Goal: Task Accomplishment & Management: Manage account settings

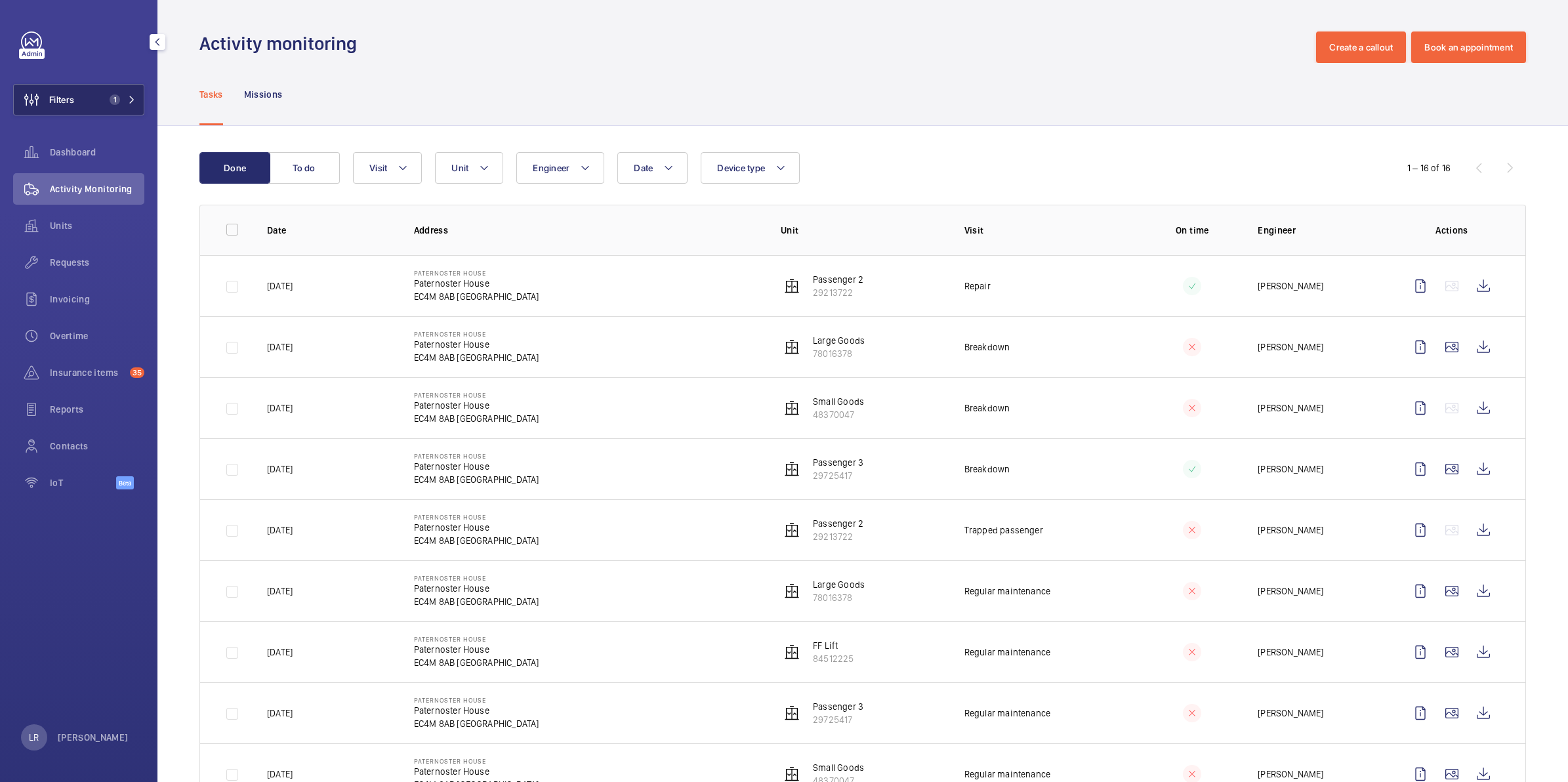
click at [124, 102] on span "1" at bounding box center [120, 99] width 31 height 11
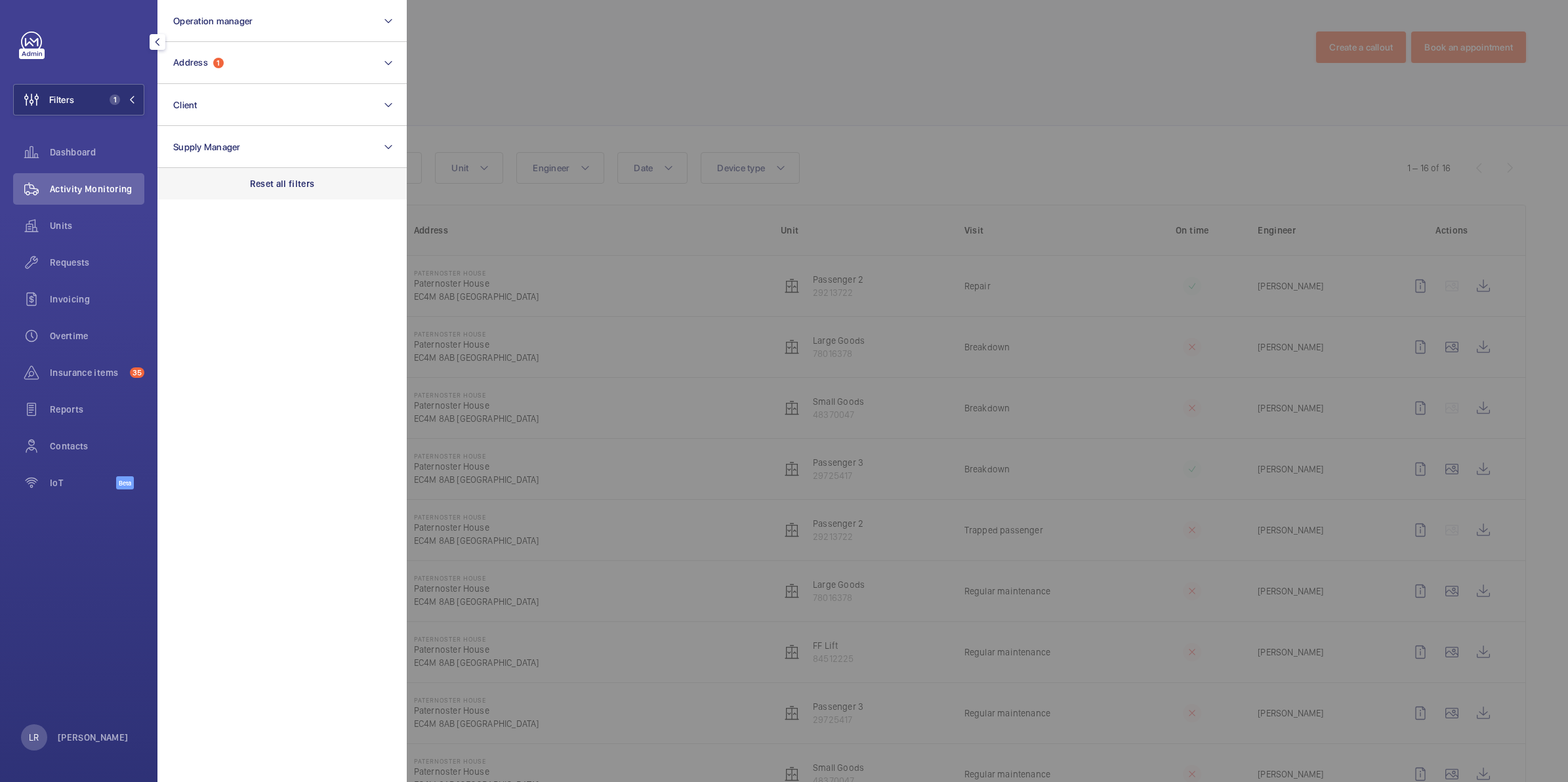
click at [230, 174] on div "Reset all filters" at bounding box center [282, 183] width 249 height 31
click at [86, 267] on span "Requests" at bounding box center [97, 262] width 94 height 13
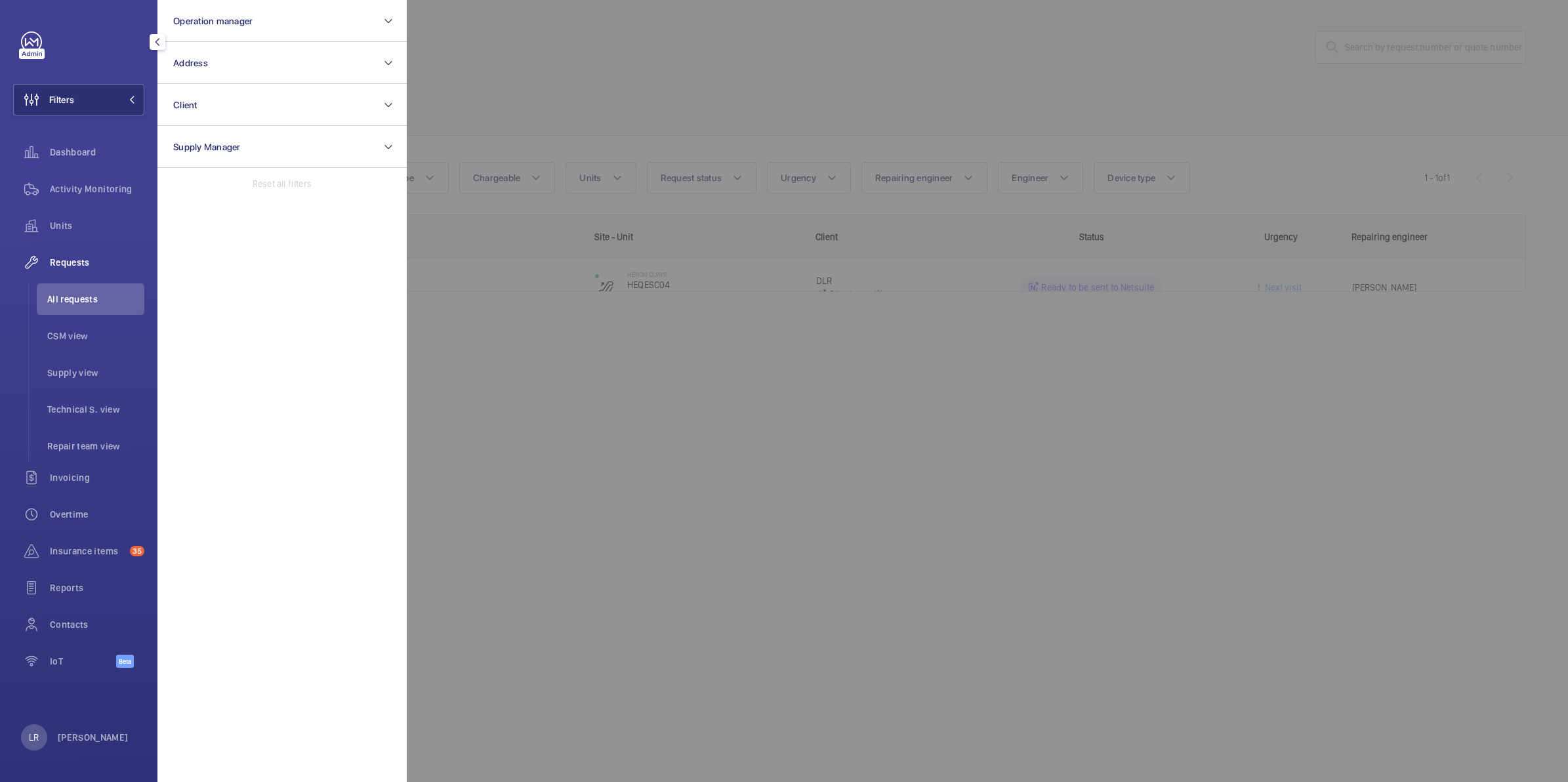
click at [632, 80] on div at bounding box center [1190, 391] width 1568 height 782
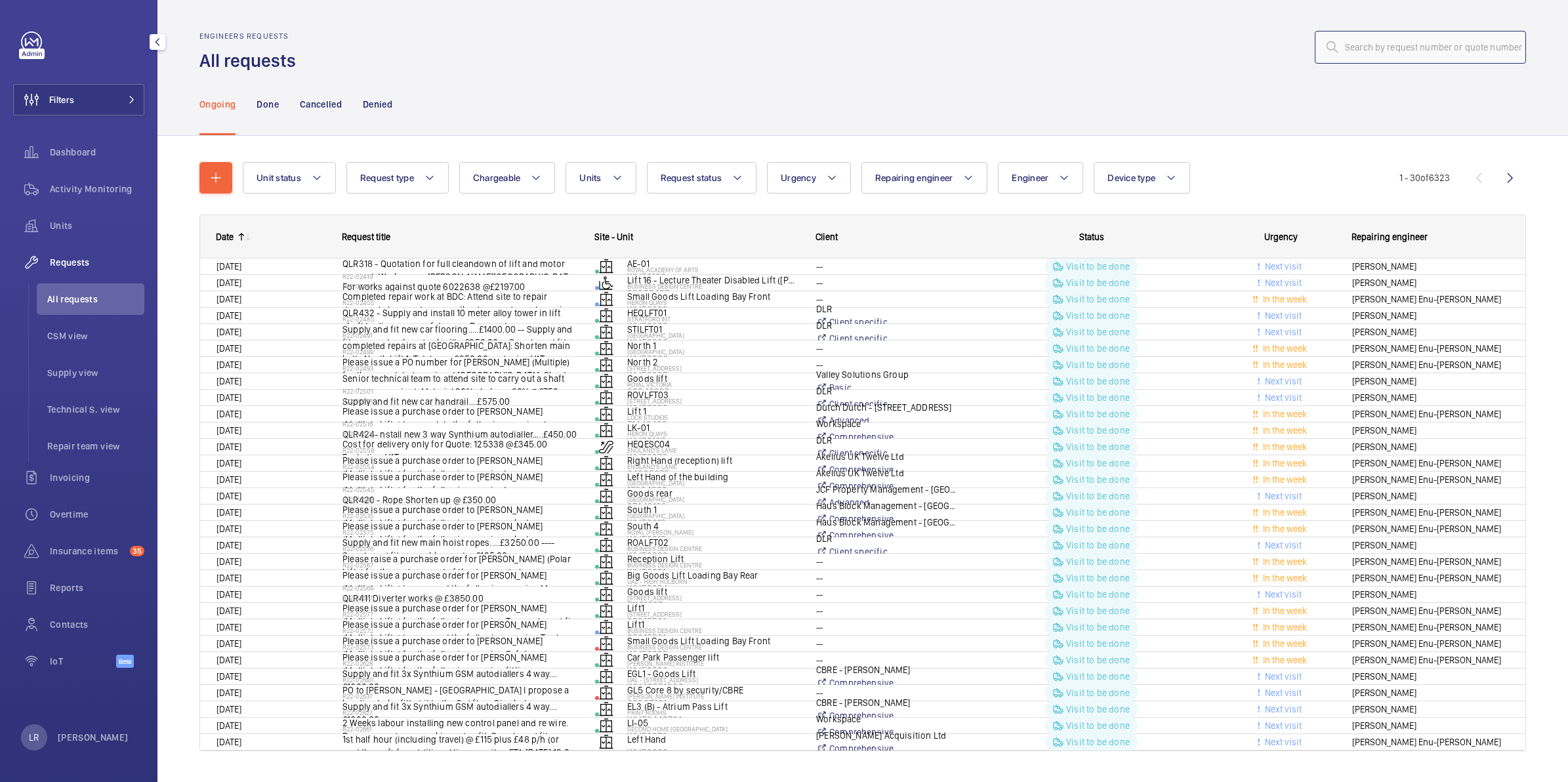
click at [1352, 45] on input "text" at bounding box center [1420, 47] width 211 height 33
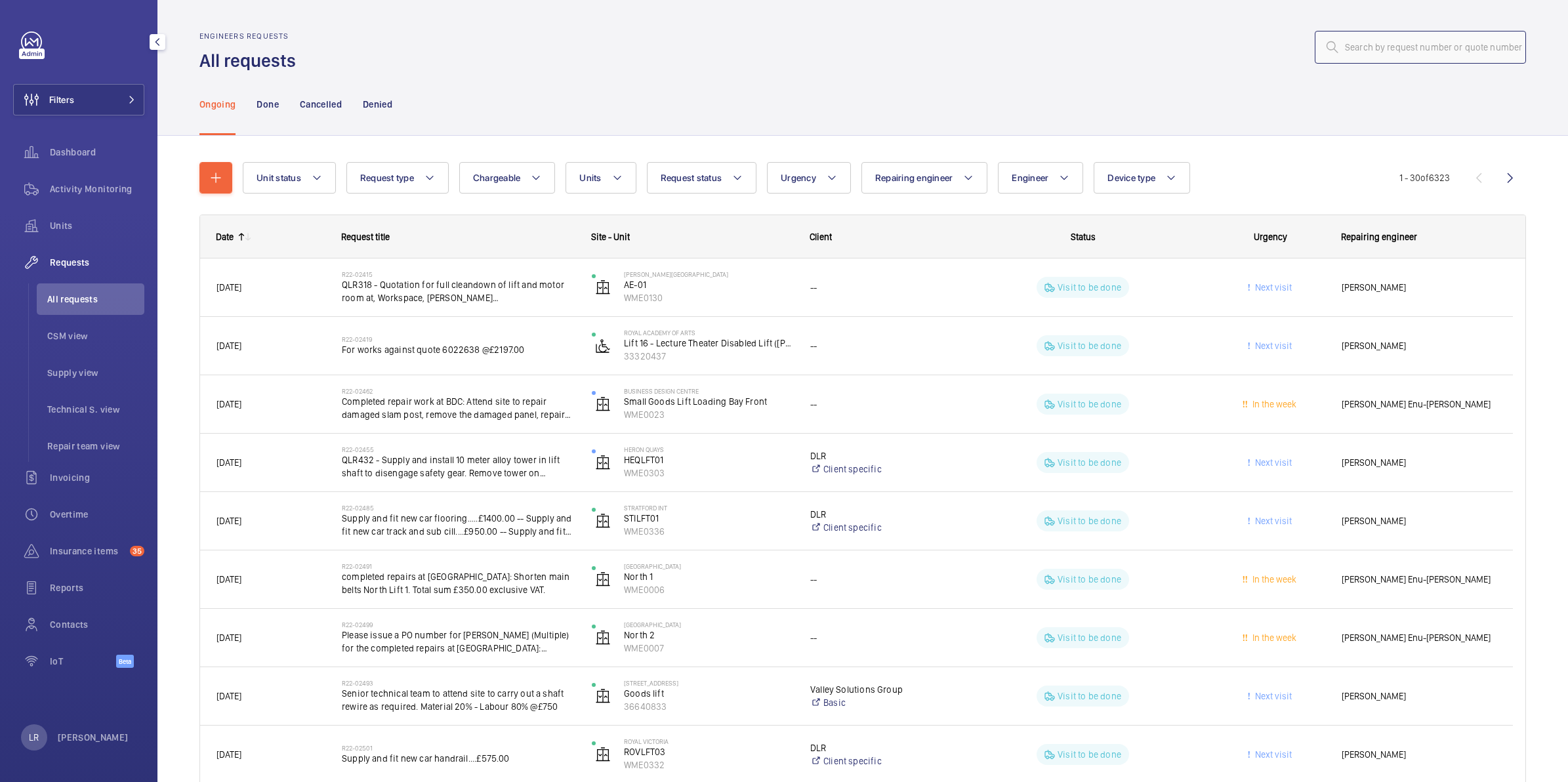
paste input "R25-11872"
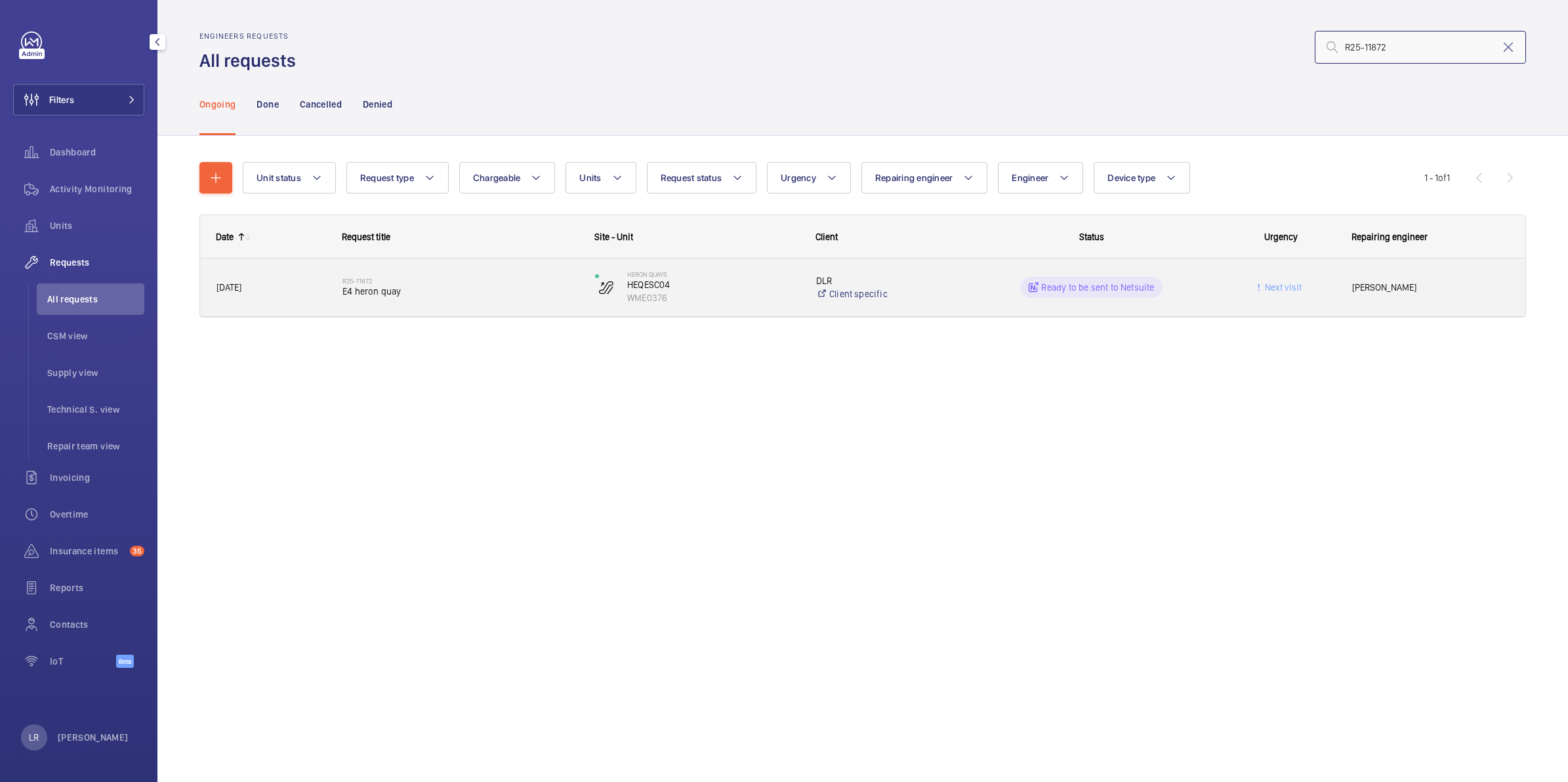
type input "R25-11872"
click at [409, 273] on div "R25-11872 E4 heron quay" at bounding box center [460, 288] width 235 height 38
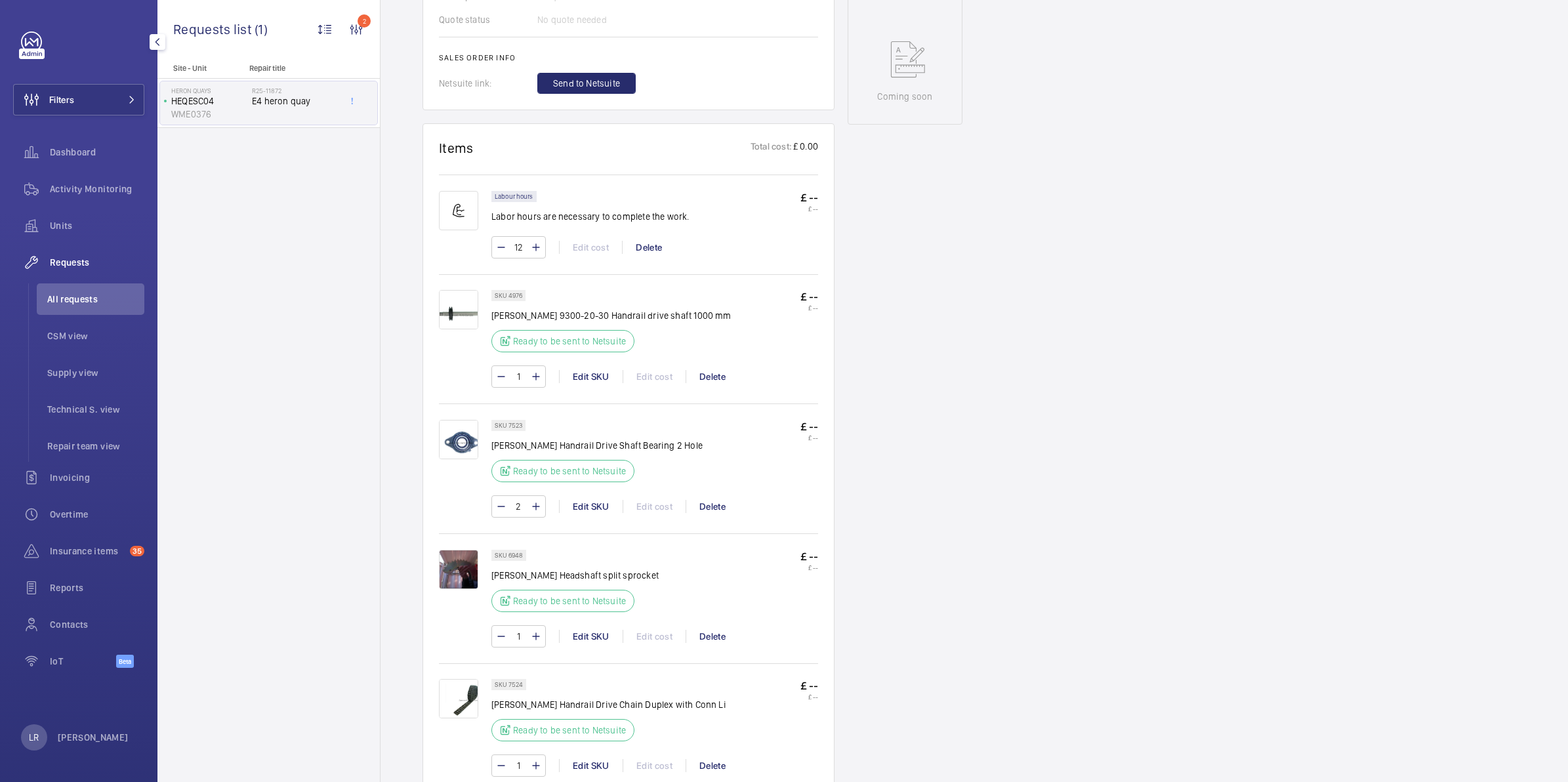
scroll to position [492, 0]
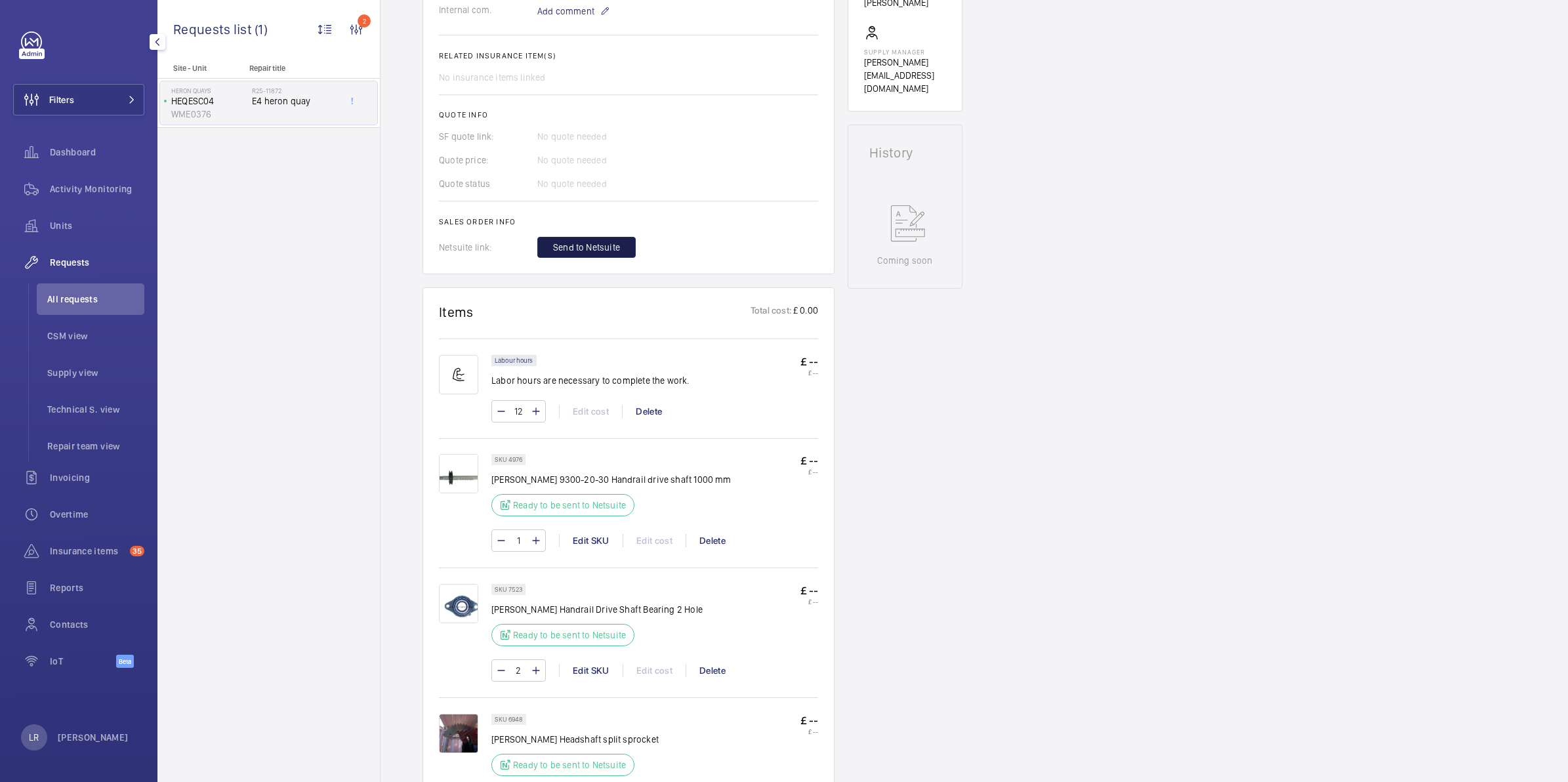
click at [617, 241] on span "Send to Netsuite" at bounding box center [586, 247] width 67 height 13
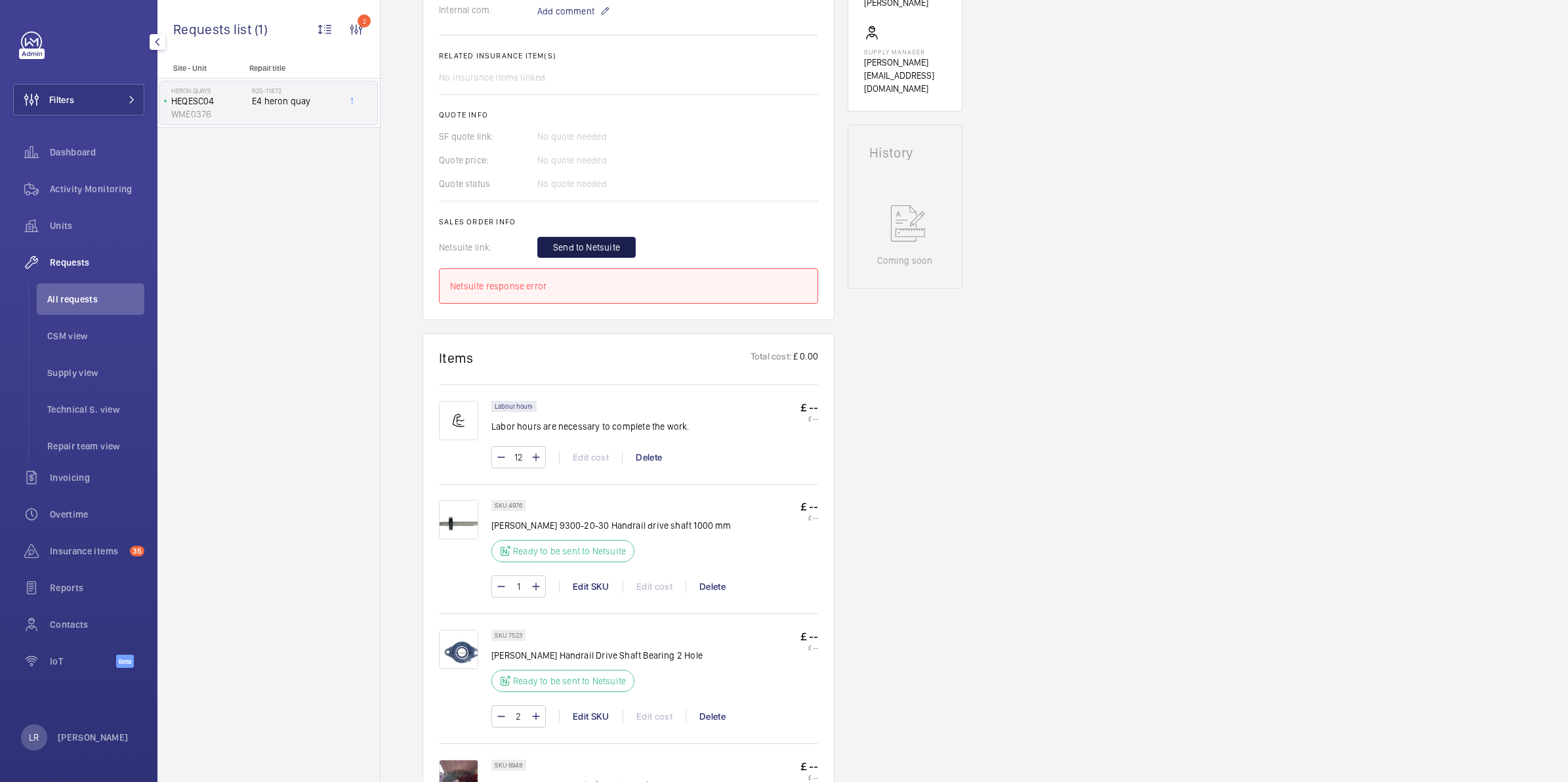
click at [602, 246] on span "Send to Netsuite" at bounding box center [586, 247] width 67 height 13
click at [604, 251] on span "Send to Netsuite" at bounding box center [586, 247] width 67 height 13
click at [614, 237] on button "Send to Netsuite" at bounding box center [586, 247] width 98 height 21
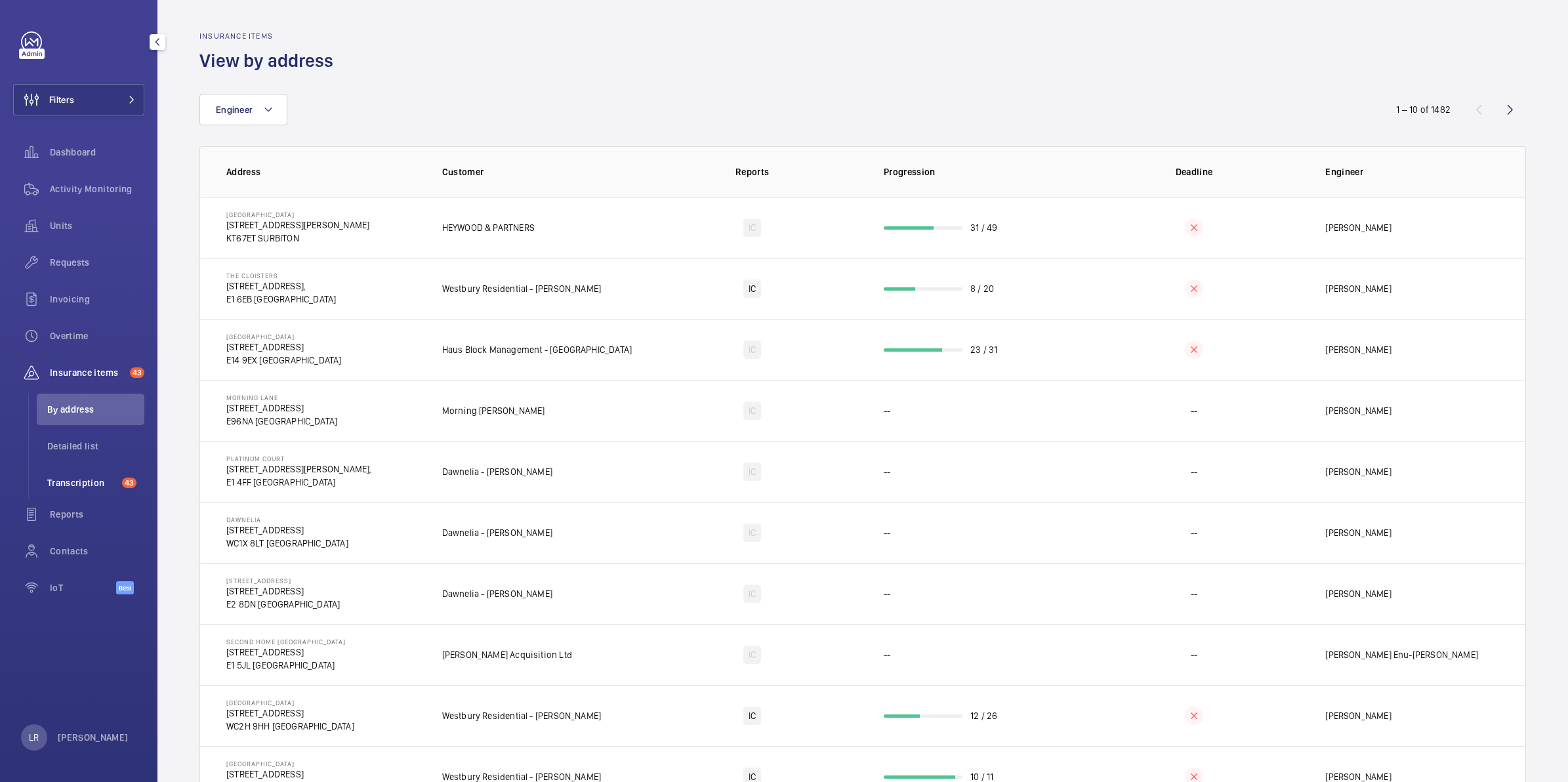
click at [76, 476] on span "Transcription" at bounding box center [82, 482] width 70 height 13
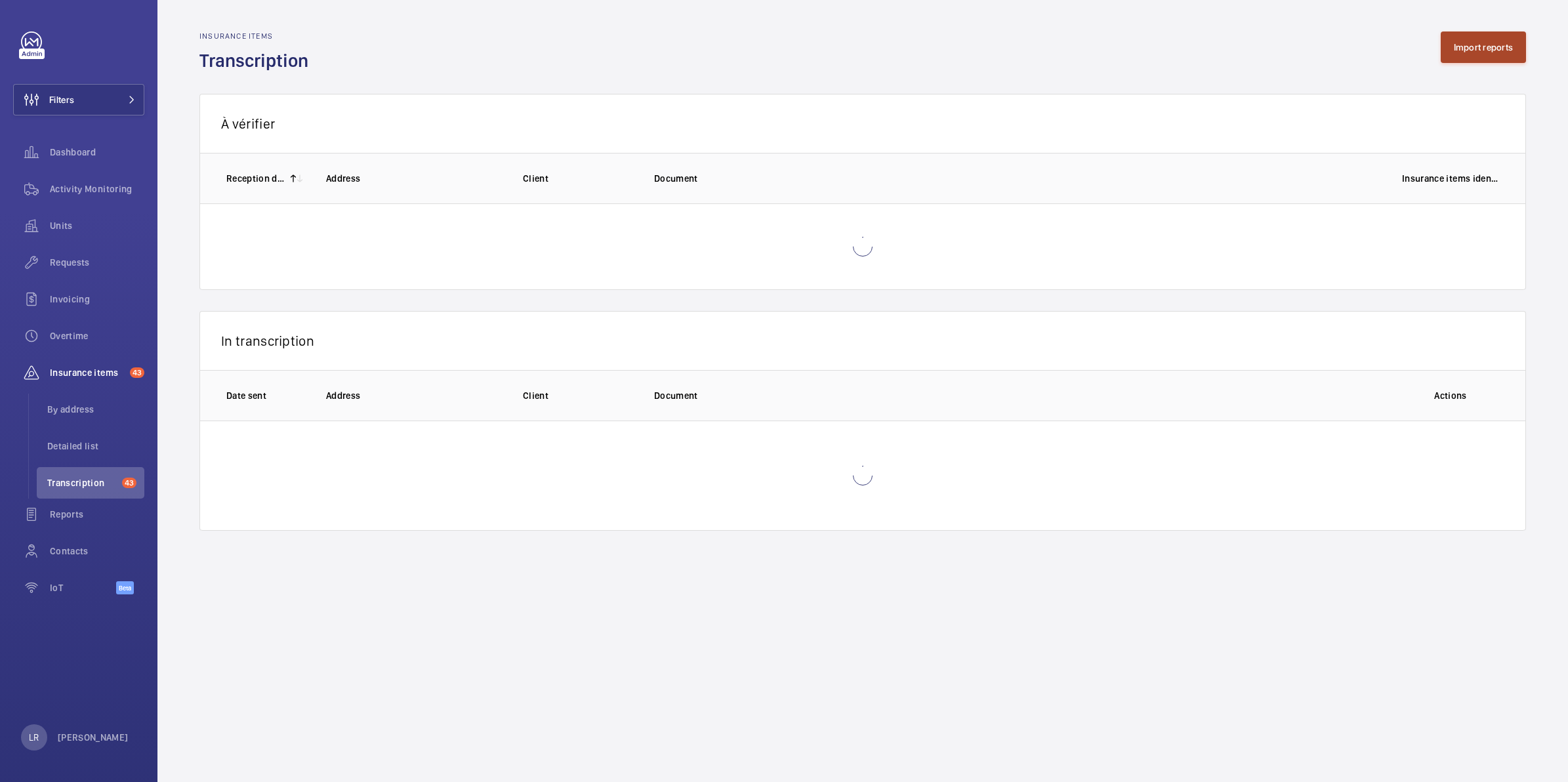
click at [1493, 39] on button "Import reports" at bounding box center [1483, 47] width 86 height 31
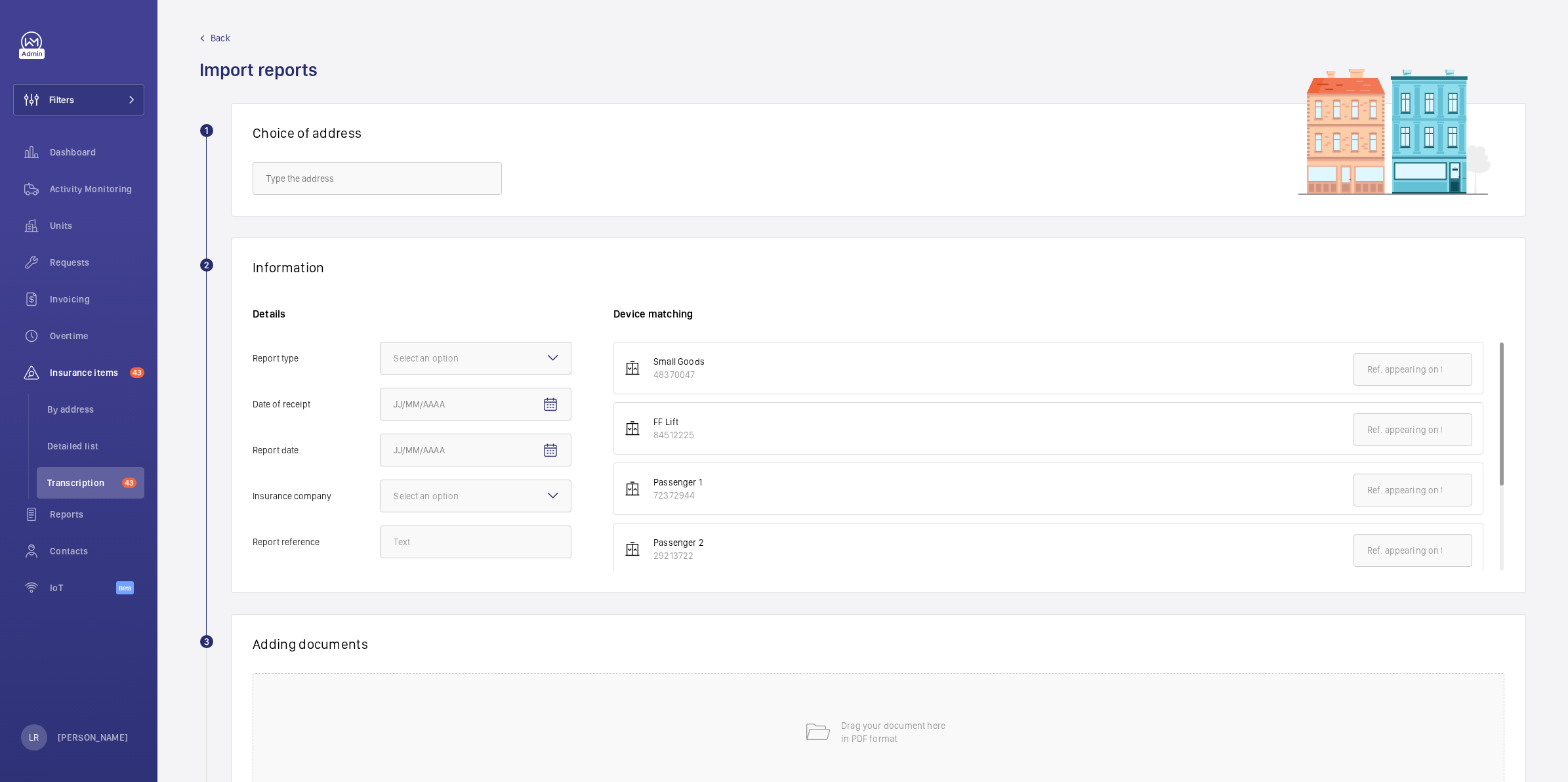
click at [342, 158] on div "Choice of address" at bounding box center [878, 160] width 1295 height 114
click at [361, 195] on div "Choice of address" at bounding box center [878, 160] width 1295 height 114
click at [368, 185] on input "text" at bounding box center [377, 178] width 249 height 33
click at [352, 188] on input "text" at bounding box center [377, 178] width 249 height 33
type input "2"
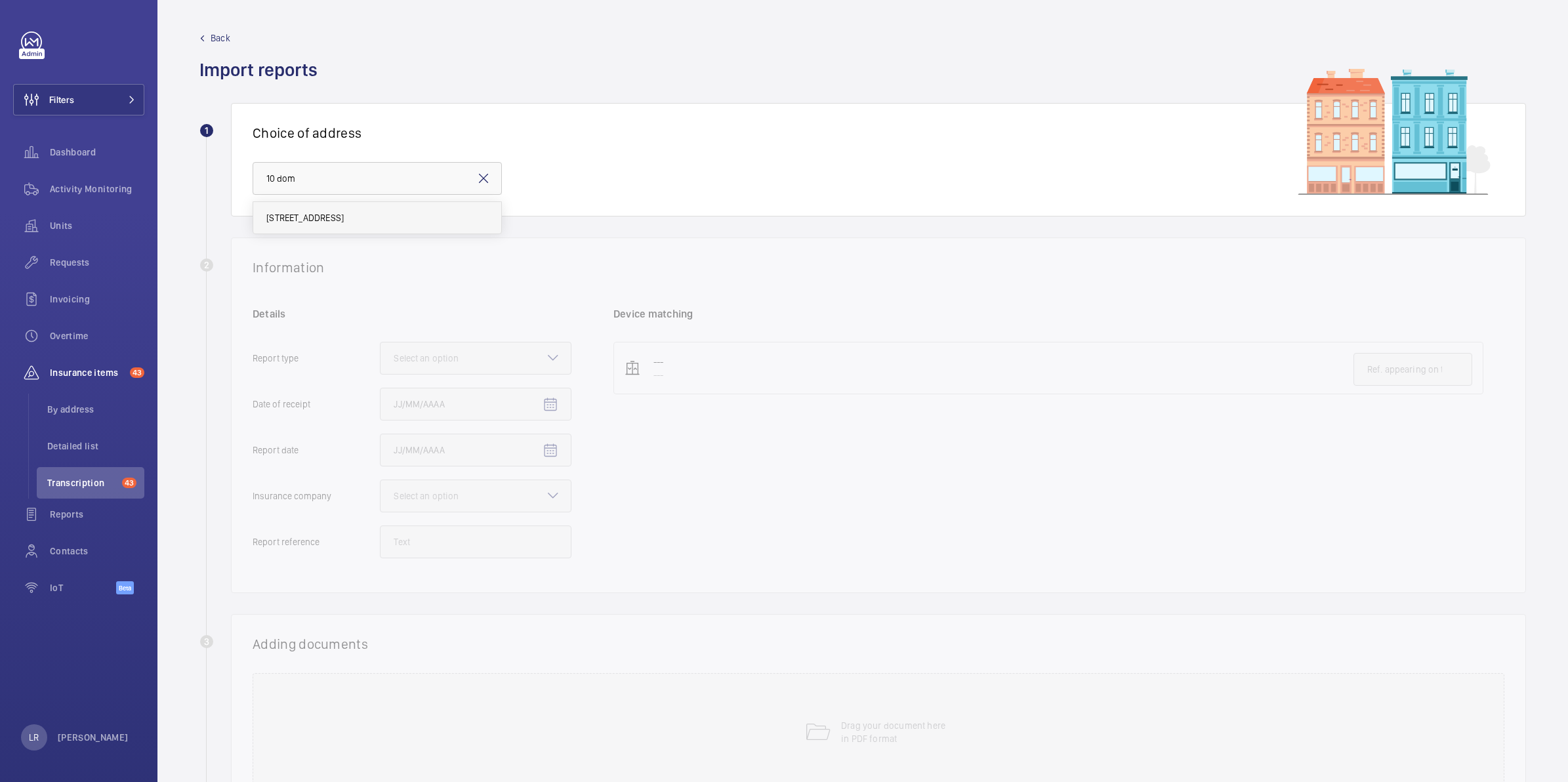
click at [344, 223] on span "10 Dominion St. - Dominion Street, LONDON EC2M 2EF" at bounding box center [305, 217] width 77 height 13
type input "10 Dominion St. - Dominion Street, LONDON EC2M 2EF"
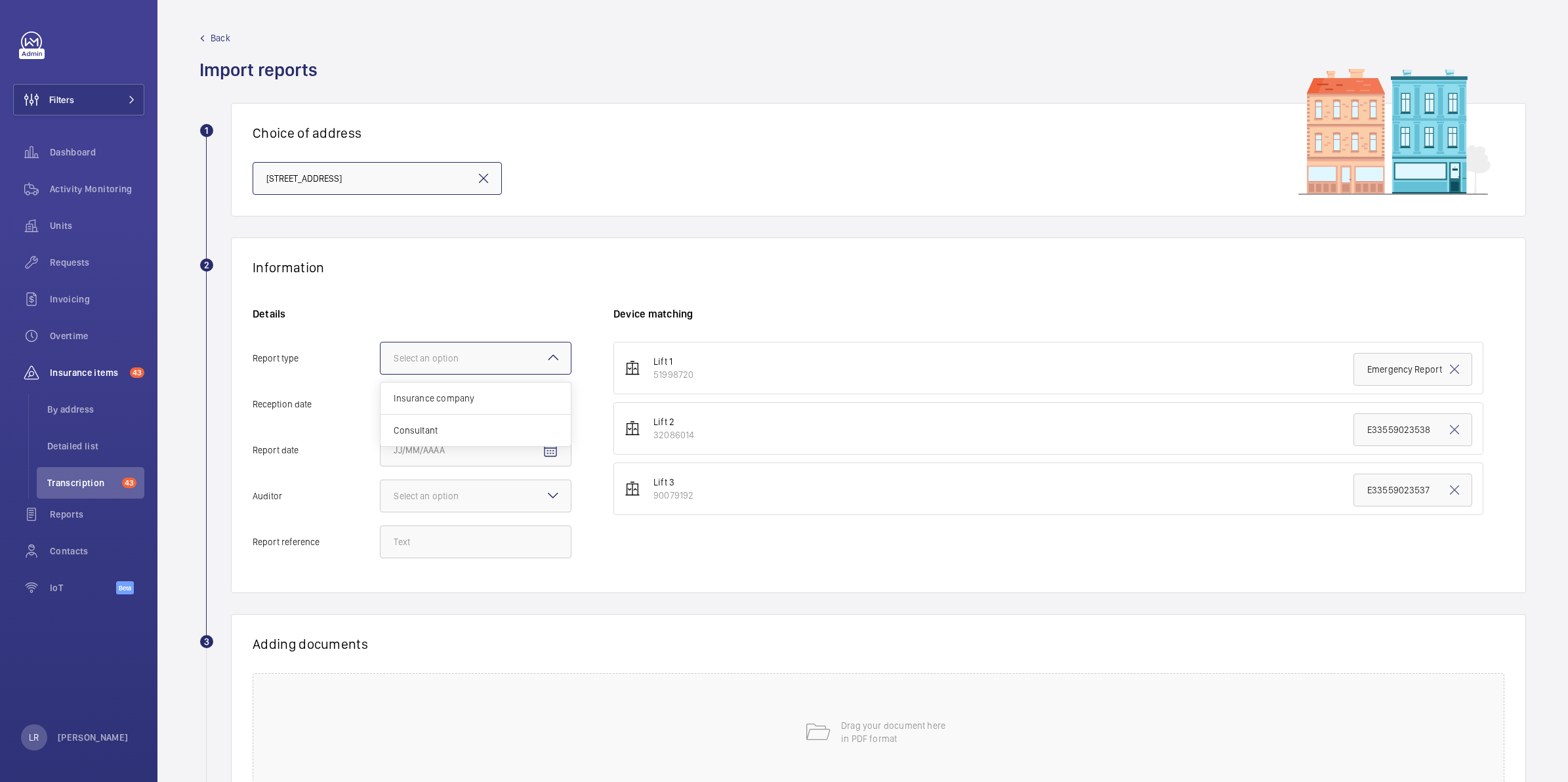
click at [470, 359] on div "Select an option" at bounding box center [443, 358] width 98 height 13
click at [381, 359] on input "Report type Select an option Insurance company Consultant" at bounding box center [381, 358] width 0 height 31
click at [480, 406] on div "Insurance company" at bounding box center [476, 398] width 190 height 32
click at [381, 374] on input "Report type Select an option Insurance company Consultant" at bounding box center [381, 358] width 0 height 31
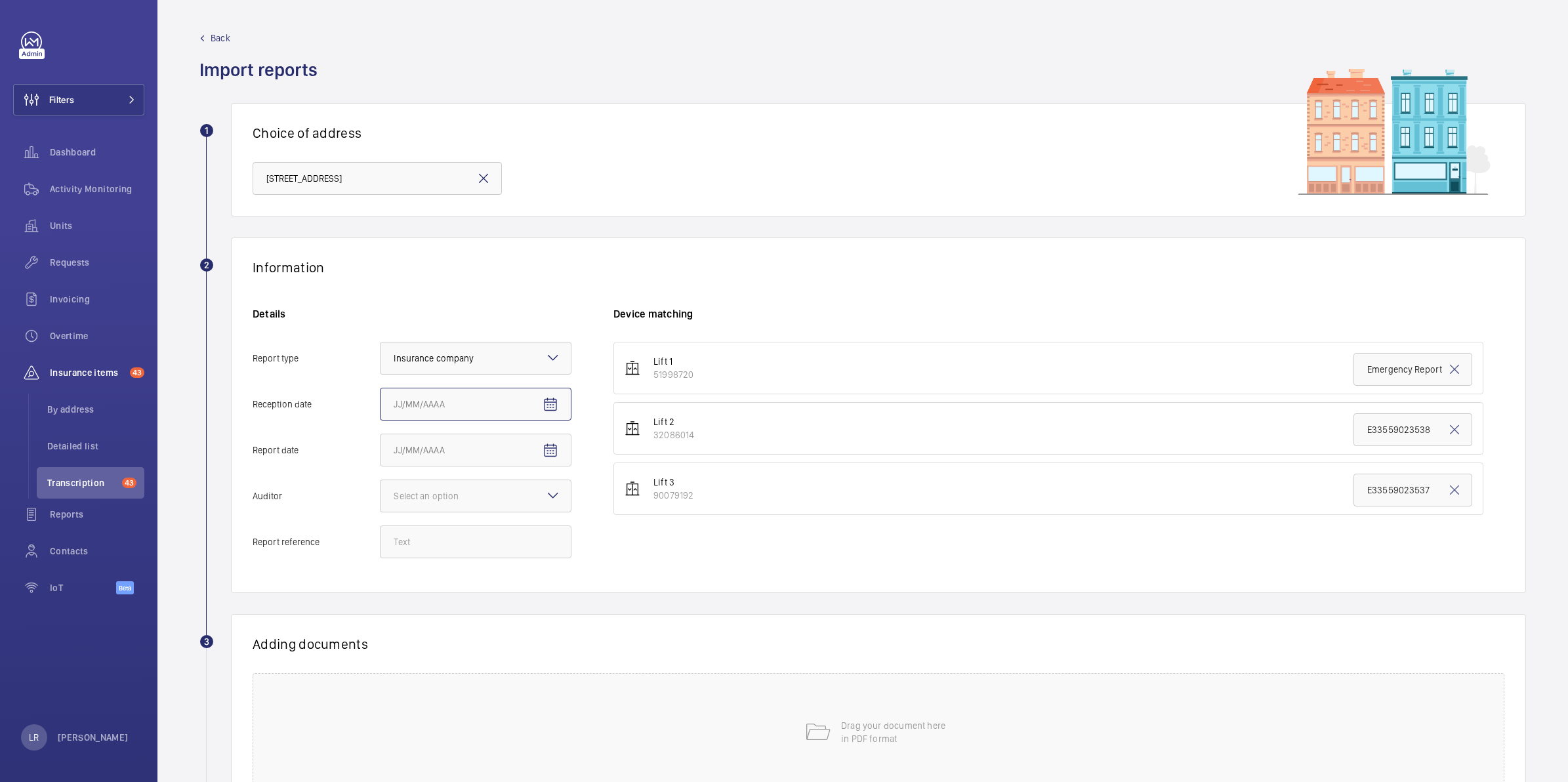
click at [519, 414] on input "Reception date" at bounding box center [476, 404] width 192 height 33
click at [556, 402] on mat-icon "Open calendar" at bounding box center [551, 405] width 16 height 16
click at [424, 560] on span "15" at bounding box center [426, 563] width 23 height 23
type input "9/15/2025"
click at [556, 497] on mat-icon at bounding box center [553, 495] width 16 height 16
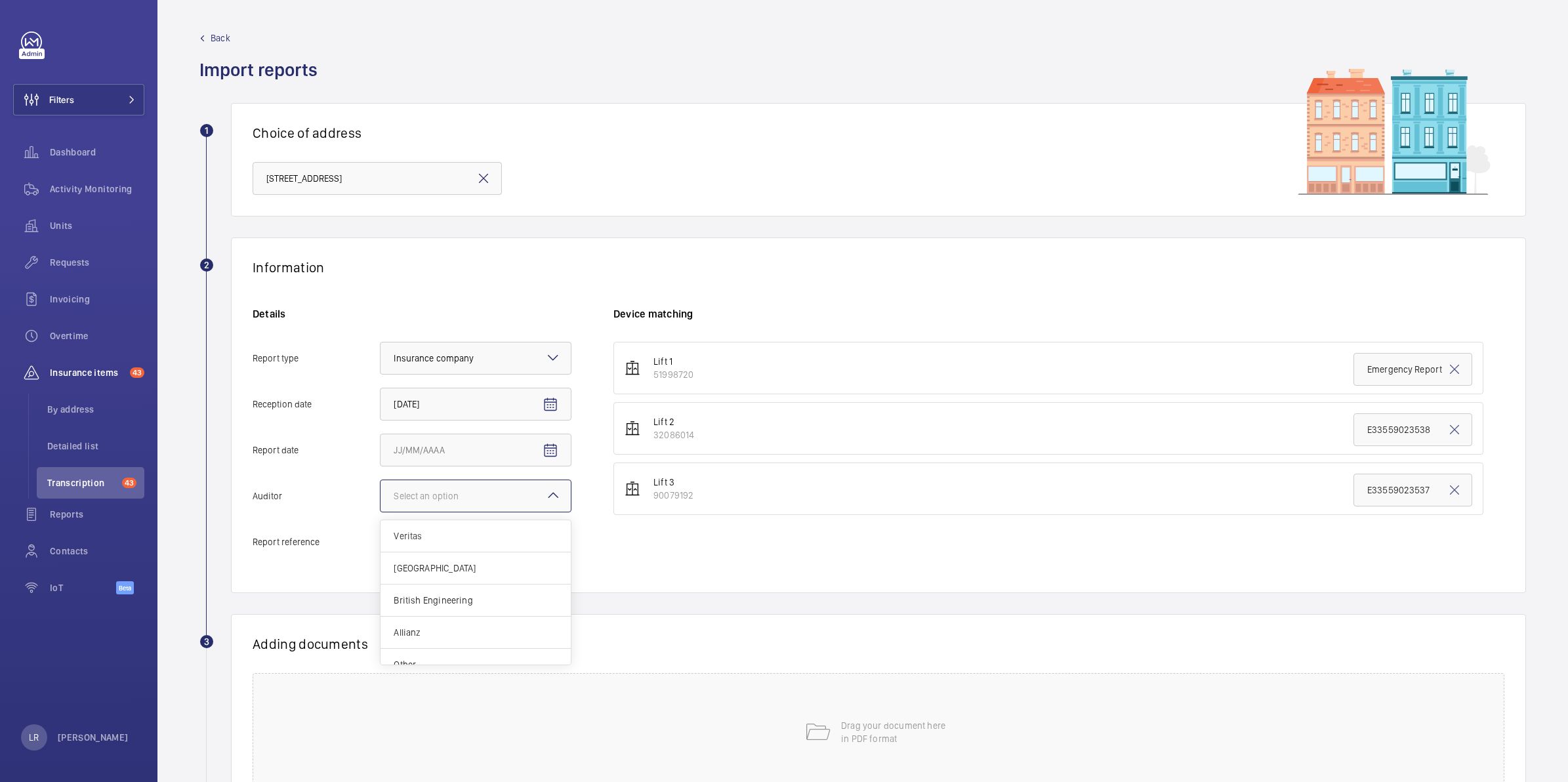
click at [381, 497] on input "Auditor Select an option Veritas Zurich British Engineering Allianz Other" at bounding box center [381, 496] width 0 height 31
click at [552, 453] on mat-icon "Open calendar" at bounding box center [551, 450] width 16 height 16
click at [532, 501] on span "Previous month" at bounding box center [531, 503] width 26 height 26
click at [566, 631] on span "23" at bounding box center [556, 636] width 23 height 23
click at [558, 449] on mat-icon "Open calendar" at bounding box center [551, 450] width 16 height 16
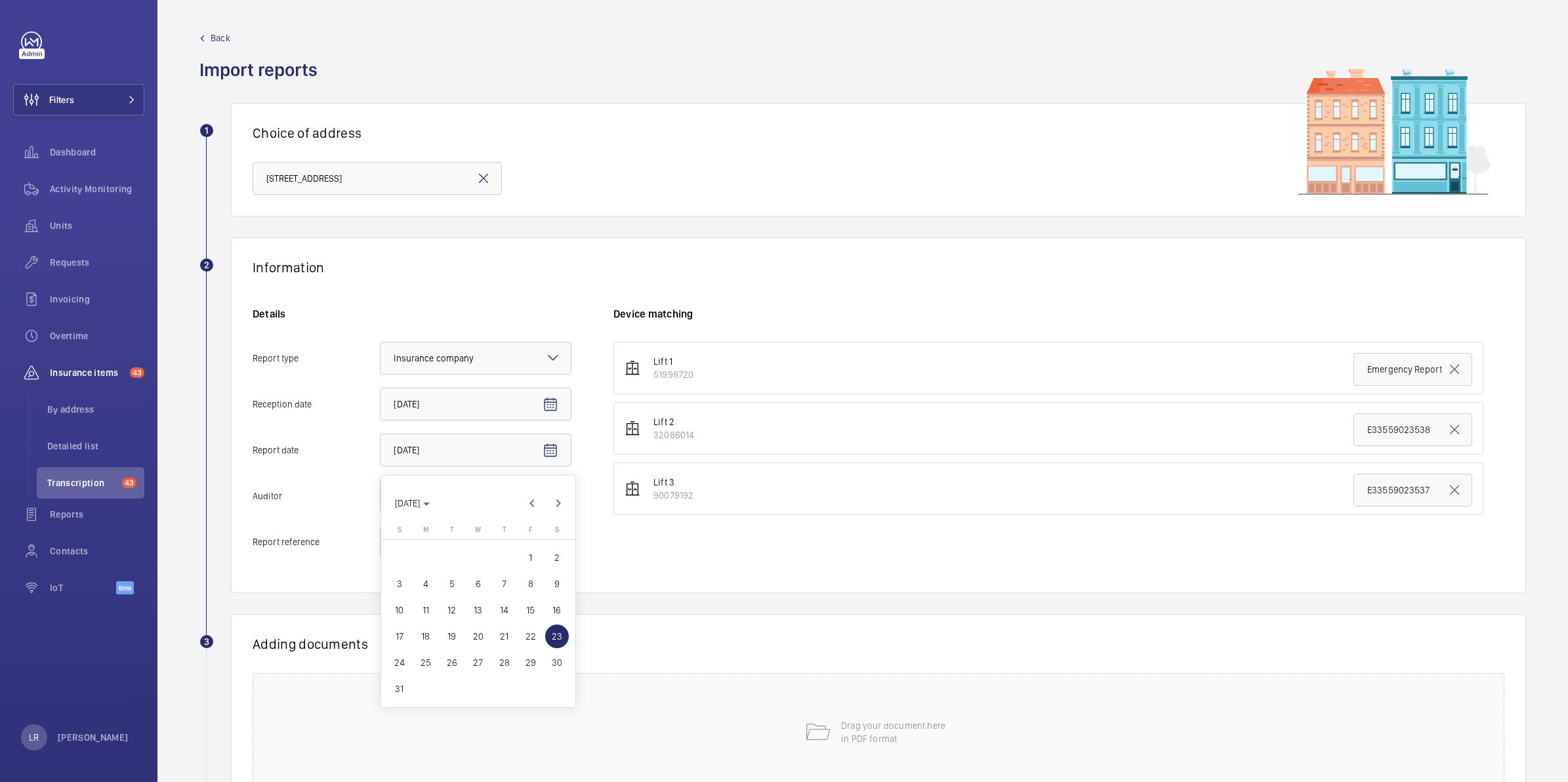
click at [505, 663] on span "28" at bounding box center [504, 662] width 23 height 23
type input "8/28/2025"
click at [553, 499] on mat-icon at bounding box center [553, 495] width 16 height 16
click at [381, 499] on input "Auditor Select an option" at bounding box center [381, 496] width 0 height 31
click at [466, 628] on span "Allianz" at bounding box center [475, 632] width 164 height 13
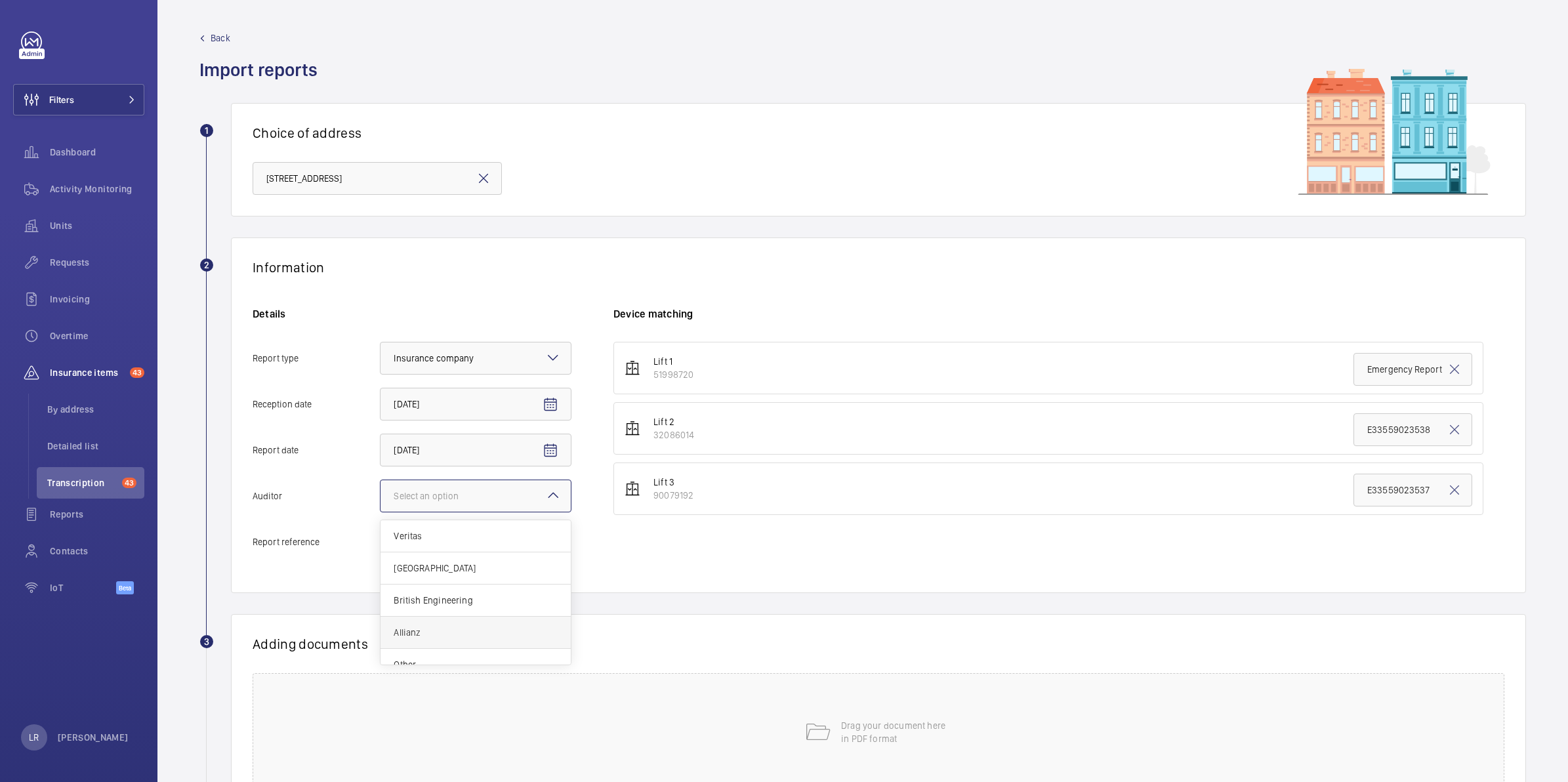
click at [381, 511] on input "Auditor Select an option Veritas Zurich British Engineering Allianz Other" at bounding box center [381, 496] width 0 height 31
click at [473, 542] on input "Report reference" at bounding box center [476, 542] width 192 height 33
paste input "E33559025334"
type input "E33559025334"
click at [1009, 283] on div "Information Details Report type Select an option × Insurance company × Receptio…" at bounding box center [878, 415] width 1295 height 355
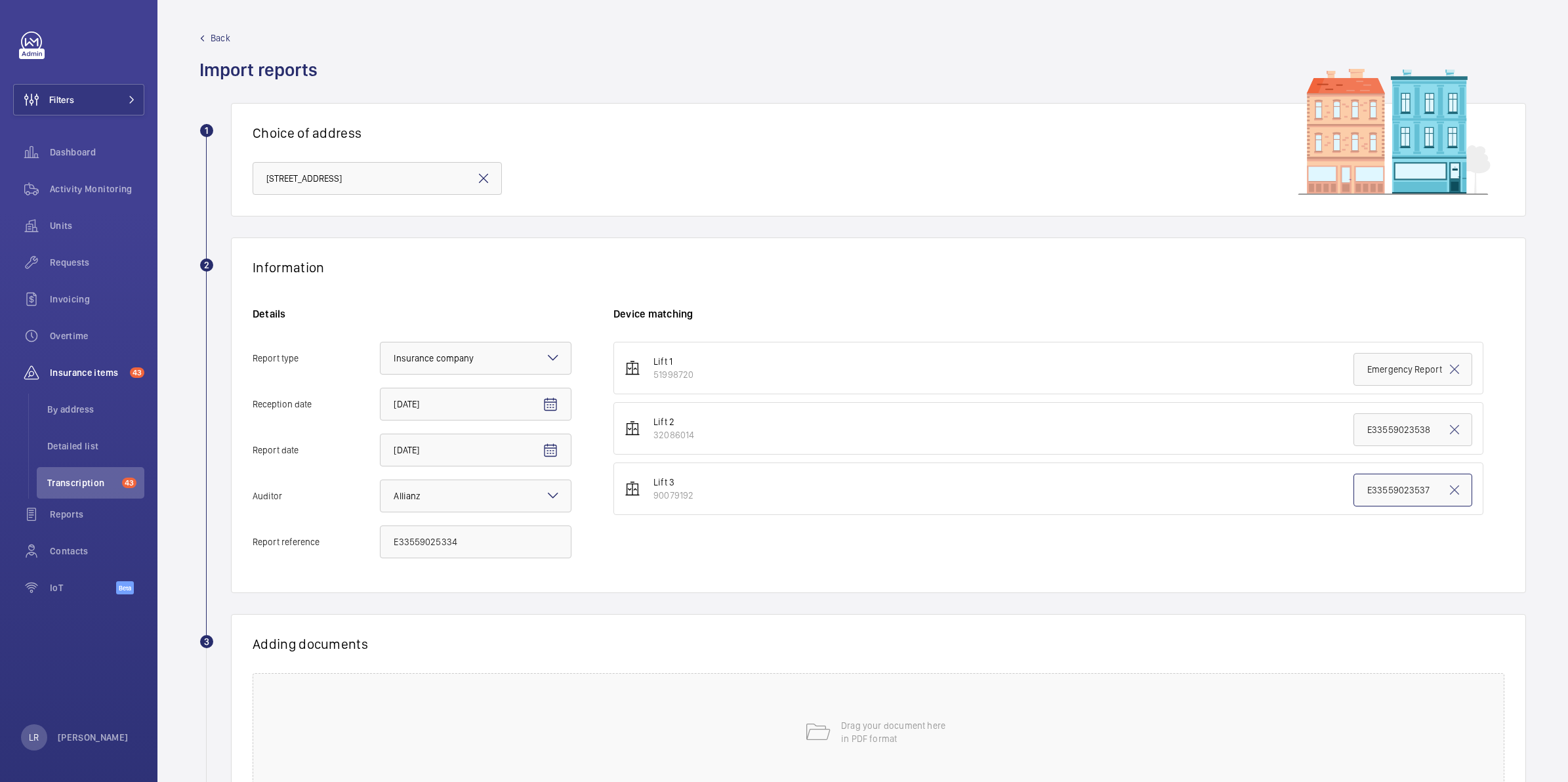
click at [1363, 486] on input "E33559023537" at bounding box center [1412, 490] width 119 height 33
paste input "E33559025334"
type input "E33559025334"
click at [1285, 555] on div "Lift 1 51998720 Emergency Report - Preliminary Report Lift 2 32086014 E33559023…" at bounding box center [1059, 456] width 891 height 229
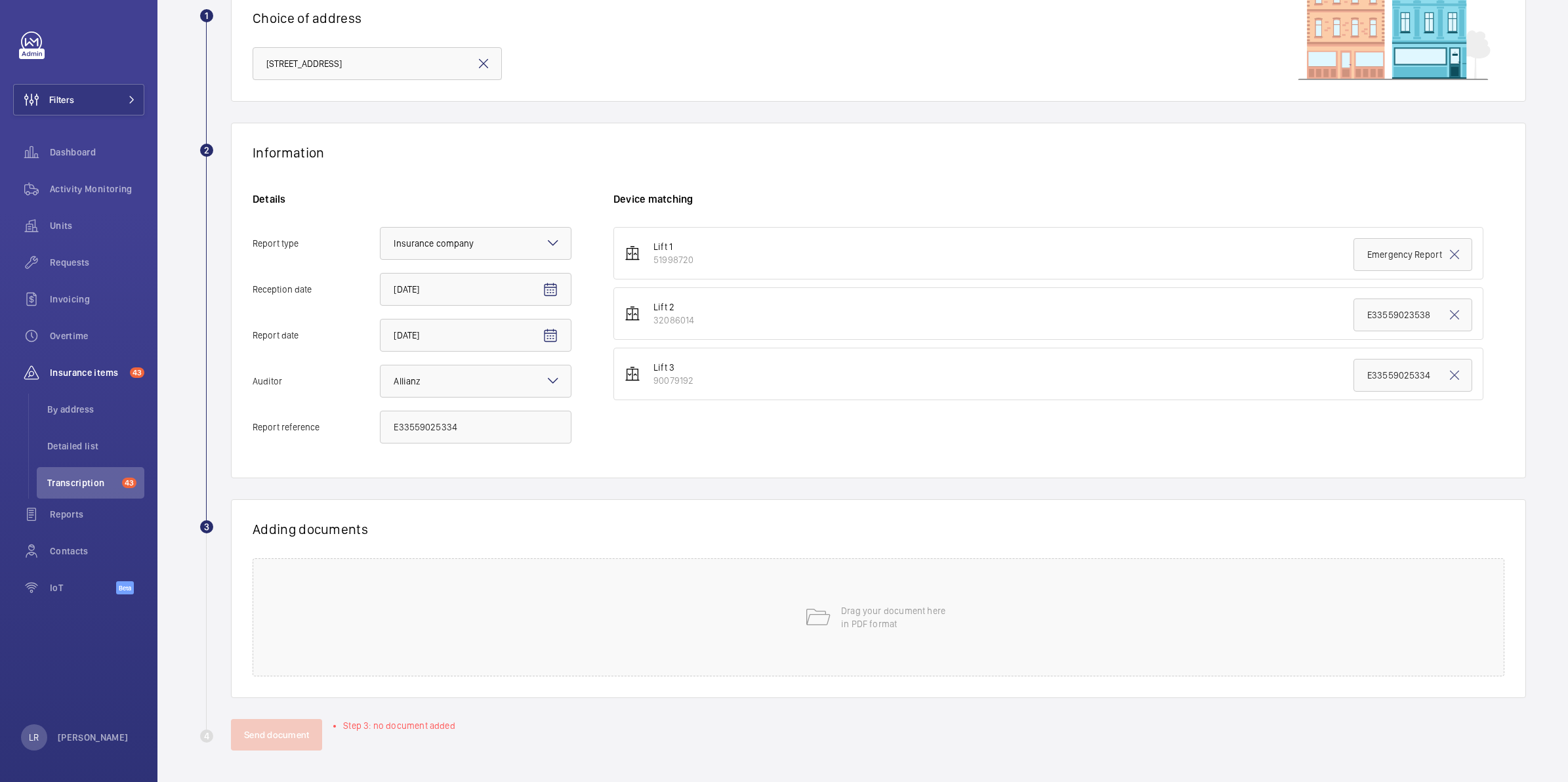
scroll to position [116, 0]
drag, startPoint x: 902, startPoint y: 607, endPoint x: 899, endPoint y: 600, distance: 7.6
click at [900, 604] on p "Drag your document here in PDF format" at bounding box center [897, 617] width 112 height 26
click at [860, 626] on p "Drag your document here in PDF format" at bounding box center [897, 617] width 112 height 26
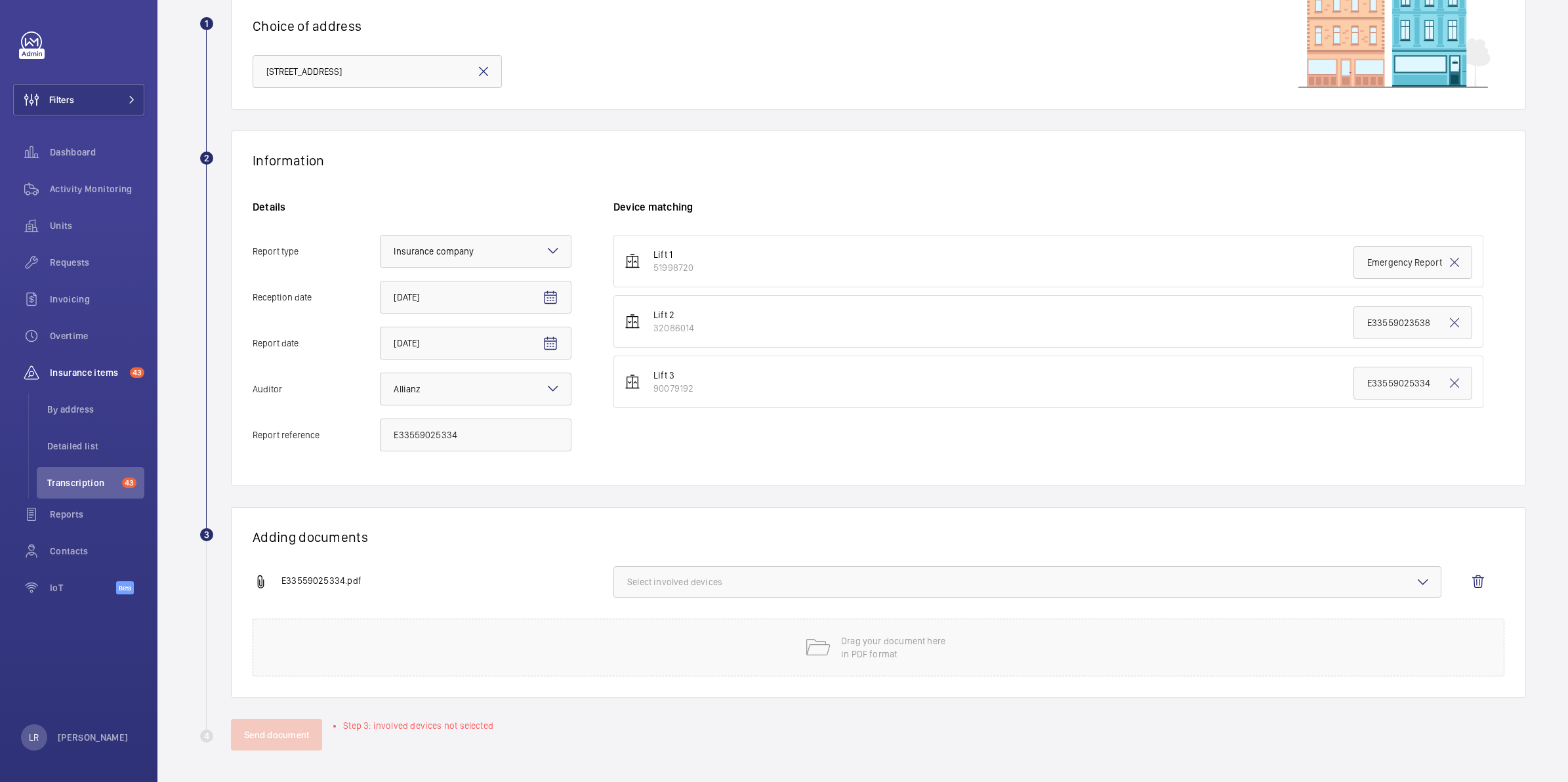
click at [1014, 577] on span "Select involved devices" at bounding box center [1027, 582] width 800 height 13
click at [828, 684] on span "90079192" at bounding box center [1028, 686] width 759 height 13
click at [646, 684] on input "90079192" at bounding box center [633, 685] width 26 height 26
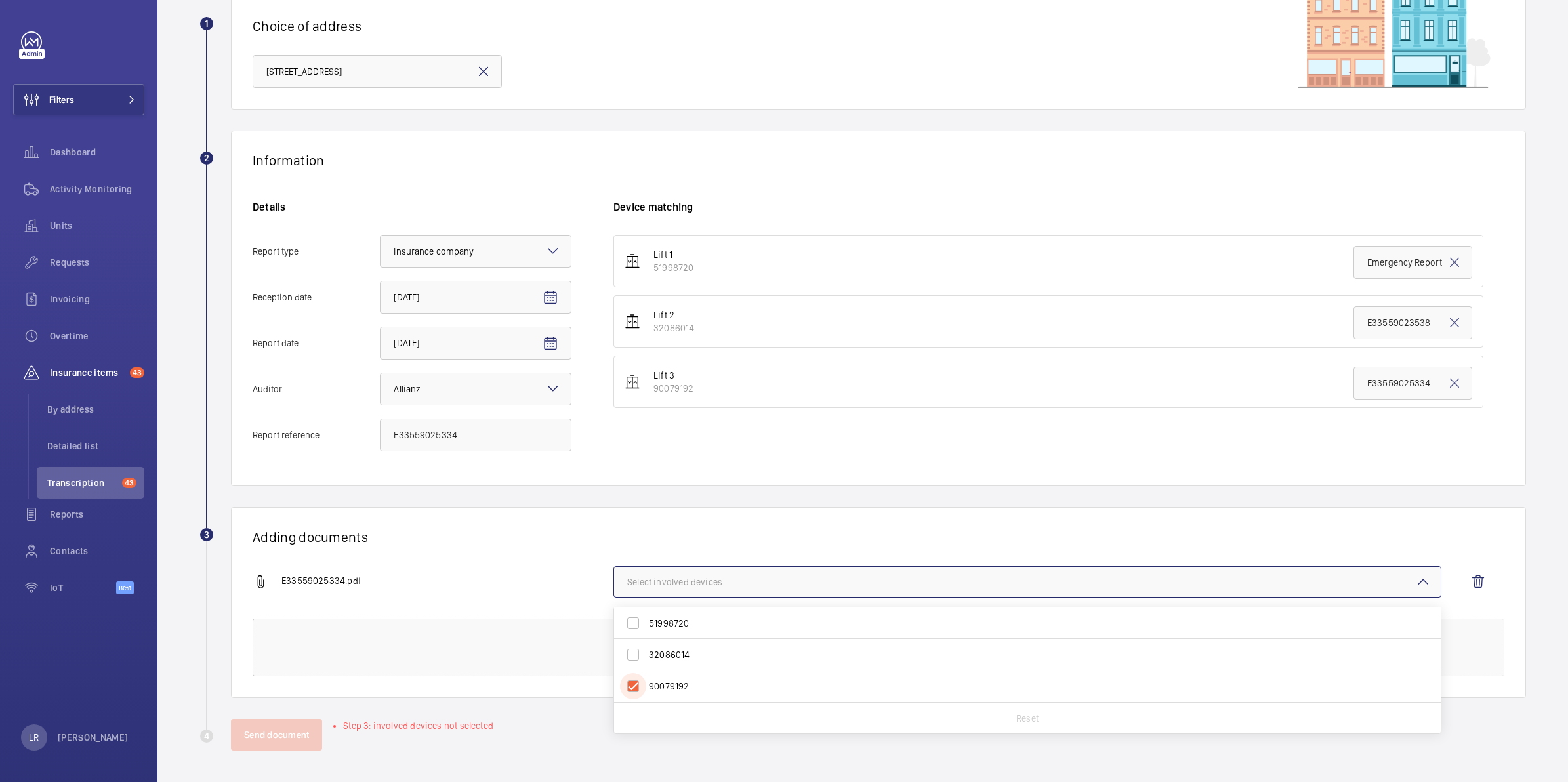
checkbox input "true"
click at [837, 517] on div "Adding documents E33559025334.pdf 1 device out of 3 involved 51998720 32086014 …" at bounding box center [878, 602] width 1295 height 191
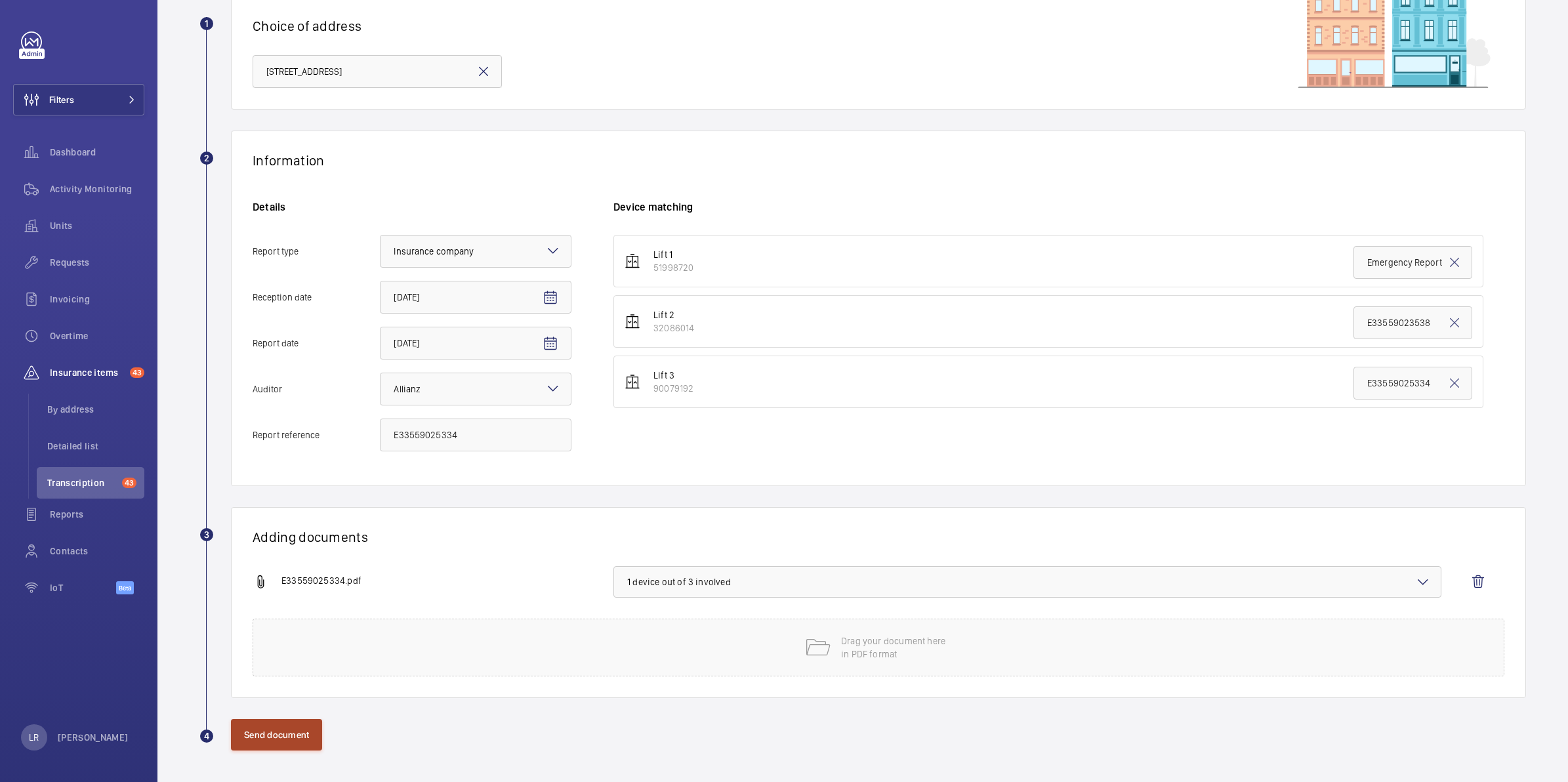
click at [306, 739] on button "Send document" at bounding box center [276, 734] width 91 height 31
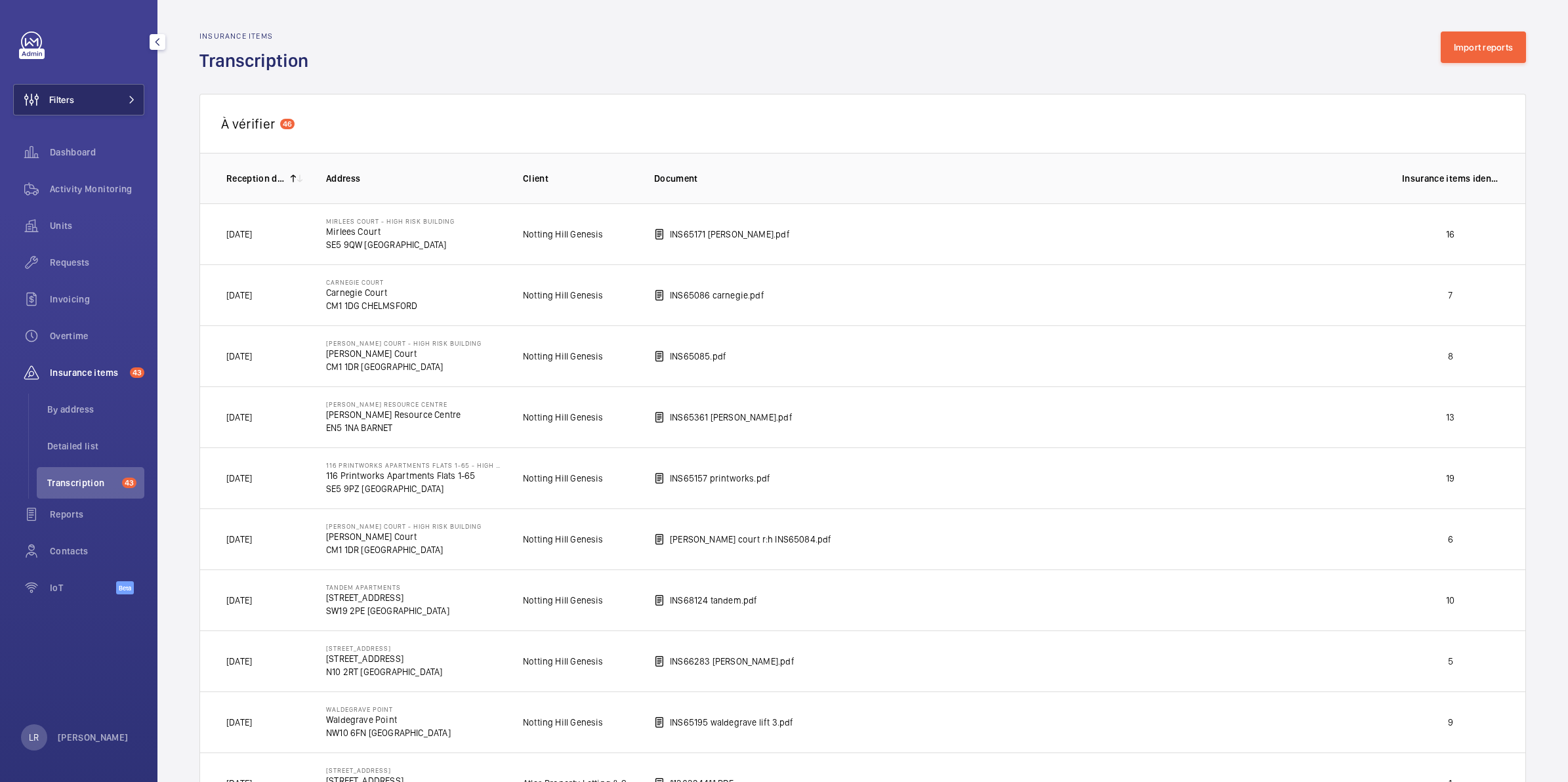
click at [121, 98] on span at bounding box center [128, 99] width 16 height 8
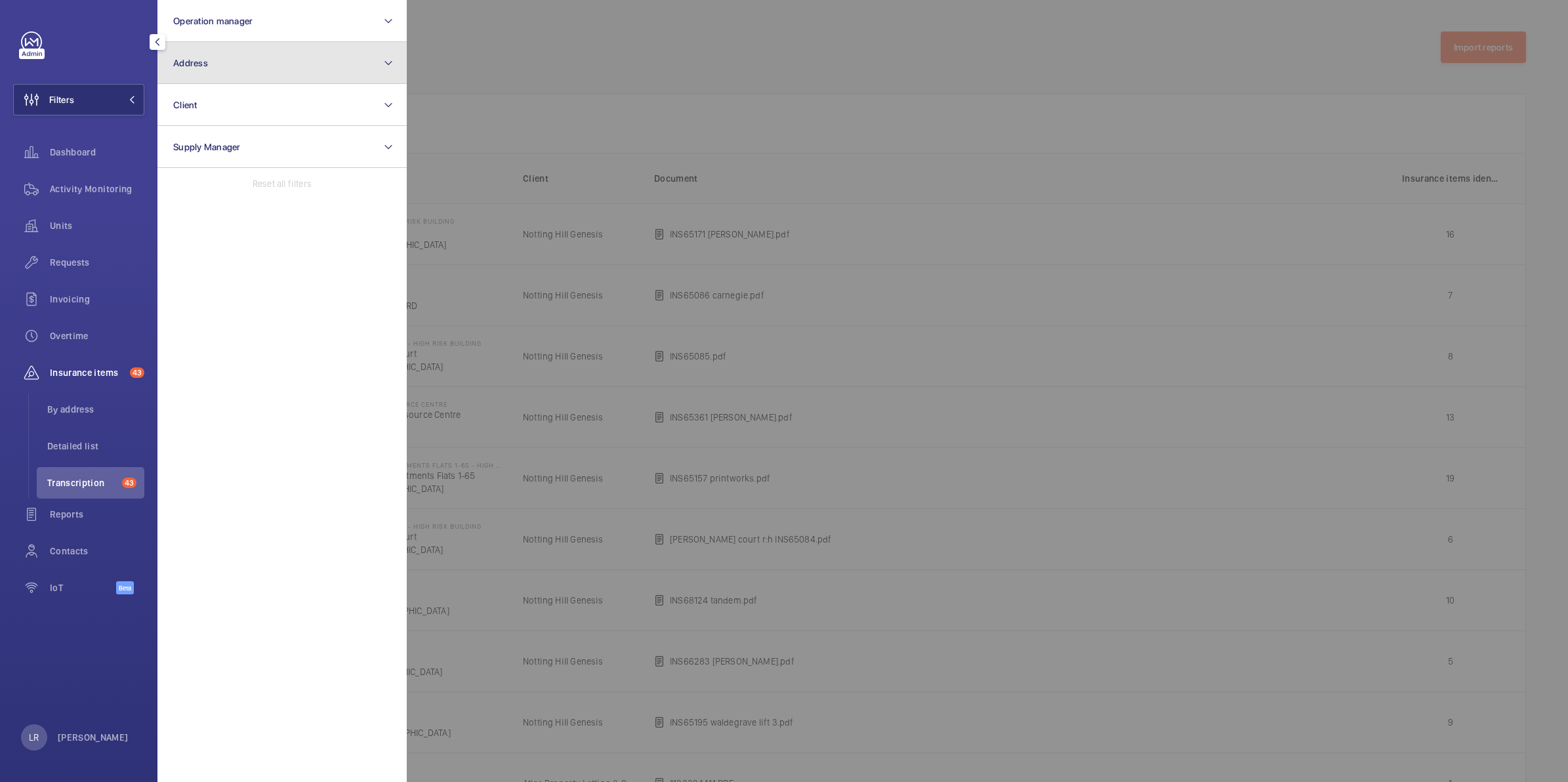
click at [217, 65] on button "Address" at bounding box center [282, 63] width 249 height 42
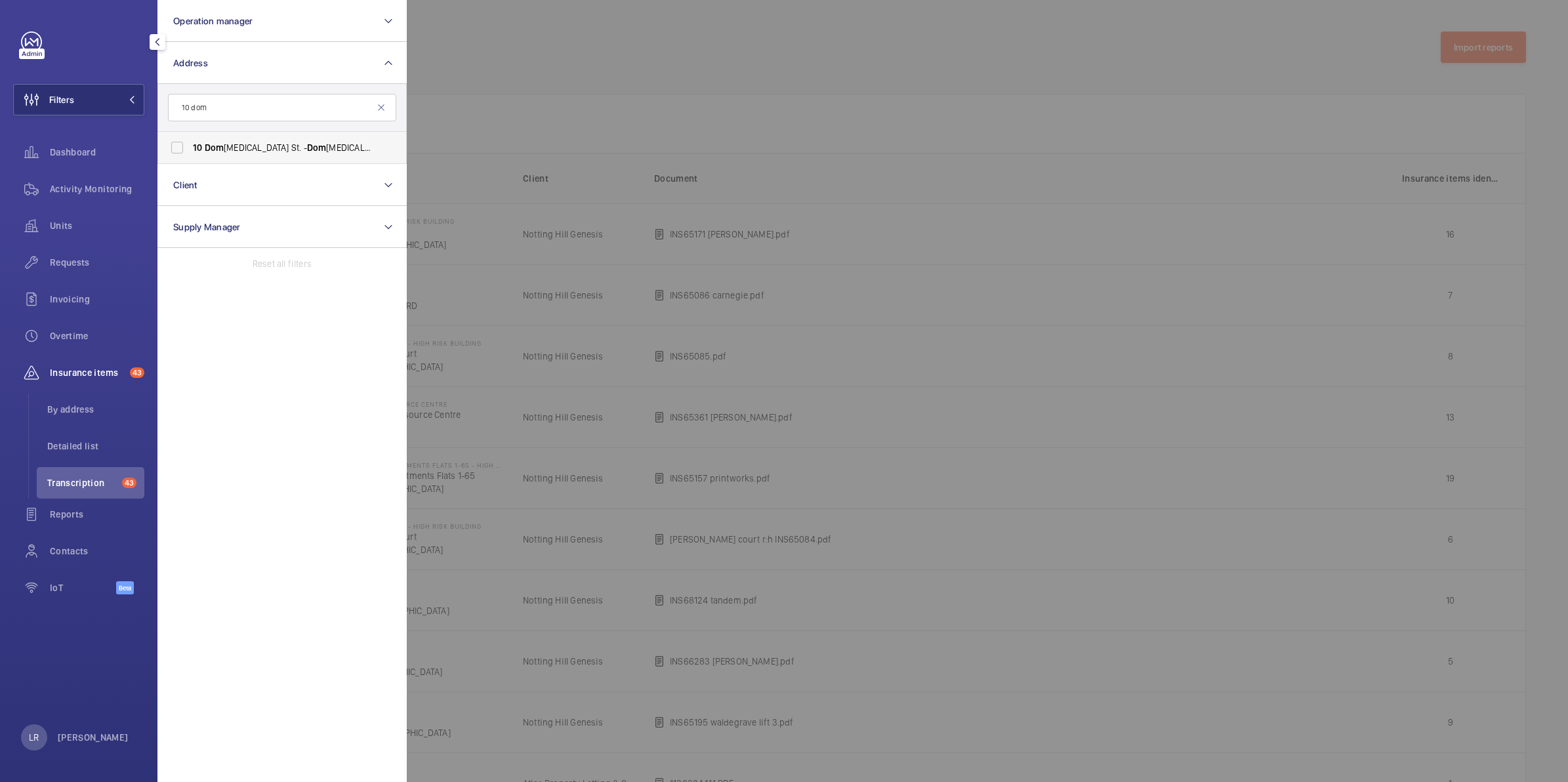
type input "10 dom"
click at [293, 151] on span "10 Dom inion St. - Dom inion Street, LONDON EC2M 2EF" at bounding box center [283, 148] width 180 height 13
click at [190, 151] on input "10 Dom inion St. - Dom inion Street, LONDON EC2M 2EF" at bounding box center [177, 147] width 26 height 26
checkbox input "true"
click at [585, 89] on div at bounding box center [1190, 391] width 1568 height 782
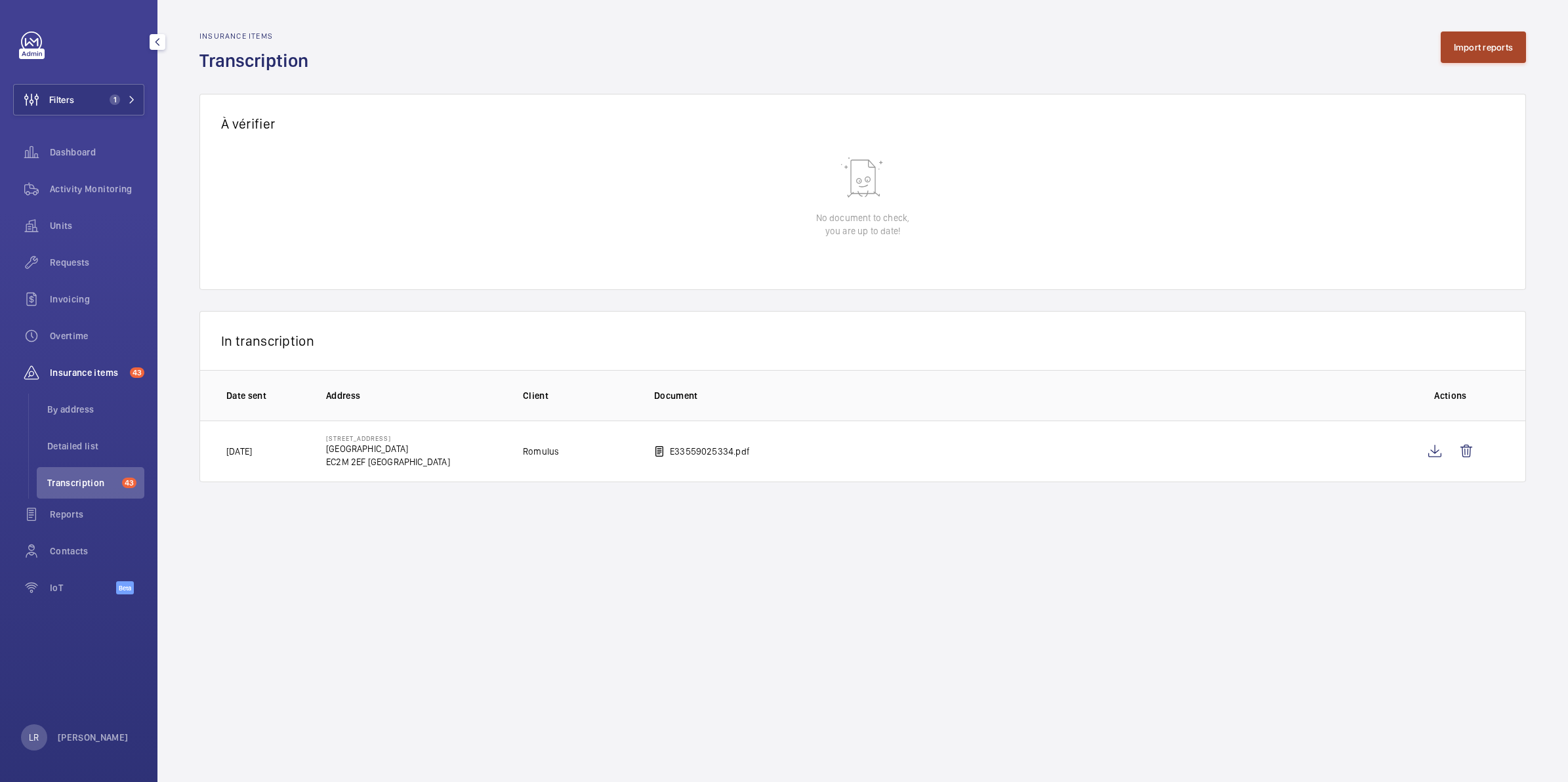
click at [1454, 43] on button "Import reports" at bounding box center [1483, 47] width 86 height 31
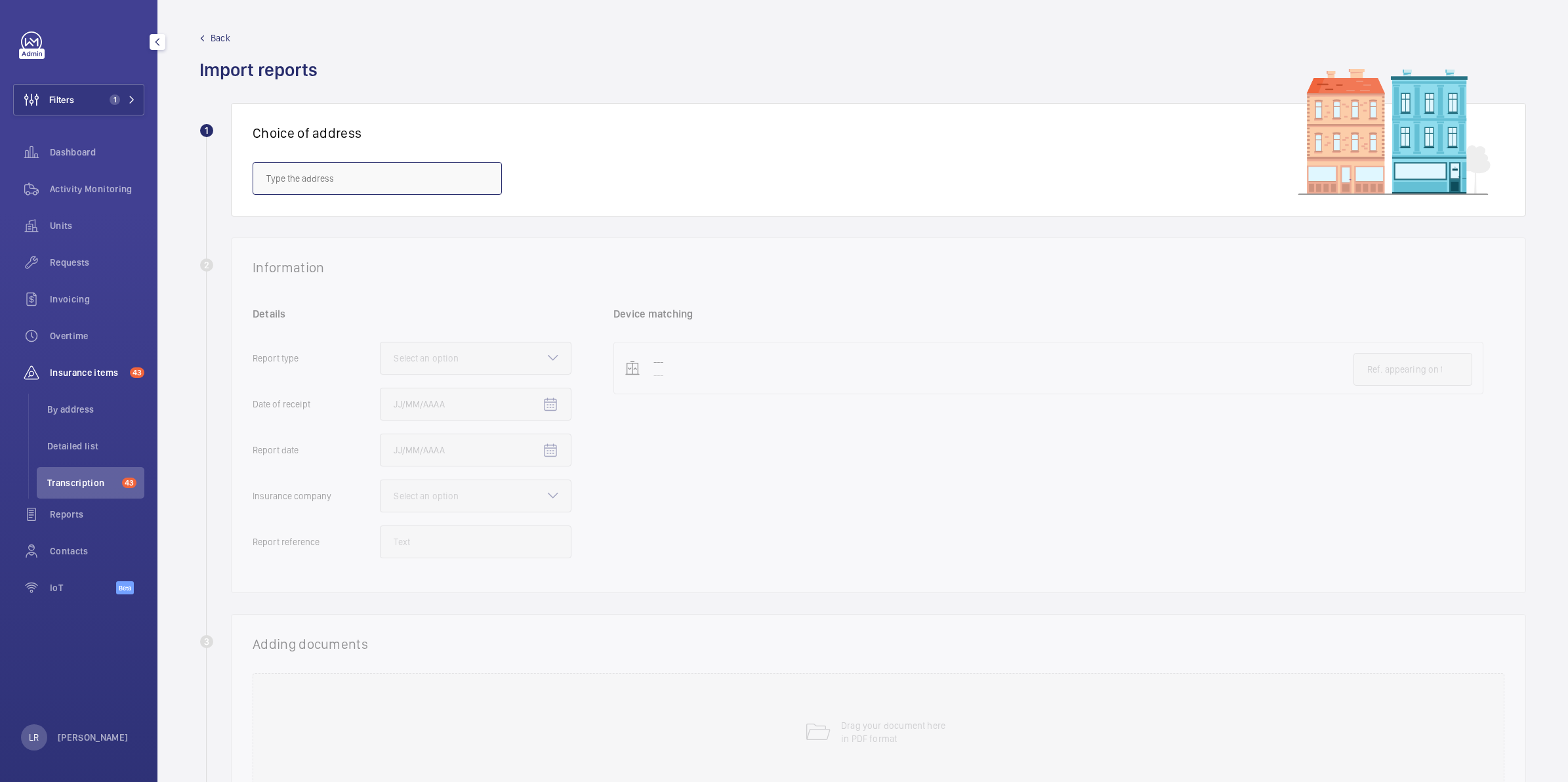
click at [460, 164] on input "text" at bounding box center [377, 178] width 249 height 33
click at [344, 214] on span "10 Dominion St. - Dominion Street, LONDON EC2M 2EF" at bounding box center [305, 217] width 77 height 13
type input "10 Dominion St. - Dominion Street, LONDON EC2M 2EF"
click at [534, 361] on div at bounding box center [476, 358] width 190 height 31
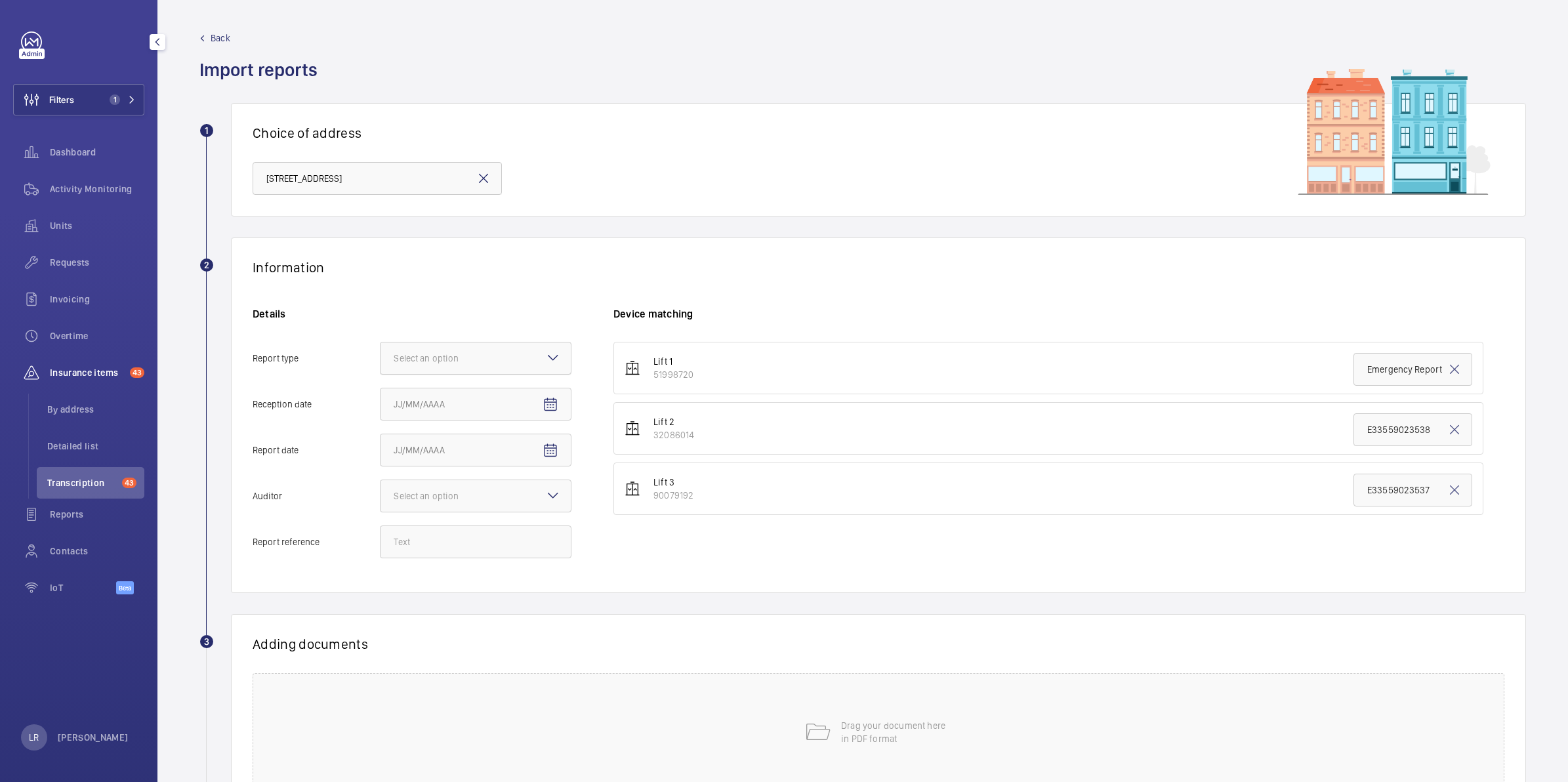
click at [381, 361] on input "Report type Select an option" at bounding box center [381, 358] width 0 height 31
click at [531, 400] on span "Insurance company" at bounding box center [475, 398] width 164 height 13
click at [381, 374] on input "Report type Select an option Insurance company Consultant" at bounding box center [381, 358] width 0 height 31
click at [545, 403] on mat-icon "Open calendar" at bounding box center [551, 405] width 16 height 16
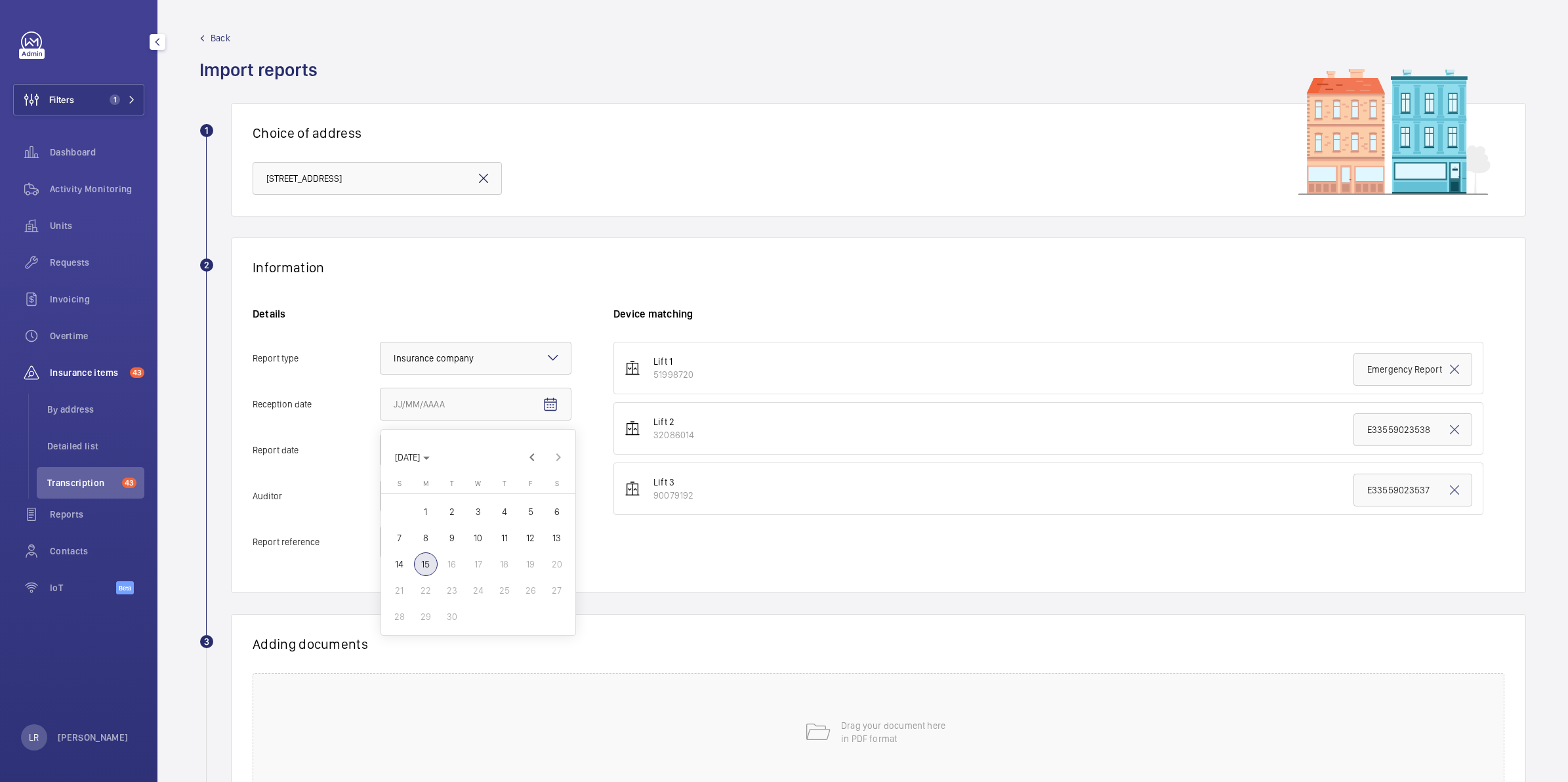
click at [422, 558] on span "15" at bounding box center [426, 563] width 23 height 23
type input "9/15/2025"
click at [546, 444] on mat-icon "Open calendar" at bounding box center [551, 450] width 16 height 16
click at [542, 486] on div "SEP 2025 SEP 2025" at bounding box center [477, 495] width 194 height 40
click at [536, 495] on span "Previous month" at bounding box center [531, 503] width 26 height 26
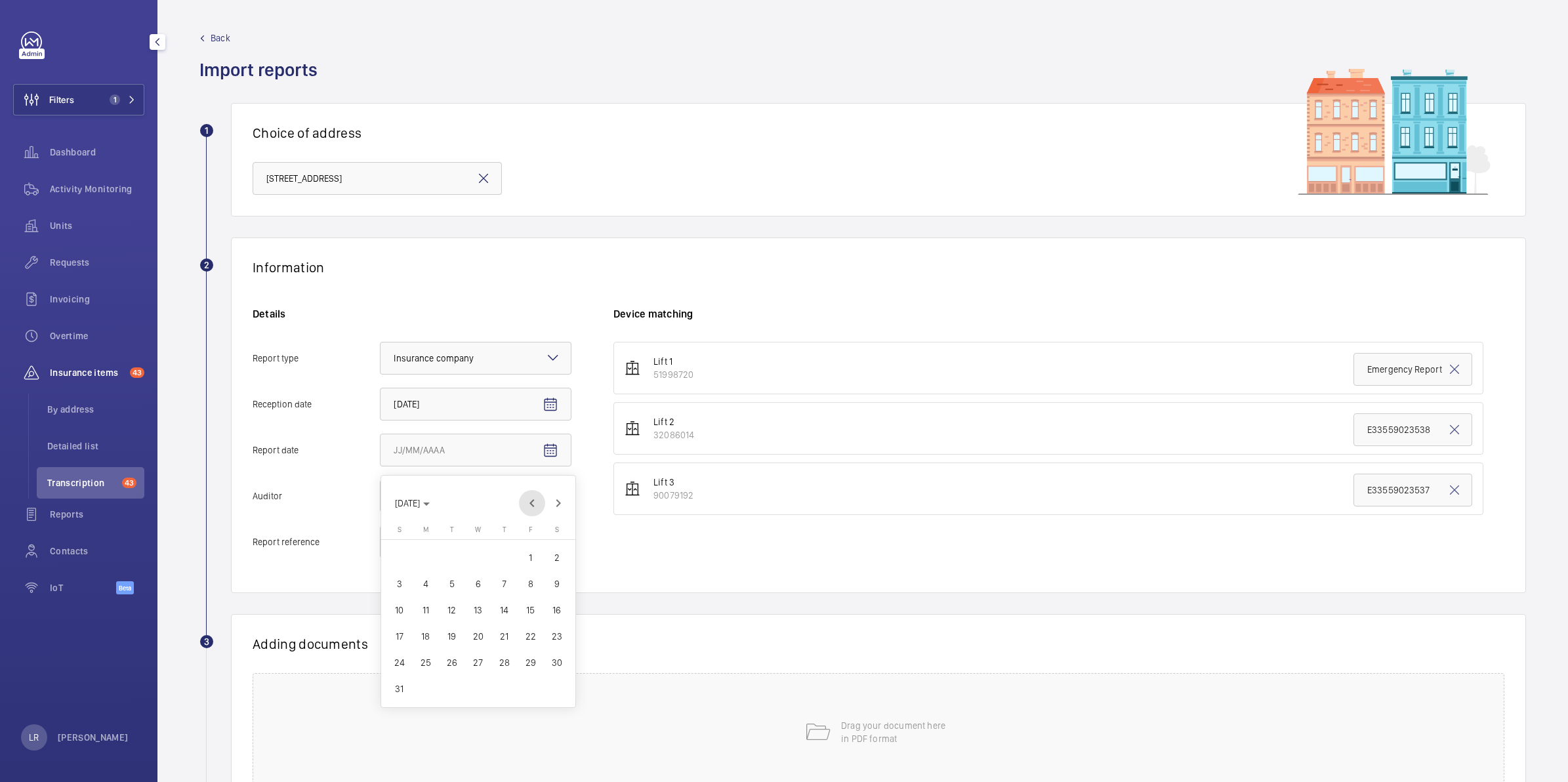
click at [535, 495] on span "Previous month" at bounding box center [531, 503] width 26 height 26
click at [502, 604] on span "15" at bounding box center [504, 609] width 23 height 23
type input "5/15/2025"
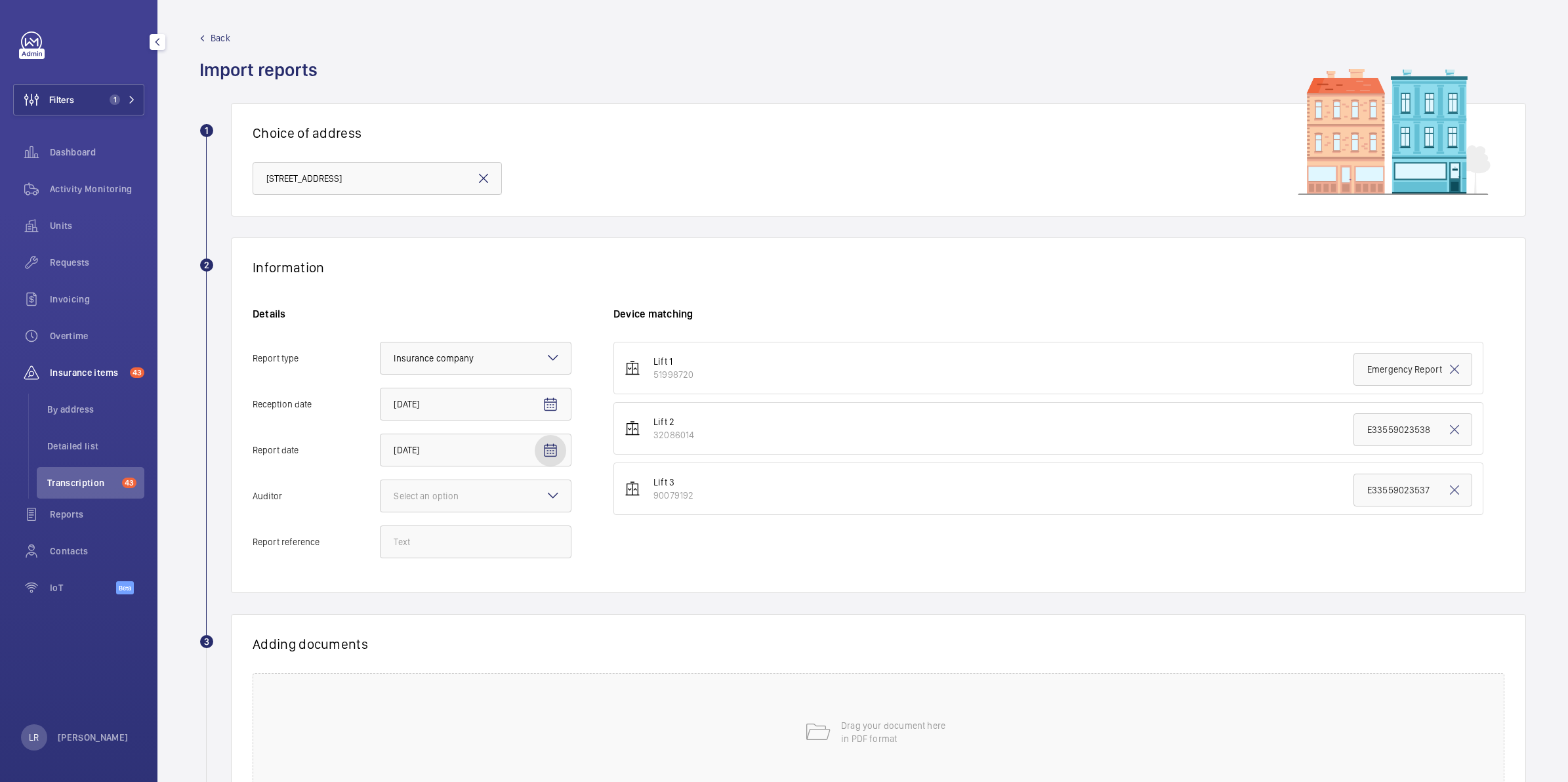
click at [559, 487] on div "Select an option" at bounding box center [476, 496] width 192 height 33
click at [381, 487] on input "Auditor Select an option" at bounding box center [381, 496] width 0 height 31
click at [446, 629] on span "Allianz" at bounding box center [475, 632] width 164 height 13
click at [381, 511] on input "Auditor Select an option Veritas Zurich British Engineering Allianz Other" at bounding box center [381, 496] width 0 height 31
click at [477, 545] on input "Report reference" at bounding box center [476, 542] width 192 height 33
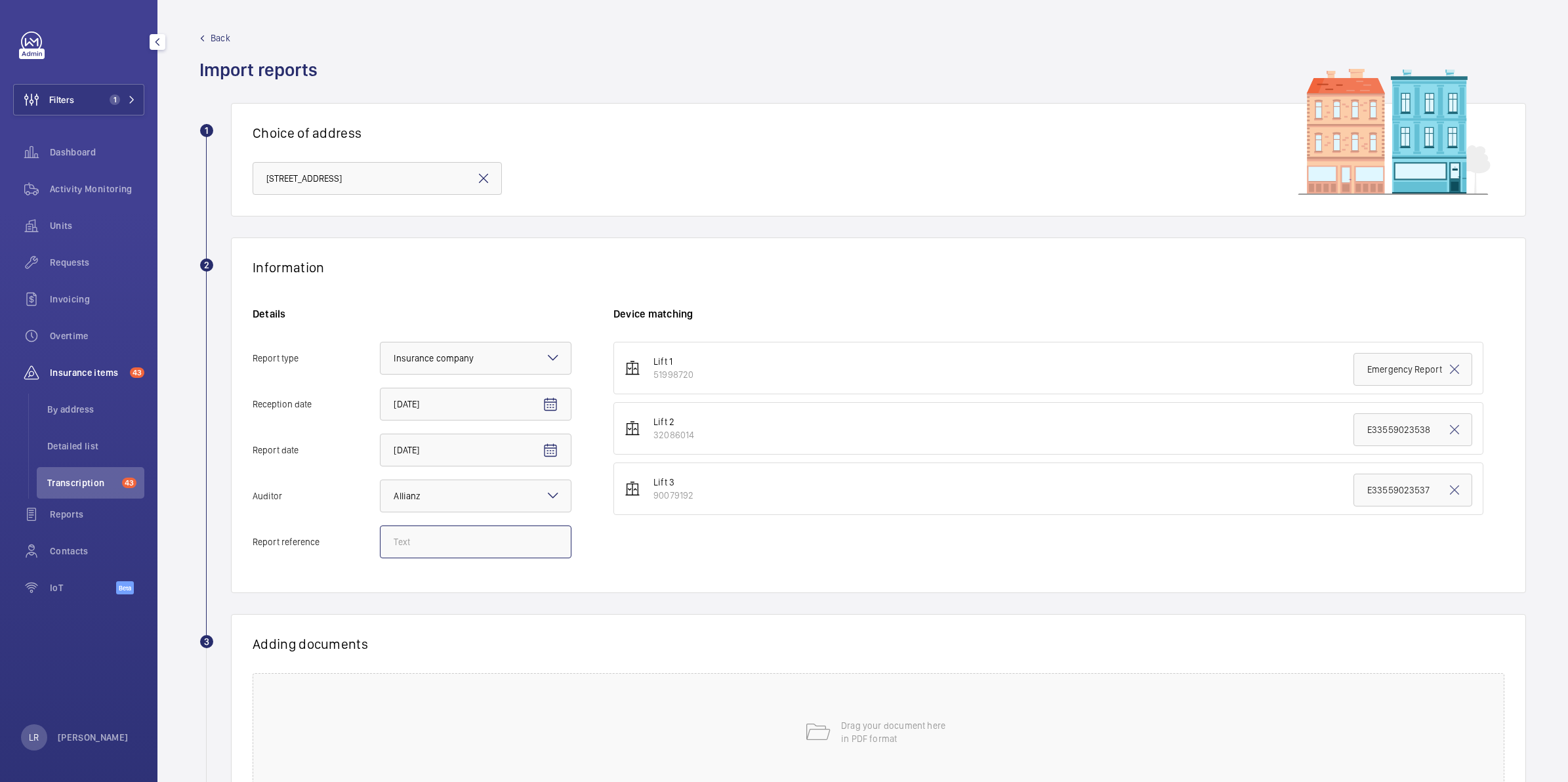
paste input "E33559024999"
type input "E33559024999"
click at [1395, 496] on input "E33559023537" at bounding box center [1412, 490] width 119 height 33
paste input "4999"
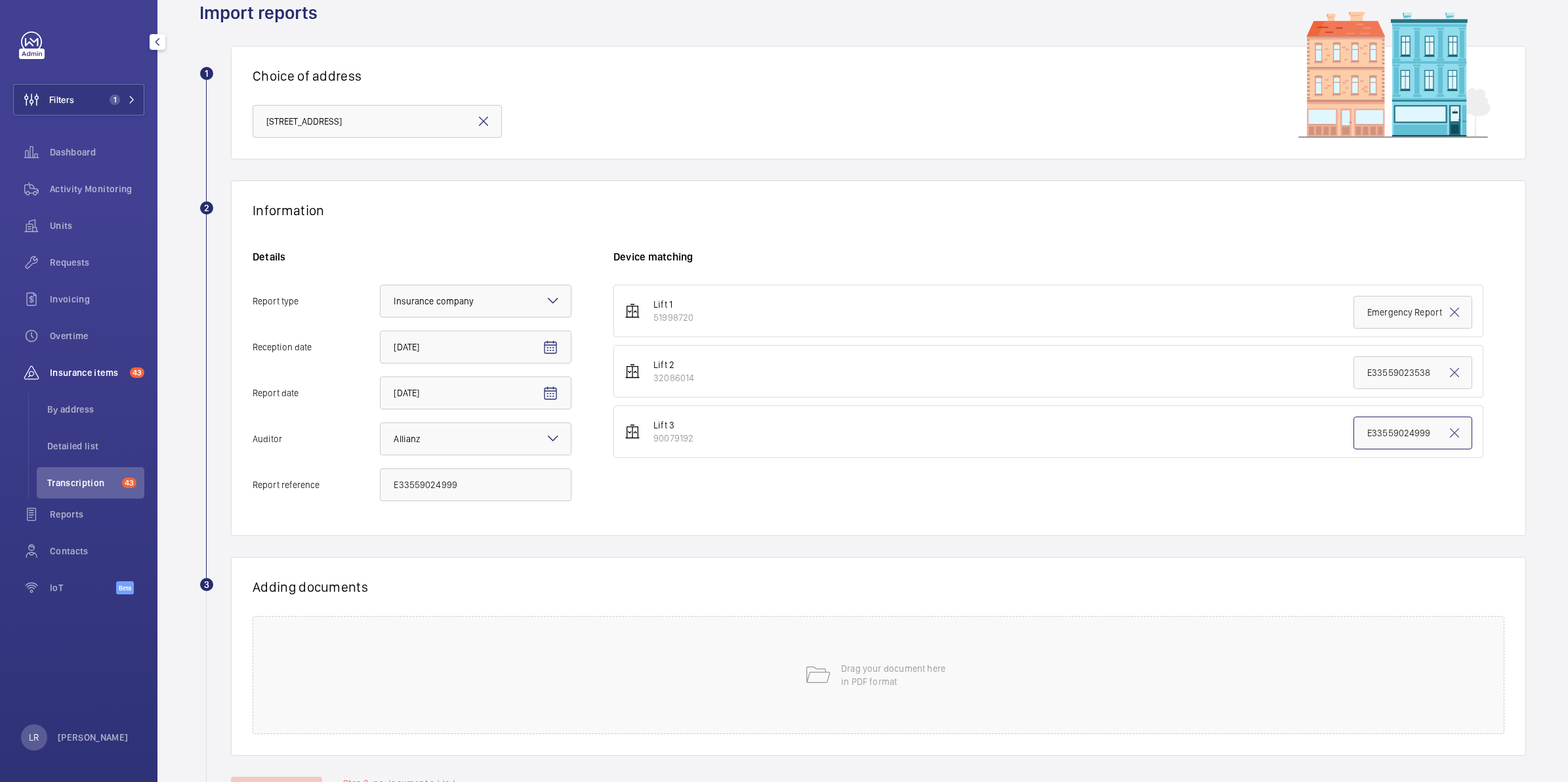
scroll to position [116, 0]
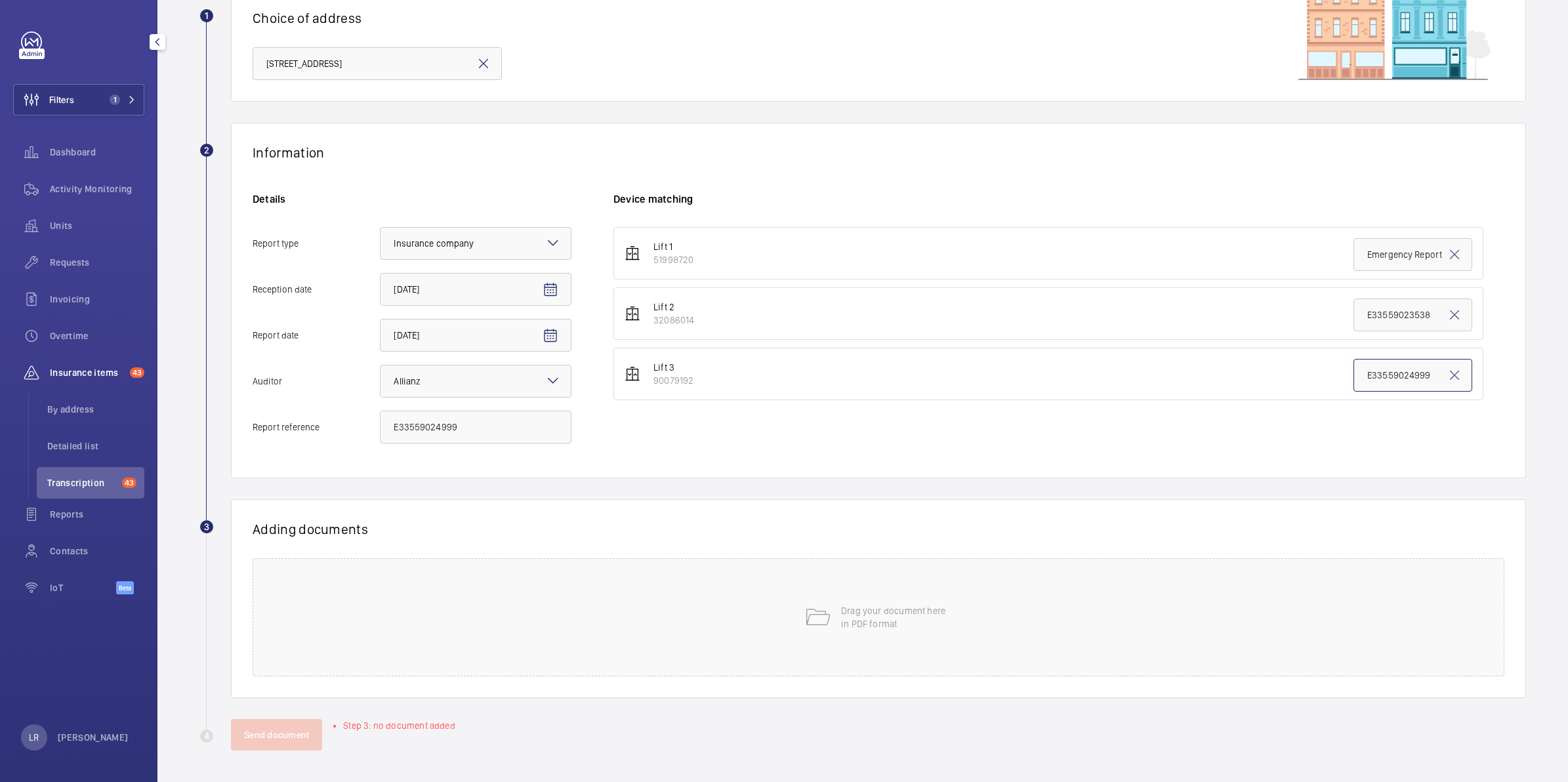
type input "E33559024999"
click at [863, 609] on p "Drag your document here in PDF format" at bounding box center [897, 617] width 112 height 26
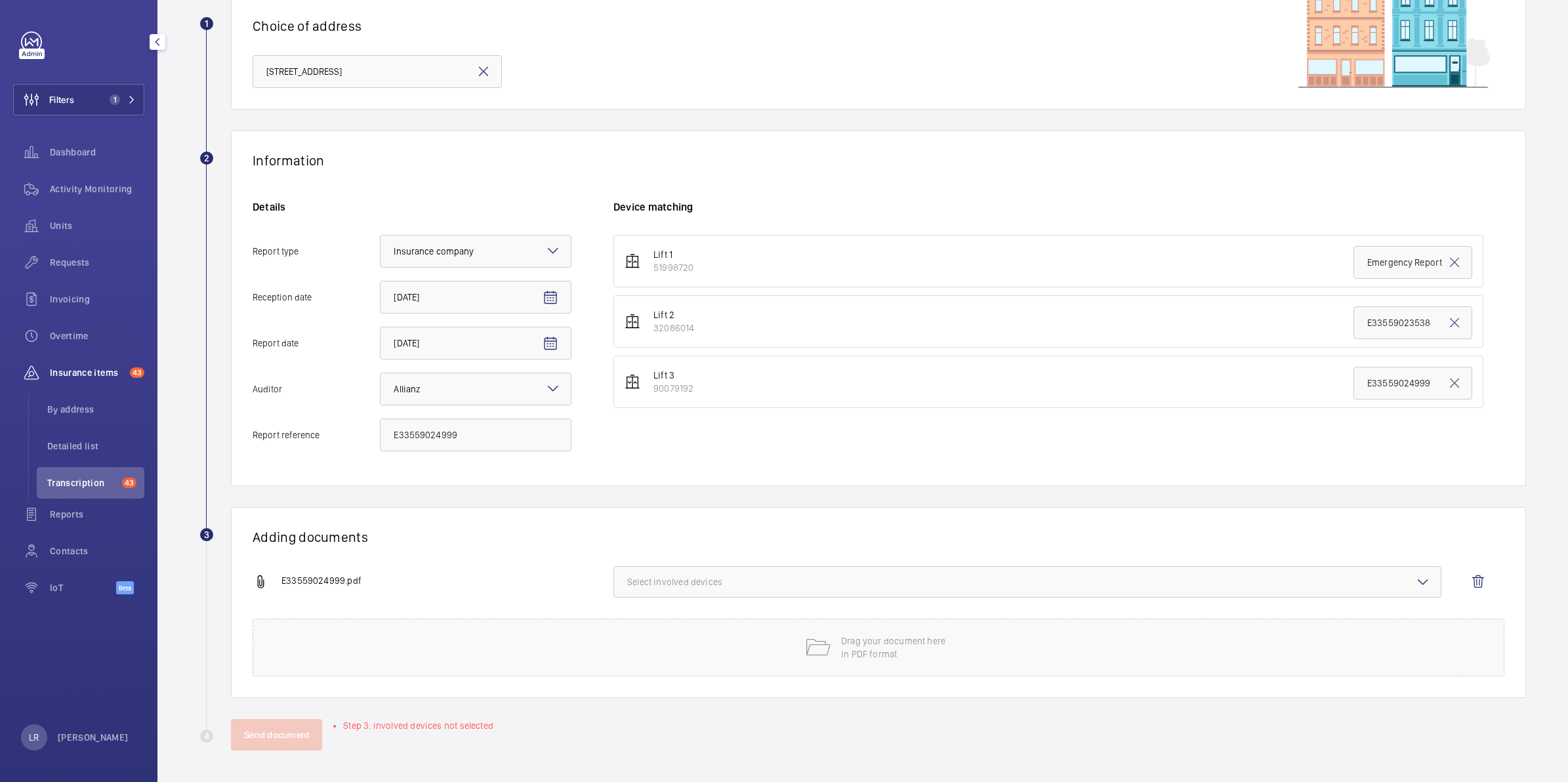
click at [683, 585] on span "Select involved devices" at bounding box center [1027, 582] width 800 height 13
click at [656, 680] on span "90079192" at bounding box center [1028, 686] width 759 height 13
click at [646, 680] on input "90079192" at bounding box center [633, 685] width 26 height 26
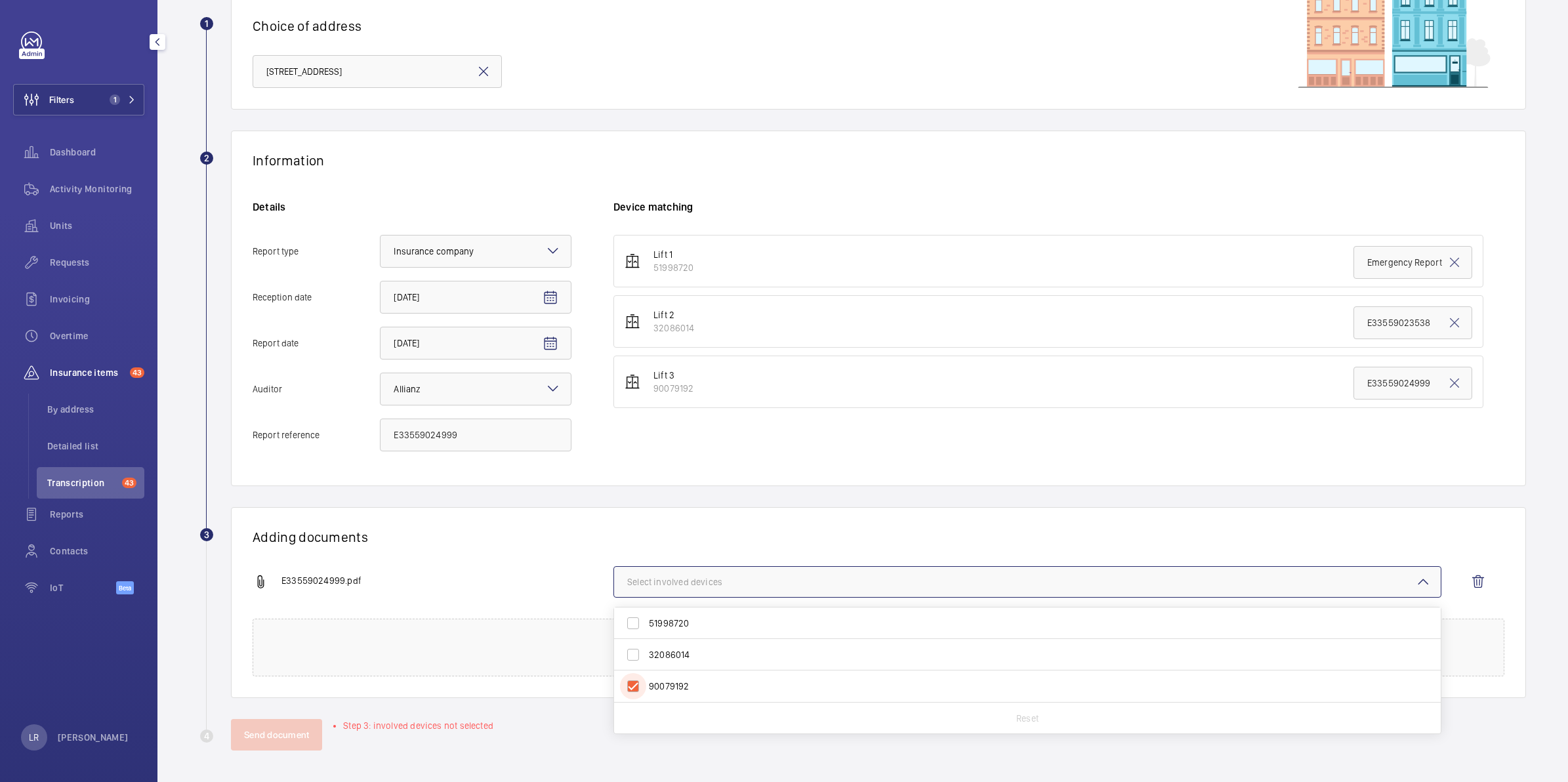
checkbox input "true"
click at [617, 534] on h1 "Adding documents" at bounding box center [878, 536] width 1252 height 16
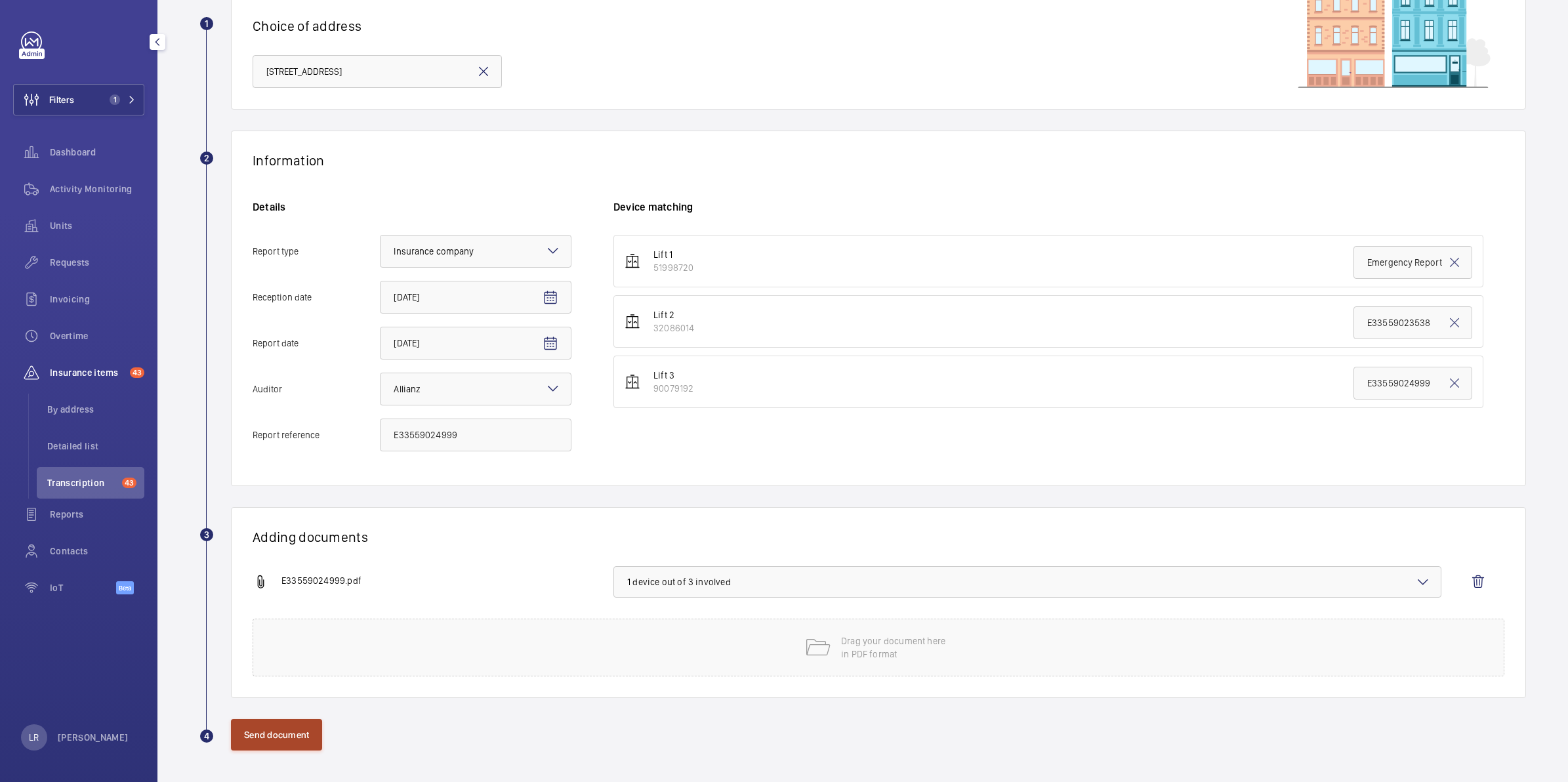
click at [296, 722] on button "Send document" at bounding box center [276, 734] width 91 height 31
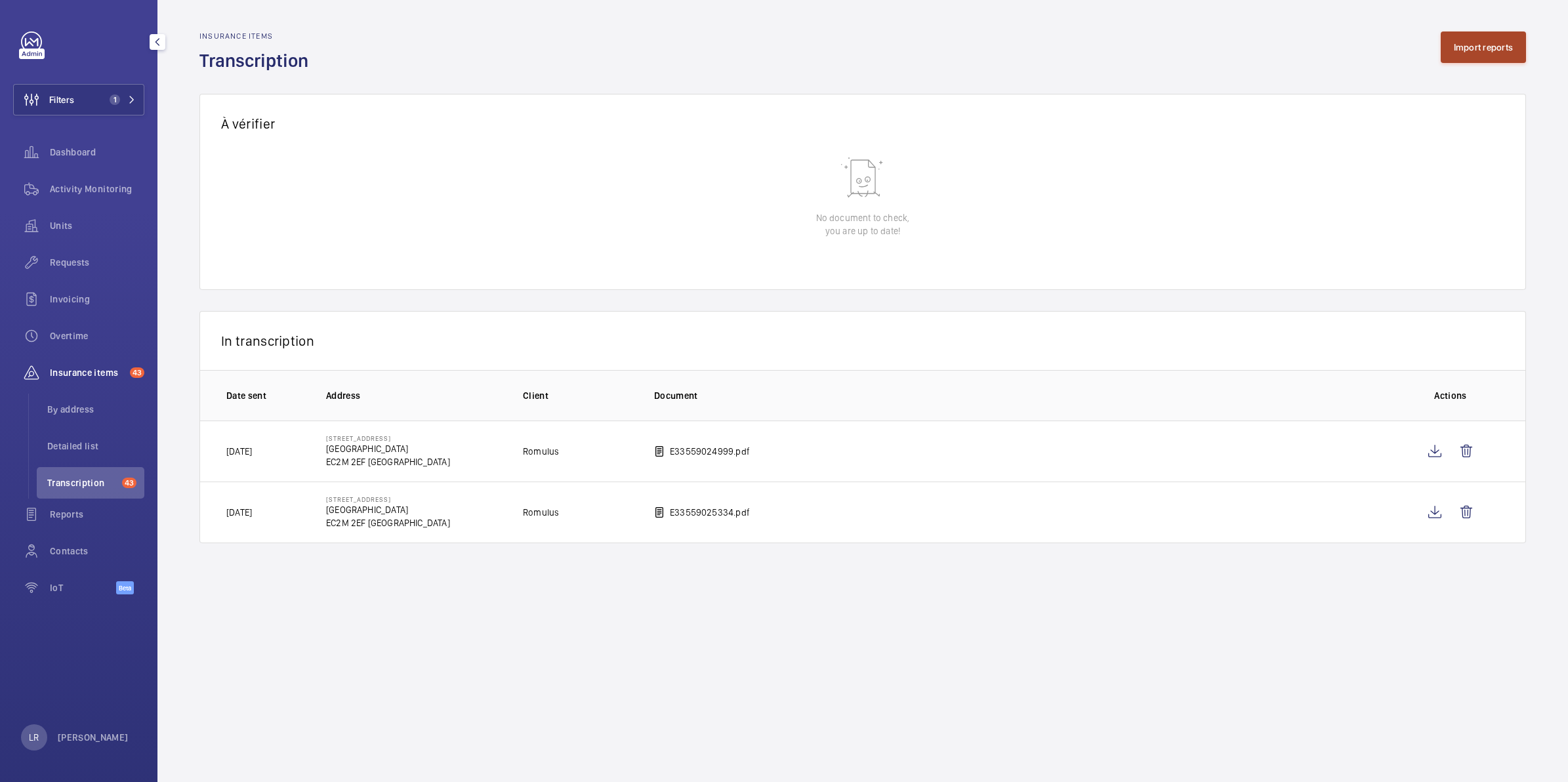
click at [1488, 53] on button "Import reports" at bounding box center [1483, 47] width 86 height 31
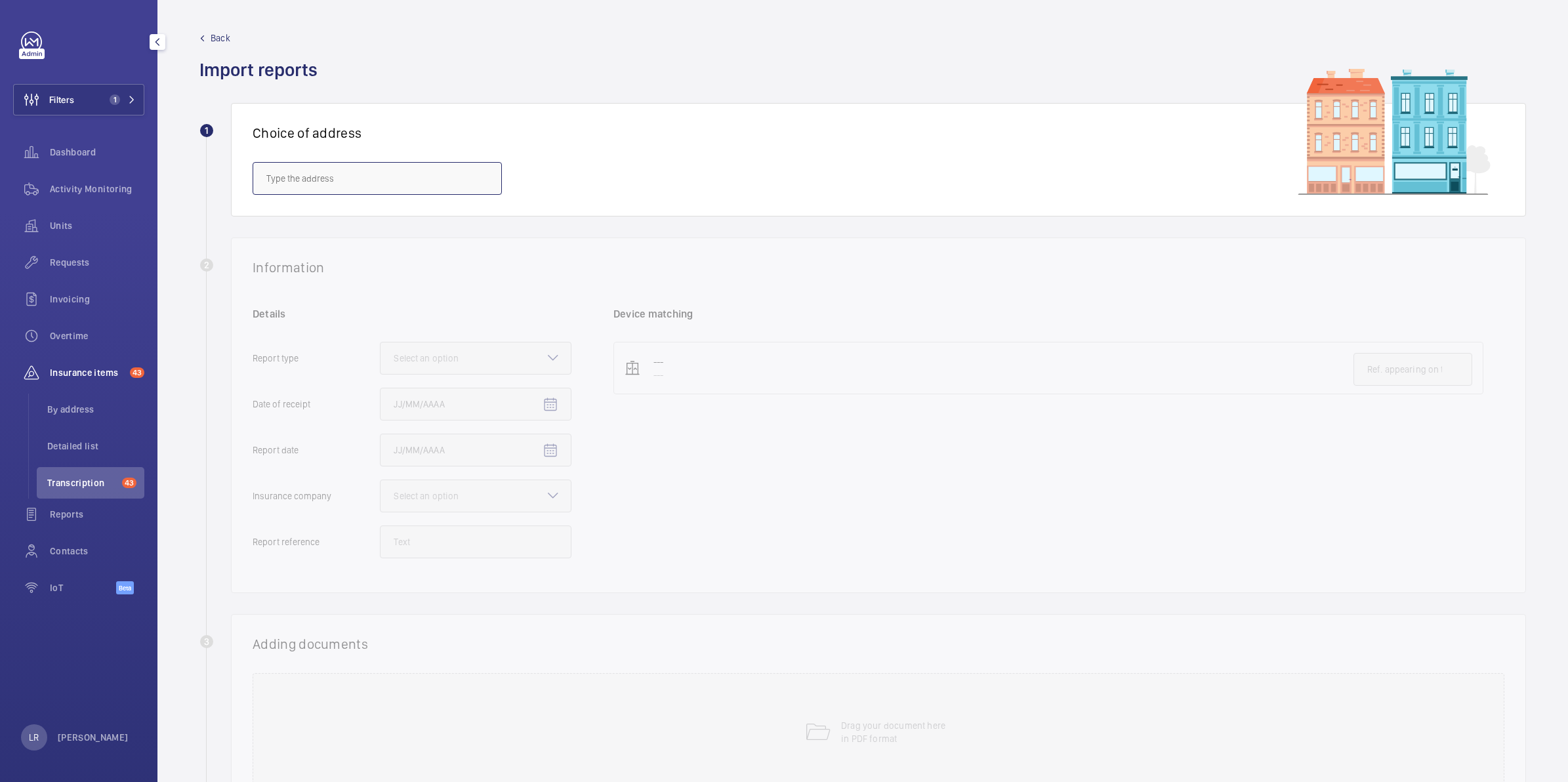
click at [441, 187] on input "text" at bounding box center [377, 178] width 249 height 33
click at [344, 213] on span "10 Dominion St. - Dominion Street, LONDON EC2M 2EF" at bounding box center [305, 217] width 77 height 13
type input "10 Dominion St. - Dominion Street, LONDON EC2M 2EF"
click at [1376, 425] on input "E33559023538" at bounding box center [1412, 430] width 119 height 33
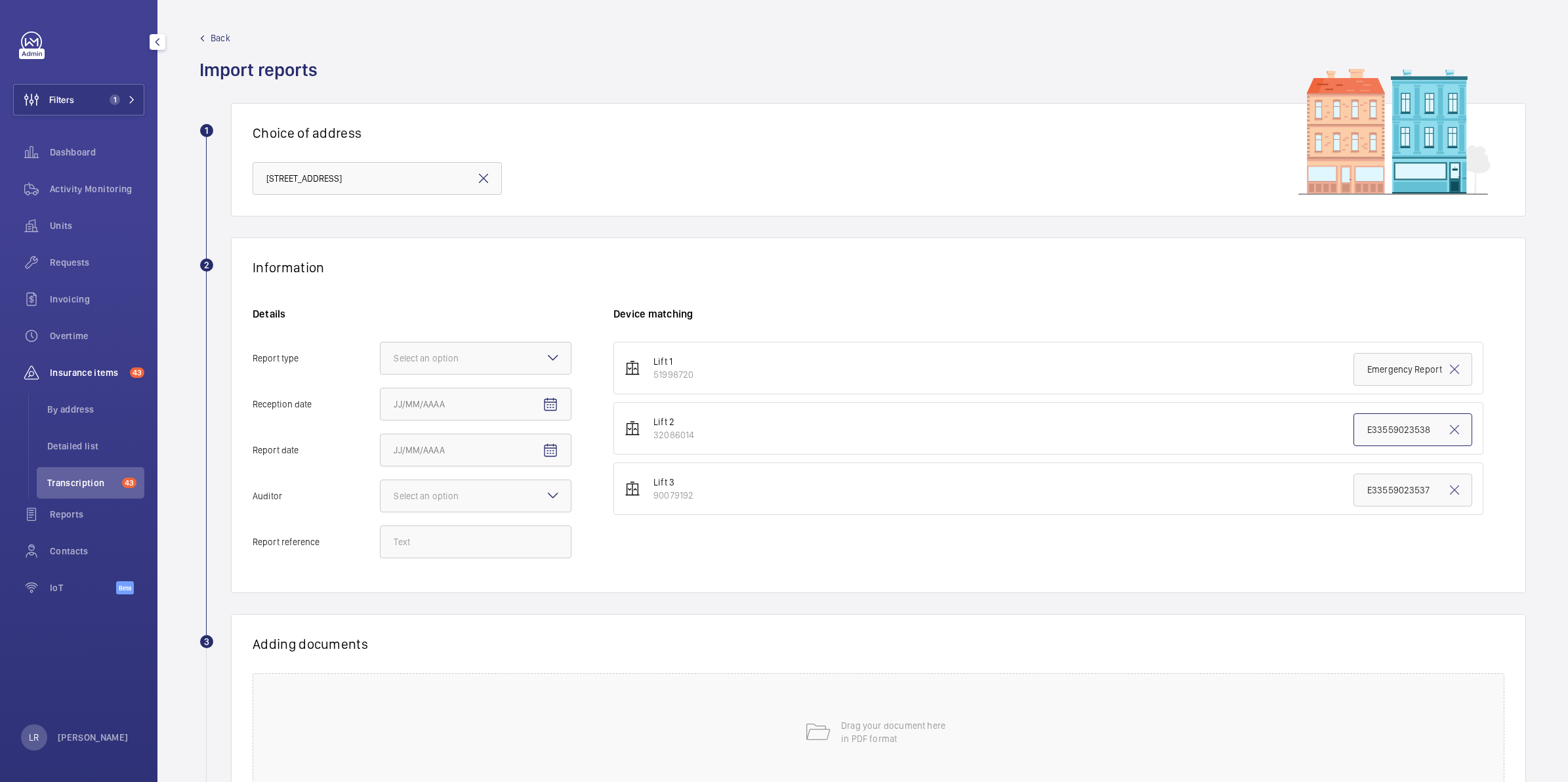
scroll to position [0, 0]
click at [1376, 425] on input "E33559023538" at bounding box center [1412, 430] width 119 height 33
paste input "5335"
click at [514, 359] on div at bounding box center [476, 358] width 190 height 31
type input "E33559025335"
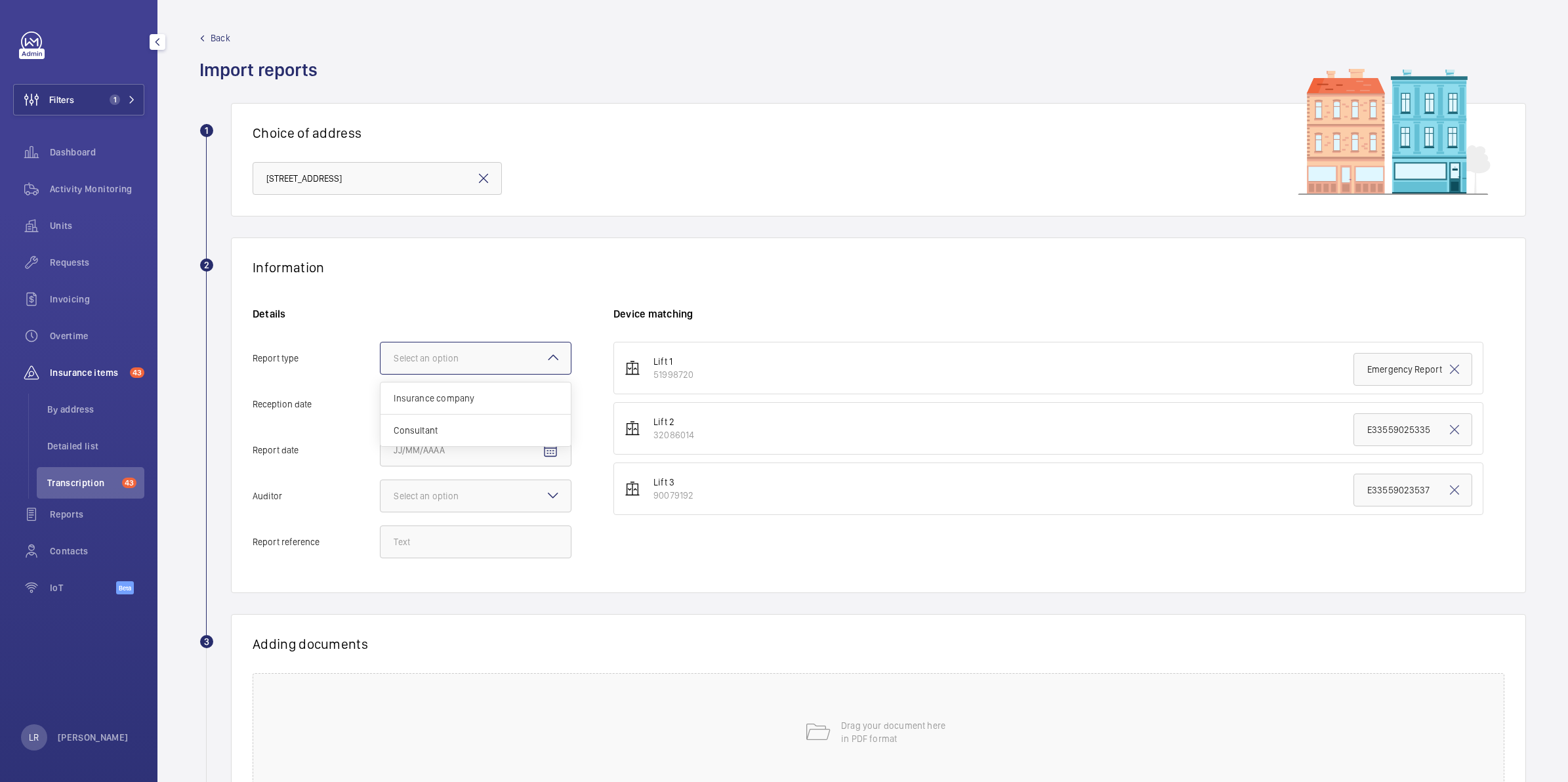
click at [381, 359] on input "Report type Select an option Insurance company Consultant" at bounding box center [381, 358] width 0 height 31
click at [507, 394] on span "Insurance company" at bounding box center [475, 398] width 164 height 13
click at [381, 374] on input "Report type Select an option Insurance company Consultant" at bounding box center [381, 358] width 0 height 31
click at [549, 406] on mat-icon "Open calendar" at bounding box center [551, 405] width 16 height 16
click at [418, 562] on span "15" at bounding box center [426, 563] width 23 height 23
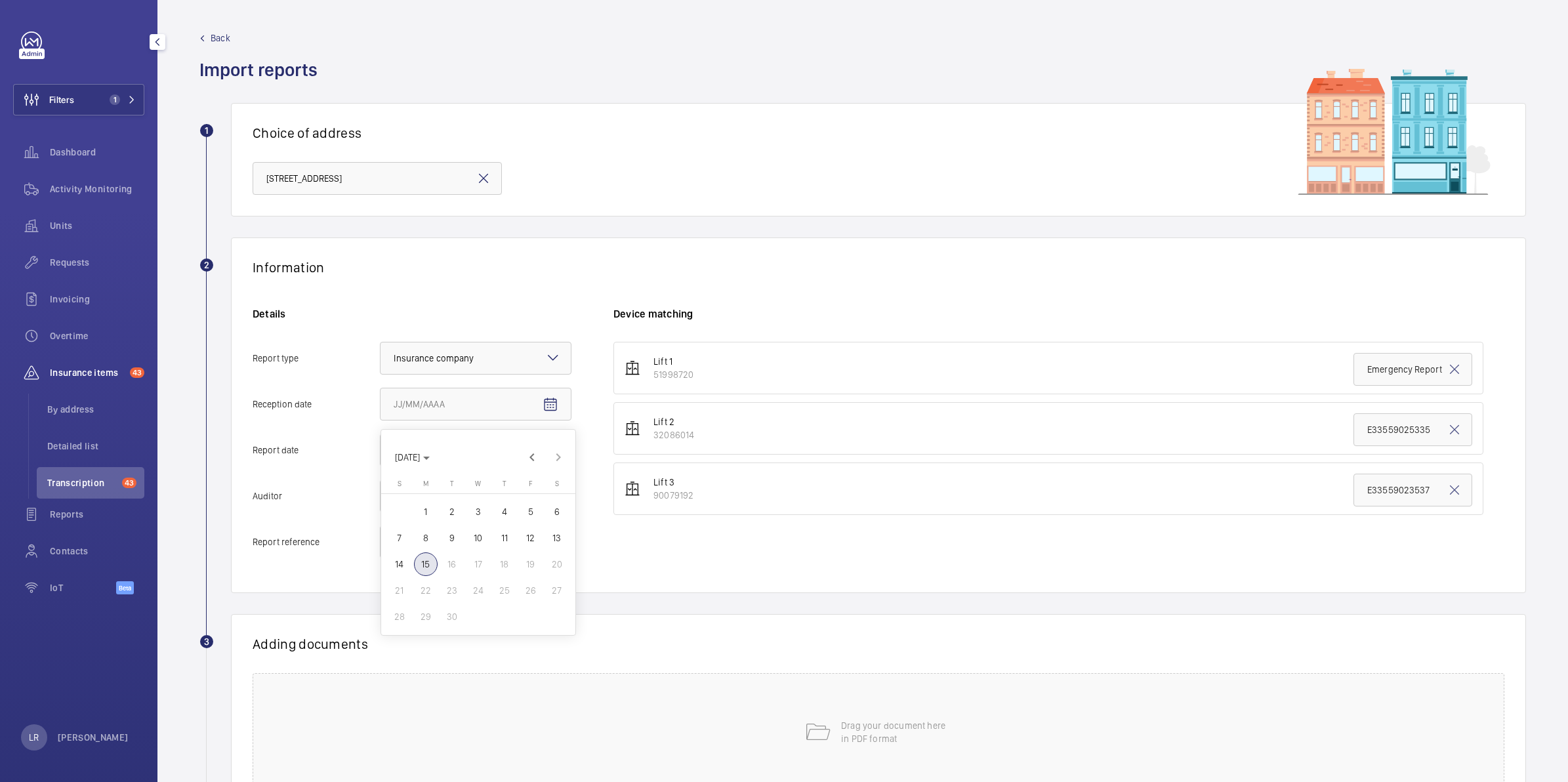
type input "9/15/2025"
click at [548, 448] on mat-icon "Open calendar" at bounding box center [551, 450] width 16 height 16
click at [526, 500] on span "Previous month" at bounding box center [531, 503] width 26 height 26
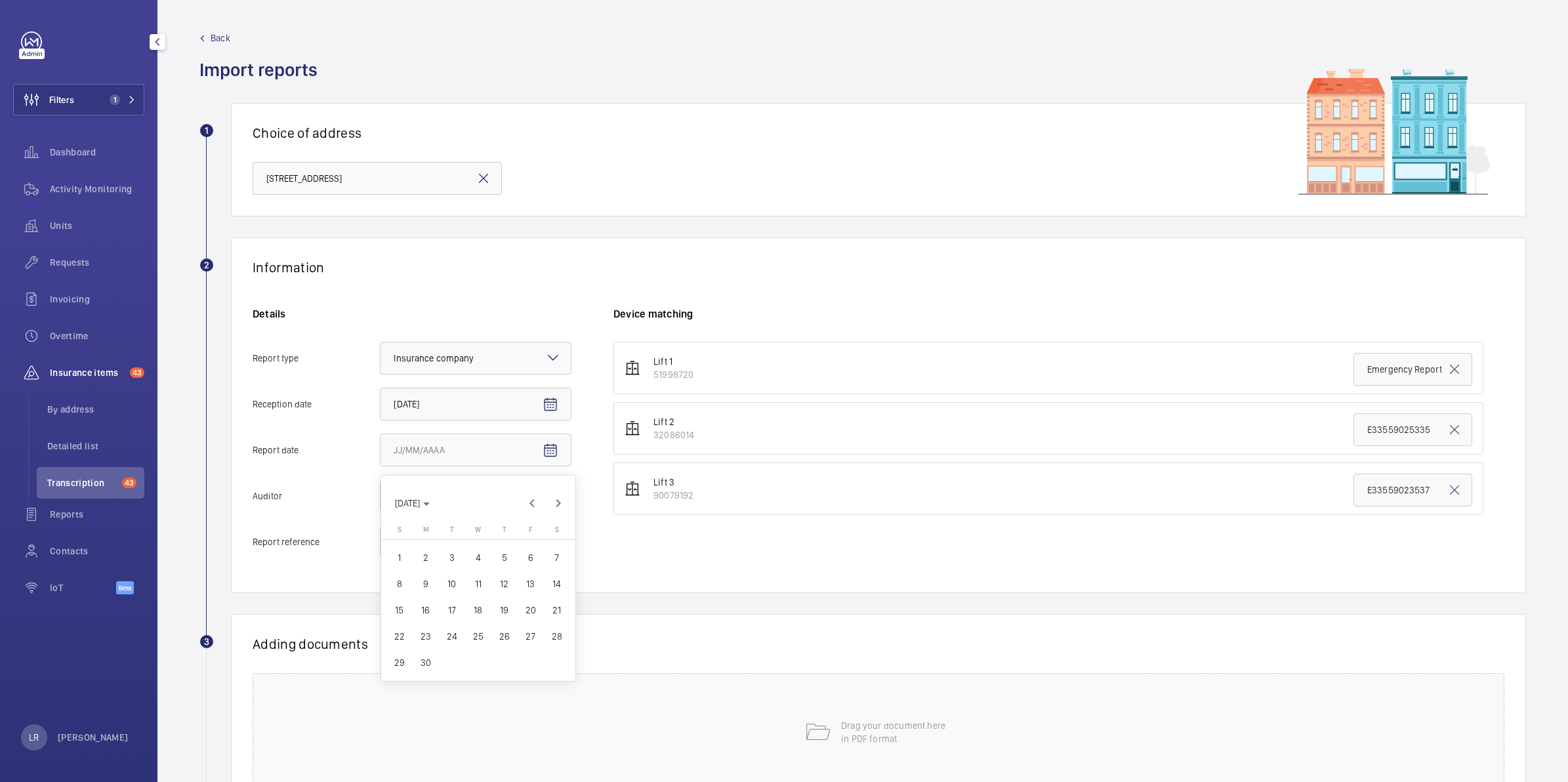
click at [555, 637] on span "28" at bounding box center [556, 636] width 23 height 23
click at [540, 447] on span "Open calendar" at bounding box center [550, 450] width 31 height 31
click at [554, 500] on span "Next month" at bounding box center [558, 503] width 26 height 26
click at [551, 506] on span "Next month" at bounding box center [558, 503] width 26 height 26
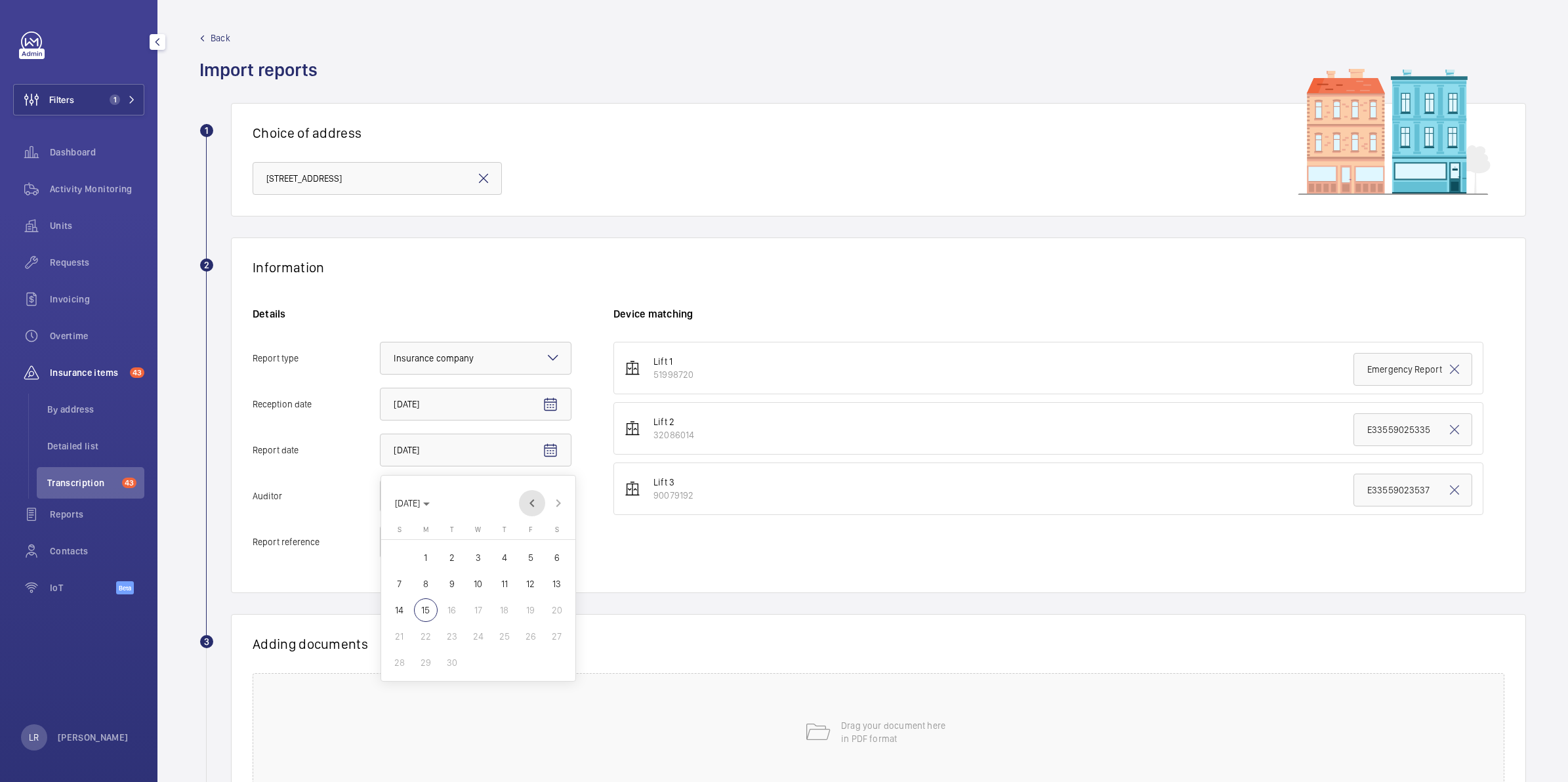
click at [529, 505] on span "Previous month" at bounding box center [531, 503] width 26 height 26
click at [507, 658] on span "28" at bounding box center [504, 662] width 23 height 23
type input "8/28/2025"
click at [535, 502] on div at bounding box center [476, 496] width 190 height 31
click at [381, 502] on input "Auditor Select an option" at bounding box center [381, 496] width 0 height 31
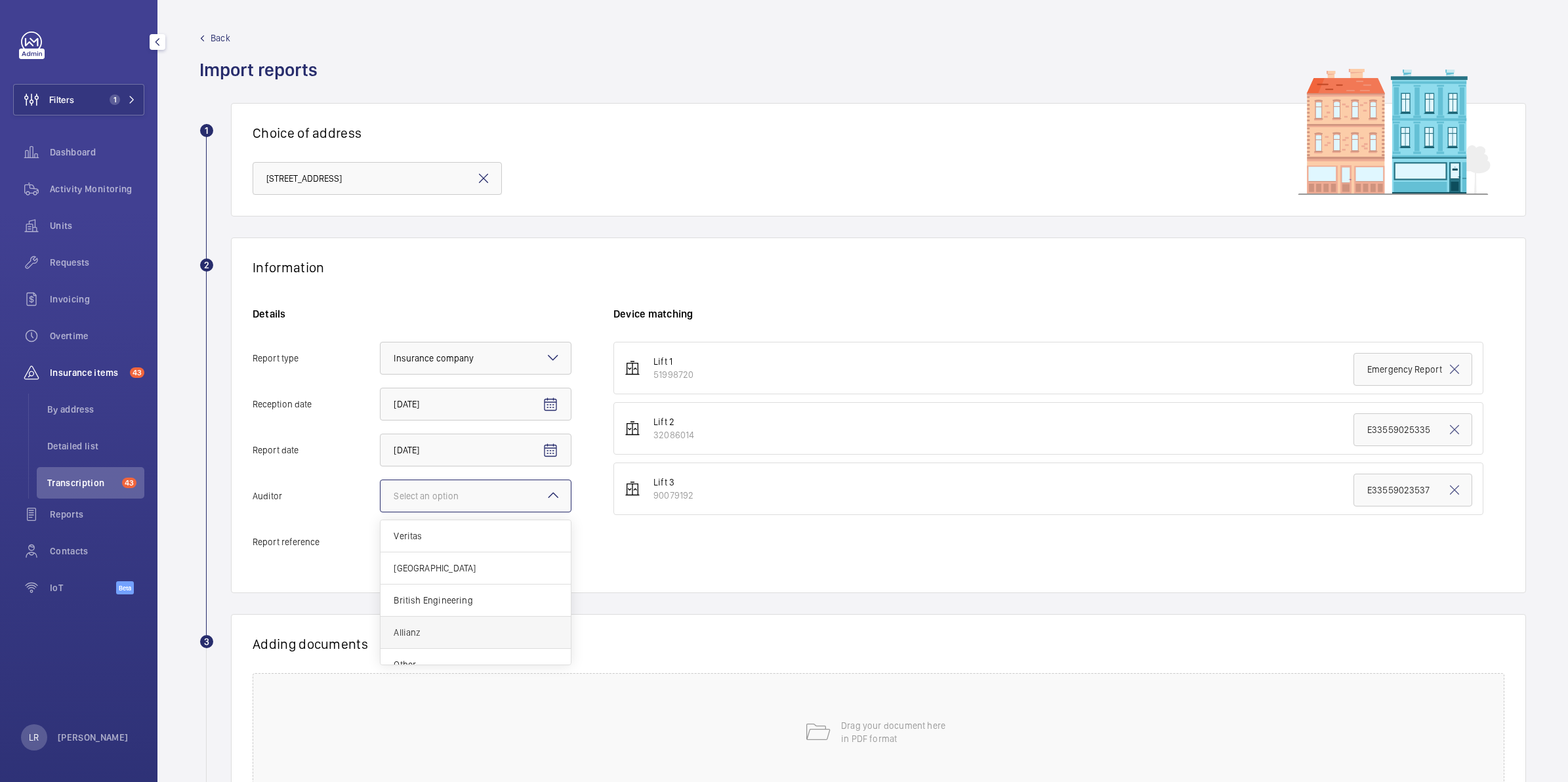
click at [399, 629] on span "Allianz" at bounding box center [475, 632] width 164 height 13
click at [381, 511] on input "Auditor Select an option Veritas Zurich British Engineering Allianz Other" at bounding box center [381, 496] width 0 height 31
click at [460, 544] on input "Report reference" at bounding box center [476, 542] width 192 height 33
paste input "E33559025335"
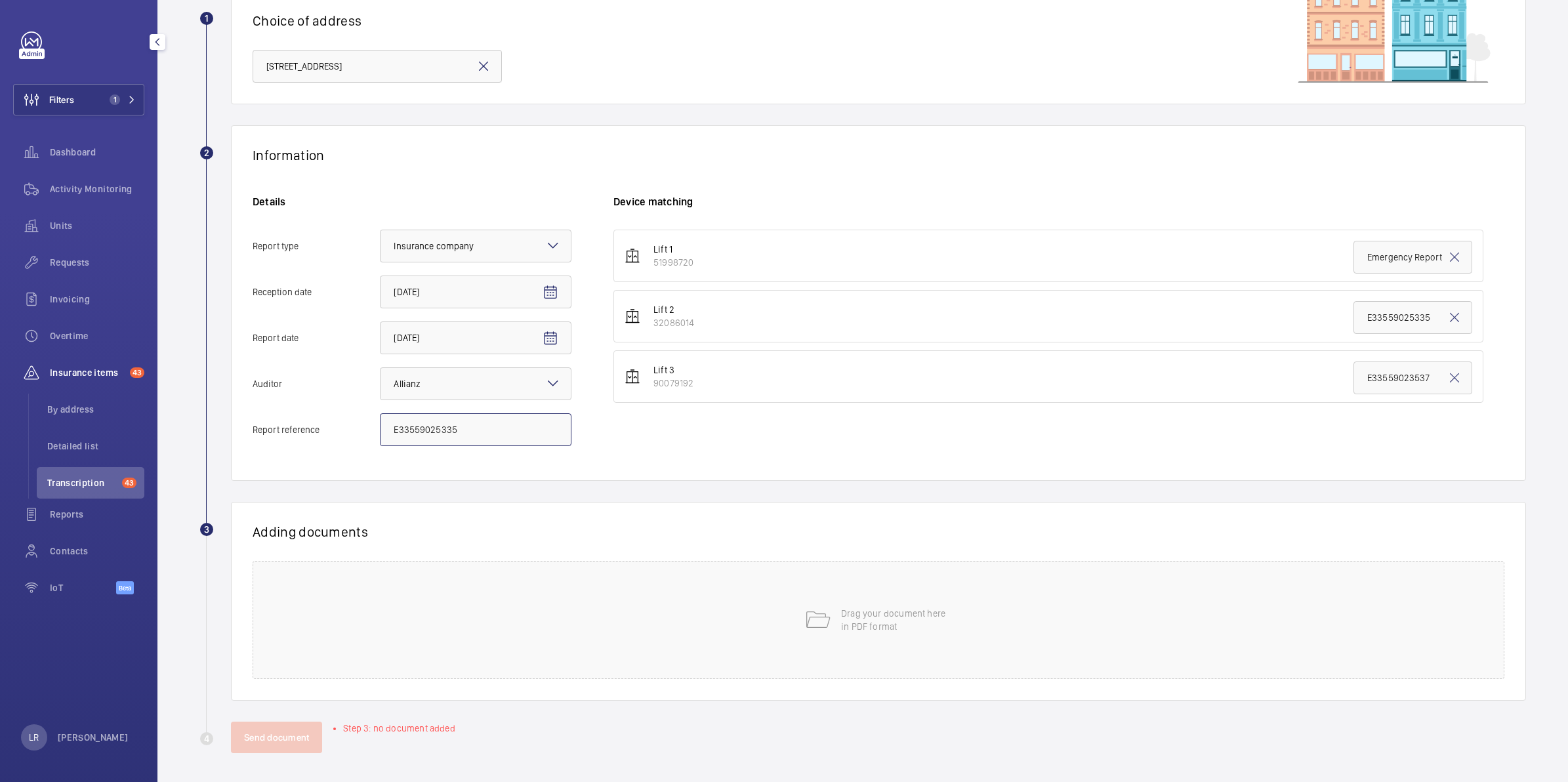
scroll to position [116, 0]
type input "E33559025335"
click at [661, 603] on div "Drag your document here in PDF format" at bounding box center [878, 617] width 1252 height 118
click at [374, 580] on div "Drag your document here in PDF format" at bounding box center [878, 617] width 1252 height 118
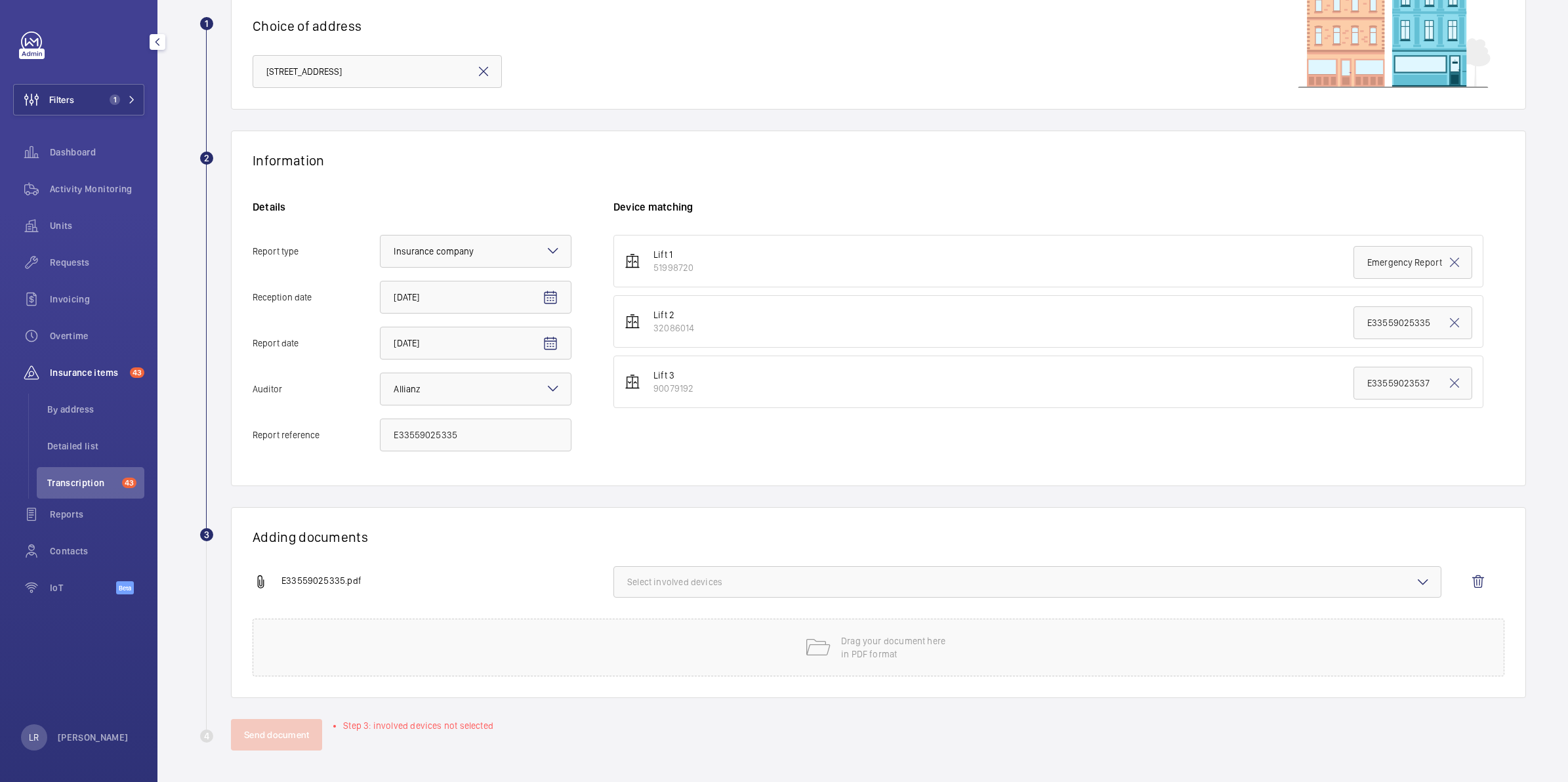
click at [670, 587] on span "Select involved devices" at bounding box center [1027, 582] width 800 height 13
click at [676, 640] on label "32086014" at bounding box center [1017, 654] width 807 height 31
click at [646, 641] on input "32086014" at bounding box center [633, 654] width 26 height 26
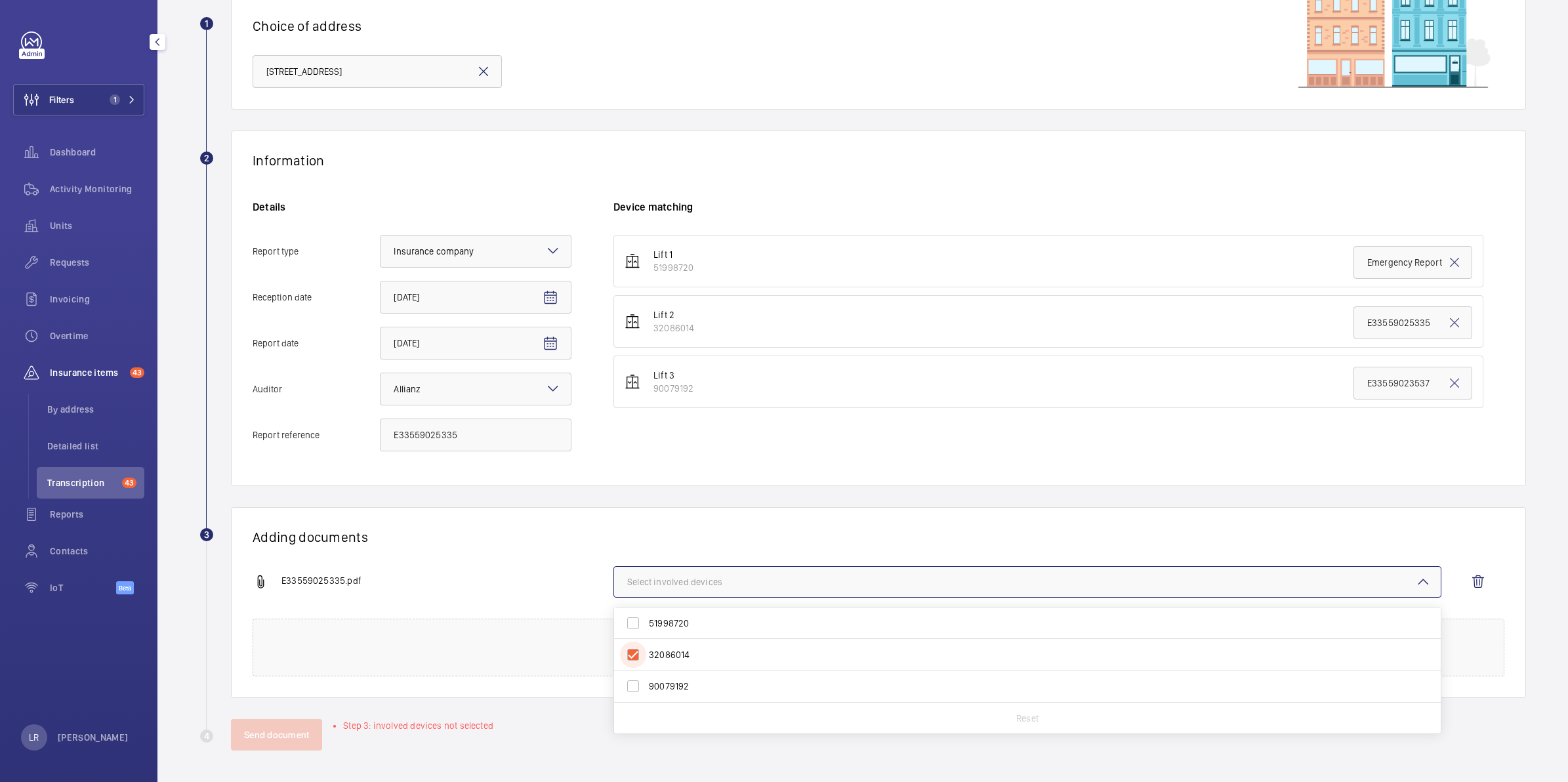
checkbox input "true"
click at [286, 726] on button "Send document" at bounding box center [276, 734] width 91 height 31
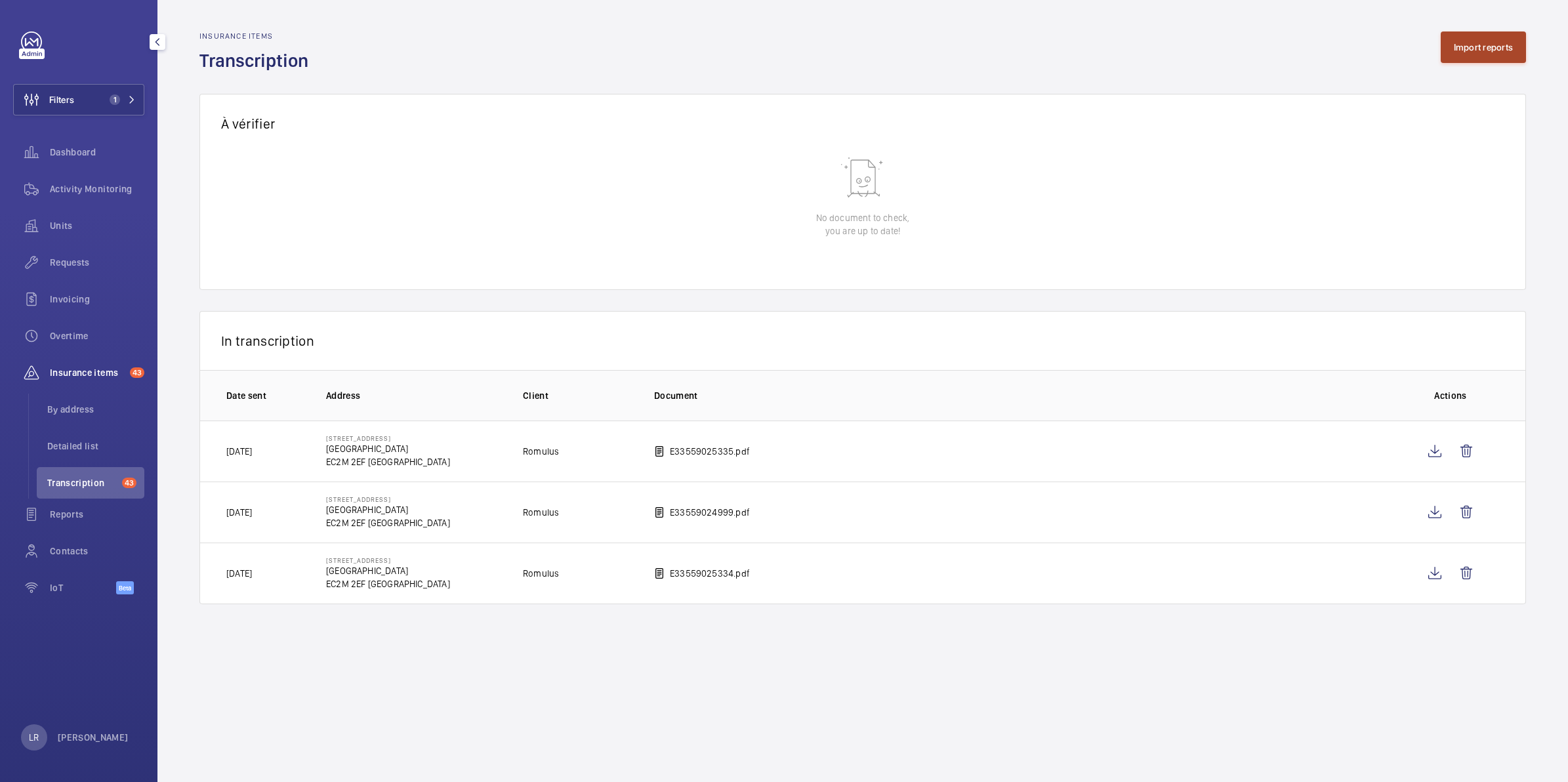
click at [1483, 55] on button "Import reports" at bounding box center [1483, 47] width 86 height 31
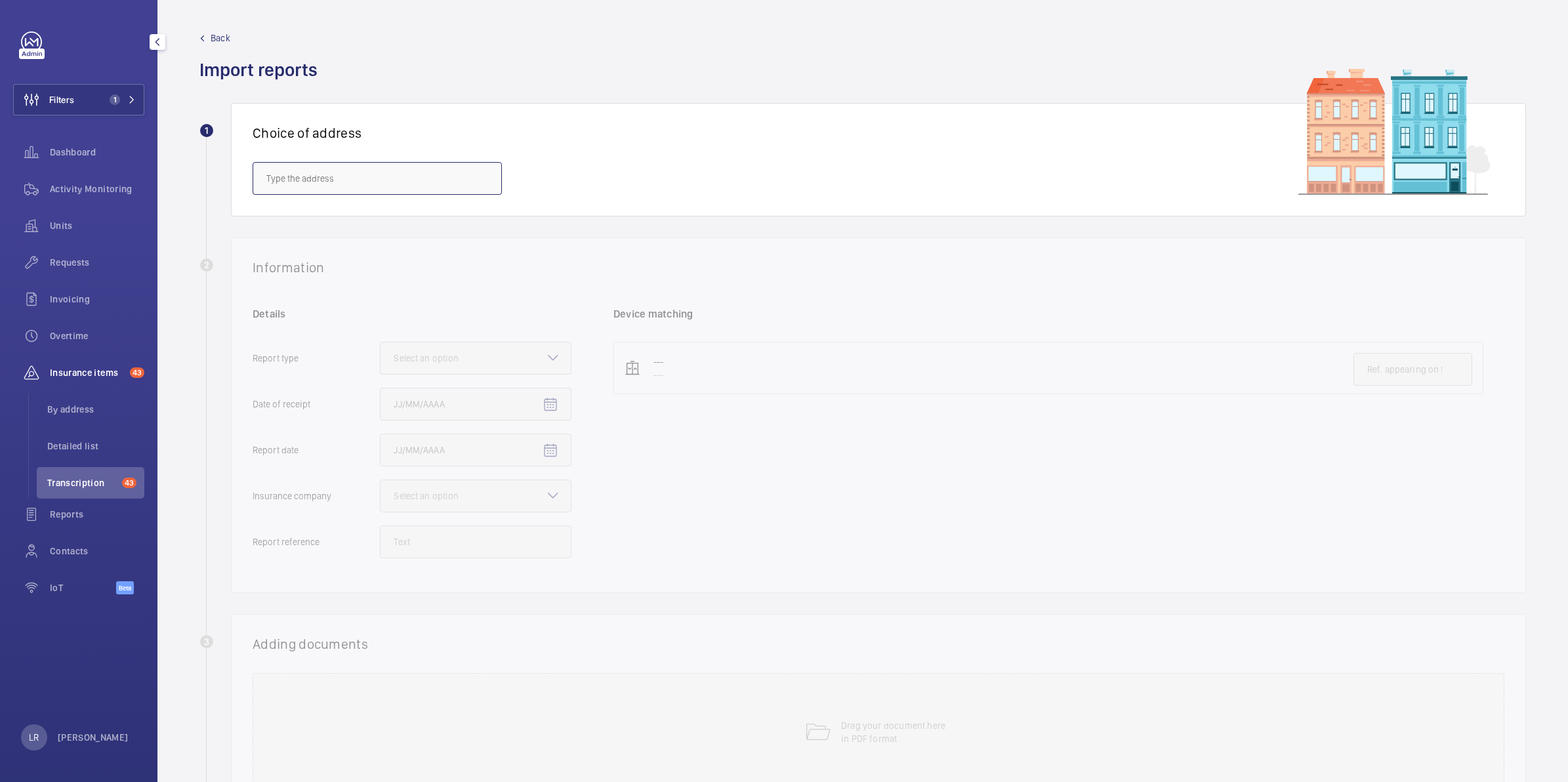
click at [379, 179] on input "text" at bounding box center [377, 178] width 249 height 33
click at [381, 227] on mat-option "10 Dominion St. - Dominion Street, LONDON EC2M 2EF" at bounding box center [377, 217] width 248 height 31
type input "10 Dominion St. - Dominion Street, LONDON EC2M 2EF"
click at [1390, 364] on input "Emergency Report - Preliminary Report" at bounding box center [1412, 369] width 119 height 33
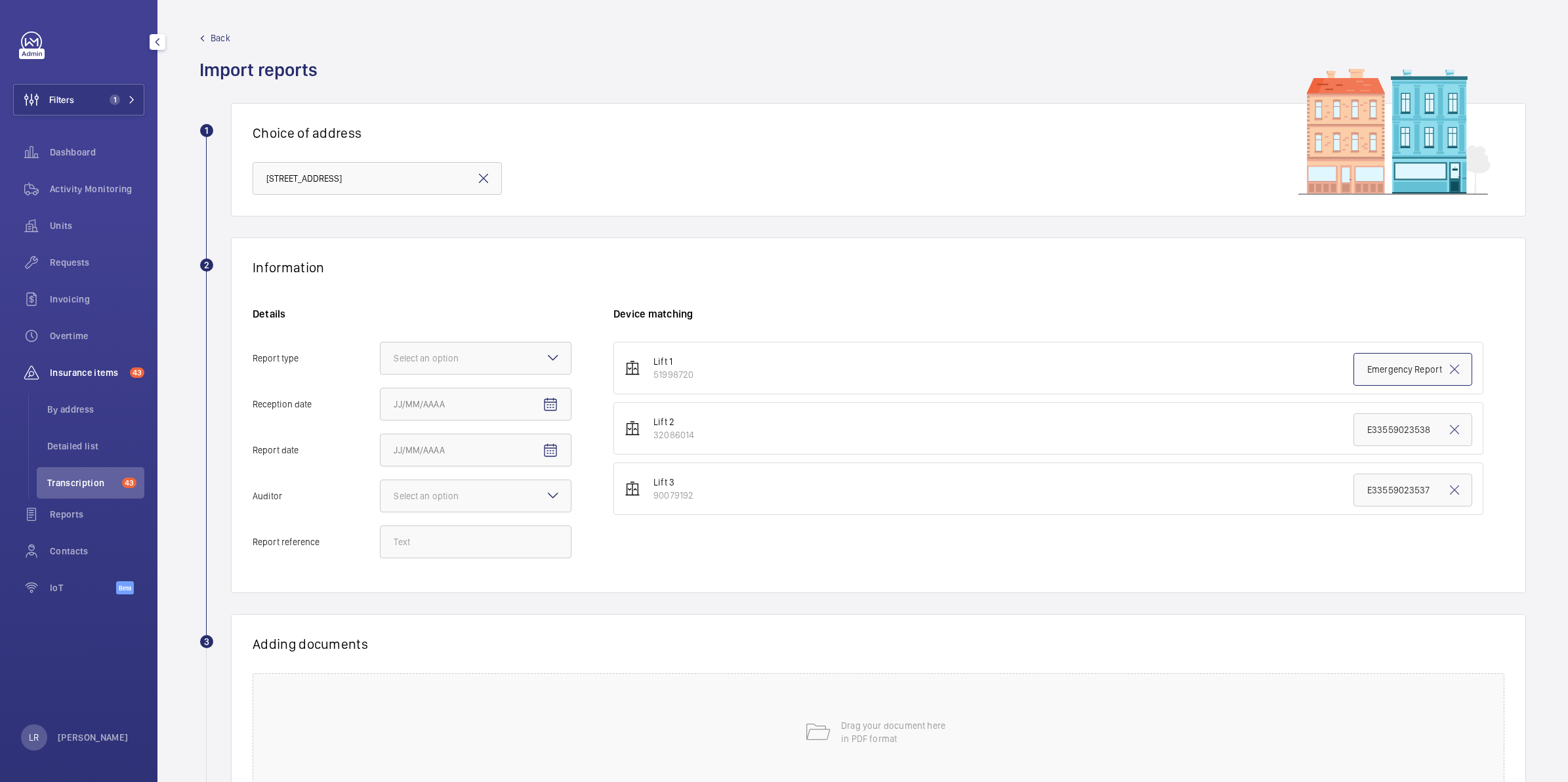
click at [1390, 364] on input "Emergency Report - Preliminary Report" at bounding box center [1412, 369] width 119 height 33
paste input "33559025336"
click at [536, 364] on div at bounding box center [476, 358] width 190 height 31
type input "E33559025336"
click at [381, 364] on input "Report type Select an option Insurance company Consultant" at bounding box center [381, 358] width 0 height 31
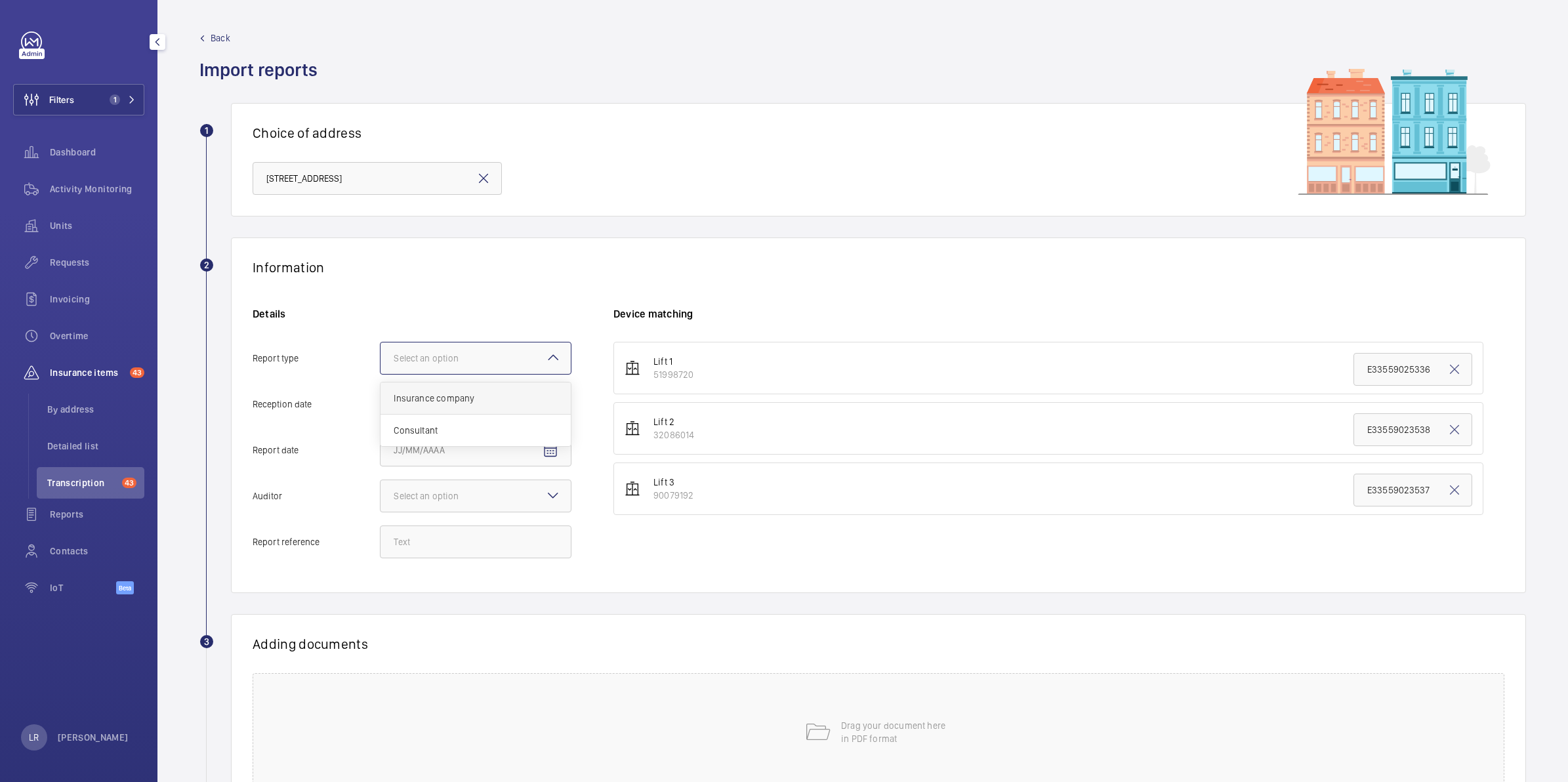
click at [517, 397] on span "Insurance company" at bounding box center [475, 398] width 164 height 13
click at [381, 374] on input "Report type Select an option Insurance company Consultant" at bounding box center [381, 358] width 0 height 31
click at [556, 410] on mat-icon "Open calendar" at bounding box center [551, 405] width 16 height 16
click at [418, 569] on span "15" at bounding box center [426, 563] width 23 height 23
type input "9/15/2025"
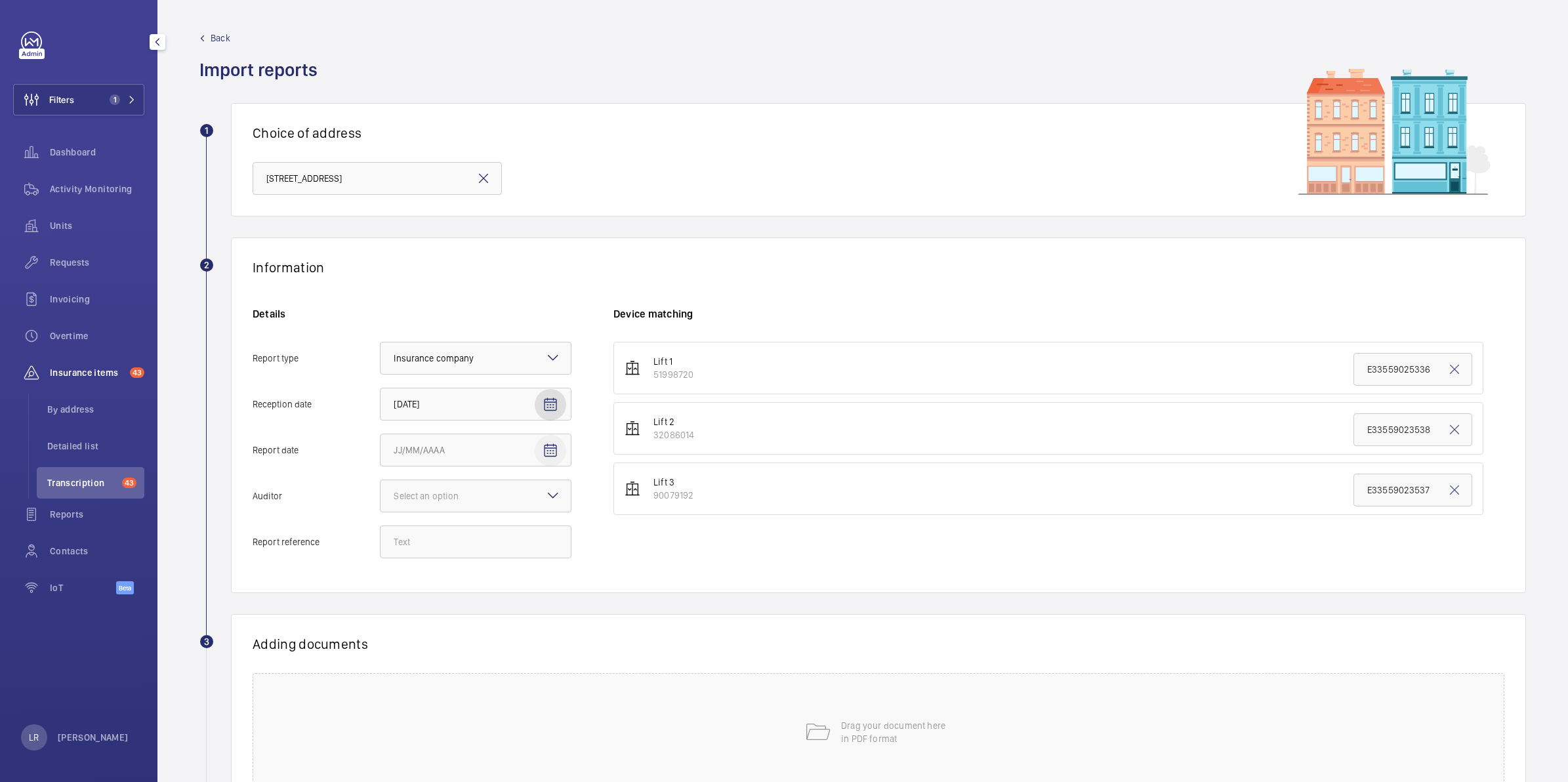
click at [550, 455] on mat-icon "Open calendar" at bounding box center [551, 450] width 16 height 16
click at [526, 502] on span "Previous month" at bounding box center [531, 503] width 26 height 26
click at [504, 668] on span "28" at bounding box center [504, 662] width 23 height 23
type input "8/28/2025"
click at [526, 500] on div at bounding box center [476, 496] width 190 height 31
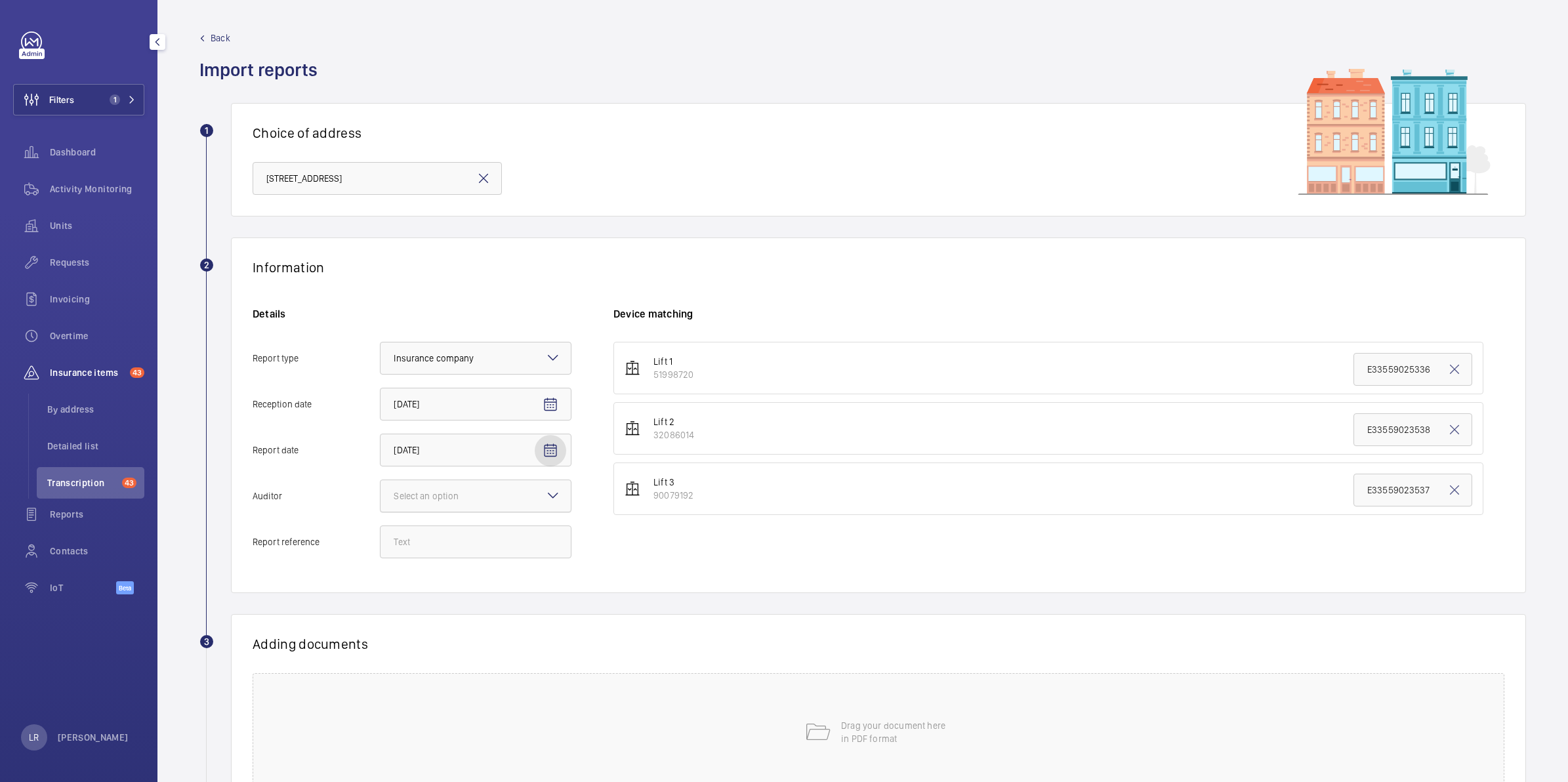
click at [381, 500] on input "Auditor Select an option" at bounding box center [381, 496] width 0 height 31
click at [463, 637] on span "Allianz" at bounding box center [475, 632] width 164 height 13
click at [381, 511] on input "Auditor Select an option Veritas Zurich British Engineering Allianz Other" at bounding box center [381, 496] width 0 height 31
click at [512, 535] on input "Report reference" at bounding box center [476, 542] width 192 height 33
paste input "E33559025336"
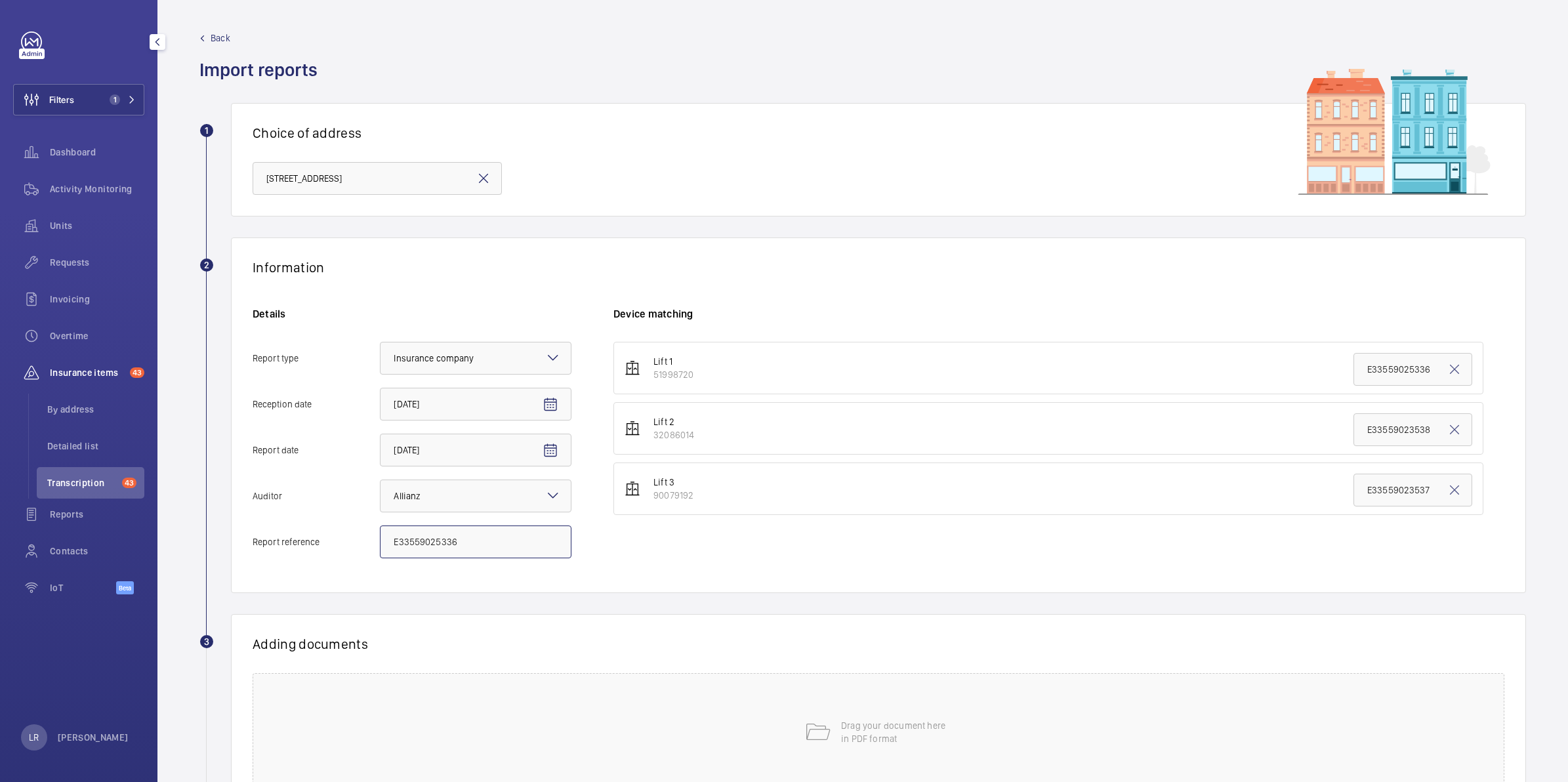
type input "E33559025336"
click at [1042, 594] on wm-front-report-upload-form "2 Information Details Report type Select an option × Insurance company × Recept…" at bounding box center [863, 551] width 1326 height 628
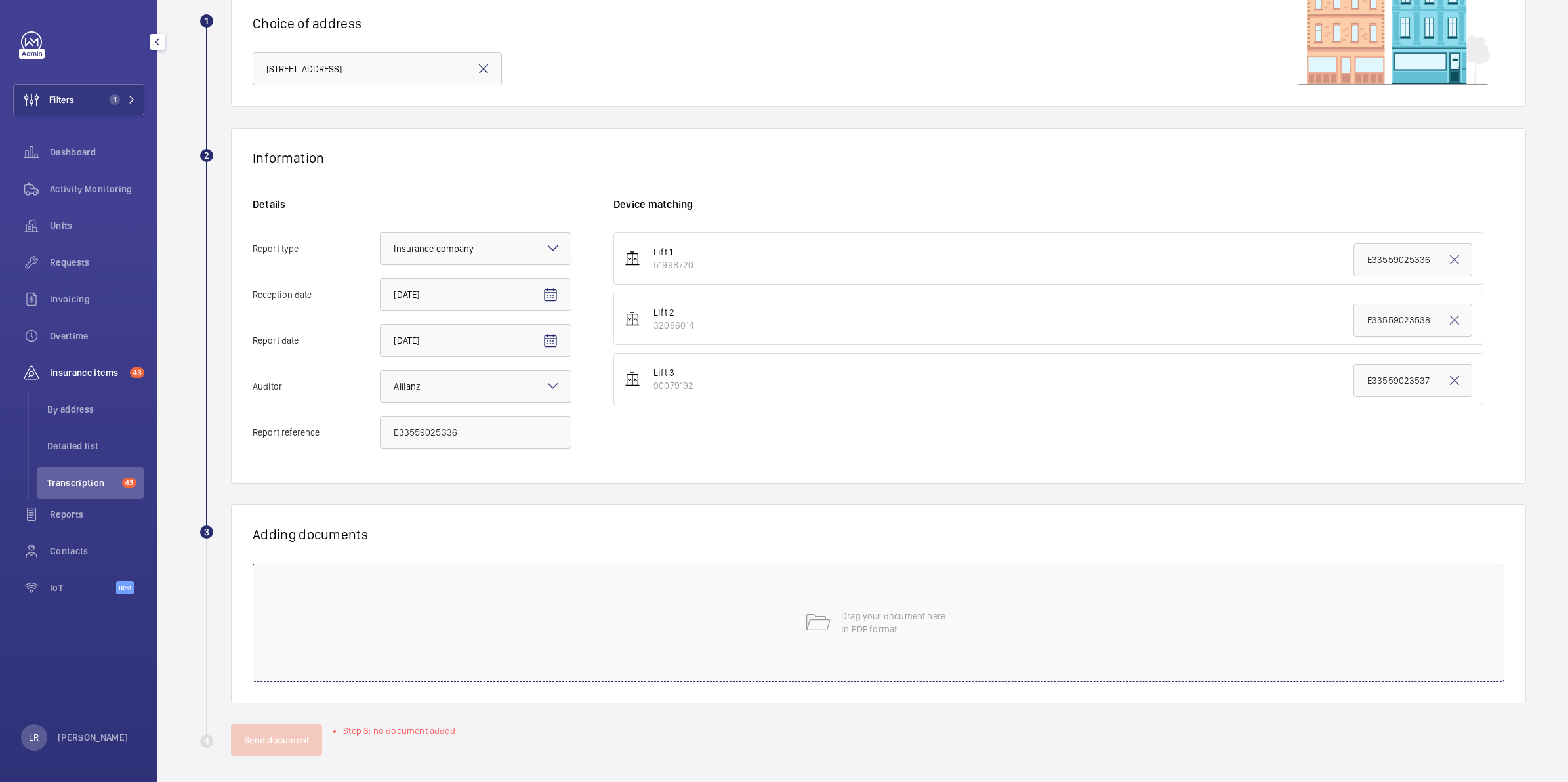
scroll to position [116, 0]
click at [870, 594] on div "Drag your document here in PDF format" at bounding box center [878, 617] width 1252 height 118
click at [927, 607] on p "Drag your document here in PDF format" at bounding box center [897, 617] width 112 height 26
click at [644, 565] on div "Adding documents E33559025336.pdf Select involved devices Drag your document he…" at bounding box center [878, 602] width 1295 height 191
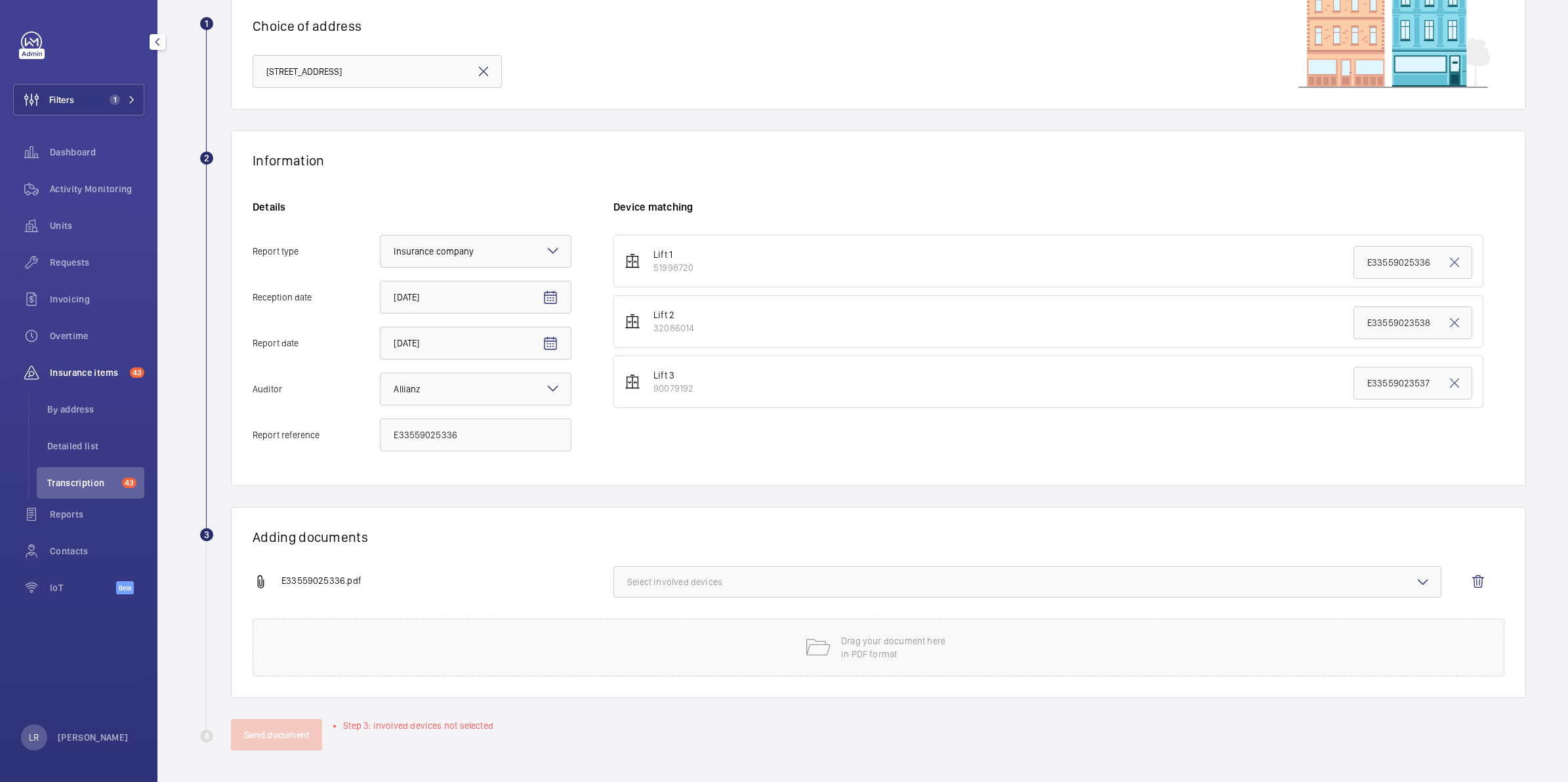
click at [647, 582] on span "Select involved devices" at bounding box center [1027, 582] width 800 height 13
click at [663, 617] on span "51998720" at bounding box center [1028, 623] width 759 height 13
click at [646, 617] on input "51998720" at bounding box center [633, 623] width 26 height 26
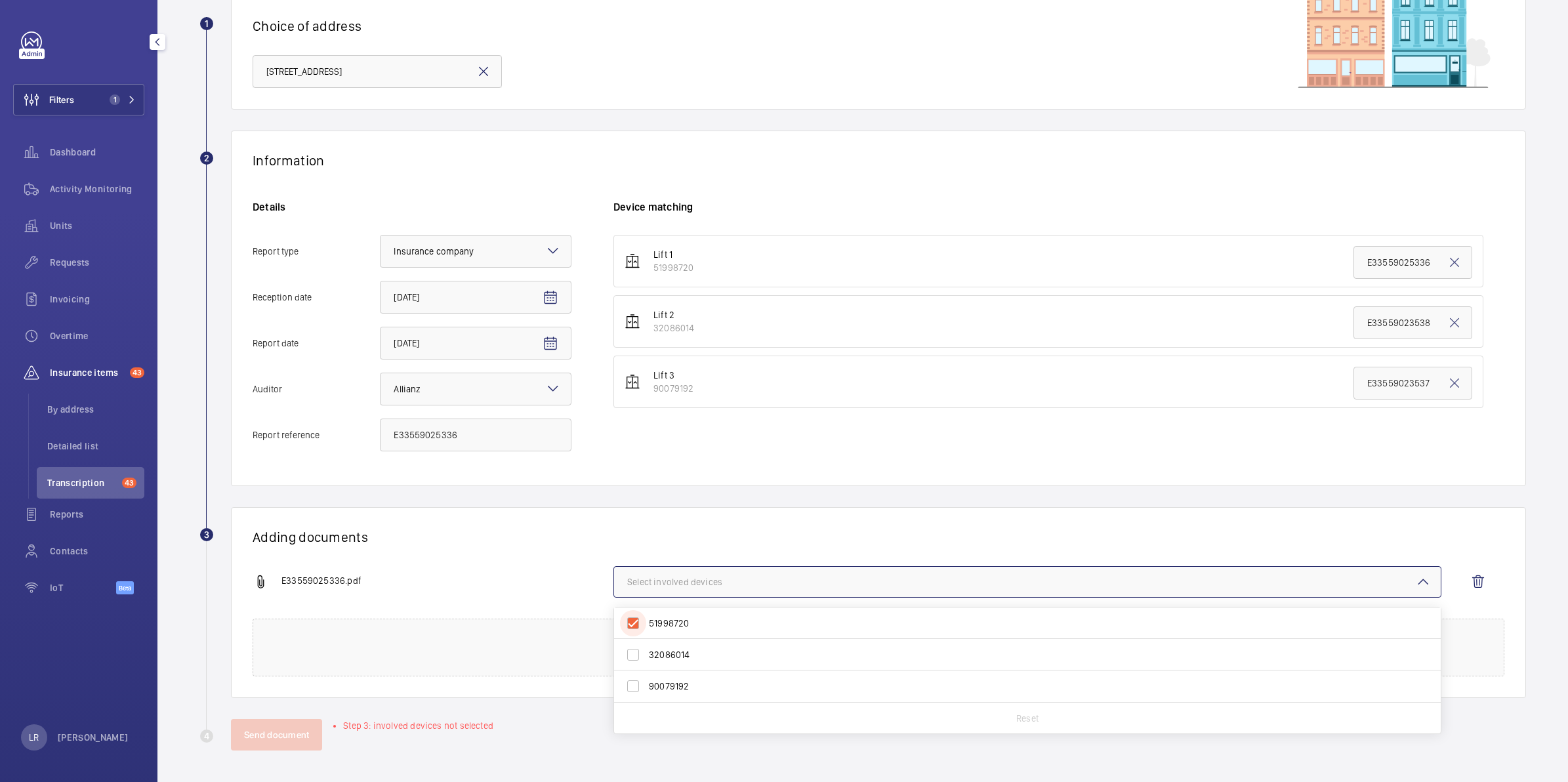
checkbox input "true"
click at [310, 729] on button "Send document" at bounding box center [276, 734] width 91 height 31
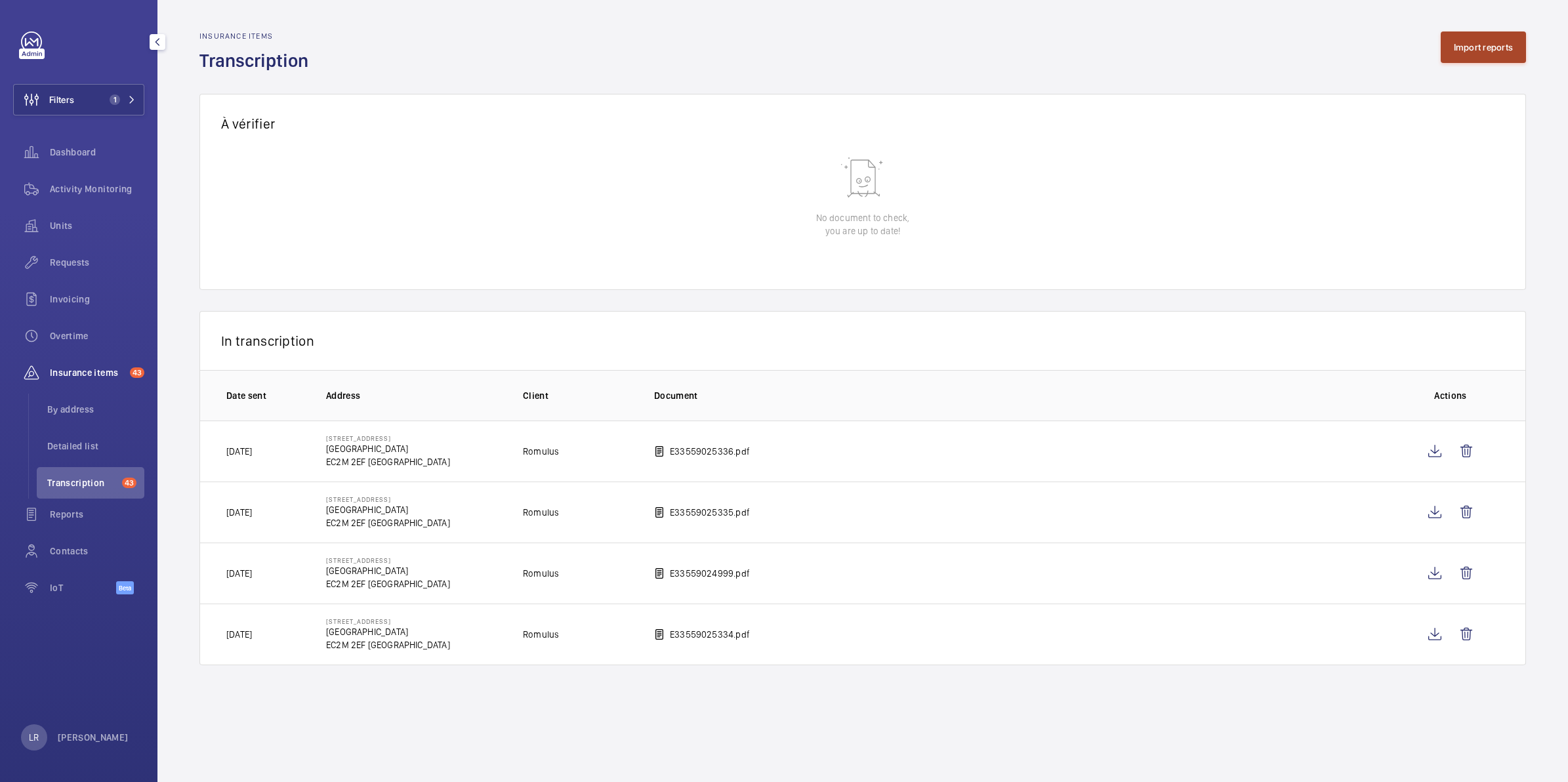
click at [1480, 33] on button "Import reports" at bounding box center [1483, 47] width 86 height 31
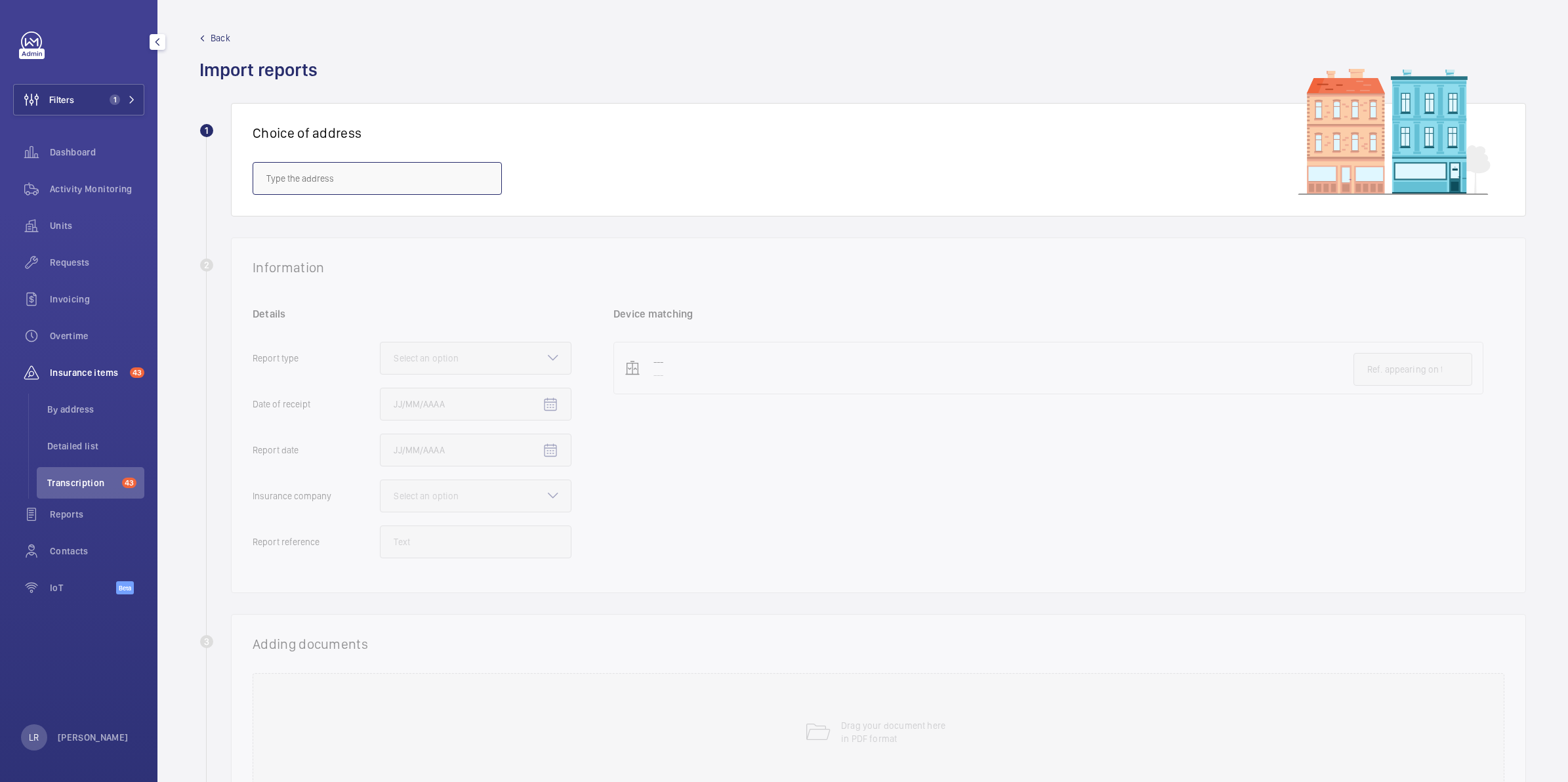
click at [438, 190] on input "text" at bounding box center [377, 178] width 249 height 33
click at [344, 224] on span "10 Dominion St. - Dominion Street, LONDON EC2M 2EF" at bounding box center [305, 217] width 77 height 13
type input "10 Dominion St. - Dominion Street, LONDON EC2M 2EF"
click at [497, 352] on div at bounding box center [476, 358] width 190 height 31
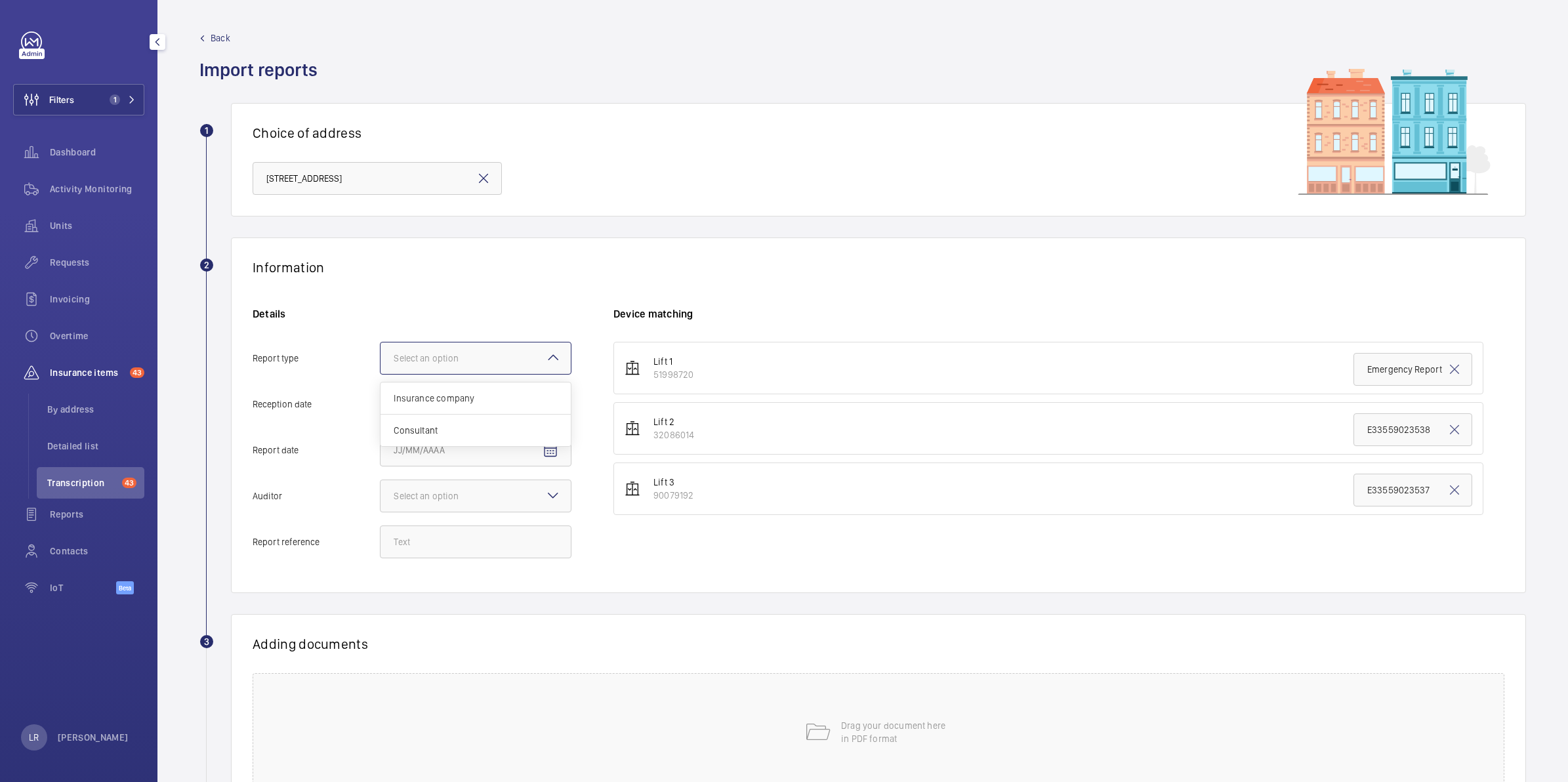
click at [381, 352] on input "Report type Select an option Insurance company Consultant" at bounding box center [381, 358] width 0 height 31
click at [487, 401] on span "Insurance company" at bounding box center [475, 398] width 164 height 13
click at [381, 374] on input "Report type Select an option Insurance company Consultant" at bounding box center [381, 358] width 0 height 31
click at [554, 402] on mat-icon "Open calendar" at bounding box center [551, 405] width 16 height 16
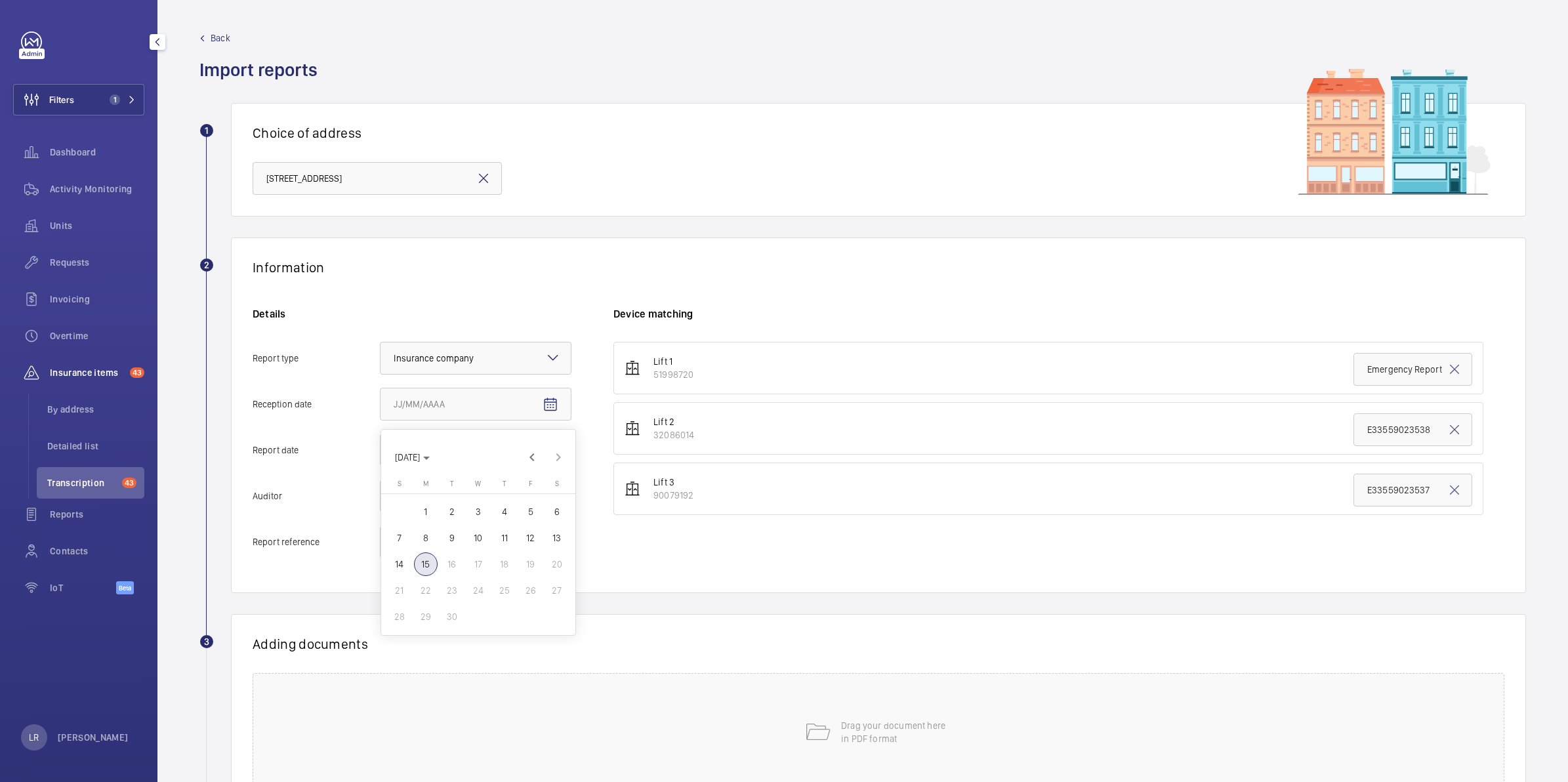
click at [425, 566] on span "15" at bounding box center [426, 563] width 23 height 23
type input "9/15/2025"
click at [539, 449] on span "Open calendar" at bounding box center [550, 450] width 31 height 31
click at [531, 500] on span "Previous month" at bounding box center [531, 503] width 26 height 26
click at [503, 666] on span "28" at bounding box center [504, 662] width 23 height 23
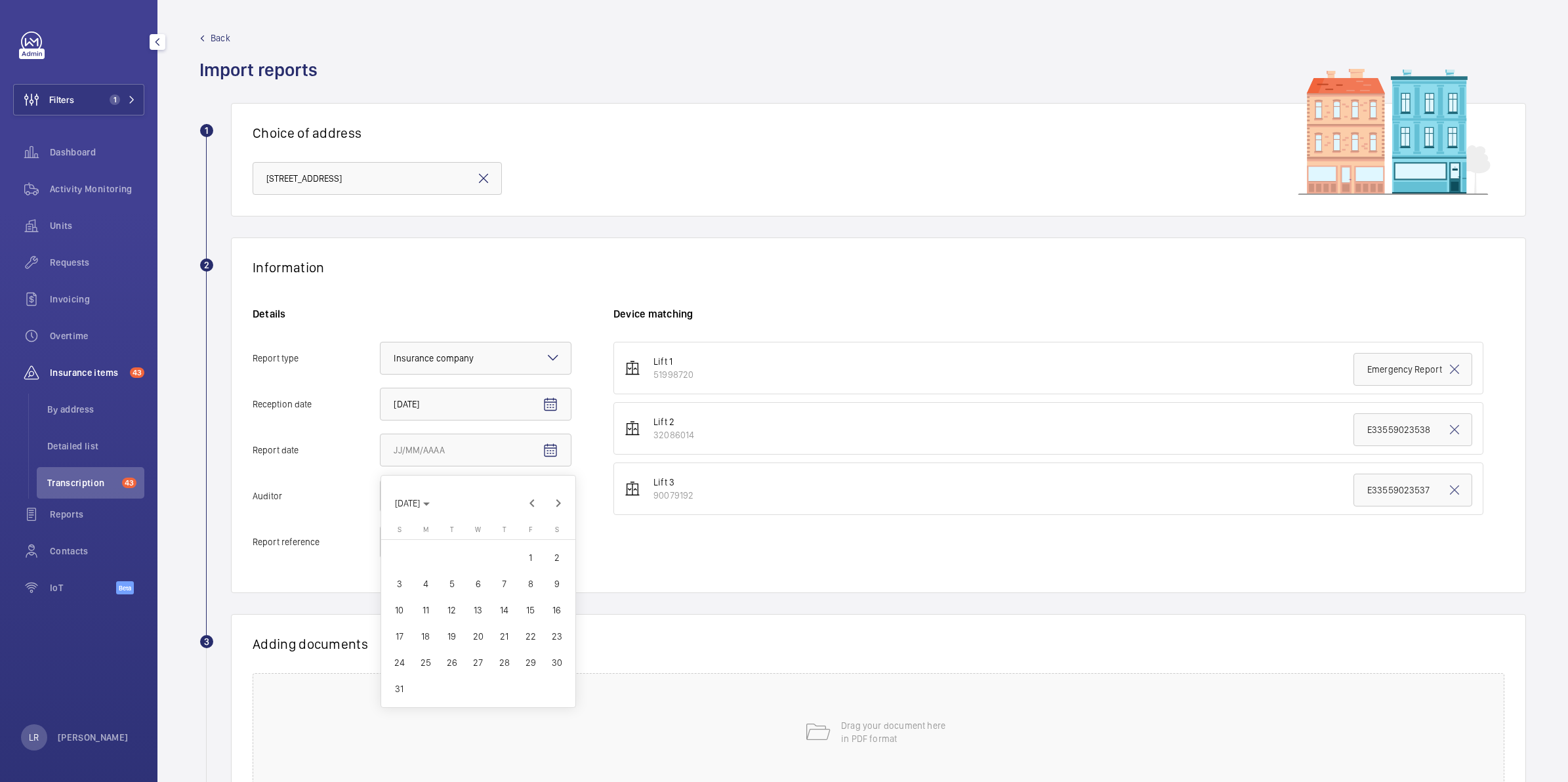
type input "8/28/2025"
click at [529, 505] on div at bounding box center [476, 496] width 190 height 31
click at [381, 505] on input "Auditor Select an option" at bounding box center [381, 496] width 0 height 31
click at [470, 635] on span "Allianz" at bounding box center [475, 632] width 164 height 13
click at [381, 511] on input "Auditor Select an option Veritas Zurich British Engineering Allianz Other" at bounding box center [381, 496] width 0 height 31
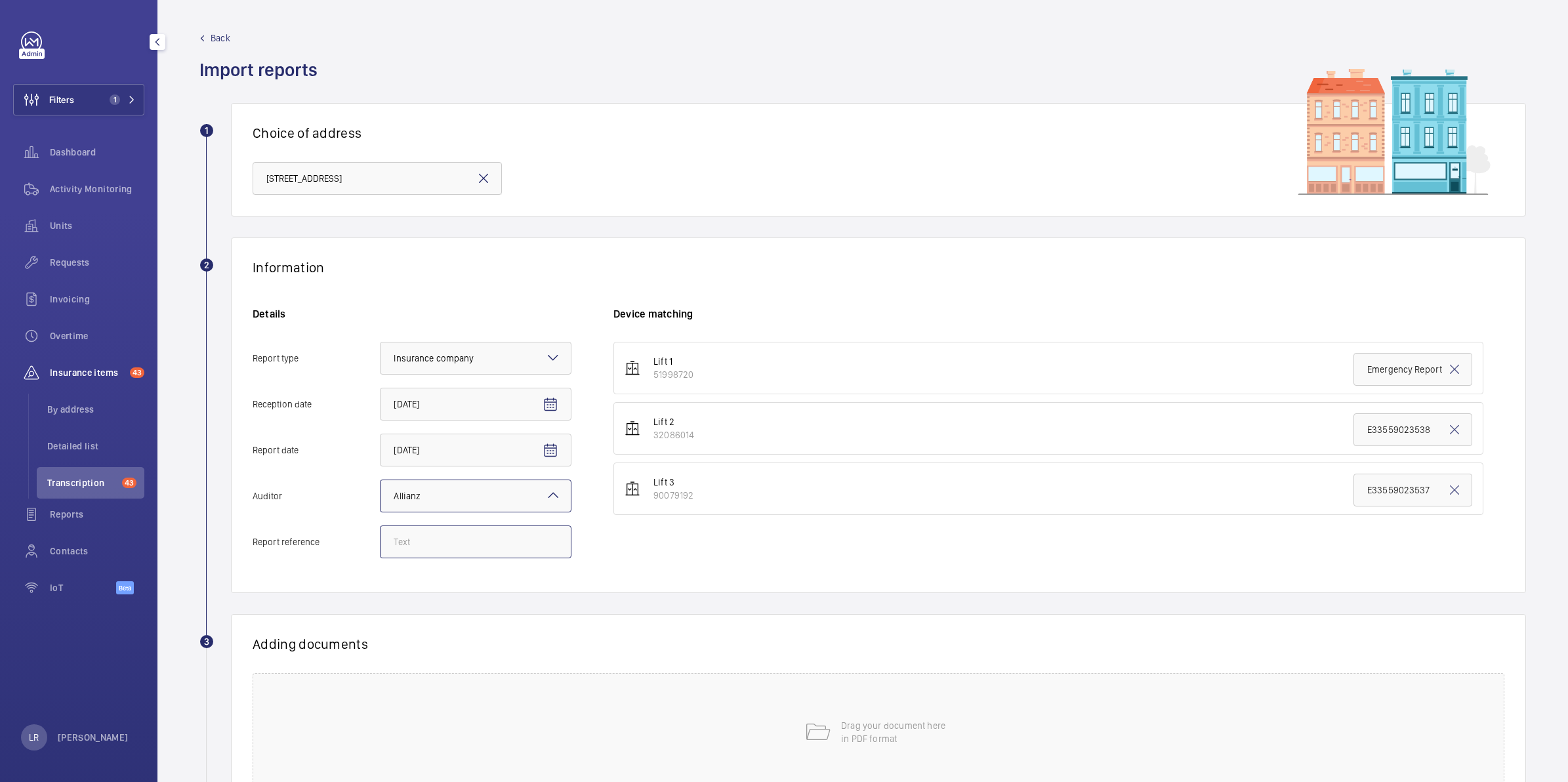
click at [486, 548] on input "Report reference" at bounding box center [476, 542] width 192 height 33
paste input "E33559025338"
type input "E33559025338"
click at [1372, 426] on input "E33559023538" at bounding box center [1412, 430] width 119 height 33
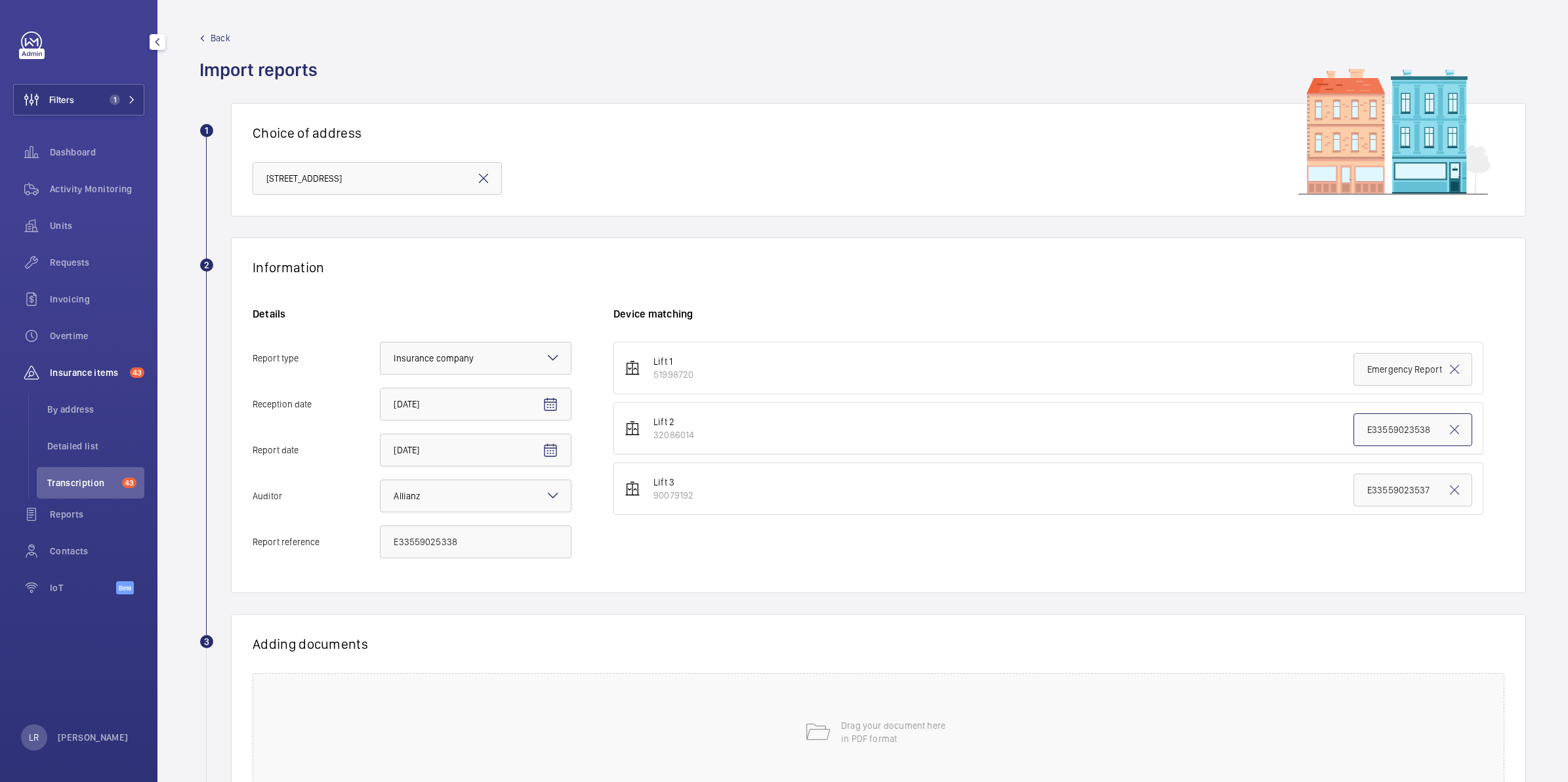
paste input "53"
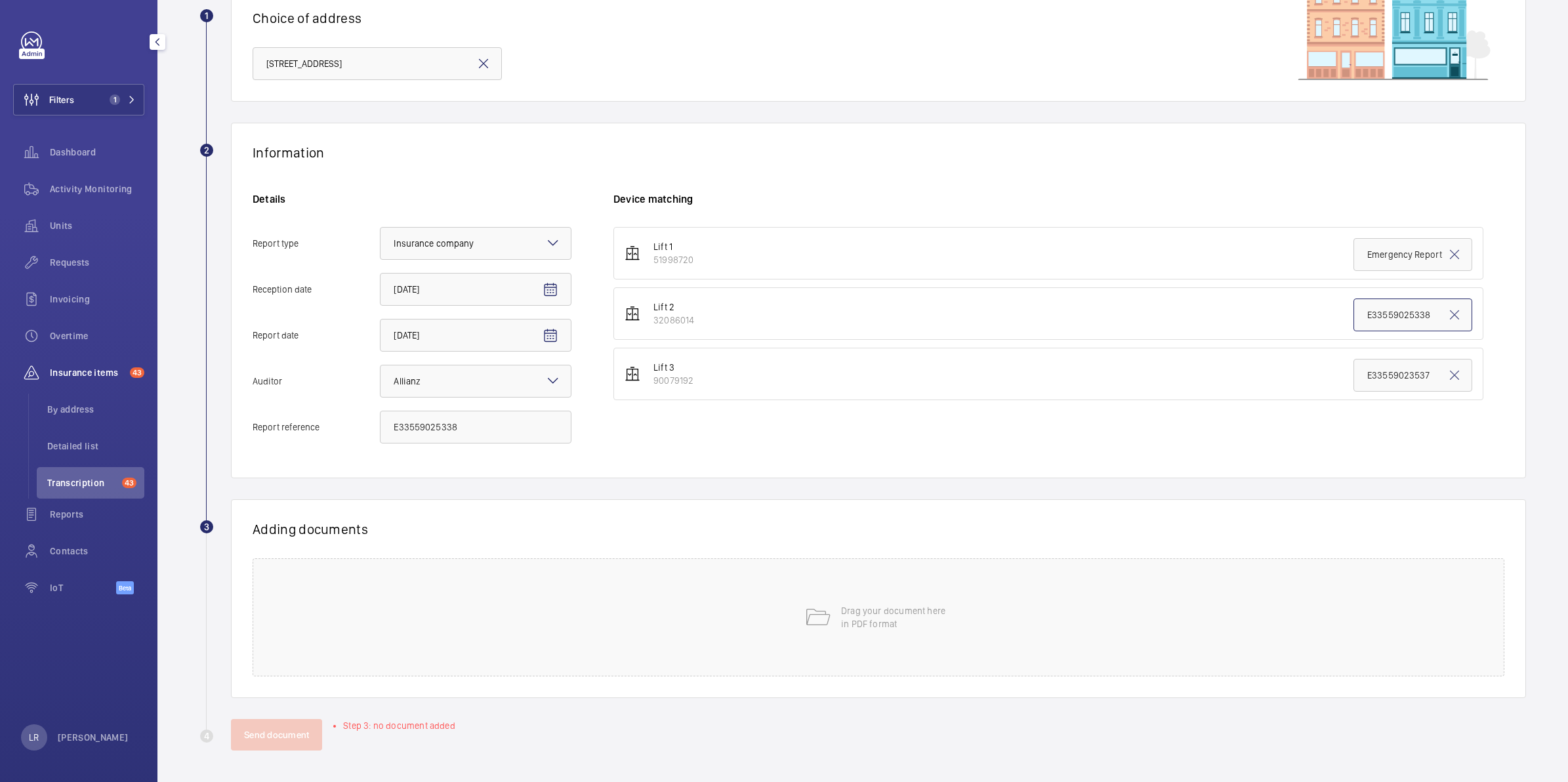
type input "E33559025338"
click at [553, 663] on div "Drag your document here in PDF format" at bounding box center [878, 617] width 1252 height 118
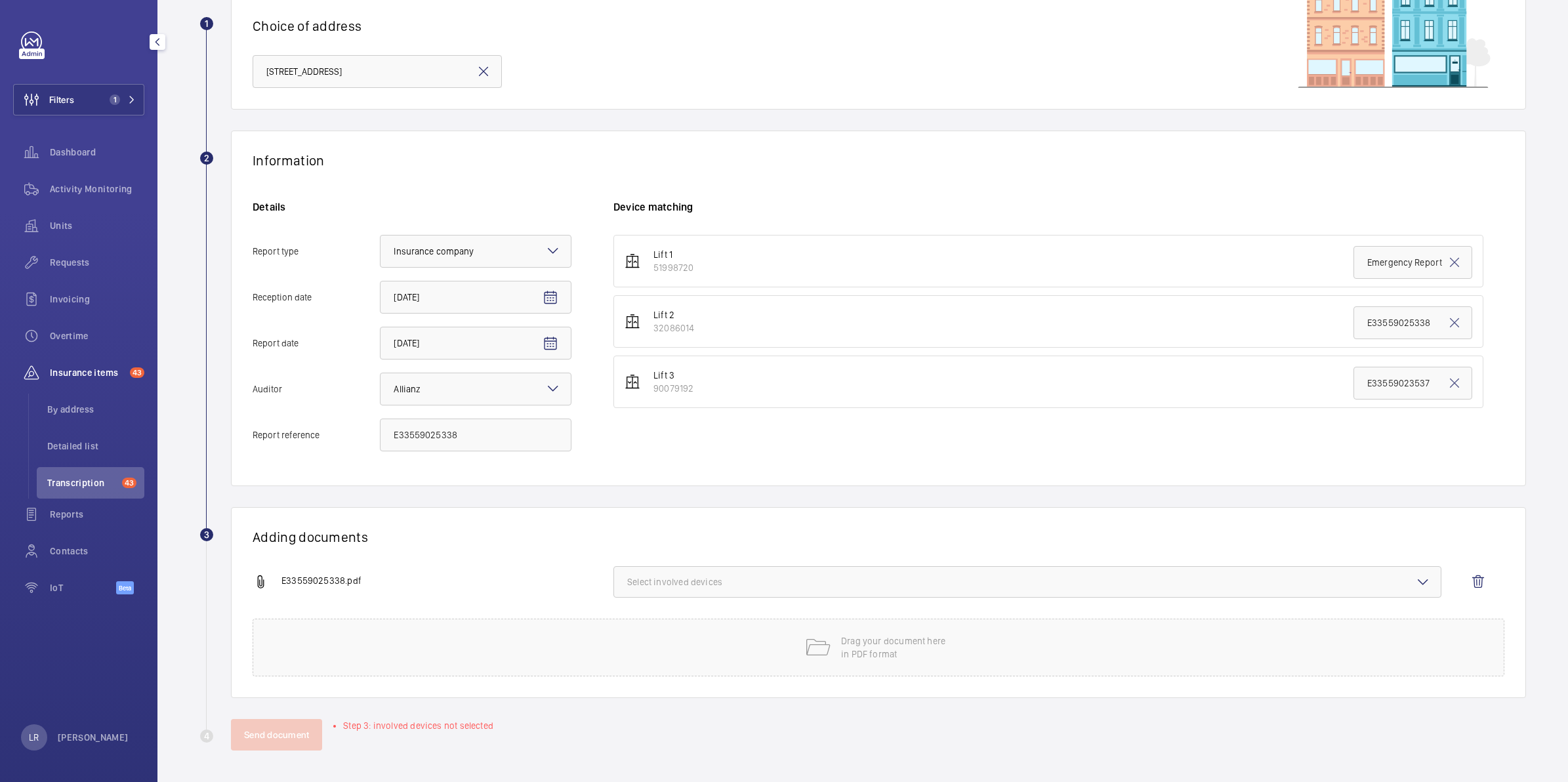
click at [728, 582] on span "Select involved devices" at bounding box center [1027, 582] width 800 height 13
click at [706, 653] on span "32086014" at bounding box center [1028, 654] width 759 height 13
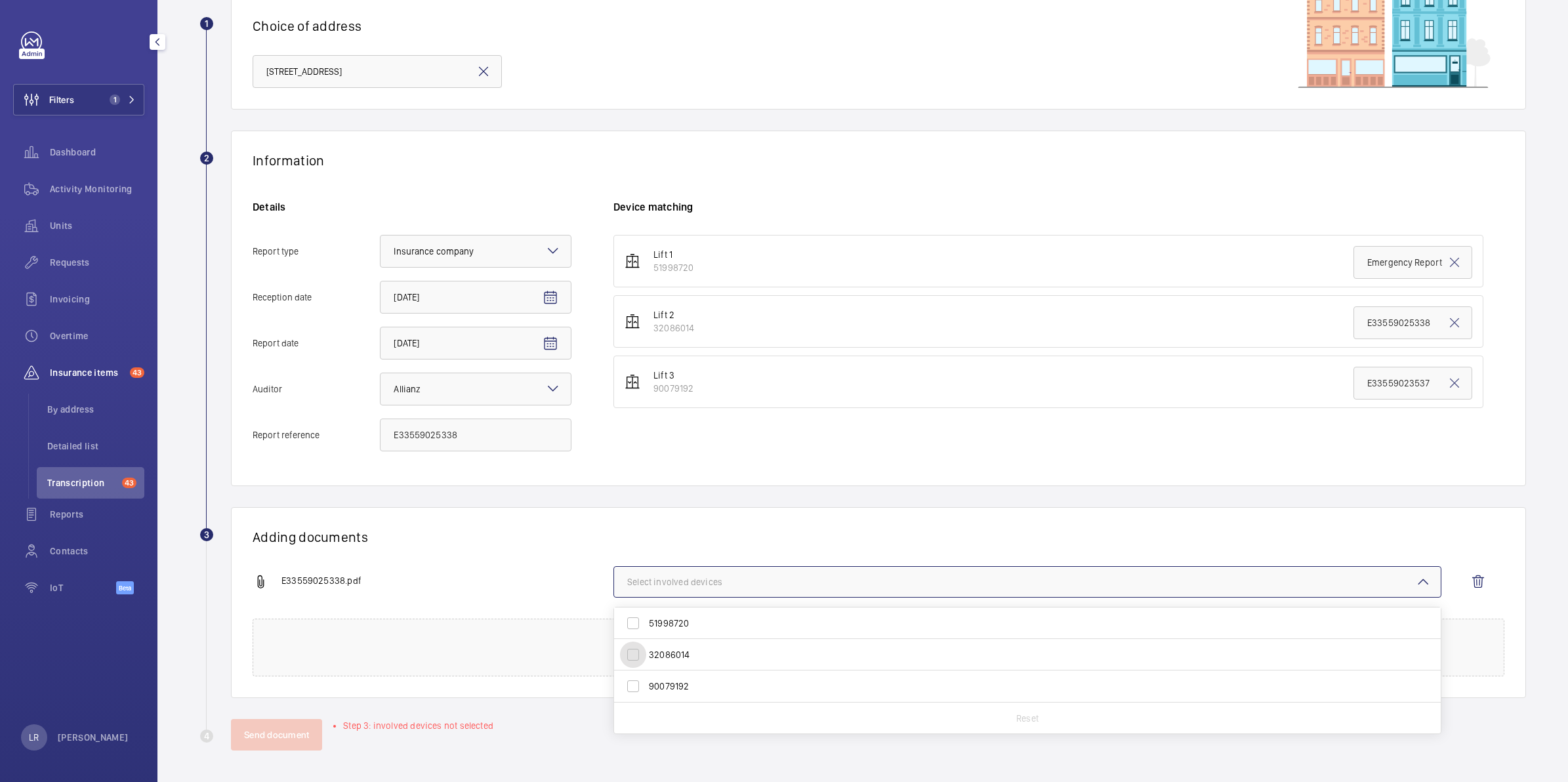
click at [646, 653] on input "32086014" at bounding box center [633, 654] width 26 height 26
checkbox input "true"
click at [735, 533] on h1 "Adding documents" at bounding box center [878, 536] width 1252 height 16
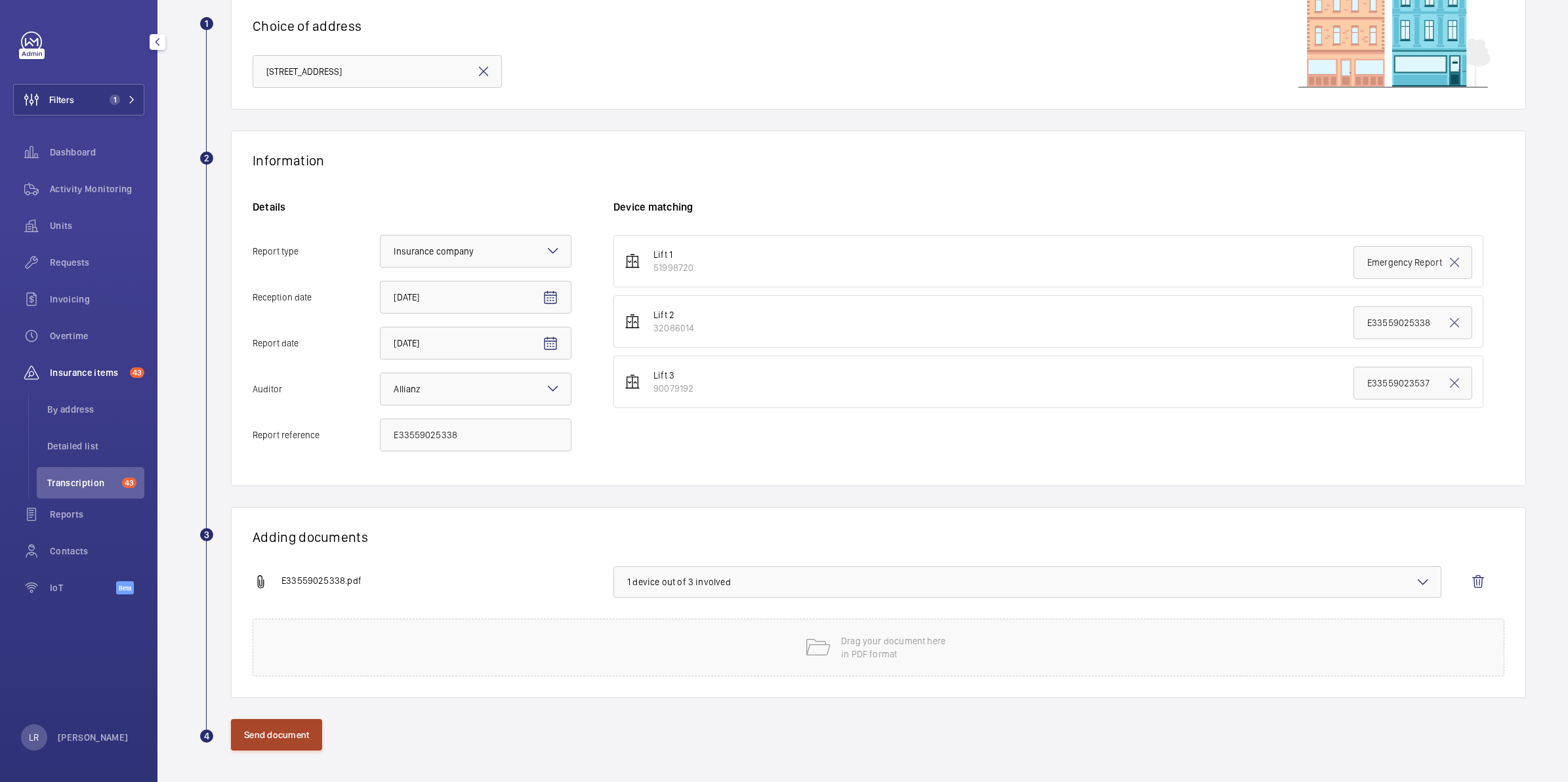
click at [264, 739] on button "Send document" at bounding box center [276, 734] width 91 height 31
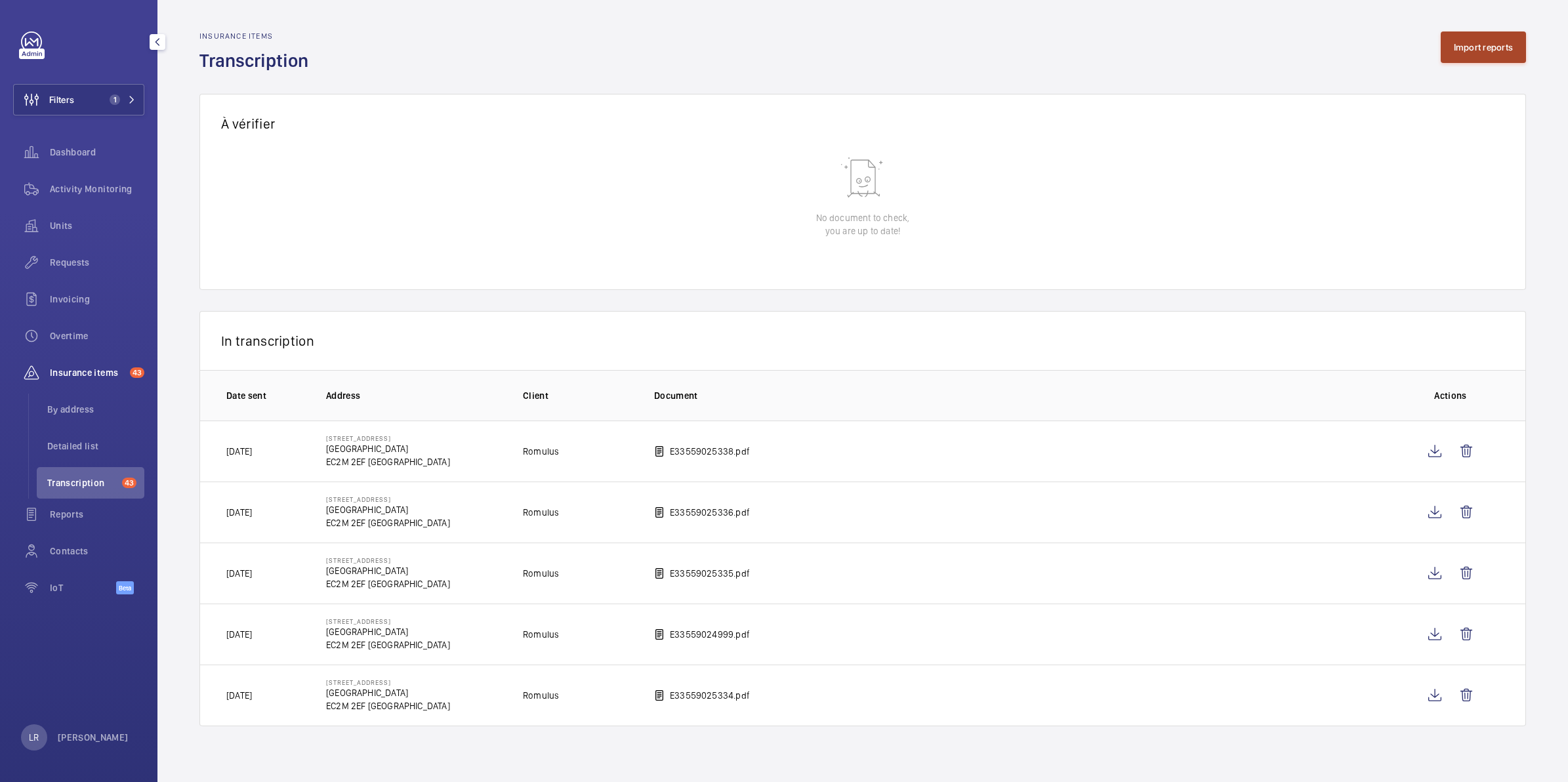
click at [1464, 41] on button "Import reports" at bounding box center [1483, 47] width 86 height 31
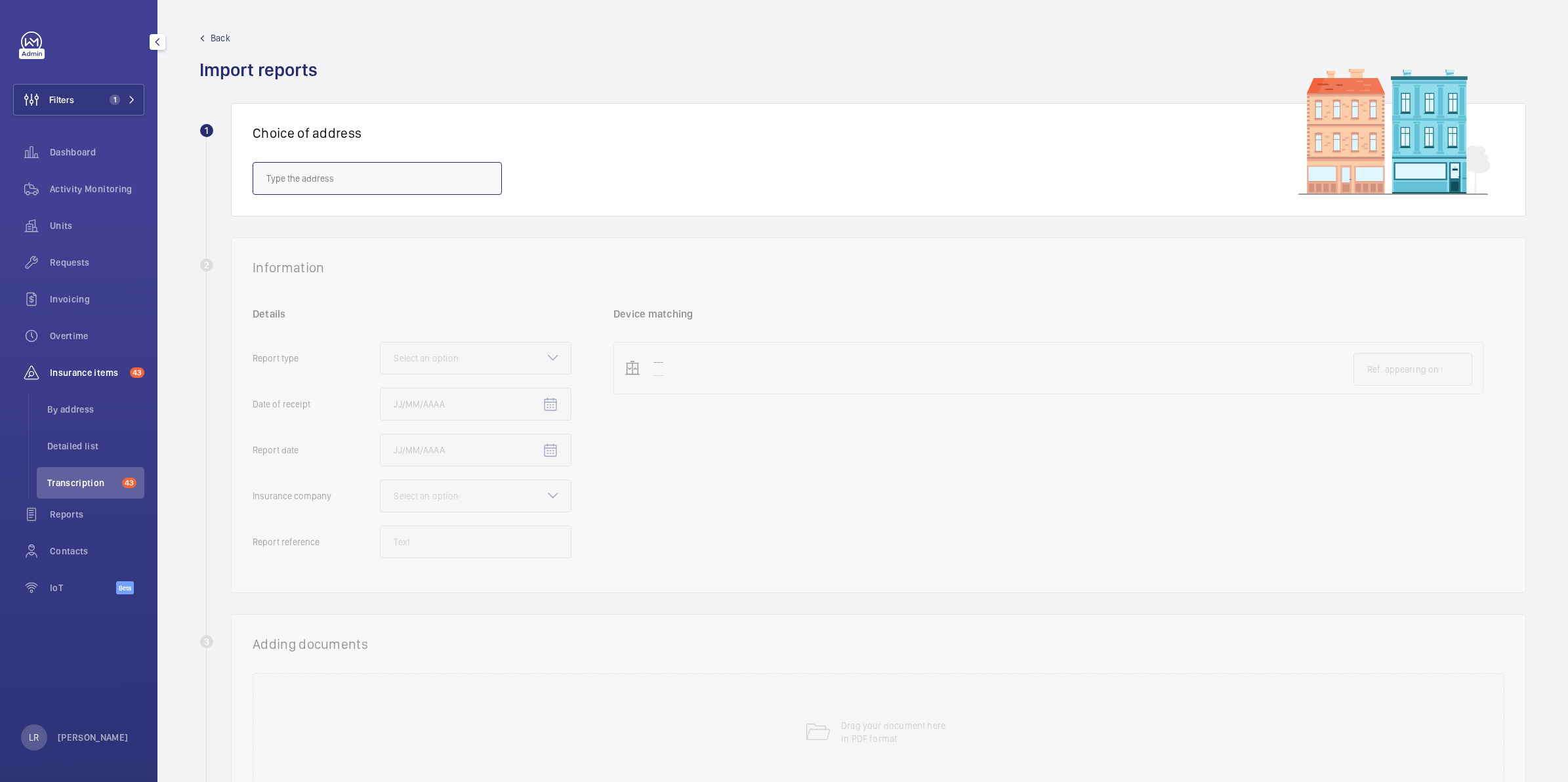
click at [401, 184] on input "text" at bounding box center [377, 178] width 249 height 33
click at [344, 219] on span "10 Dominion St. - Dominion Street, LONDON EC2M 2EF" at bounding box center [305, 217] width 77 height 13
type input "10 Dominion St. - Dominion Street, LONDON EC2M 2EF"
click at [464, 354] on div "Select an option" at bounding box center [443, 358] width 98 height 13
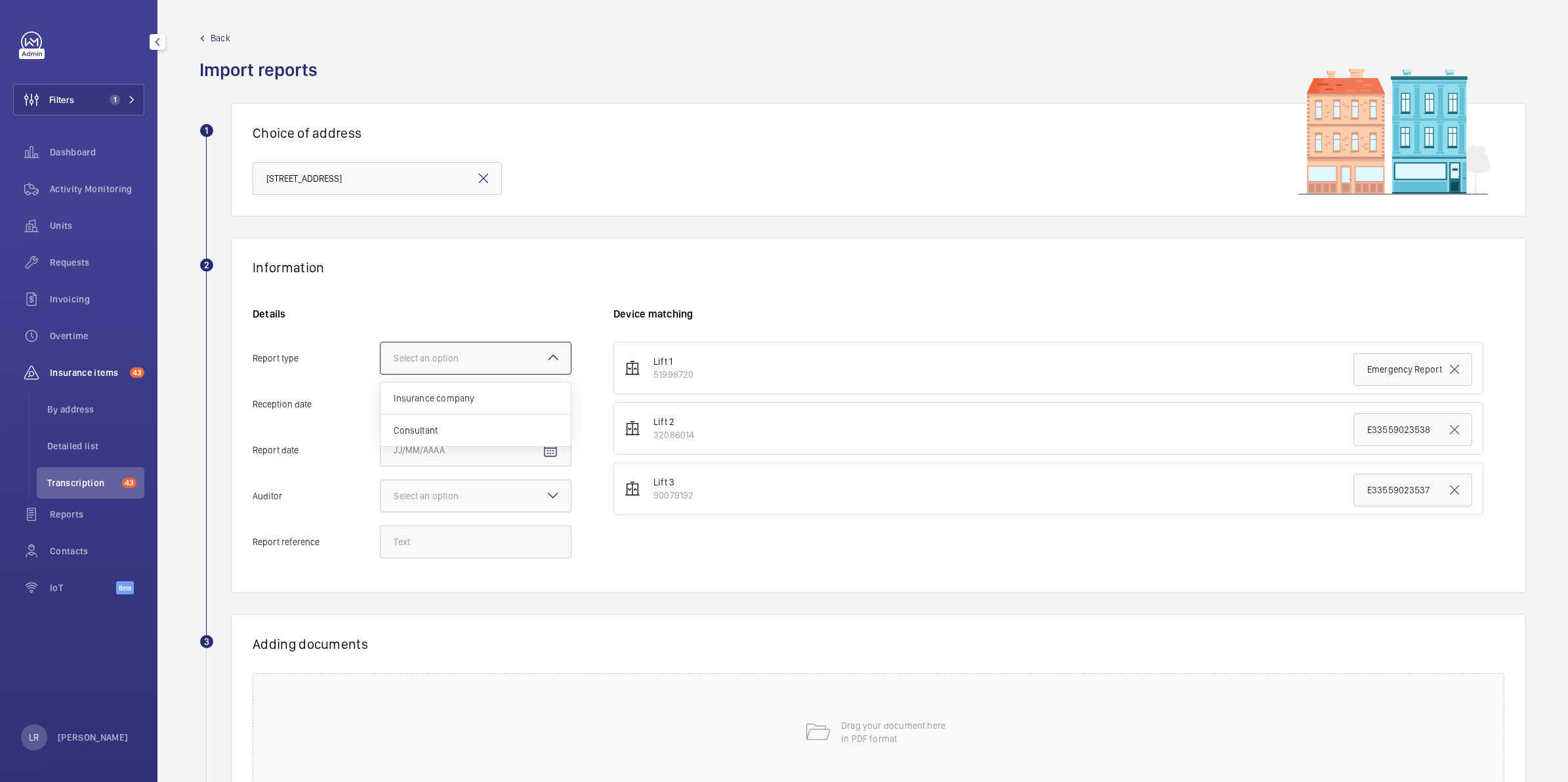
click at [381, 354] on input "Report type Select an option Insurance company Consultant" at bounding box center [381, 358] width 0 height 31
click at [477, 397] on span "Insurance company" at bounding box center [475, 398] width 164 height 13
click at [381, 374] on input "Report type Select an option Insurance company Consultant" at bounding box center [381, 358] width 0 height 31
click at [485, 401] on input "Reception date" at bounding box center [476, 404] width 192 height 33
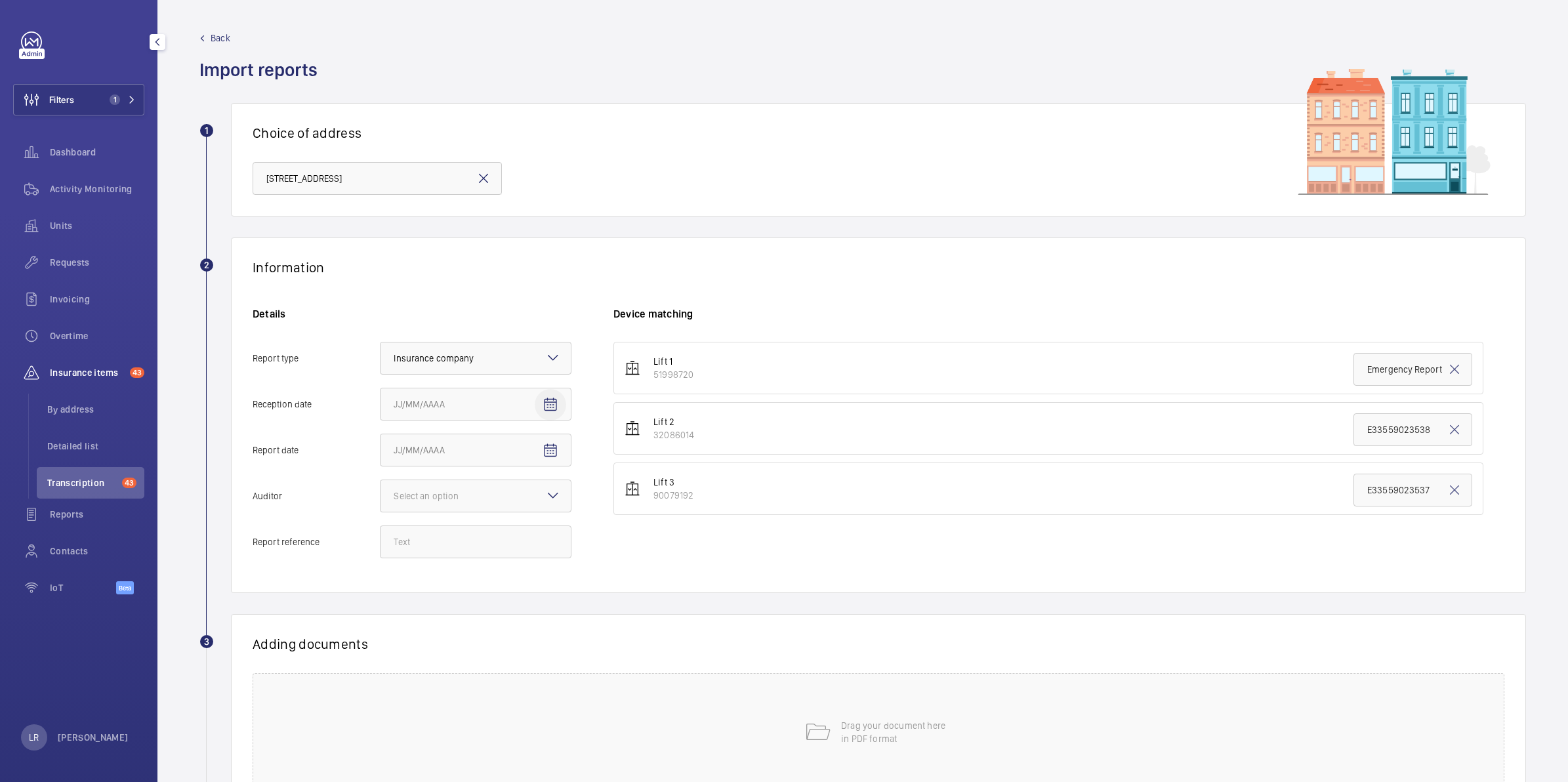
click at [548, 408] on mat-icon "Open calendar" at bounding box center [551, 405] width 16 height 16
click at [431, 560] on span "15" at bounding box center [426, 563] width 23 height 23
type input "9/15/2025"
click at [549, 443] on mat-icon "Open calendar" at bounding box center [551, 450] width 16 height 16
click at [531, 506] on span "Previous month" at bounding box center [531, 503] width 26 height 26
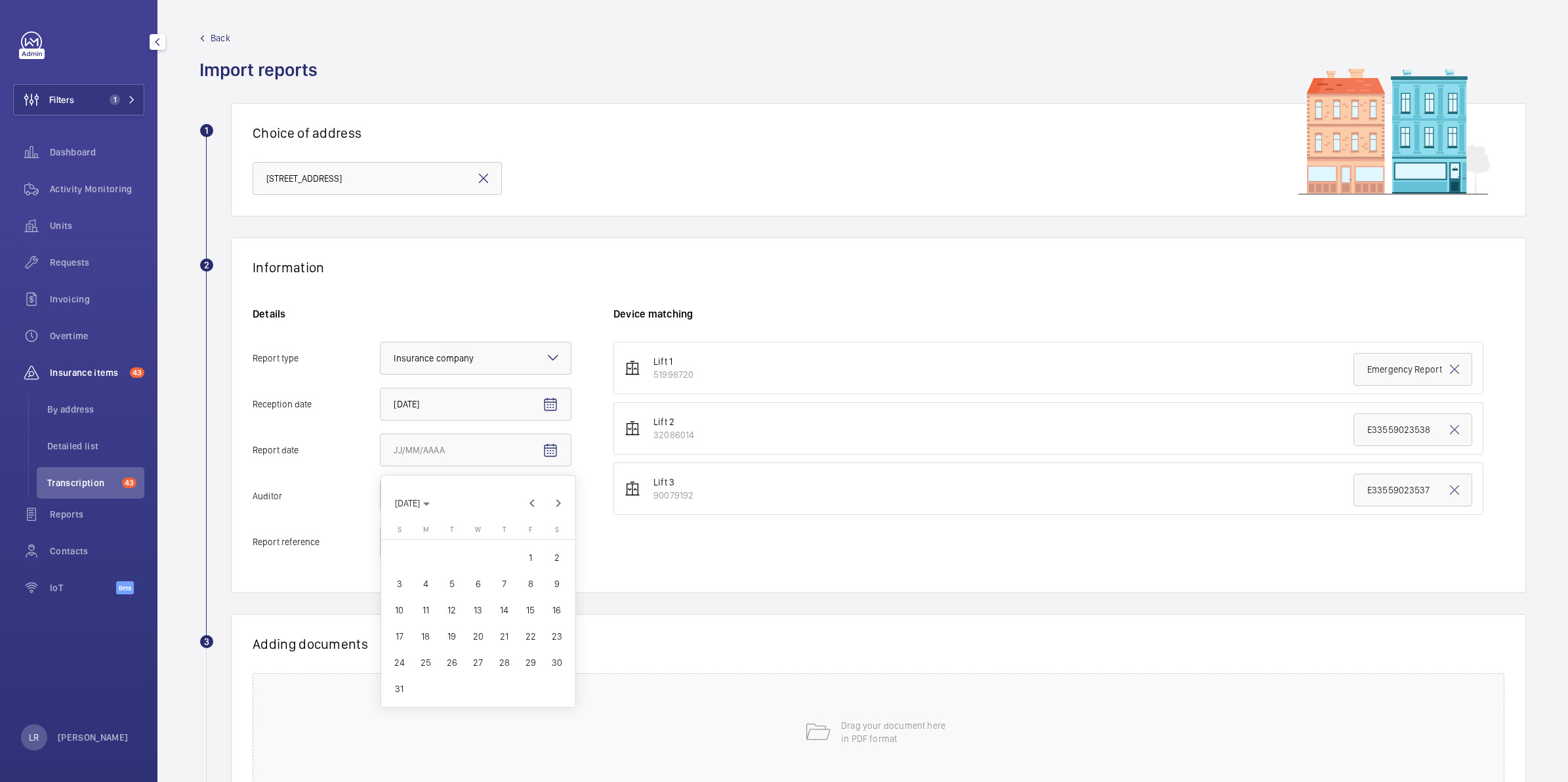
click at [504, 663] on span "28" at bounding box center [504, 662] width 23 height 23
type input "8/28/2025"
click at [536, 502] on div at bounding box center [476, 496] width 190 height 31
click at [381, 502] on input "Auditor Select an option" at bounding box center [381, 496] width 0 height 31
click at [449, 639] on span "Allianz" at bounding box center [475, 632] width 164 height 13
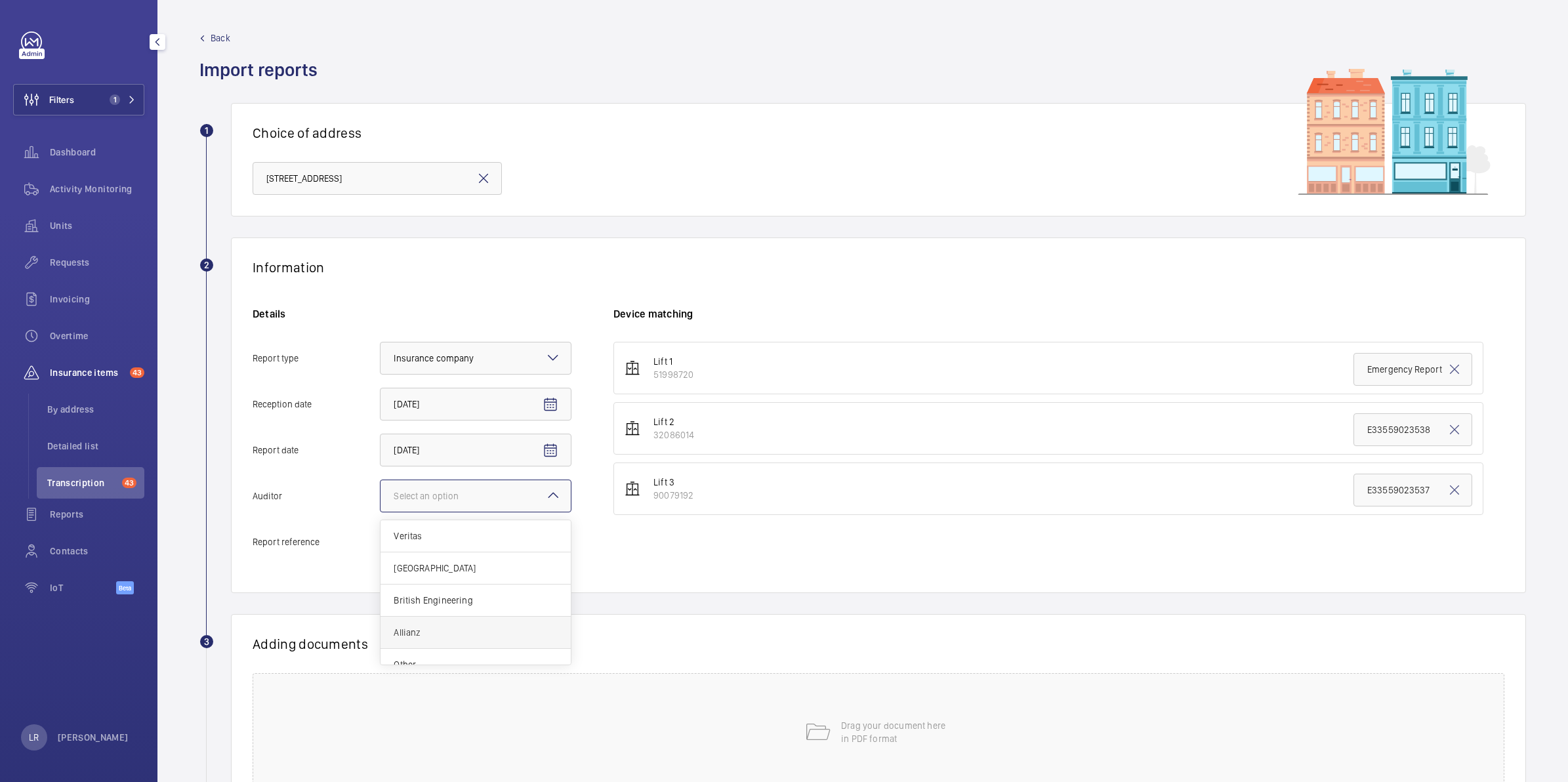
click at [381, 511] on input "Auditor Select an option Veritas Zurich British Engineering Allianz Other" at bounding box center [381, 496] width 0 height 31
click at [453, 543] on input "Report reference" at bounding box center [476, 542] width 192 height 33
paste input "E33559025337"
type input "E33559025337"
click at [1381, 372] on input "Emergency Report - Preliminary Report" at bounding box center [1412, 369] width 119 height 33
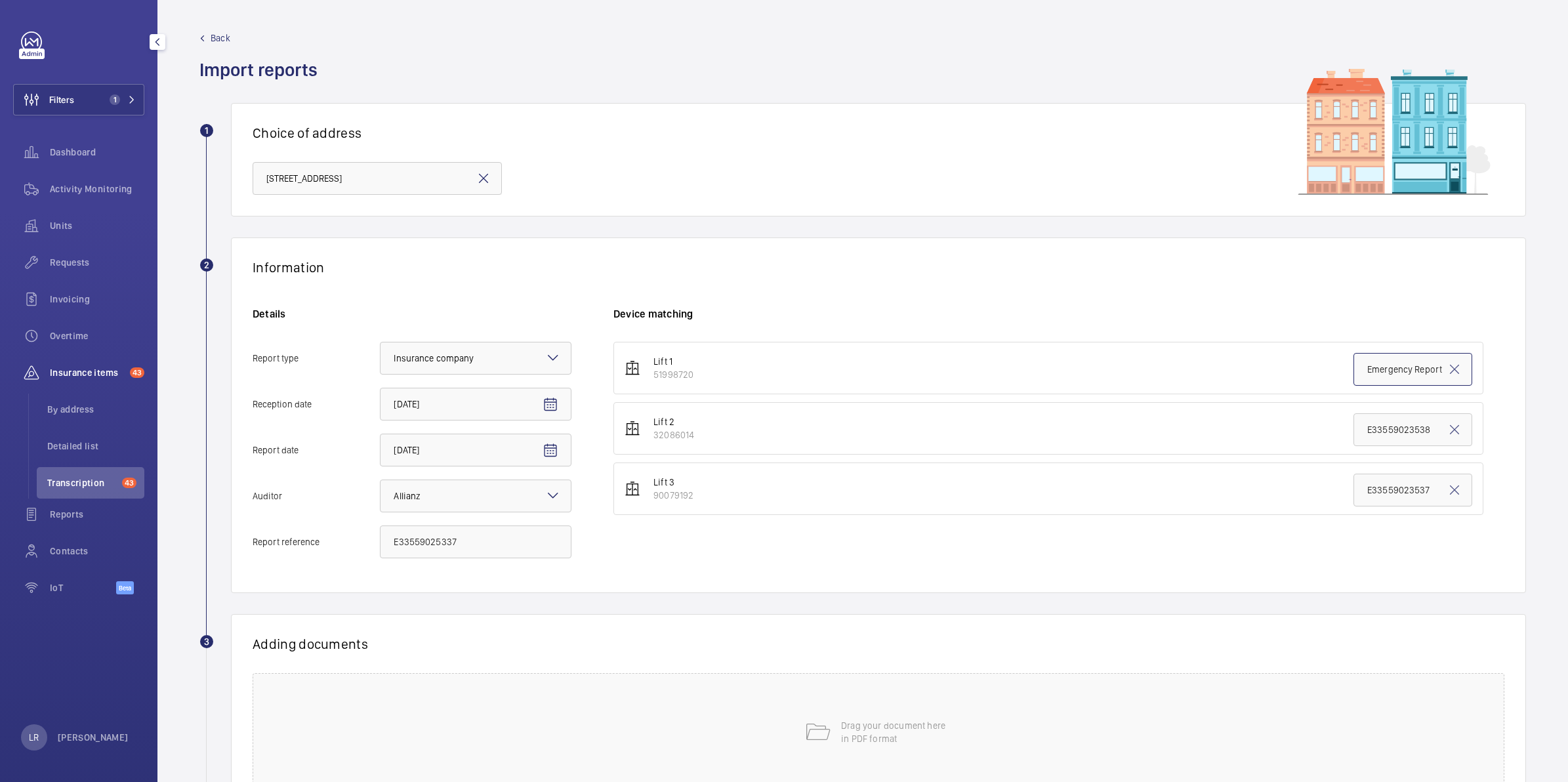
click at [1381, 372] on input "Emergency Report - Preliminary Report" at bounding box center [1412, 369] width 119 height 33
drag, startPoint x: 1381, startPoint y: 372, endPoint x: 1382, endPoint y: 338, distance: 34.0
click at [1382, 338] on div "Device matching Lift 1 51998720 Emergency Report - Preliminary Report Lift 2 32…" at bounding box center [1059, 439] width 891 height 264
click at [1381, 363] on input "Emergency Report - Preliminary Report" at bounding box center [1412, 369] width 119 height 33
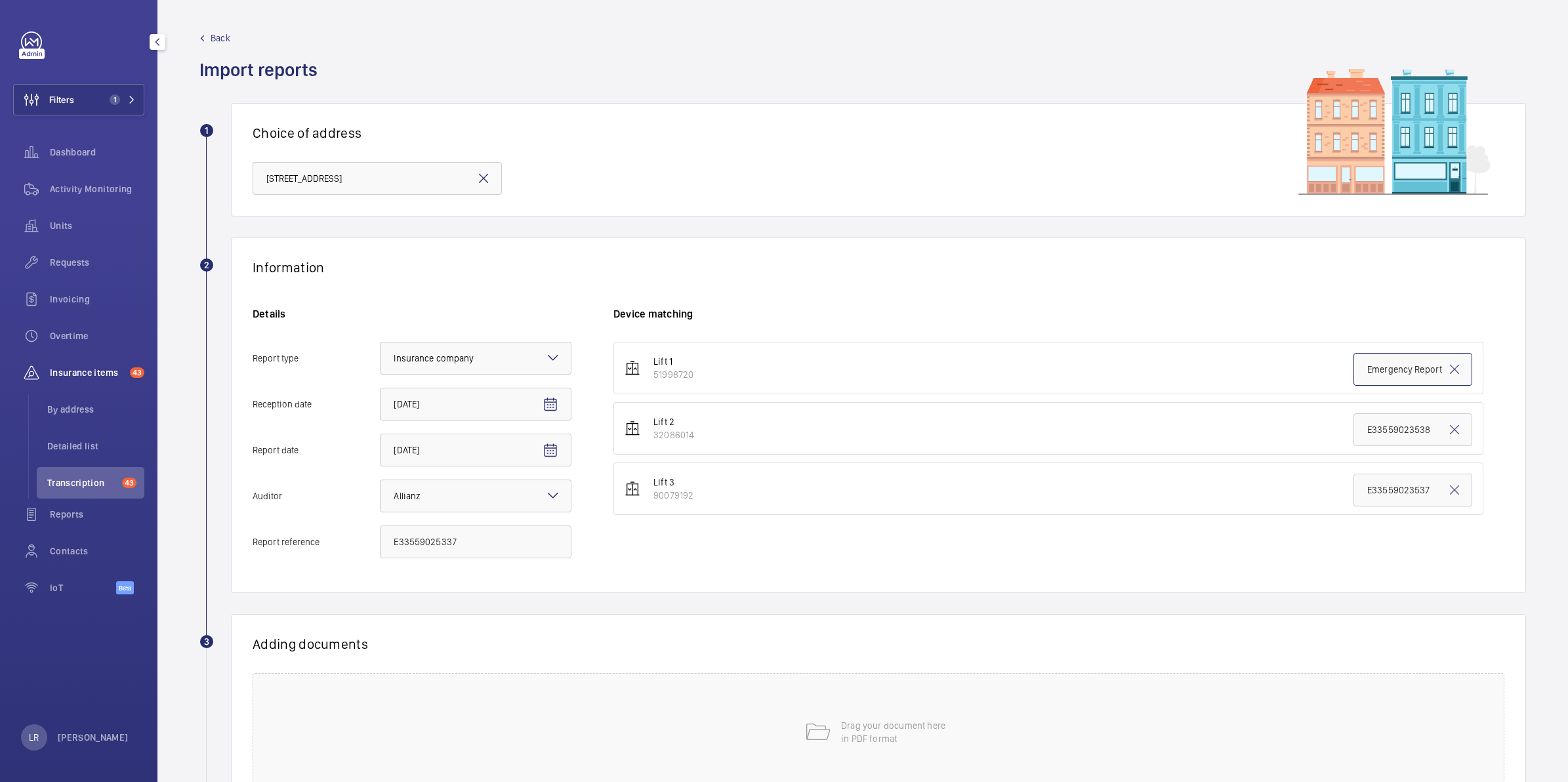
click at [1381, 363] on input "Emergency Report - Preliminary Report" at bounding box center [1412, 369] width 119 height 33
paste input "33559025337"
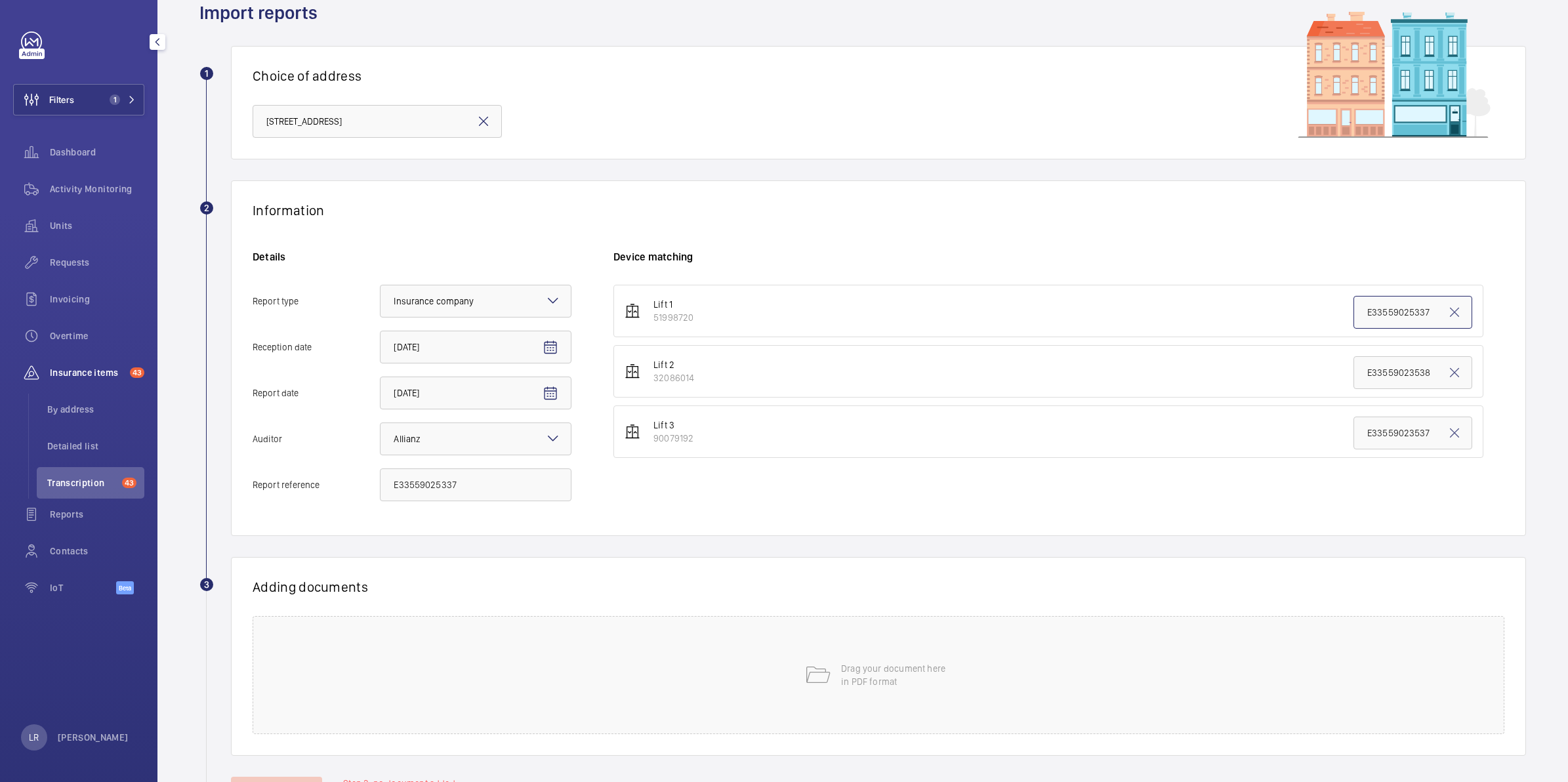
scroll to position [116, 0]
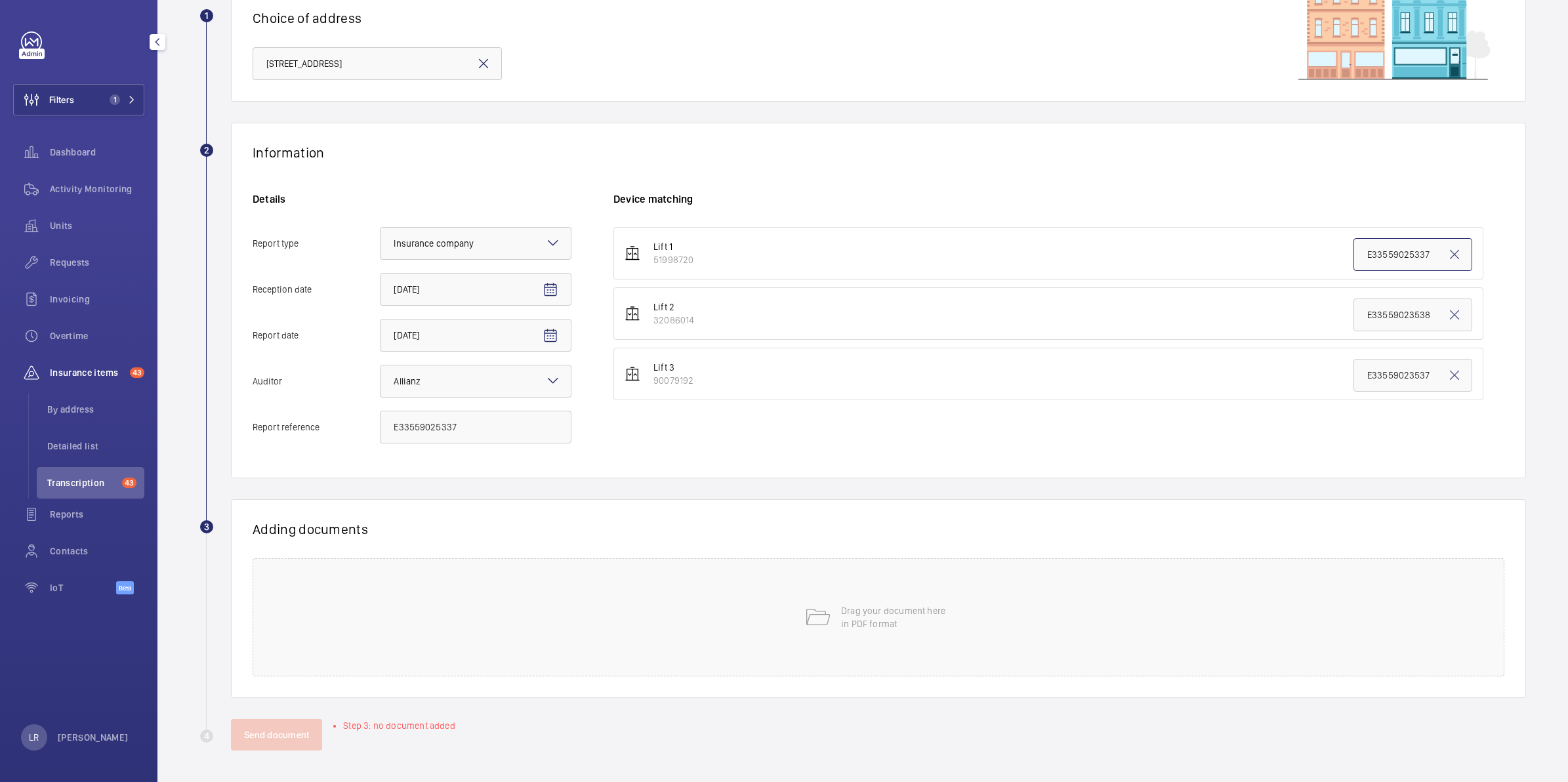
type input "E33559025337"
click at [781, 617] on div "Drag your document here in PDF format" at bounding box center [878, 617] width 1252 height 118
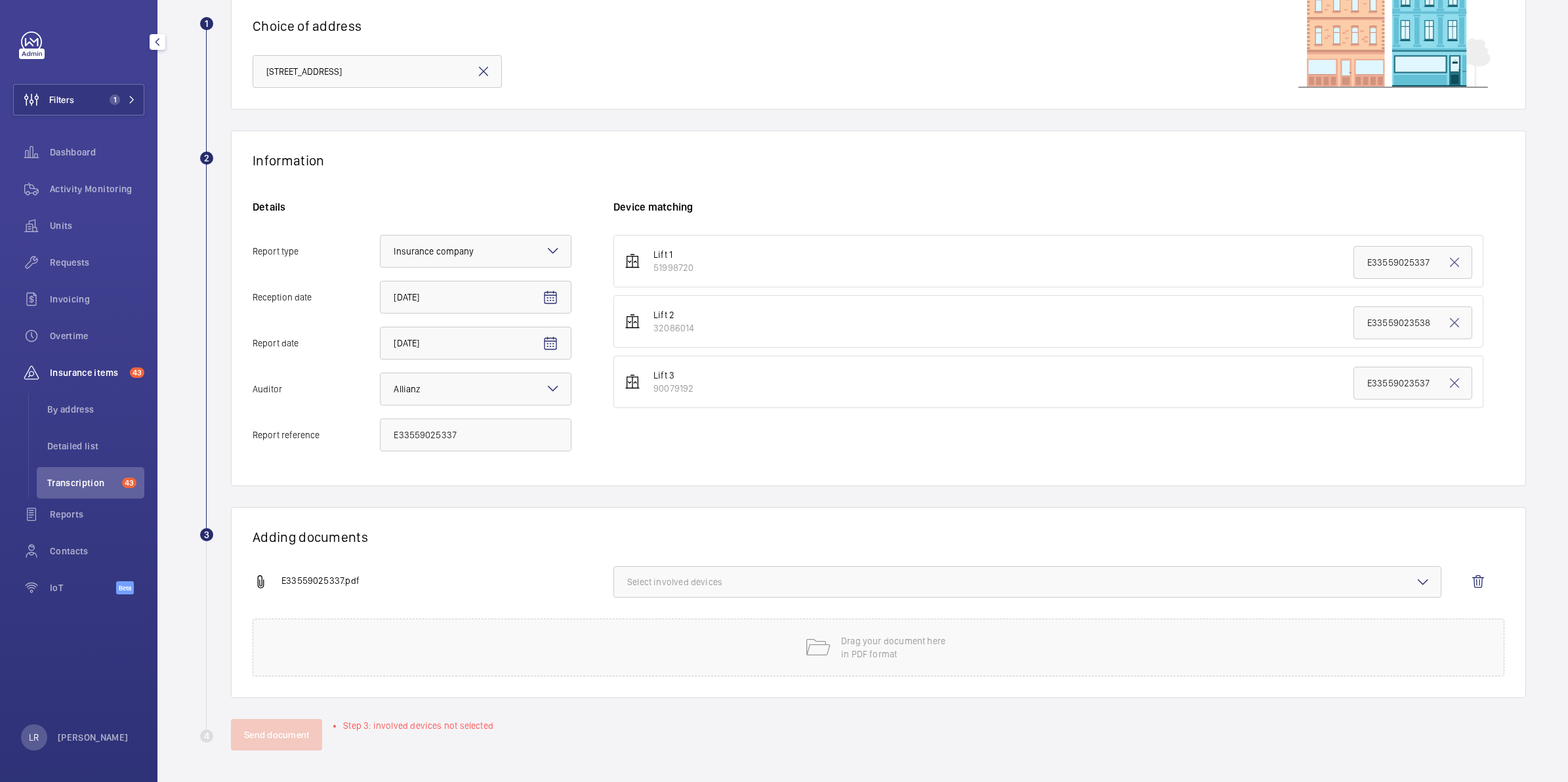
scroll to position [107, 0]
click at [654, 587] on span "Select involved devices" at bounding box center [1027, 582] width 800 height 13
click at [660, 621] on span "51998720" at bounding box center [1028, 623] width 759 height 13
click at [646, 621] on input "51998720" at bounding box center [633, 623] width 26 height 26
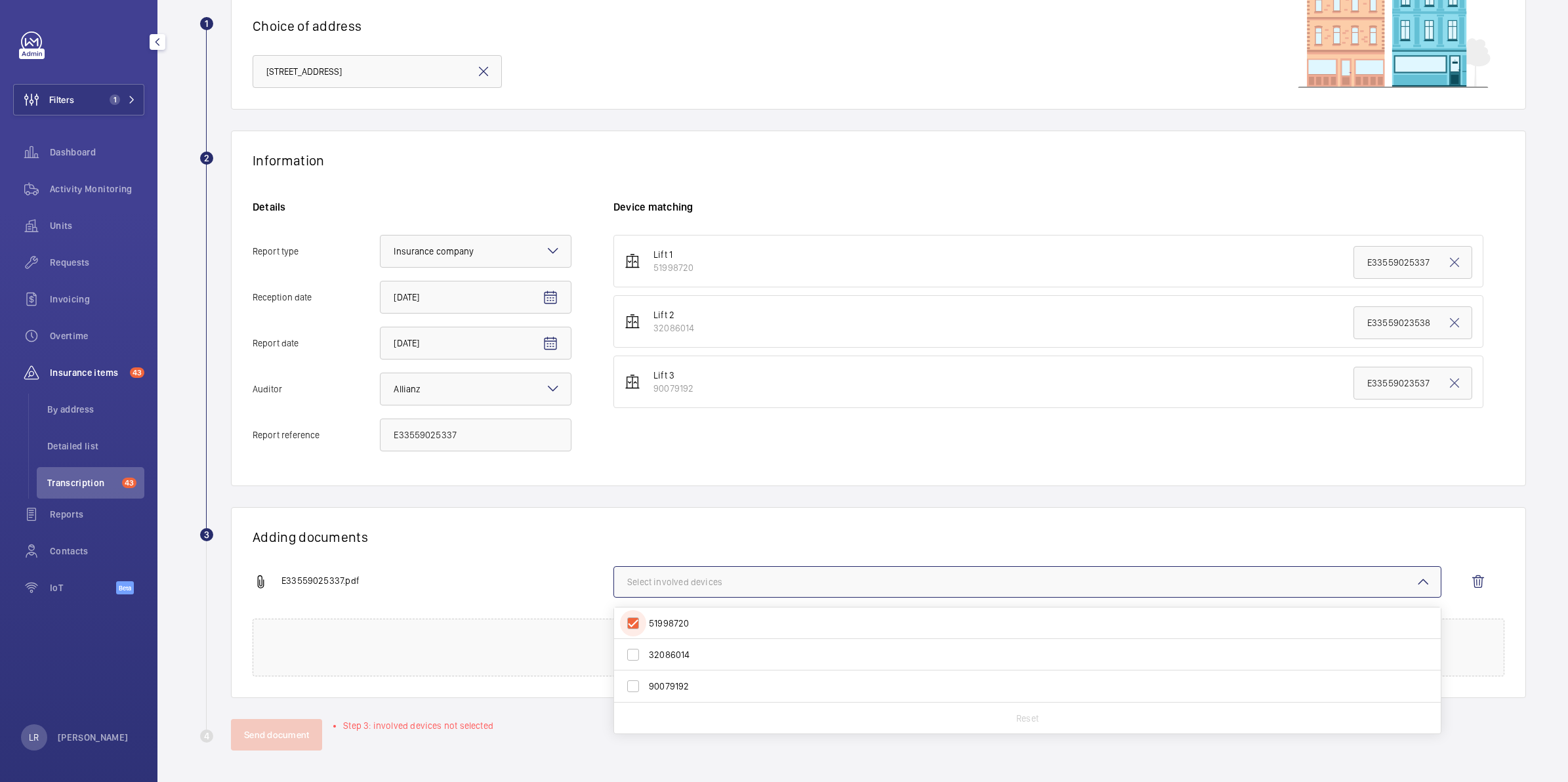
checkbox input "true"
click at [305, 743] on button "Send document" at bounding box center [276, 734] width 91 height 31
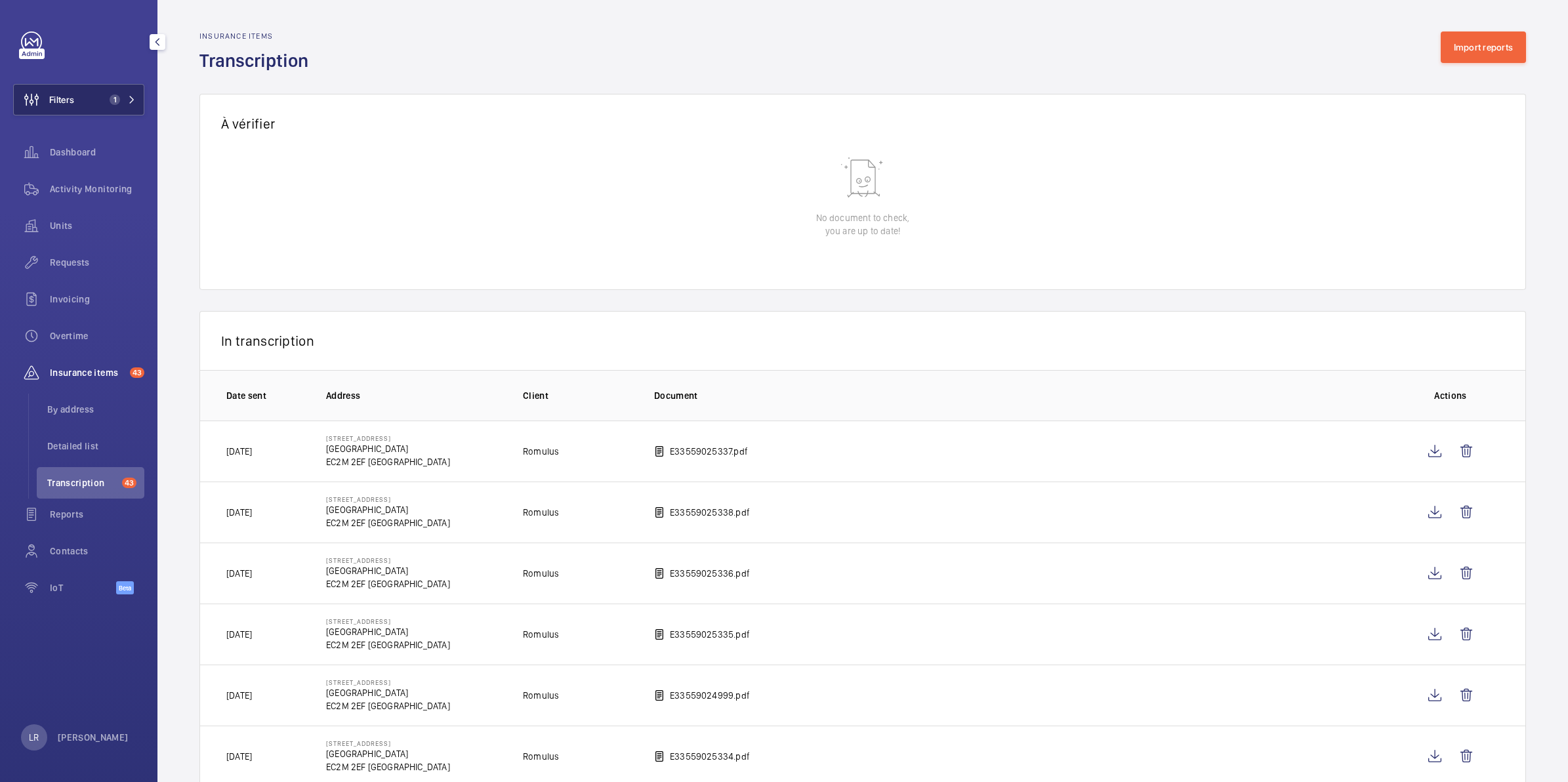
click at [135, 102] on mat-icon at bounding box center [131, 99] width 8 height 8
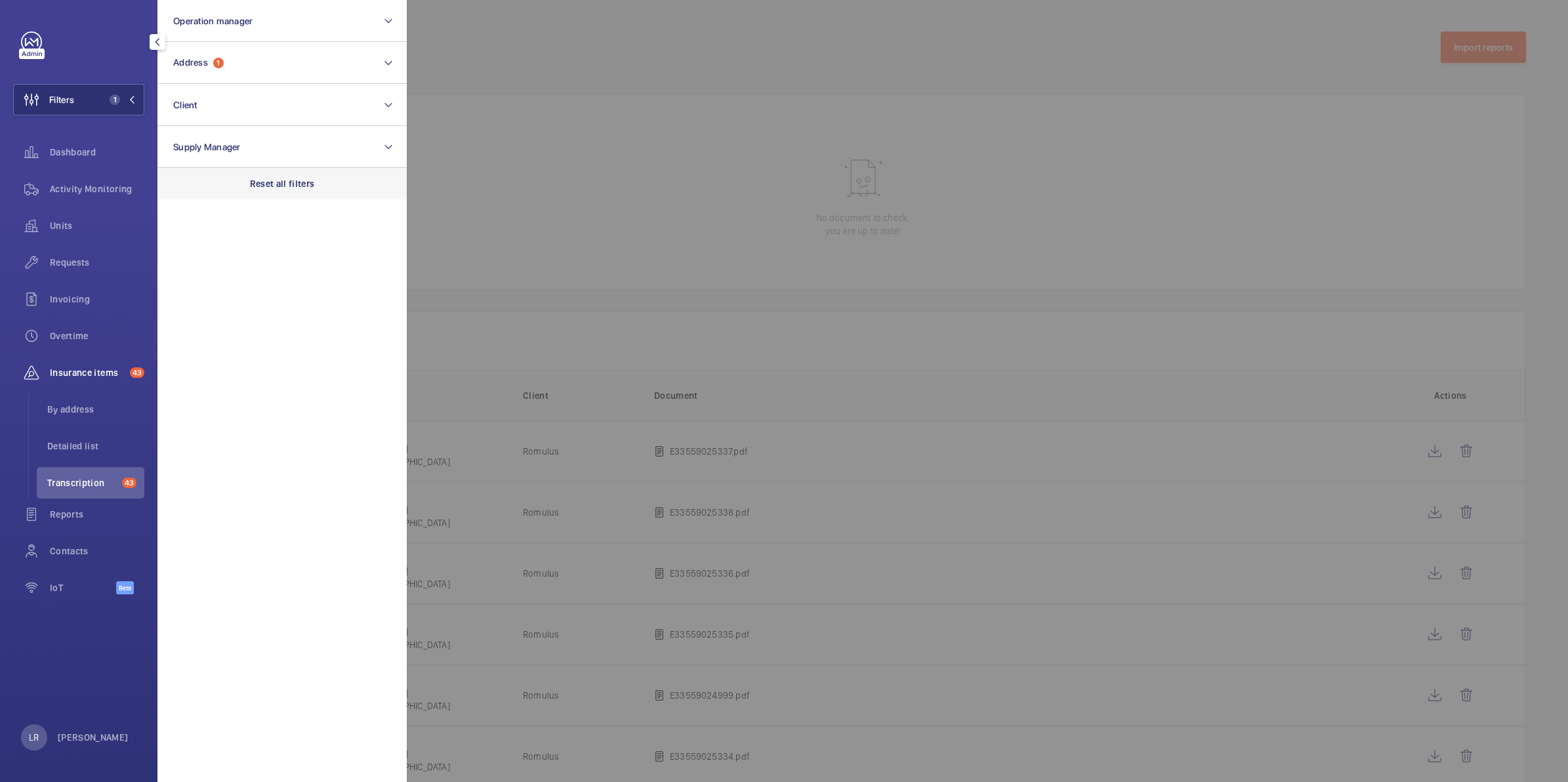
click at [222, 175] on div "Reset all filters" at bounding box center [282, 183] width 249 height 31
click at [79, 188] on span "Activity Monitoring" at bounding box center [97, 189] width 94 height 13
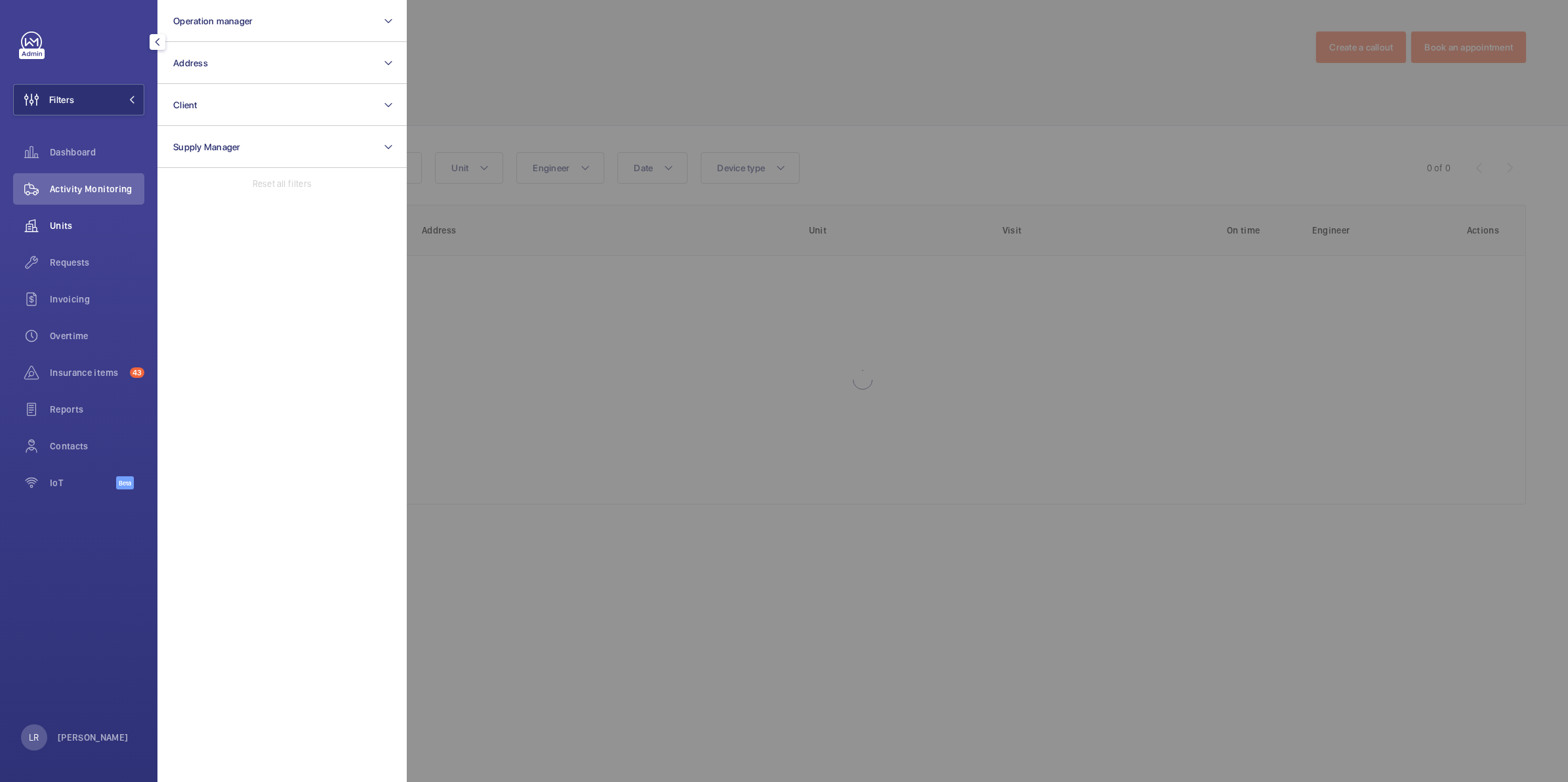
click at [76, 221] on span "Units" at bounding box center [97, 225] width 94 height 13
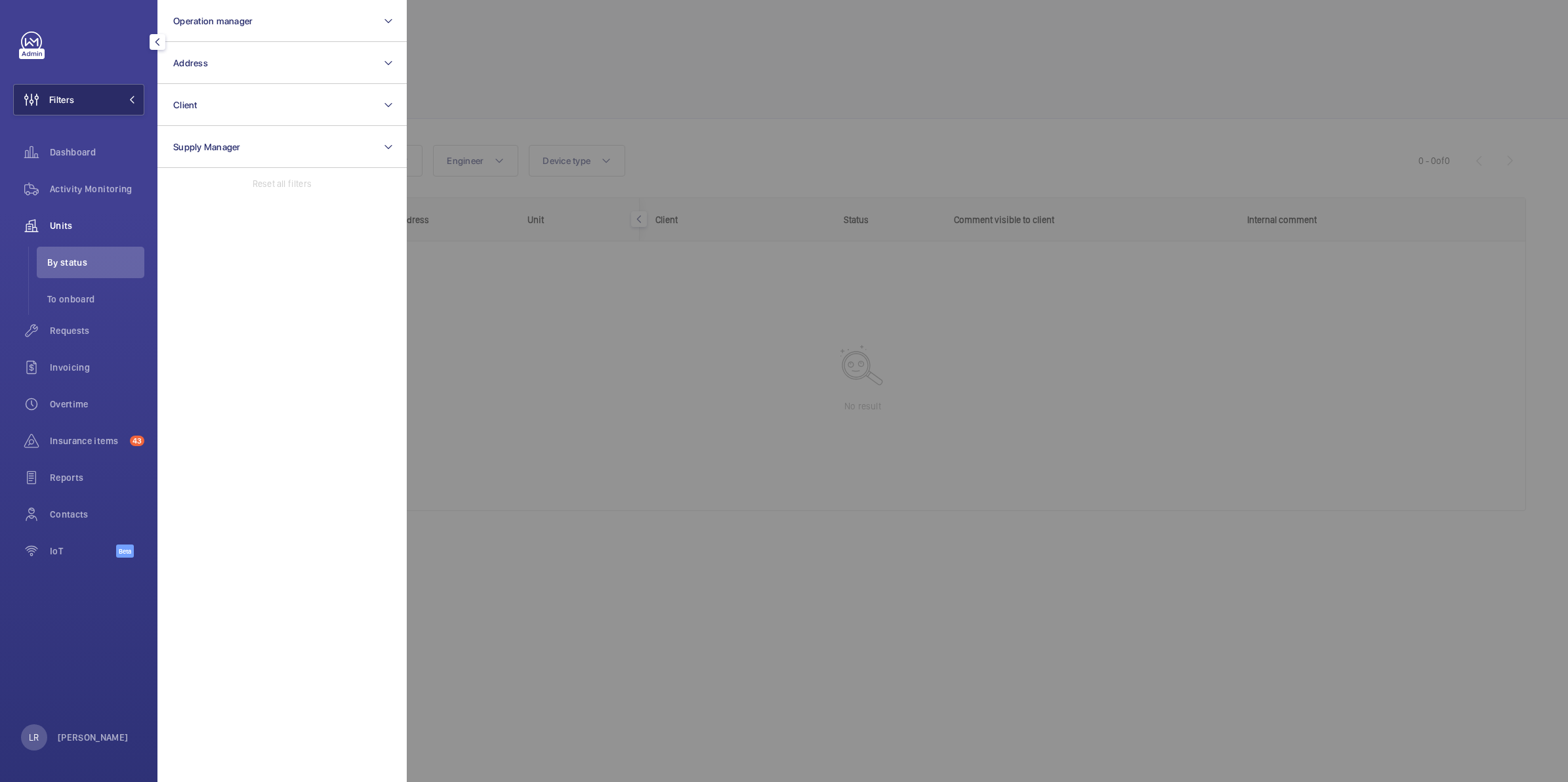
click at [102, 98] on button "Filters" at bounding box center [78, 99] width 131 height 31
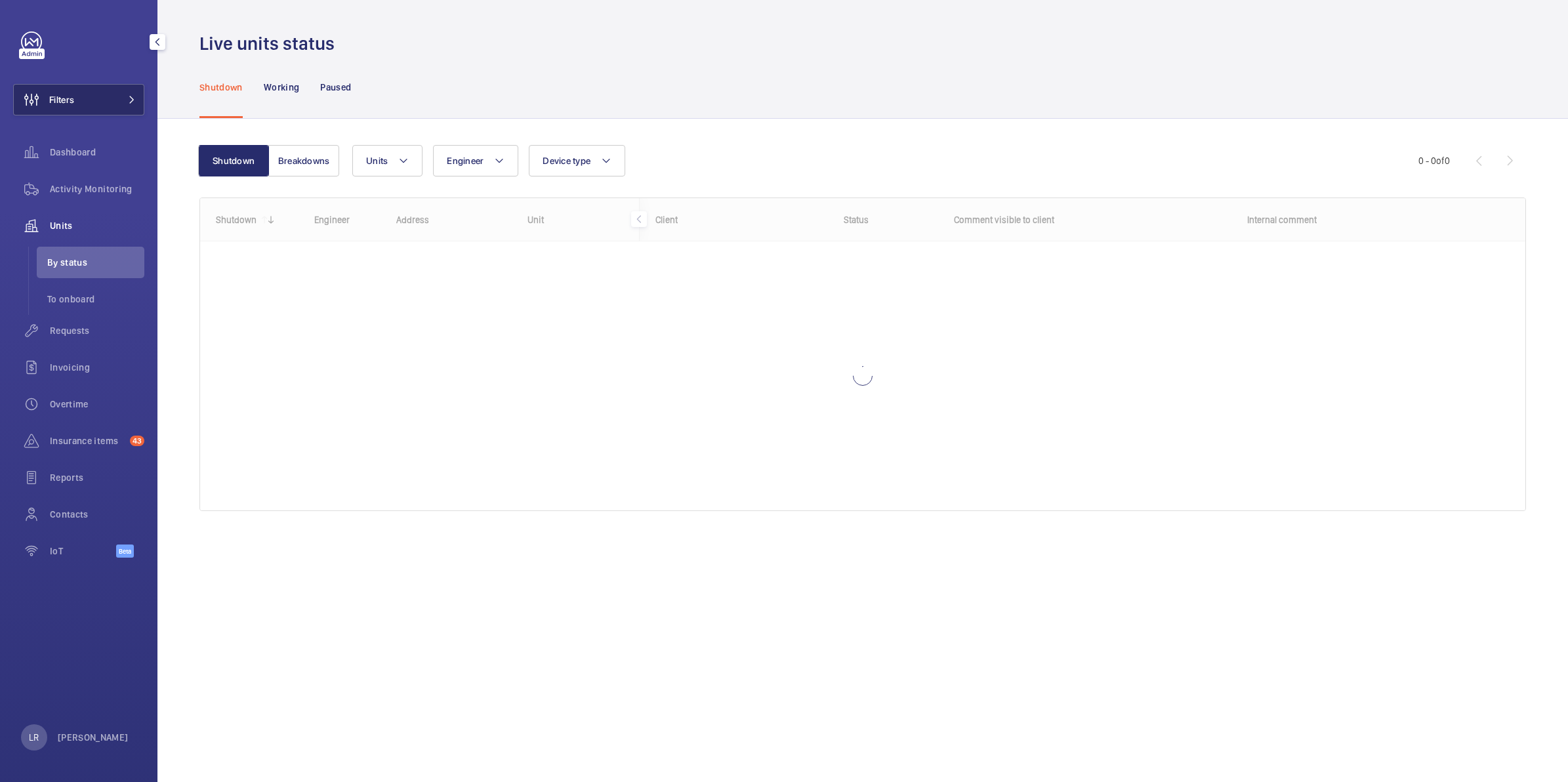
click at [122, 94] on button "Filters" at bounding box center [78, 99] width 131 height 31
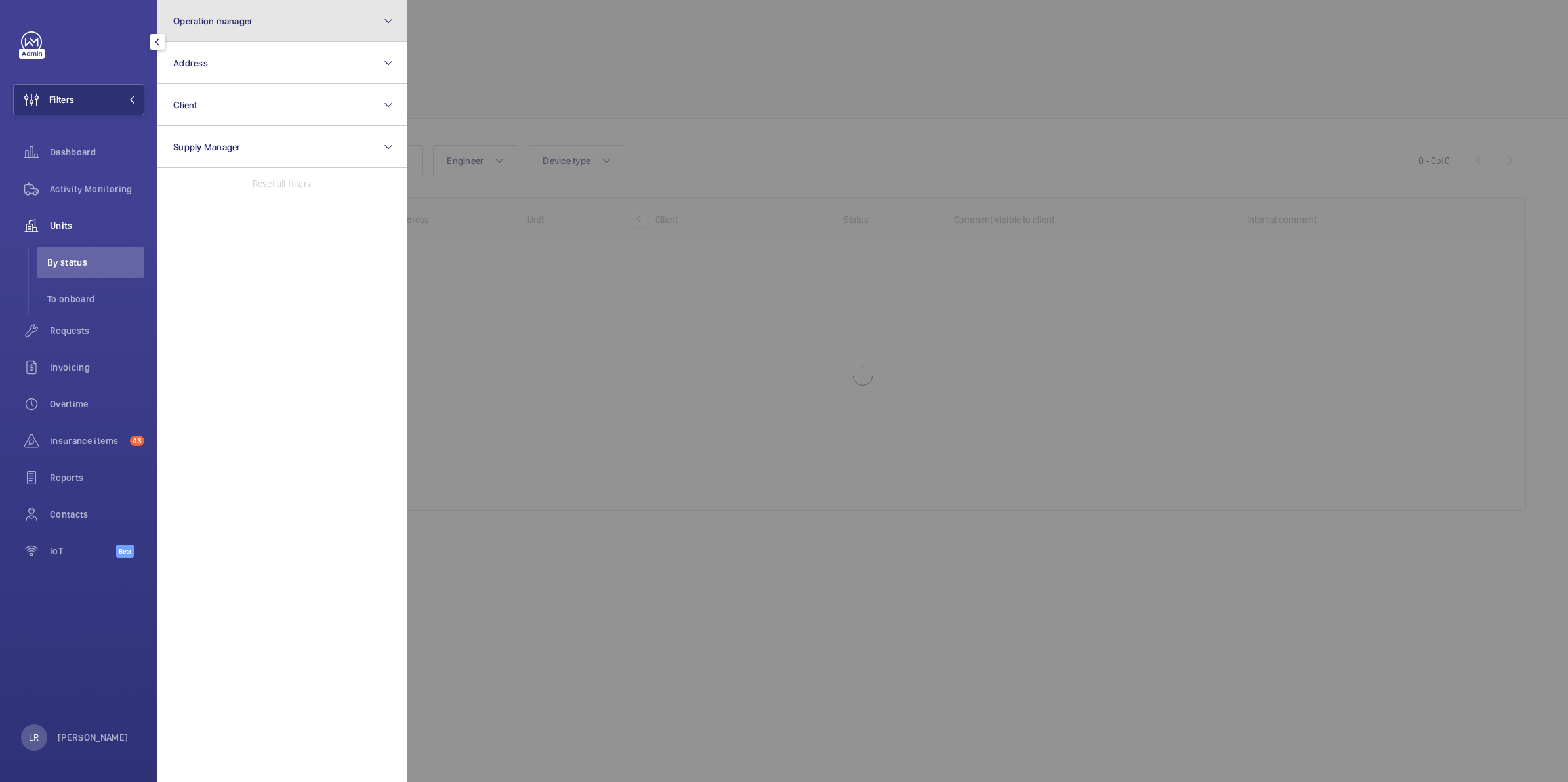
click at [225, 27] on button "Operation manager" at bounding box center [282, 21] width 249 height 42
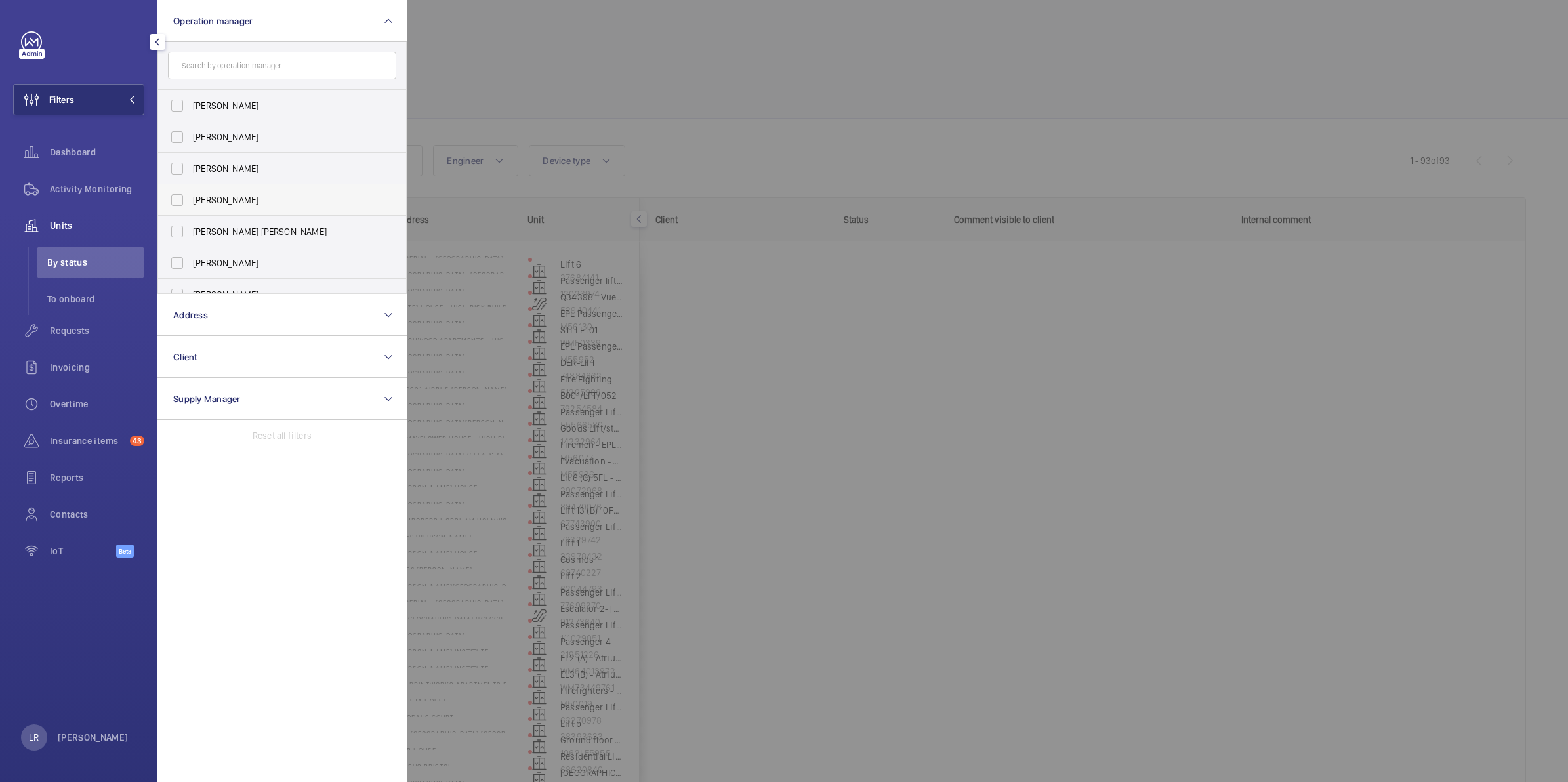
click at [209, 197] on span "[PERSON_NAME]" at bounding box center [283, 200] width 180 height 13
click at [190, 197] on input "[PERSON_NAME]" at bounding box center [177, 200] width 26 height 26
checkbox input "true"
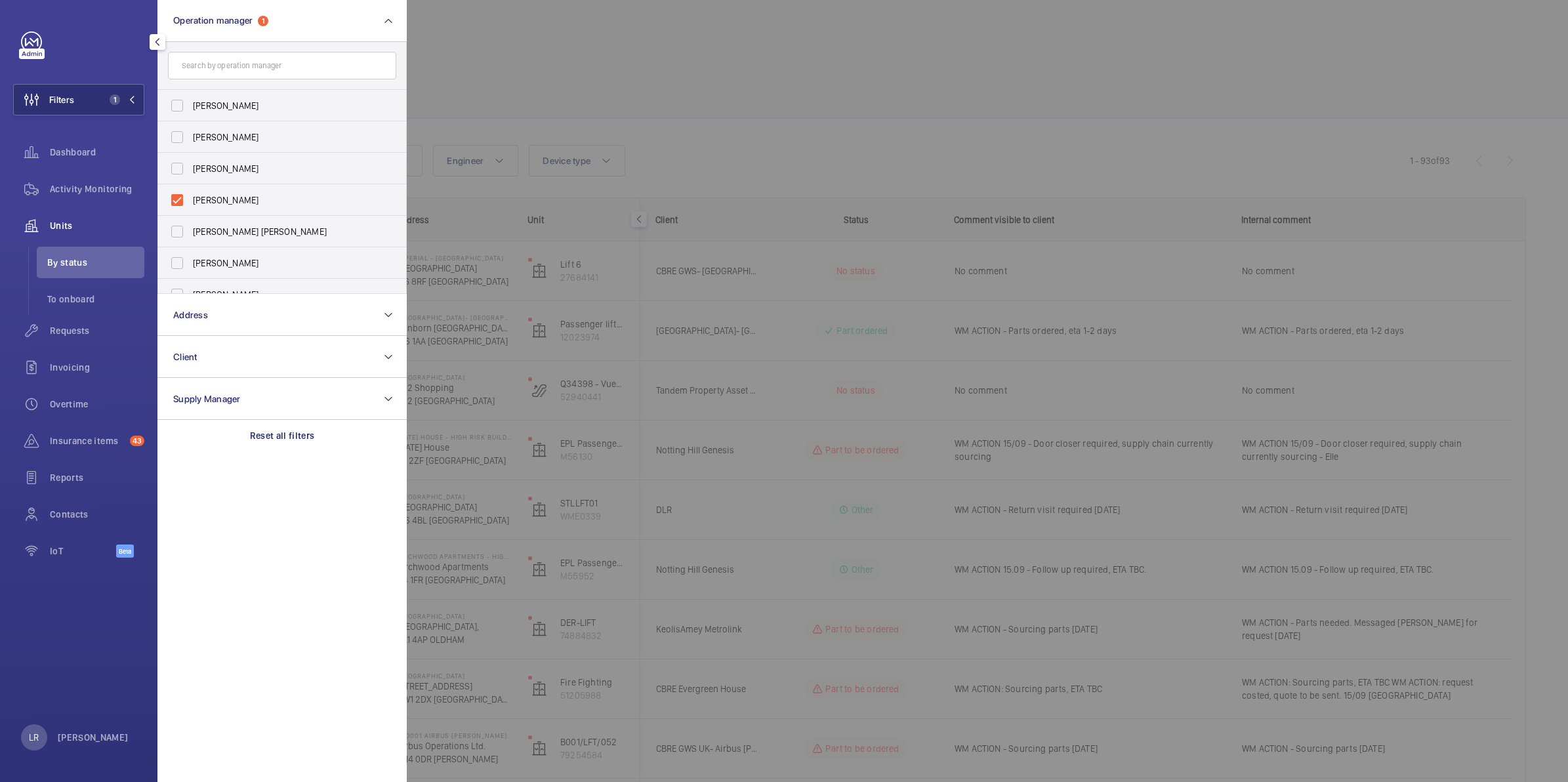
click at [500, 81] on div at bounding box center [1190, 391] width 1568 height 782
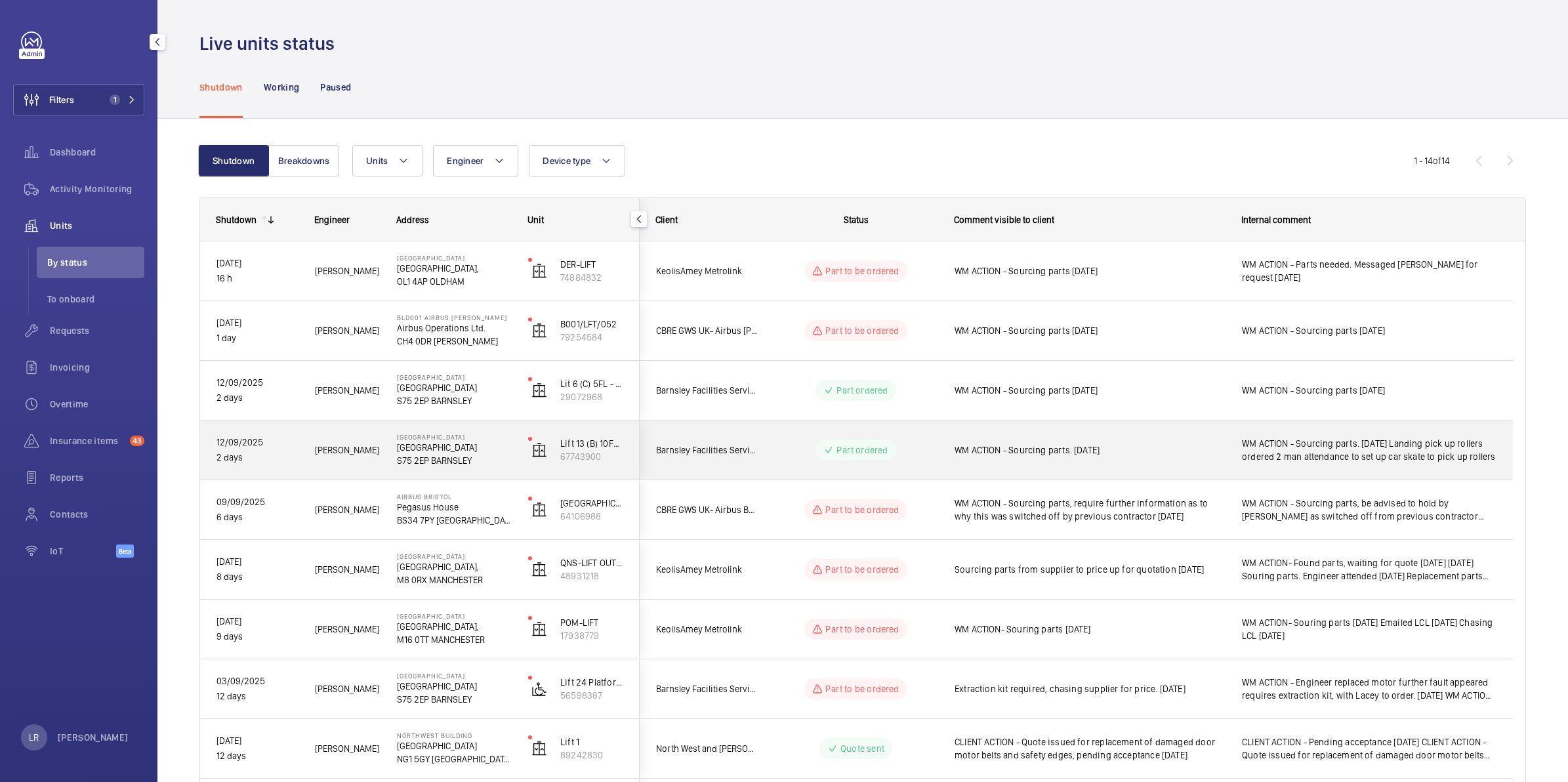
click at [778, 447] on wm-front-pills-cell "Part ordered" at bounding box center [855, 450] width 163 height 21
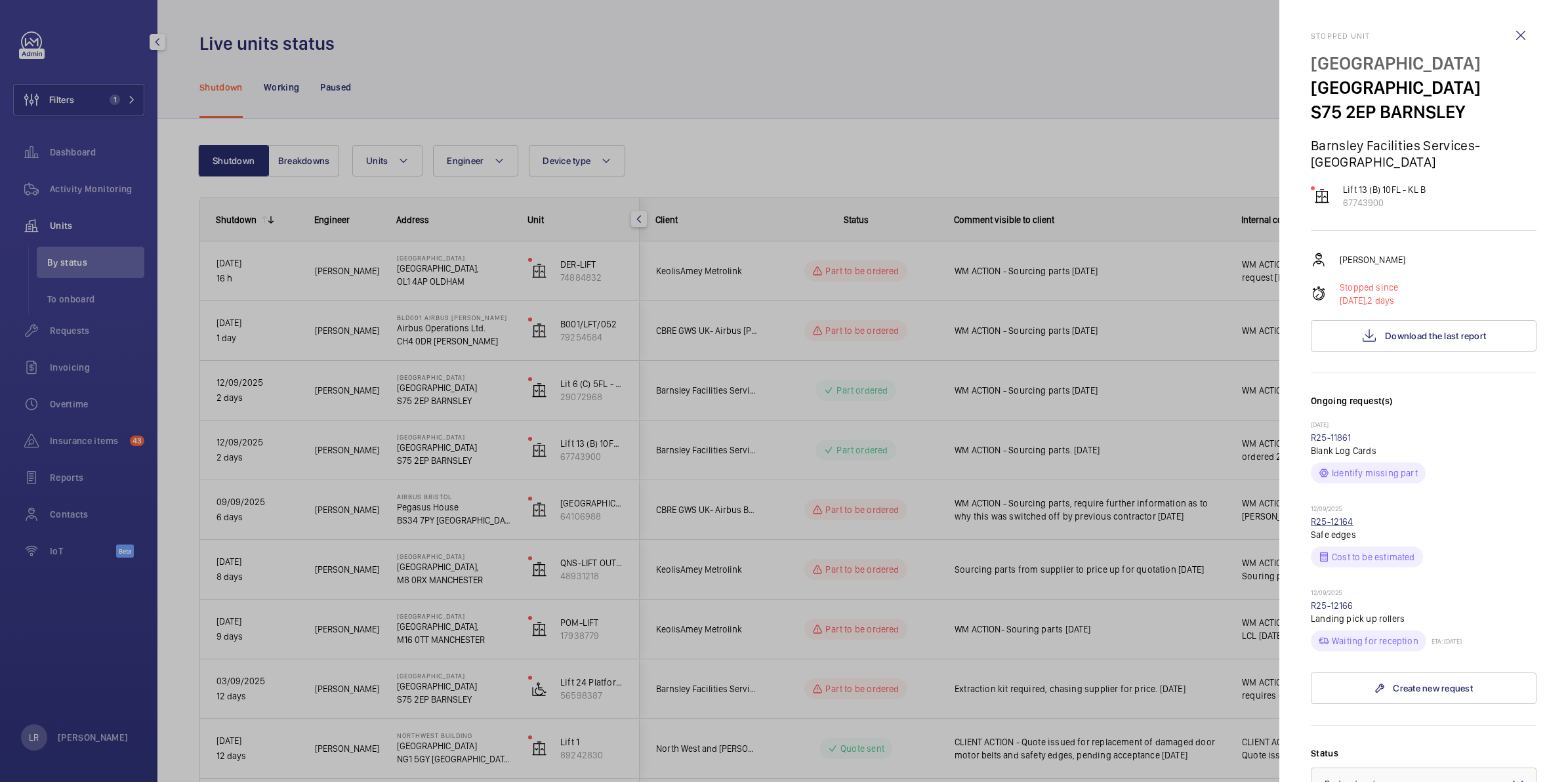
click at [1330, 516] on link "R25-12164" at bounding box center [1332, 521] width 43 height 11
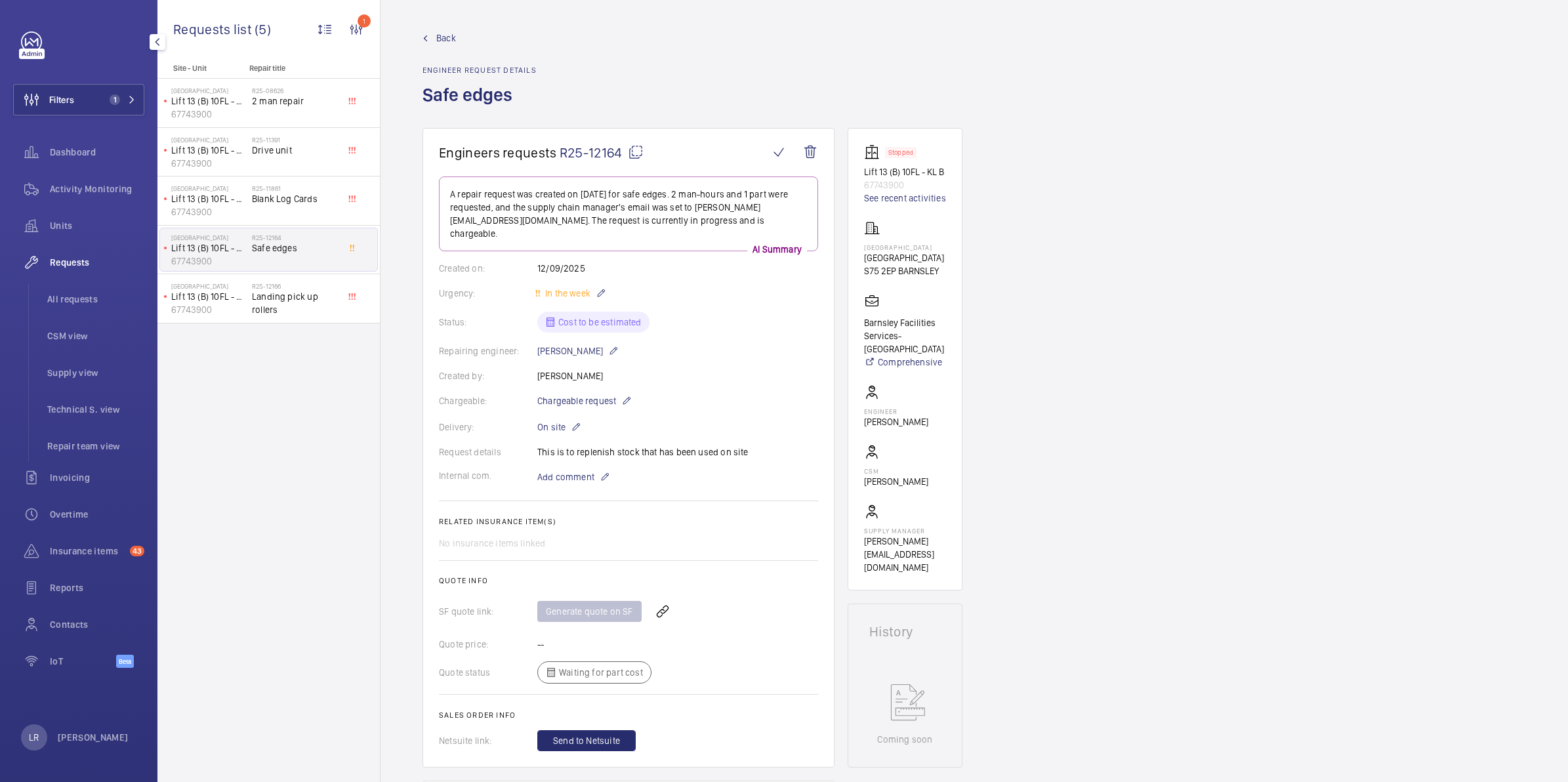
click at [445, 36] on span "Back" at bounding box center [446, 38] width 20 height 13
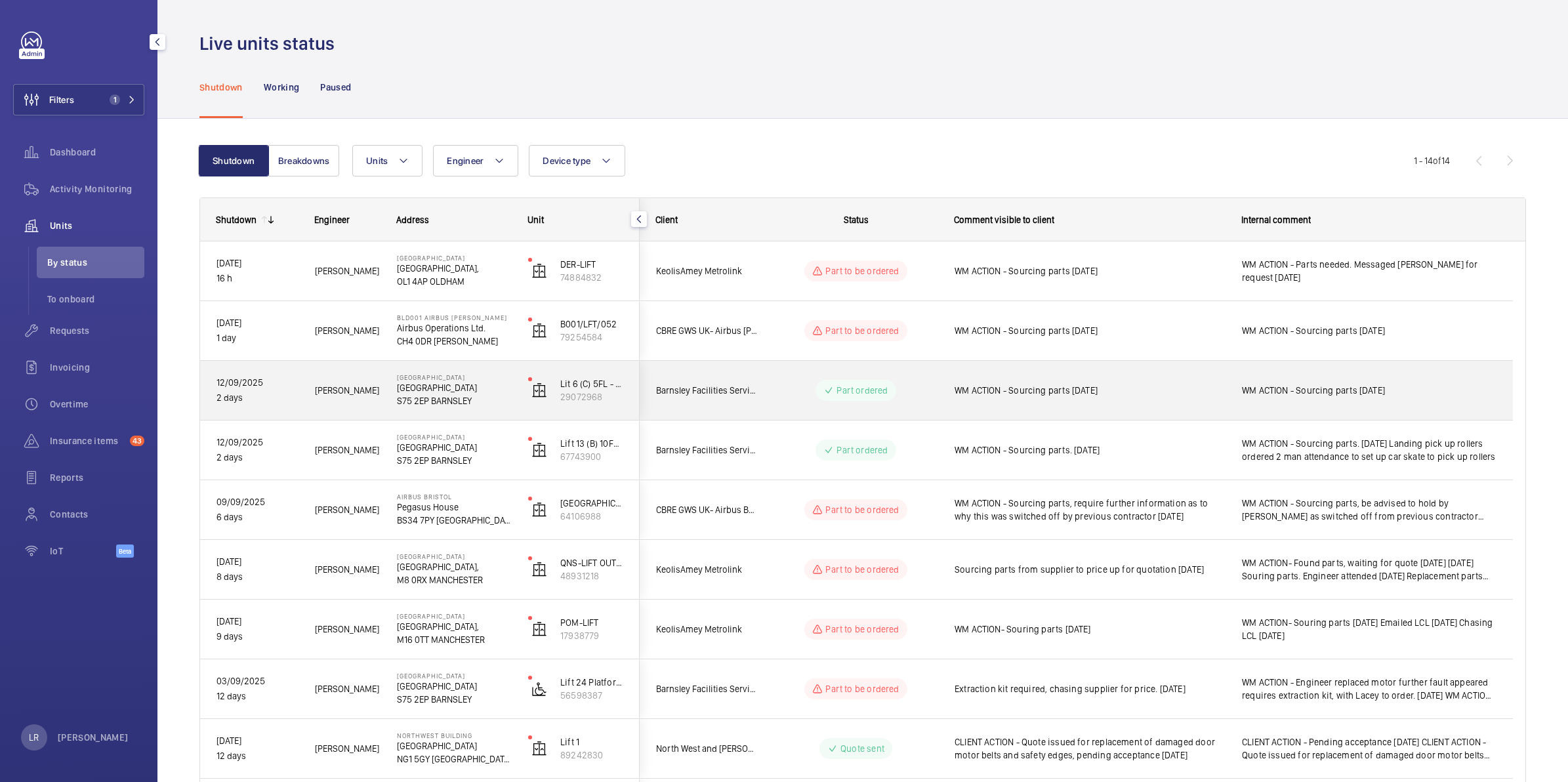
click at [953, 396] on div "WM ACTION - Sourcing parts 15.09.25" at bounding box center [1081, 390] width 286 height 56
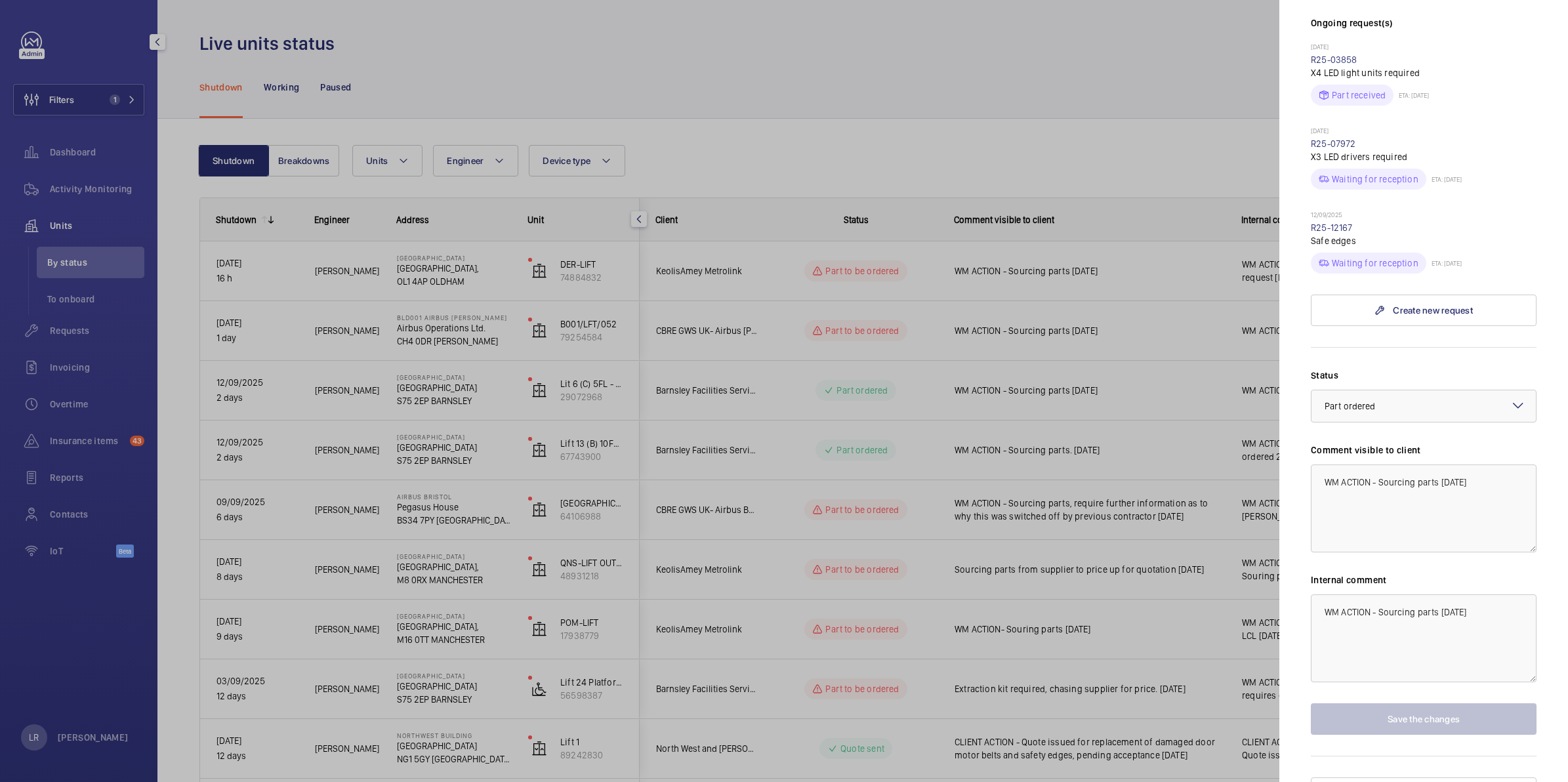
scroll to position [405, 0]
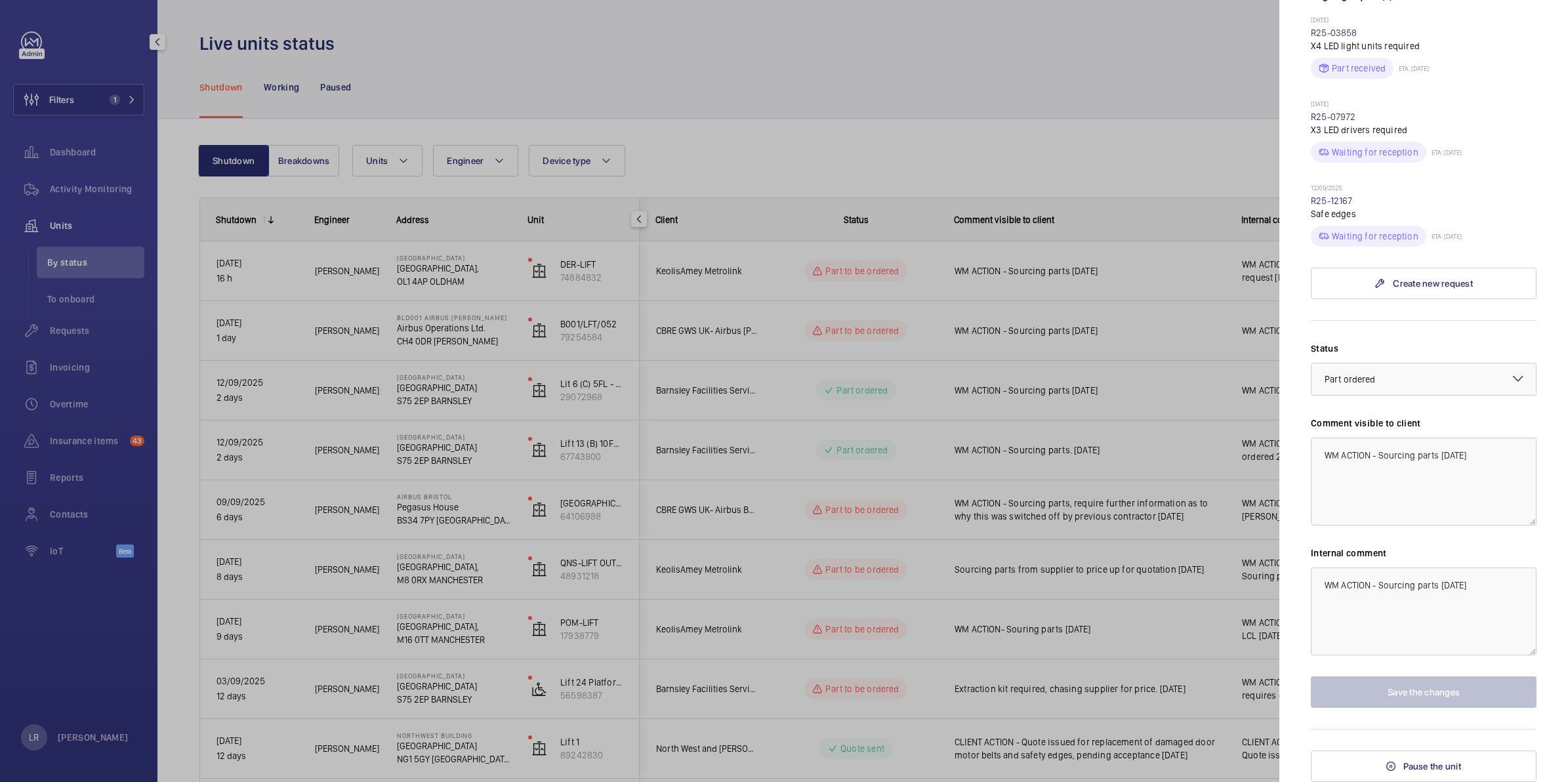
click at [1210, 511] on div at bounding box center [784, 391] width 1568 height 782
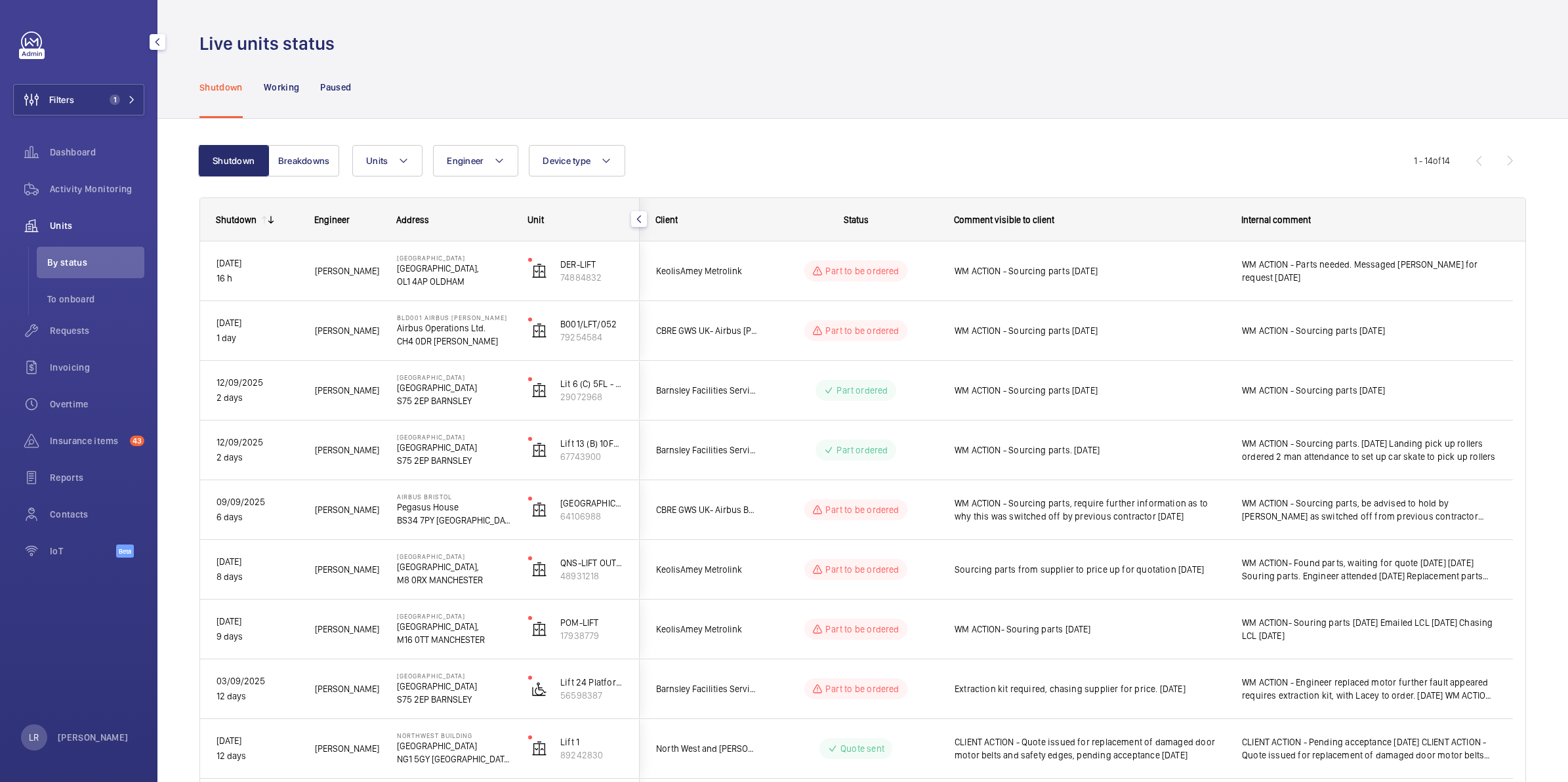
scroll to position [0, 0]
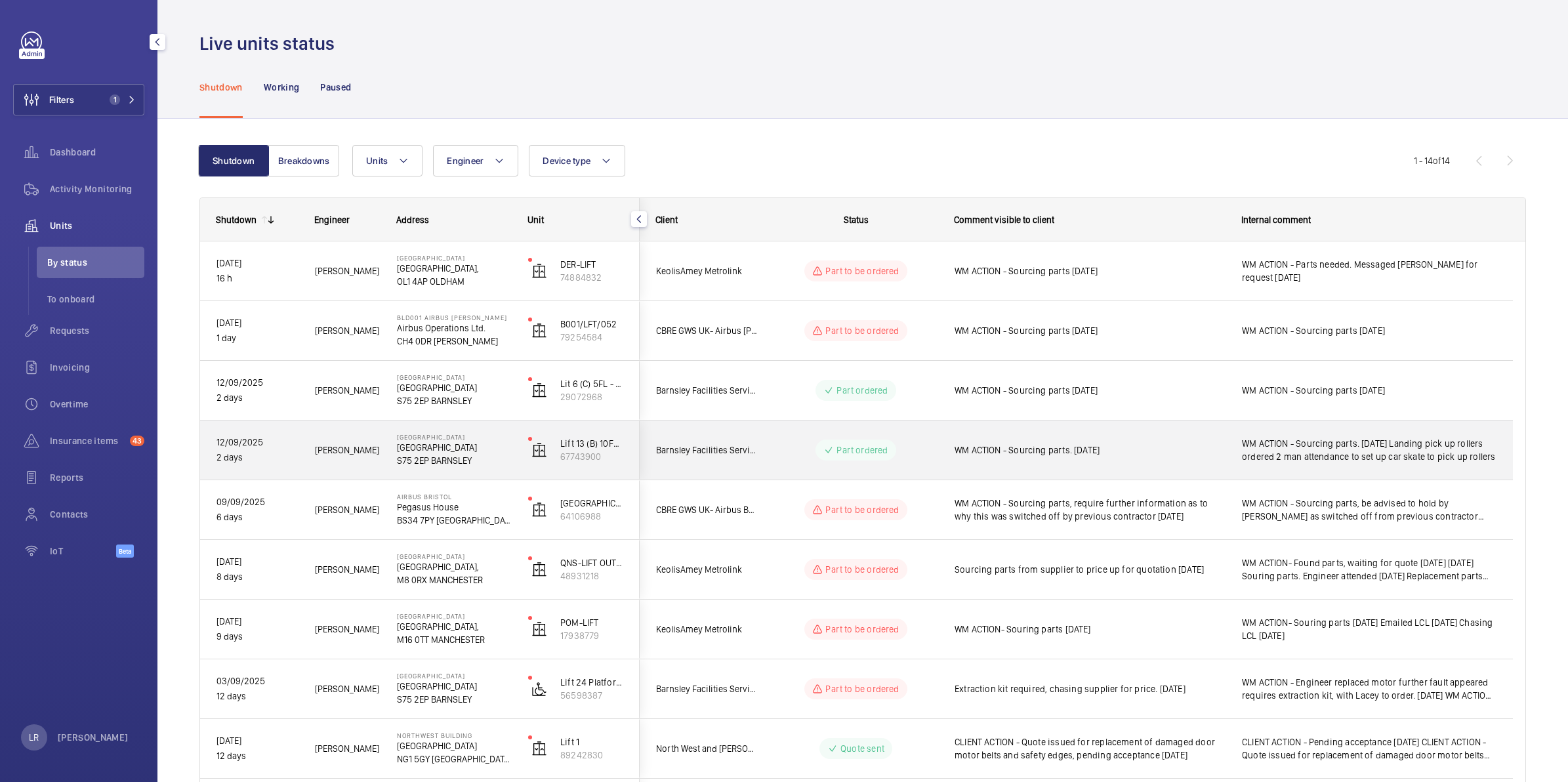
click at [922, 452] on wm-front-pills-cell "Part ordered" at bounding box center [855, 450] width 163 height 21
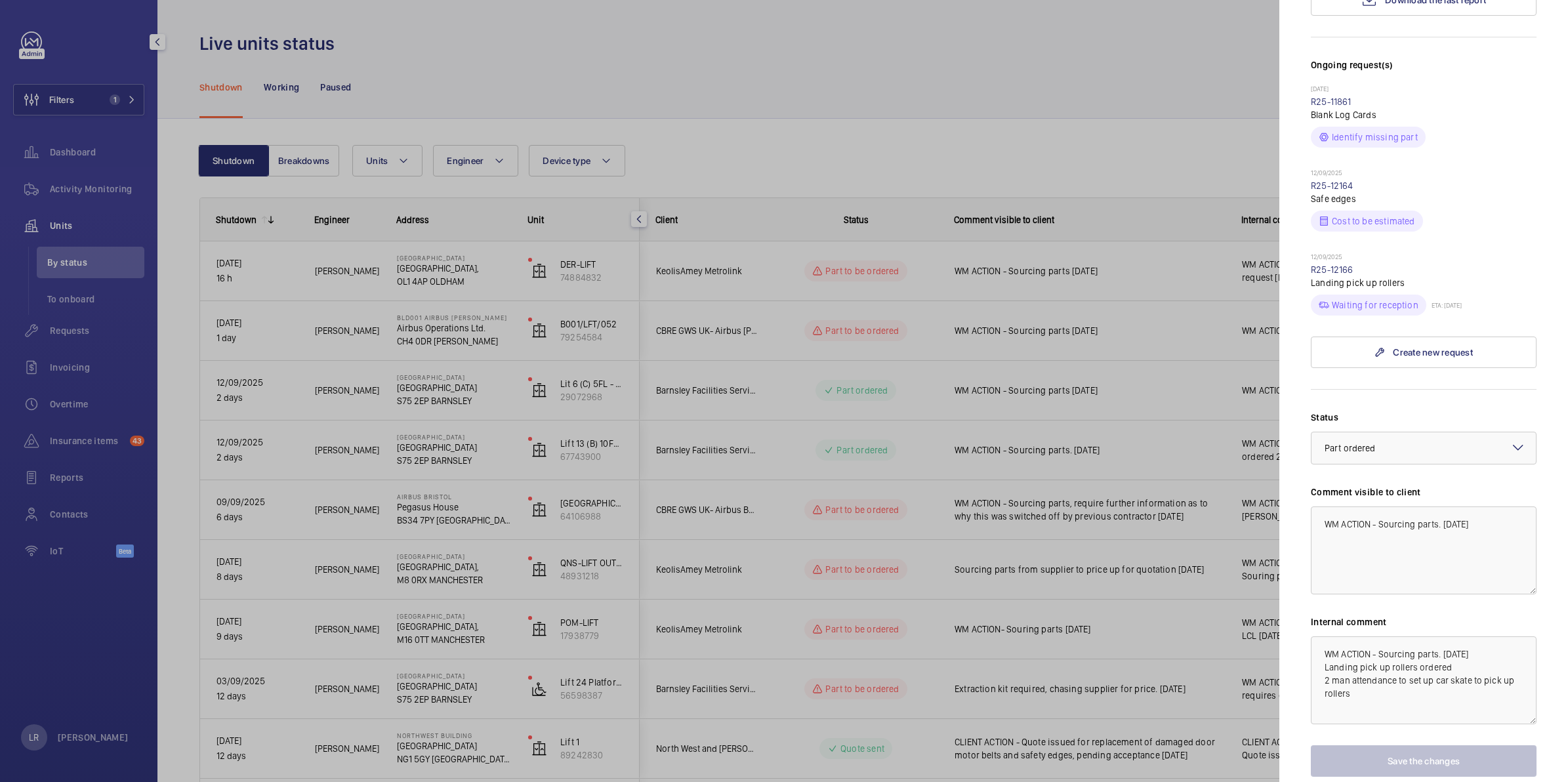
scroll to position [405, 0]
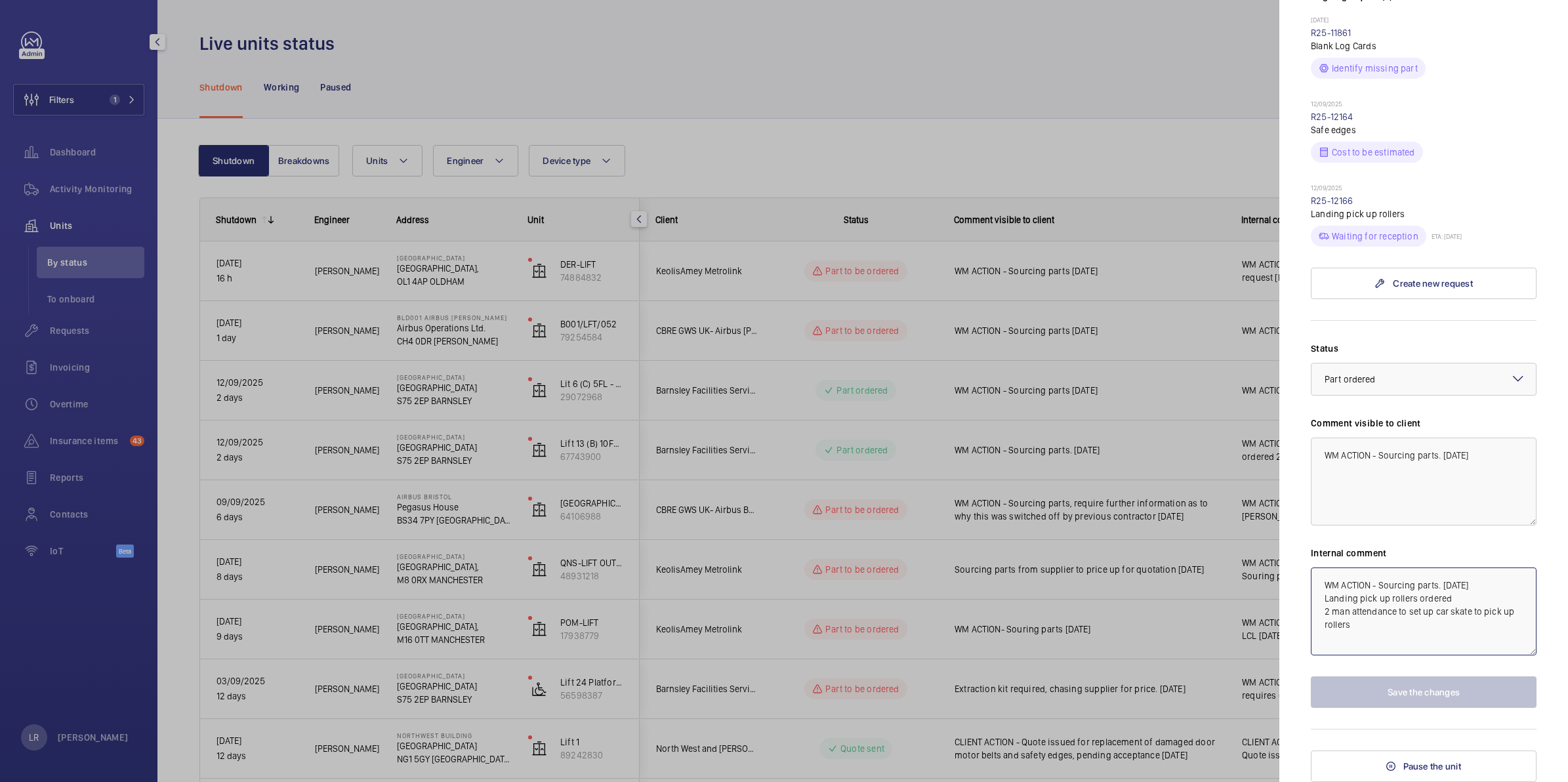
click at [1467, 601] on textarea "WM ACTION - Sourcing parts. 15.09.25 Landing pick up rollers ordered 2 man atte…" at bounding box center [1424, 612] width 226 height 88
click at [1189, 538] on div at bounding box center [784, 391] width 1568 height 782
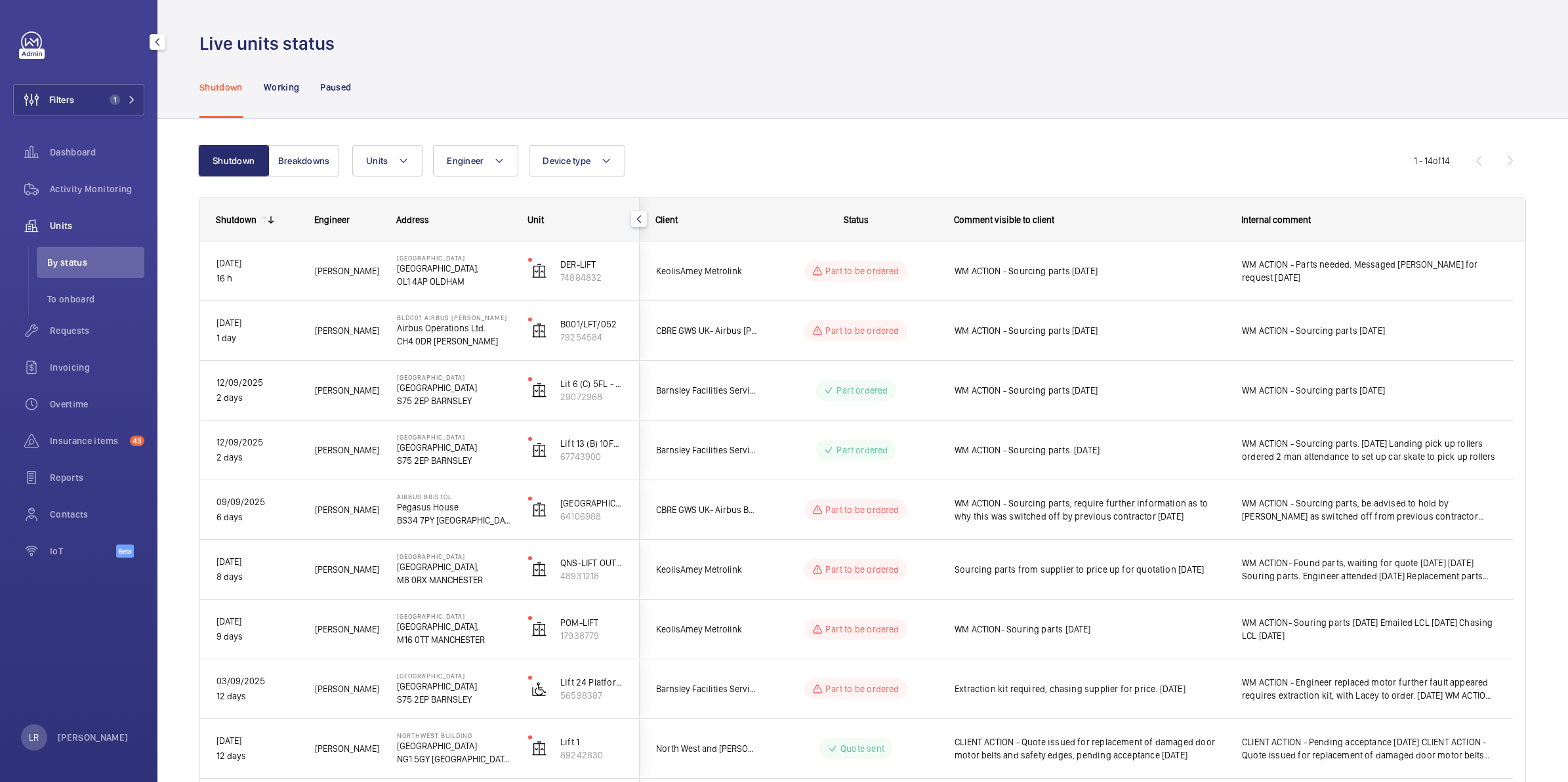
scroll to position [0, 0]
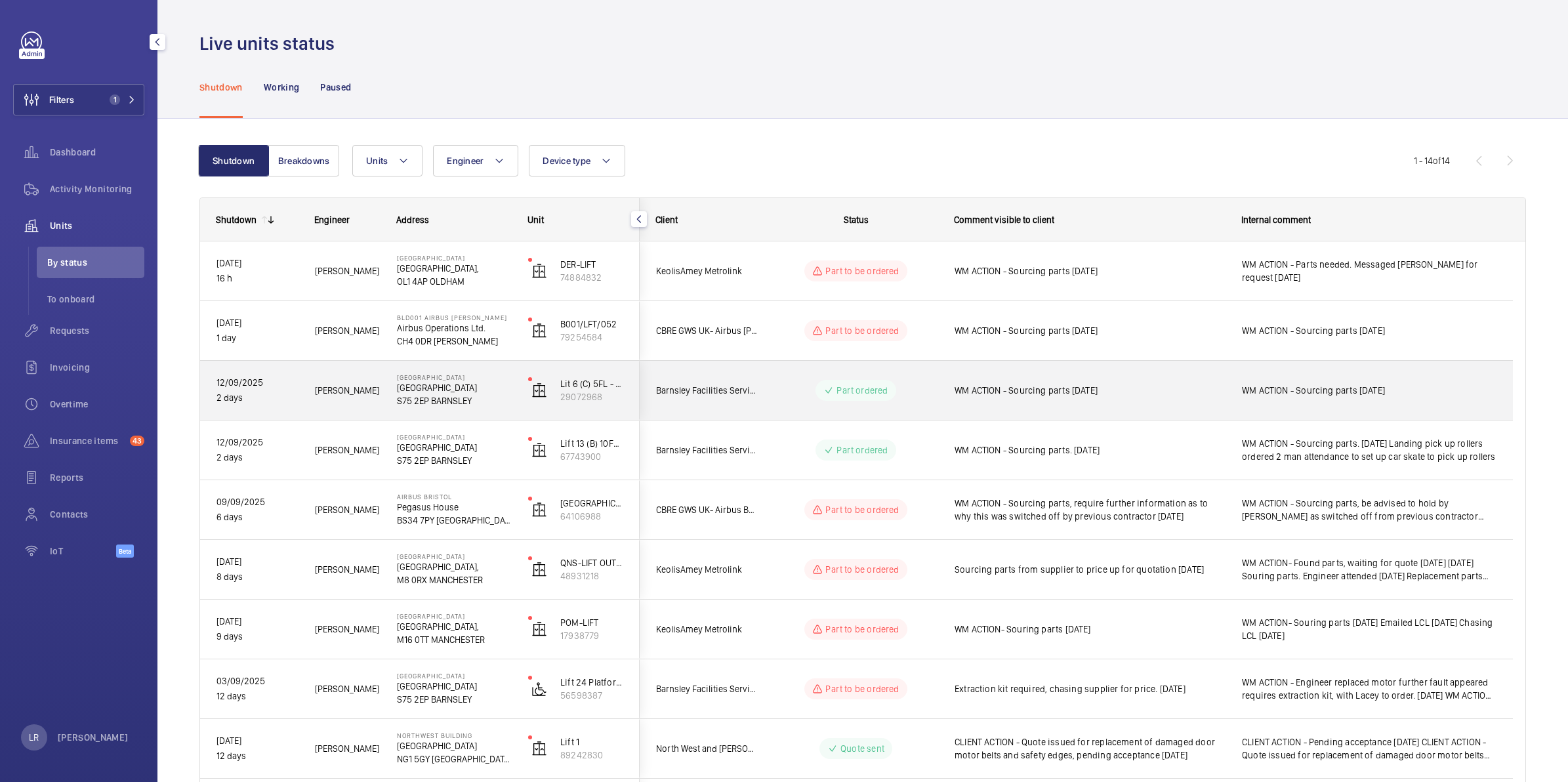
click at [921, 380] on wm-front-pills-cell "Part ordered" at bounding box center [855, 391] width 163 height 21
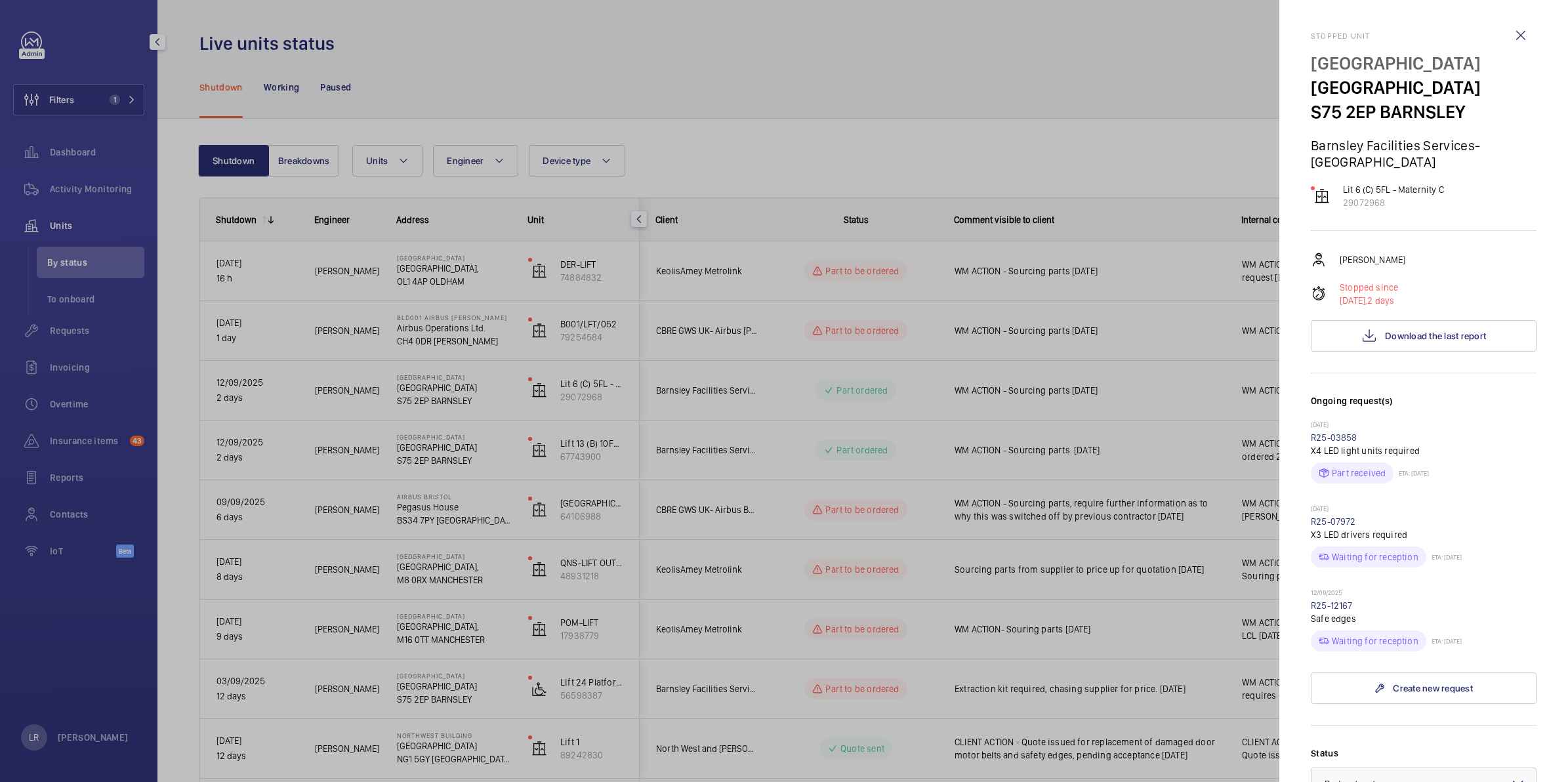
click at [1047, 395] on div at bounding box center [784, 391] width 1568 height 782
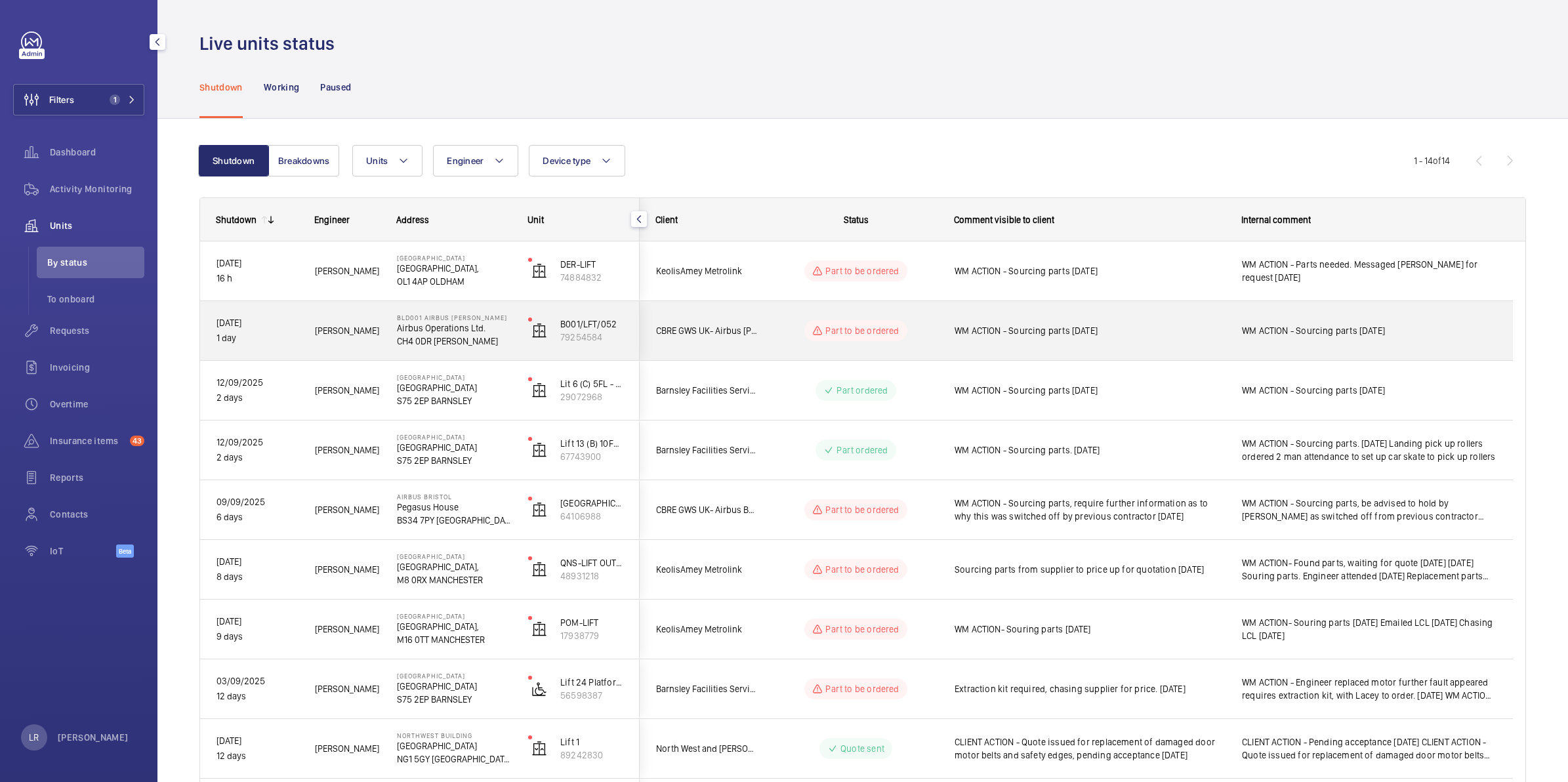
drag, startPoint x: 946, startPoint y: 344, endPoint x: 958, endPoint y: 349, distance: 13.0
click at [958, 349] on div "WM ACTION - Sourcing parts 15.09.25" at bounding box center [1081, 330] width 286 height 56
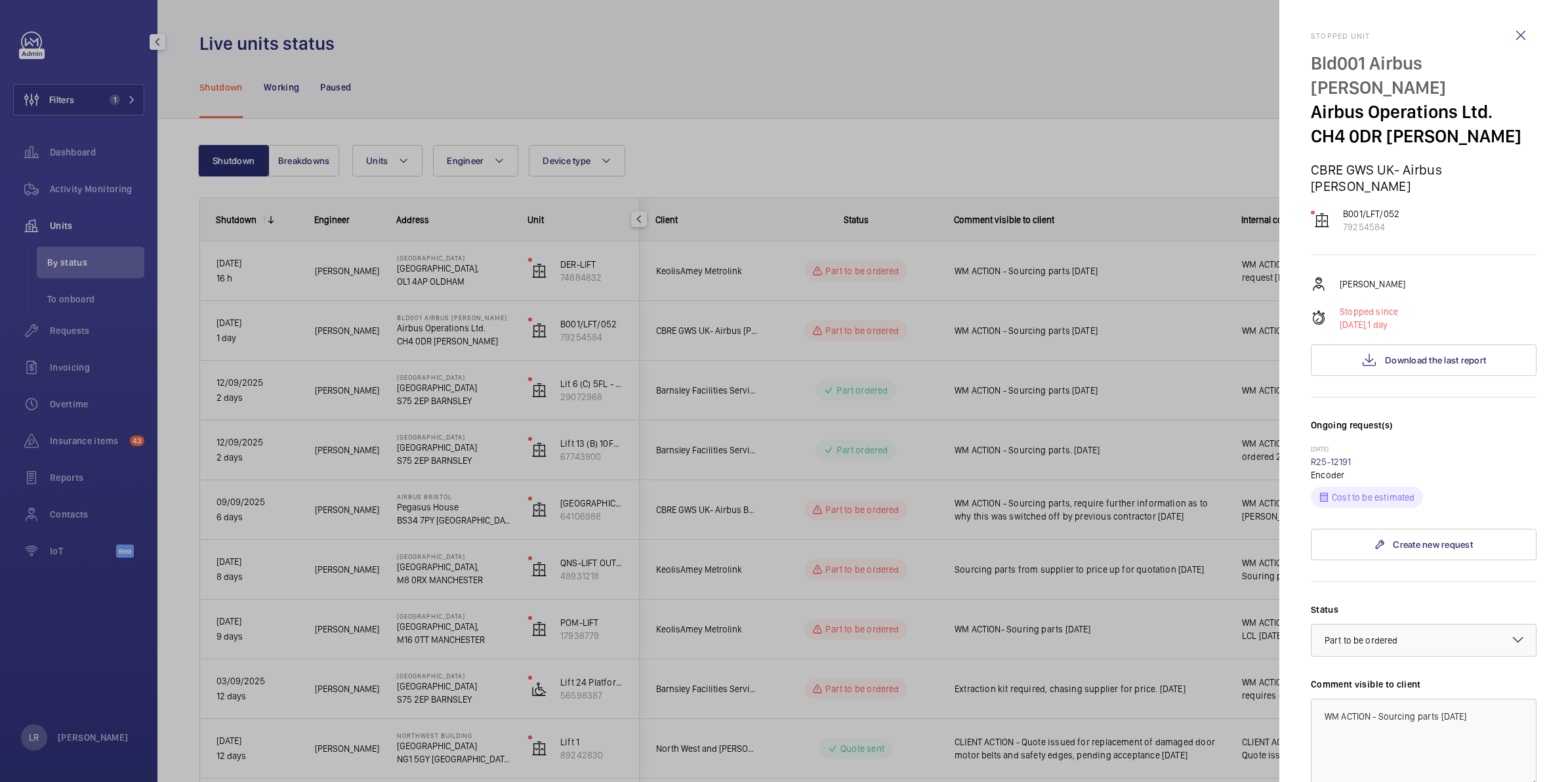
click at [1090, 387] on div at bounding box center [784, 391] width 1568 height 782
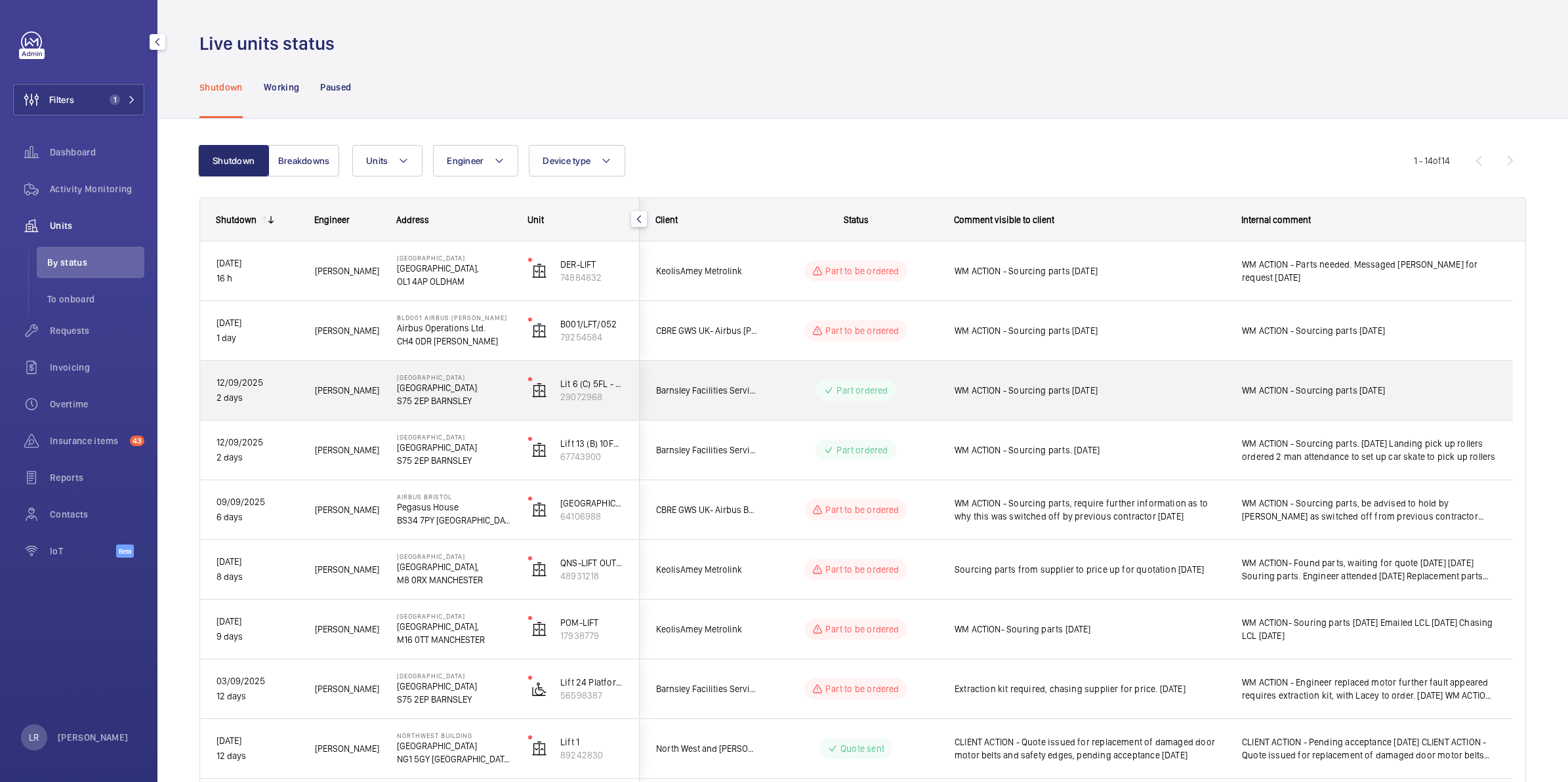
click at [953, 397] on div "WM ACTION - Sourcing parts 15.09.25" at bounding box center [1081, 390] width 286 height 56
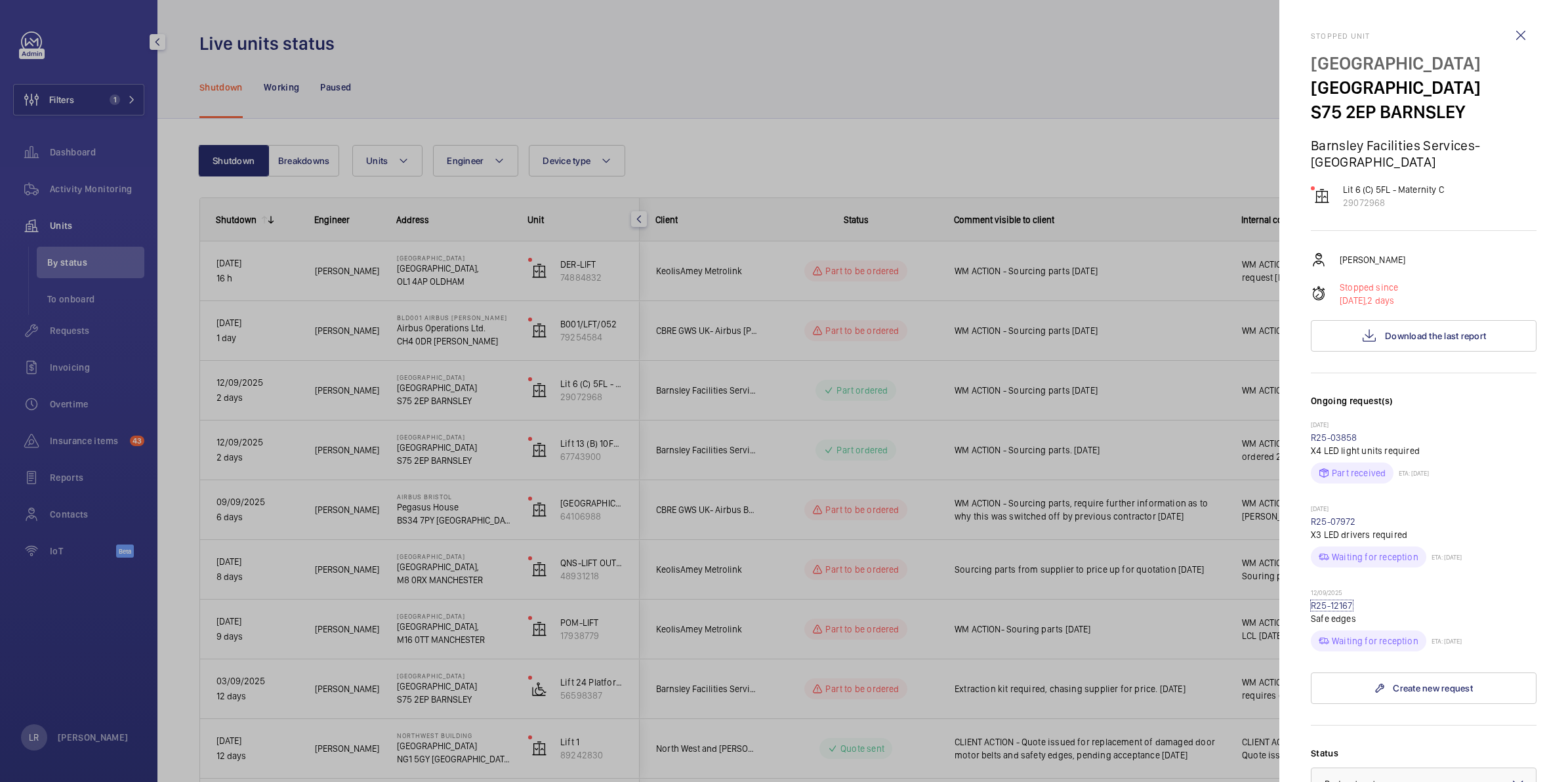
click at [1330, 603] on link "R25-12167" at bounding box center [1331, 605] width 42 height 11
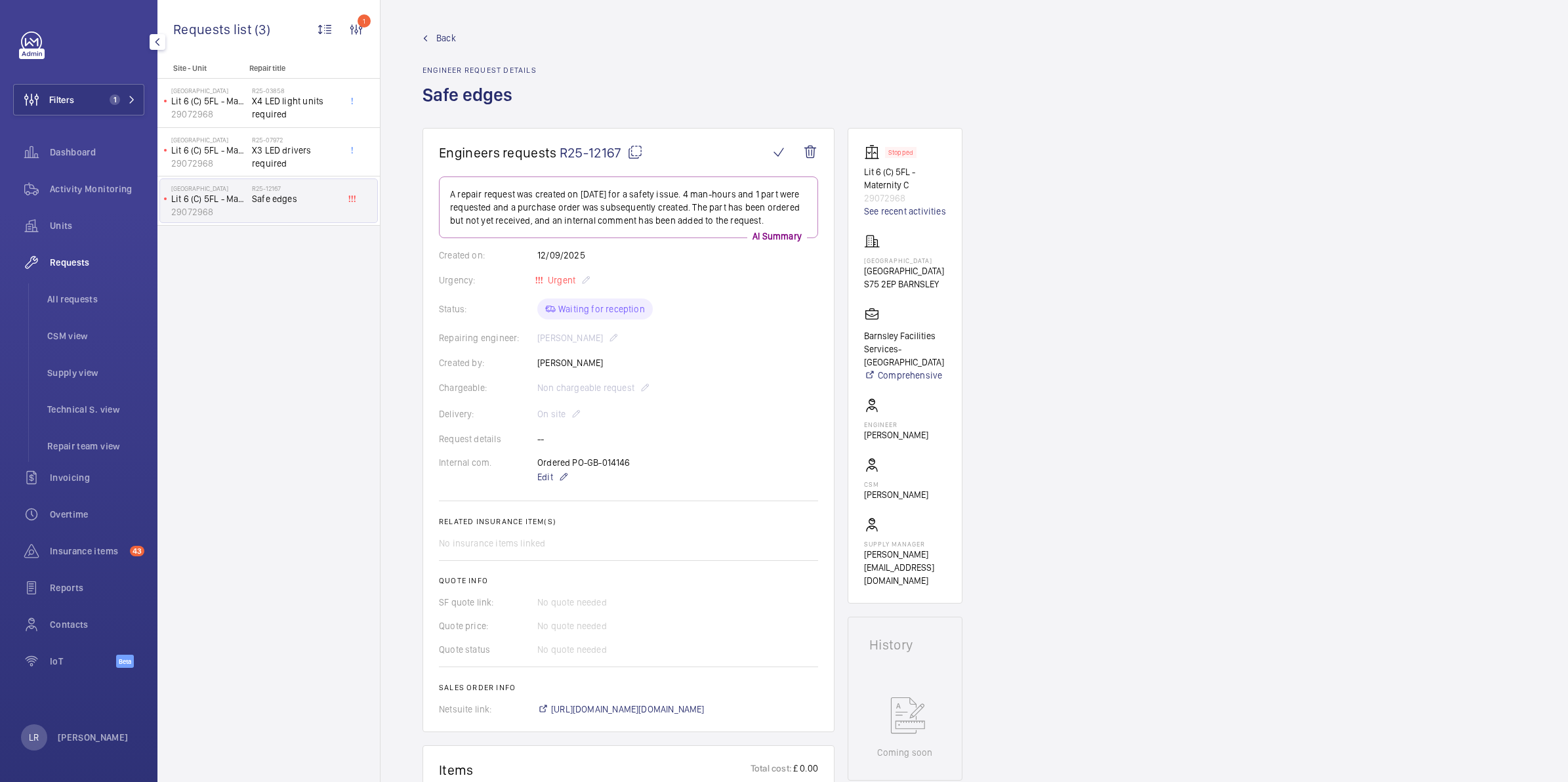
click at [457, 43] on link "Back" at bounding box center [480, 38] width 114 height 13
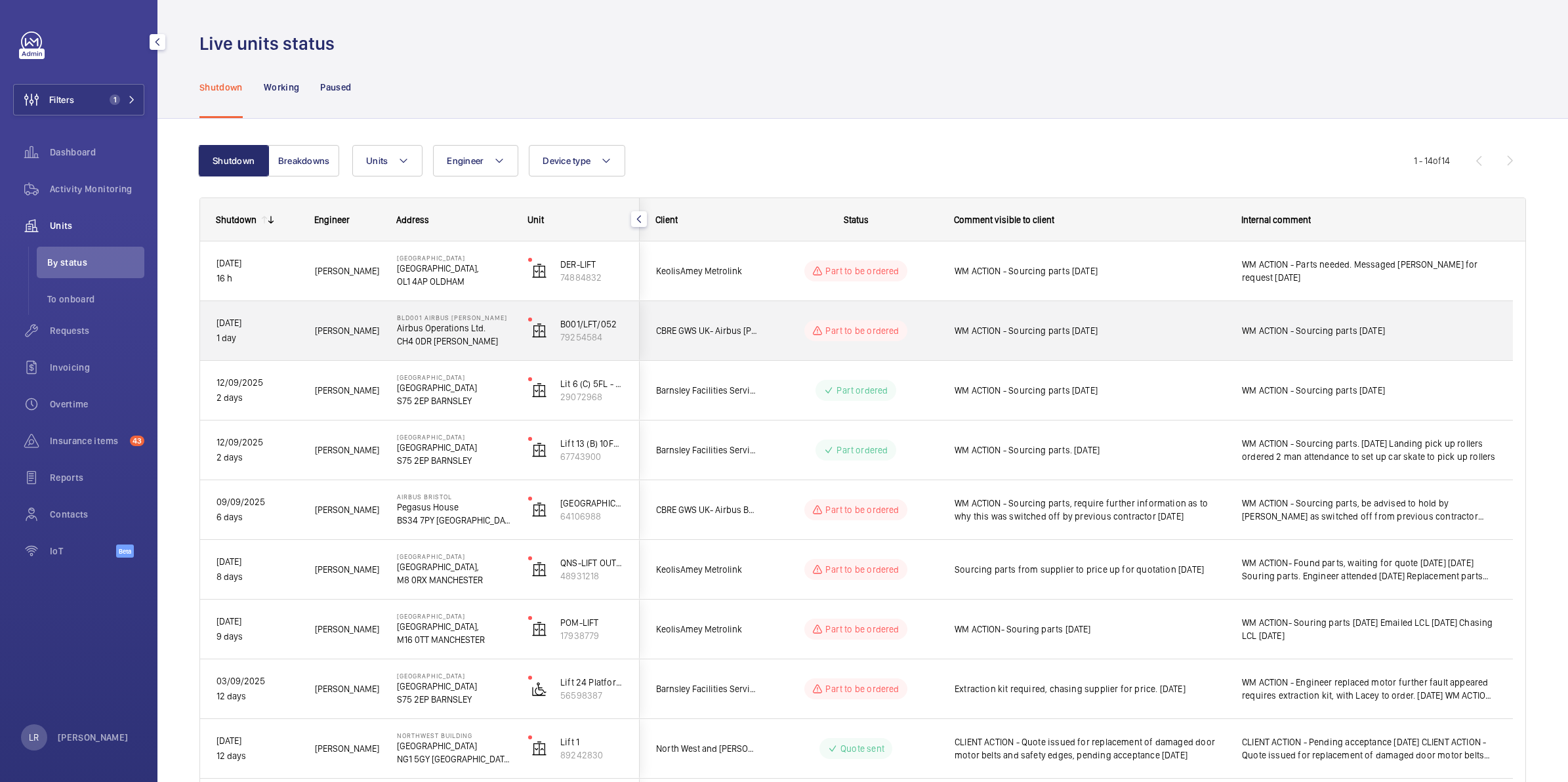
click at [761, 341] on div "Part to be ordered" at bounding box center [848, 330] width 179 height 47
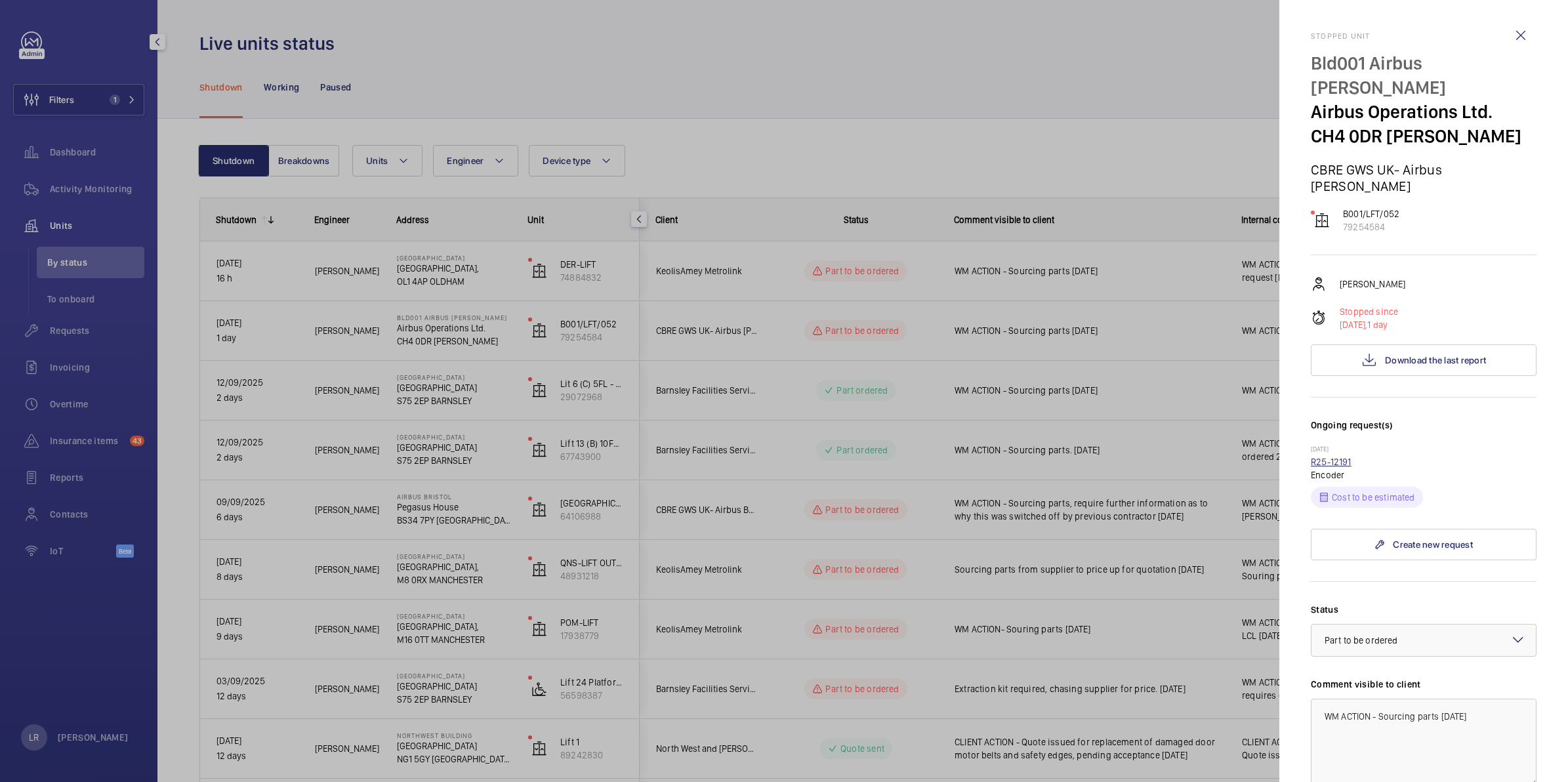
click at [1339, 457] on link "R25-12191" at bounding box center [1331, 462] width 40 height 11
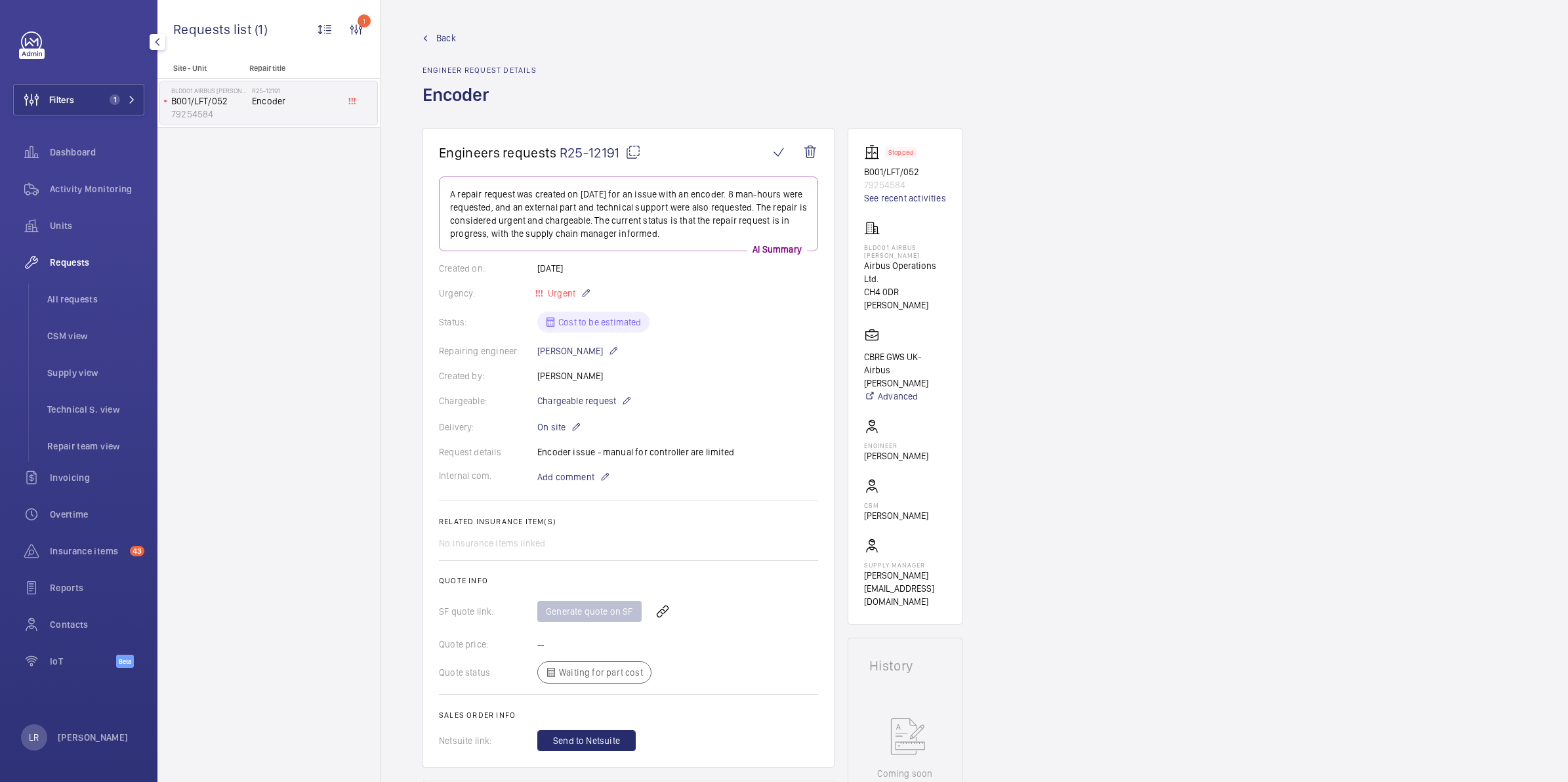
click at [423, 36] on mat-icon at bounding box center [426, 38] width 6 height 6
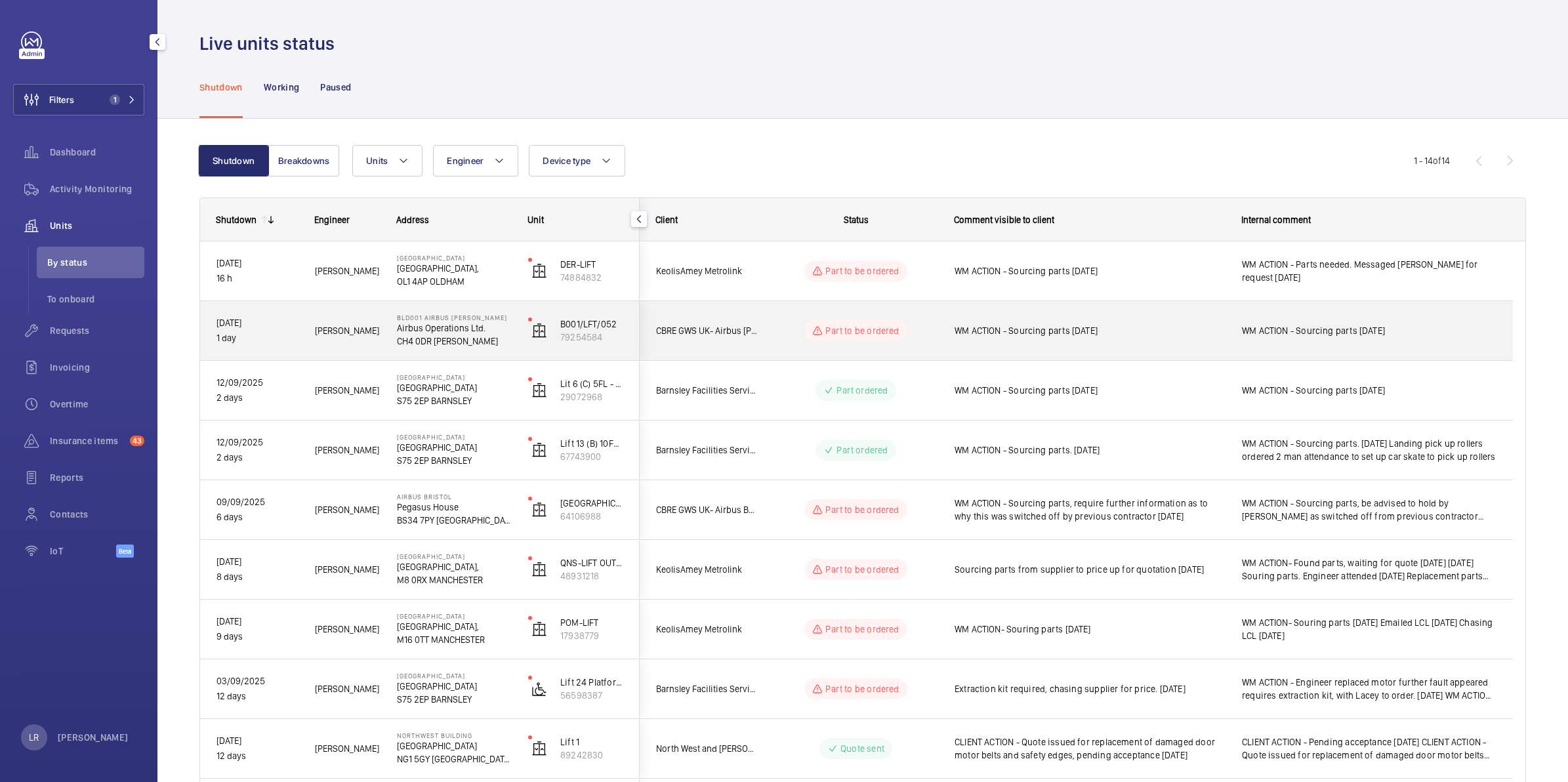
click at [926, 335] on wm-front-pills-cell "Part to be ordered" at bounding box center [855, 331] width 163 height 21
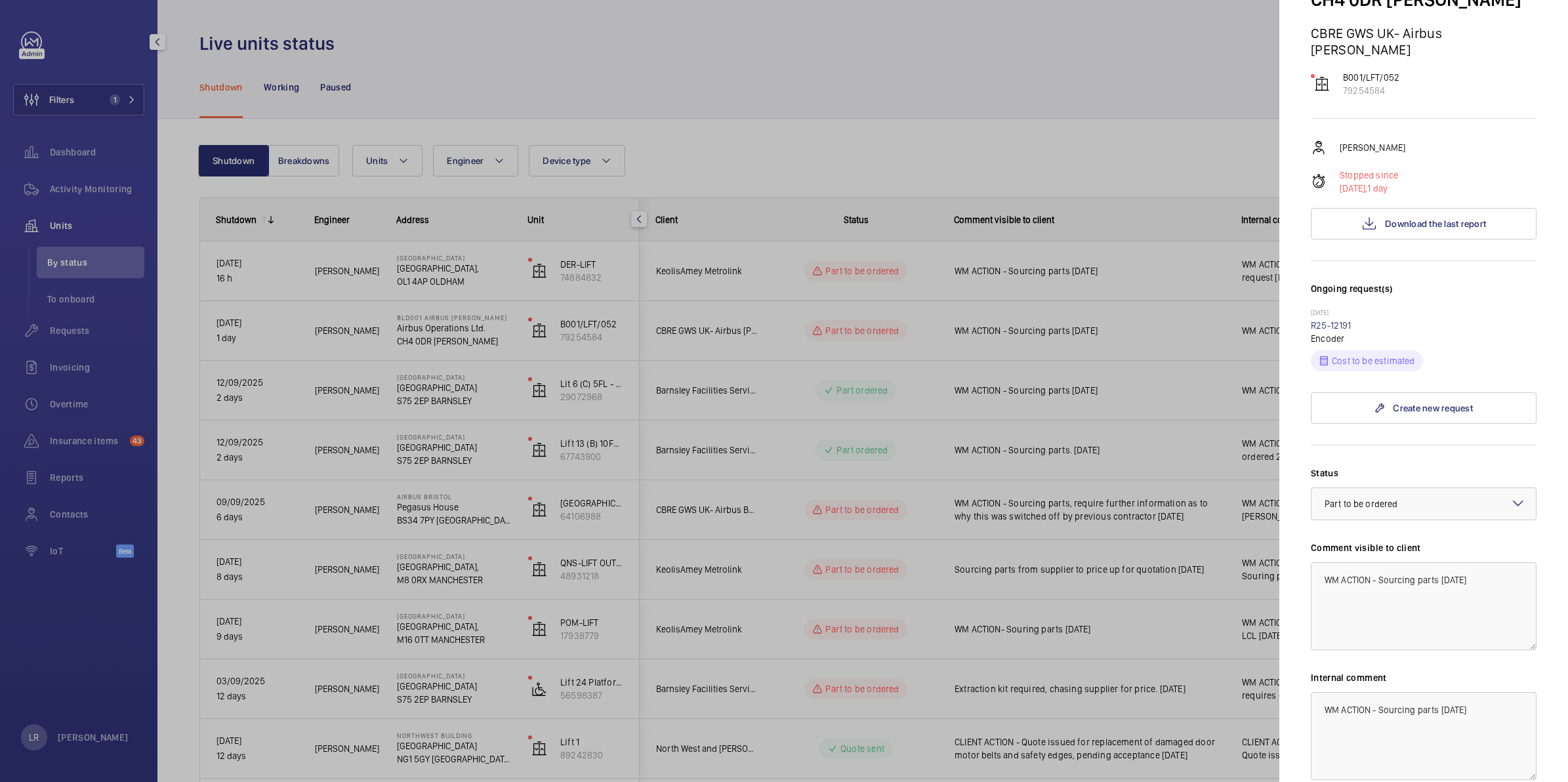
scroll to position [221, 0]
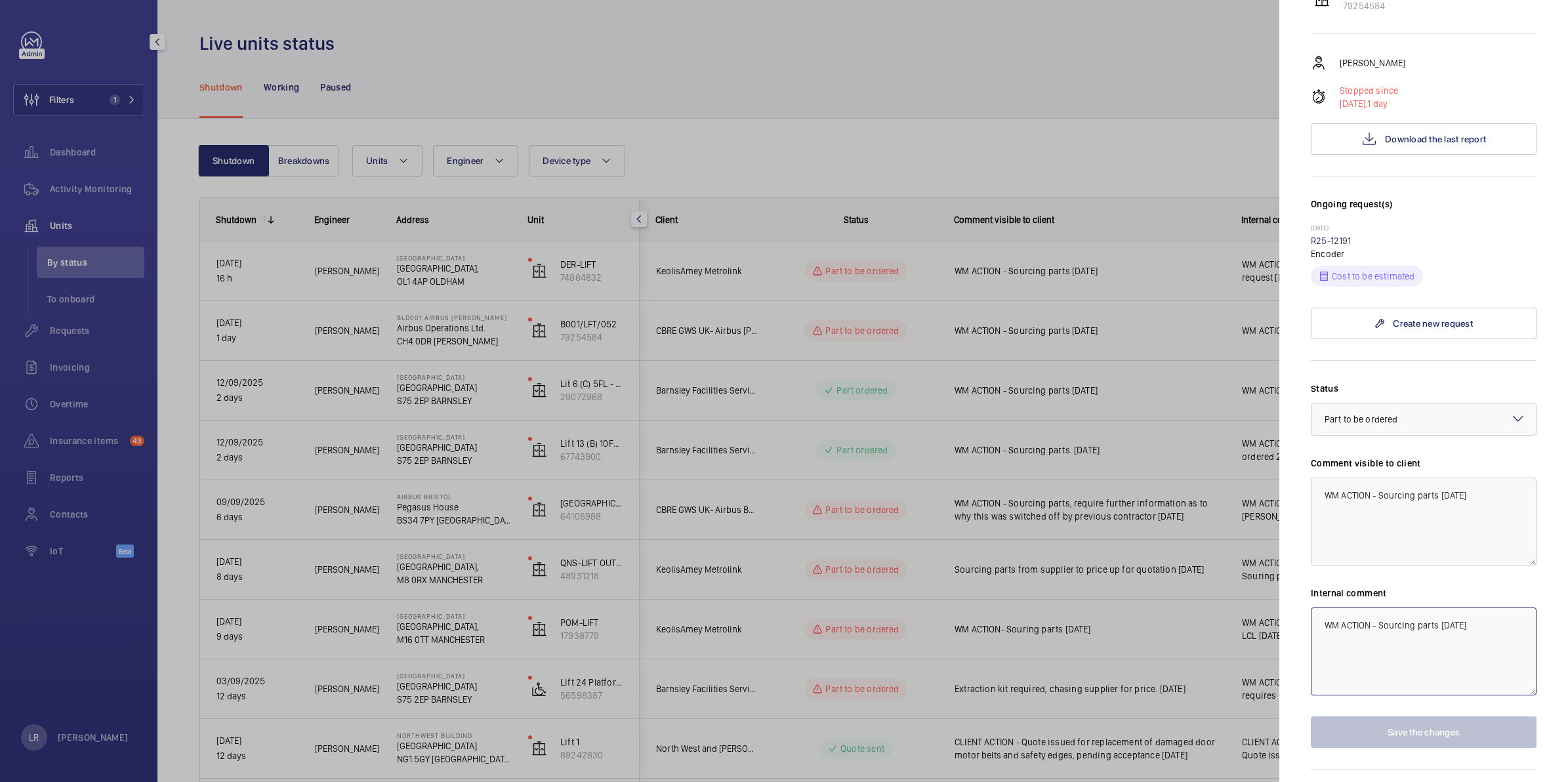
click at [1493, 607] on textarea "WM ACTION - Sourcing parts 15.09.25" at bounding box center [1424, 651] width 226 height 88
type textarea "WM ACTION - Sourcing parts 15.09.25 Contacted shorts 15.09.25"
click at [1451, 716] on button "Save the changes" at bounding box center [1424, 732] width 226 height 31
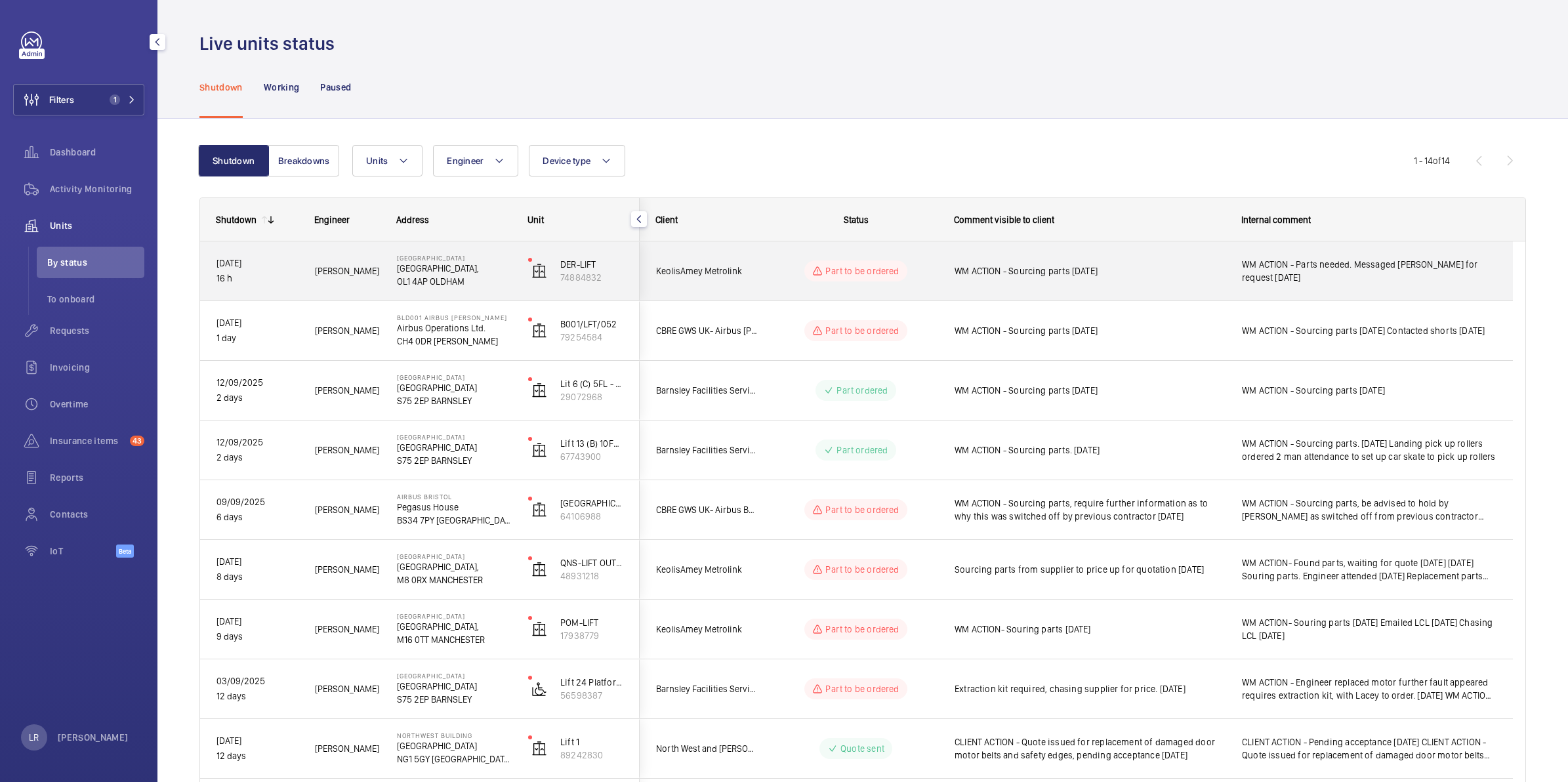
click at [1196, 284] on div "WM ACTION - Sourcing parts 15.09.25" at bounding box center [1089, 271] width 270 height 30
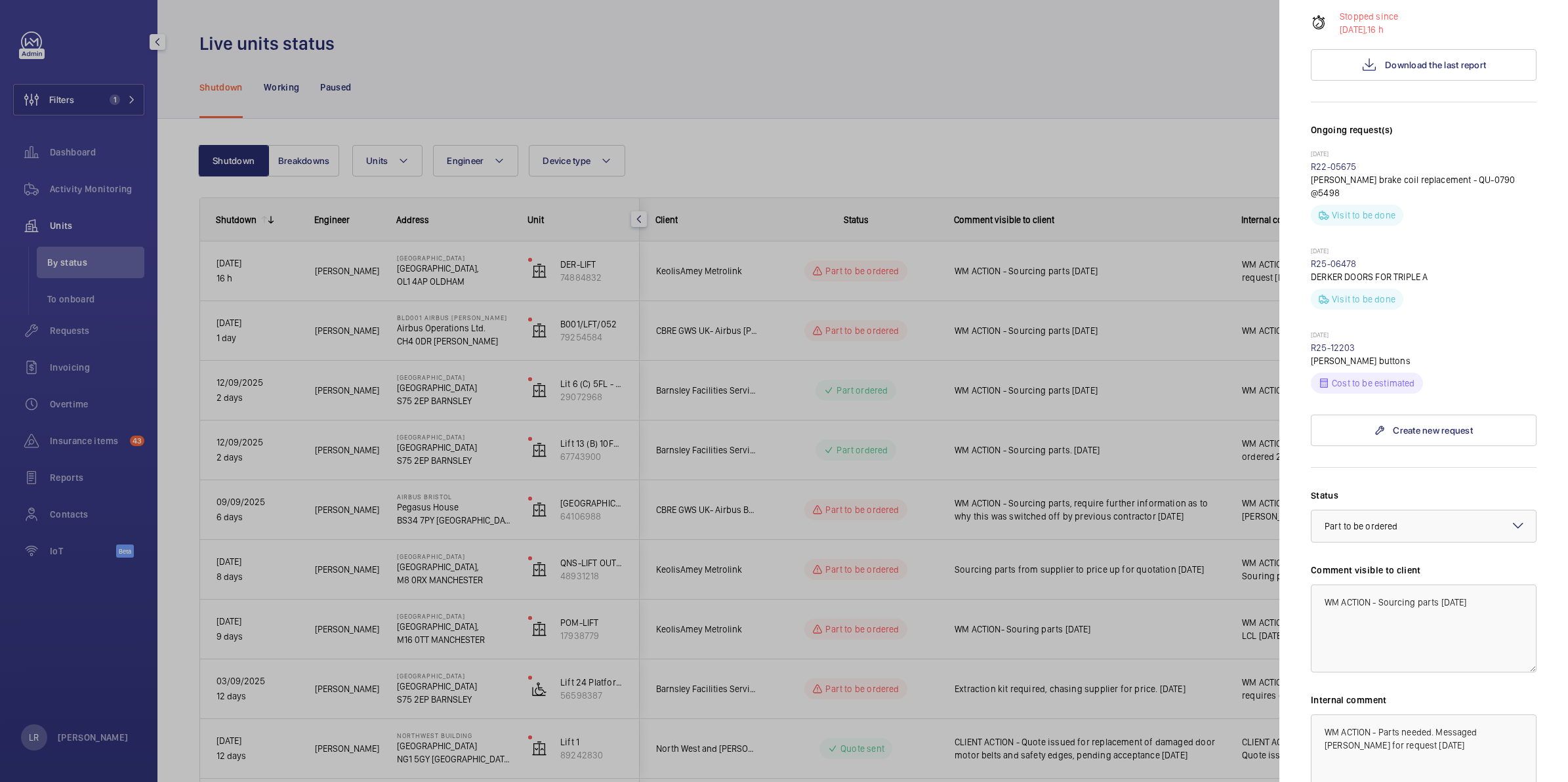
scroll to position [224, 0]
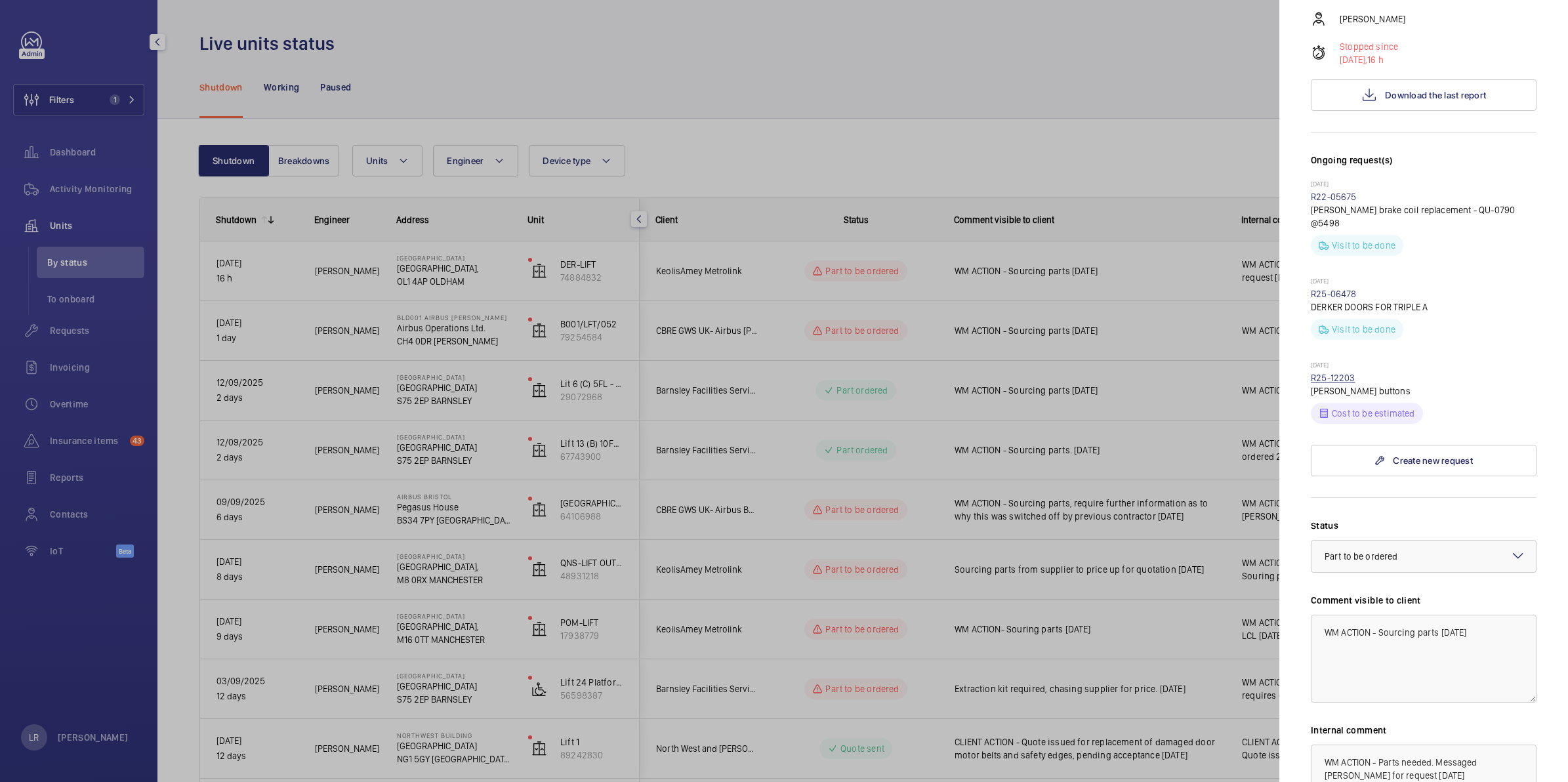
click at [1347, 372] on link "R25-12203" at bounding box center [1333, 377] width 45 height 11
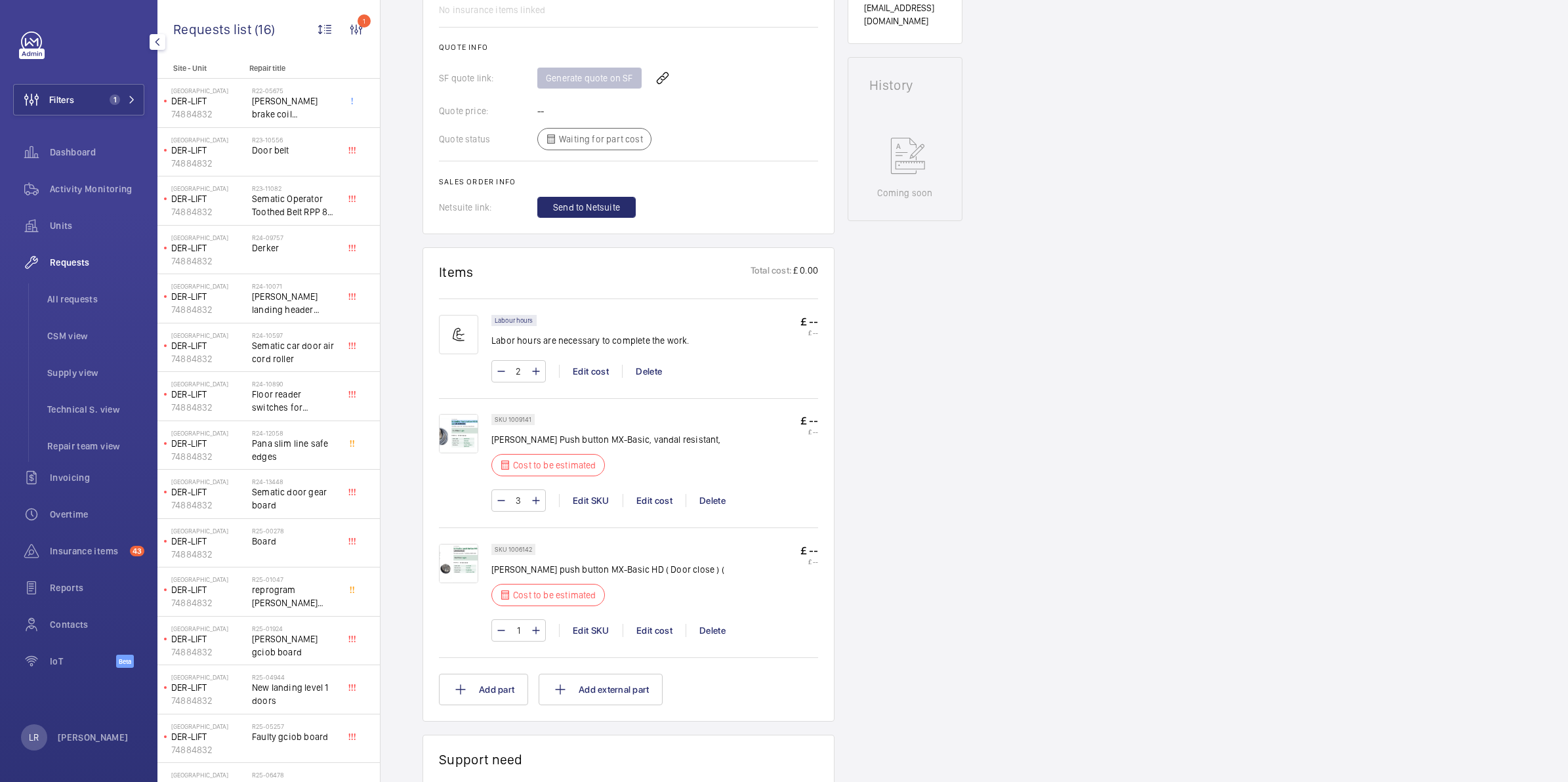
scroll to position [574, 0]
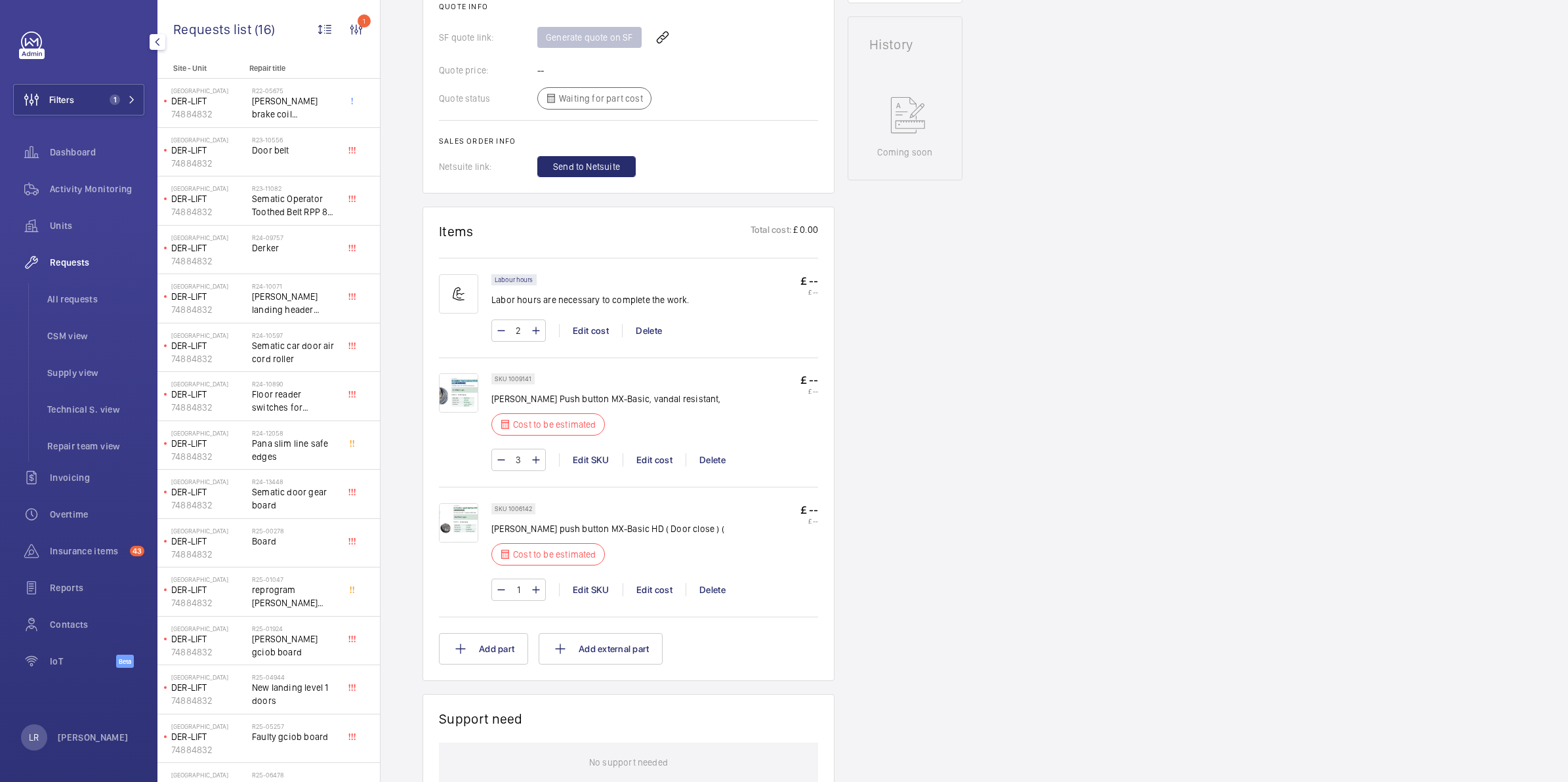
click at [454, 381] on img at bounding box center [458, 392] width 39 height 39
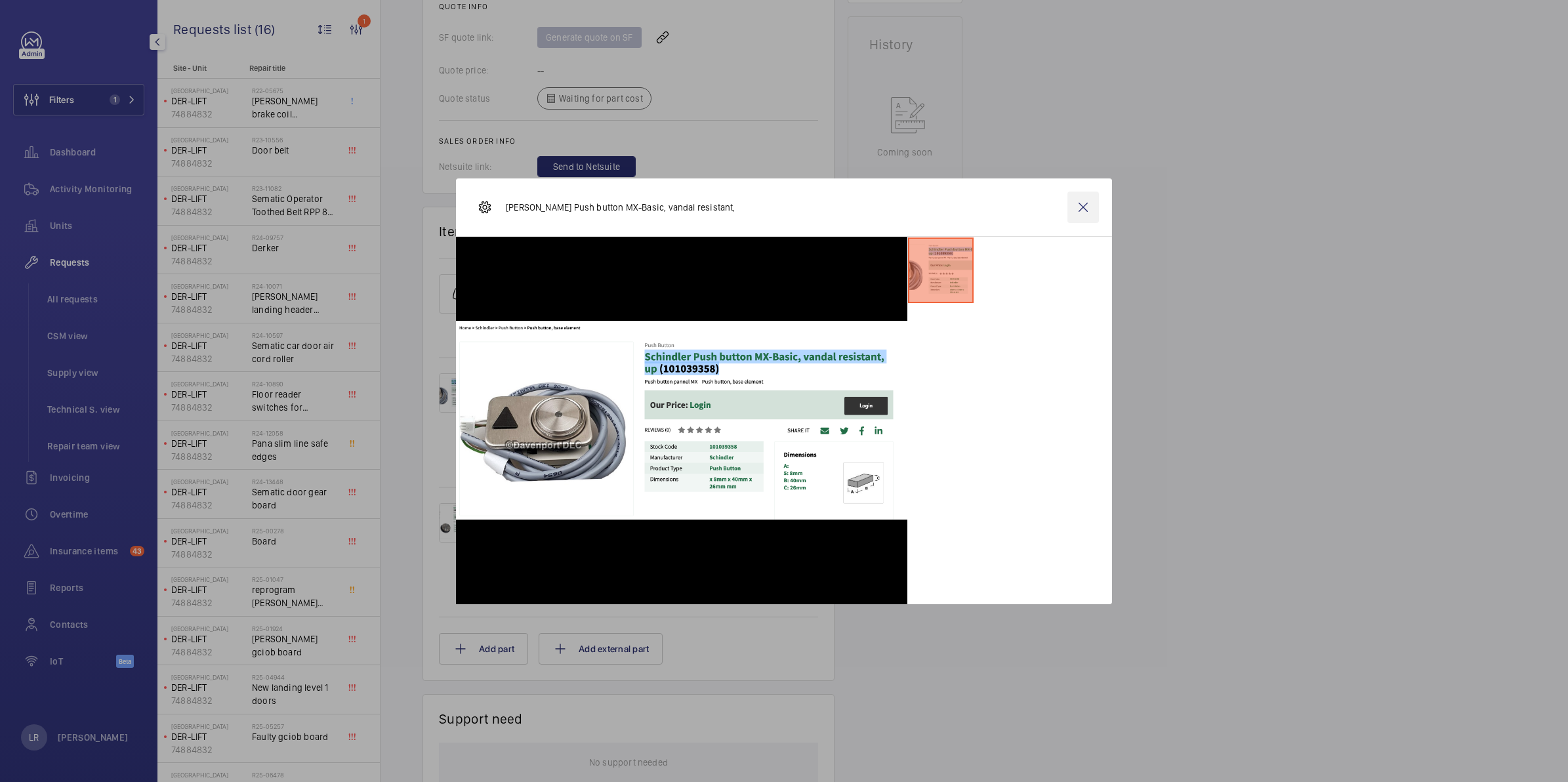
click at [1081, 220] on wm-front-icon-button at bounding box center [1083, 207] width 31 height 31
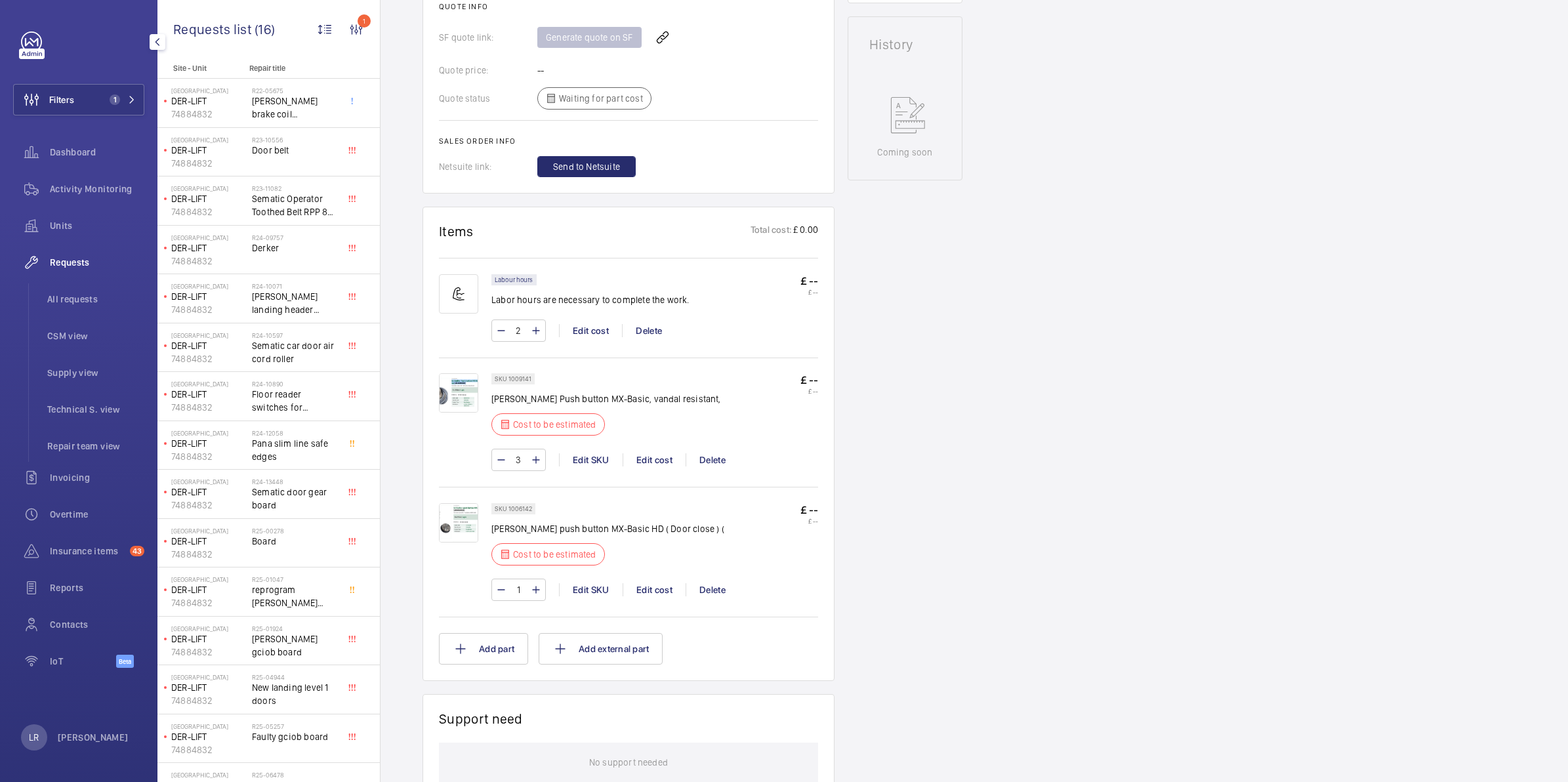
click at [447, 514] on img at bounding box center [458, 522] width 39 height 39
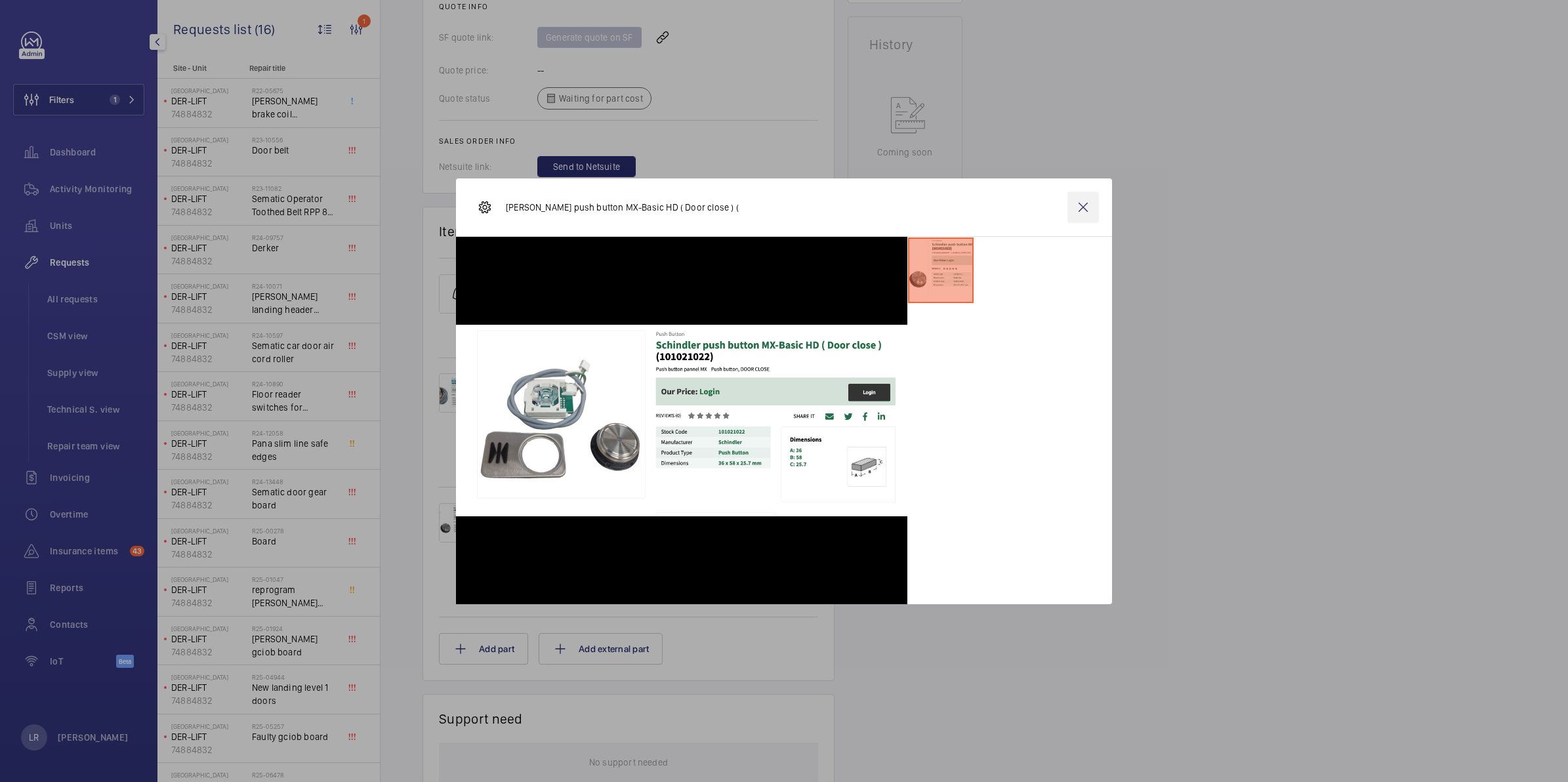
click at [1090, 200] on wm-front-icon-button at bounding box center [1083, 207] width 31 height 31
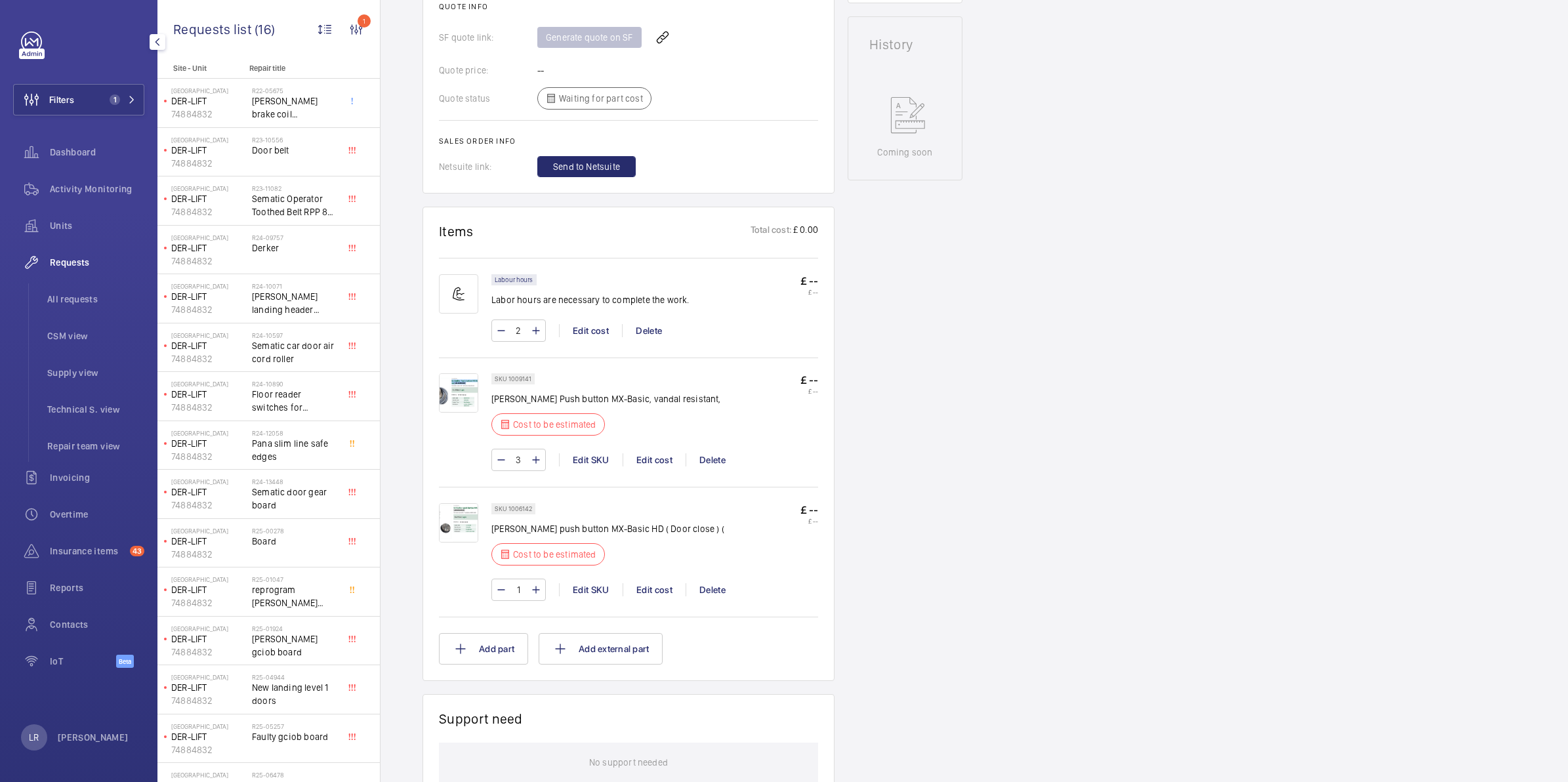
scroll to position [410, 0]
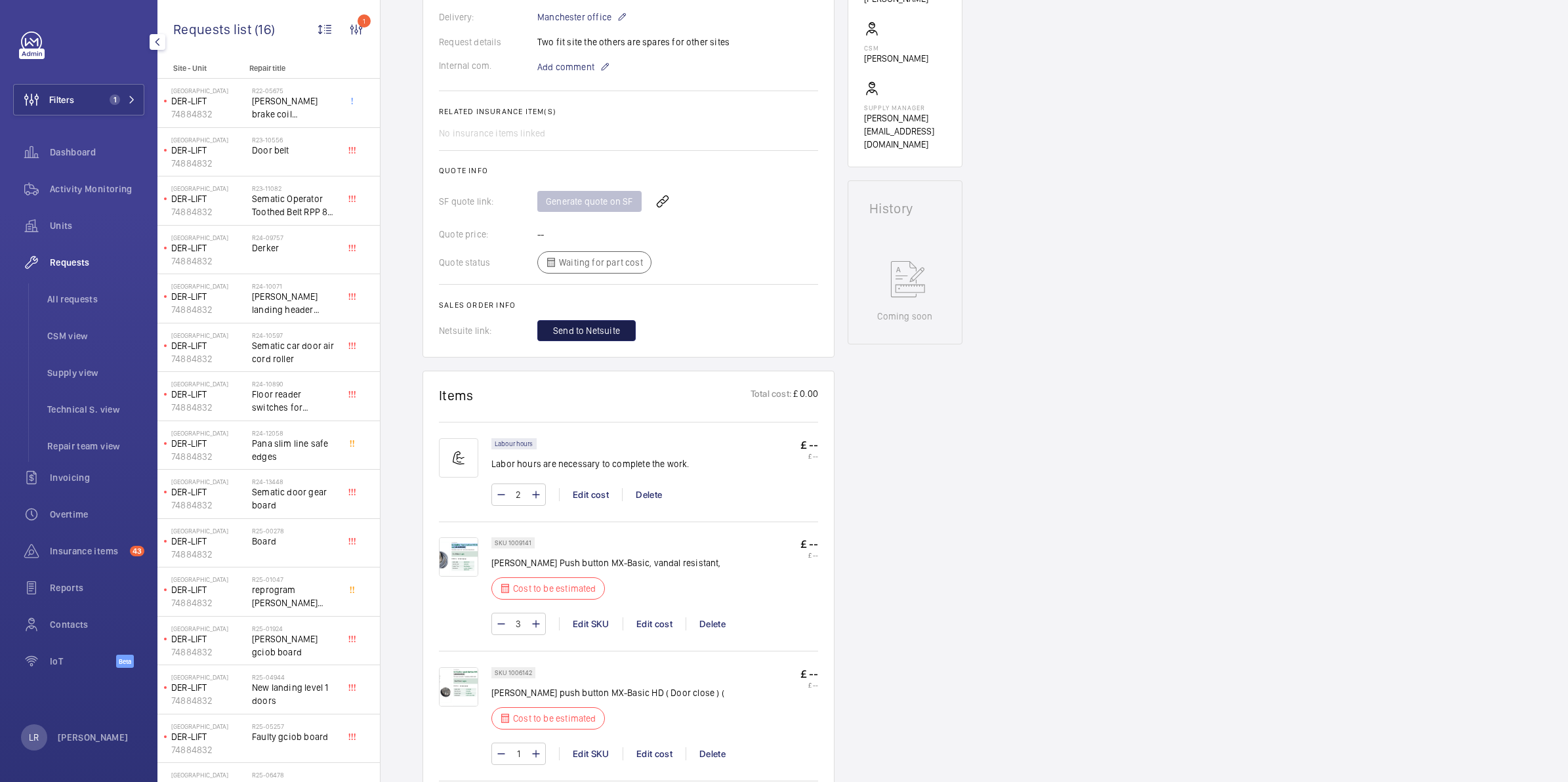
click at [609, 324] on span "Send to Netsuite" at bounding box center [586, 330] width 67 height 13
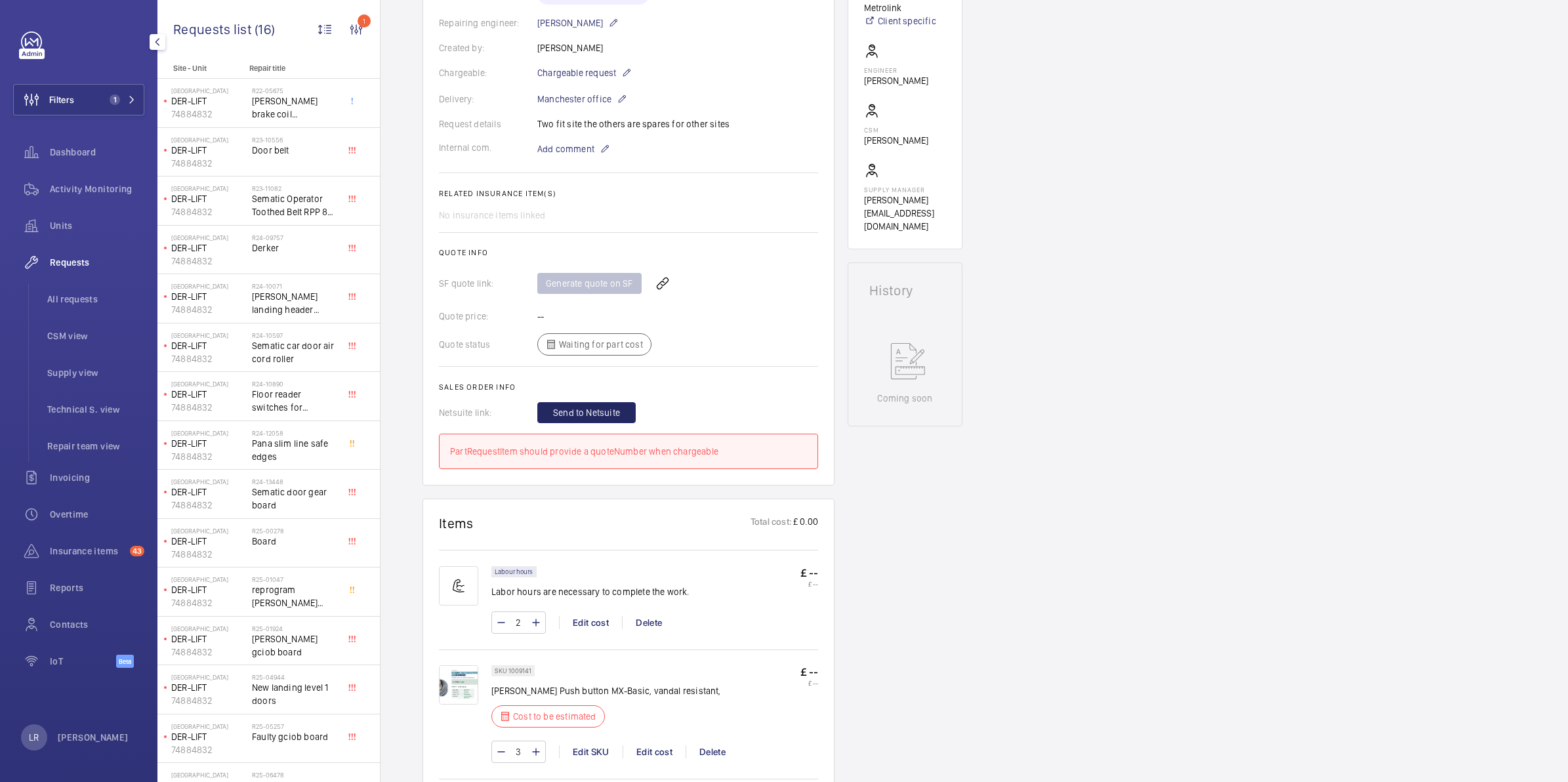
scroll to position [492, 0]
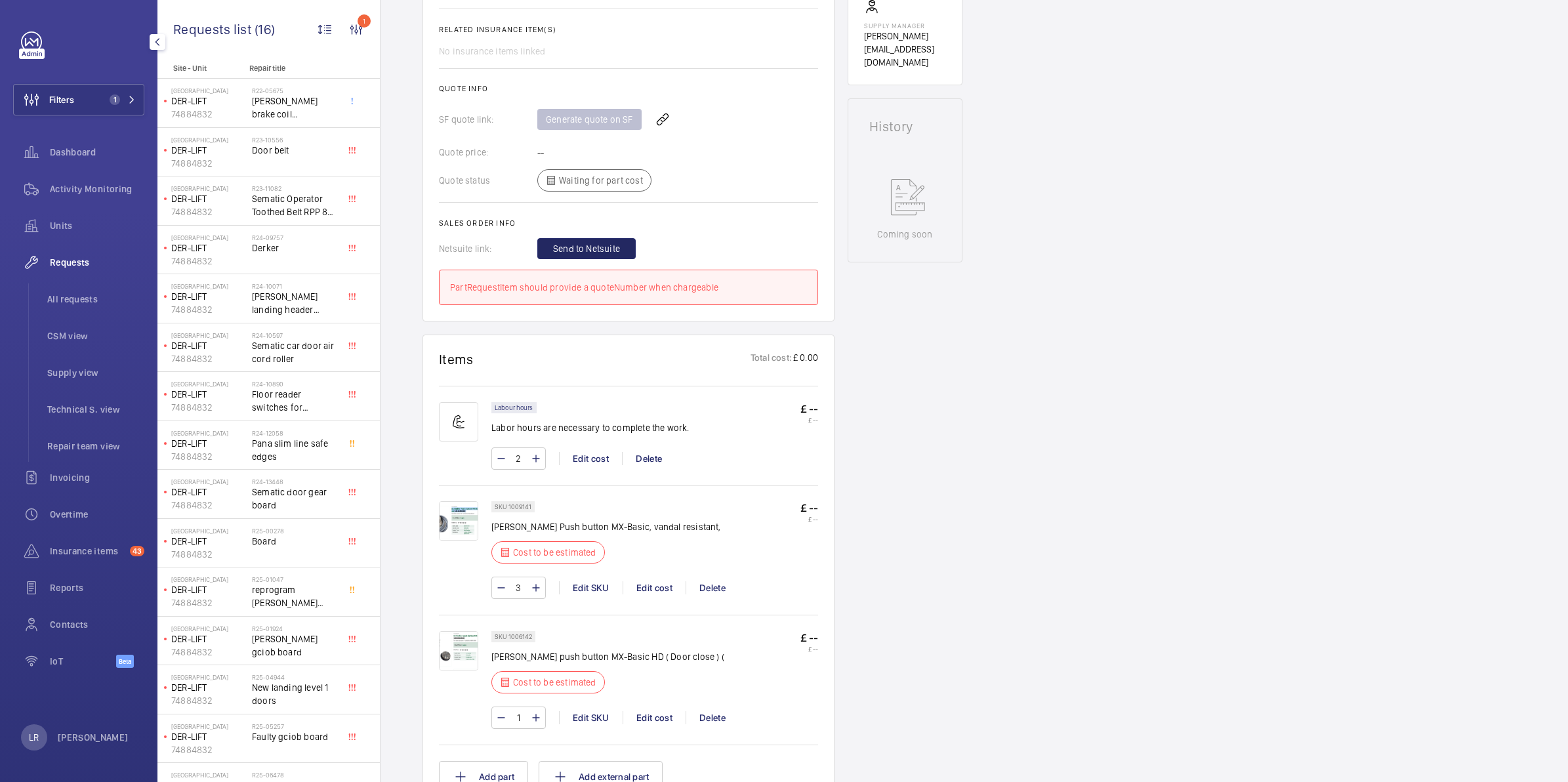
click at [469, 503] on img at bounding box center [458, 520] width 39 height 39
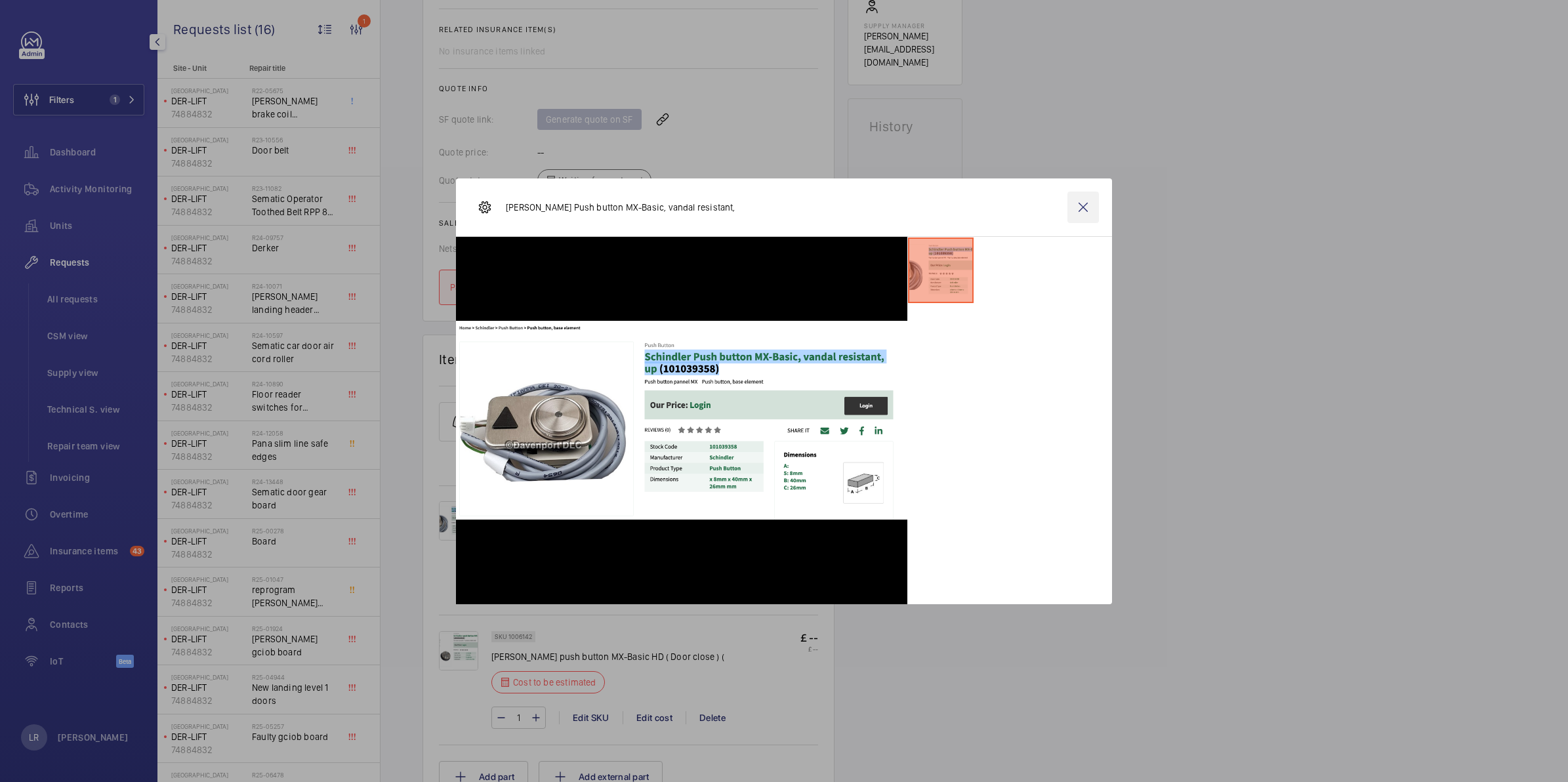
click at [1092, 203] on wm-front-icon-button at bounding box center [1083, 207] width 31 height 31
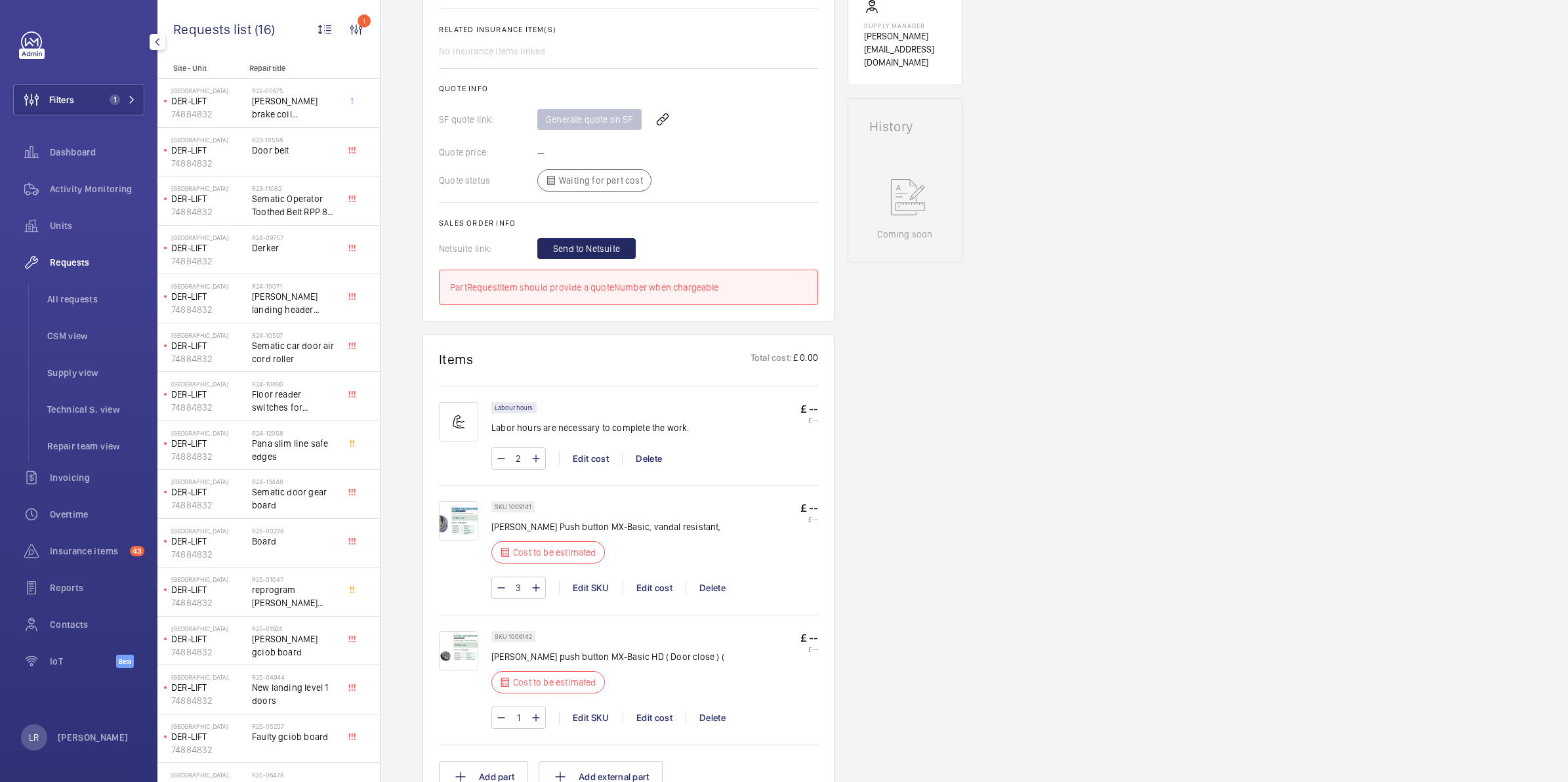
click at [459, 646] on img at bounding box center [458, 650] width 39 height 39
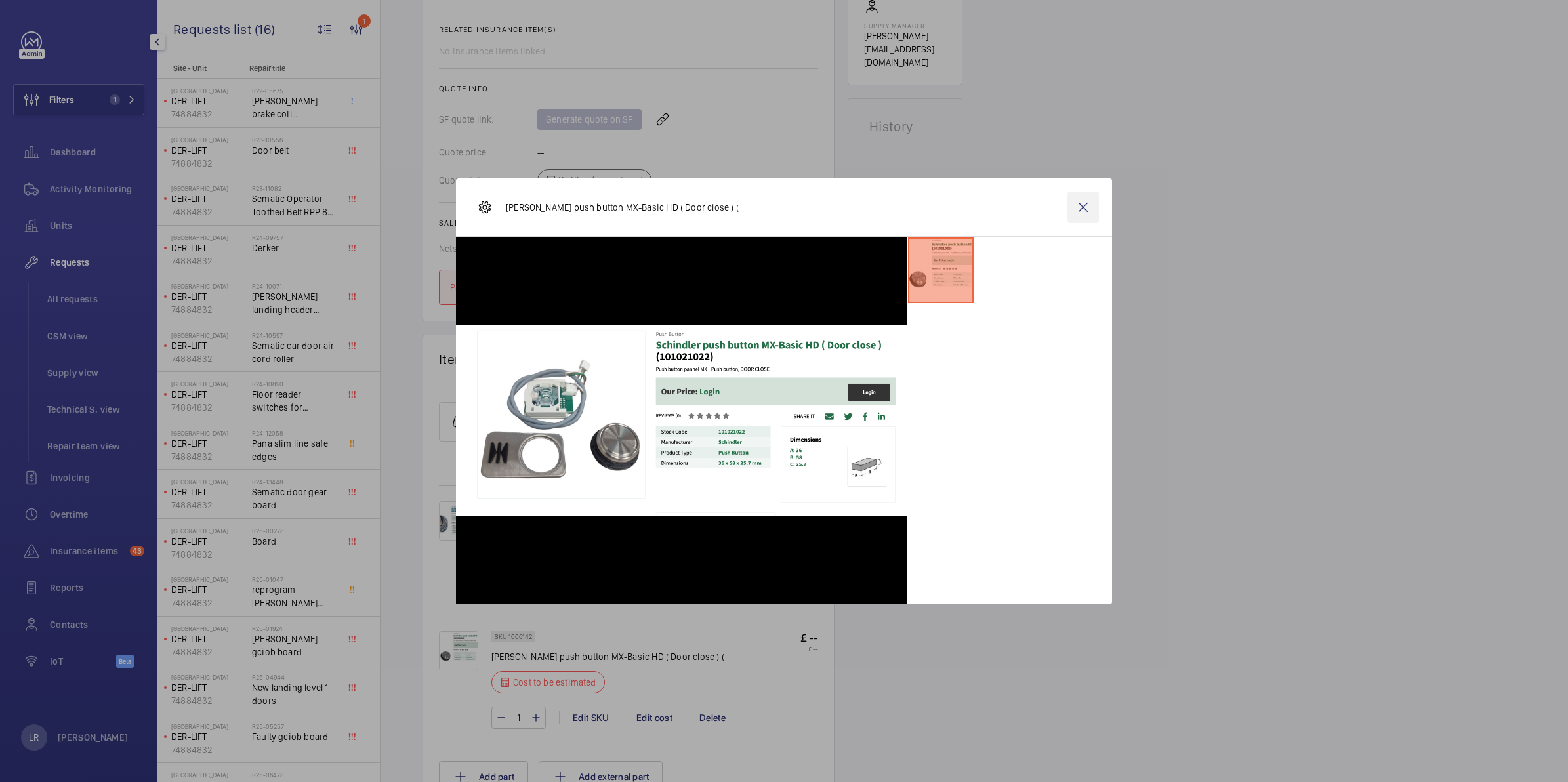
click at [1097, 199] on wm-front-icon-button at bounding box center [1083, 207] width 31 height 31
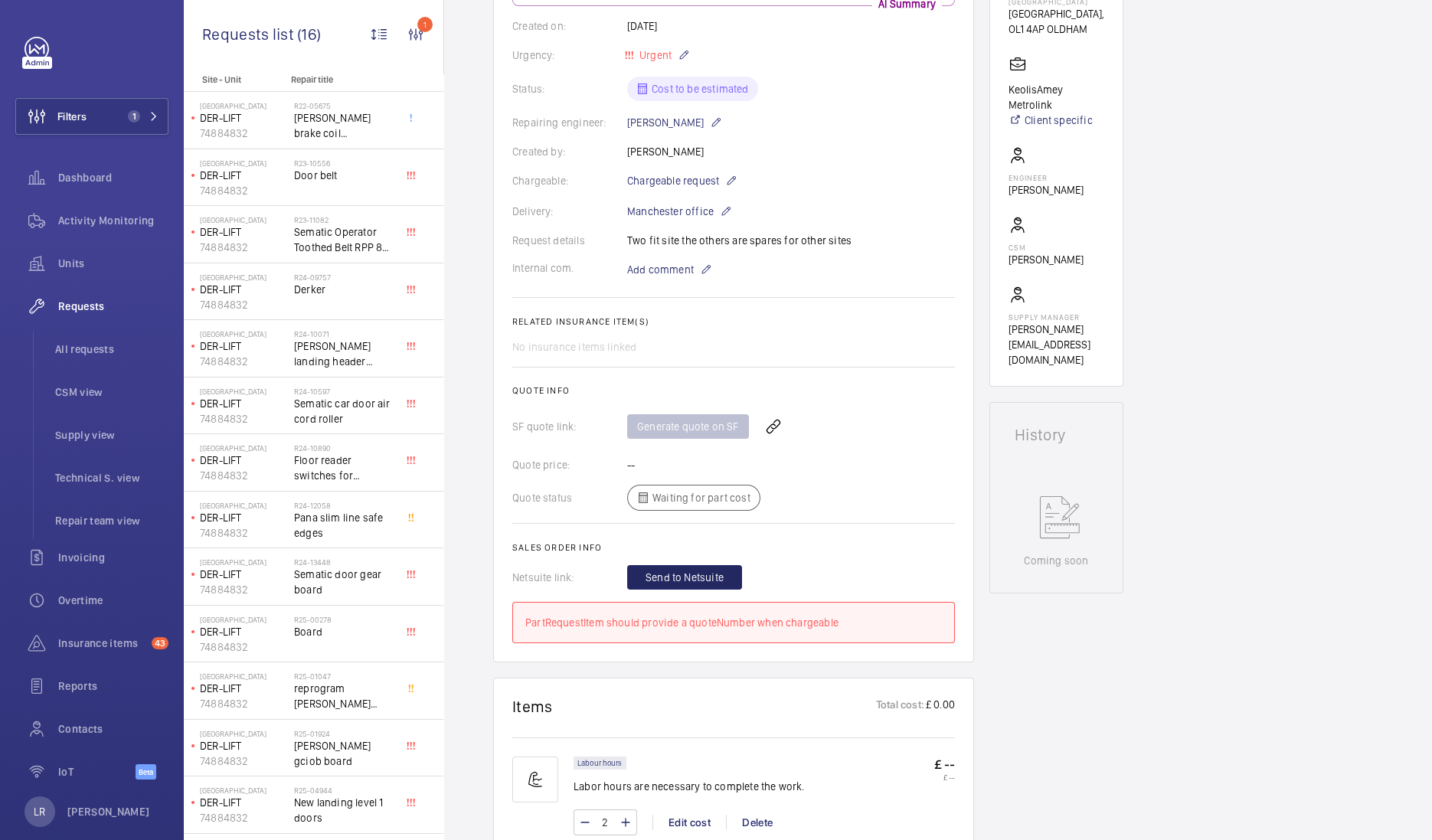
scroll to position [0, 0]
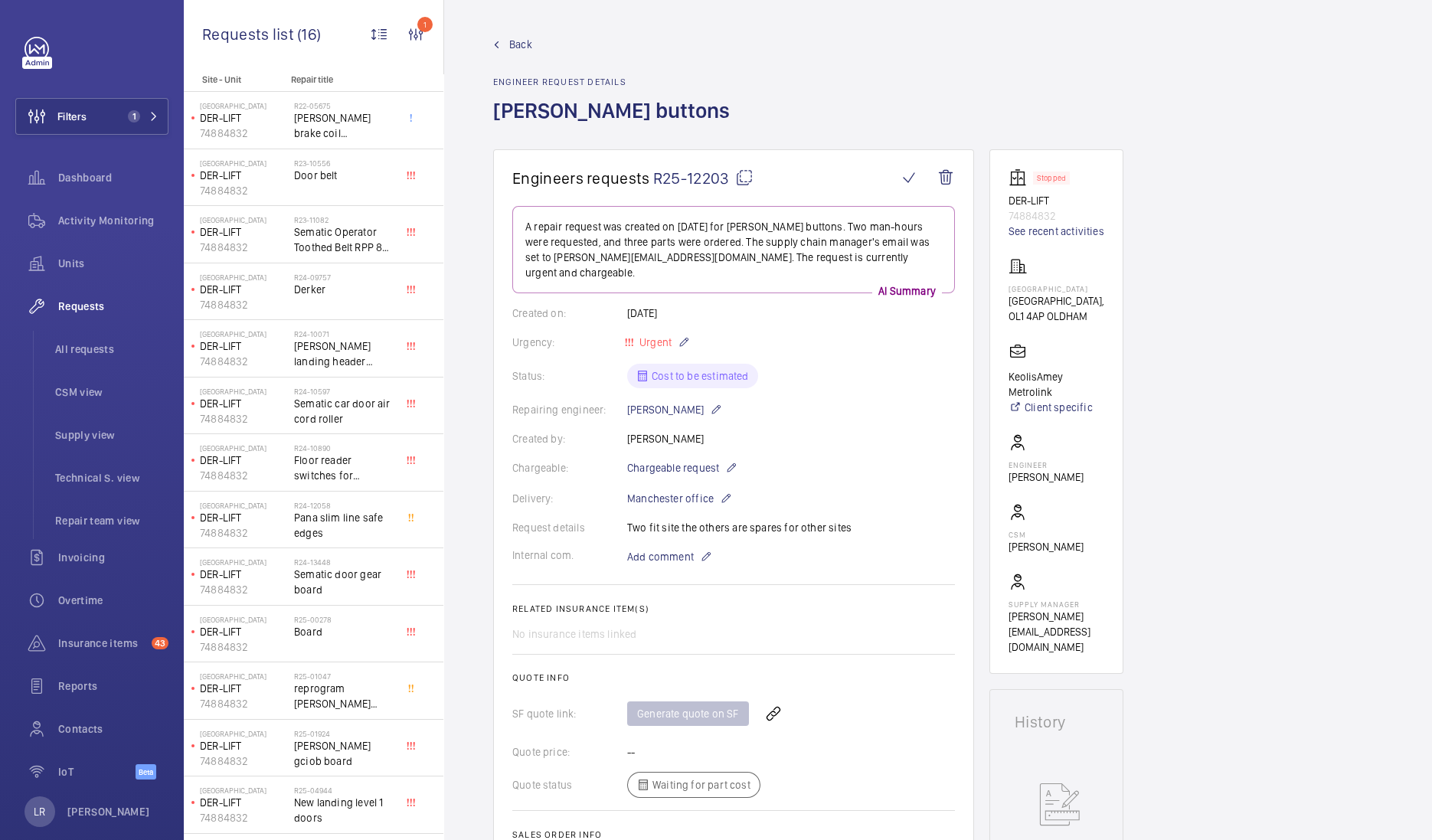
drag, startPoint x: 740, startPoint y: 176, endPoint x: 737, endPoint y: 194, distance: 18.2
click at [740, 176] on mat-icon at bounding box center [744, 177] width 18 height 18
drag, startPoint x: 1041, startPoint y: 323, endPoint x: 1006, endPoint y: 304, distance: 39.8
click at [1006, 304] on wm-front-card "Stopped DER-LIFT 74884832 See recent activities Derker Railway Station Derker R…" at bounding box center [1056, 411] width 134 height 524
copy p "Derker Railway Station"
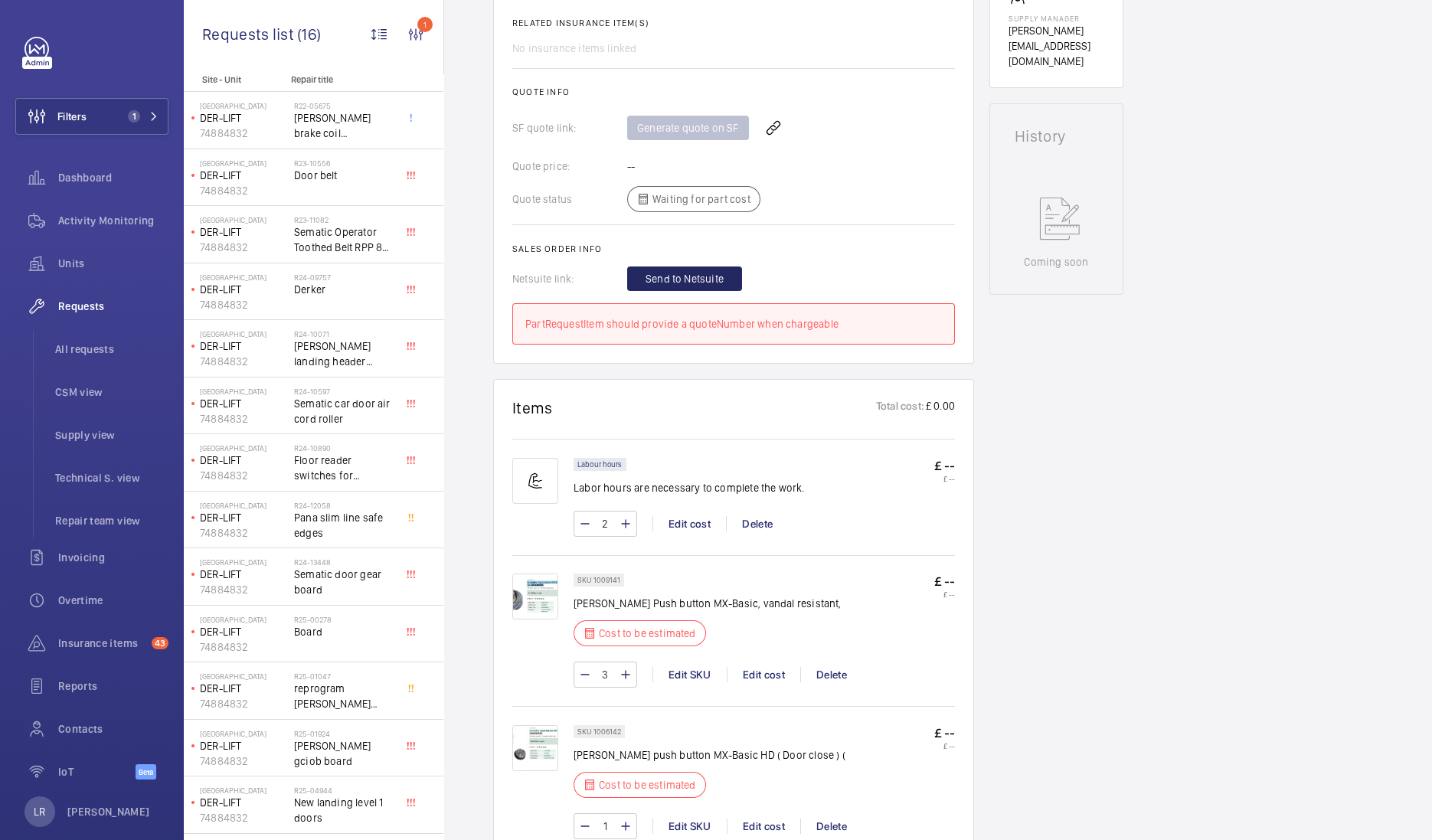
scroll to position [669, 0]
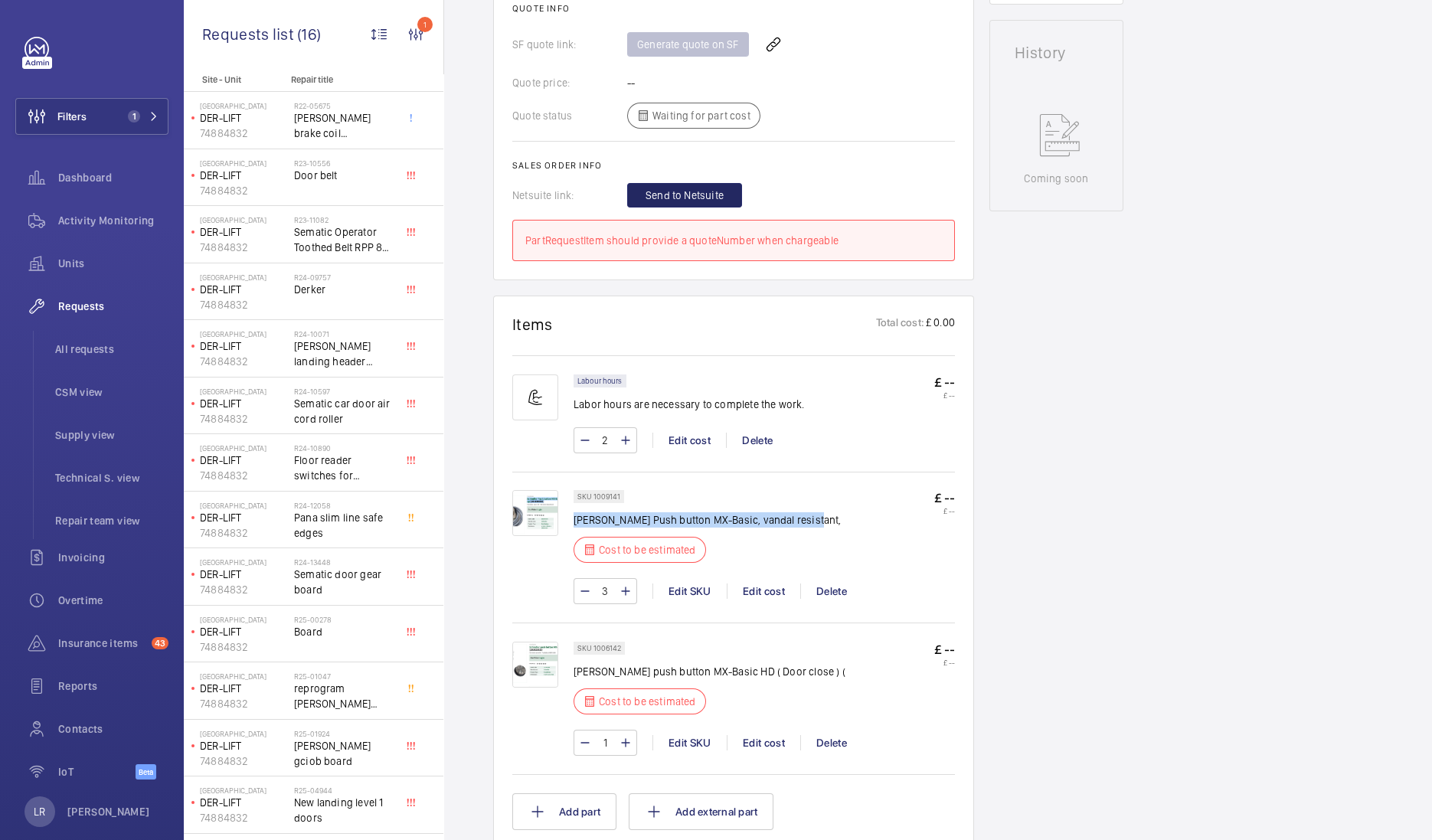
drag, startPoint x: 805, startPoint y: 501, endPoint x: 574, endPoint y: 509, distance: 231.1
click at [574, 512] on p "Schindler Push button MX-Basic, vandal resistant," at bounding box center [707, 520] width 268 height 15
copy p "Schindler Push button MX-Basic, vandal resistant,"
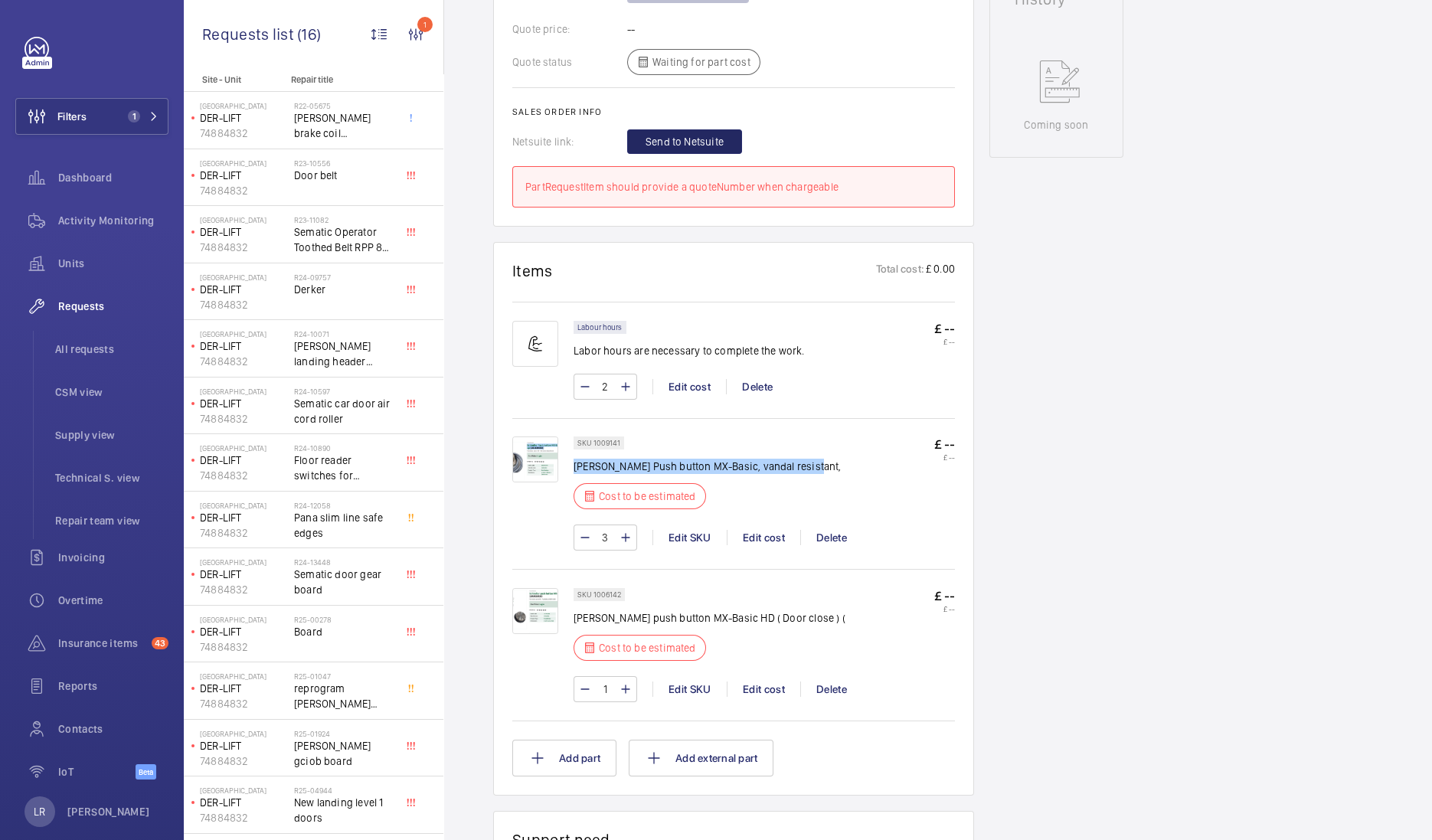
scroll to position [765, 0]
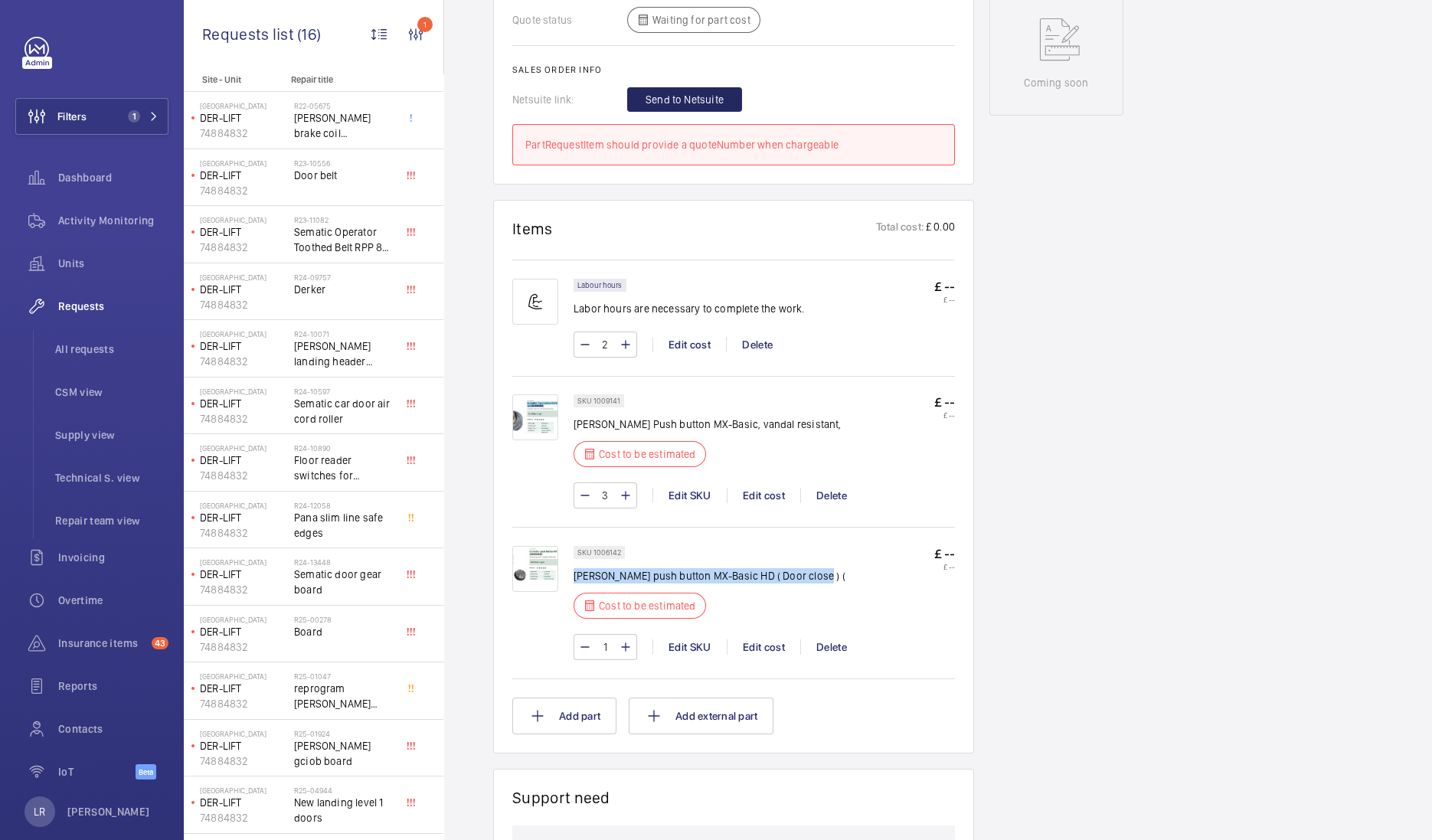
drag, startPoint x: 809, startPoint y: 558, endPoint x: 574, endPoint y: 563, distance: 235.1
click at [574, 563] on div "SKU 1006142 Schindler push button MX-Basic HD ( Door close ) ( Cost to be estim…" at bounding box center [765, 586] width 381 height 82
copy p "Schindler push button MX-Basic HD ( Door close ) ("
click at [545, 410] on img at bounding box center [535, 417] width 46 height 46
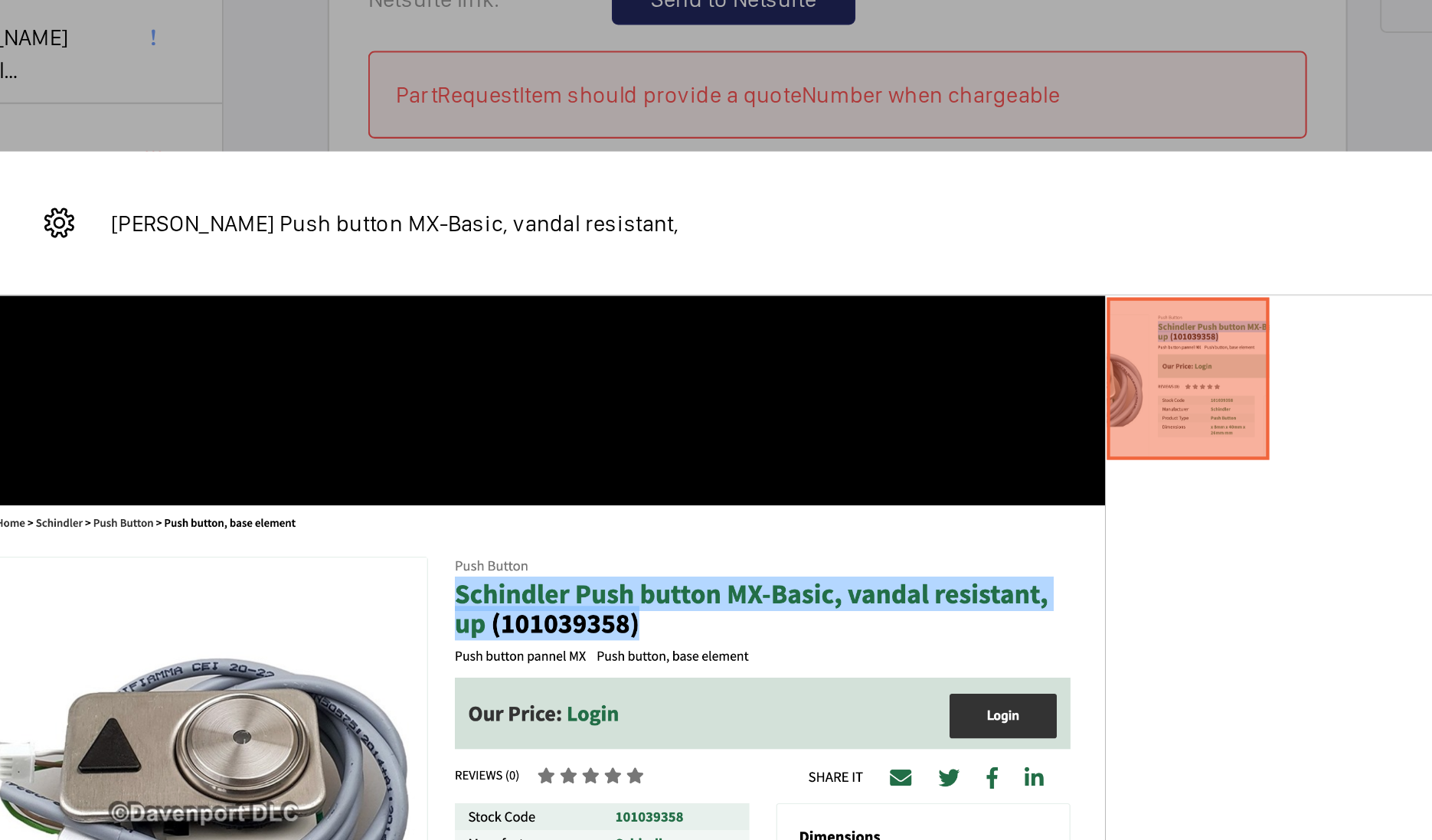
click at [948, 139] on div at bounding box center [716, 420] width 1432 height 840
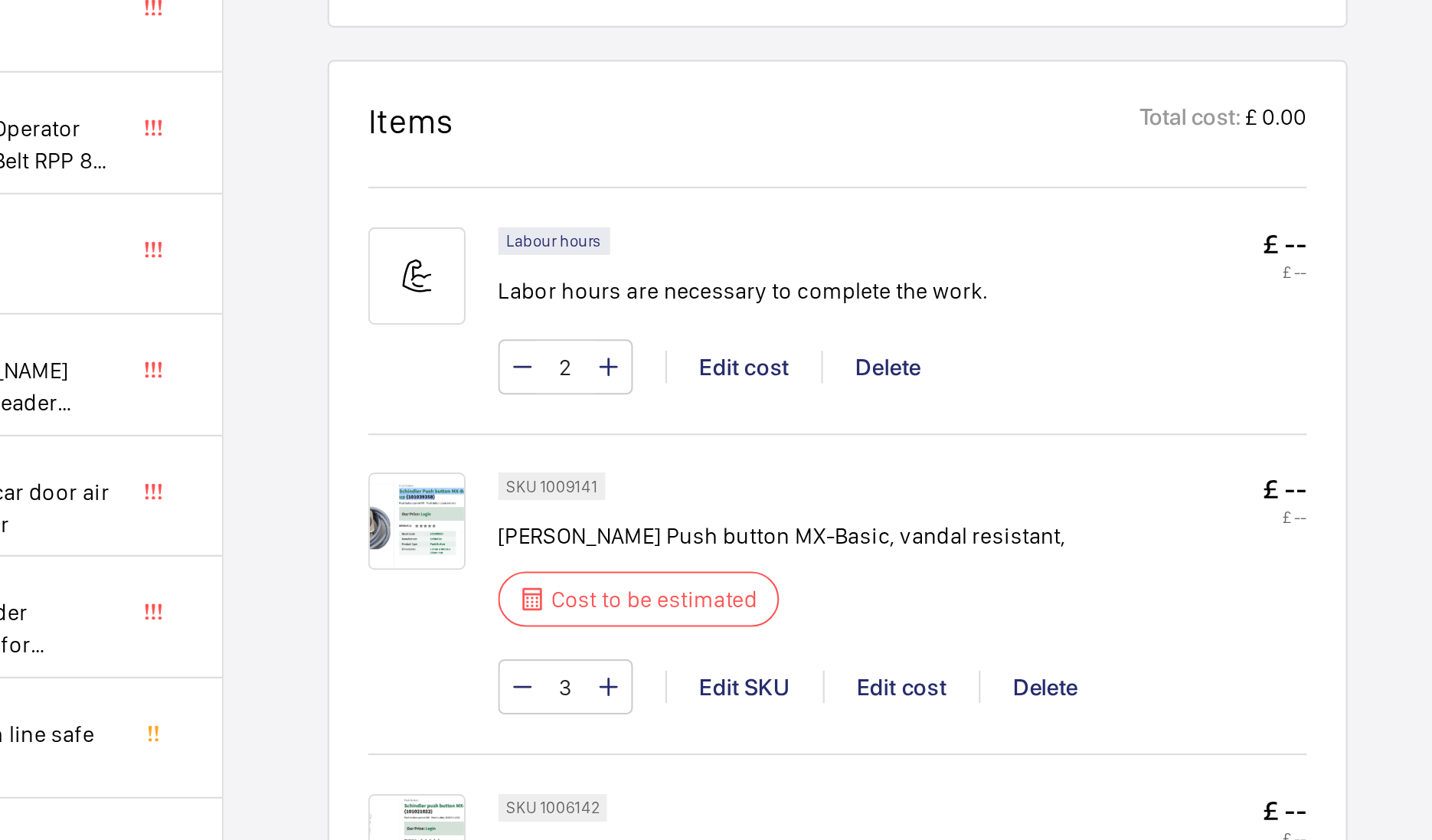
scroll to position [930, 0]
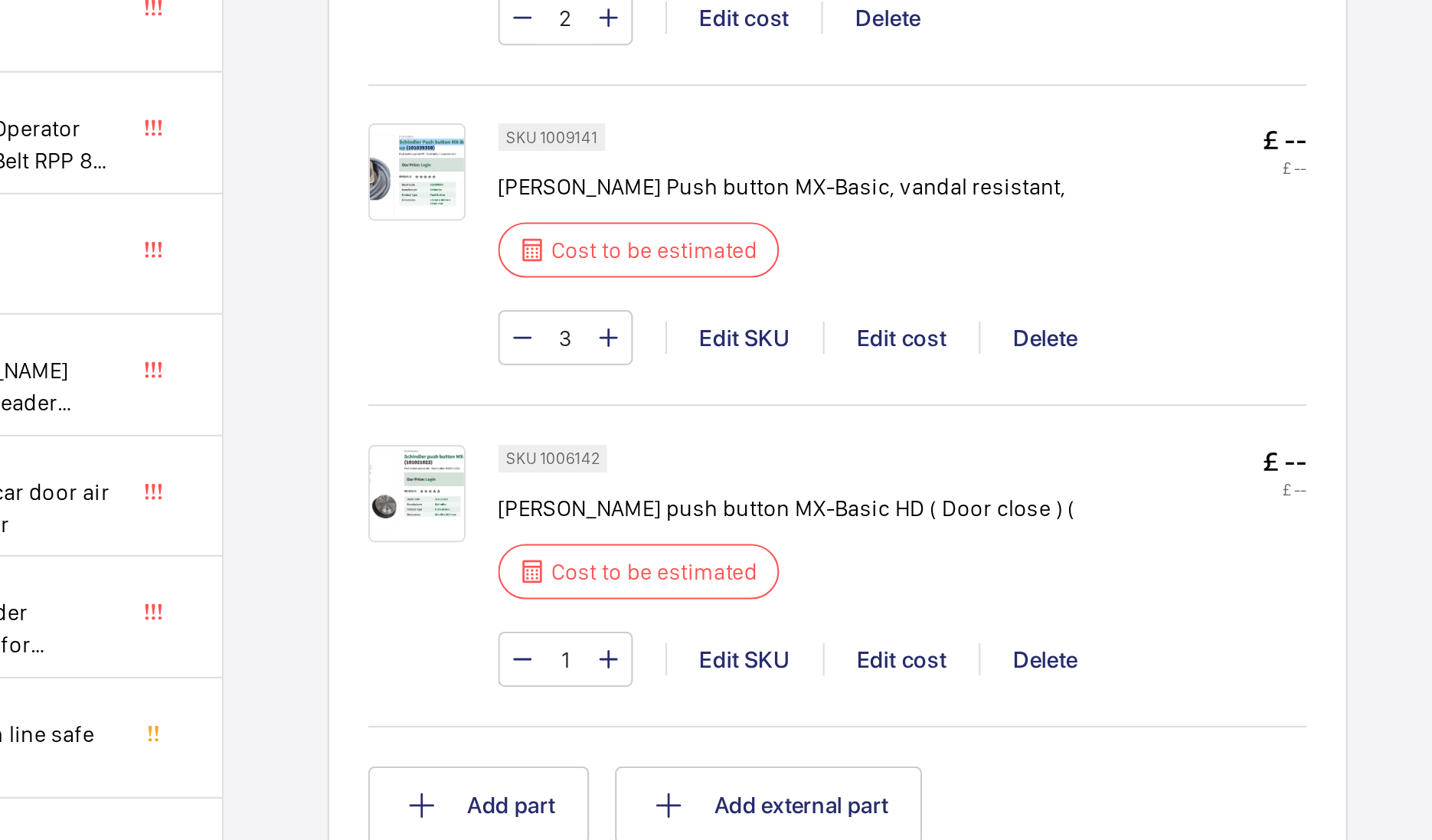
click at [525, 389] on img at bounding box center [535, 404] width 46 height 46
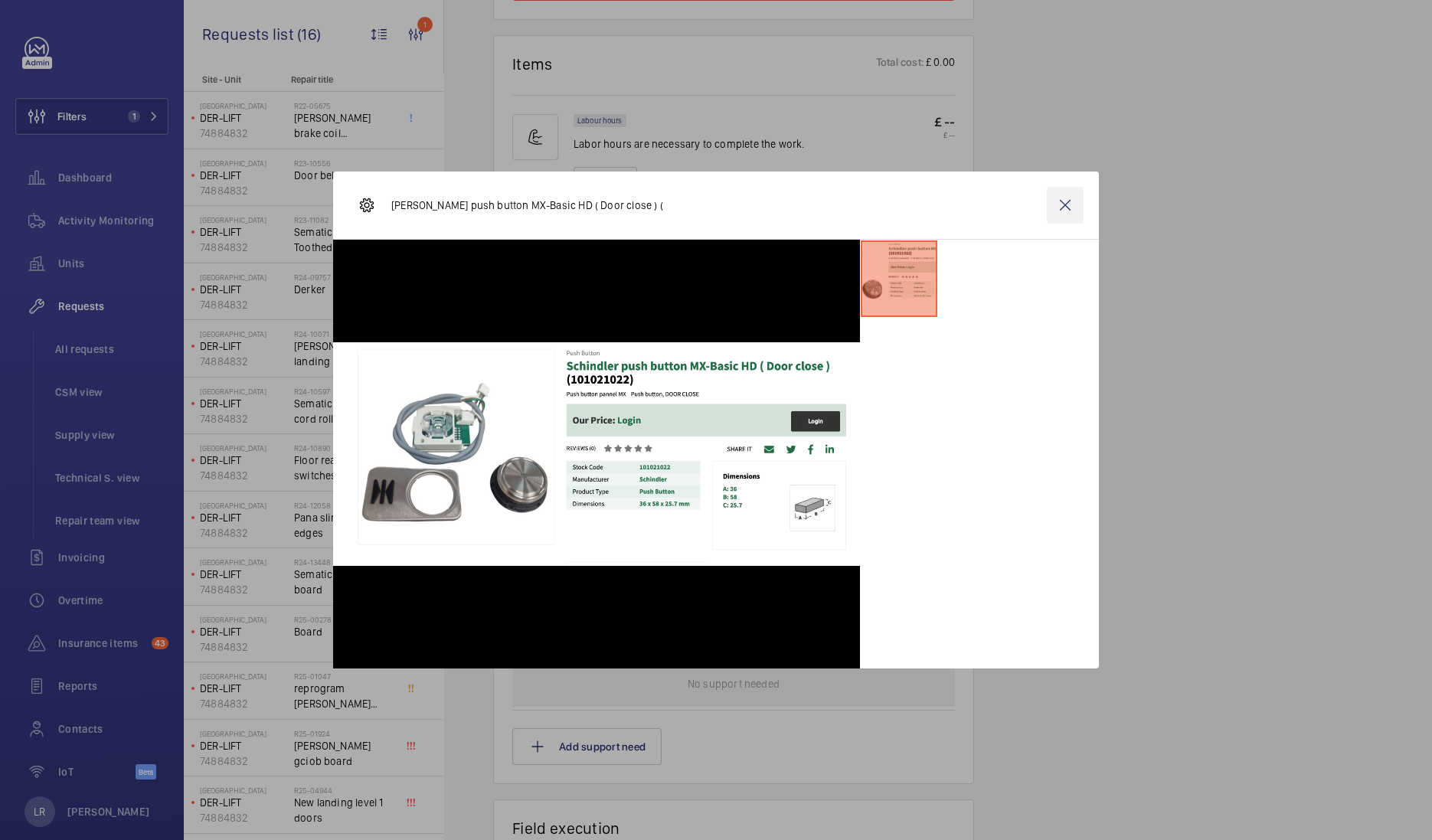
click at [1063, 211] on wm-front-icon-button at bounding box center [1065, 205] width 36 height 36
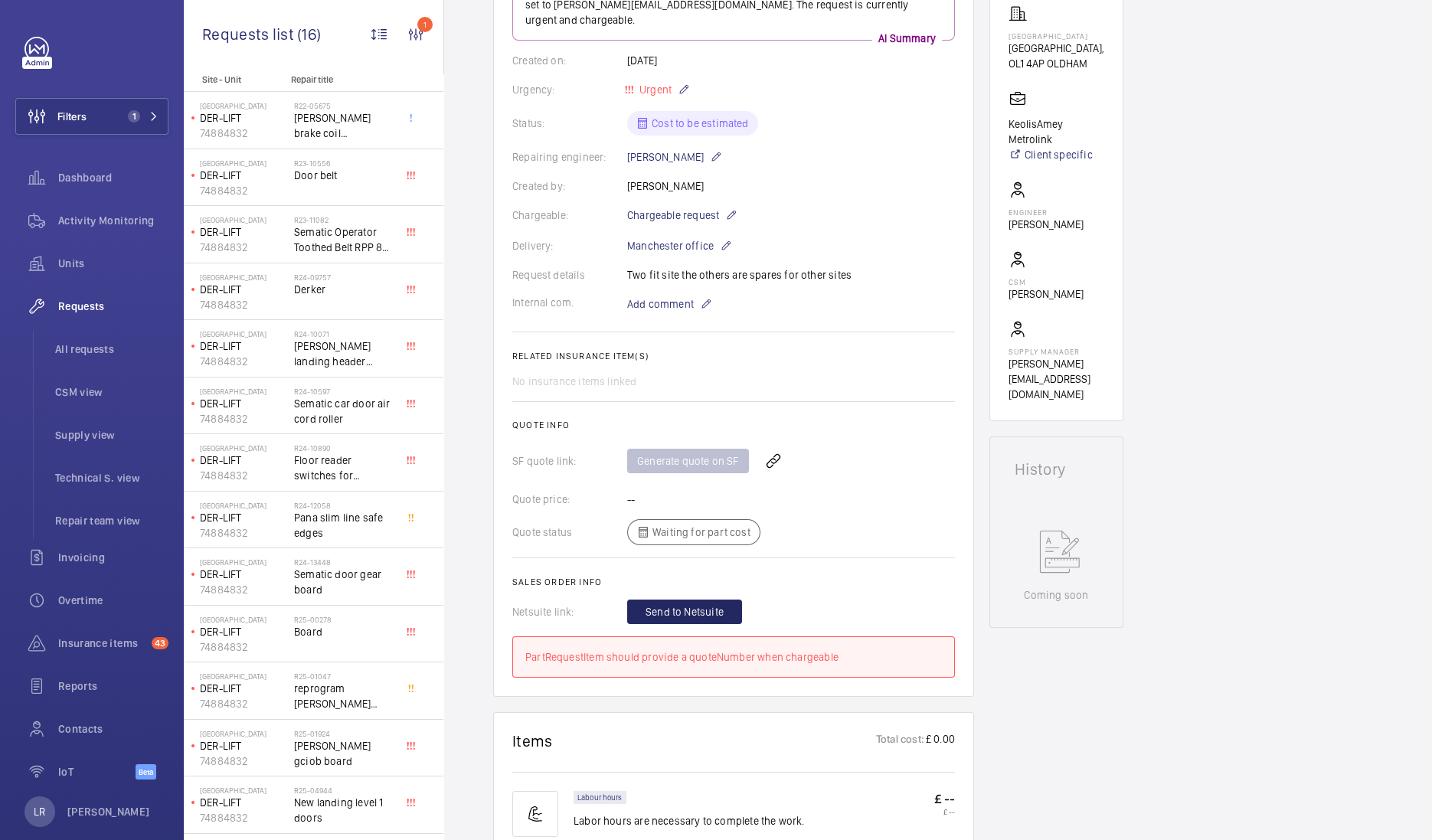
scroll to position [0, 0]
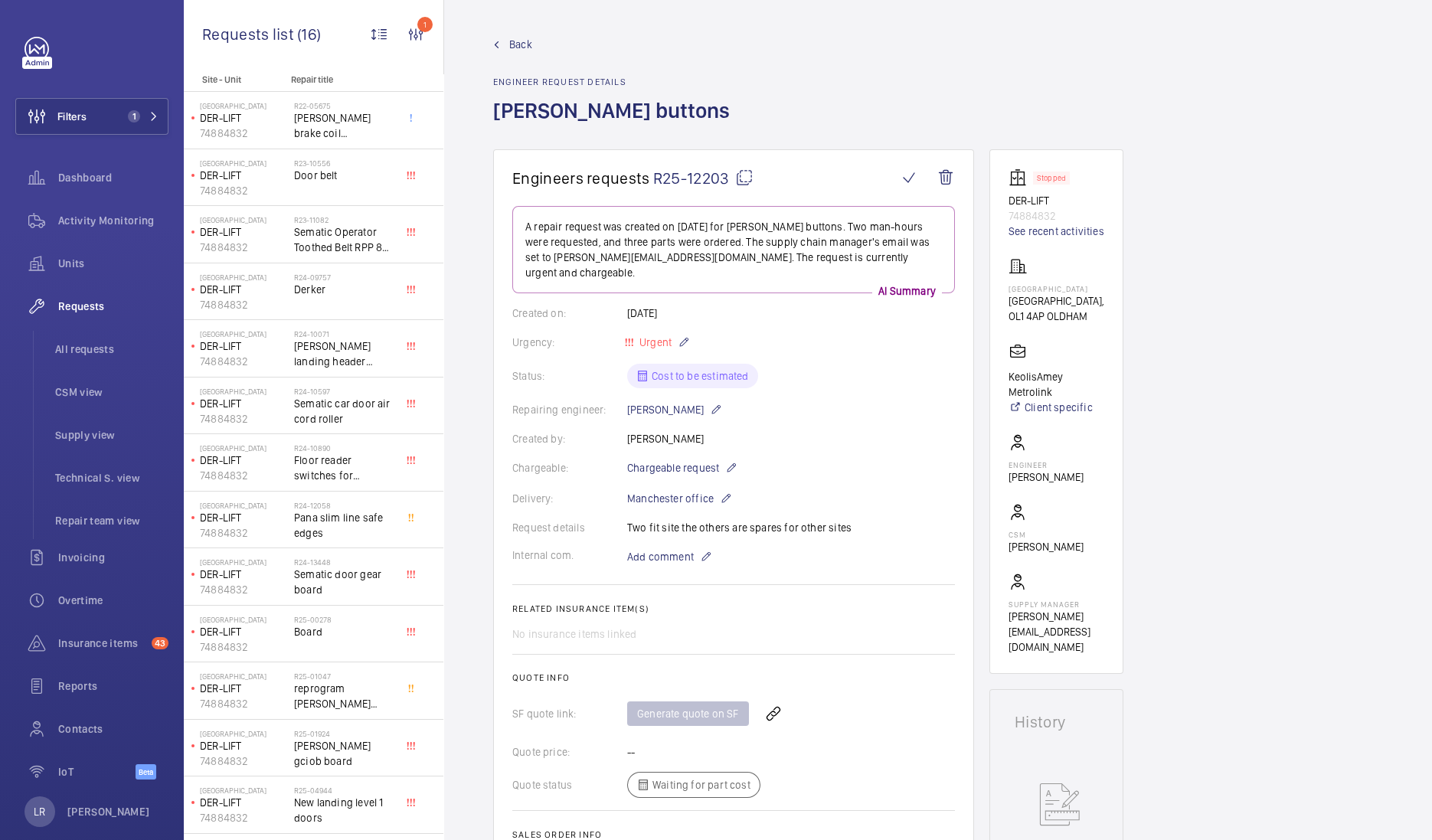
click at [516, 38] on span "Back" at bounding box center [521, 44] width 23 height 15
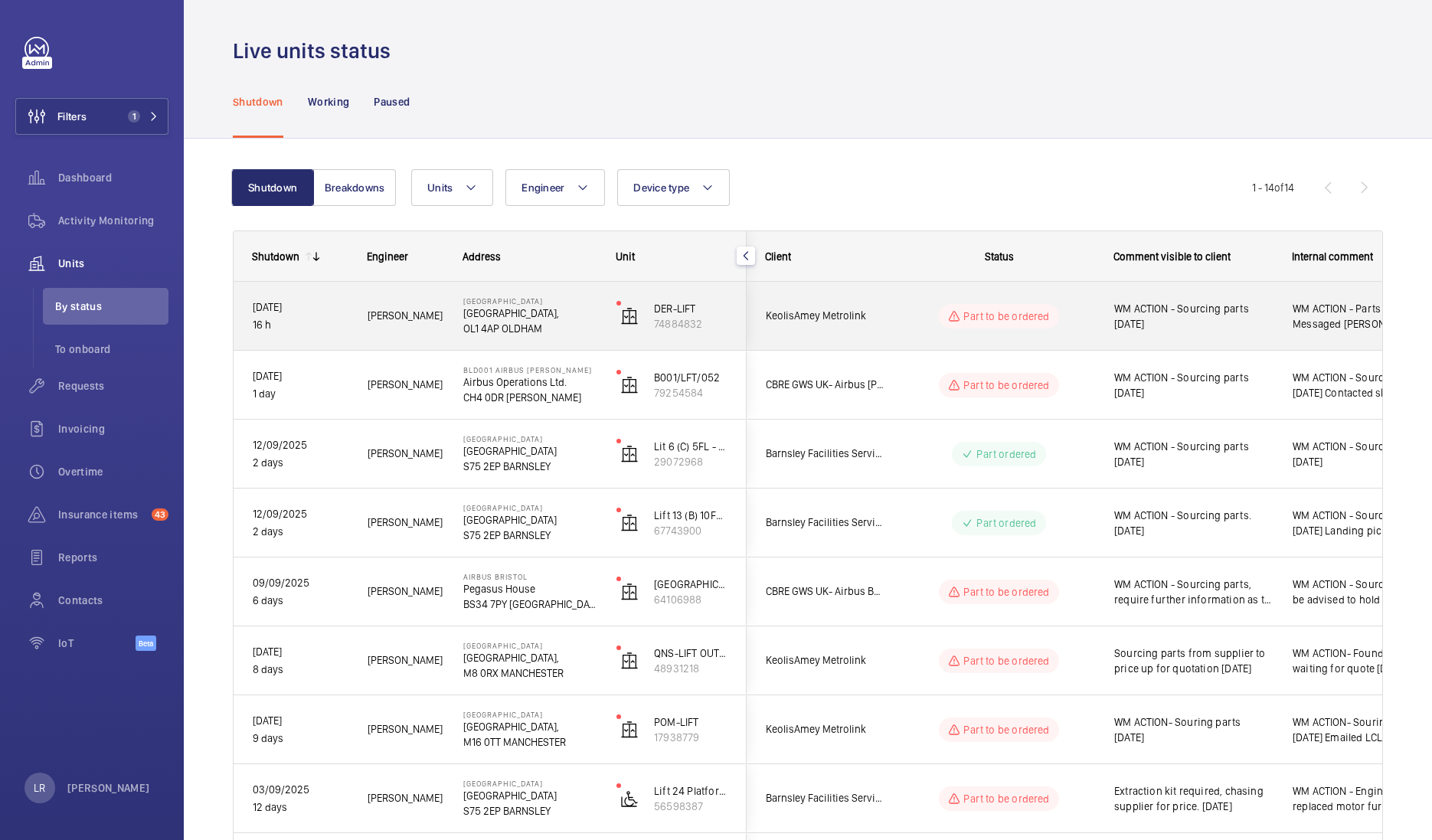
click at [988, 329] on div "Part to be ordered" at bounding box center [989, 316] width 209 height 55
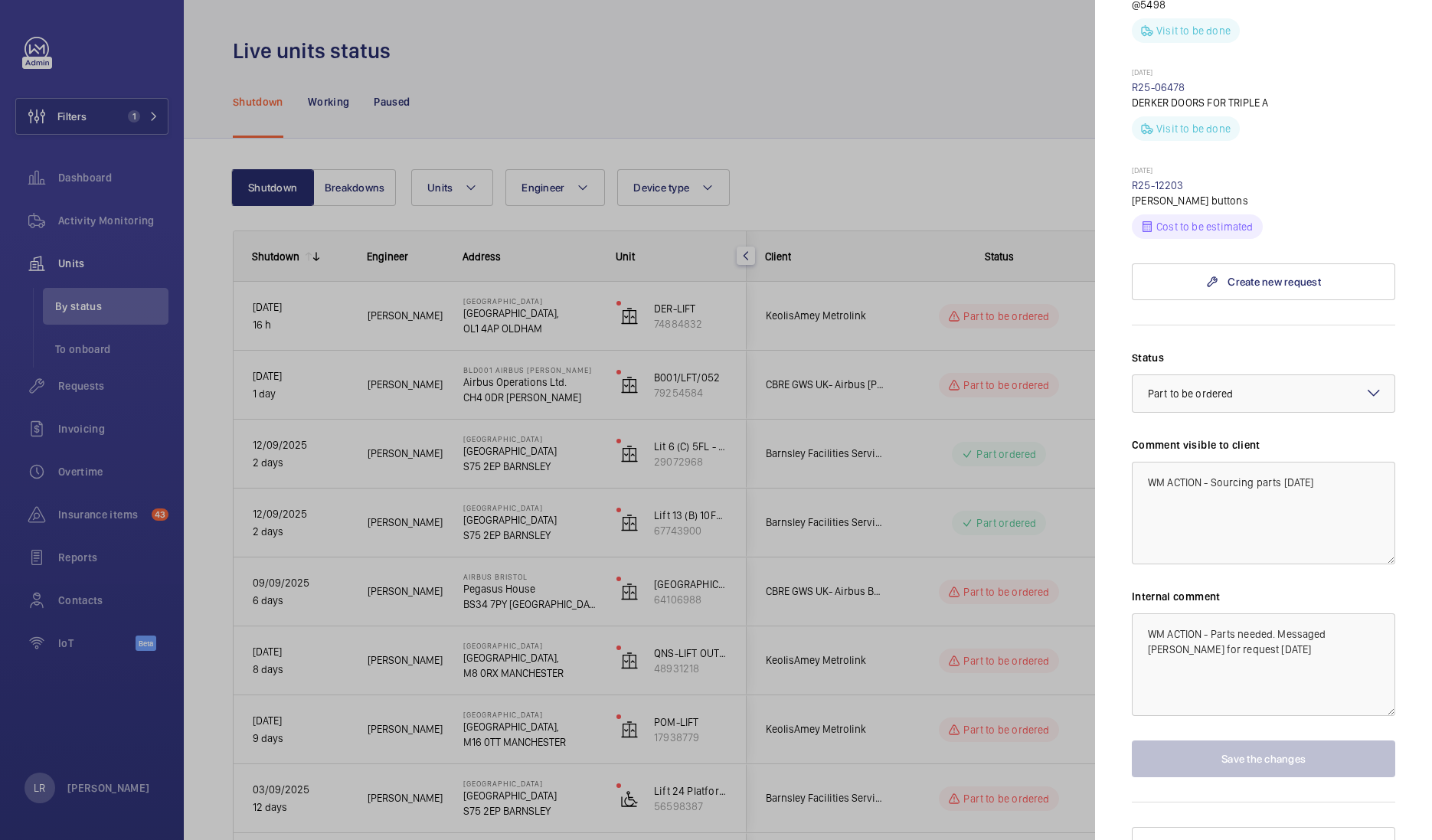
scroll to position [524, 0]
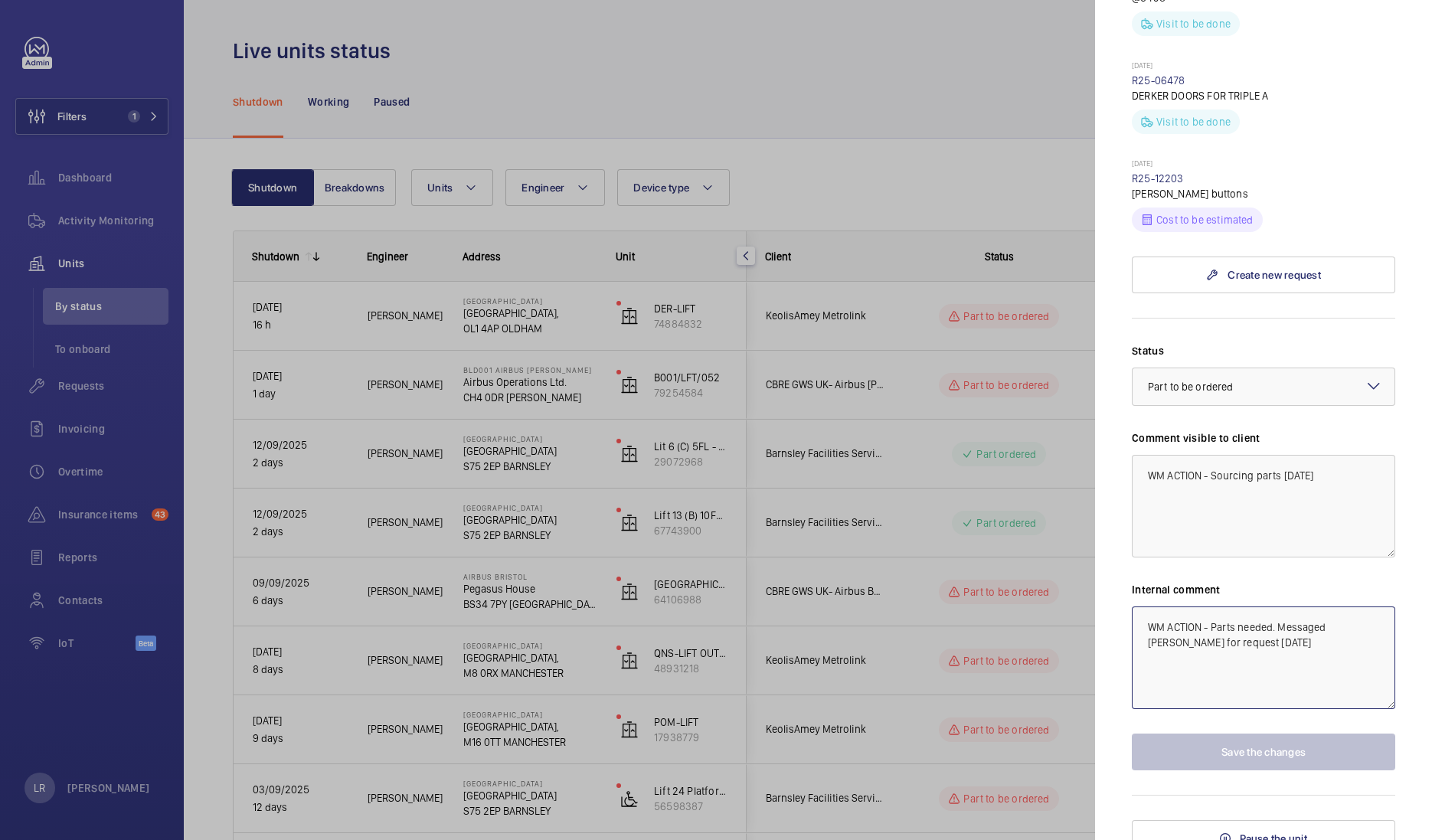
click at [1271, 624] on textarea "WM ACTION - Parts needed. Messaged Sean for request 15.09.25" at bounding box center [1264, 658] width 264 height 103
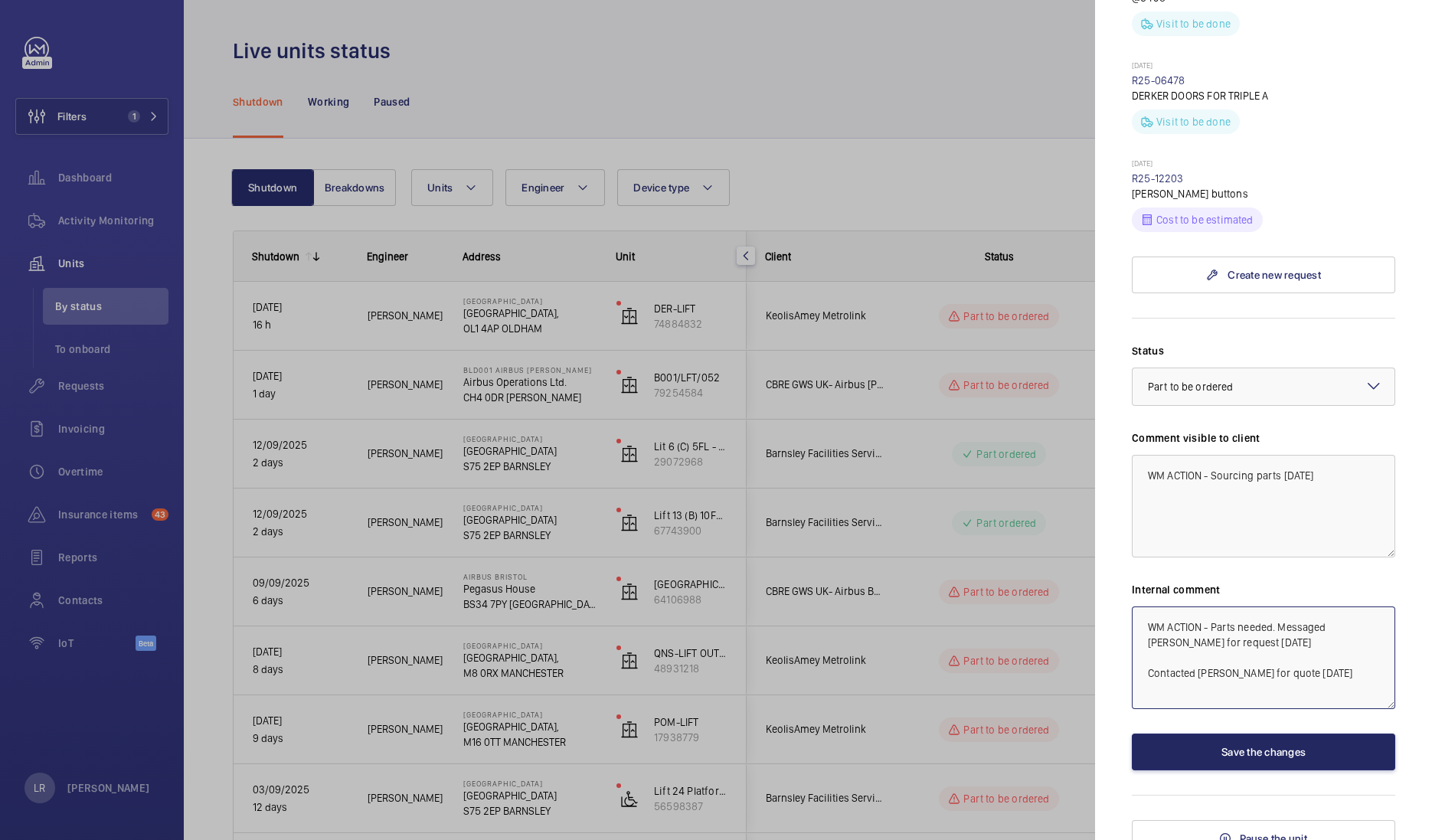
type textarea "WM ACTION - Parts needed. Messaged [PERSON_NAME] for request [DATE] Contacted […"
click at [1233, 739] on button "Save the changes" at bounding box center [1264, 752] width 264 height 36
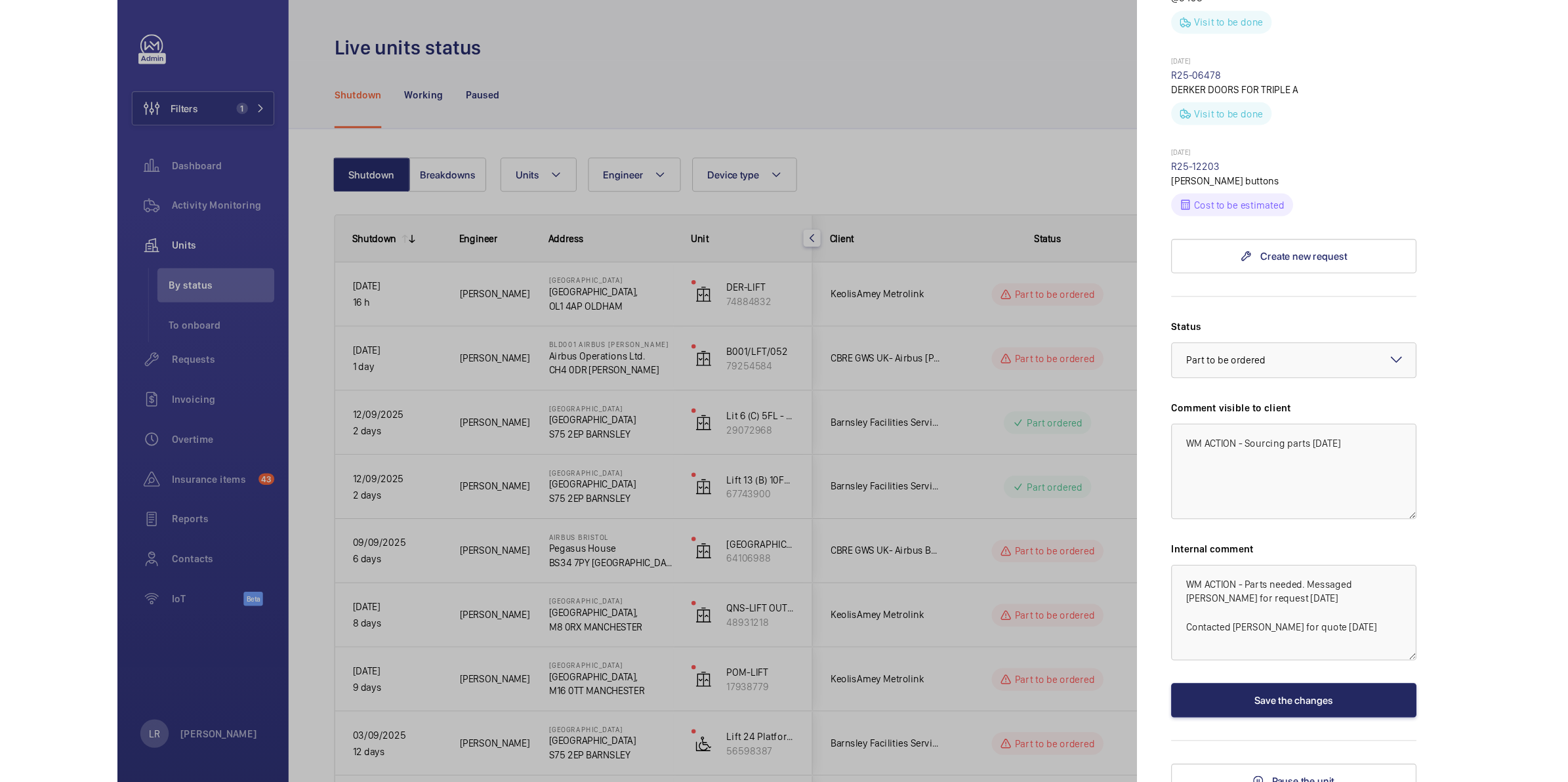
scroll to position [0, 0]
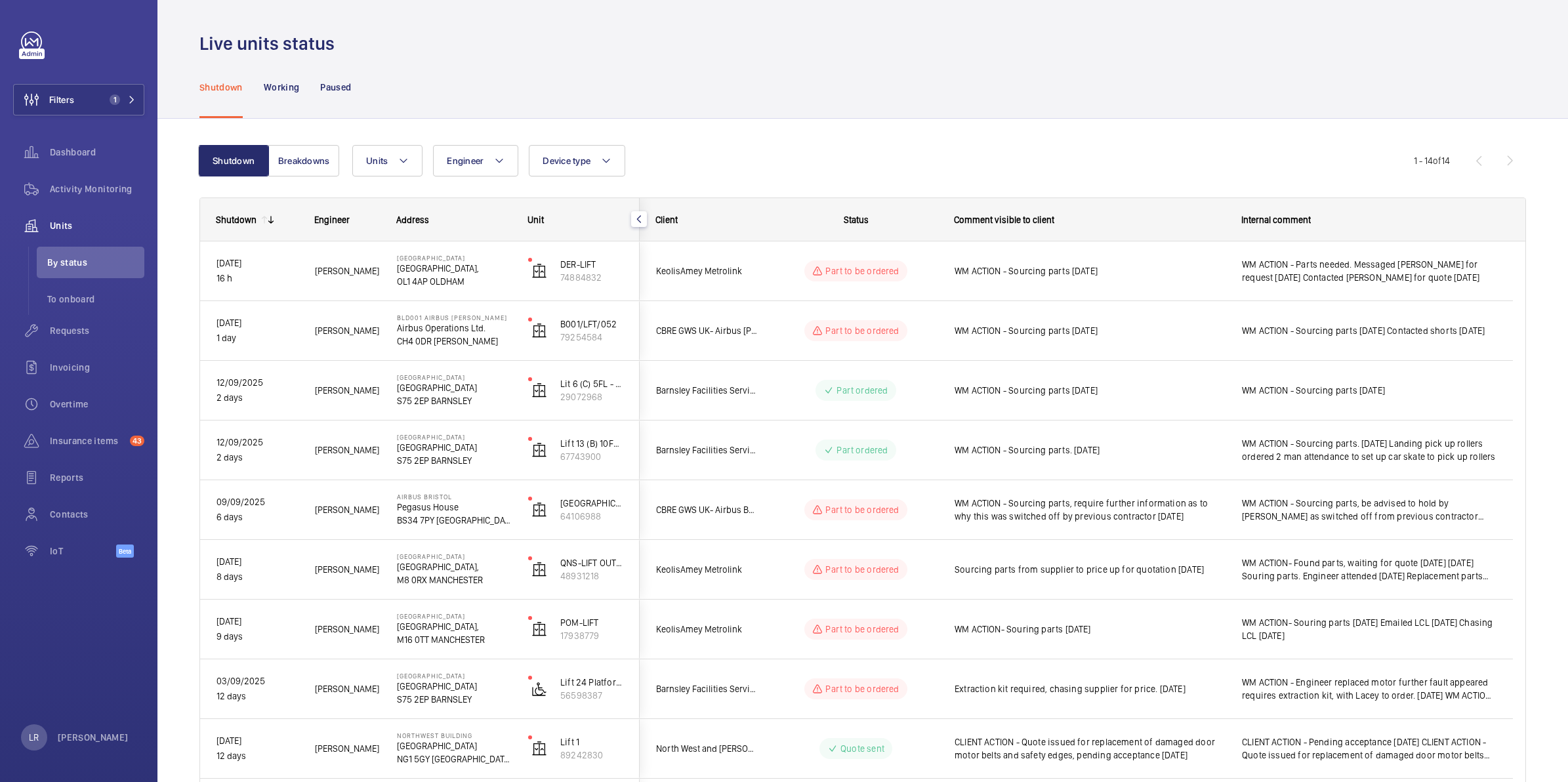
click at [910, 98] on div "Shutdown Working Paused" at bounding box center [863, 87] width 1326 height 63
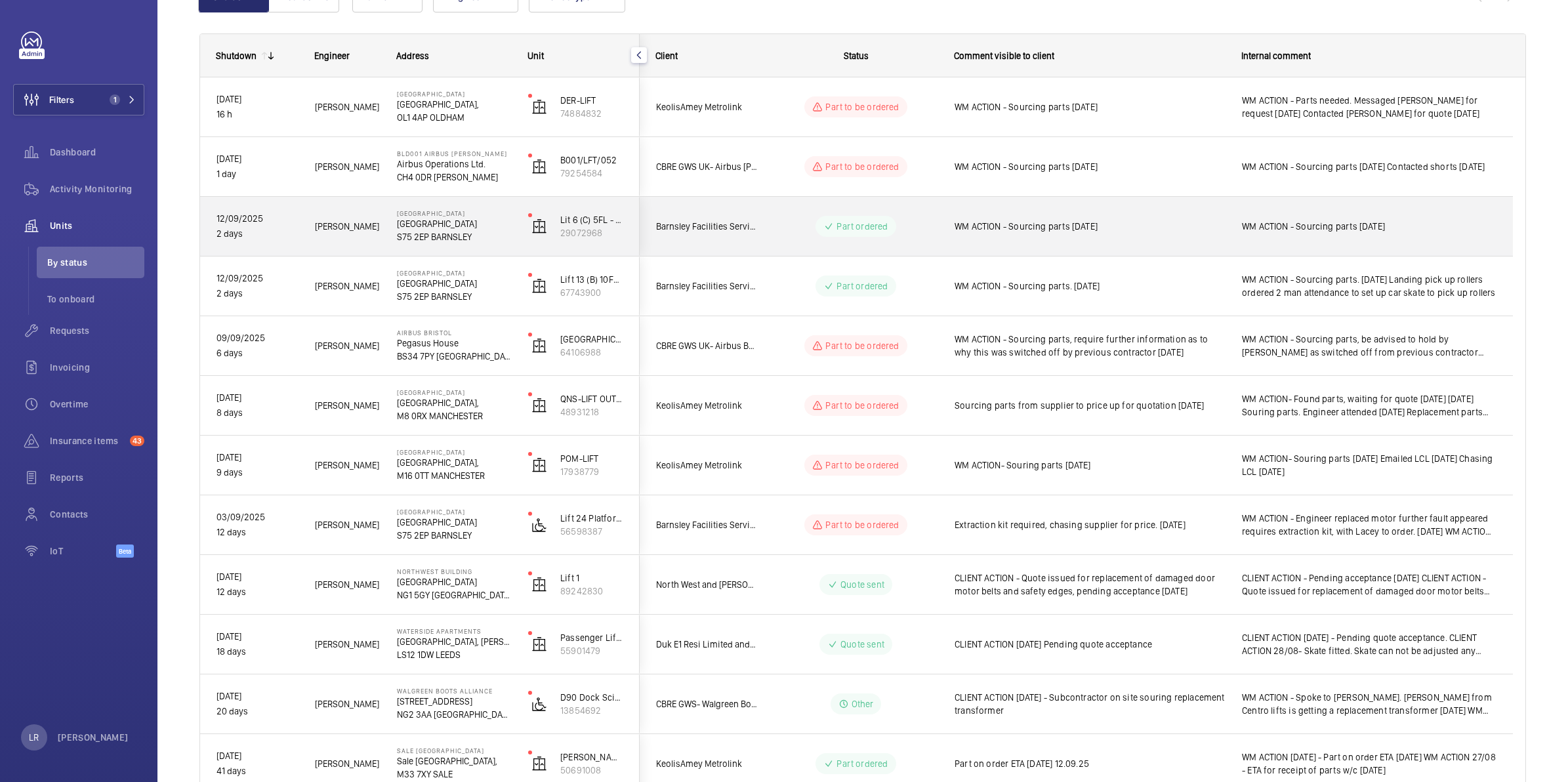
scroll to position [82, 0]
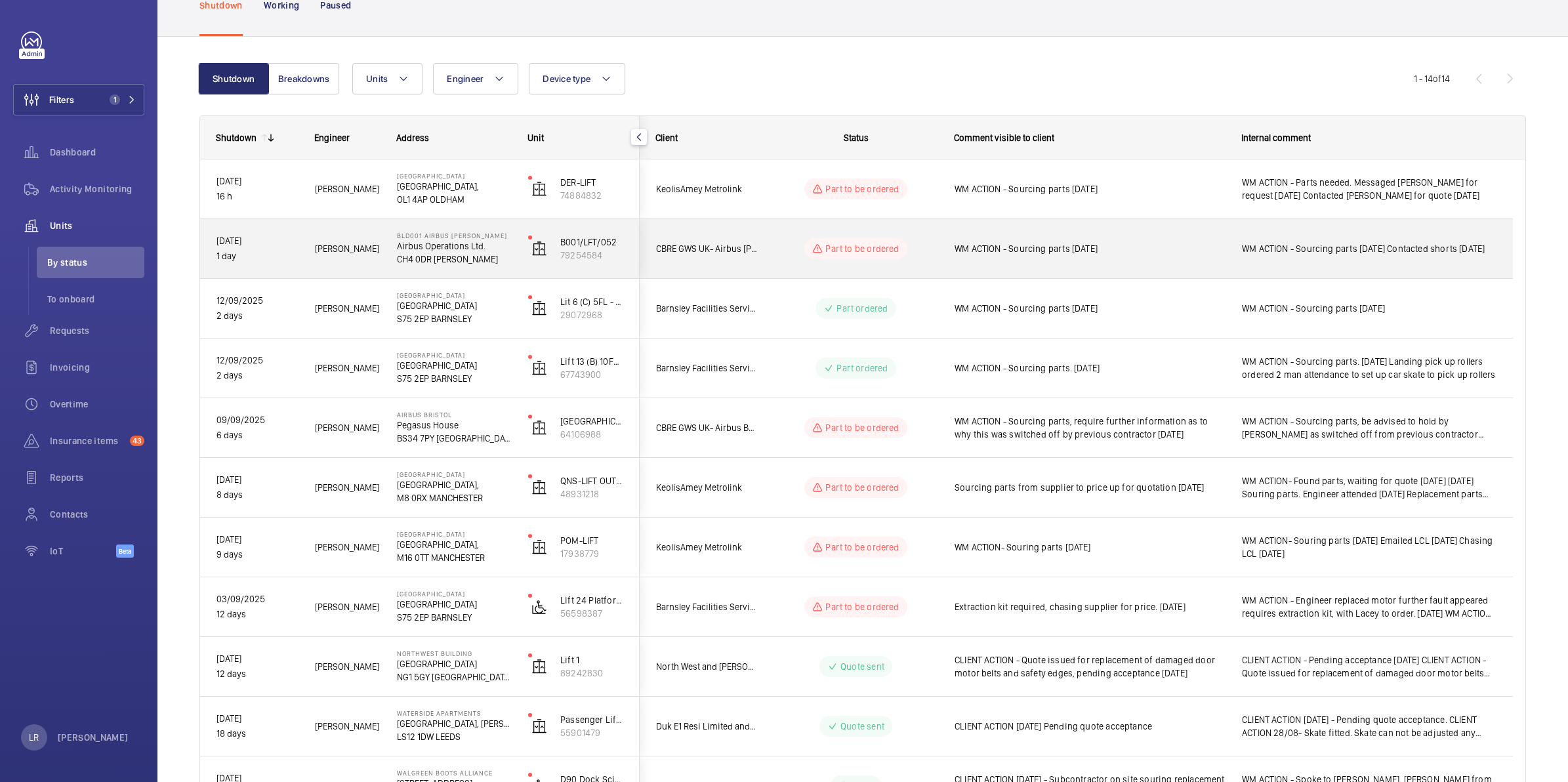
click at [782, 243] on wm-front-pills-cell "Part to be ordered" at bounding box center [855, 249] width 163 height 21
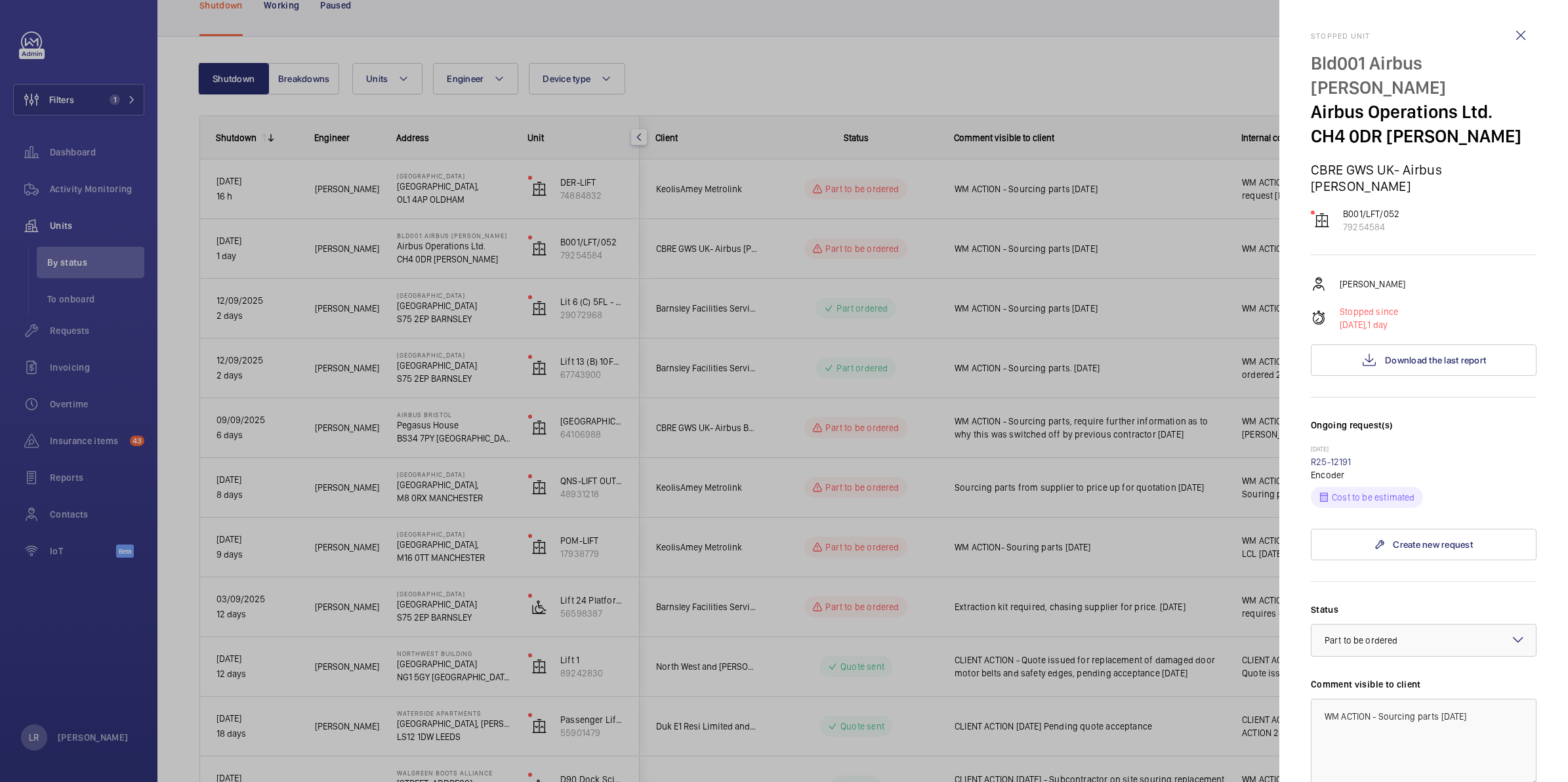
scroll to position [164, 0]
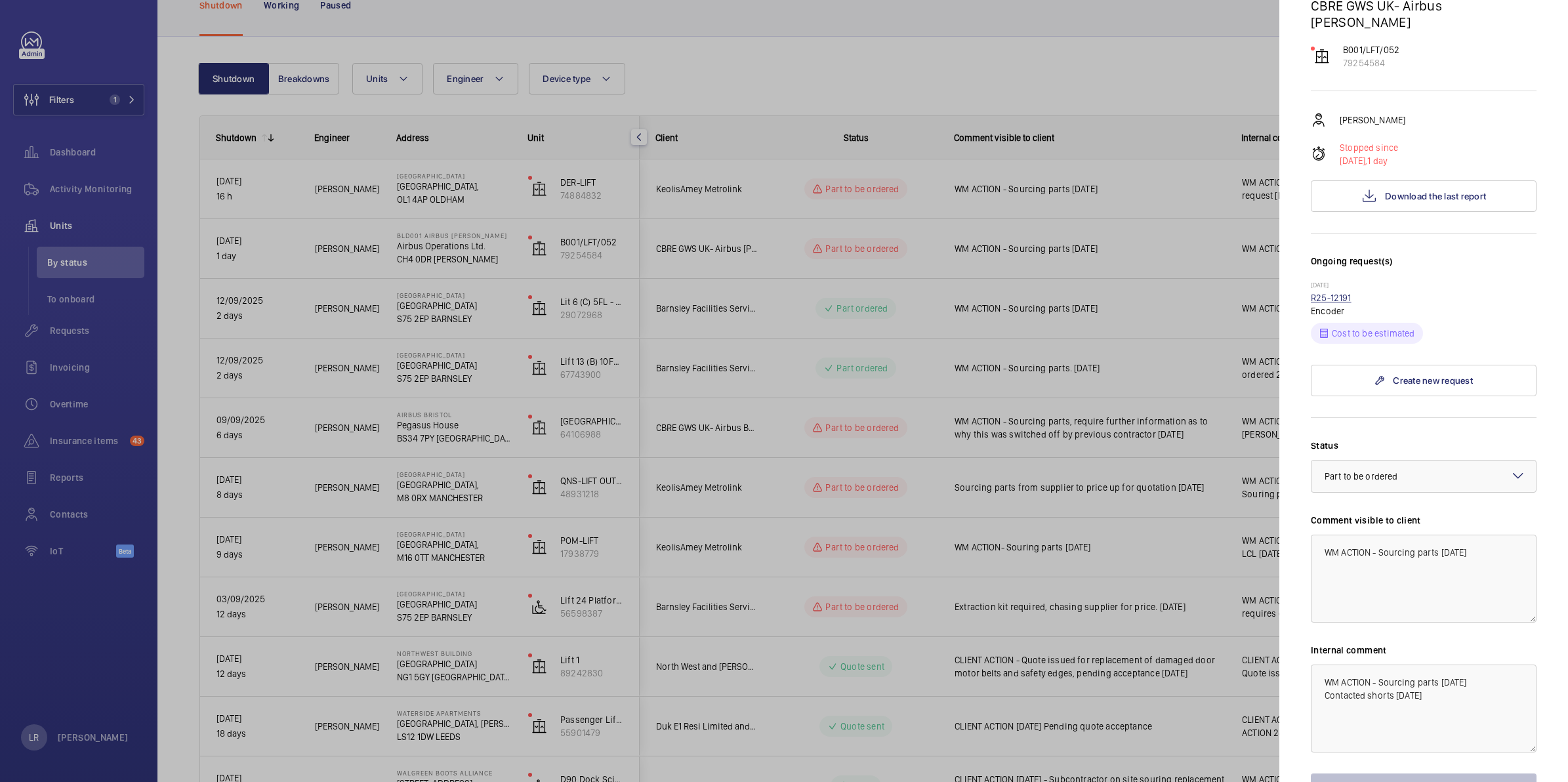
click at [1349, 293] on link "R25-12191" at bounding box center [1331, 298] width 40 height 11
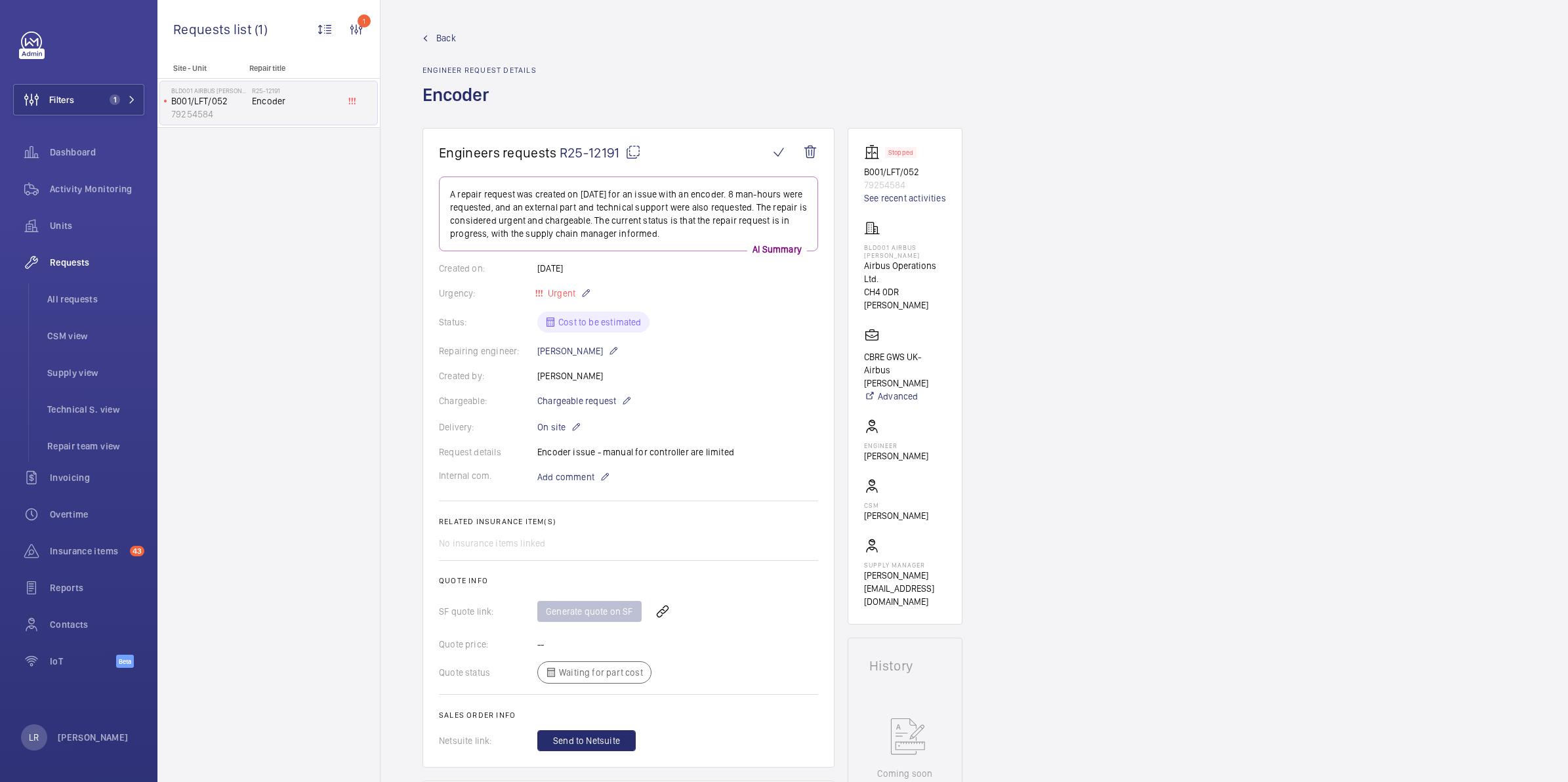
click at [444, 34] on span "Back" at bounding box center [446, 38] width 20 height 13
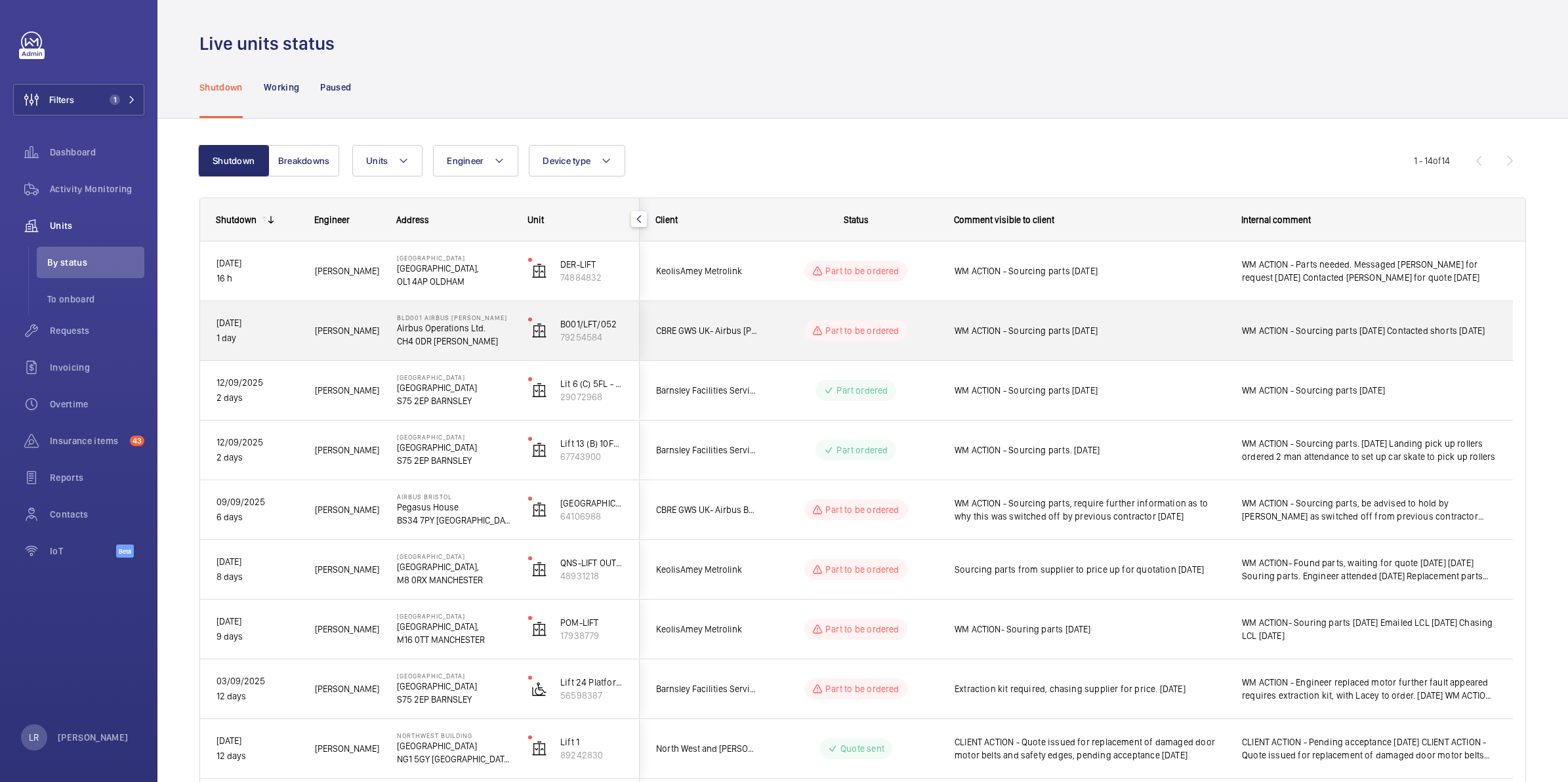
click at [809, 353] on div "Part to be ordered" at bounding box center [848, 330] width 179 height 47
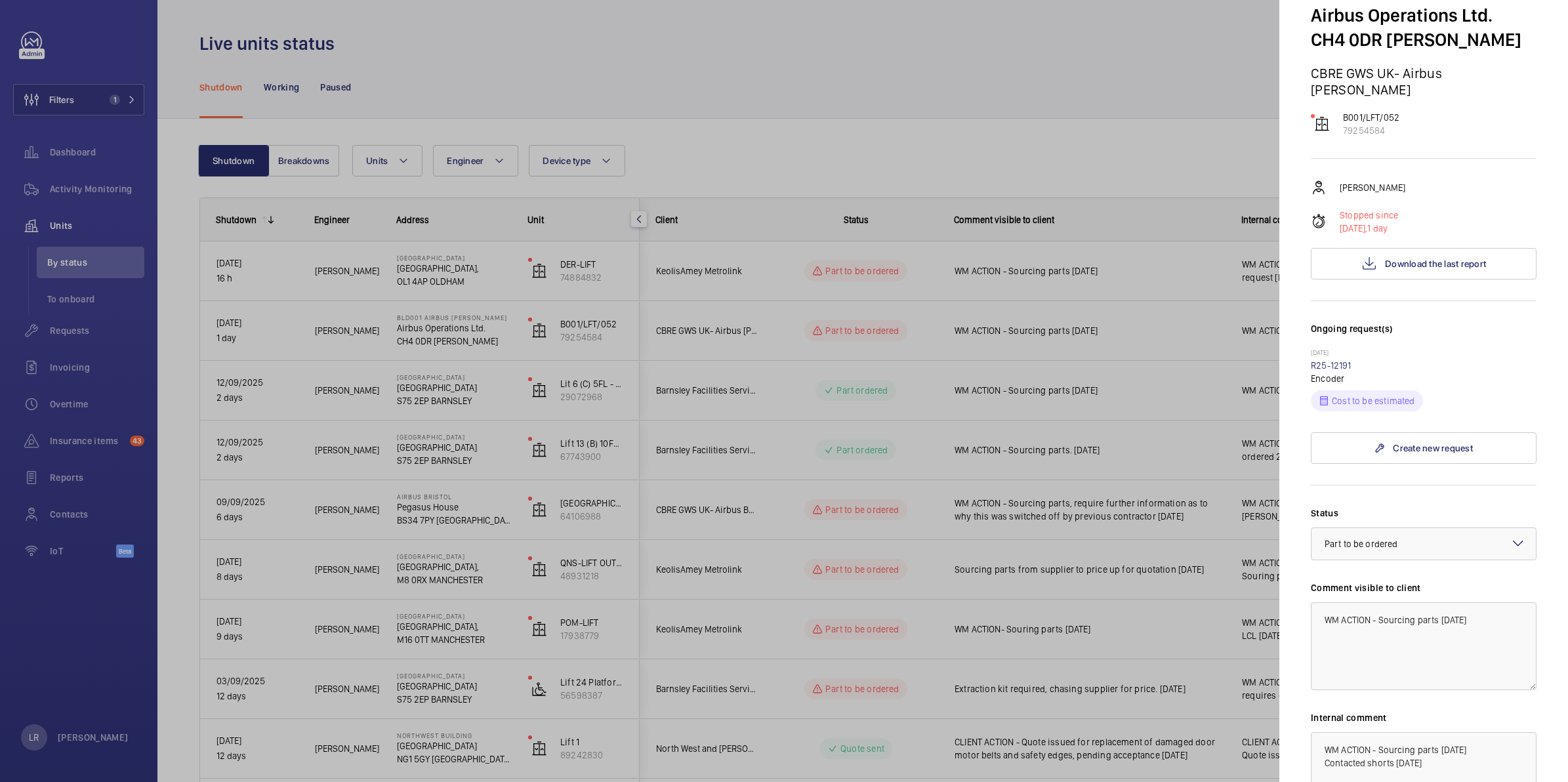
scroll to position [221, 0]
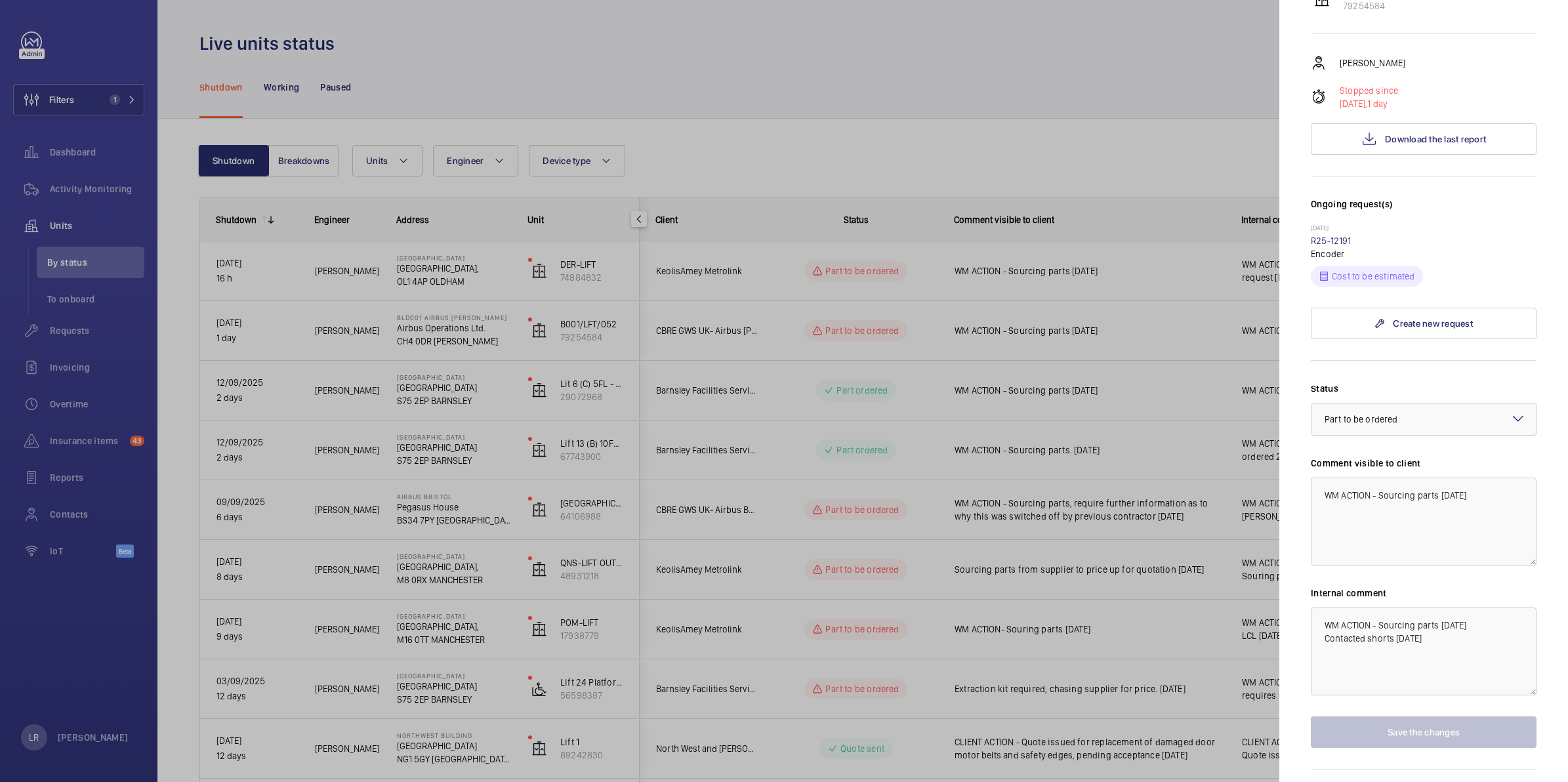
click at [912, 440] on div at bounding box center [784, 391] width 1568 height 782
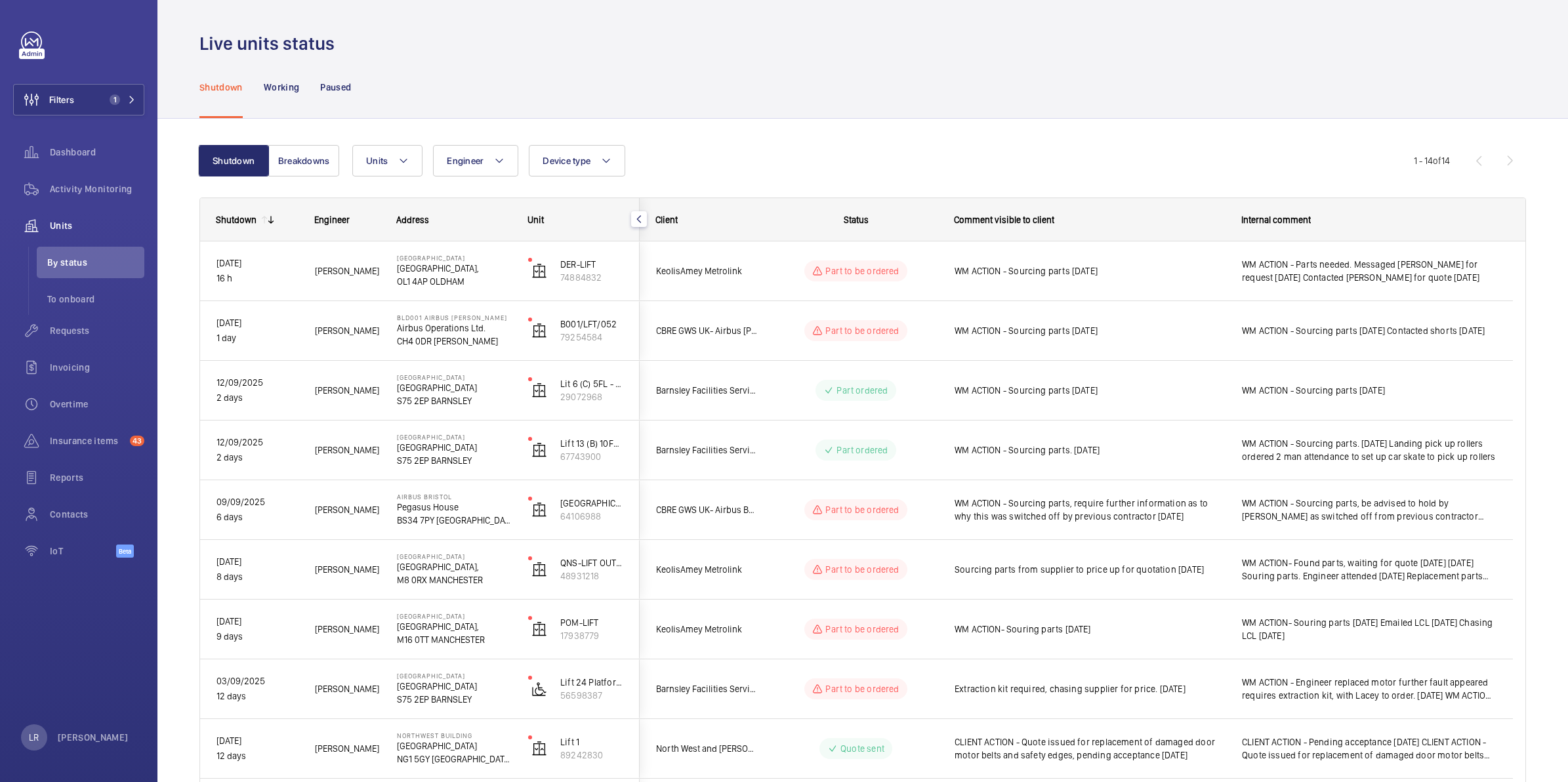
scroll to position [0, 0]
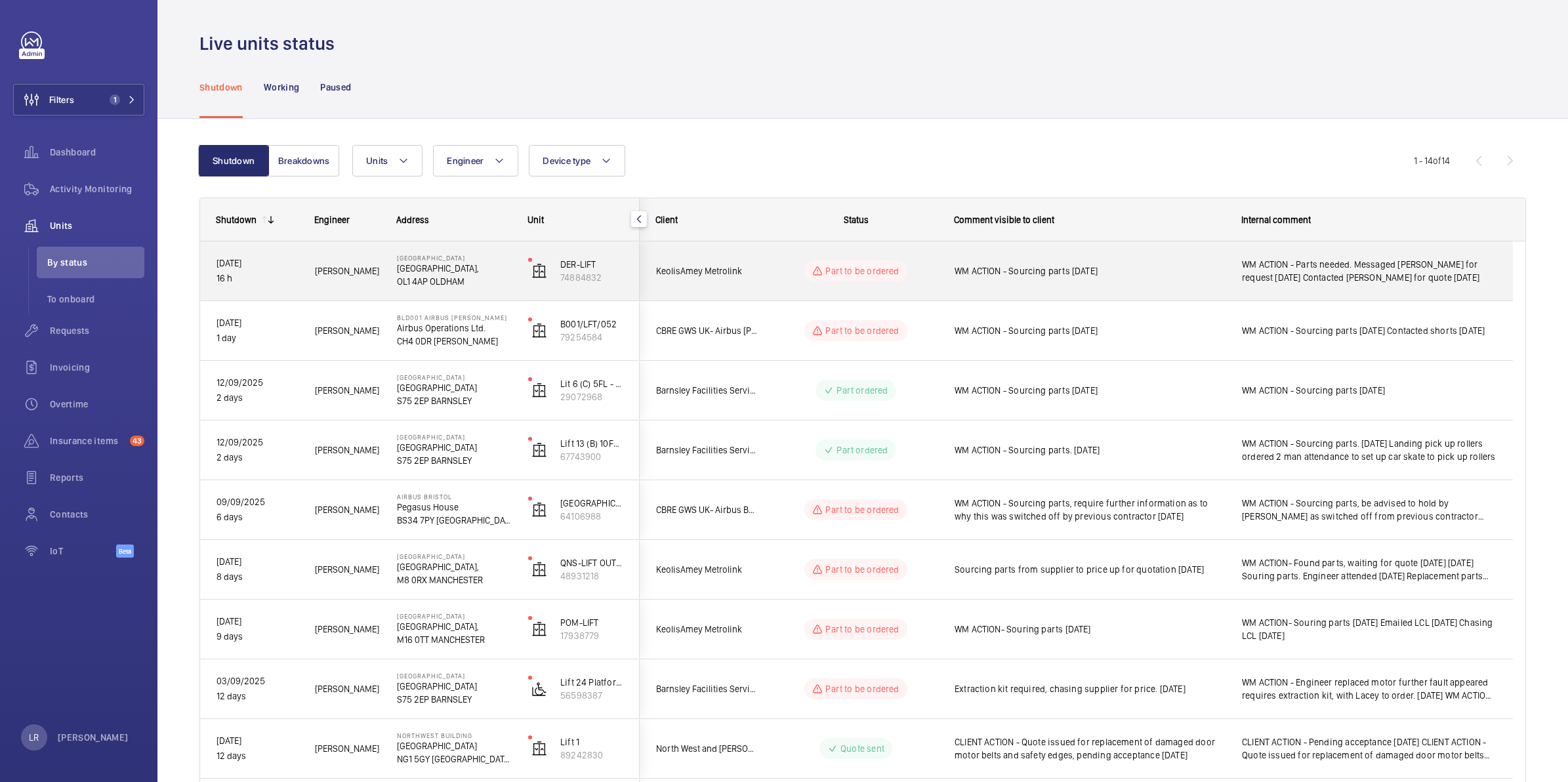
click at [753, 288] on div "KeolisAmey Metrolink" at bounding box center [698, 271] width 117 height 41
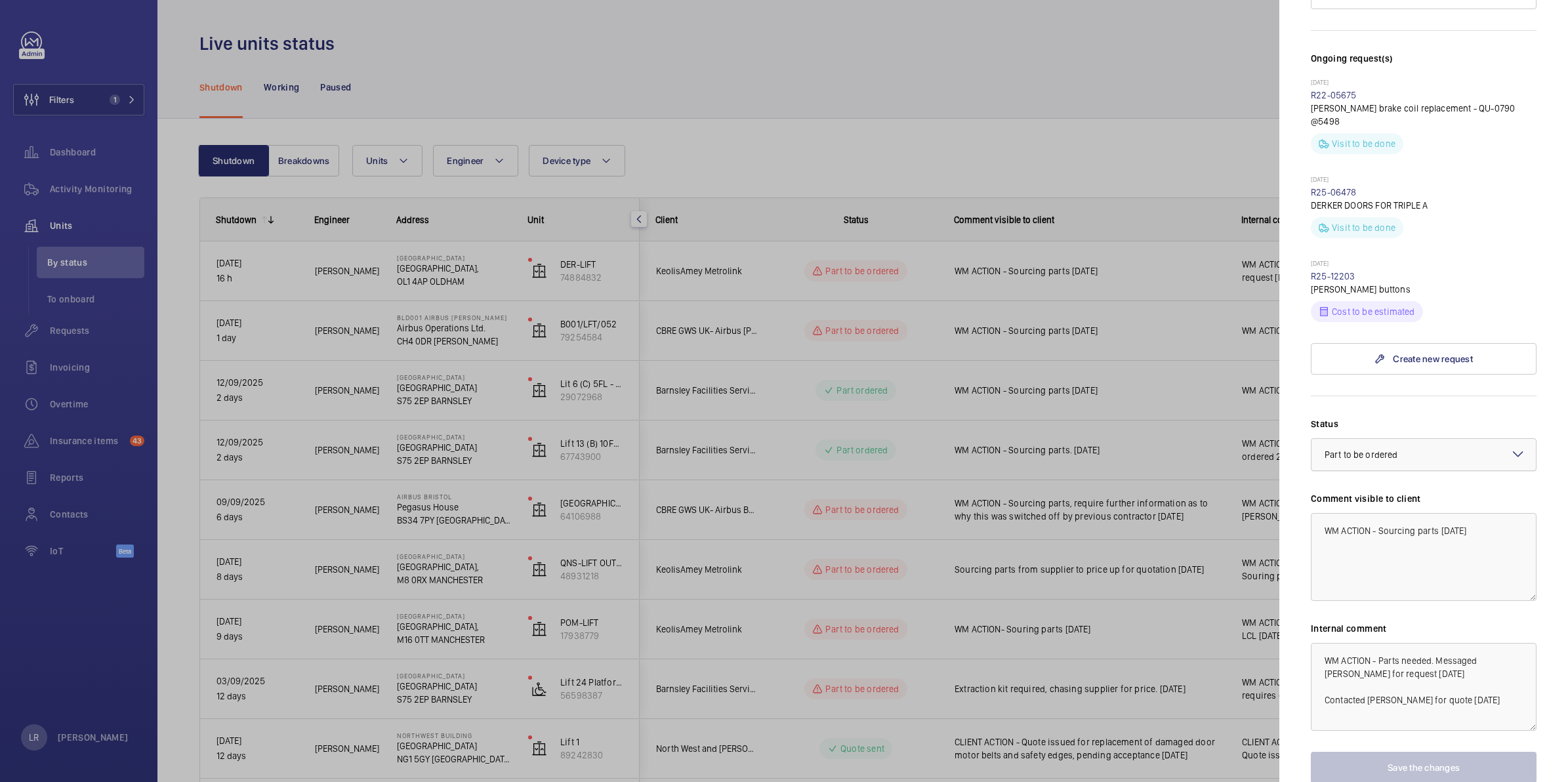
scroll to position [328, 0]
click at [1321, 269] on link "R25-12203" at bounding box center [1333, 274] width 45 height 11
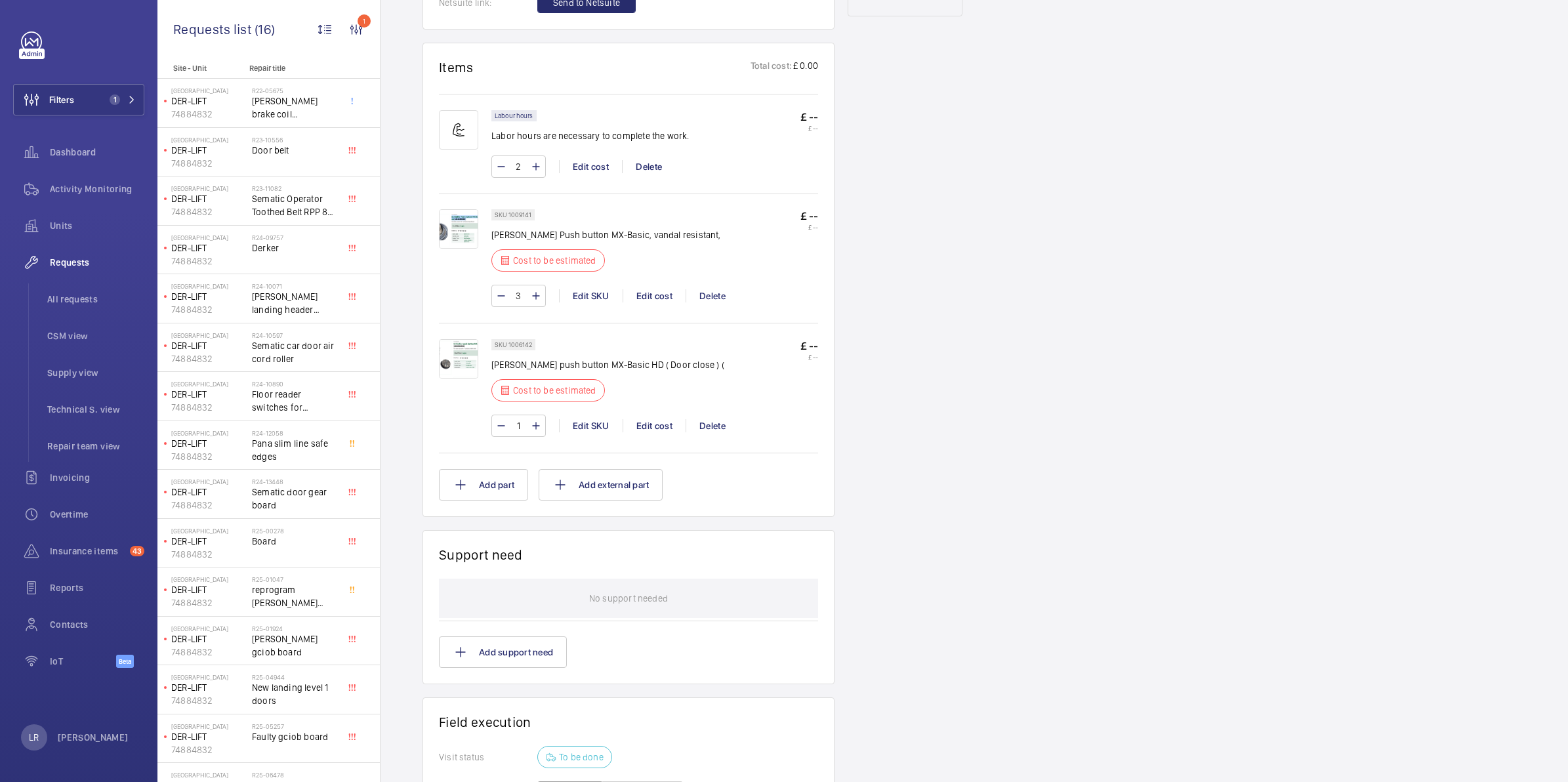
scroll to position [656, 0]
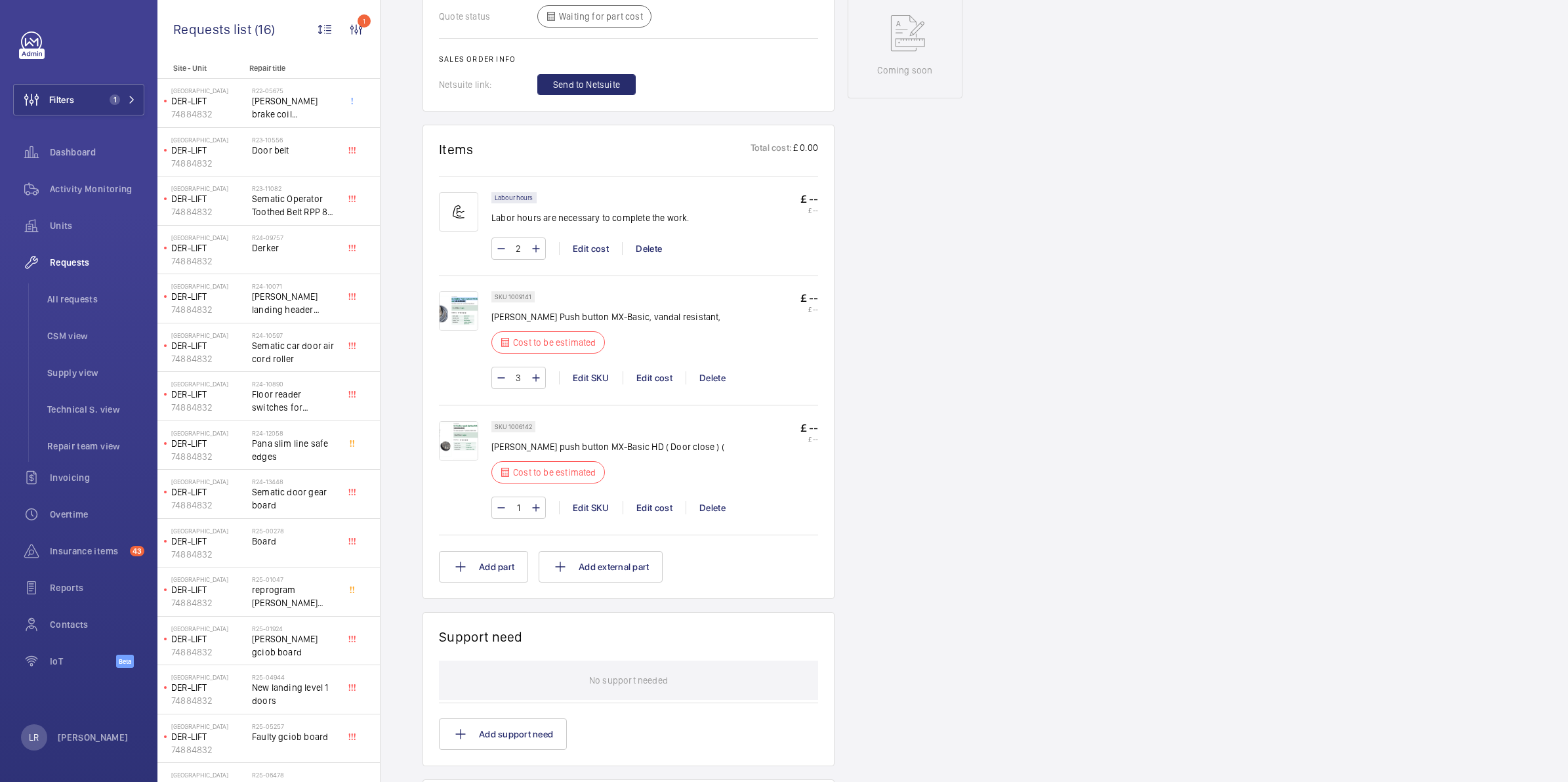
click at [647, 366] on div "3 Edit SKU Edit cost Delete" at bounding box center [655, 377] width 327 height 22
click at [647, 366] on div "3 Edit SKU Edit cost Delete" at bounding box center [655, 377] width 327 height 22
click at [648, 371] on div "Edit cost" at bounding box center [654, 378] width 63 height 13
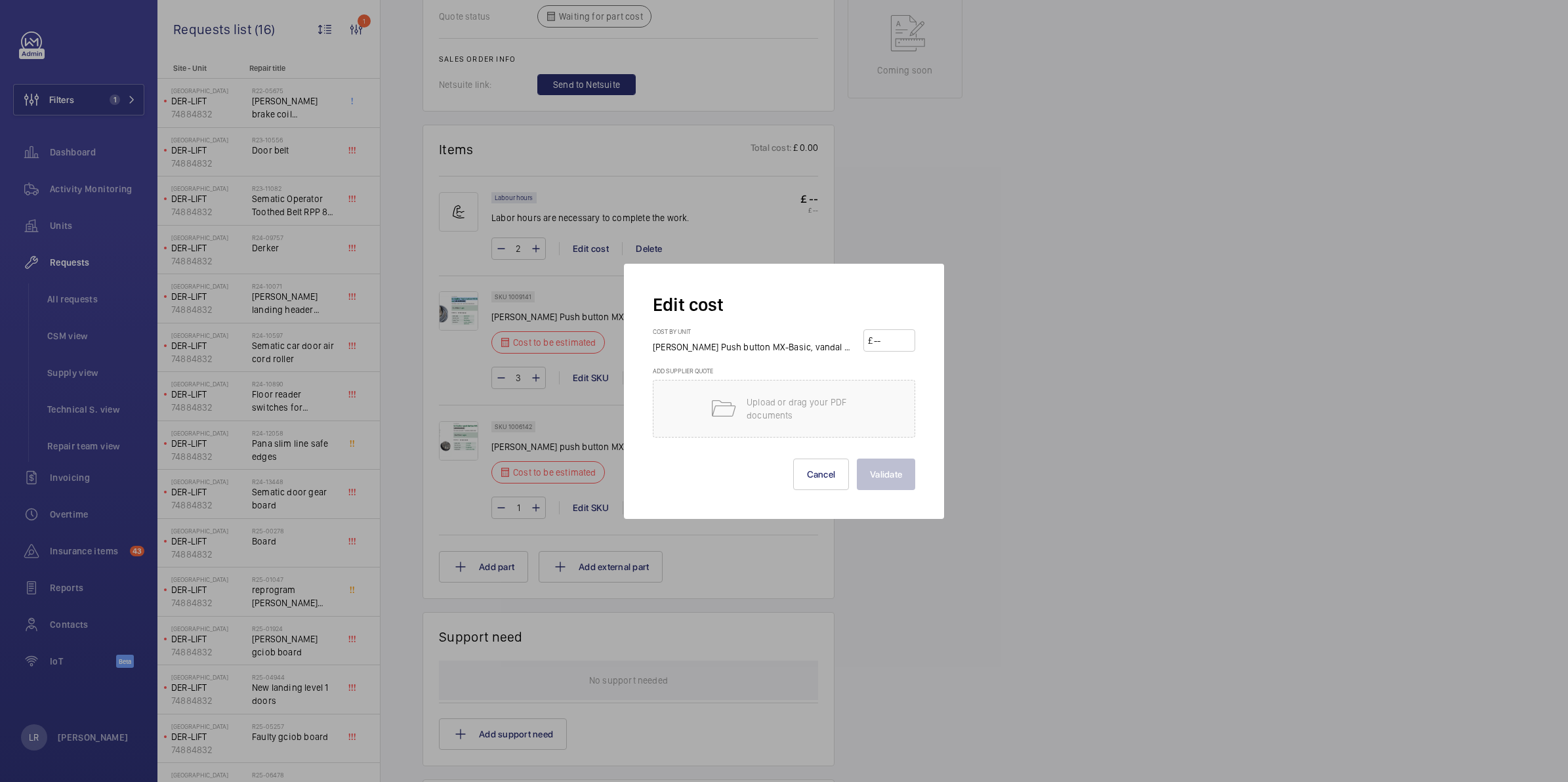
click at [889, 335] on input "number" at bounding box center [892, 340] width 38 height 21
drag, startPoint x: 865, startPoint y: 210, endPoint x: 872, endPoint y: 210, distance: 7.0
click at [866, 210] on div at bounding box center [784, 391] width 1568 height 782
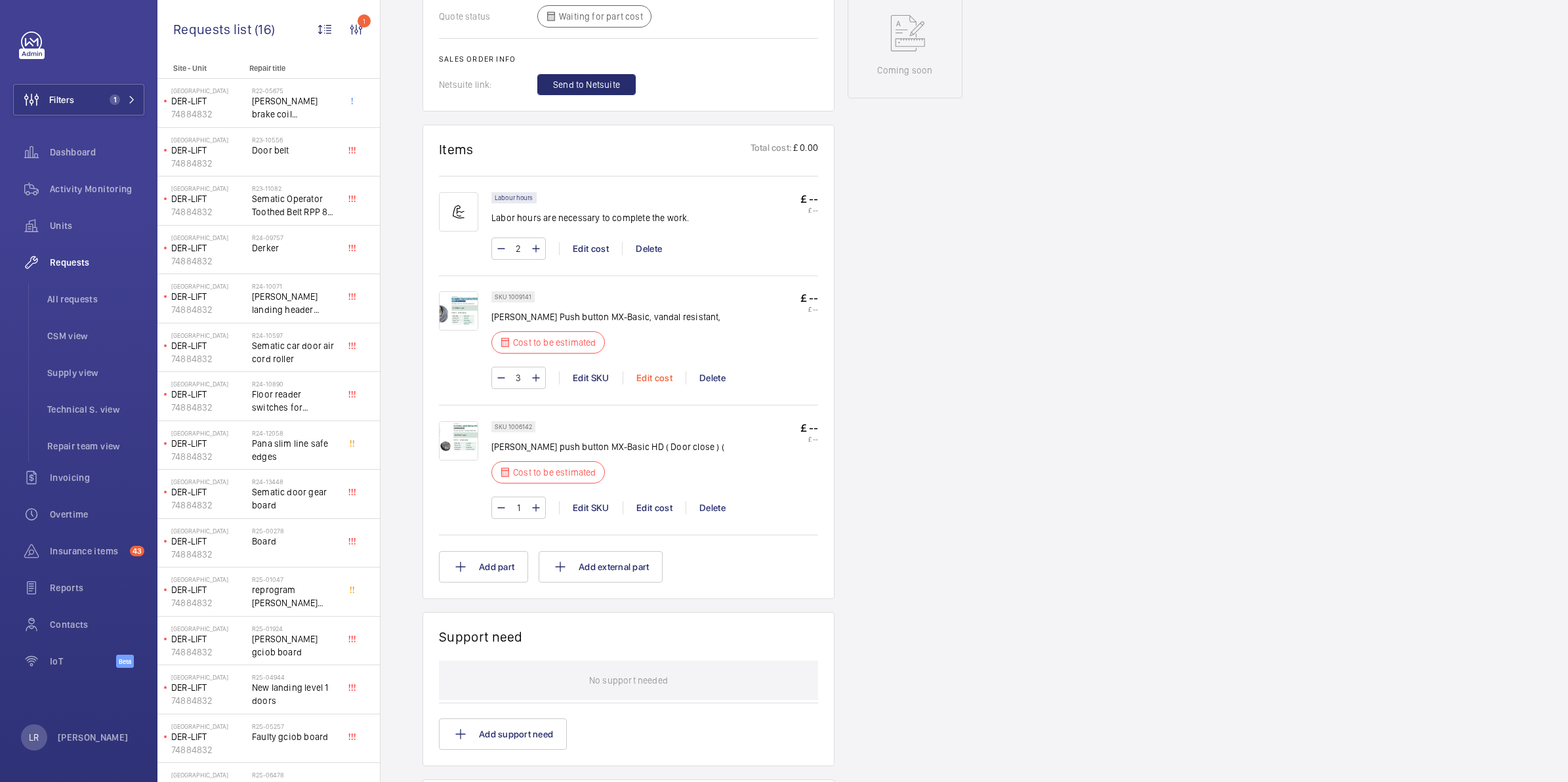
click at [656, 371] on div "Edit cost" at bounding box center [654, 378] width 63 height 13
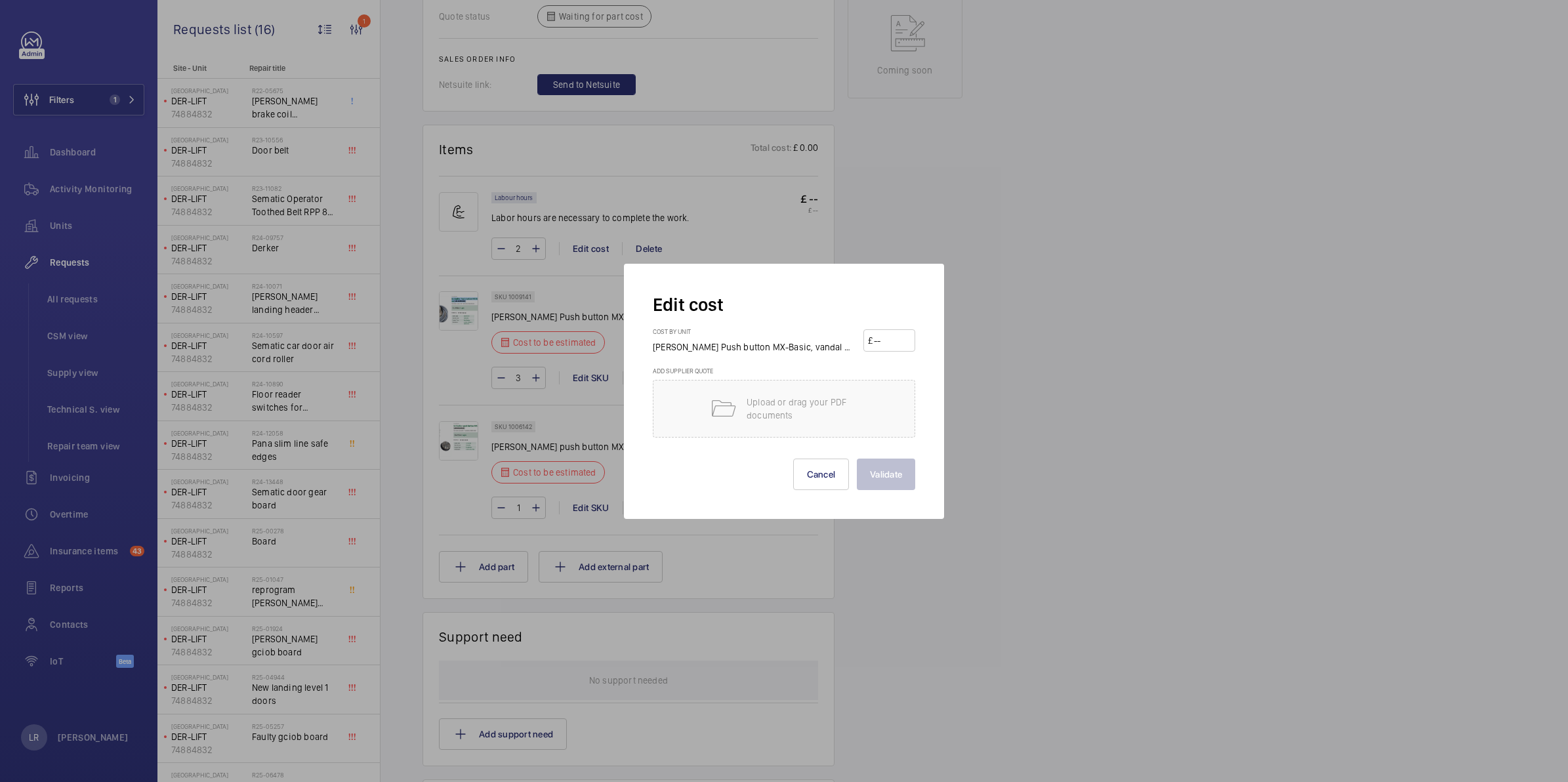
click at [884, 342] on input "number" at bounding box center [892, 340] width 38 height 21
type input "487.47"
click at [901, 475] on button "Validate" at bounding box center [886, 474] width 58 height 31
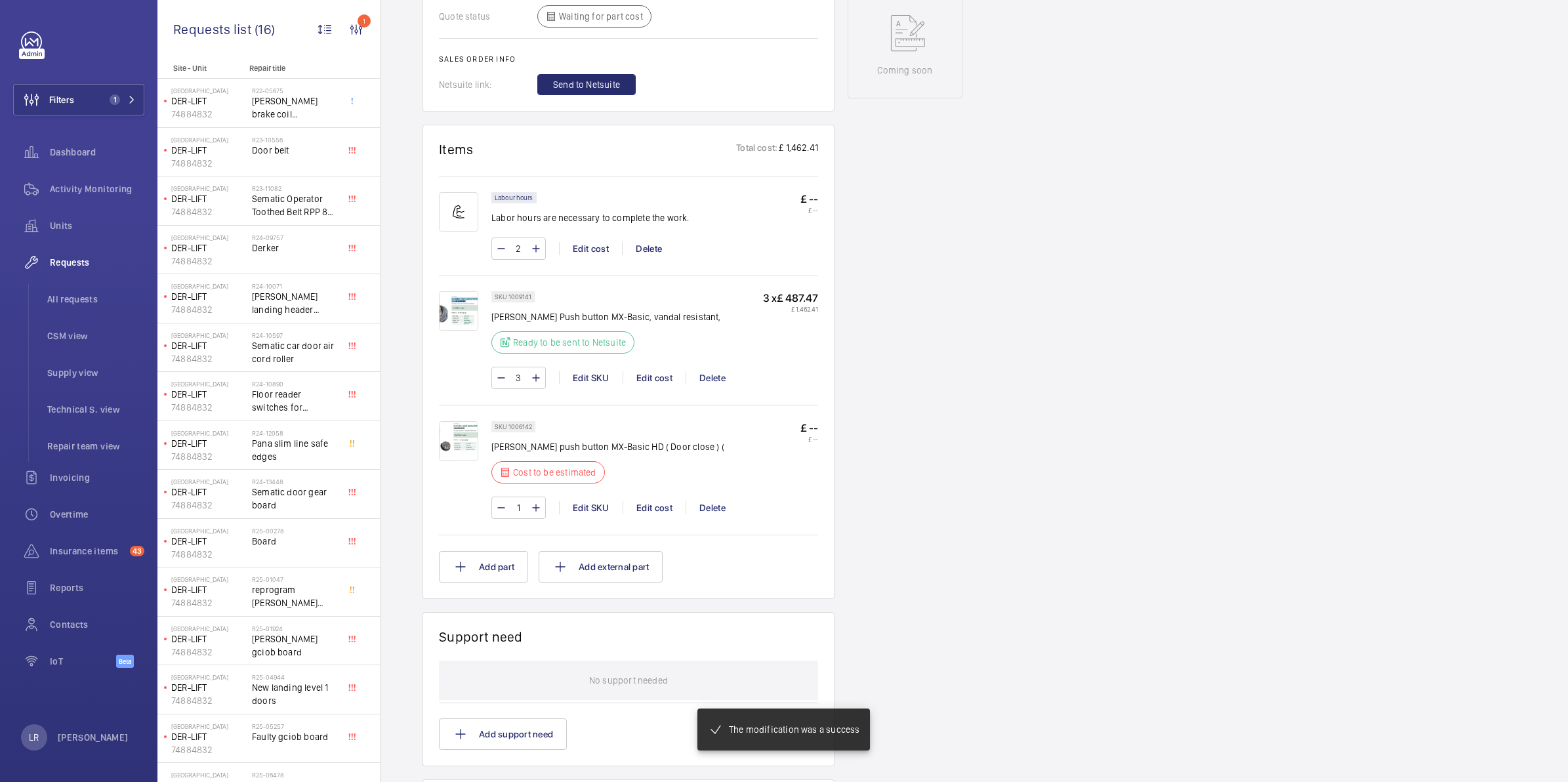
scroll to position [738, 0]
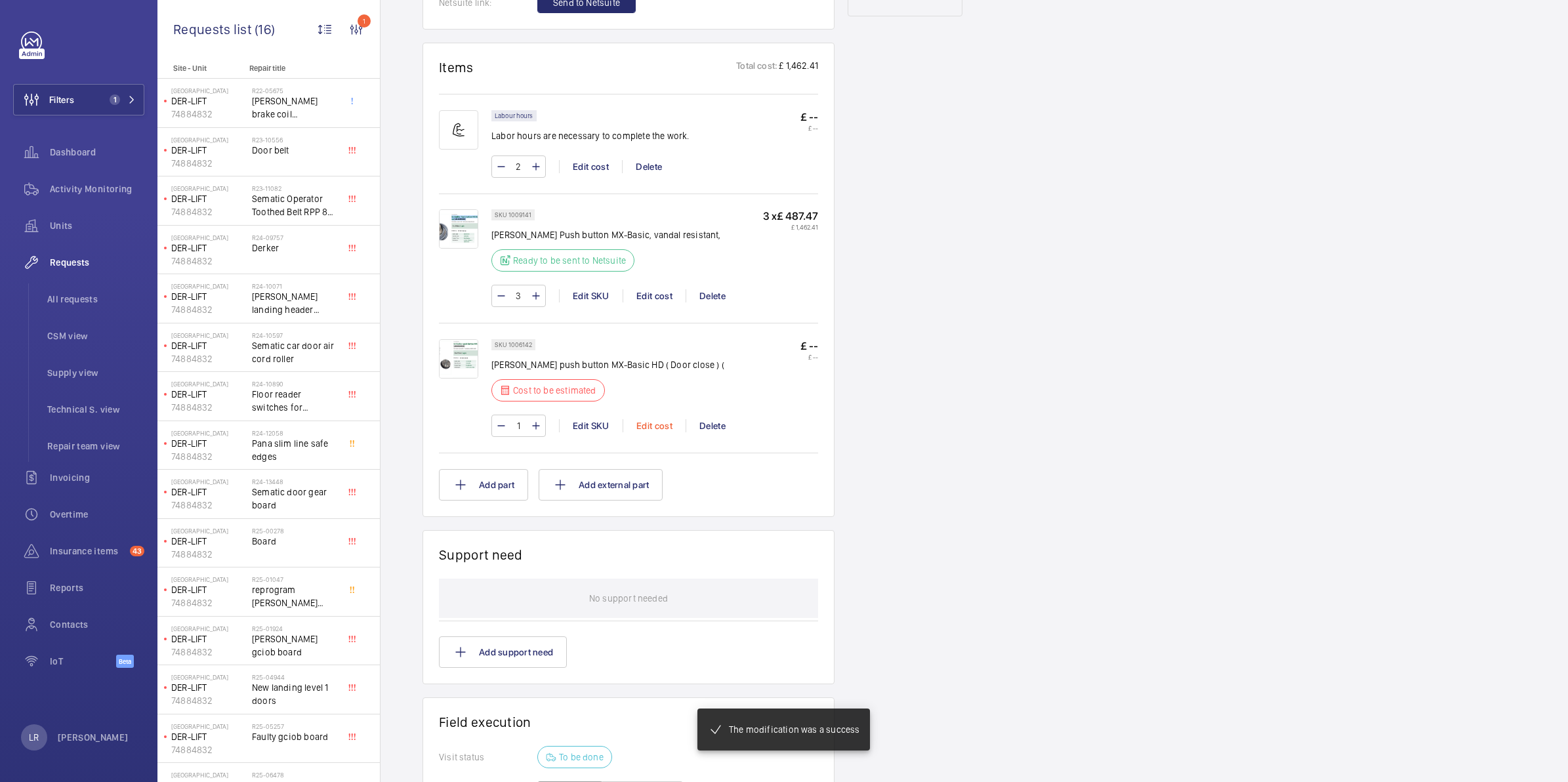
click at [656, 419] on div "Edit cost" at bounding box center [654, 425] width 63 height 13
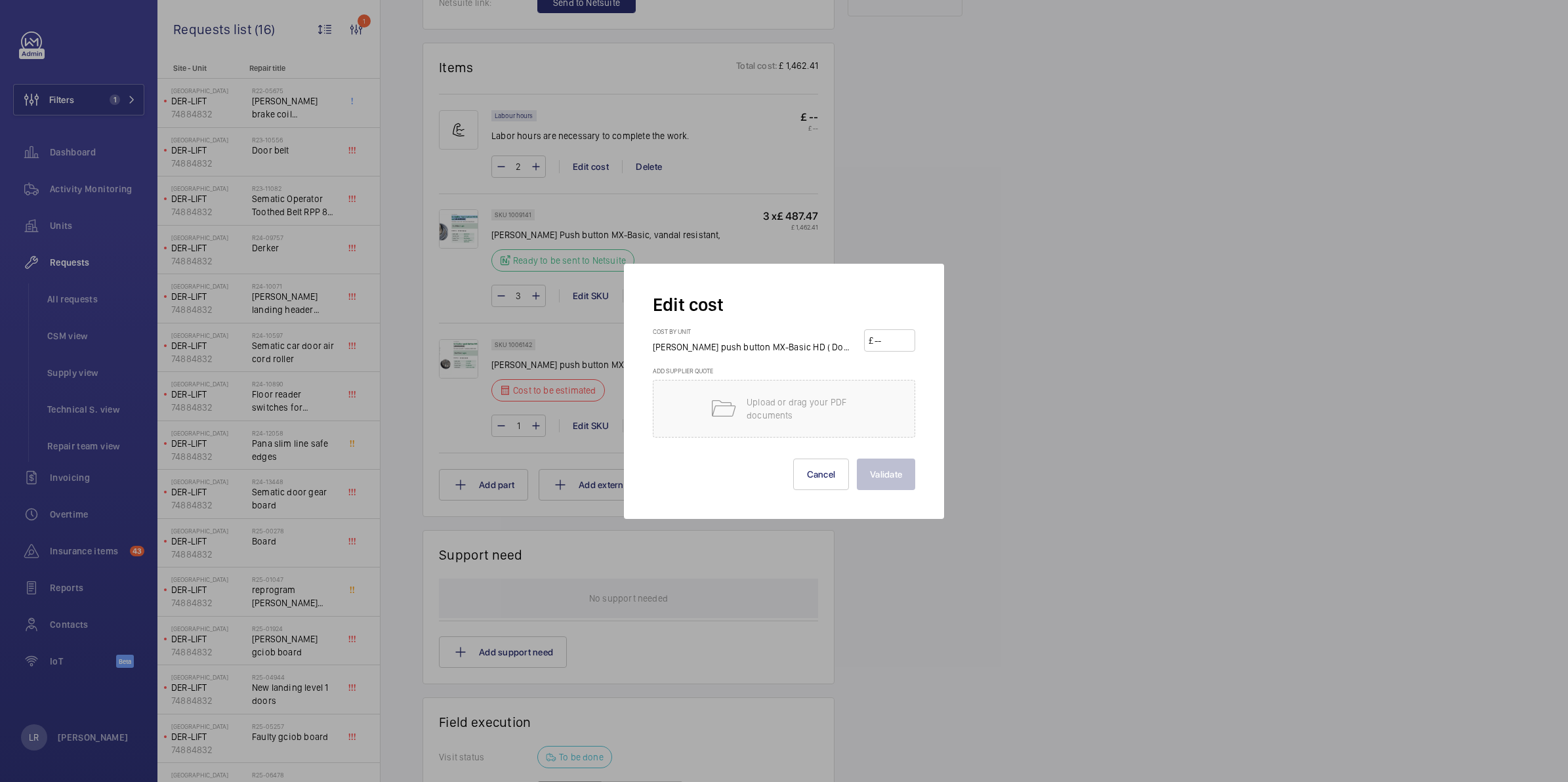
click at [877, 339] on input "number" at bounding box center [892, 340] width 38 height 21
type input "514.01"
click at [897, 466] on button "Validate" at bounding box center [886, 474] width 58 height 31
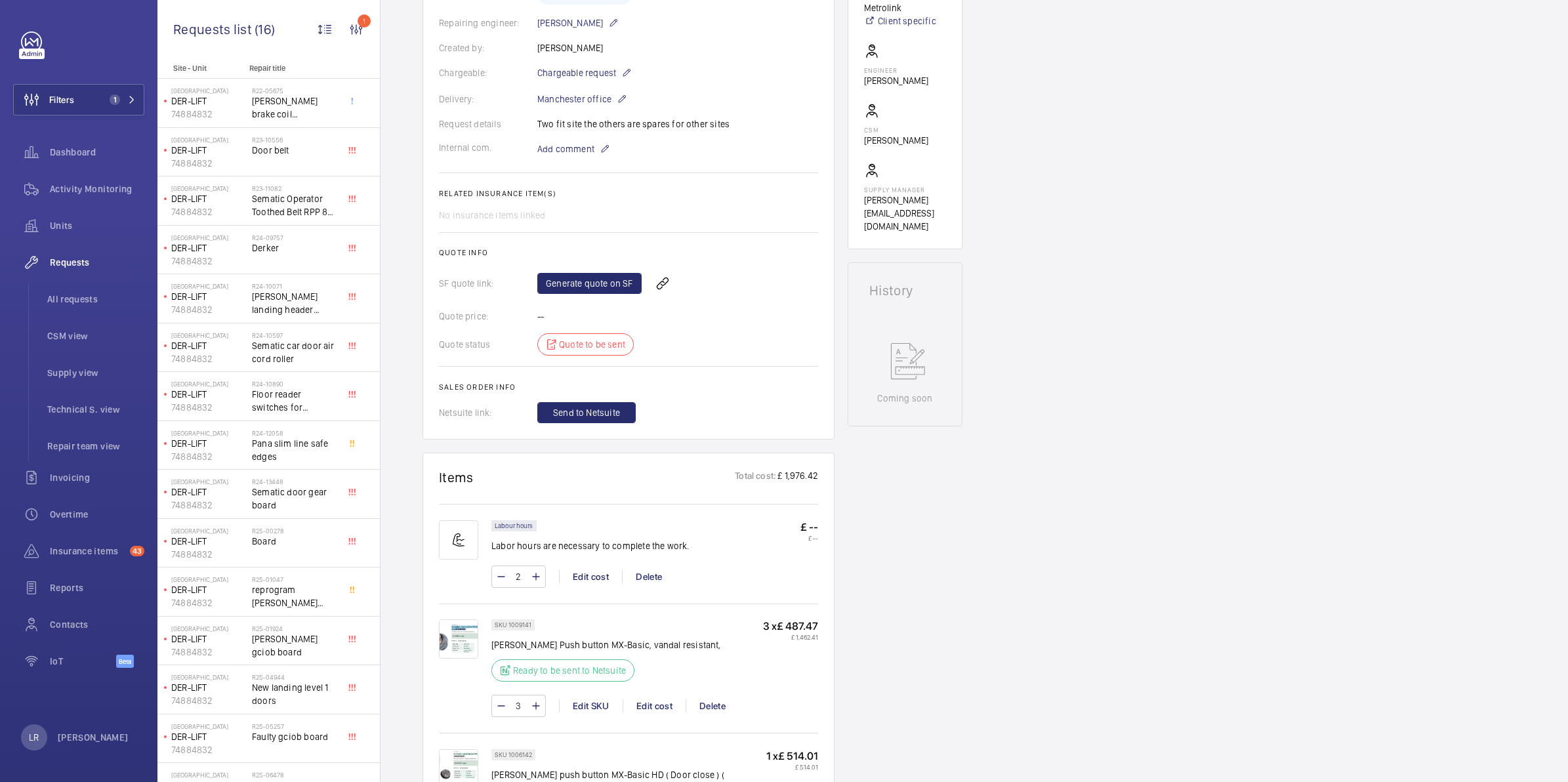
scroll to position [82, 0]
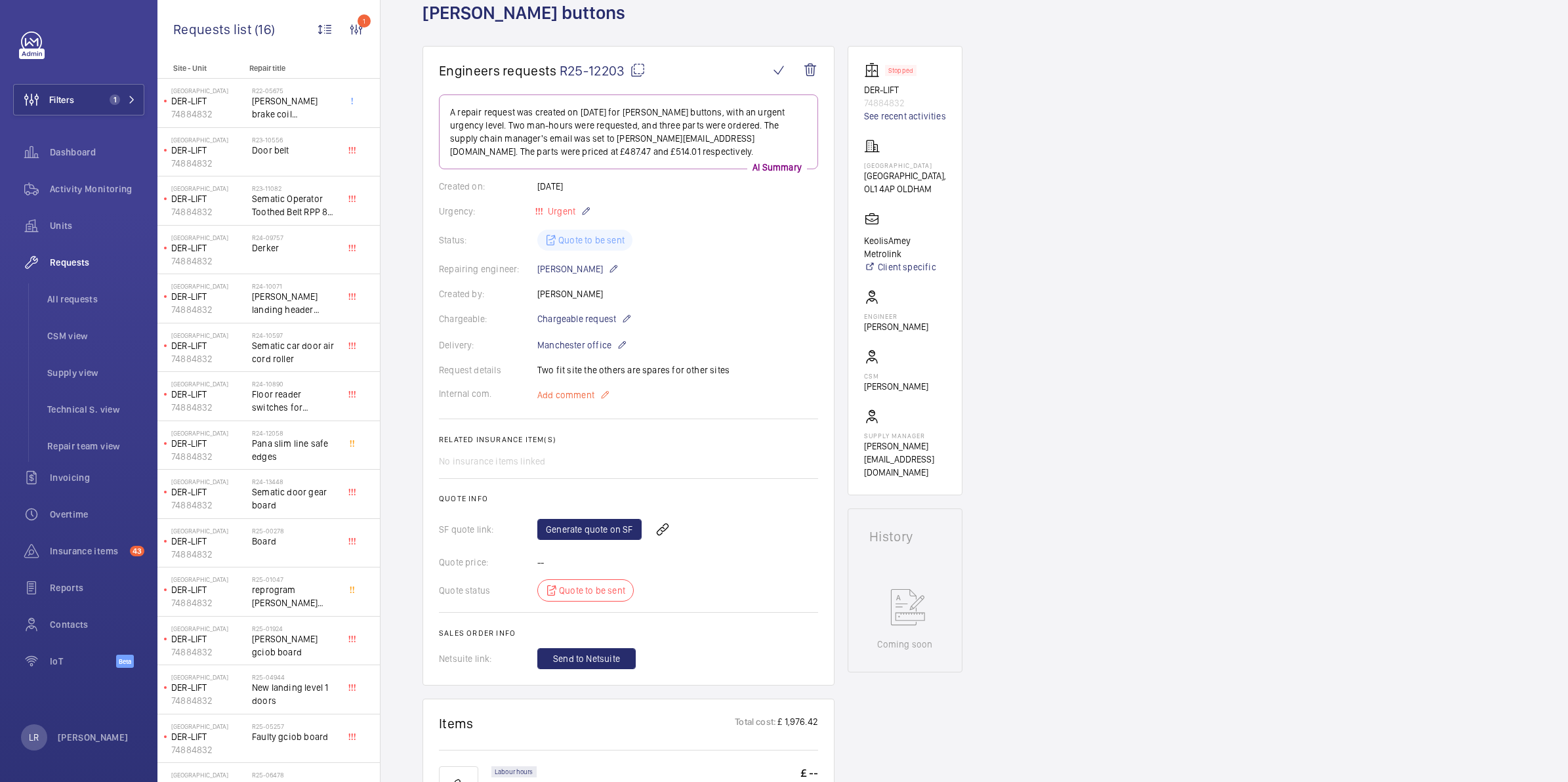
click at [612, 397] on p "Add comment" at bounding box center [586, 395] width 98 height 16
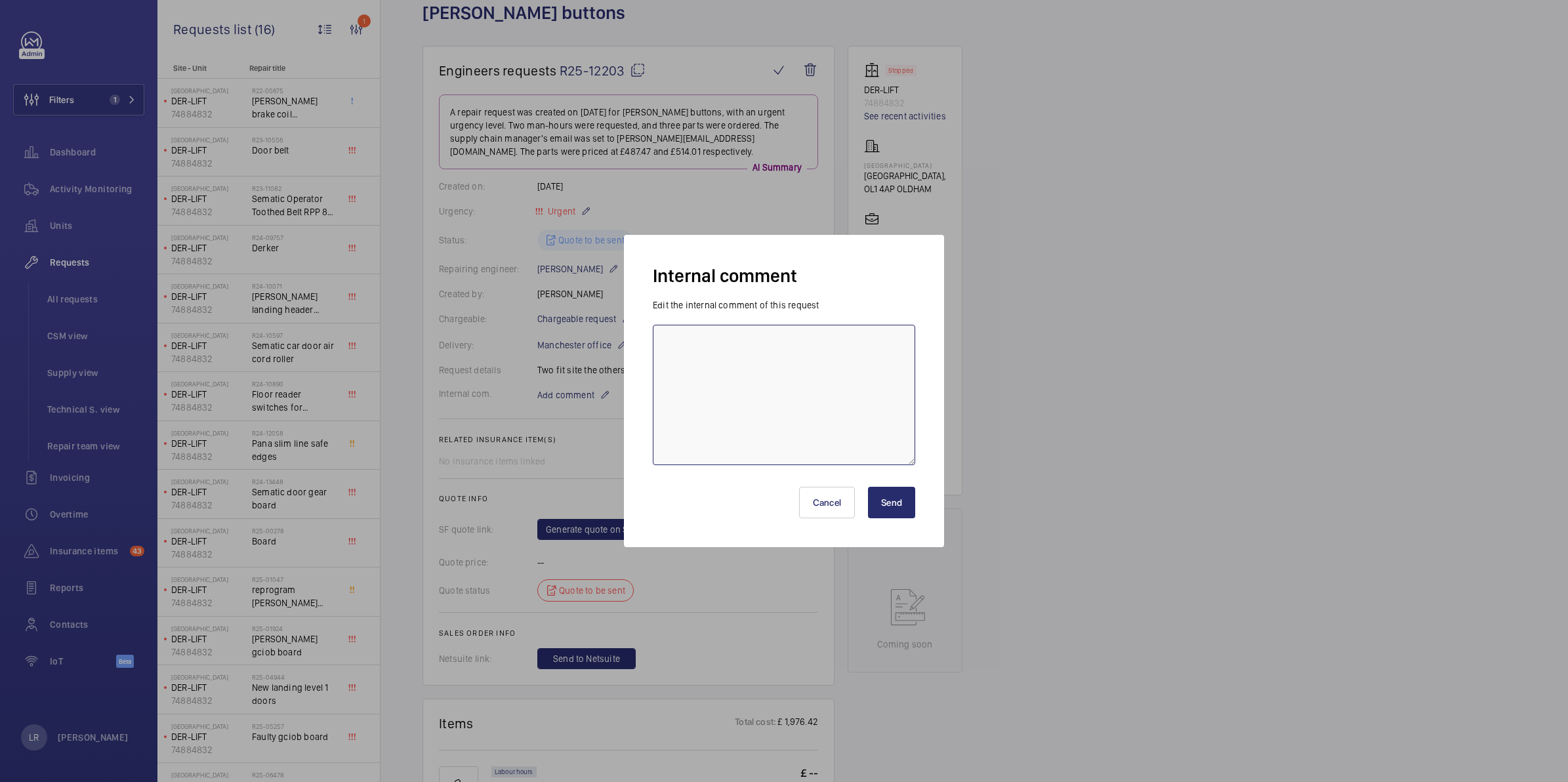
click at [683, 355] on textarea at bounding box center [784, 395] width 262 height 141
click at [752, 352] on textarea at bounding box center [784, 395] width 262 height 141
drag, startPoint x: 752, startPoint y: 352, endPoint x: 1102, endPoint y: 427, distance: 357.9
click at [1102, 427] on div at bounding box center [784, 391] width 1568 height 782
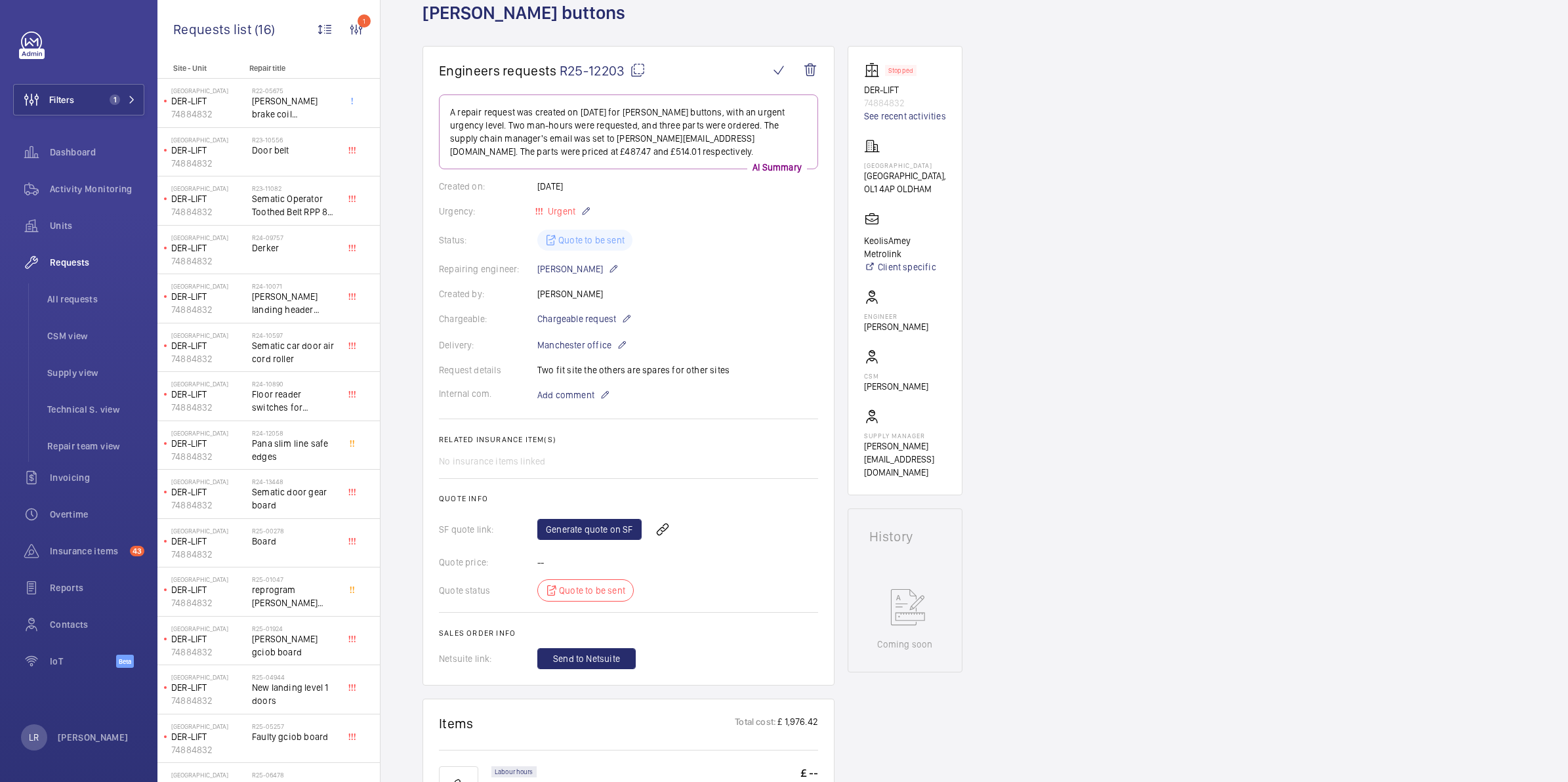
scroll to position [410, 0]
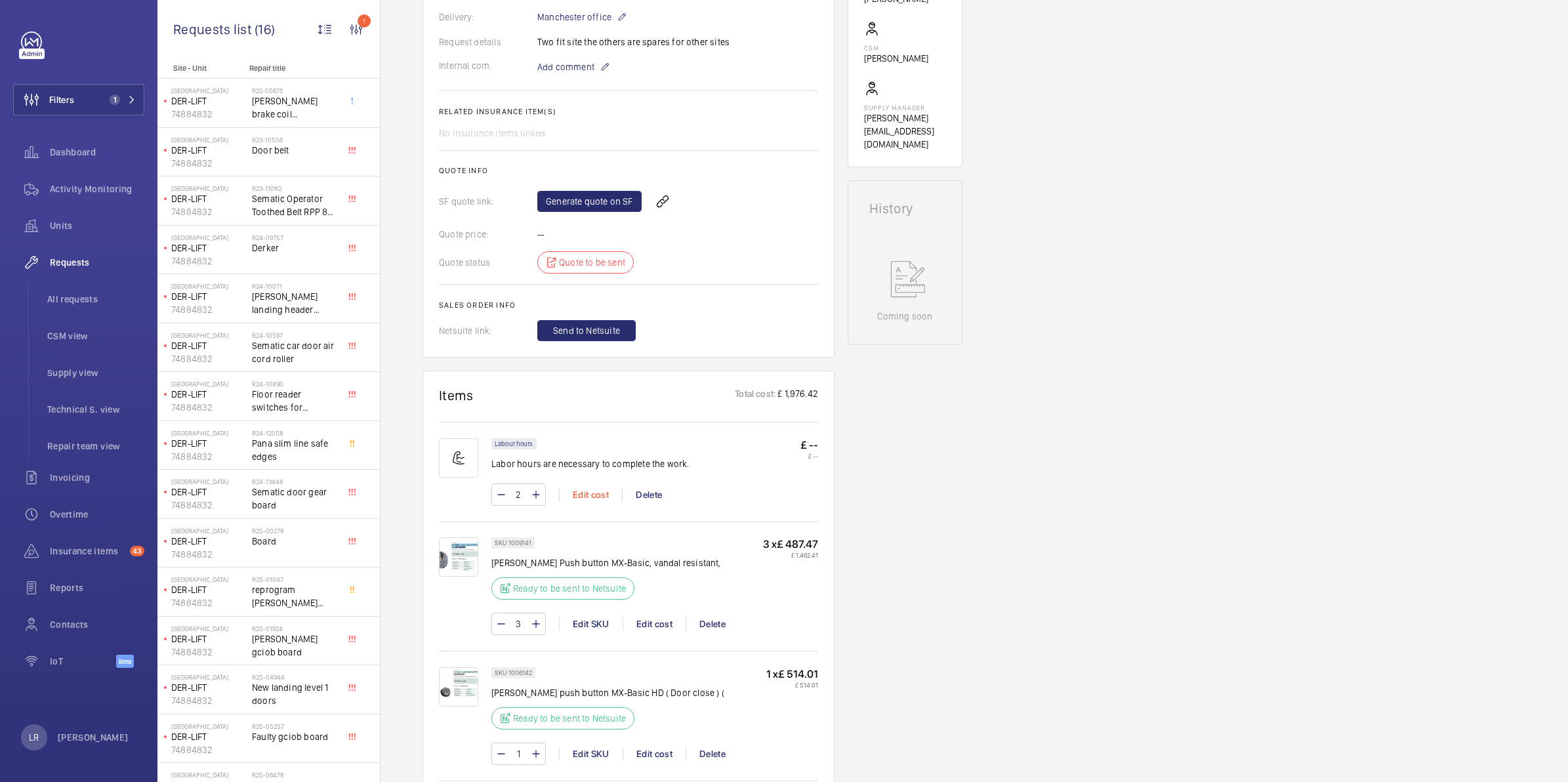
click at [602, 492] on div "Edit cost" at bounding box center [590, 494] width 63 height 13
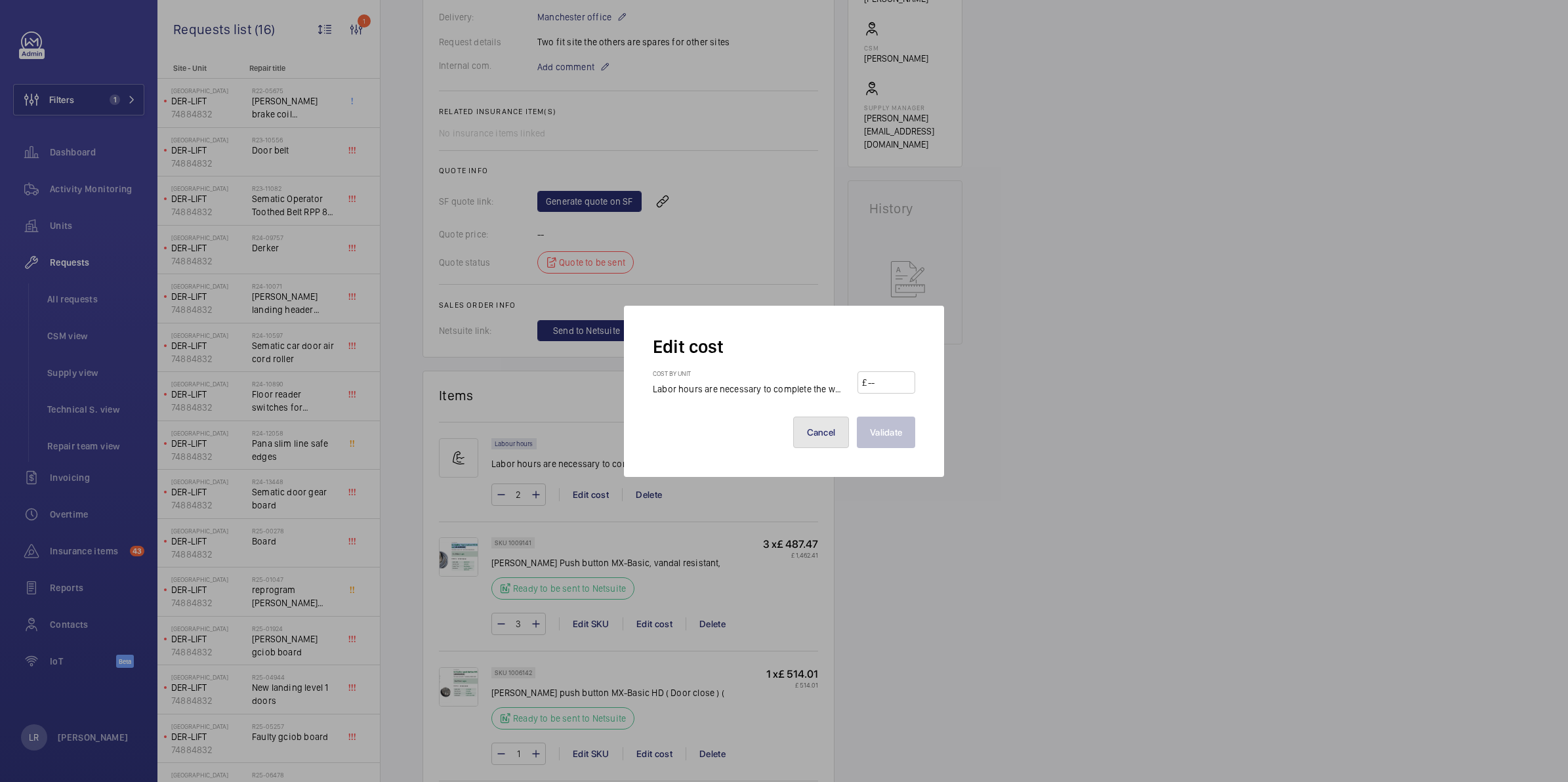
click at [835, 433] on button "Cancel" at bounding box center [821, 432] width 56 height 31
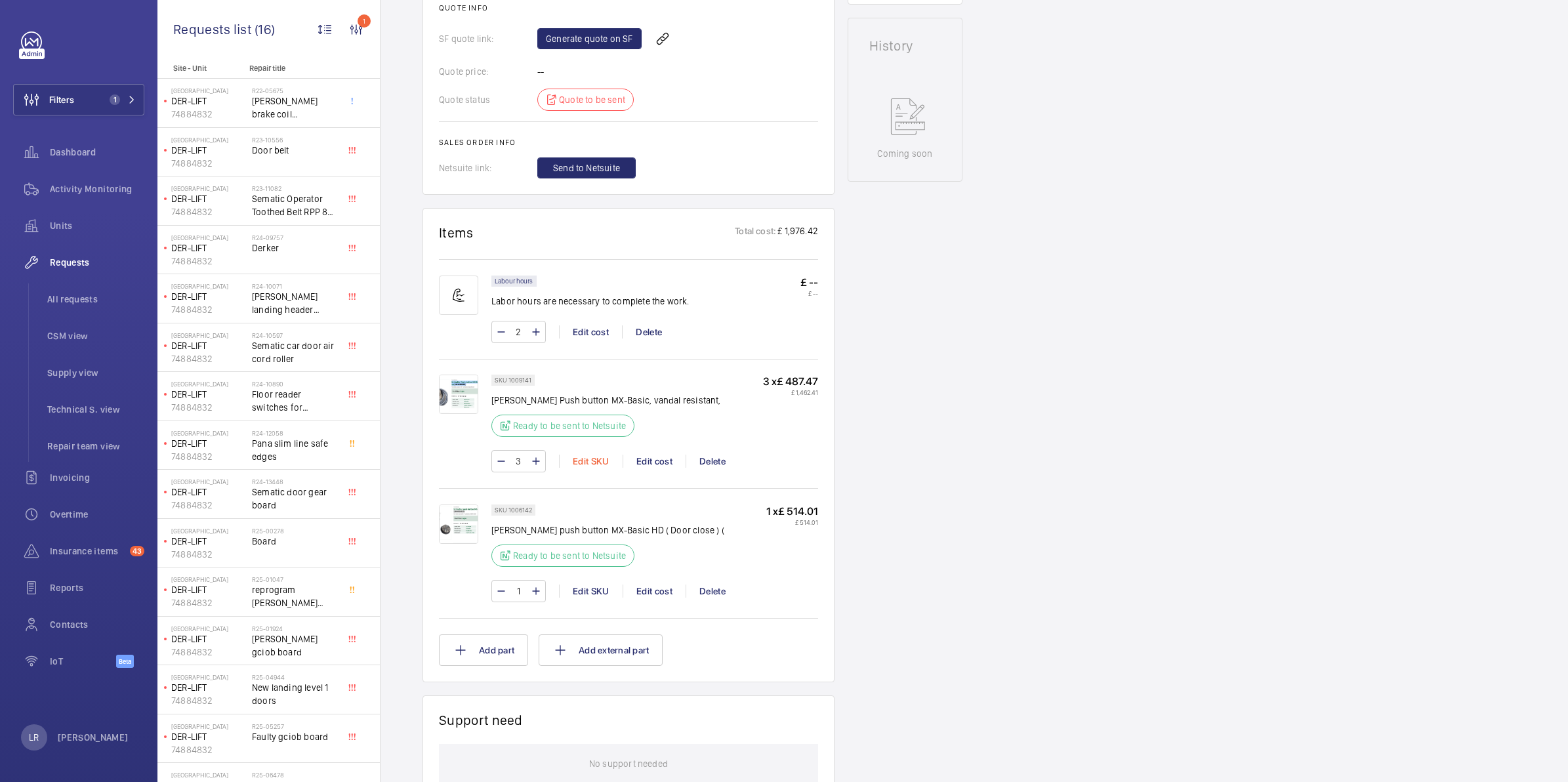
scroll to position [574, 0]
click at [642, 463] on div "Edit cost" at bounding box center [654, 460] width 63 height 13
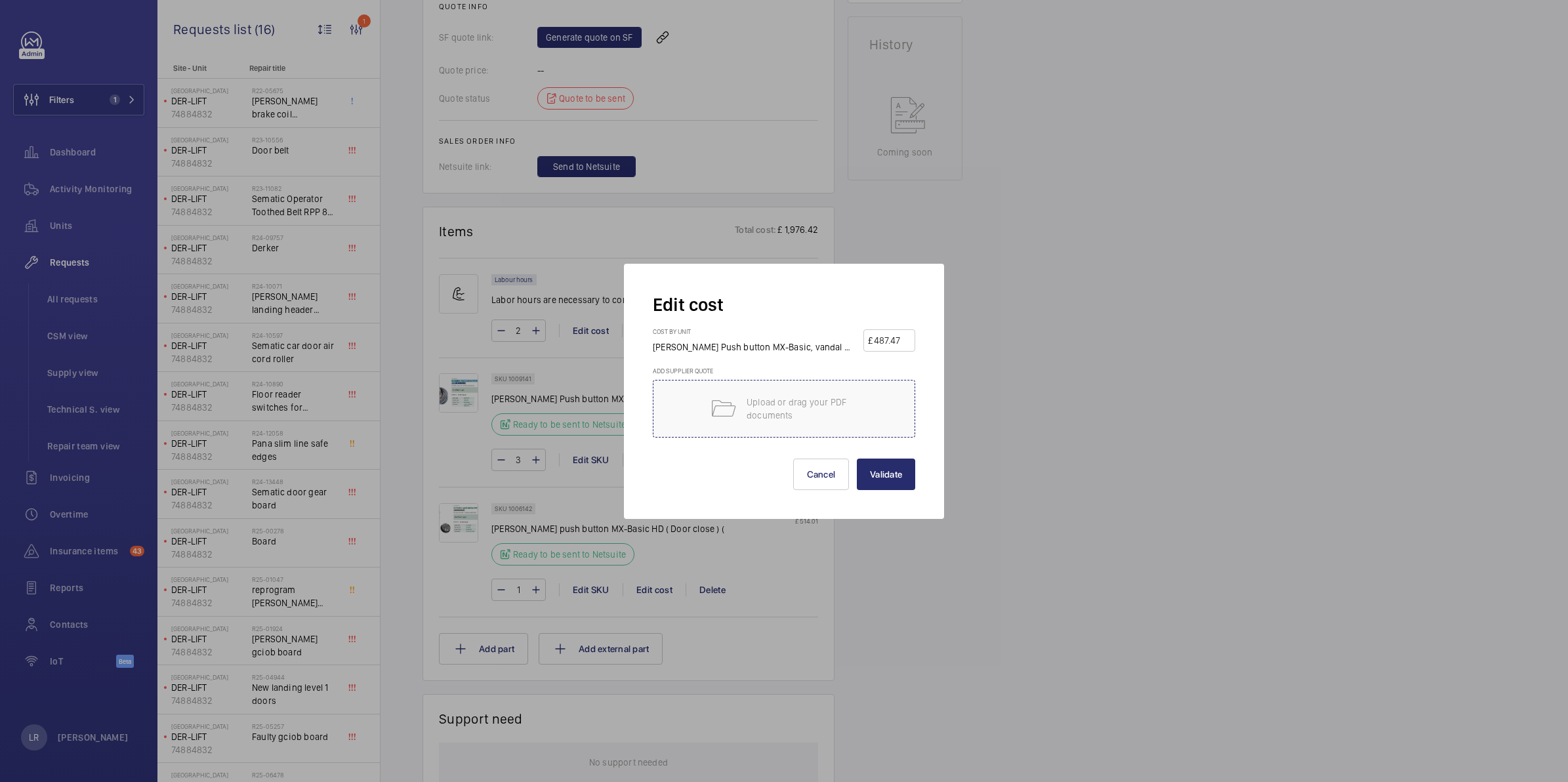
click at [779, 398] on p "Upload or drag your PDF documents" at bounding box center [802, 408] width 112 height 26
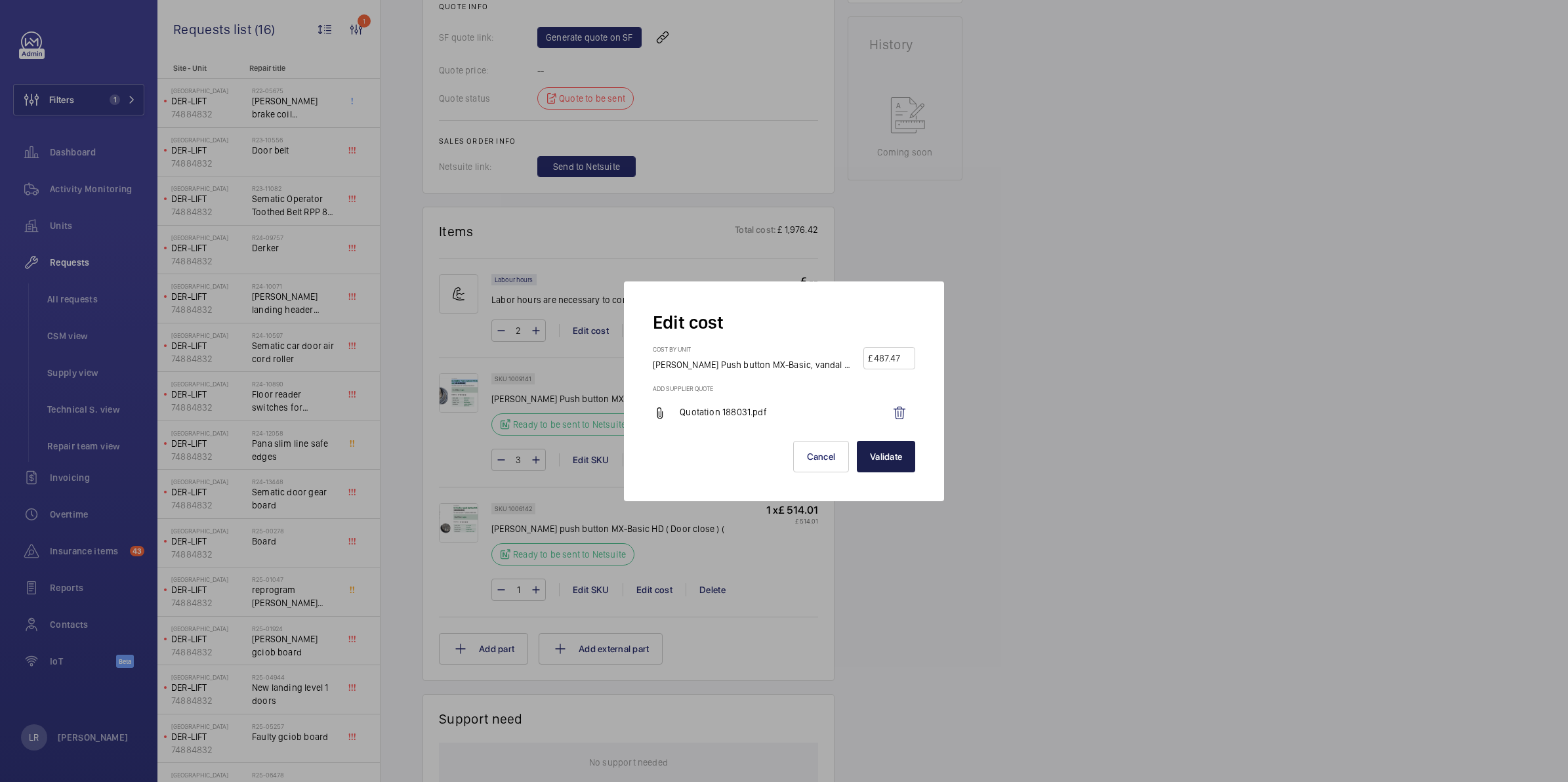
click at [872, 457] on button "Validate" at bounding box center [886, 456] width 58 height 31
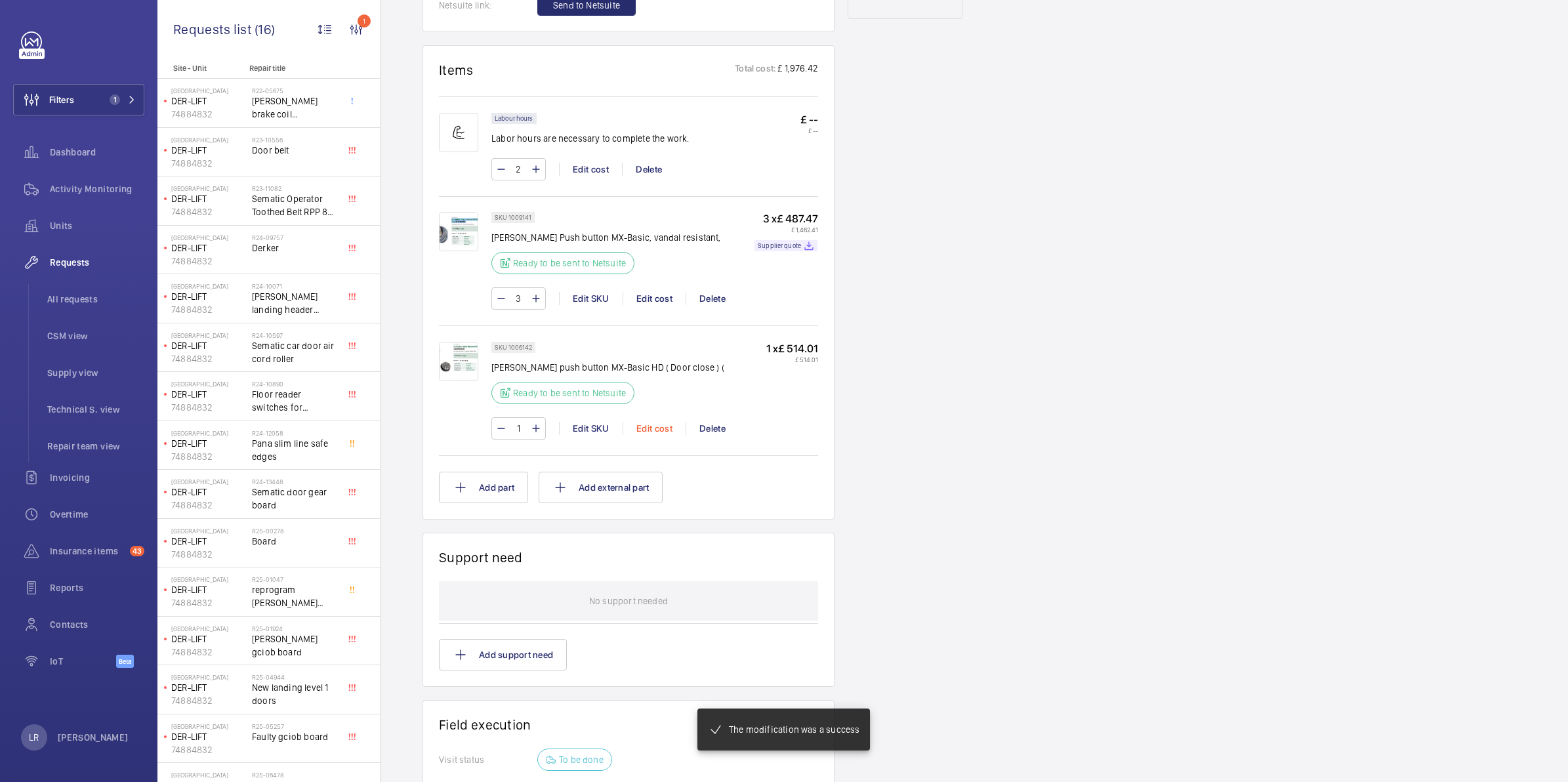
scroll to position [764, 0]
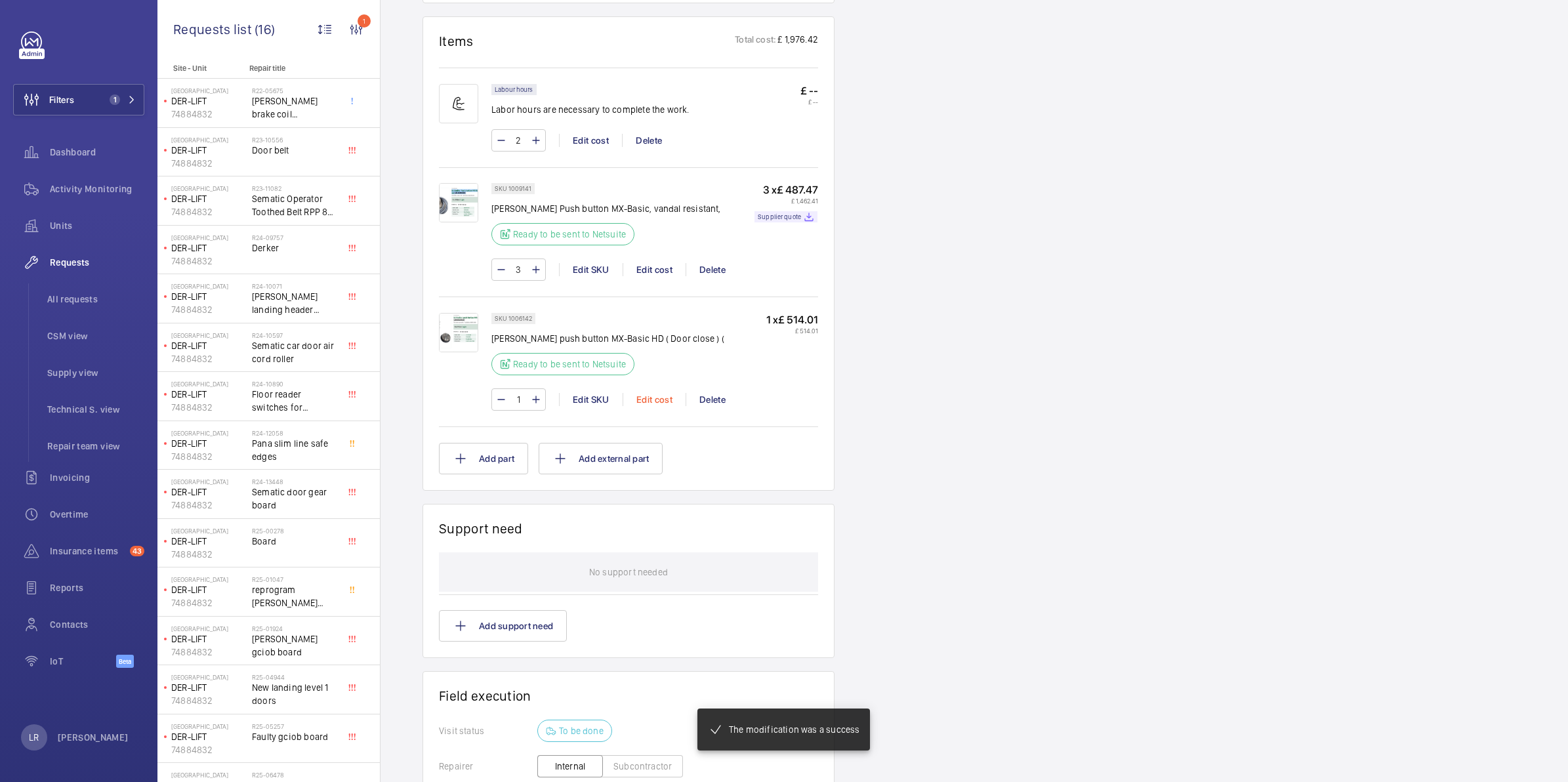
click at [647, 402] on div "Edit cost" at bounding box center [654, 399] width 63 height 13
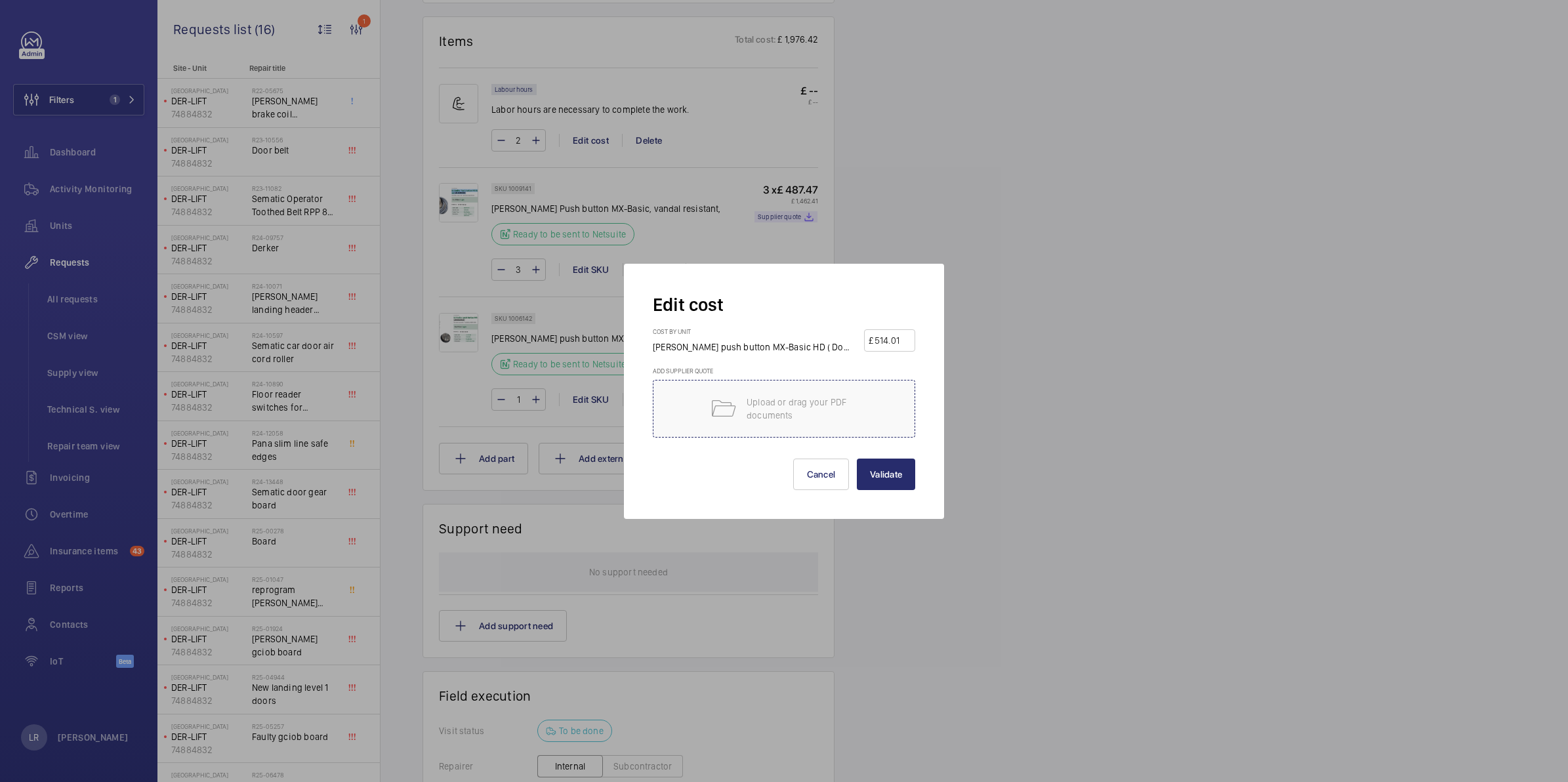
click at [716, 411] on mat-icon at bounding box center [723, 408] width 26 height 26
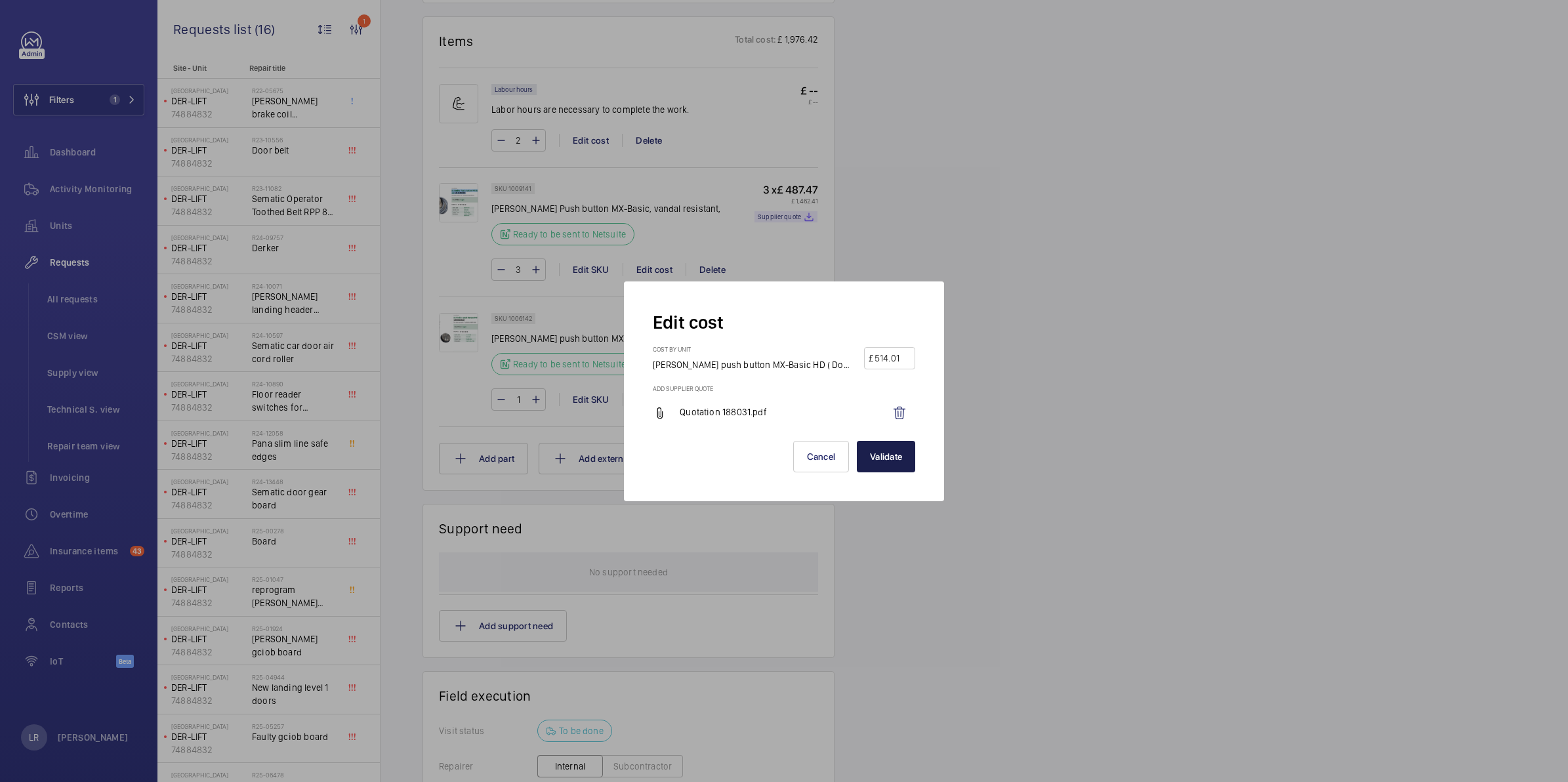
click at [893, 457] on button "Validate" at bounding box center [886, 456] width 58 height 31
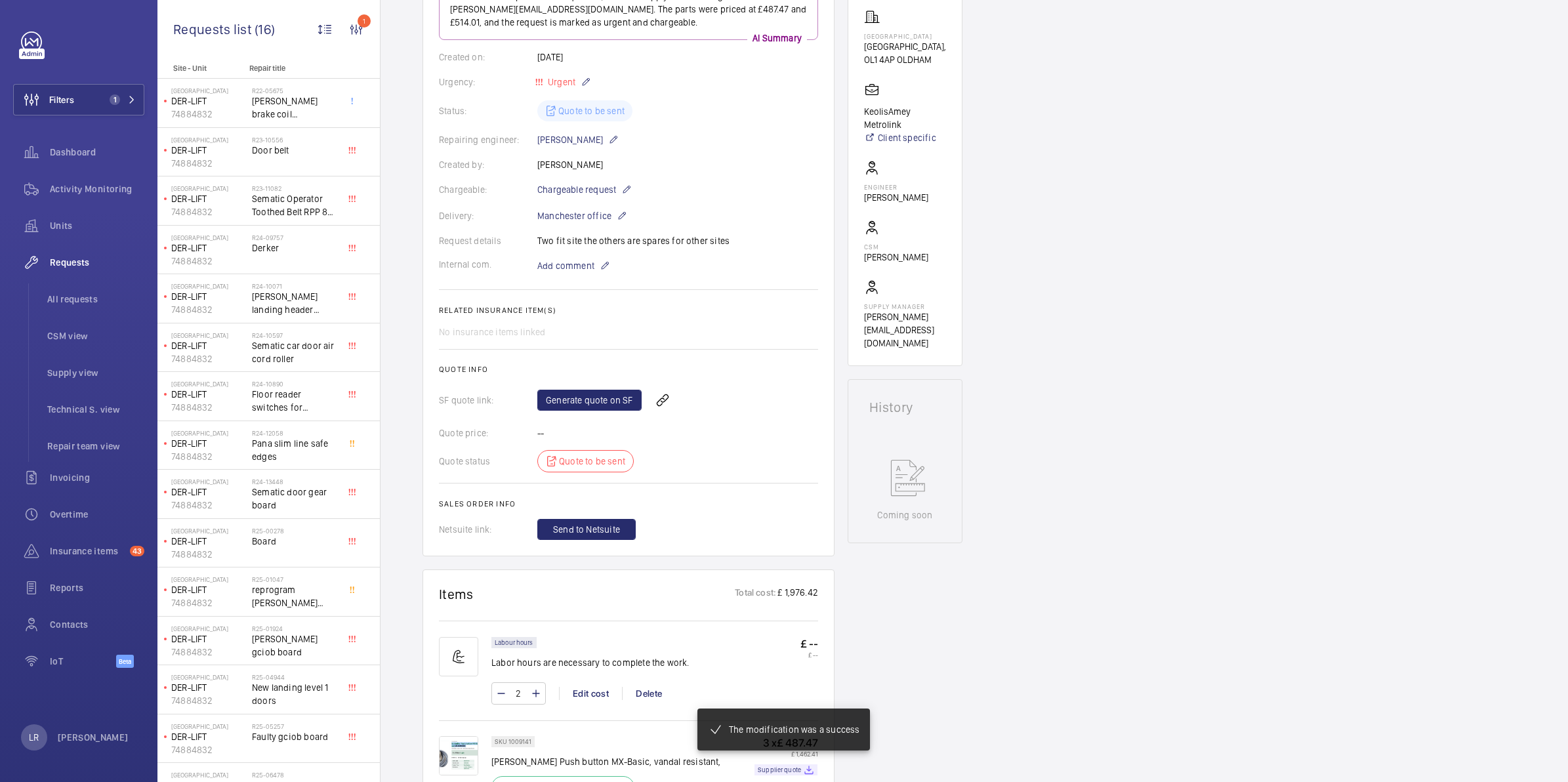
scroll to position [203, 0]
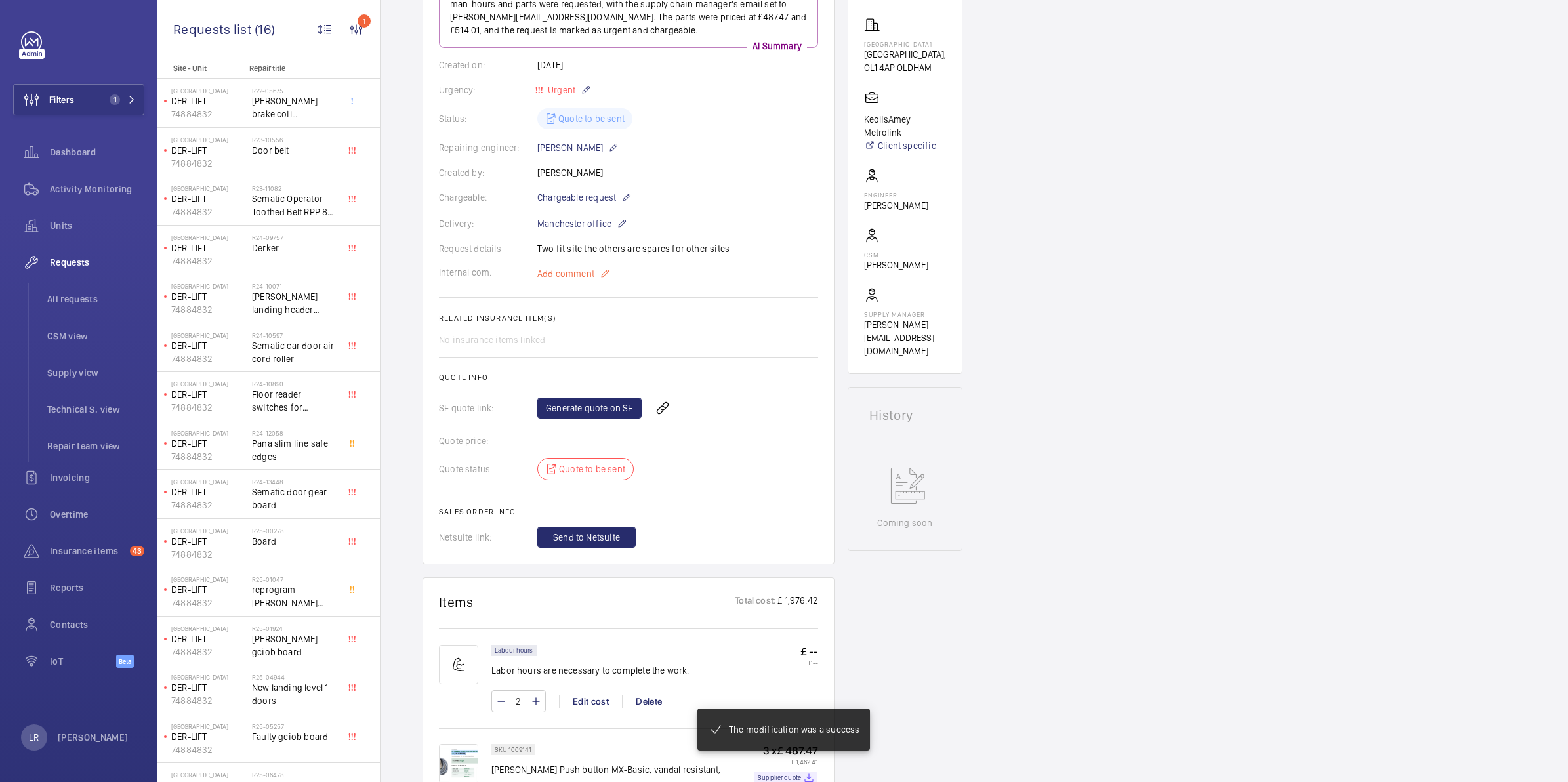
click at [600, 273] on mat-icon at bounding box center [605, 273] width 11 height 16
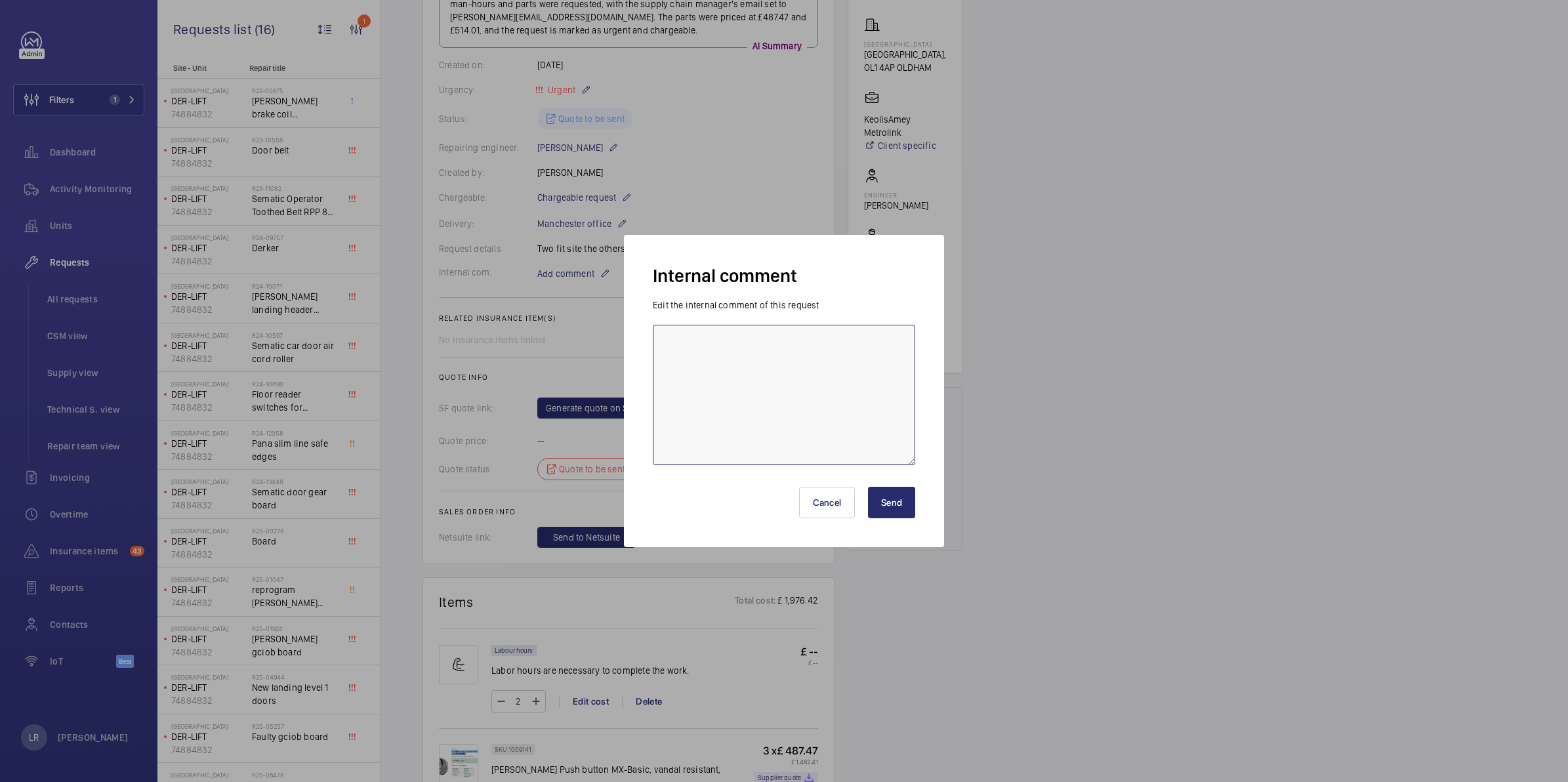
click at [730, 356] on textarea at bounding box center [784, 395] width 262 height 141
type textarea "£487.47 Davenport £514.01 Davenport"
click at [897, 500] on button "Send" at bounding box center [892, 502] width 47 height 31
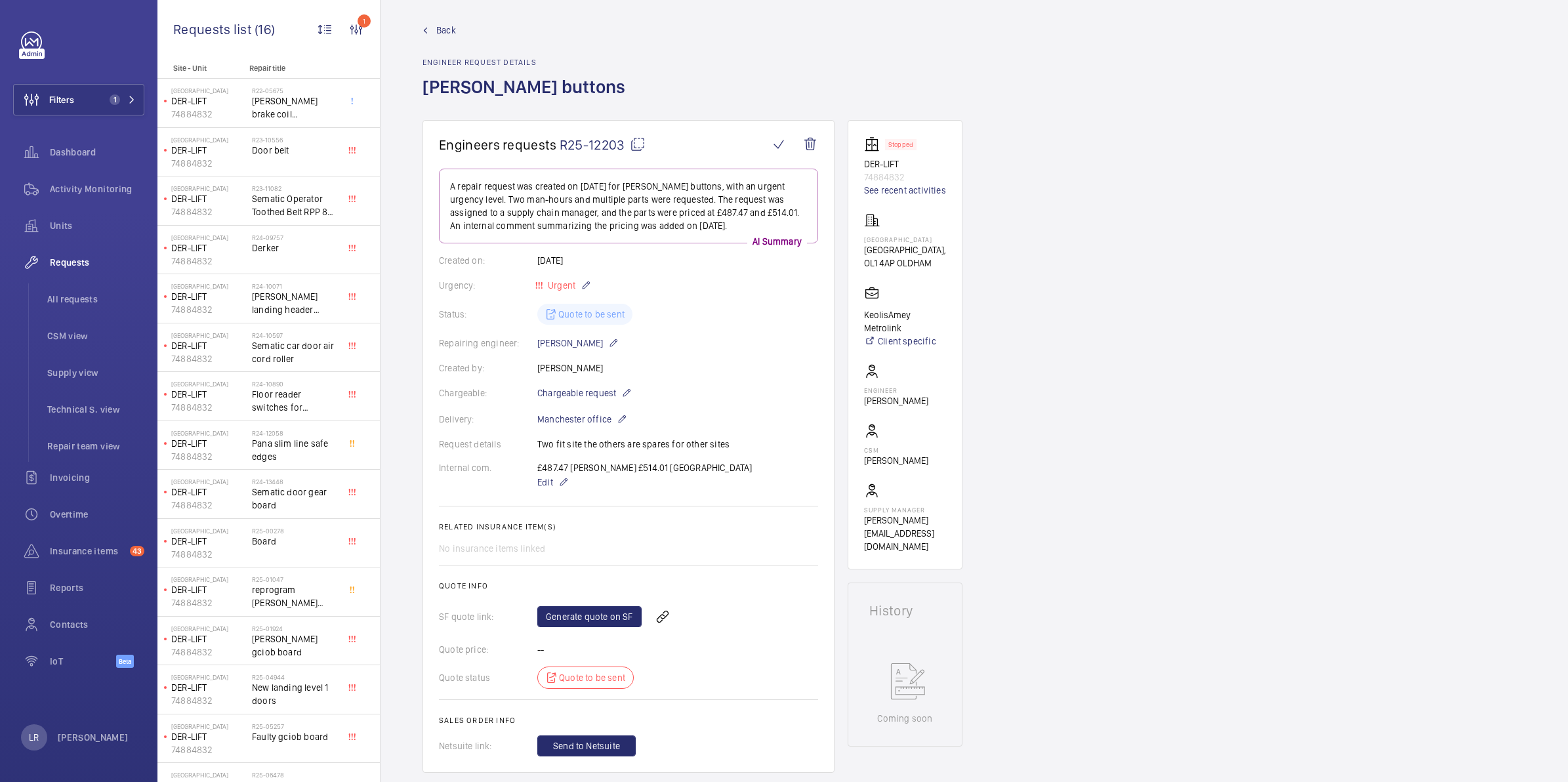
scroll to position [0, 0]
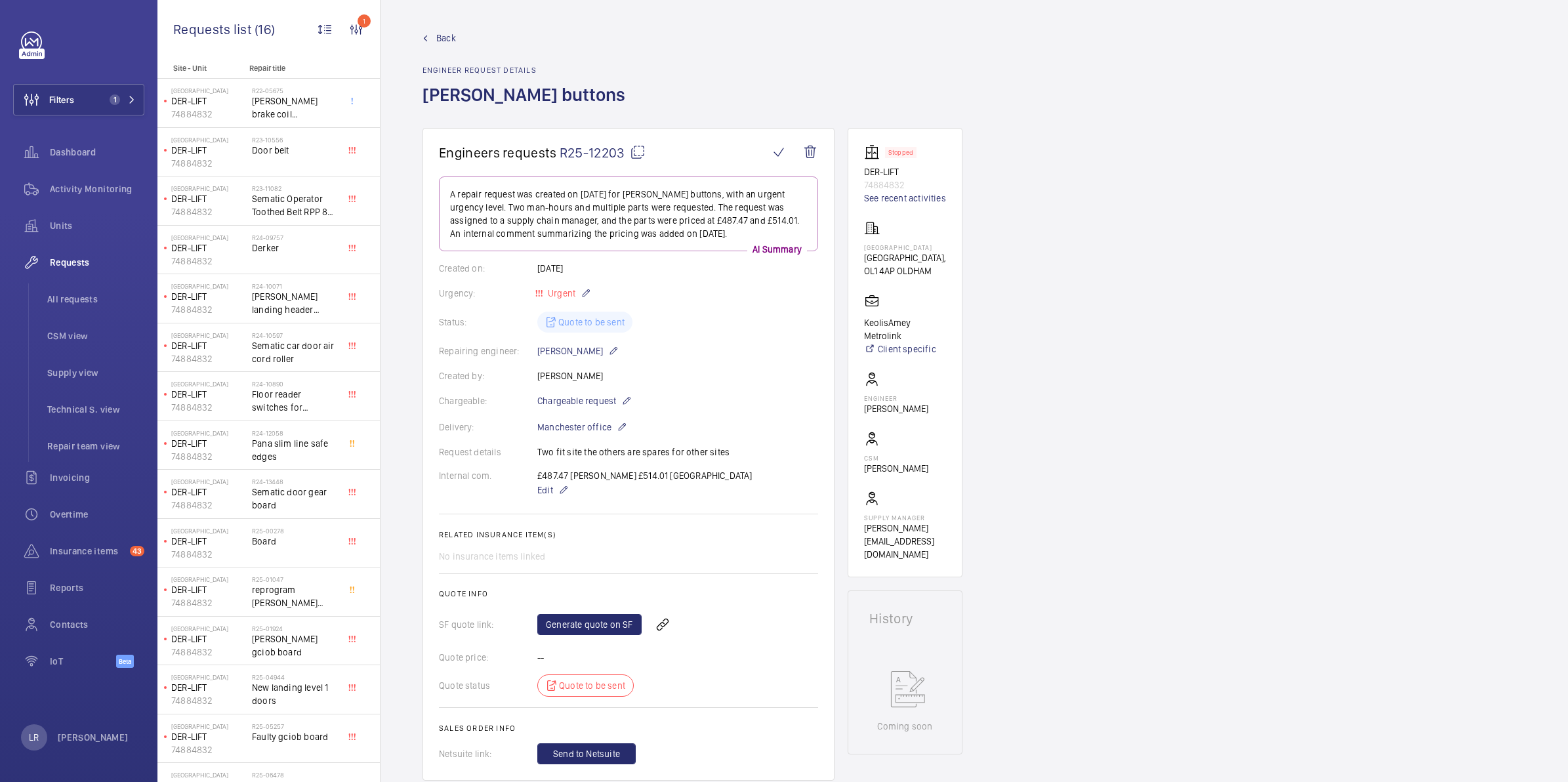
click at [440, 40] on span "Back" at bounding box center [446, 38] width 20 height 13
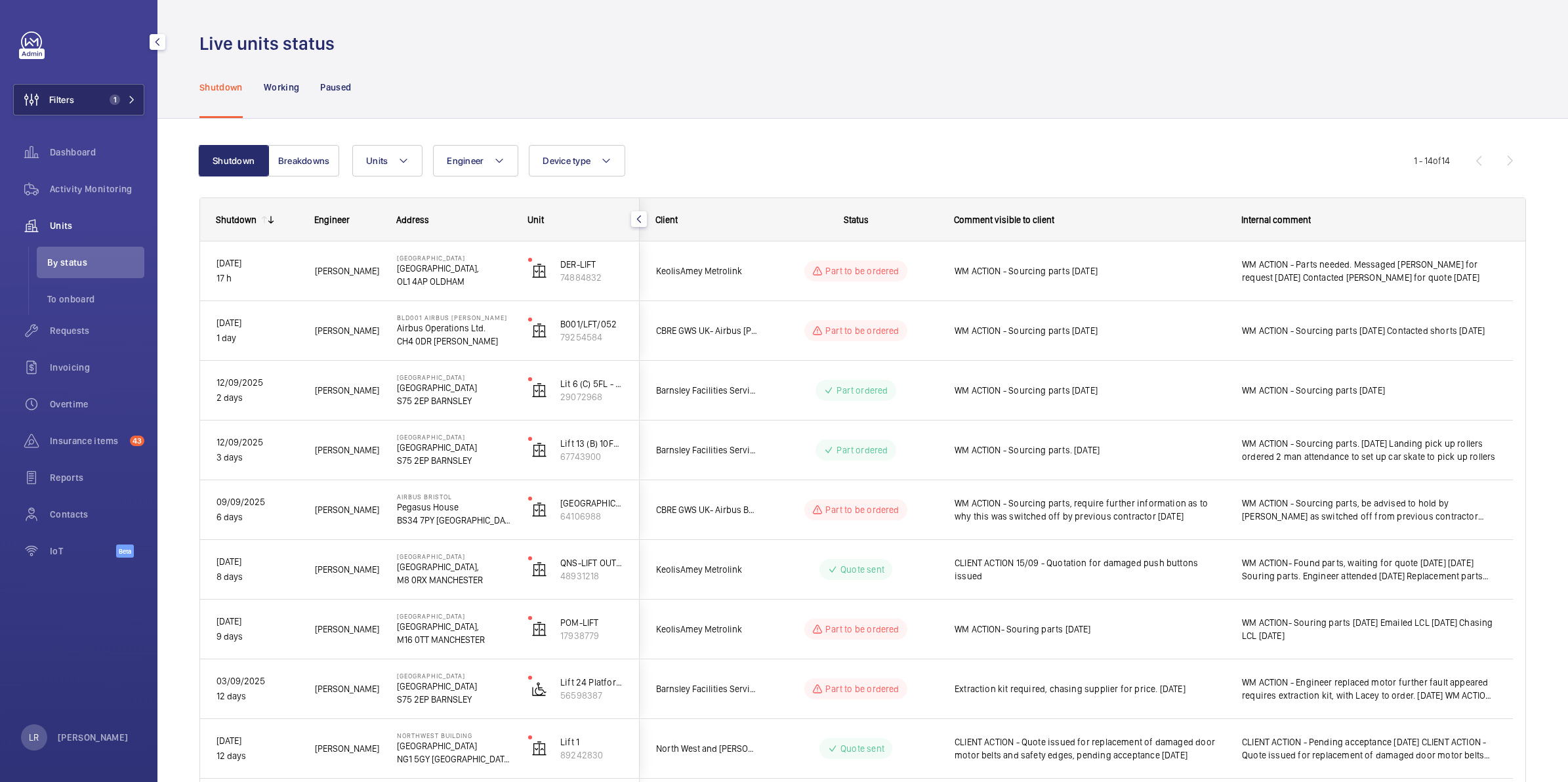
click at [136, 84] on button "Filters 1" at bounding box center [78, 99] width 131 height 31
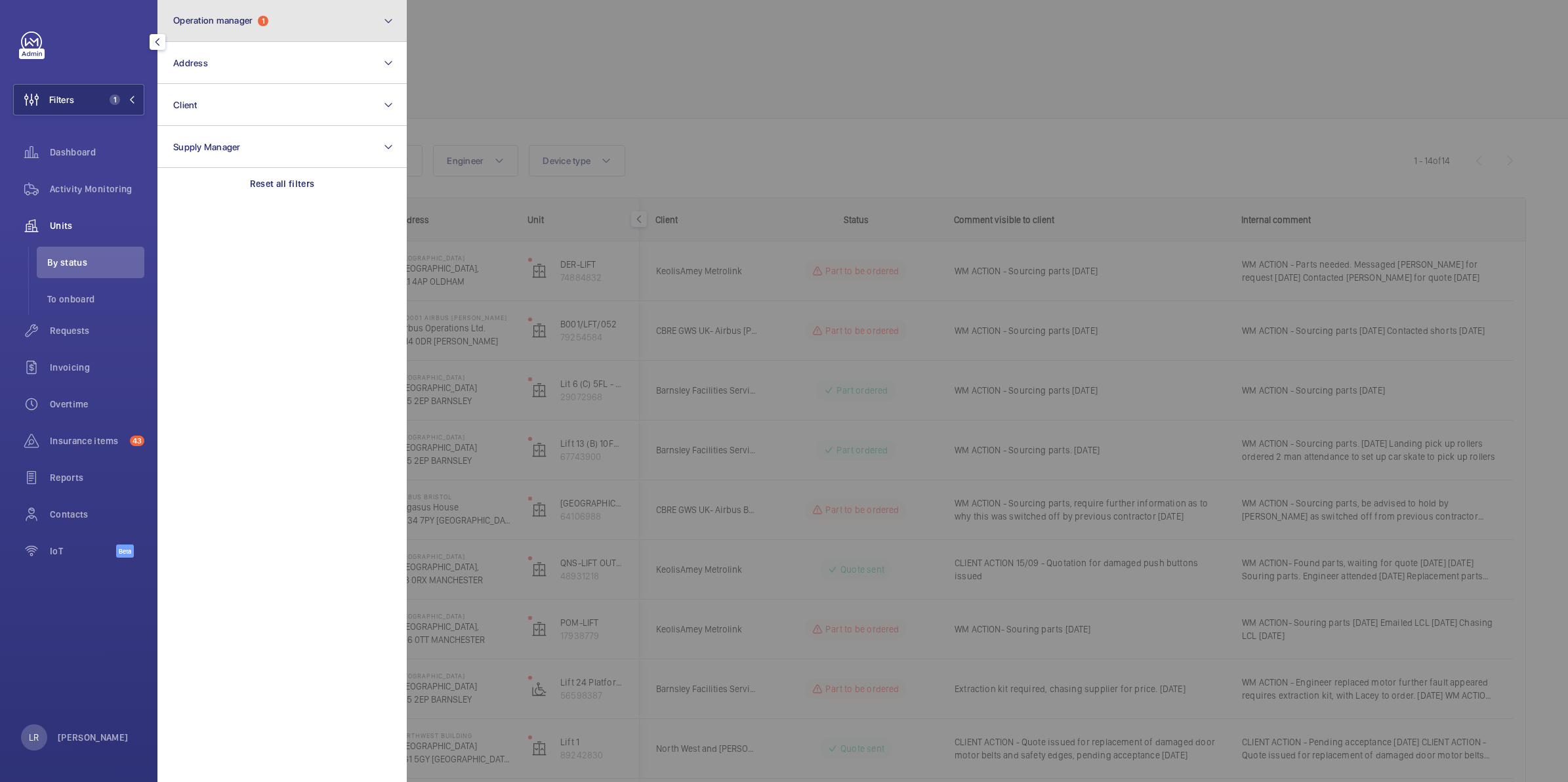
click at [266, 30] on button "Operation manager 1" at bounding box center [282, 21] width 249 height 42
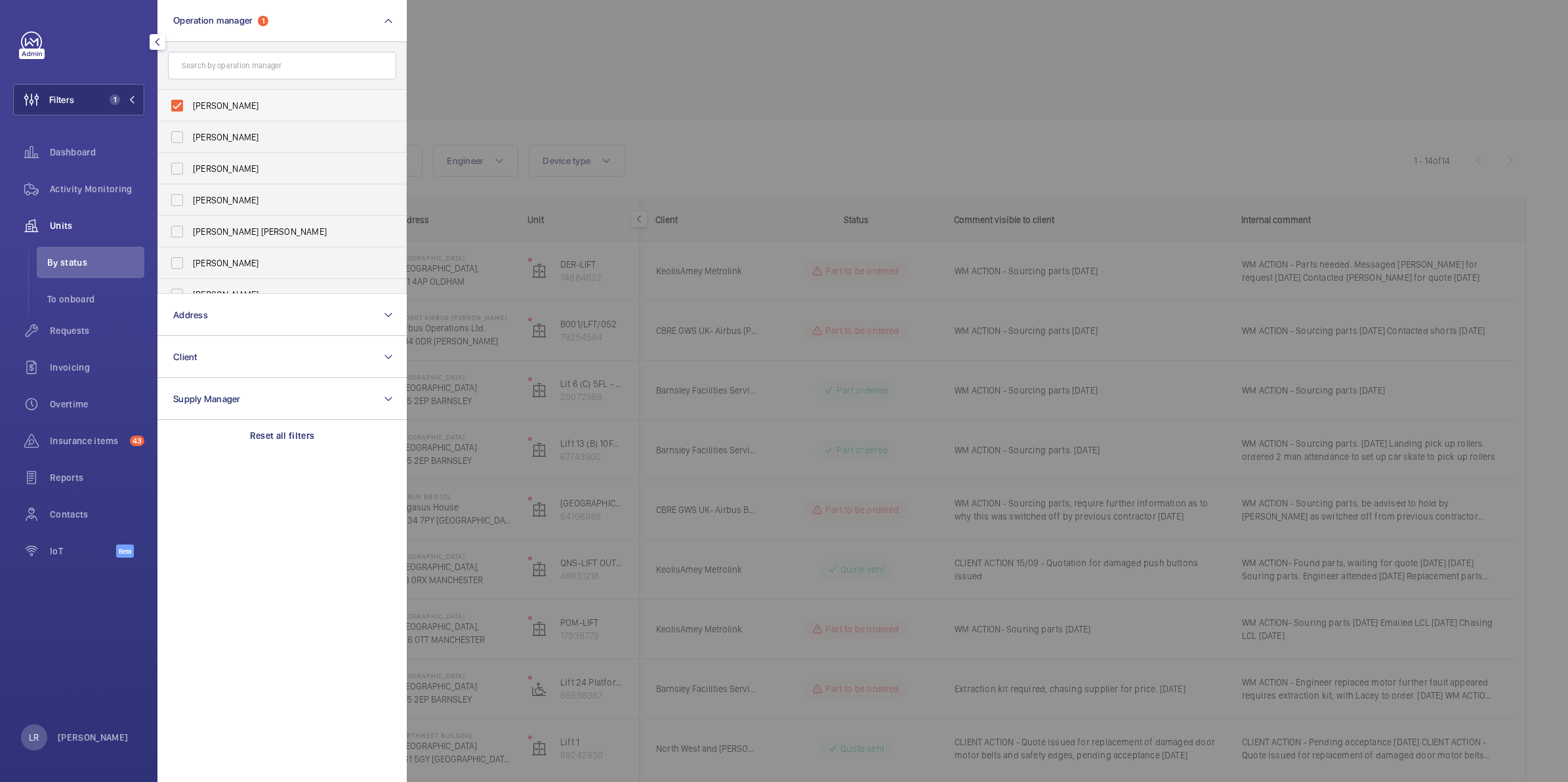
click at [260, 102] on span "[PERSON_NAME]" at bounding box center [283, 105] width 180 height 13
click at [190, 102] on input "[PERSON_NAME]" at bounding box center [177, 105] width 26 height 26
checkbox input "false"
click at [264, 223] on label "[PERSON_NAME] [PERSON_NAME]" at bounding box center [272, 232] width 228 height 31
click at [190, 223] on input "[PERSON_NAME] [PERSON_NAME]" at bounding box center [177, 231] width 26 height 26
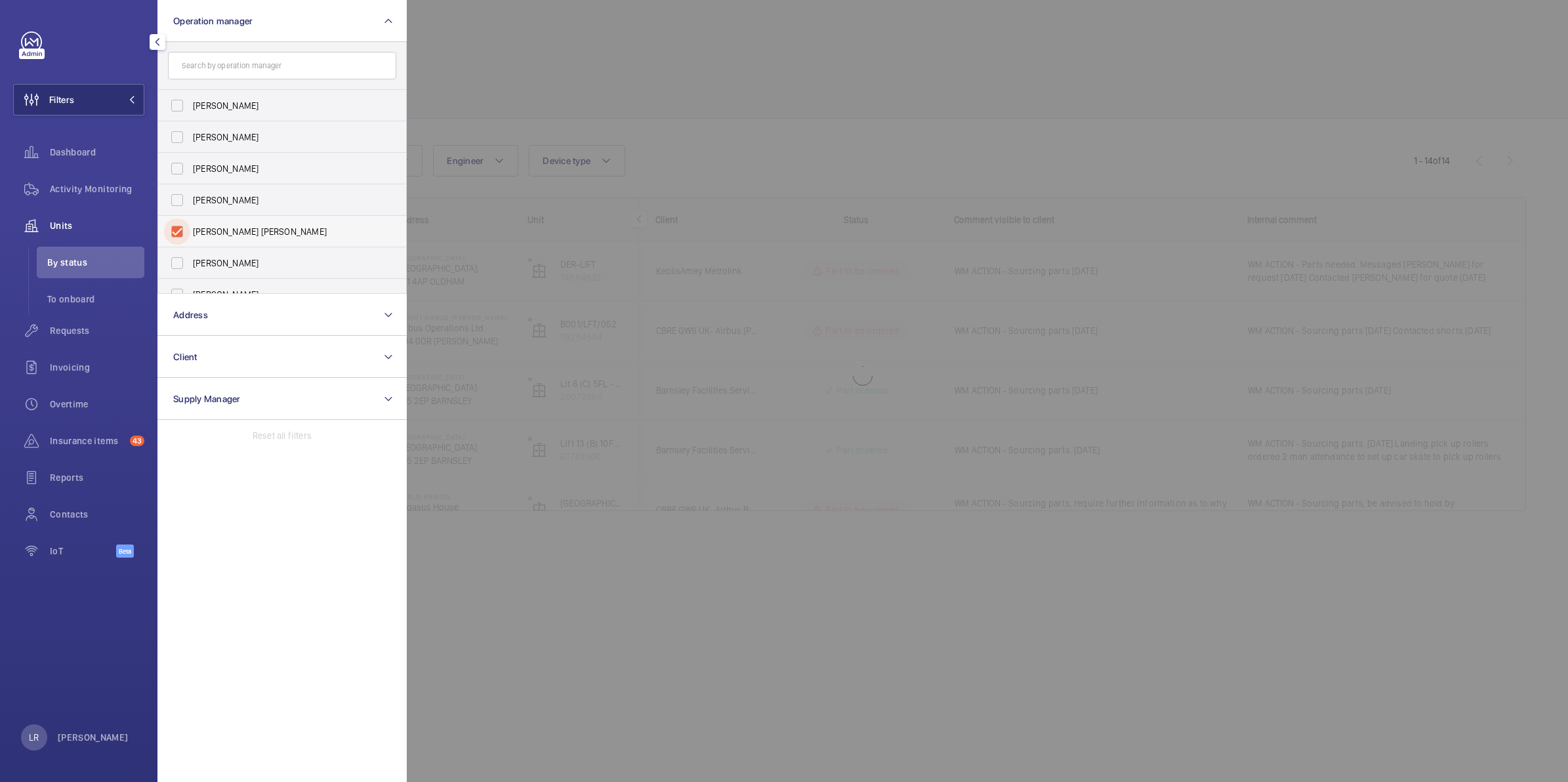
checkbox input "true"
click at [509, 75] on div at bounding box center [1190, 391] width 1568 height 782
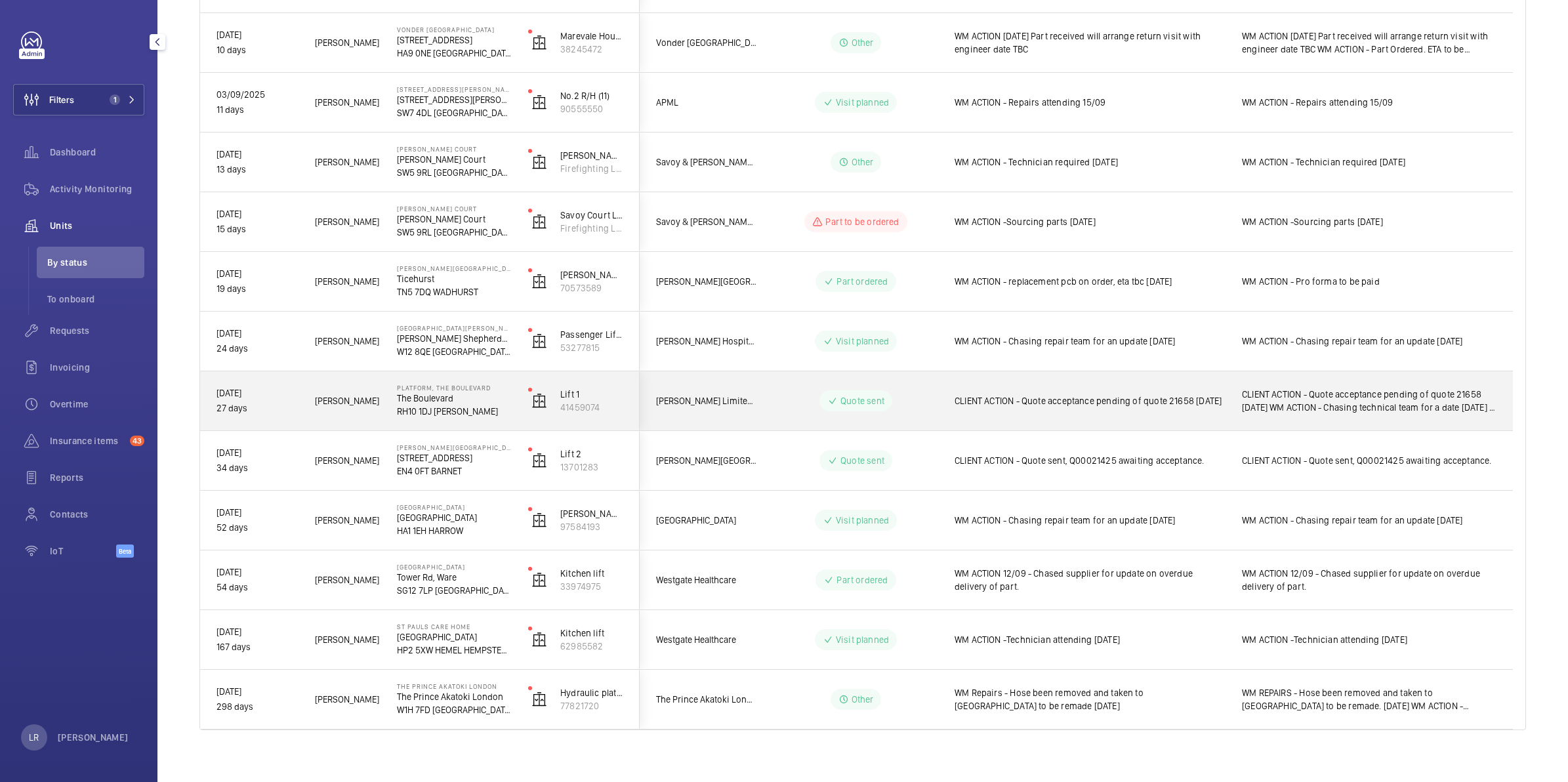
scroll to position [776, 0]
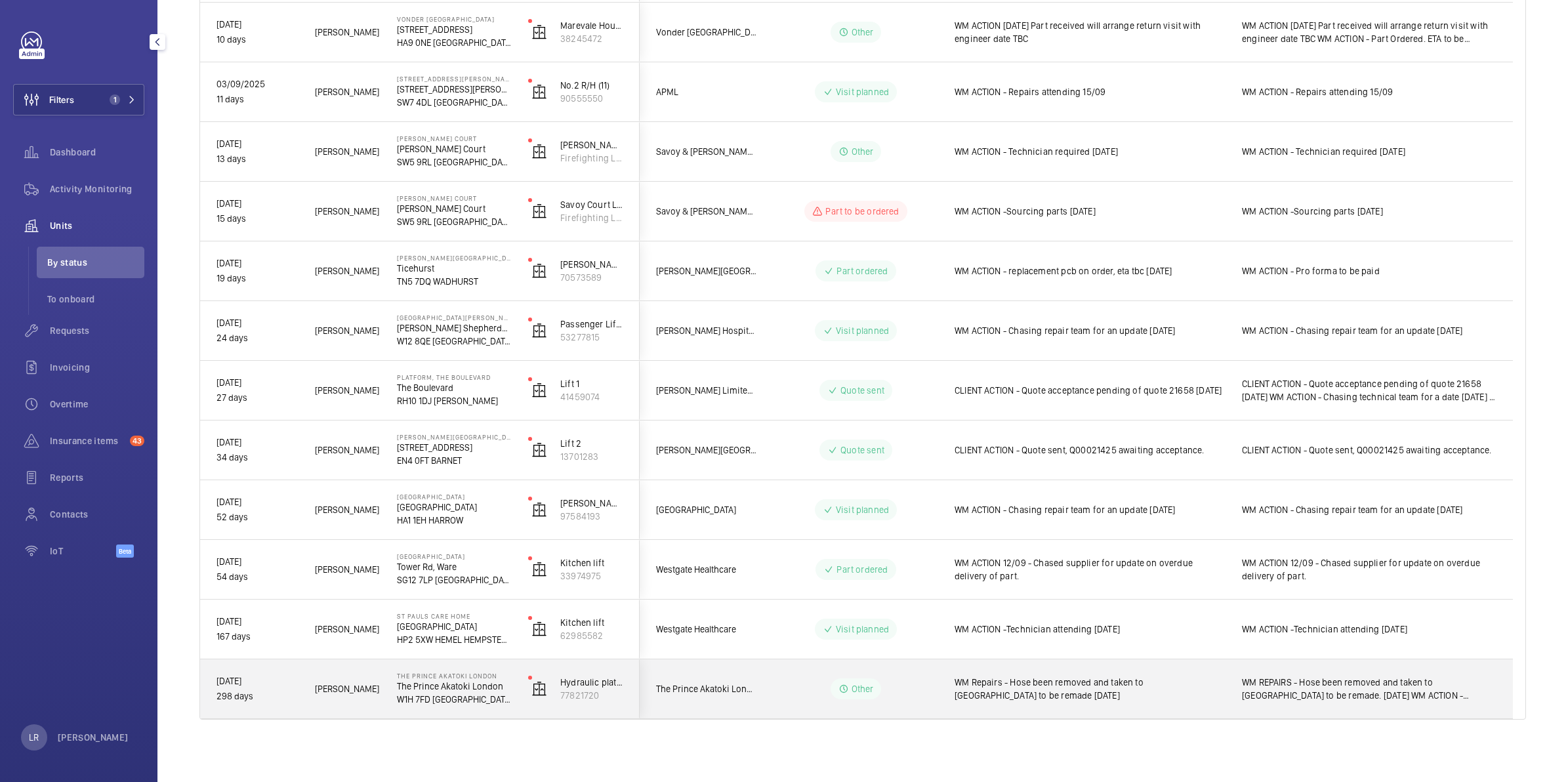
click at [817, 669] on div "Other" at bounding box center [848, 688] width 179 height 47
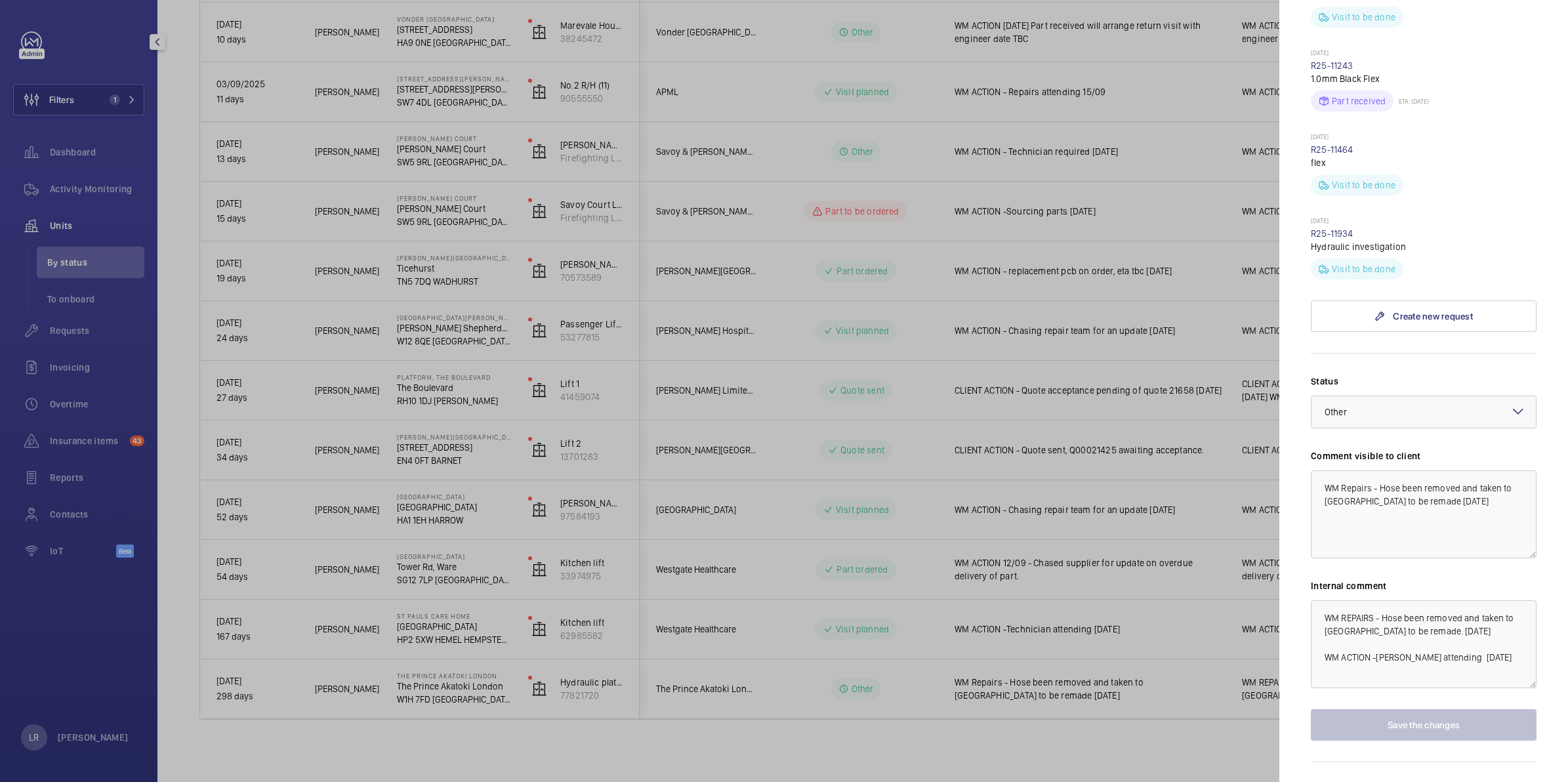
scroll to position [902, 0]
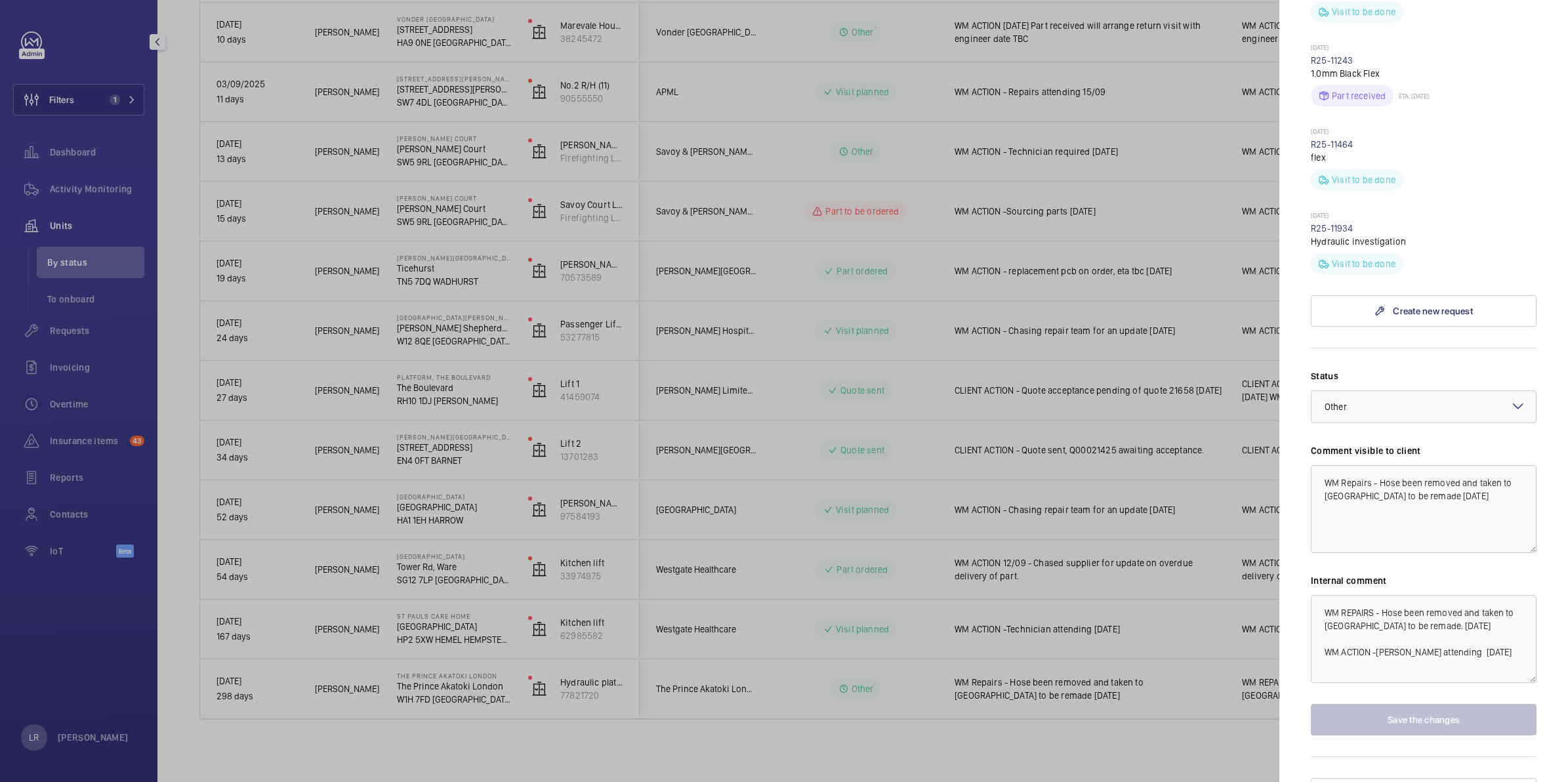
click at [1116, 501] on div at bounding box center [784, 391] width 1568 height 782
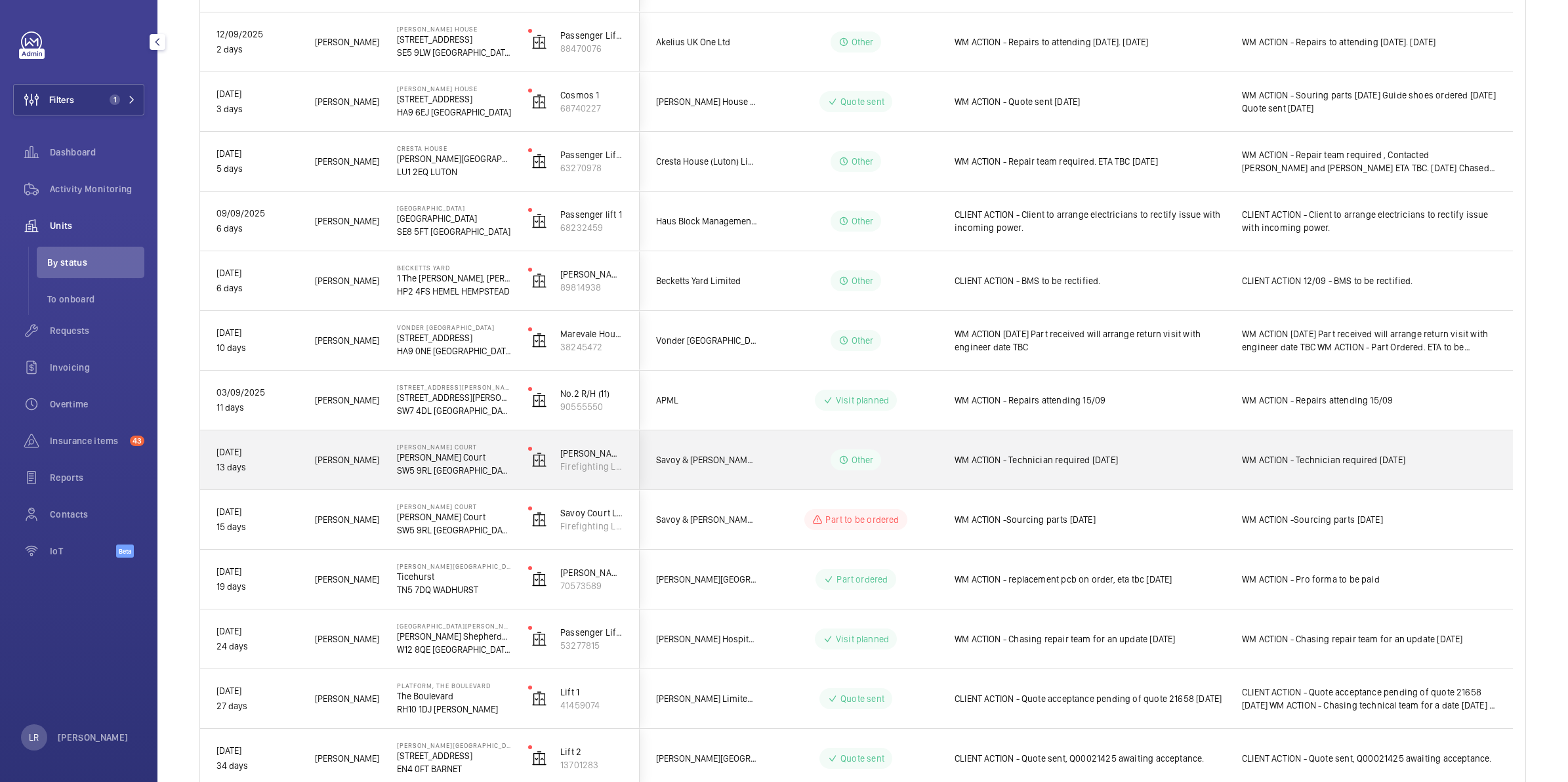
scroll to position [448, 0]
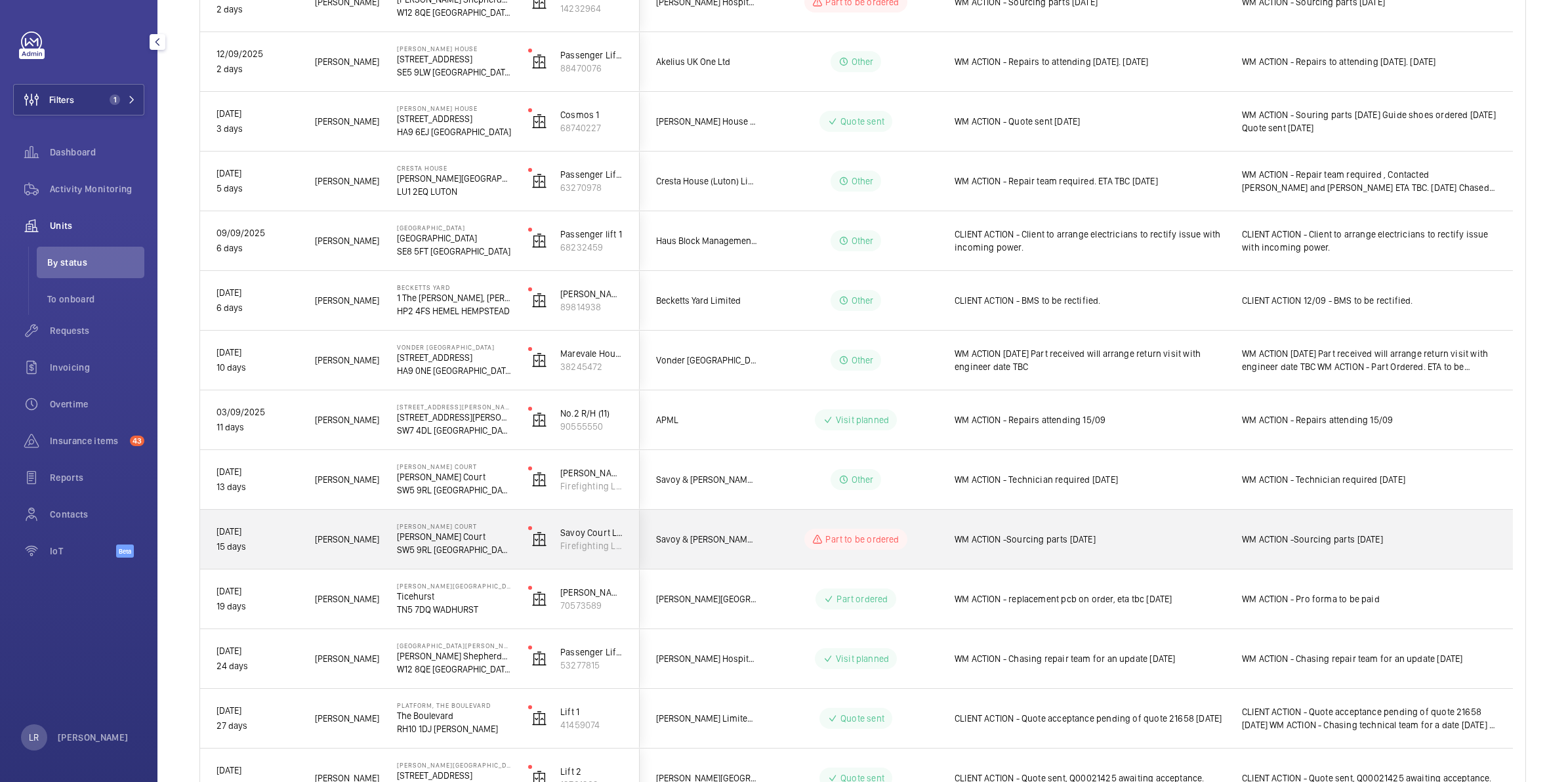
click at [913, 545] on wm-front-pills-cell "Part to be ordered" at bounding box center [855, 539] width 163 height 21
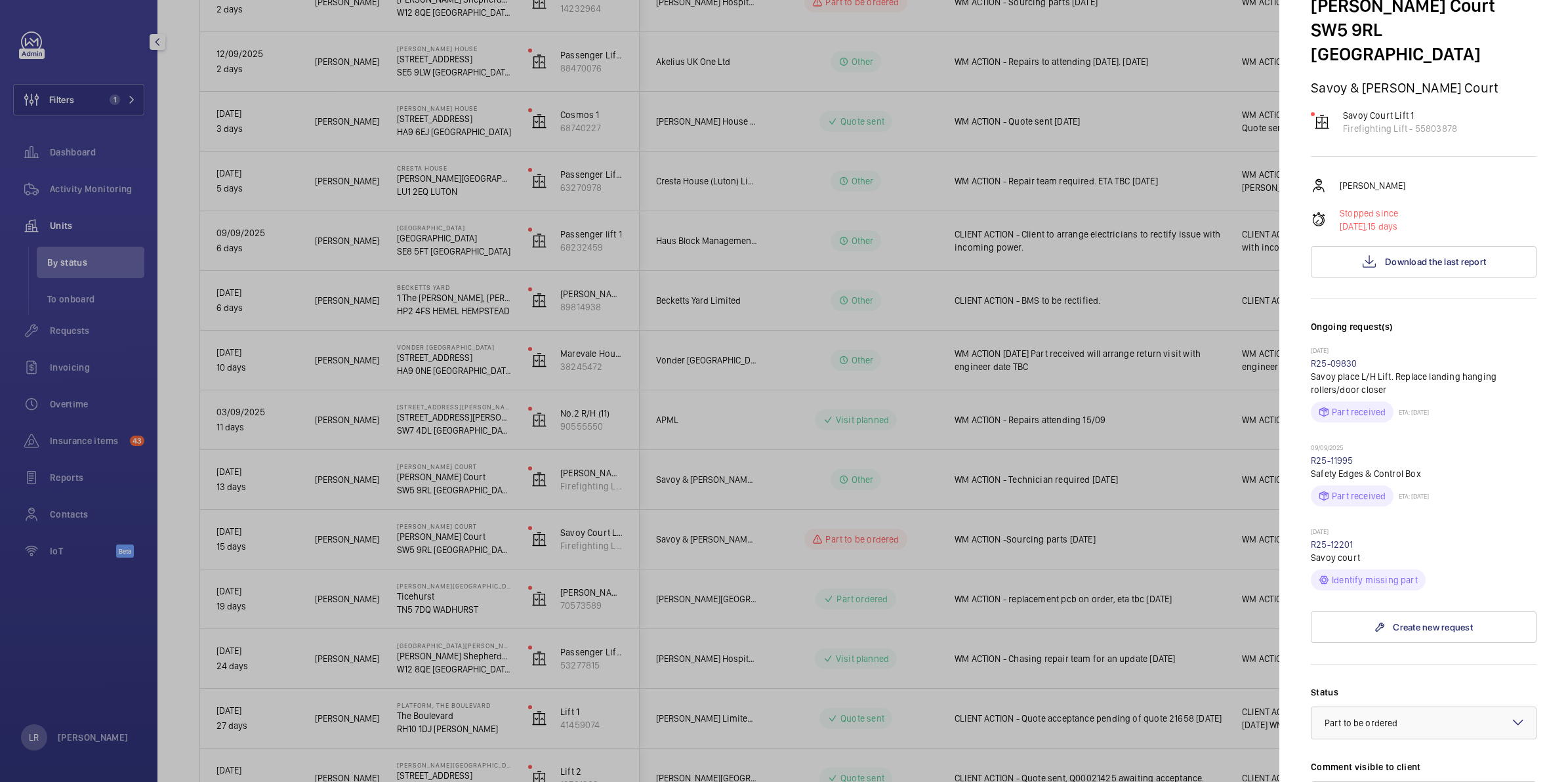
scroll to position [0, 0]
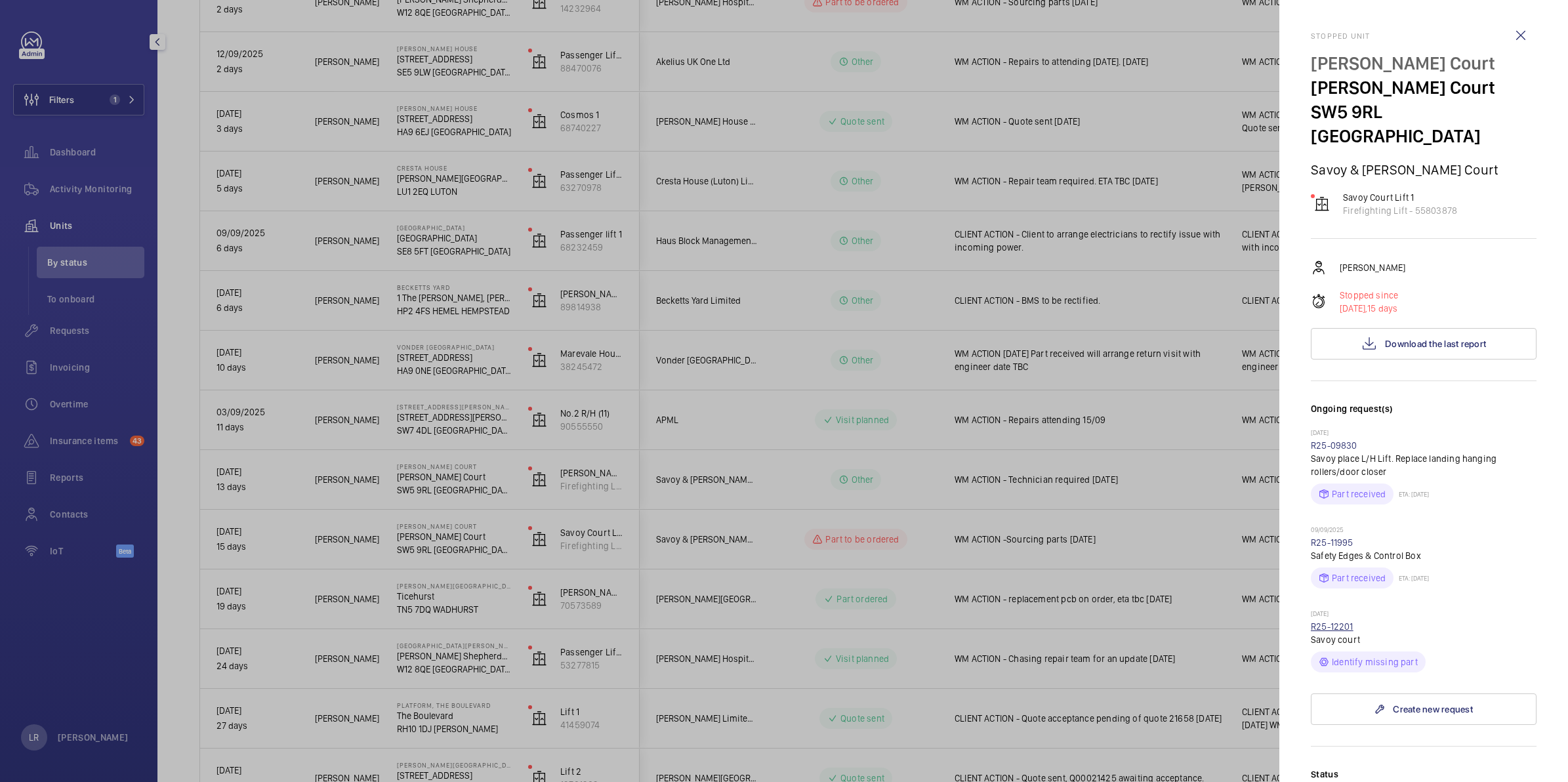
click at [1339, 621] on link "R25-12201" at bounding box center [1332, 626] width 43 height 11
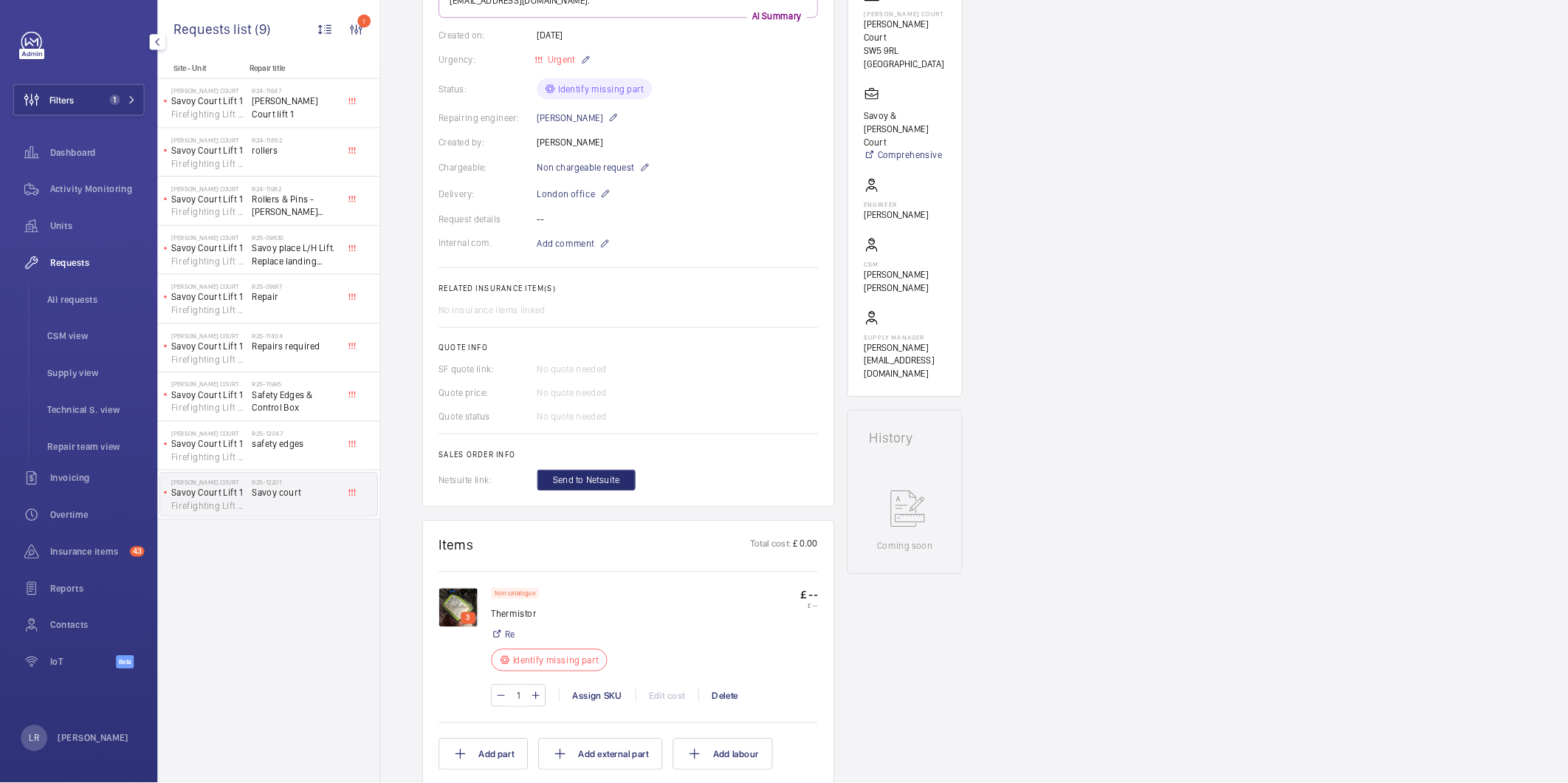
scroll to position [277, 0]
drag, startPoint x: 607, startPoint y: 692, endPoint x: 554, endPoint y: 697, distance: 53.2
click at [554, 697] on p "Thermistor" at bounding box center [623, 690] width 140 height 14
copy p "Thermistor"
click at [532, 677] on img at bounding box center [516, 683] width 44 height 44
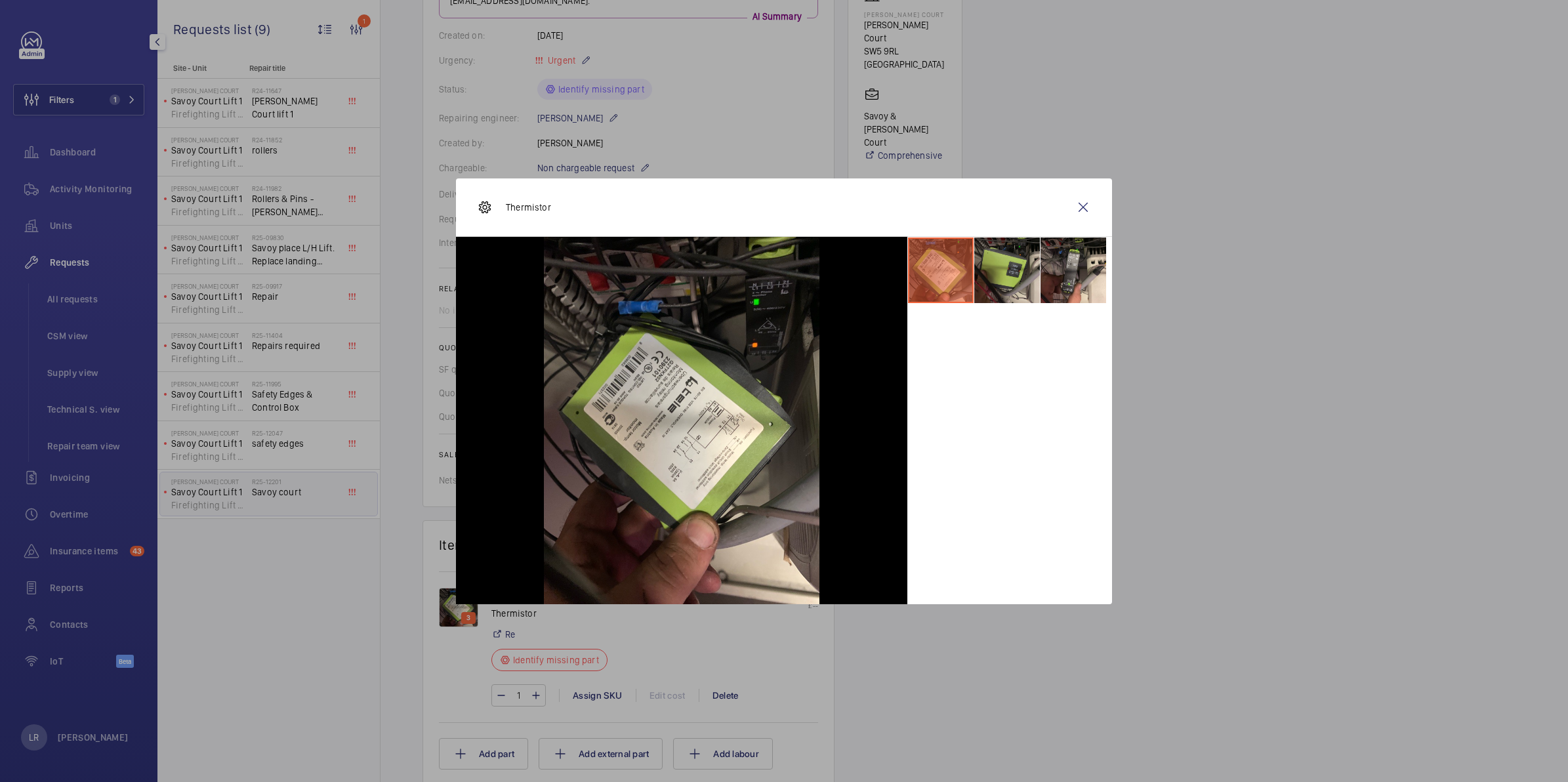
click at [997, 294] on li at bounding box center [1007, 270] width 65 height 65
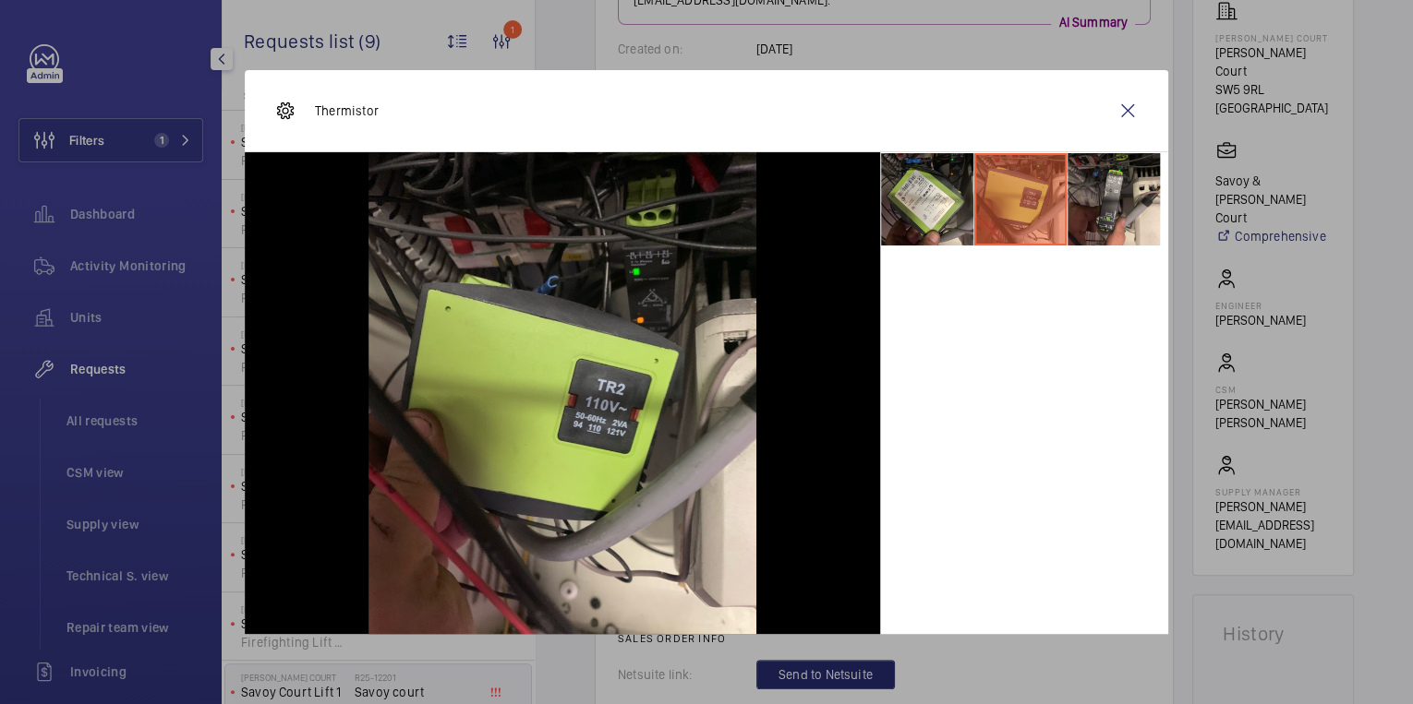
scroll to position [347, 0]
drag, startPoint x: 2191, startPoint y: 0, endPoint x: 927, endPoint y: 52, distance: 1265.1
click at [927, 52] on div at bounding box center [706, 352] width 1413 height 704
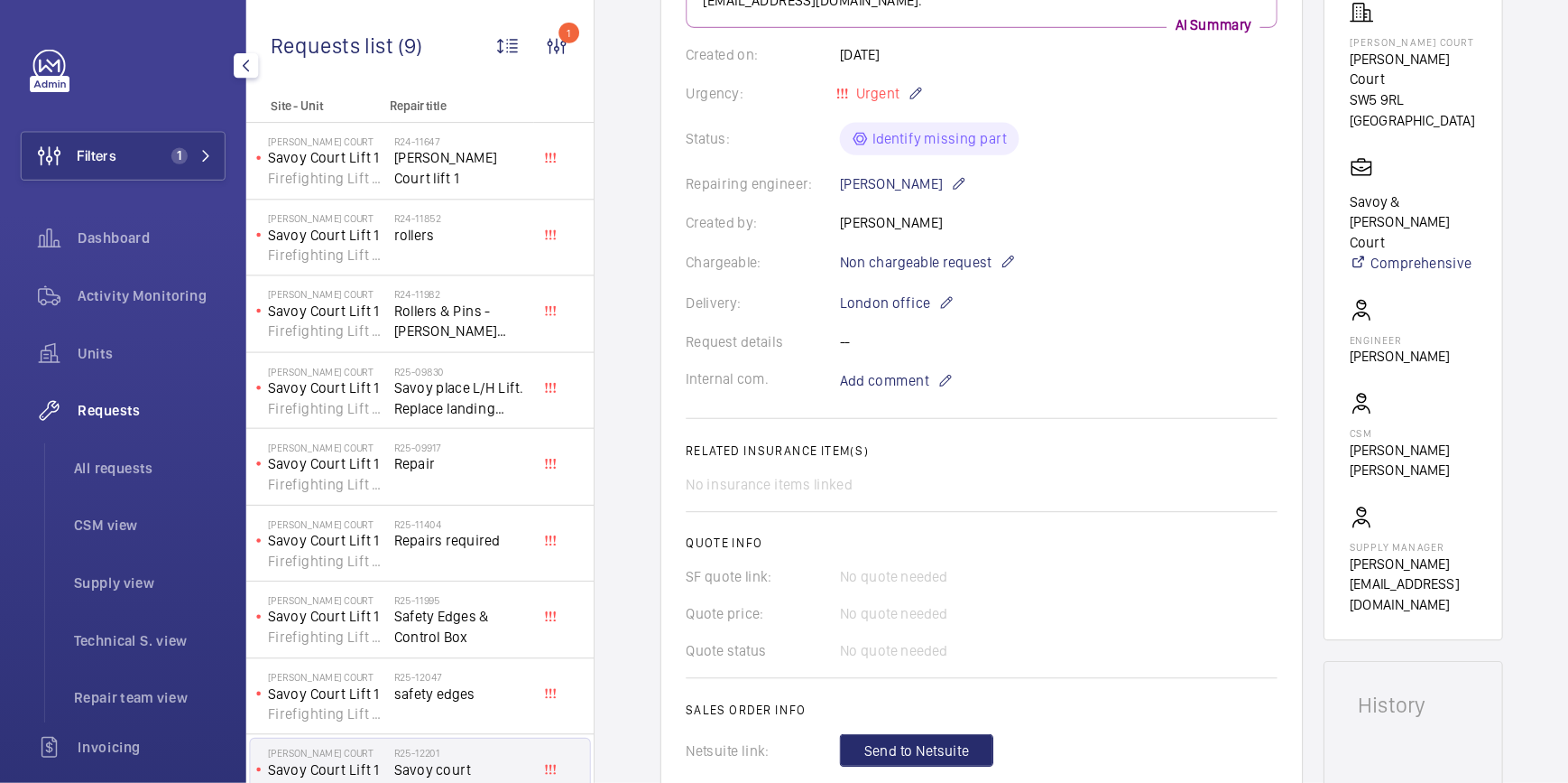
scroll to position [845, 0]
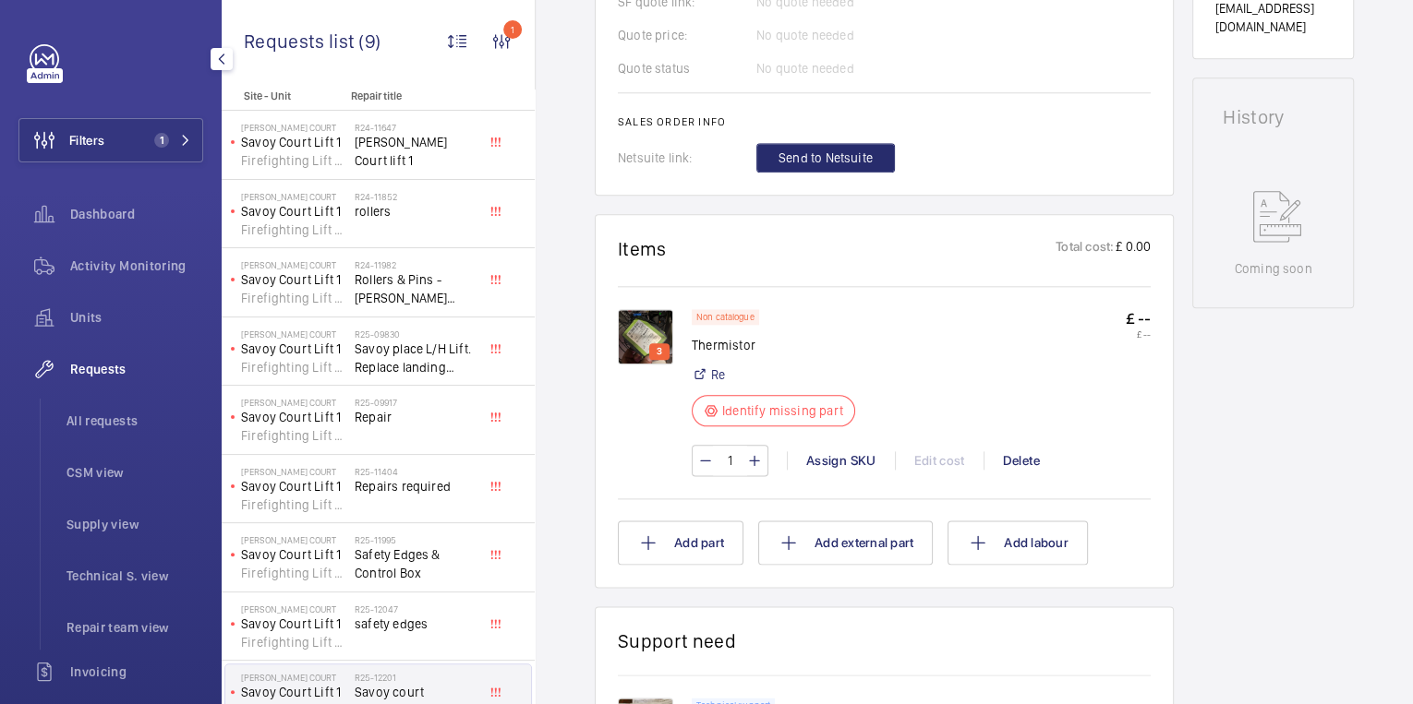
click at [663, 337] on img at bounding box center [645, 336] width 55 height 55
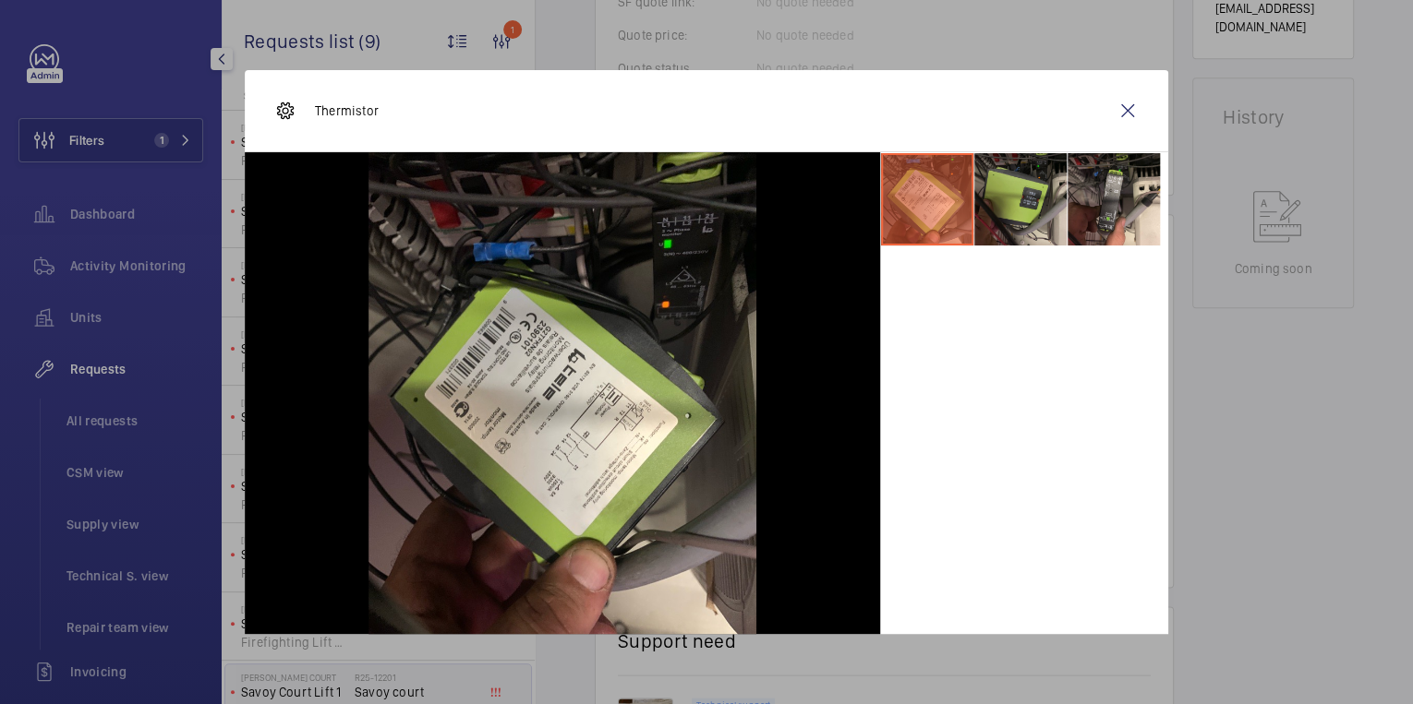
click at [987, 228] on li at bounding box center [1020, 199] width 92 height 92
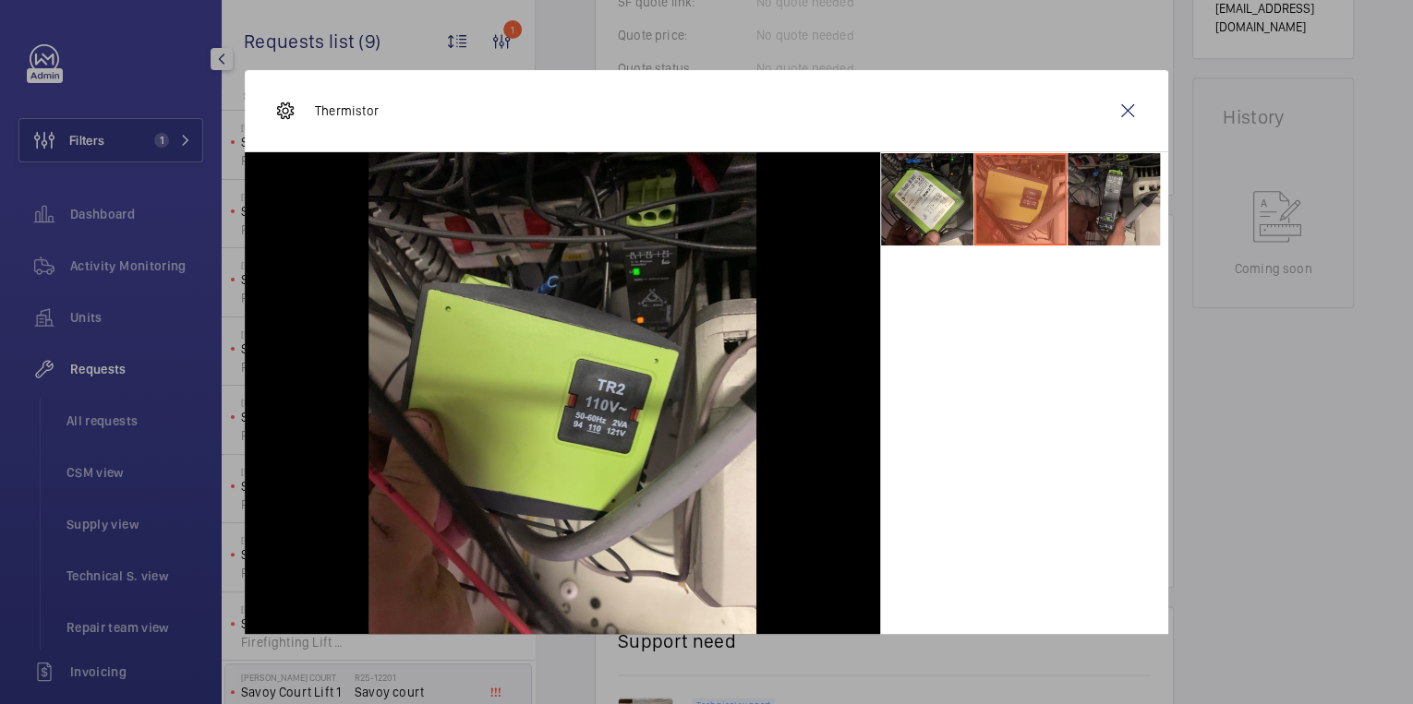
click at [1102, 230] on li at bounding box center [1113, 199] width 92 height 92
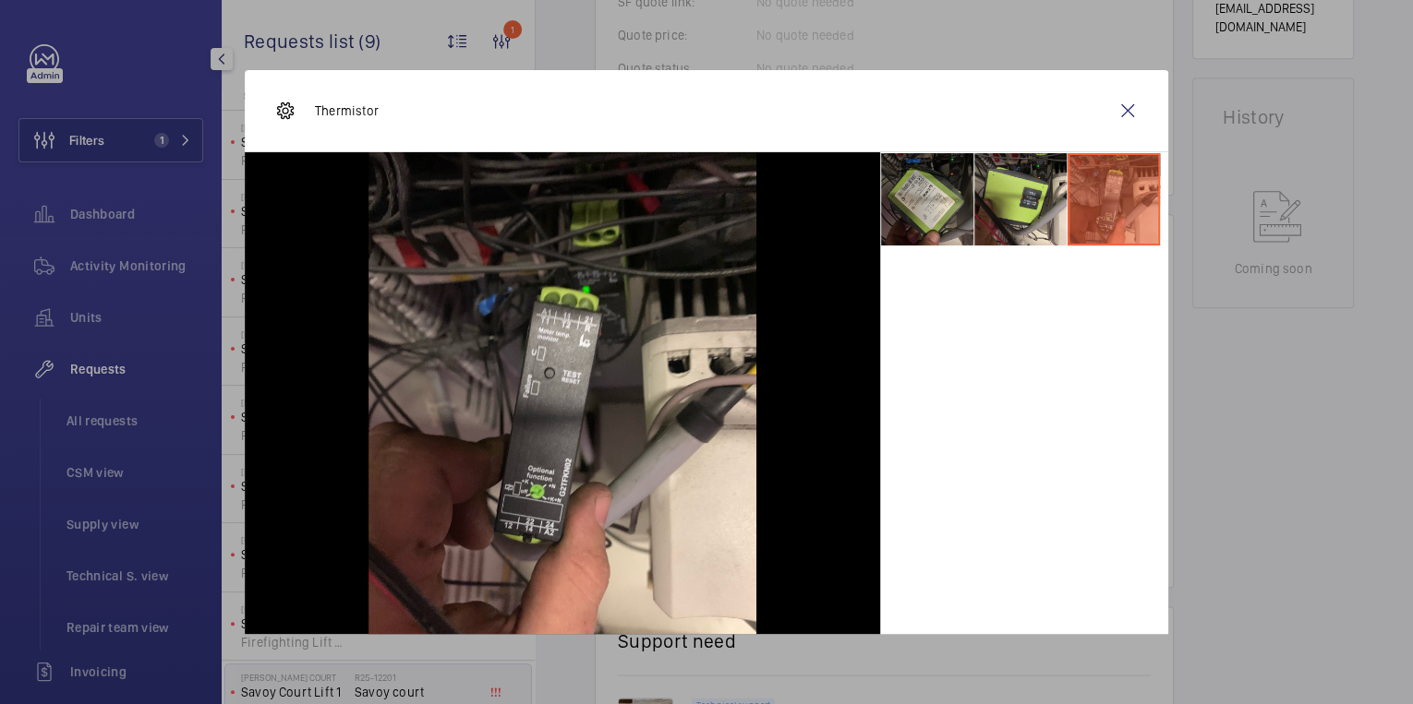
click at [949, 222] on li at bounding box center [927, 199] width 92 height 92
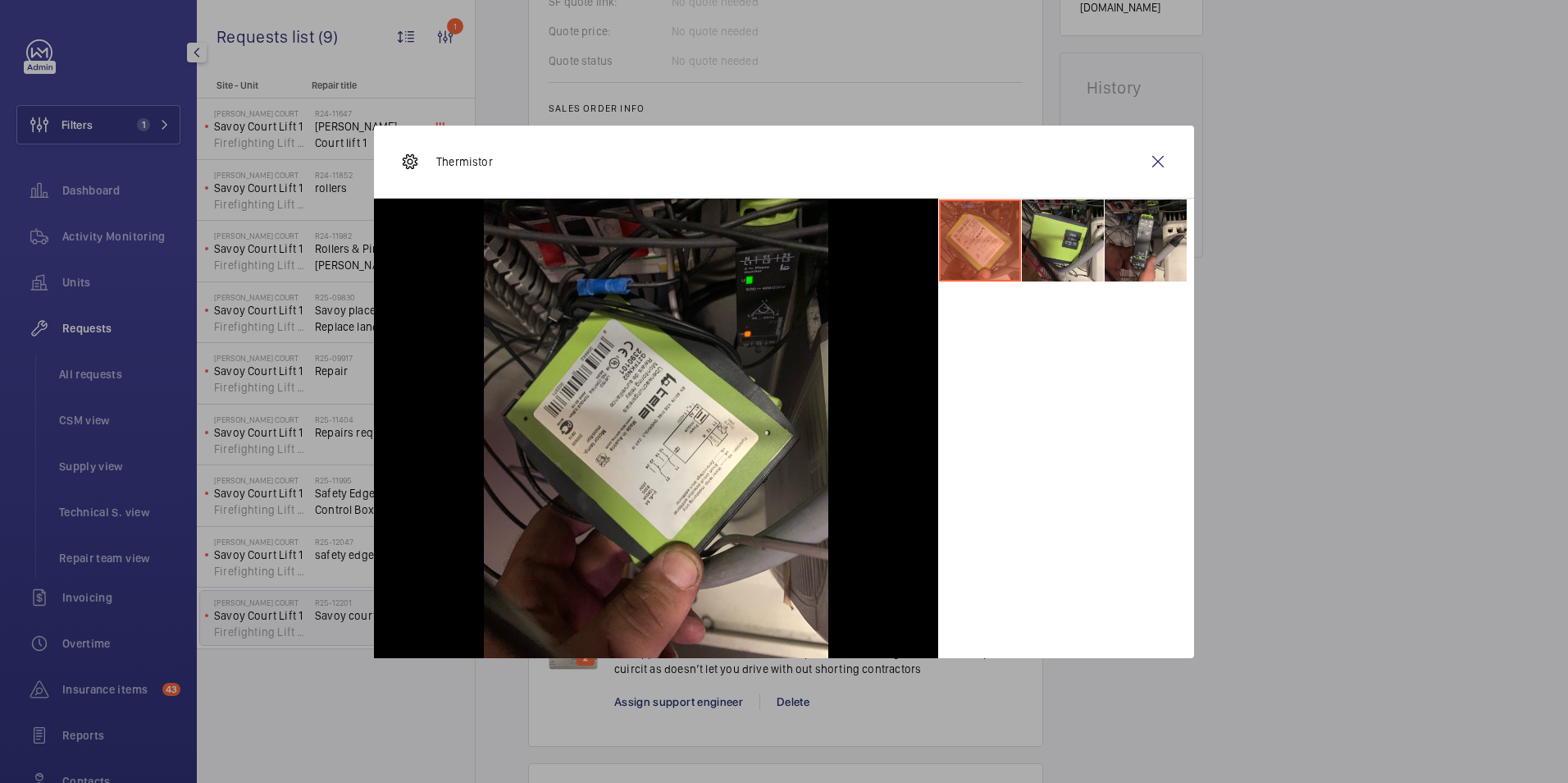
drag, startPoint x: 1180, startPoint y: 4, endPoint x: 1238, endPoint y: 315, distance: 316.4
click at [1238, 315] on div at bounding box center [784, 391] width 1568 height 783
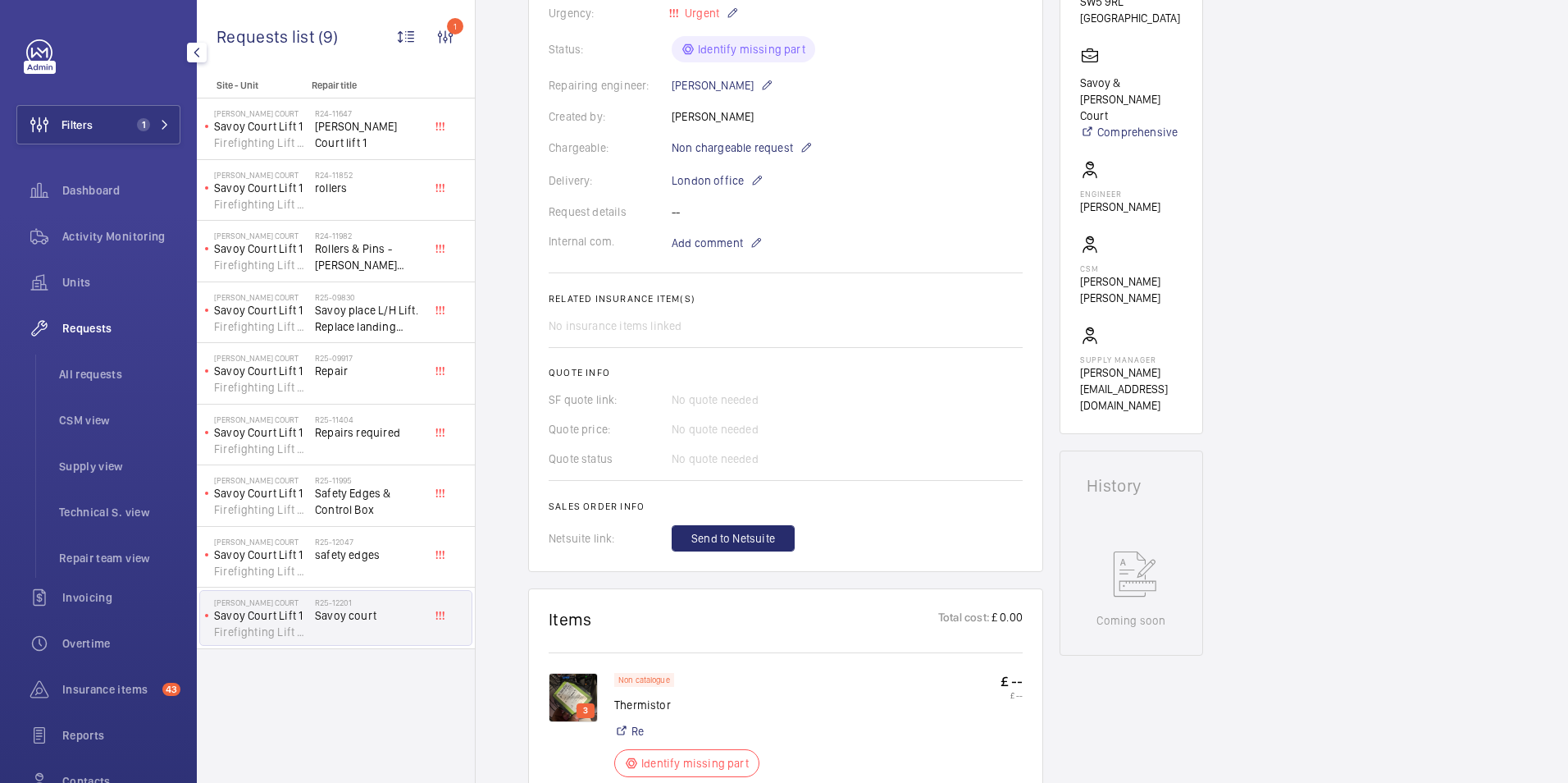
scroll to position [574, 0]
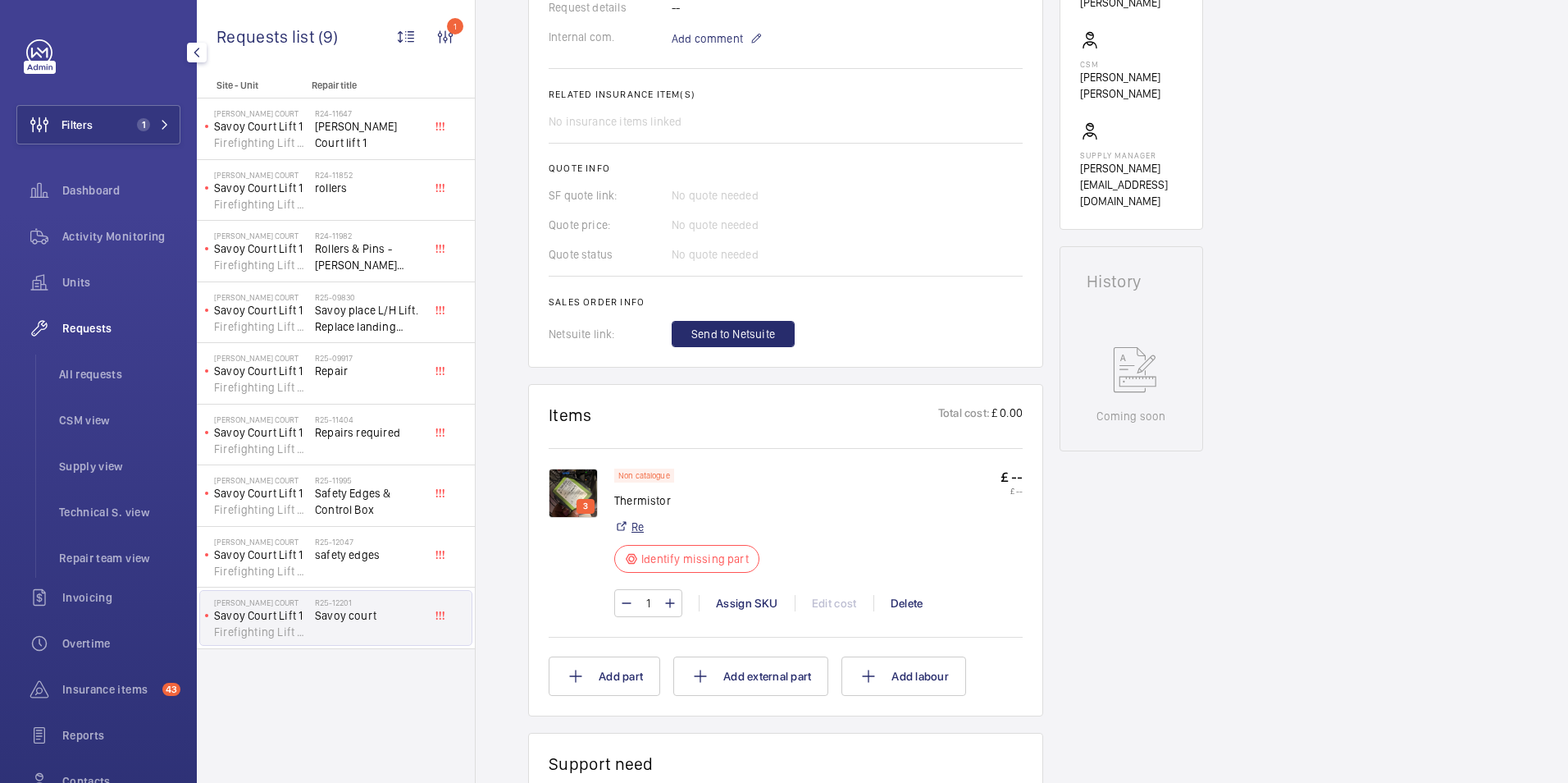
click at [635, 531] on link "Re" at bounding box center [638, 527] width 12 height 16
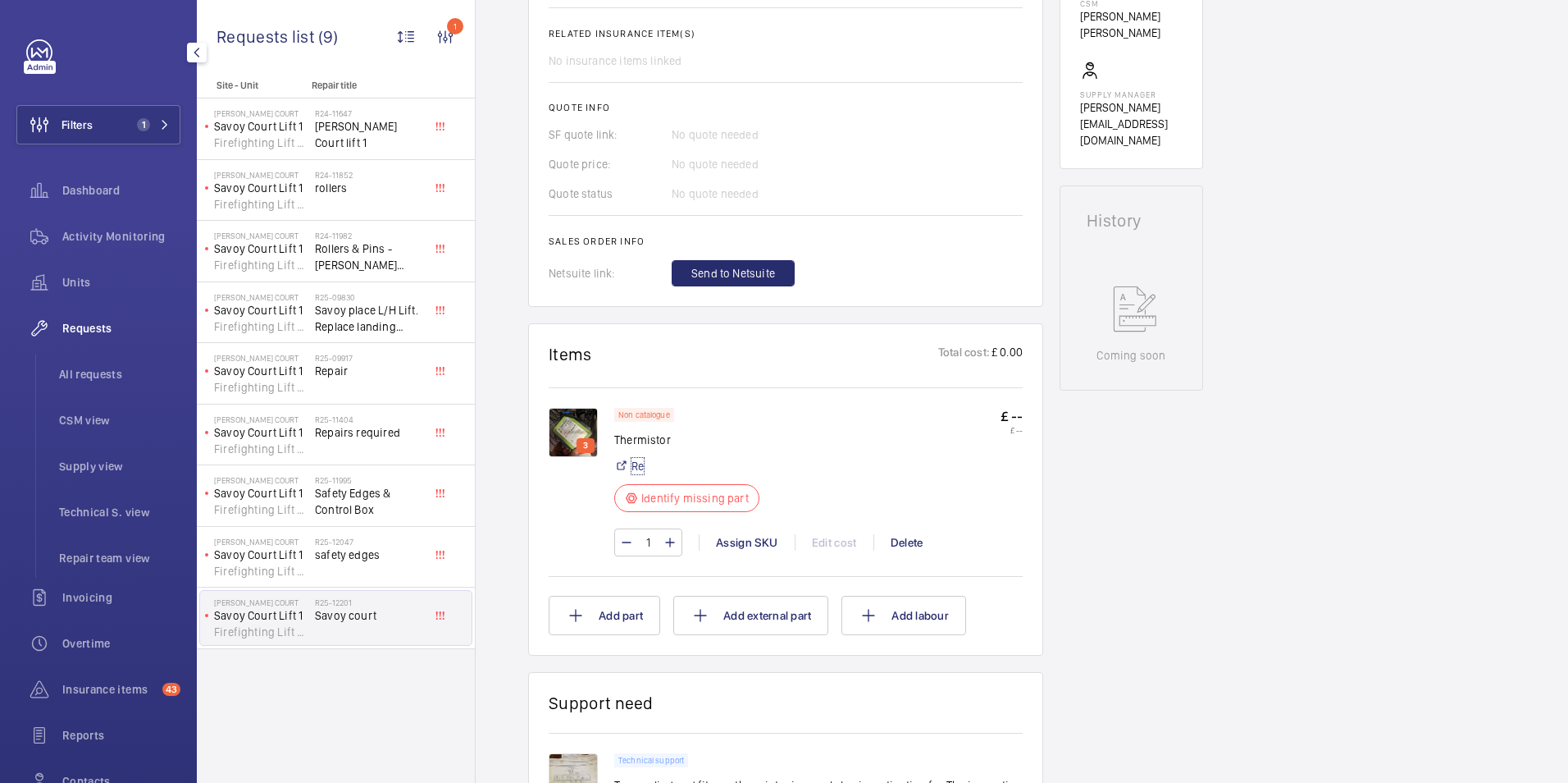
scroll to position [820, 0]
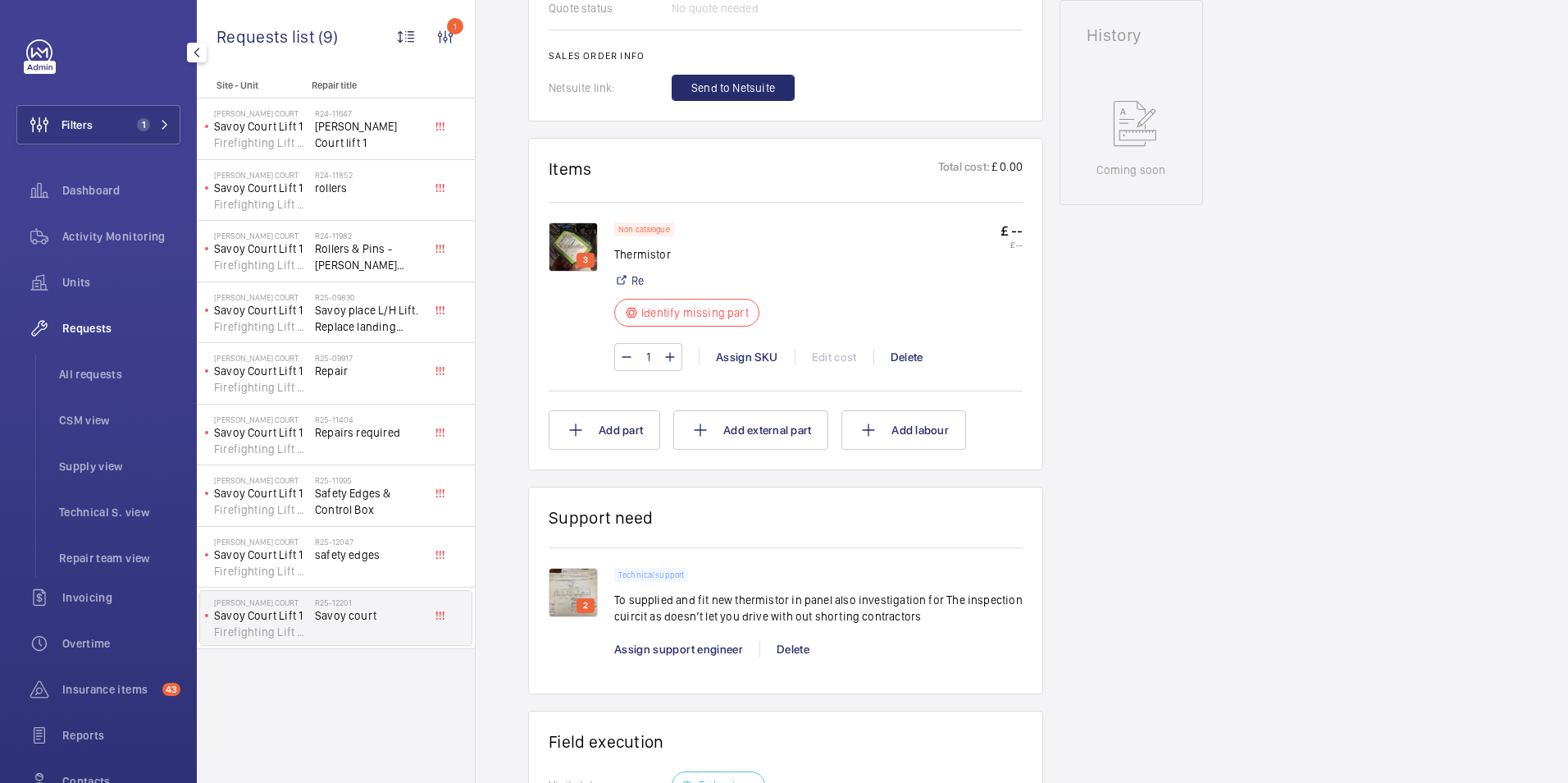
click at [570, 241] on img at bounding box center [573, 246] width 49 height 49
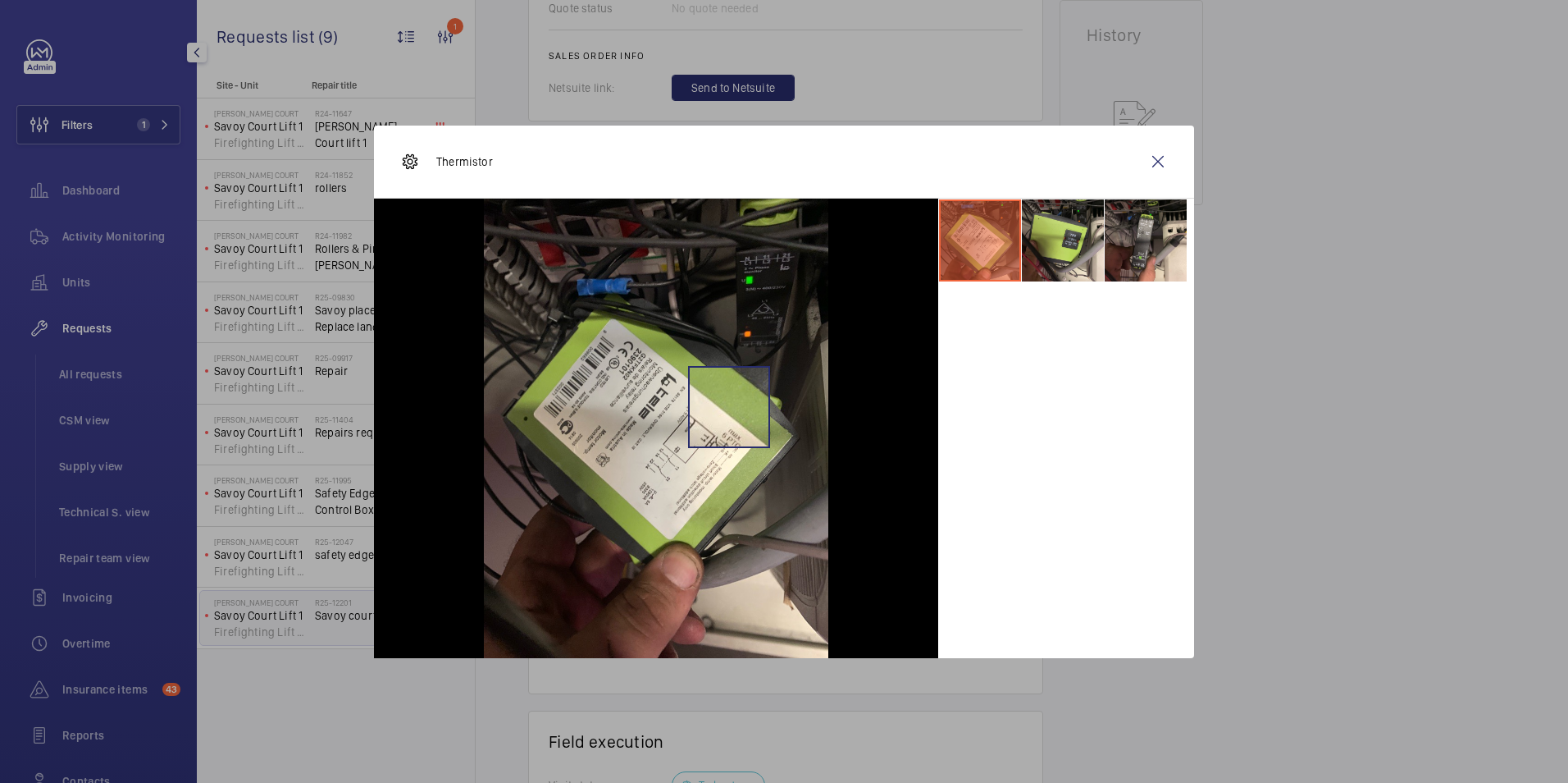
click at [729, 406] on img at bounding box center [657, 427] width 345 height 459
click at [1083, 275] on li at bounding box center [1063, 240] width 82 height 82
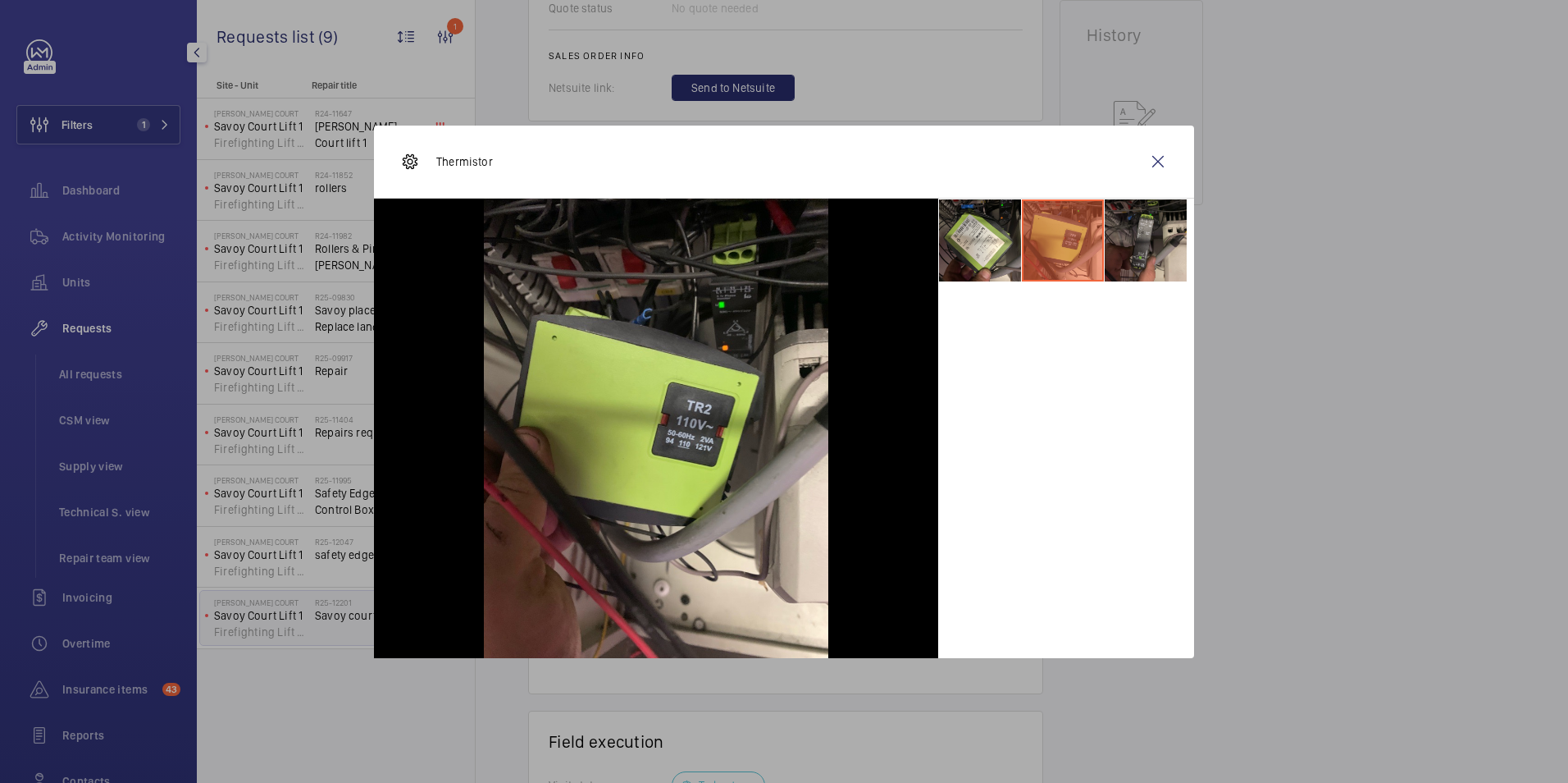
click at [1120, 275] on li at bounding box center [1146, 240] width 82 height 82
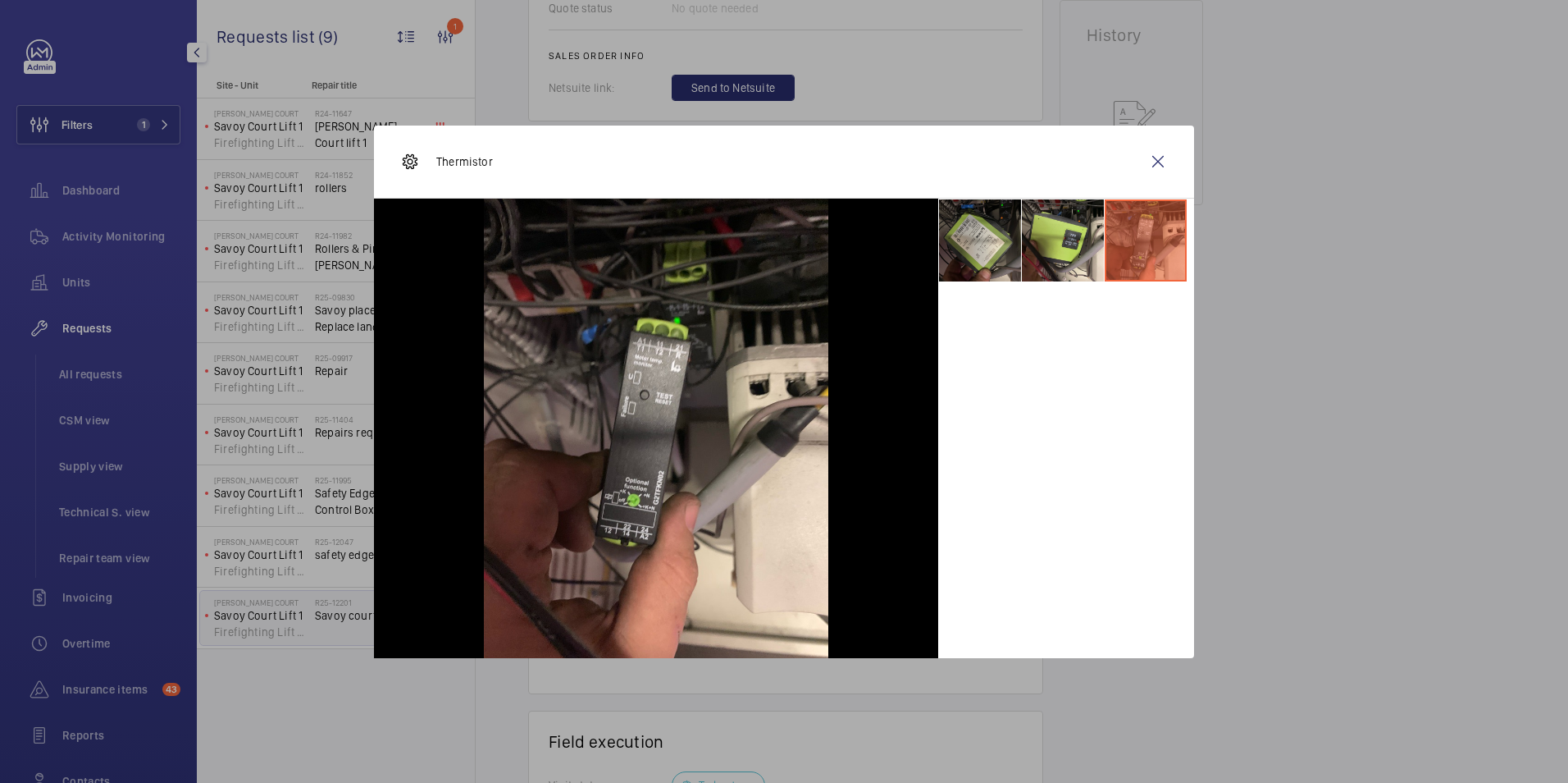
click at [995, 252] on li at bounding box center [980, 240] width 82 height 82
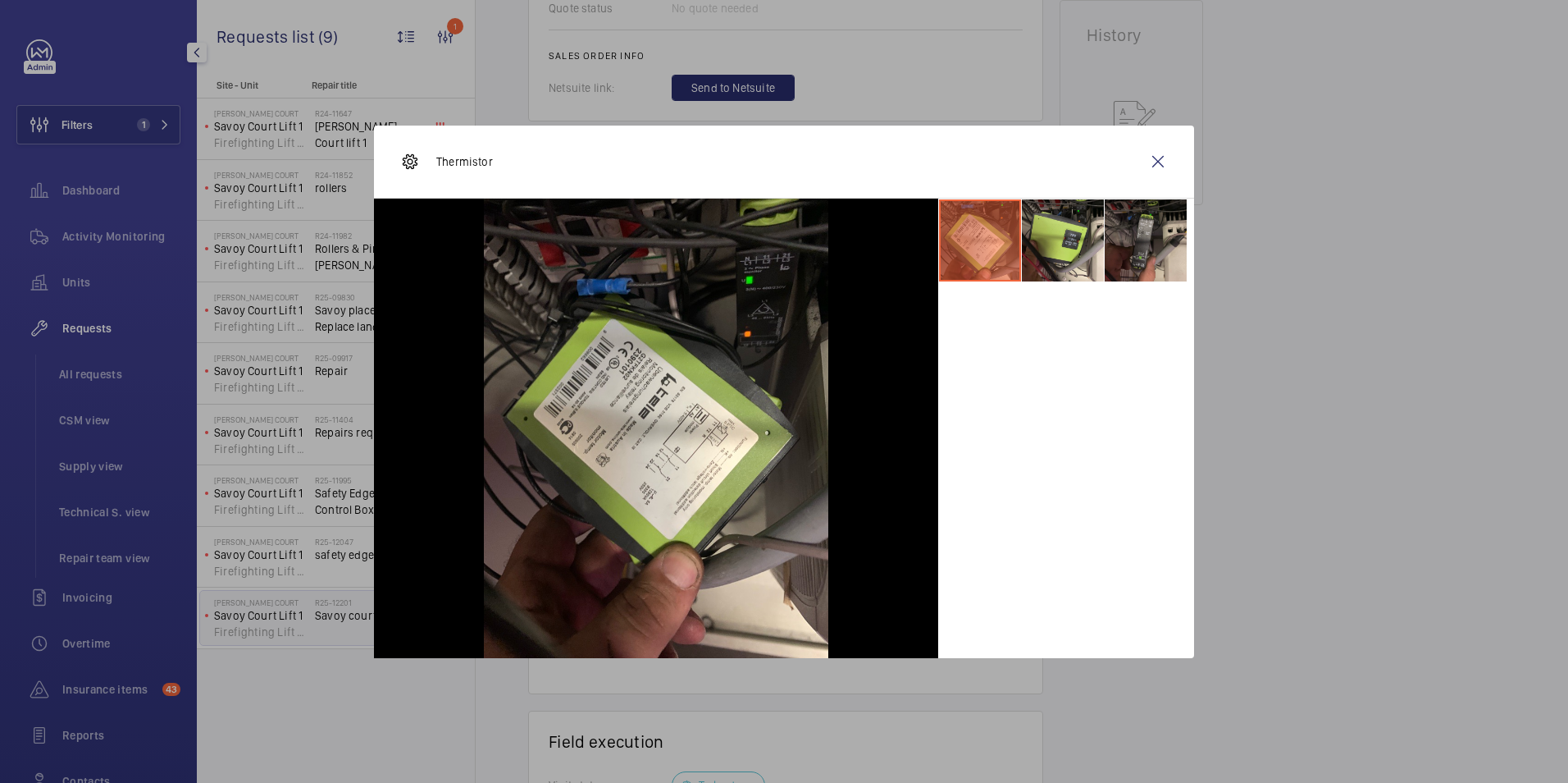
click at [1153, 251] on li at bounding box center [1146, 240] width 82 height 82
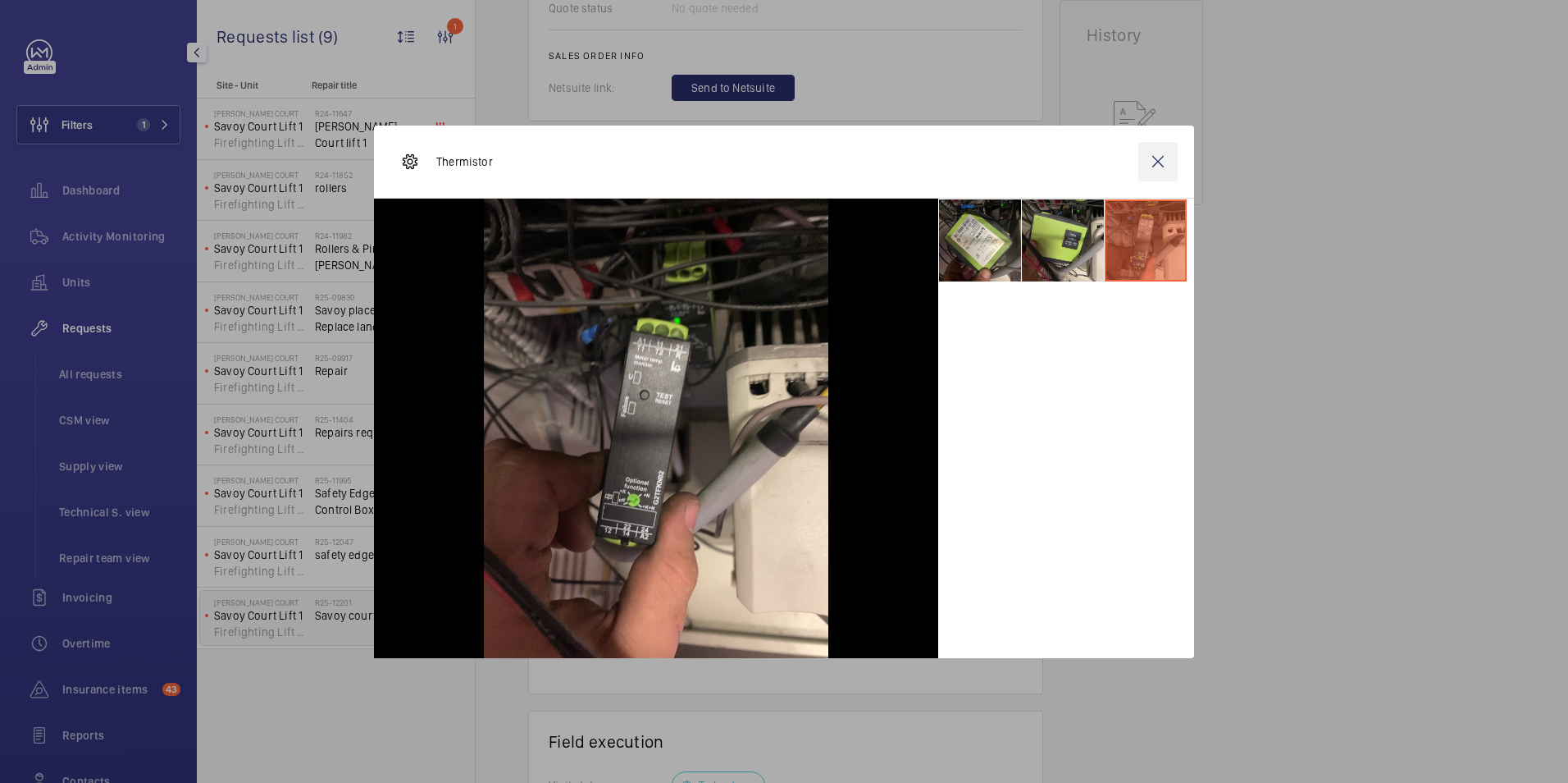
click at [1157, 148] on wm-front-icon-button at bounding box center [1158, 162] width 39 height 39
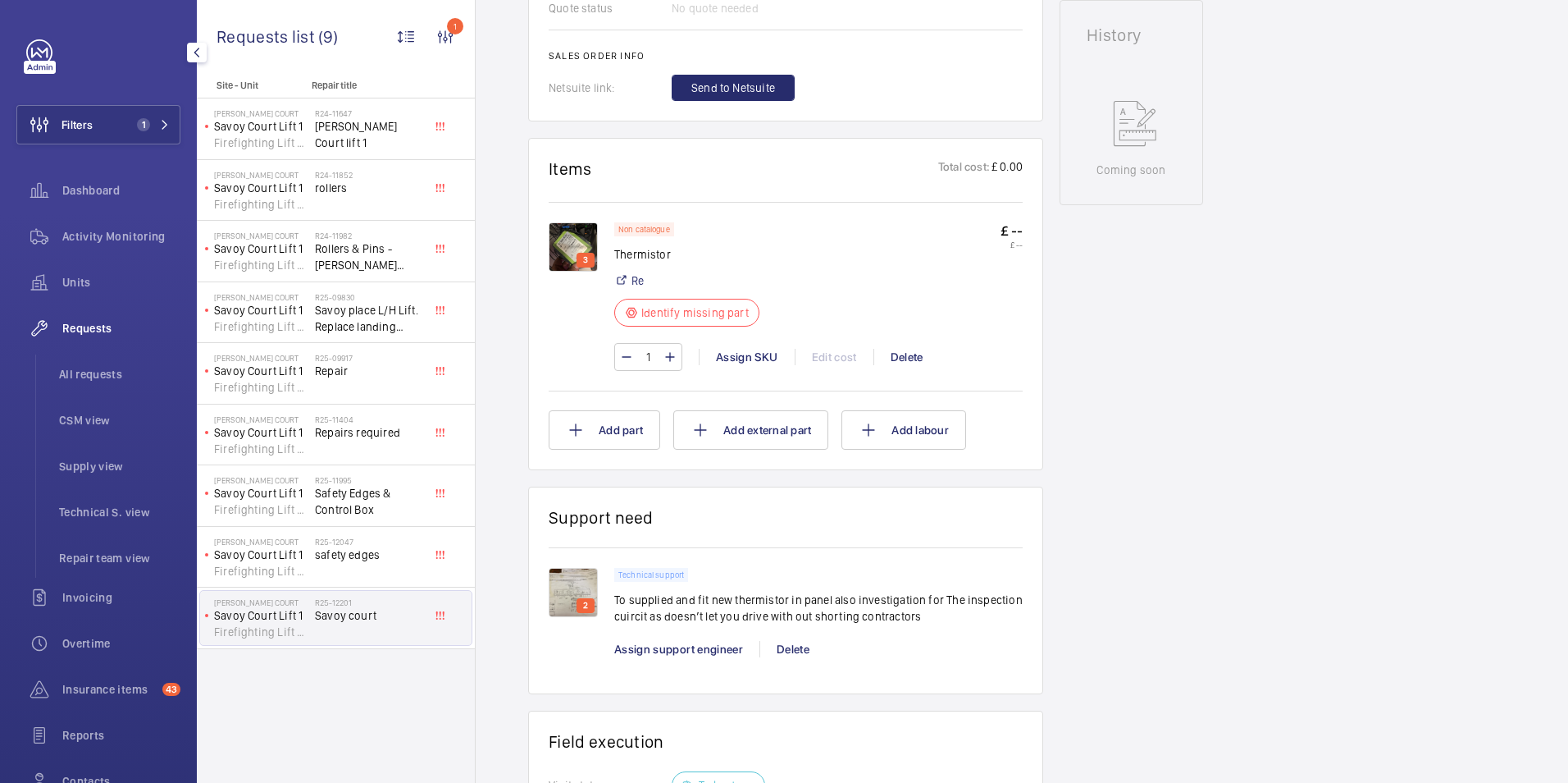
click at [592, 247] on img at bounding box center [573, 246] width 49 height 49
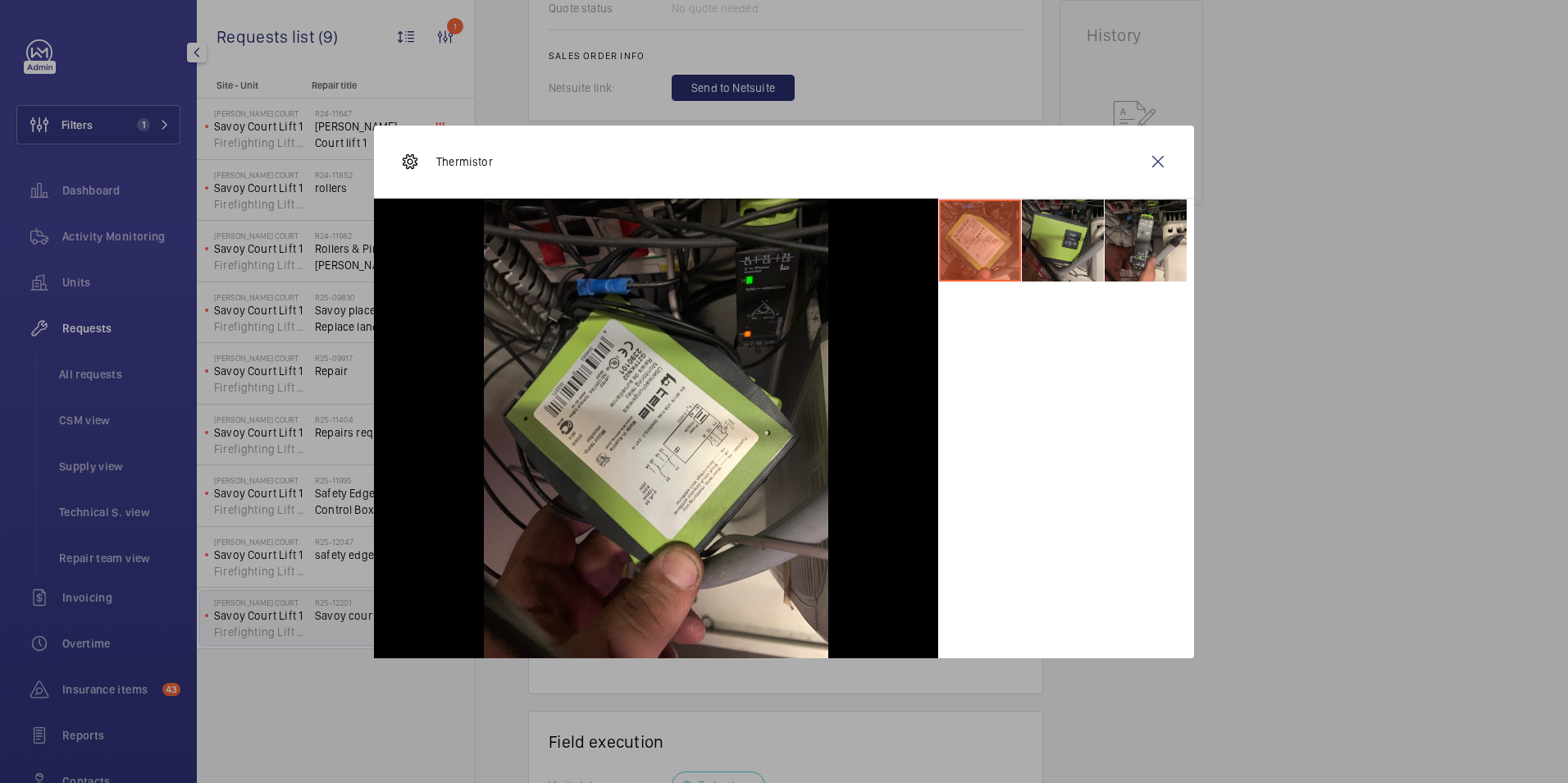
click at [1063, 233] on li at bounding box center [1063, 240] width 82 height 82
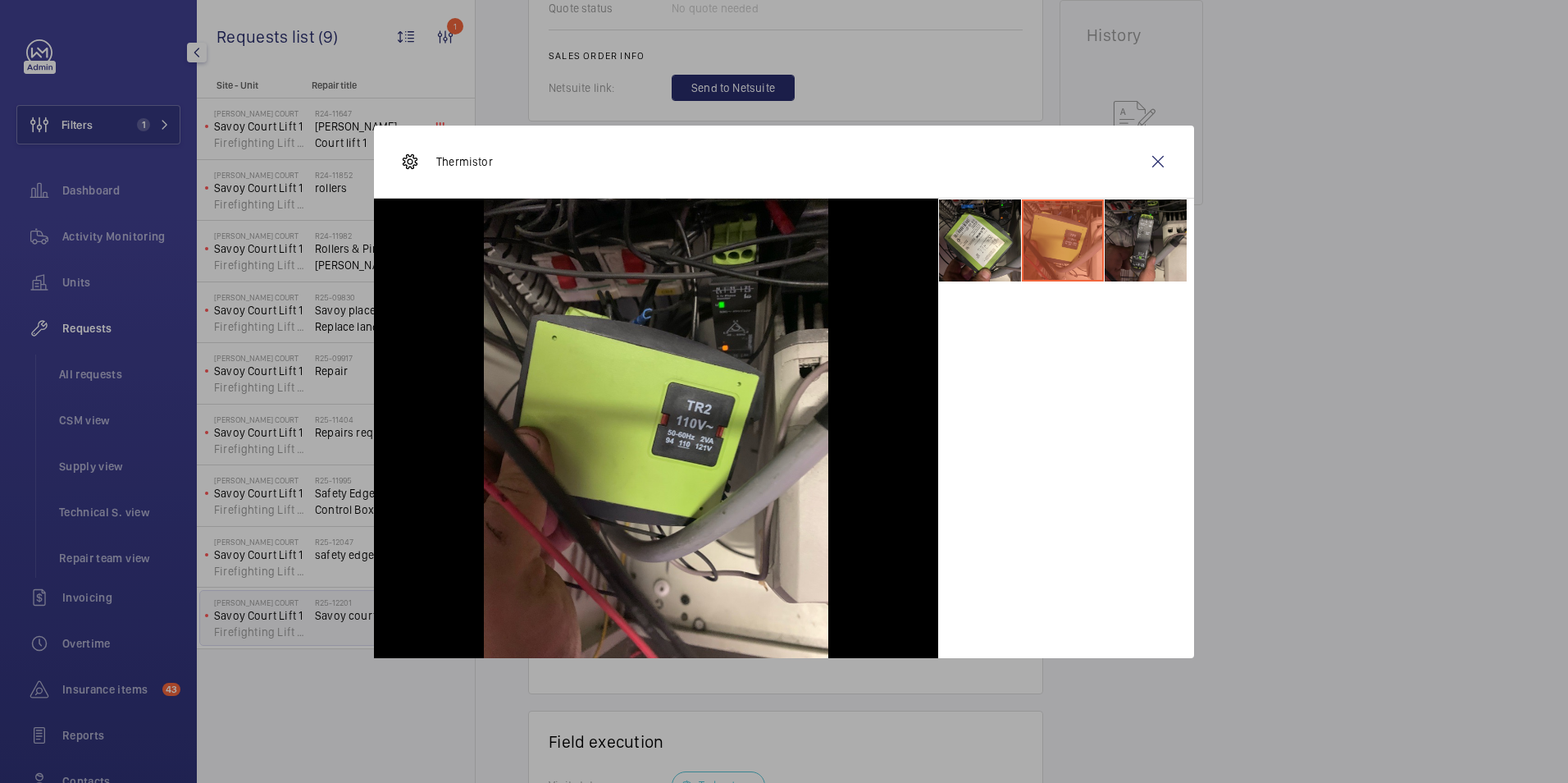
click at [1149, 239] on li at bounding box center [1146, 240] width 82 height 82
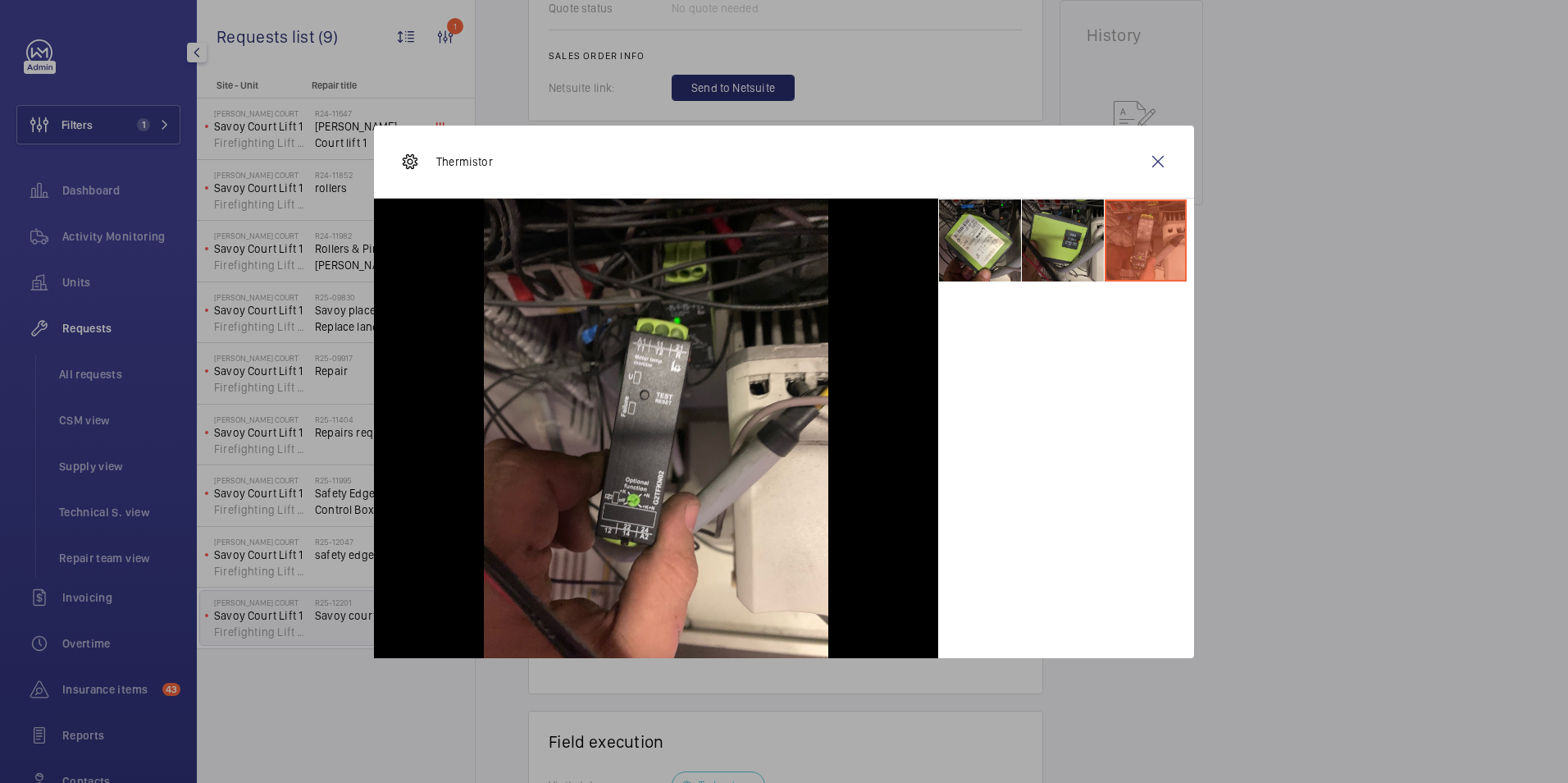
click at [1038, 255] on li at bounding box center [1063, 240] width 82 height 82
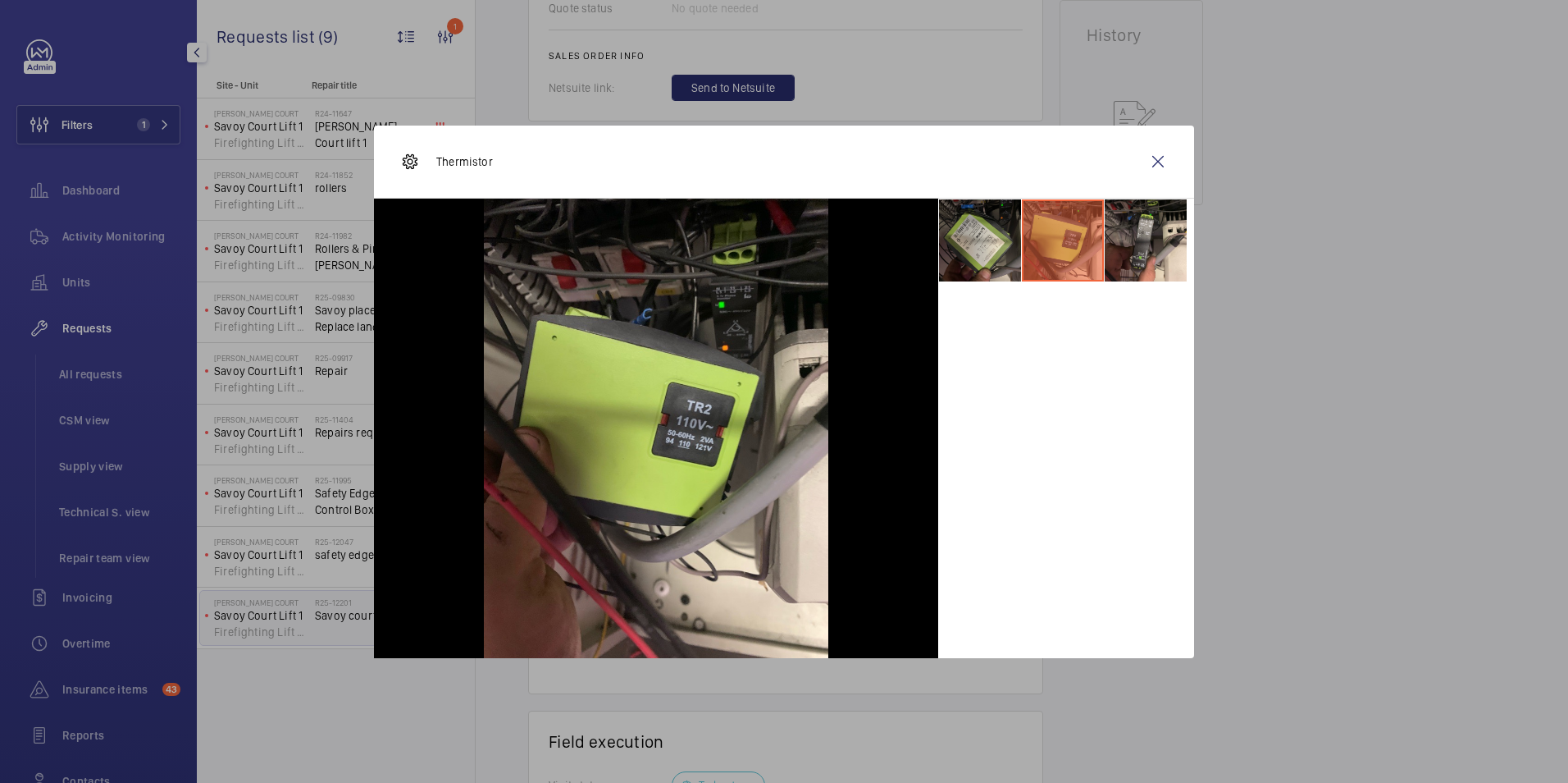
drag, startPoint x: 1469, startPoint y: 0, endPoint x: 987, endPoint y: 235, distance: 536.2
click at [987, 235] on li at bounding box center [980, 240] width 82 height 82
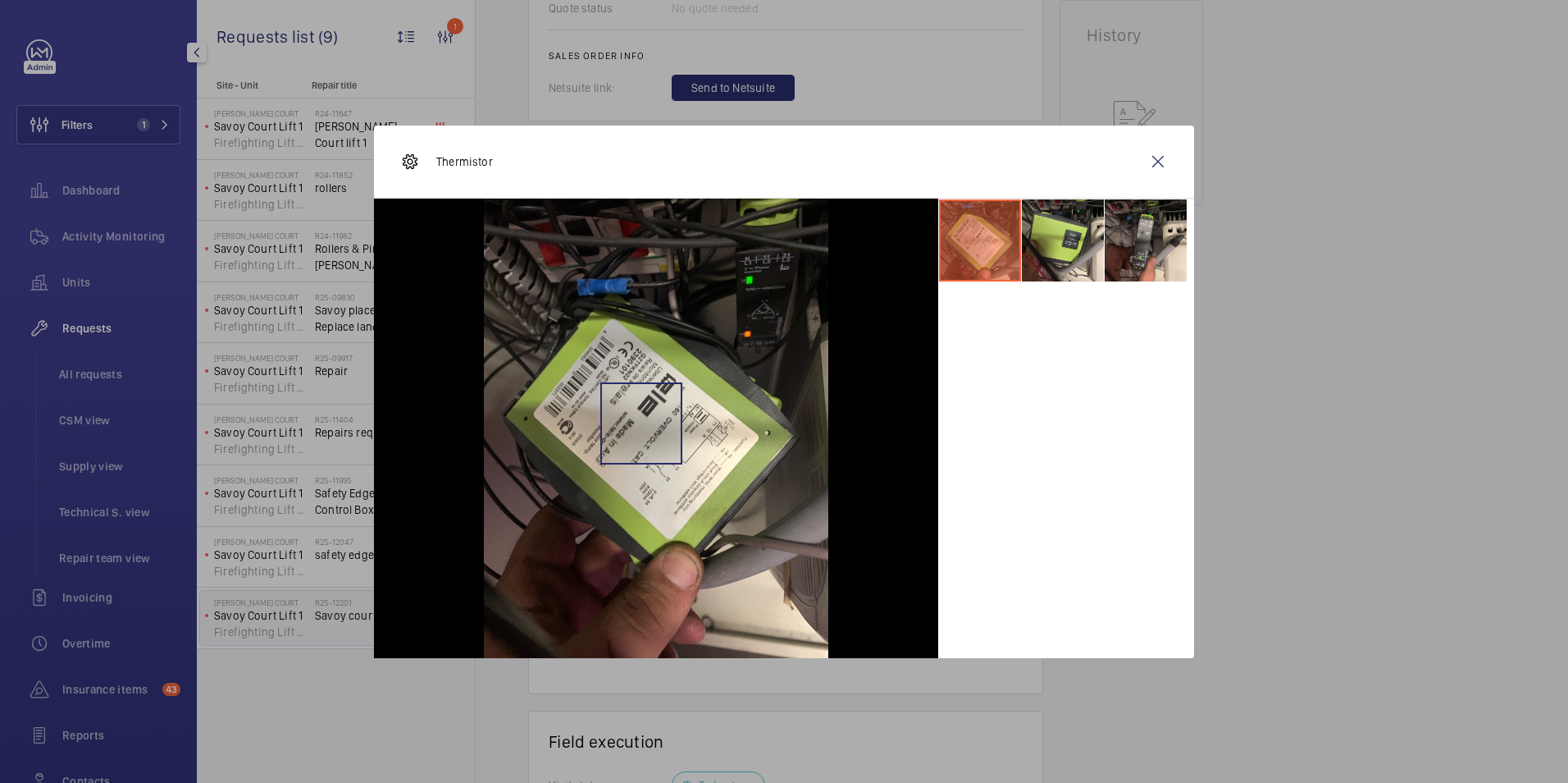
click at [641, 423] on img at bounding box center [657, 427] width 345 height 459
click at [1159, 164] on wm-front-icon-button at bounding box center [1158, 162] width 39 height 39
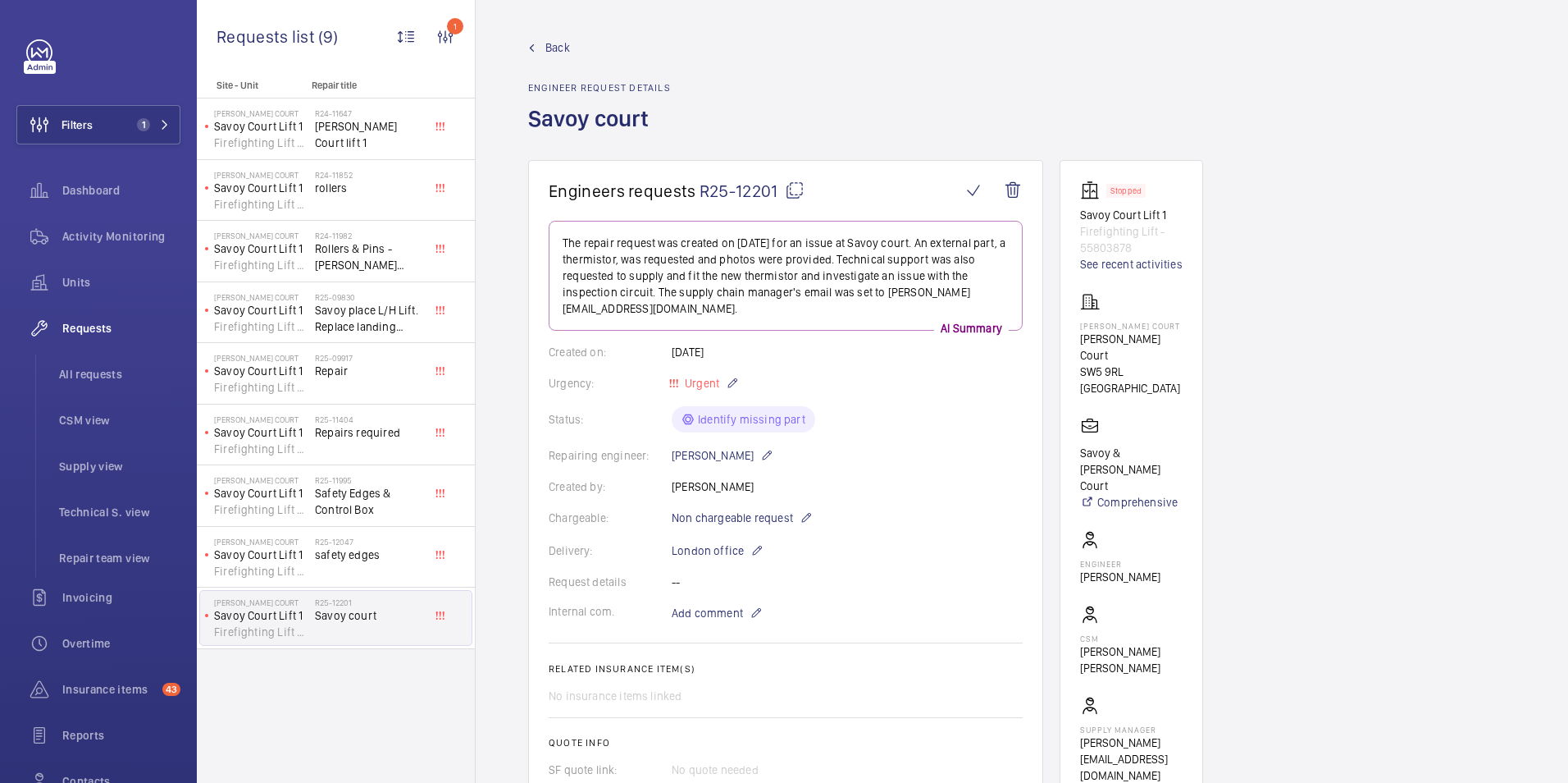
scroll to position [739, 0]
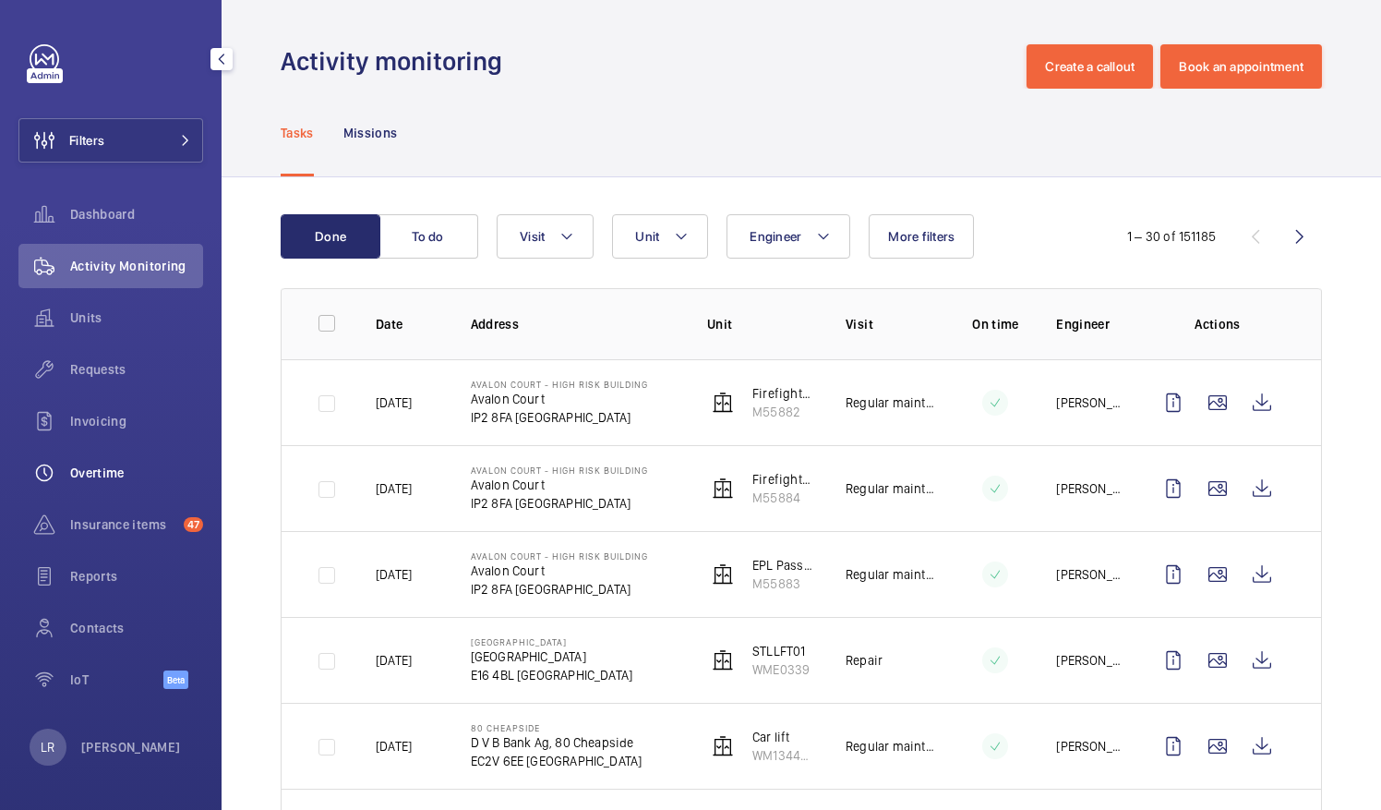
click at [114, 479] on span "Overtime" at bounding box center [136, 472] width 133 height 18
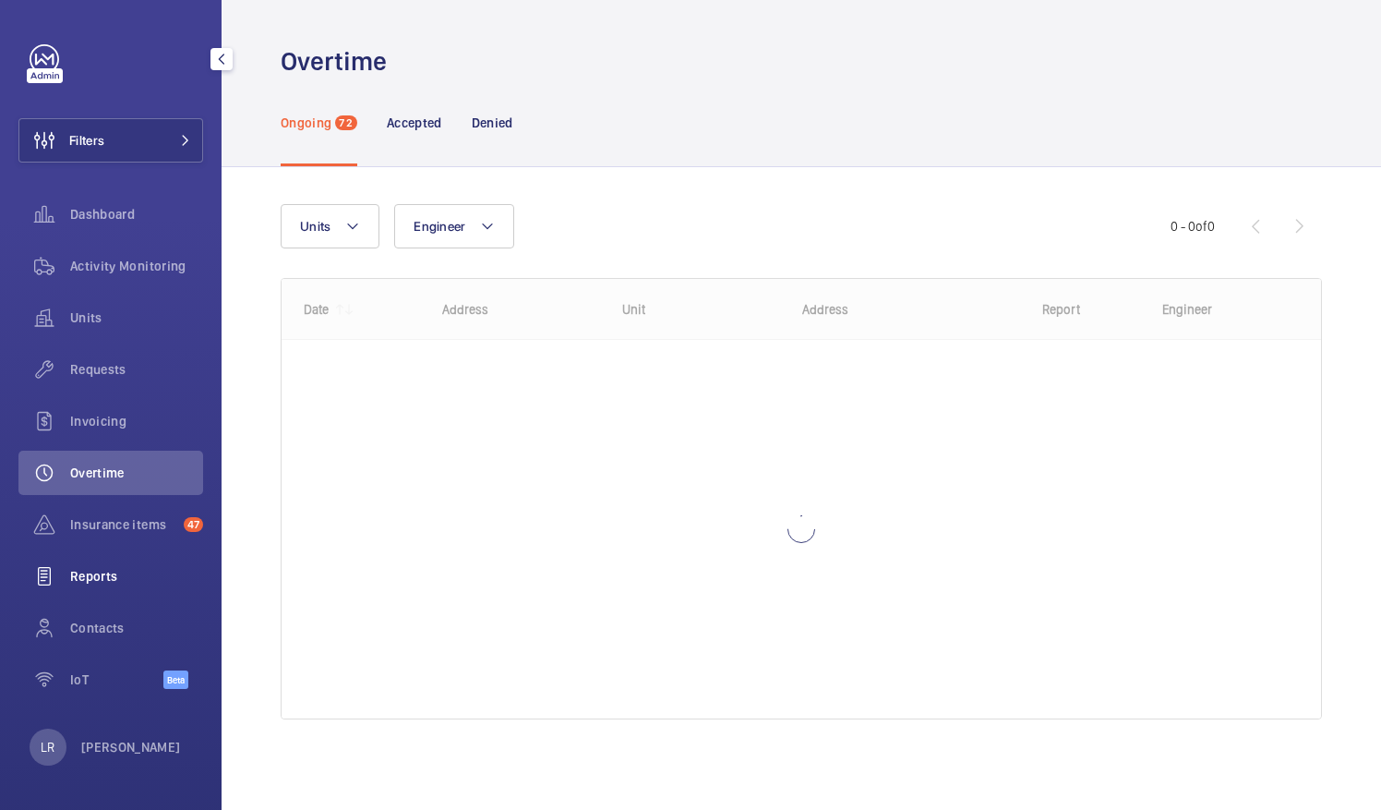
click at [124, 565] on div "Reports" at bounding box center [110, 576] width 185 height 44
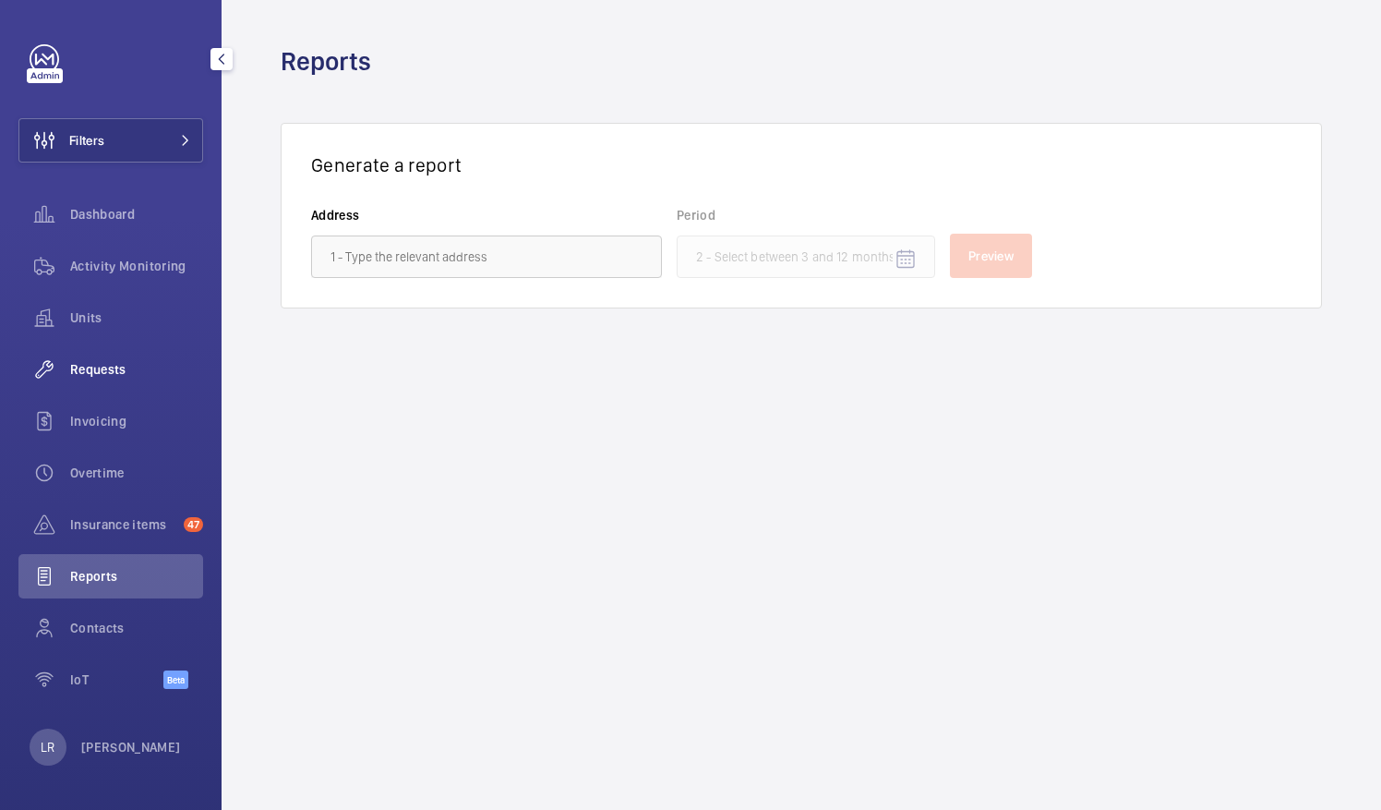
click at [142, 380] on div "Requests" at bounding box center [110, 369] width 185 height 44
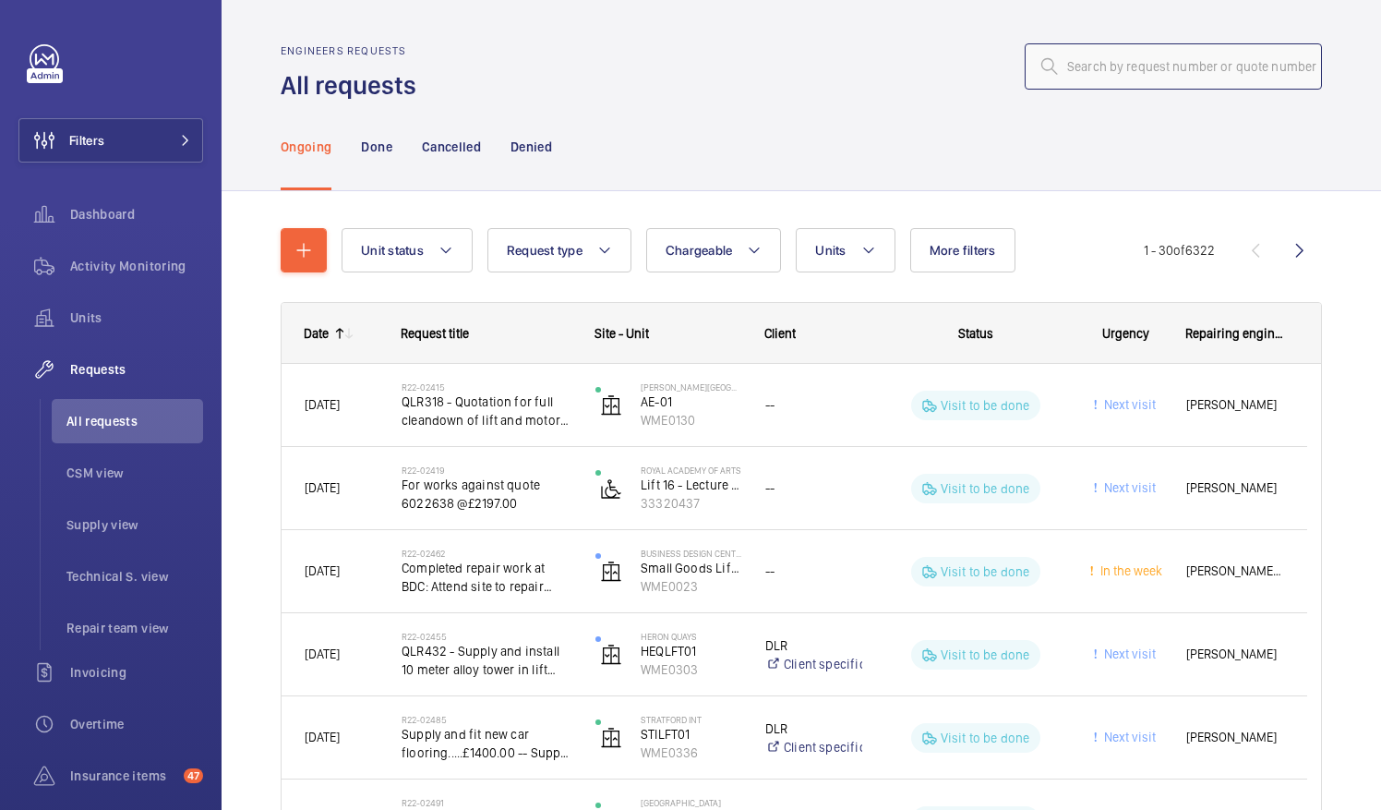
click at [1189, 82] on input "text" at bounding box center [1173, 66] width 297 height 46
paste input "R25-11958"
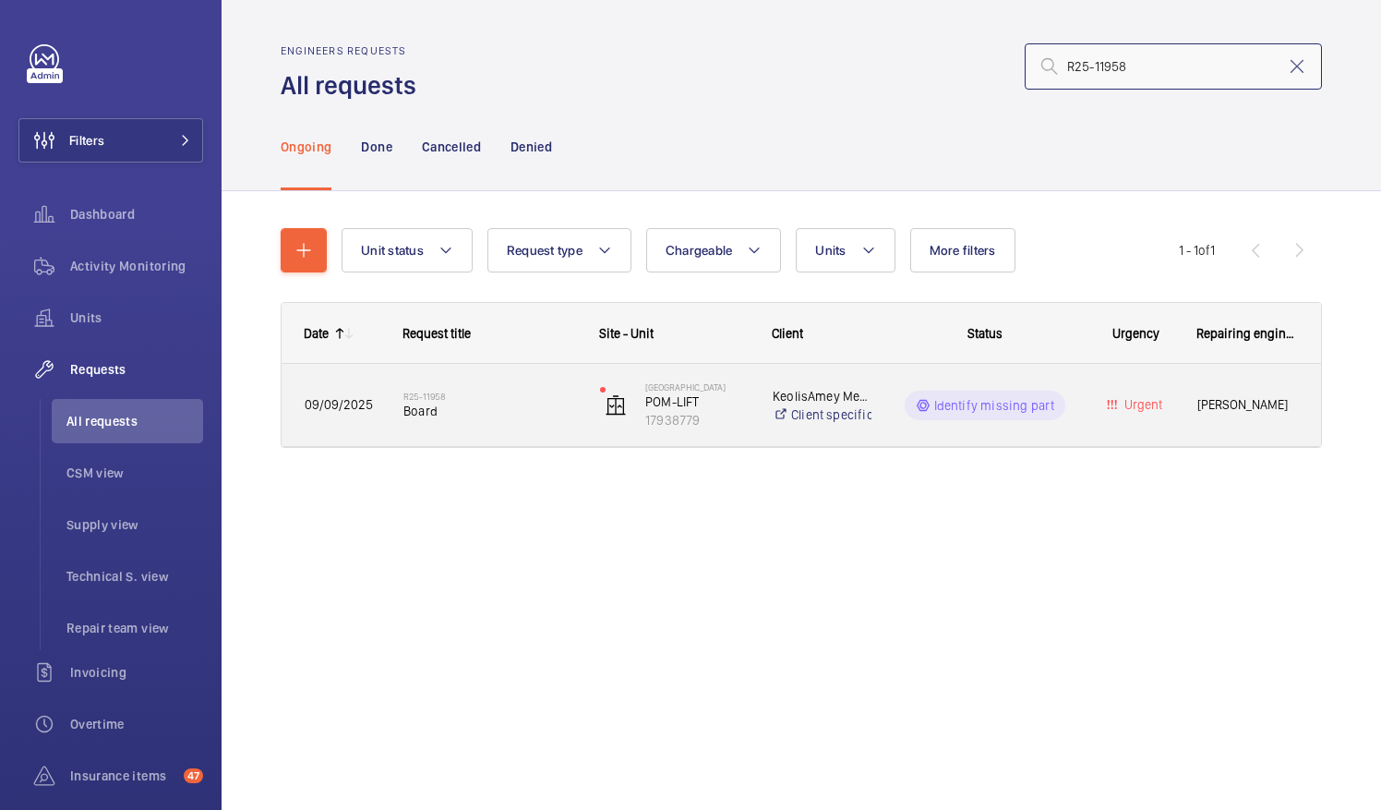
type input "R25-11958"
click at [493, 410] on span "Board" at bounding box center [489, 411] width 173 height 18
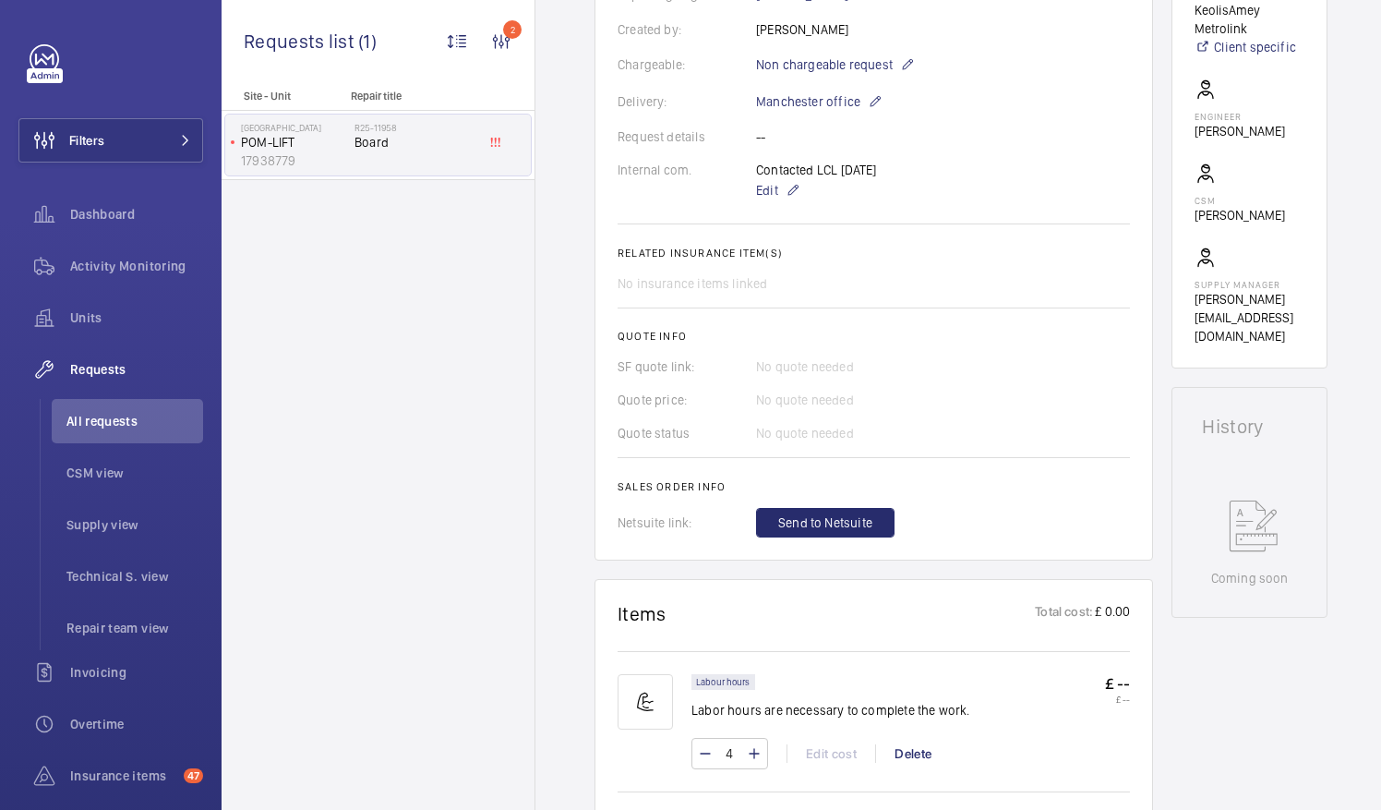
scroll to position [646, 0]
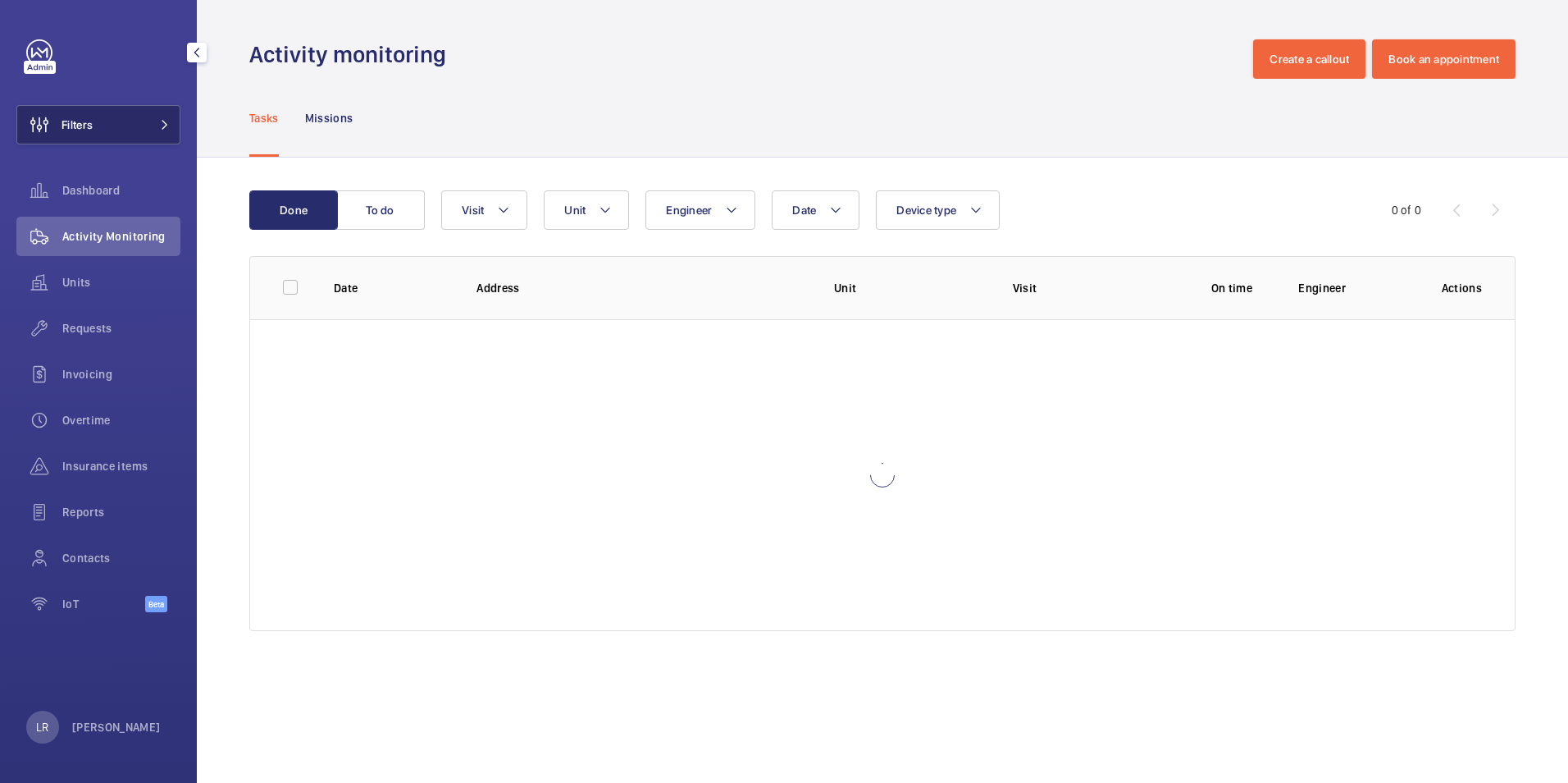
click at [172, 123] on button "Filters" at bounding box center [98, 124] width 164 height 39
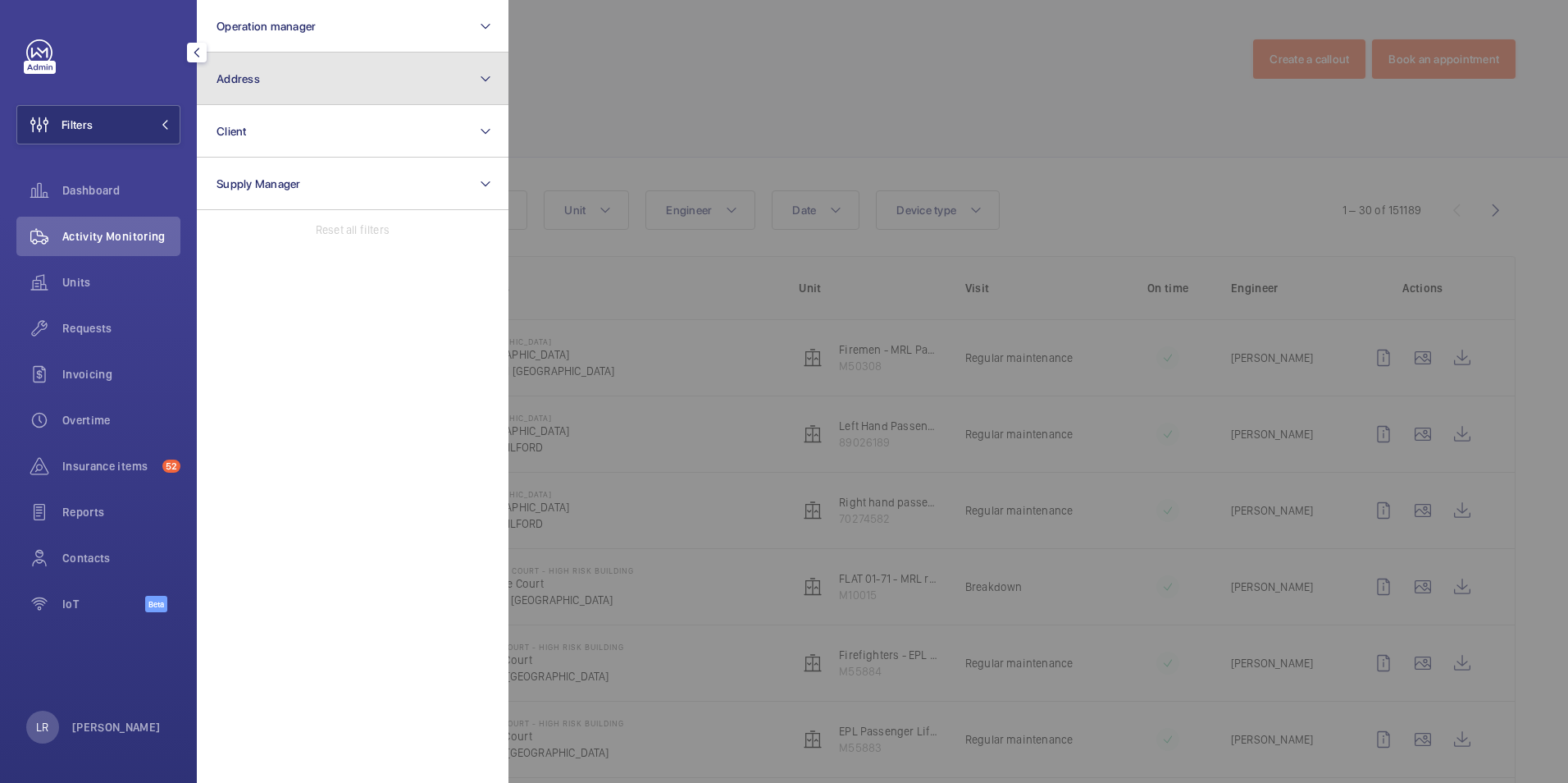
click at [262, 82] on button "Address" at bounding box center [353, 78] width 312 height 52
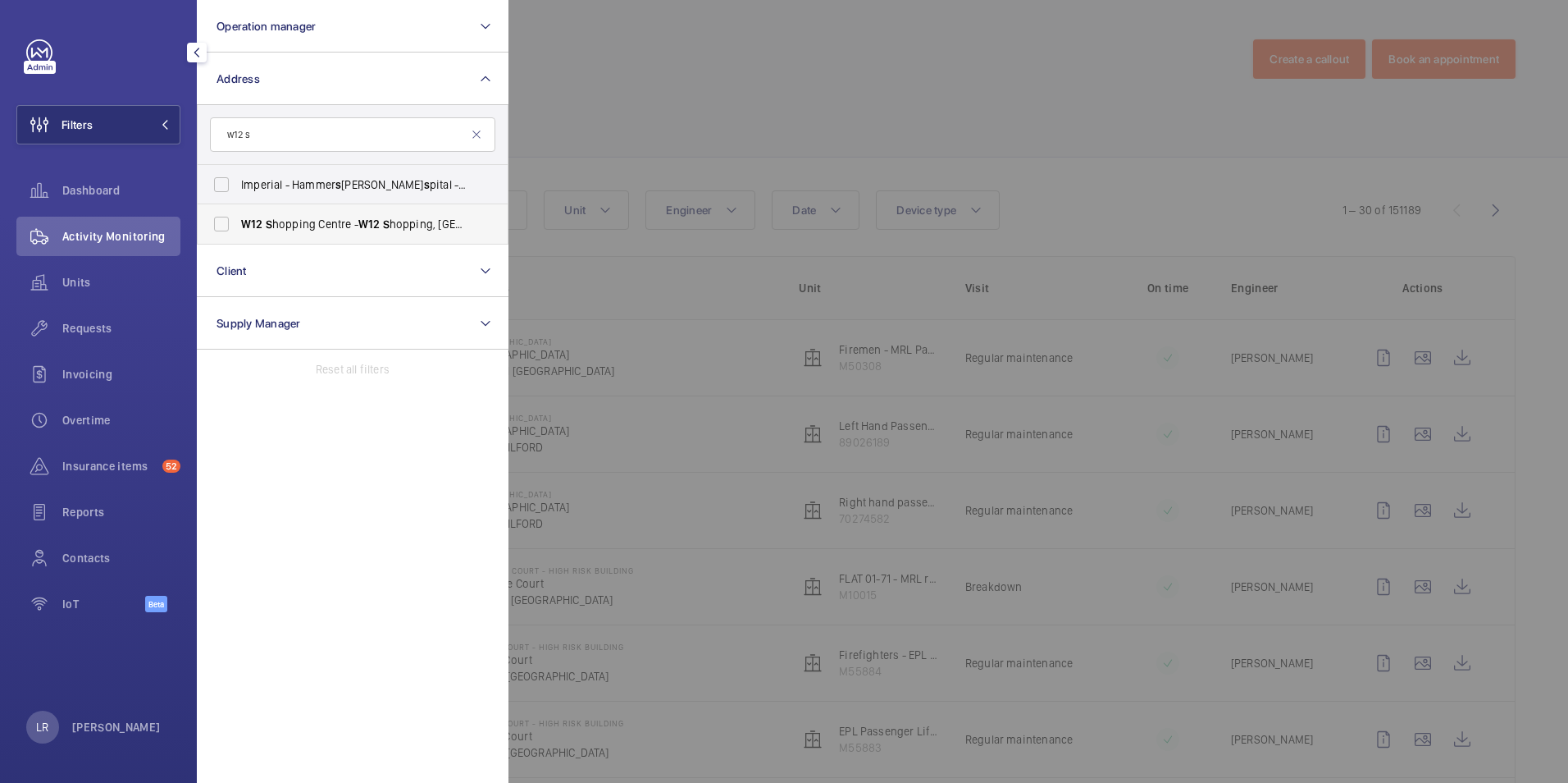
type input "w12 s"
click at [375, 222] on span "W12" at bounding box center [369, 224] width 22 height 13
click at [238, 222] on input "W12 S hopping Centre - W12 S hopping, LONDON W12 8PP" at bounding box center [221, 224] width 33 height 33
checkbox input "true"
click at [657, 129] on div at bounding box center [1292, 391] width 1568 height 783
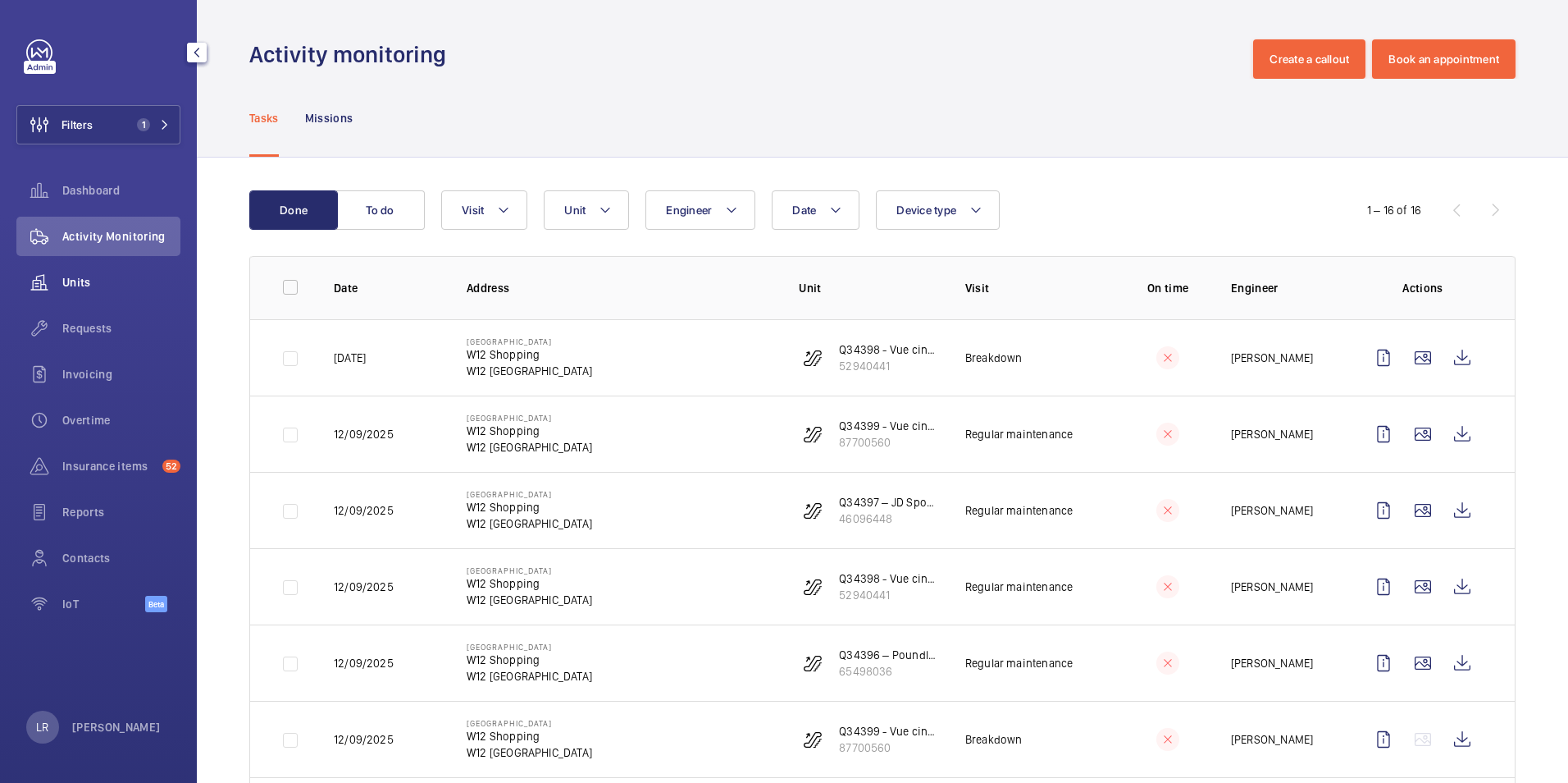
click at [78, 273] on div "Units" at bounding box center [98, 282] width 164 height 39
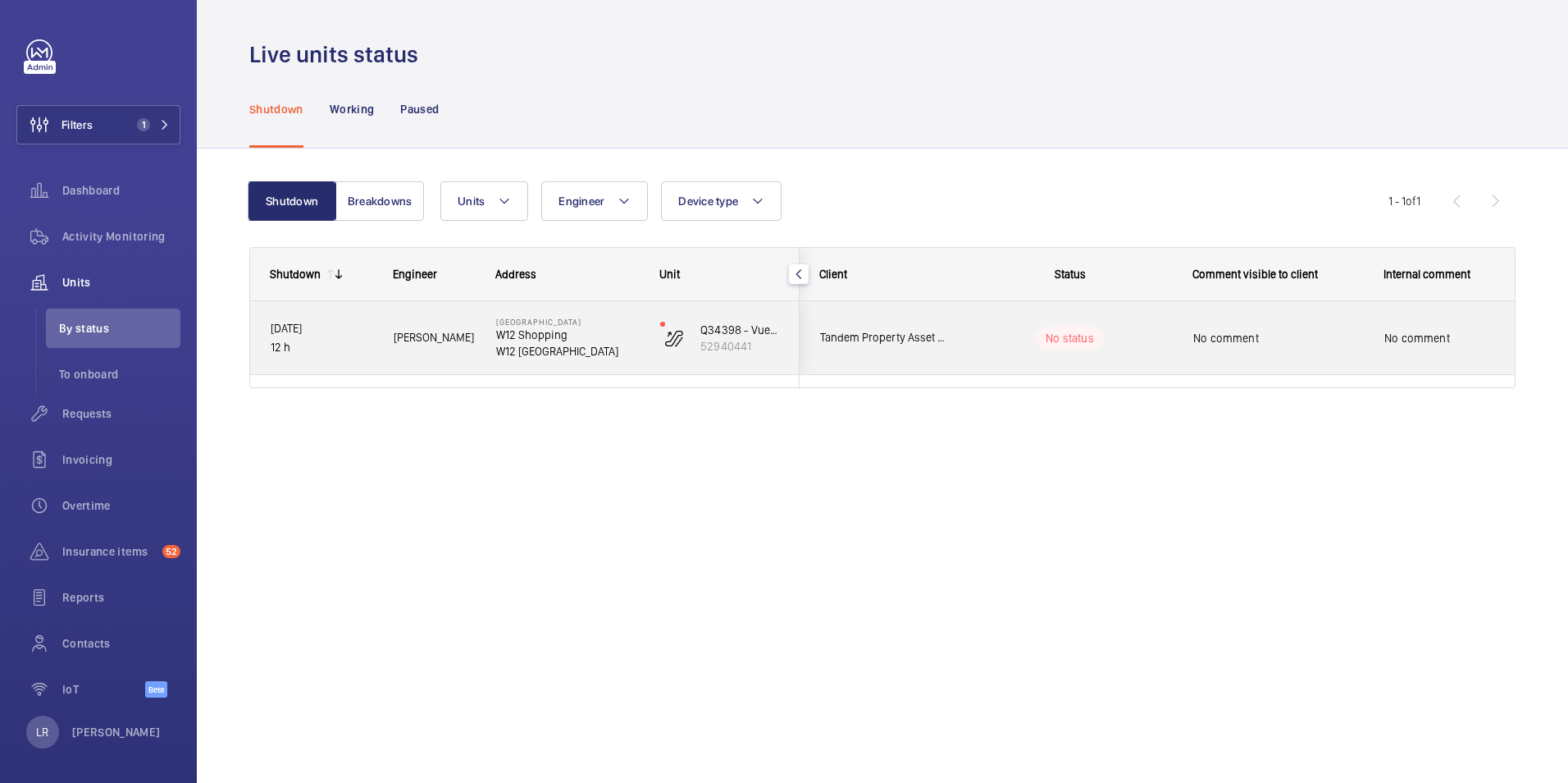
click at [625, 318] on p "[GEOGRAPHIC_DATA]" at bounding box center [568, 321] width 143 height 10
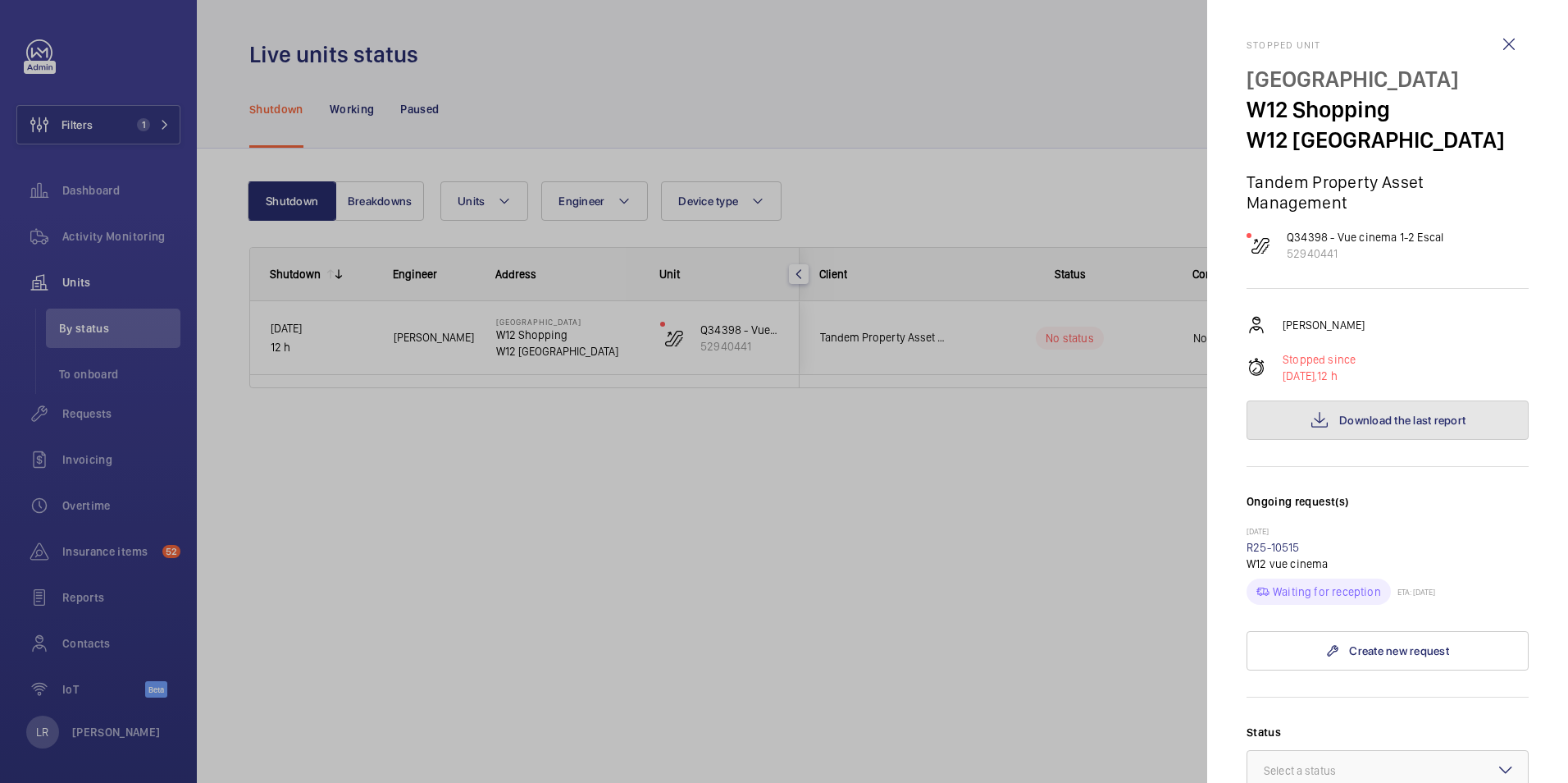
click at [1258, 406] on button "Download the last report" at bounding box center [1388, 420] width 283 height 39
click at [1500, 60] on wm-front-icon-button at bounding box center [1509, 44] width 39 height 39
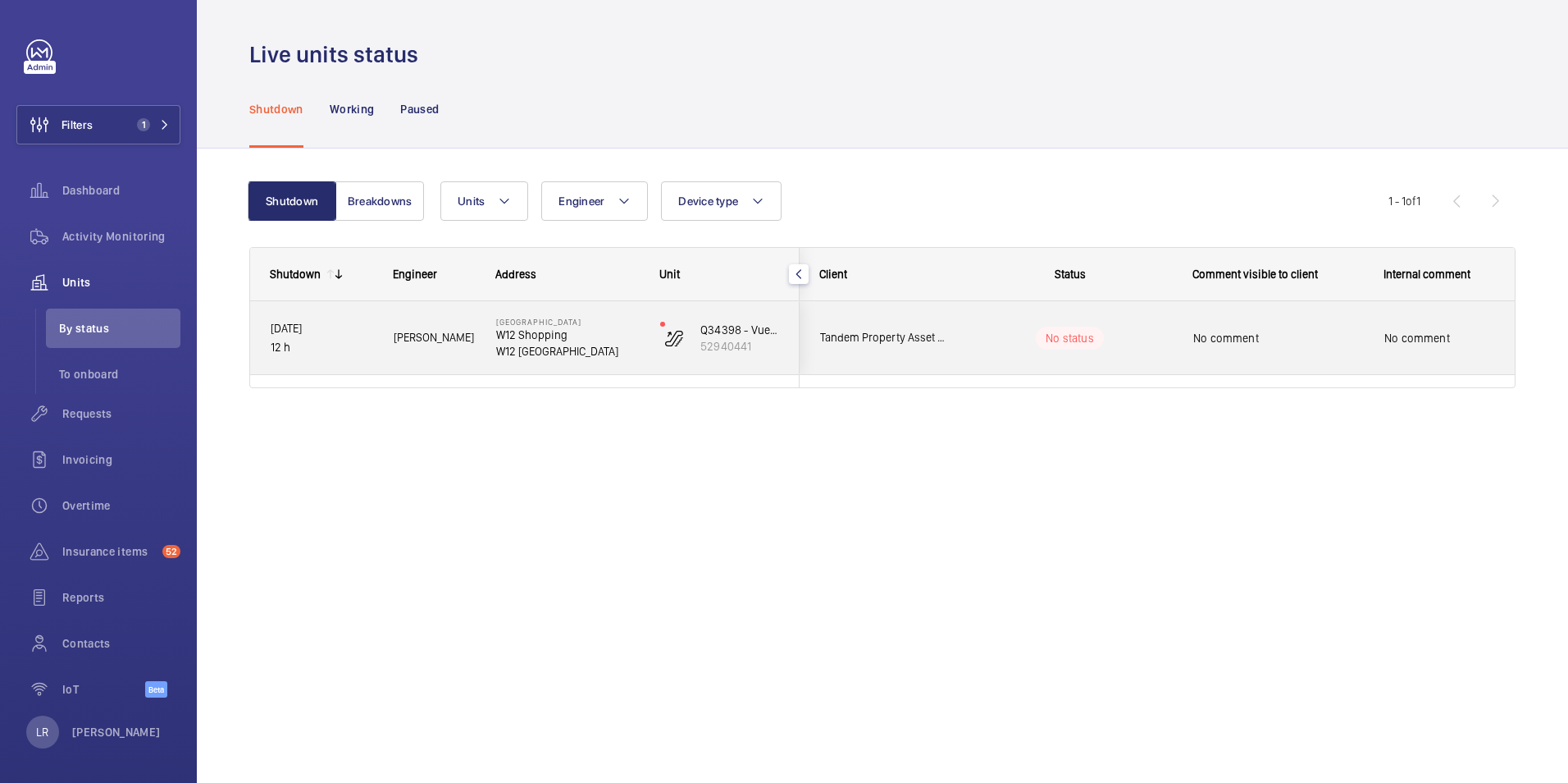
click at [615, 335] on p "W12 Shopping" at bounding box center [568, 334] width 143 height 16
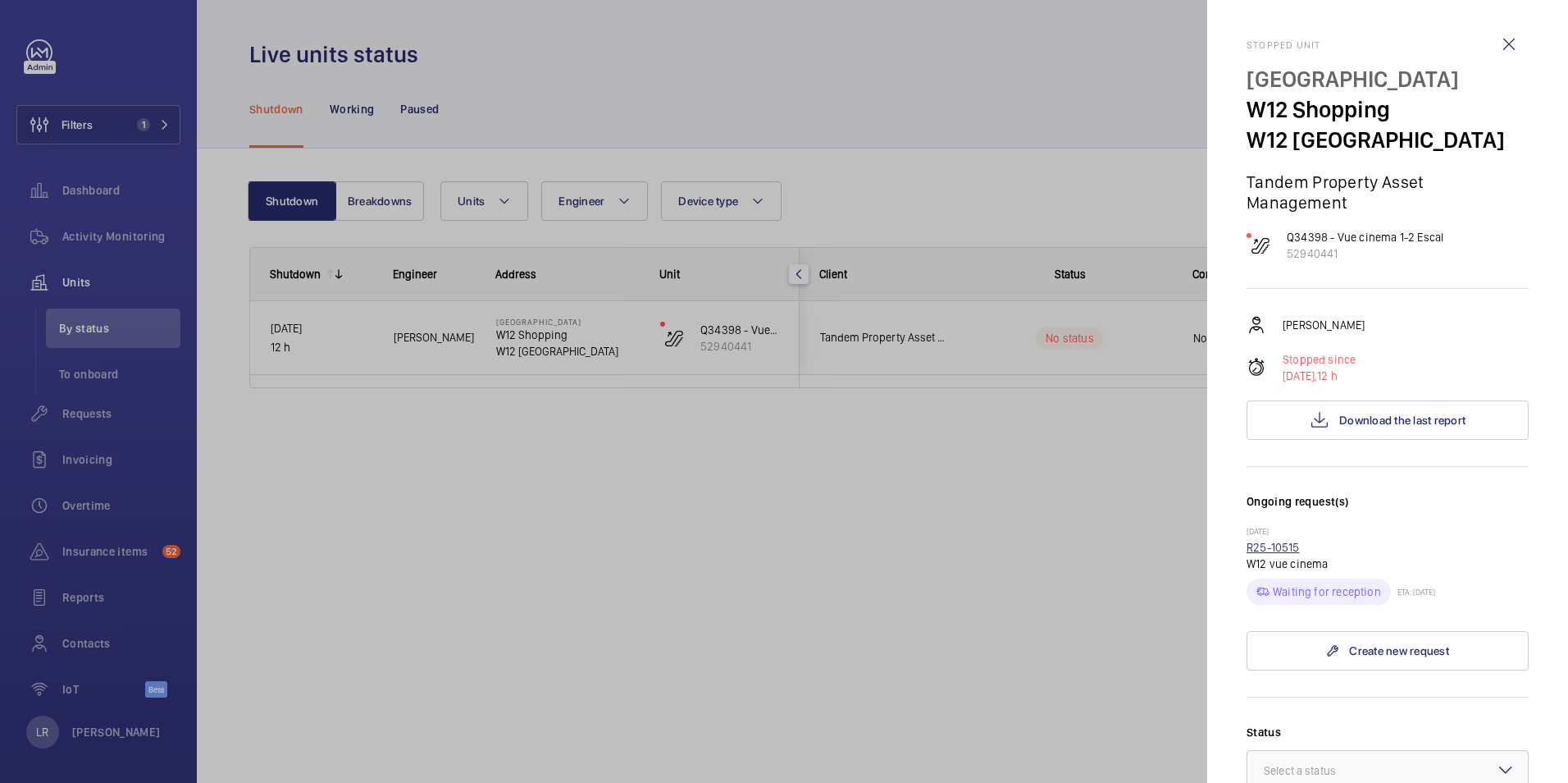
click at [1295, 545] on link "R25-10515" at bounding box center [1273, 547] width 53 height 13
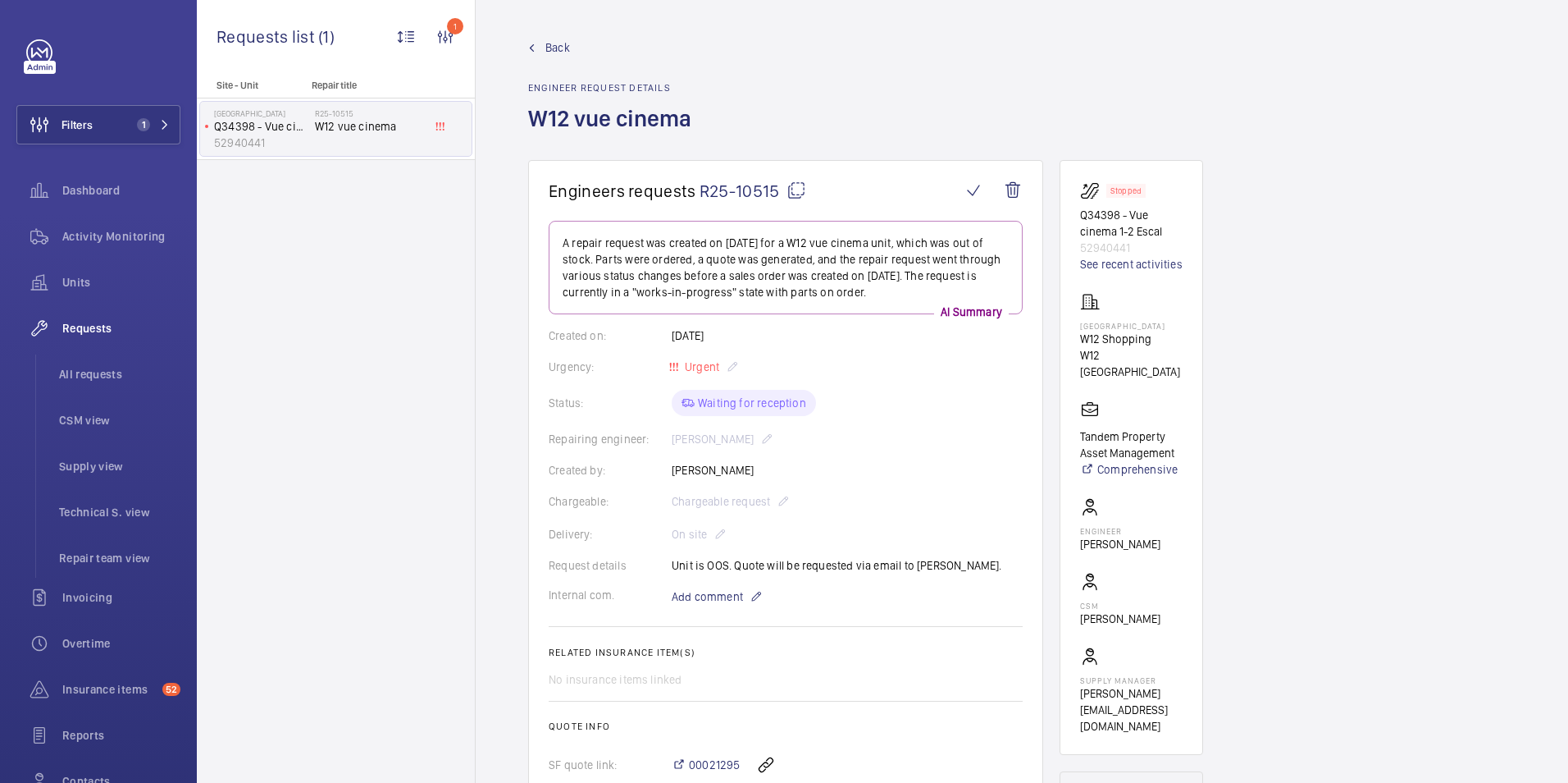
click at [556, 44] on span "Back" at bounding box center [558, 47] width 25 height 16
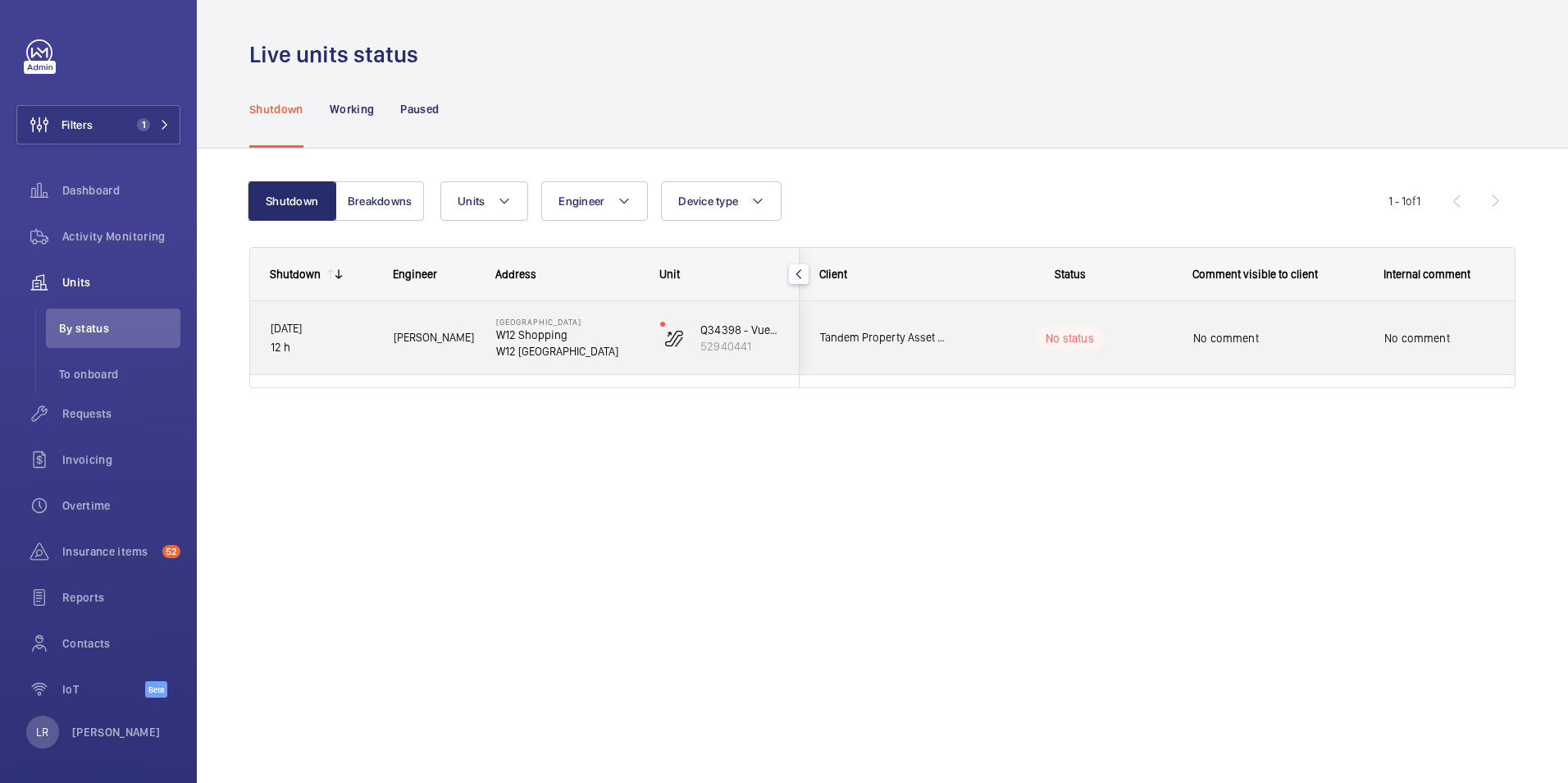
click at [903, 339] on span "Tandem Property Asset Management" at bounding box center [883, 337] width 126 height 19
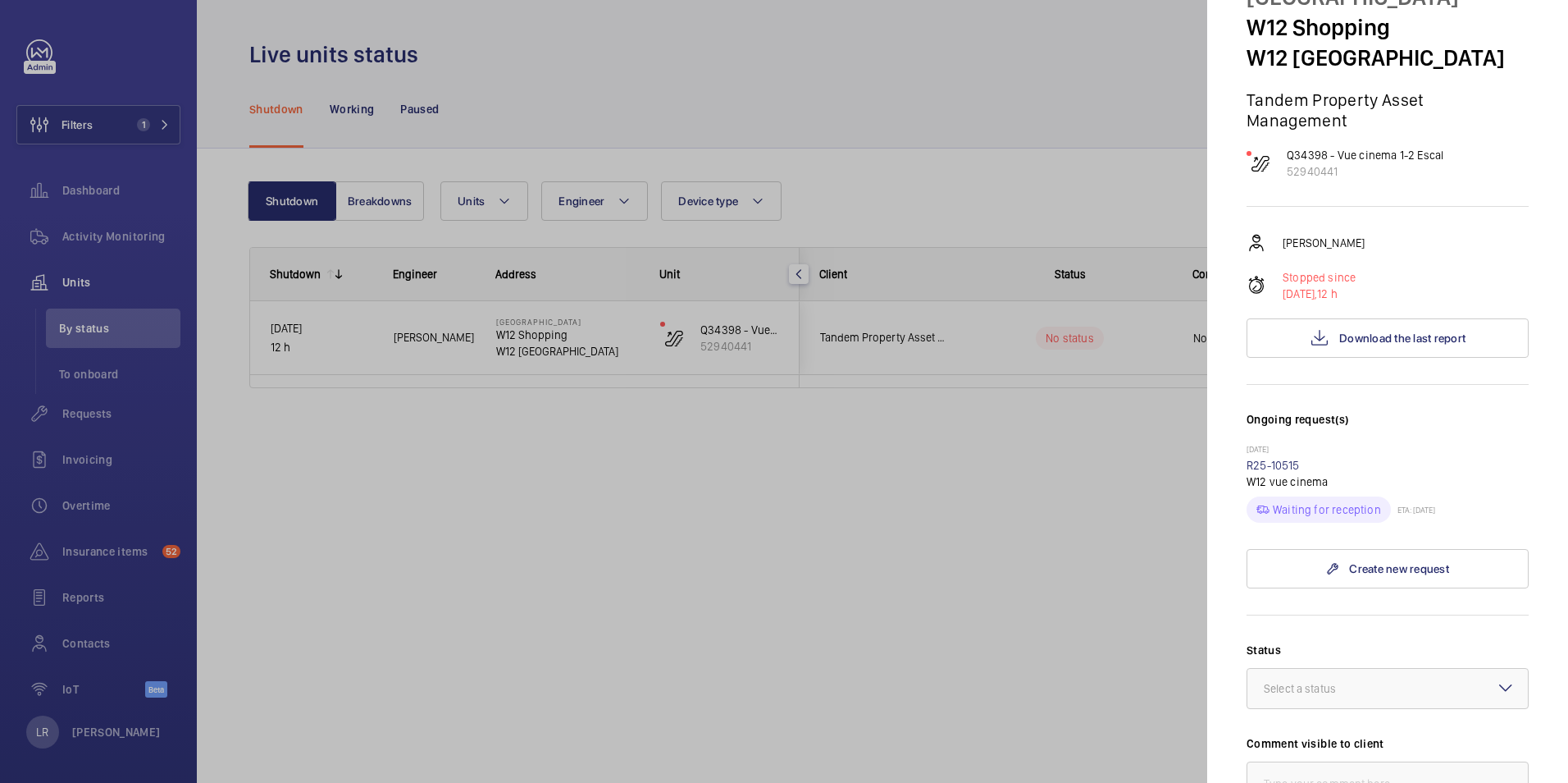
scroll to position [164, 0]
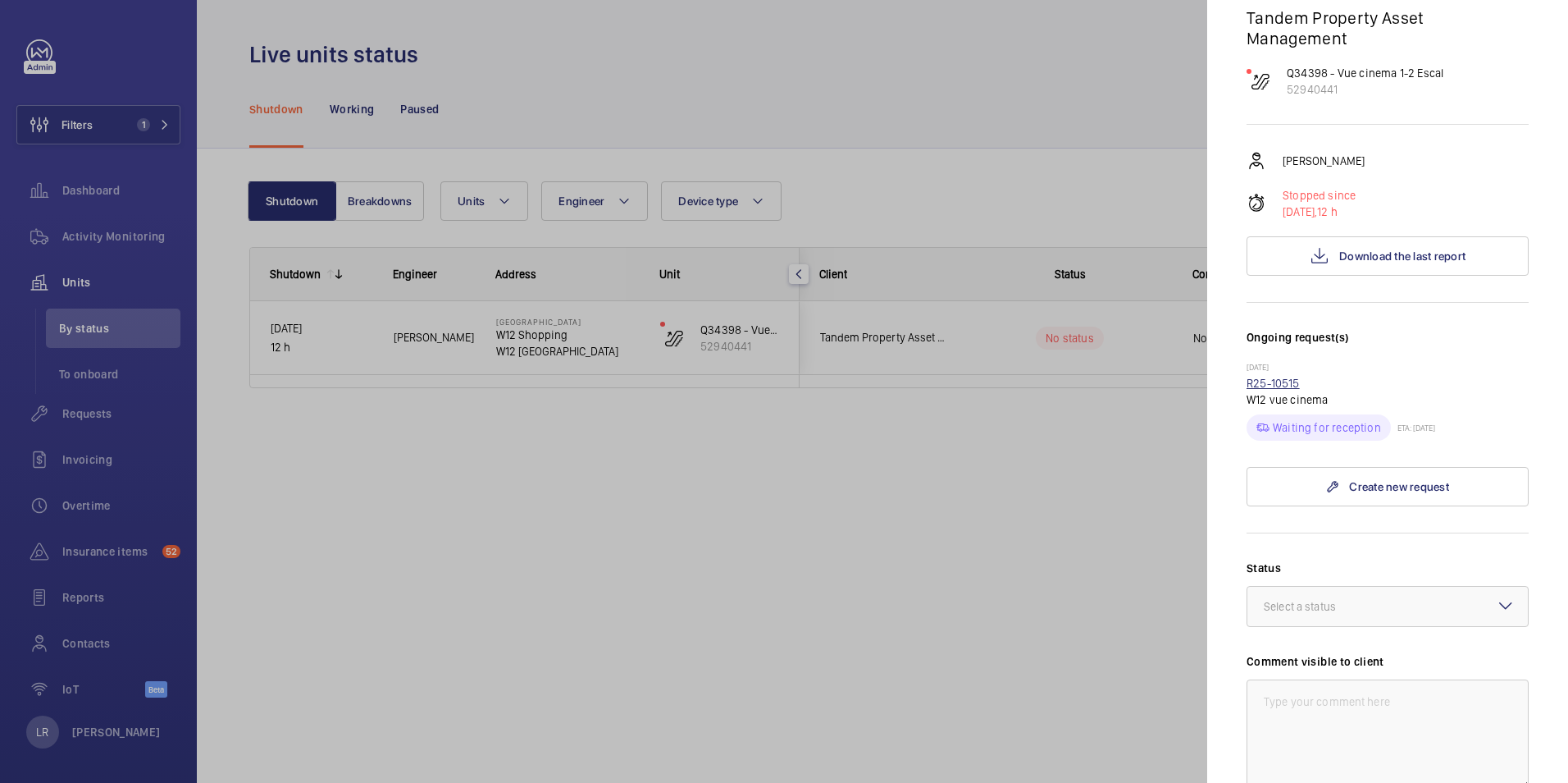
click at [1296, 386] on link "R25-10515" at bounding box center [1273, 383] width 53 height 13
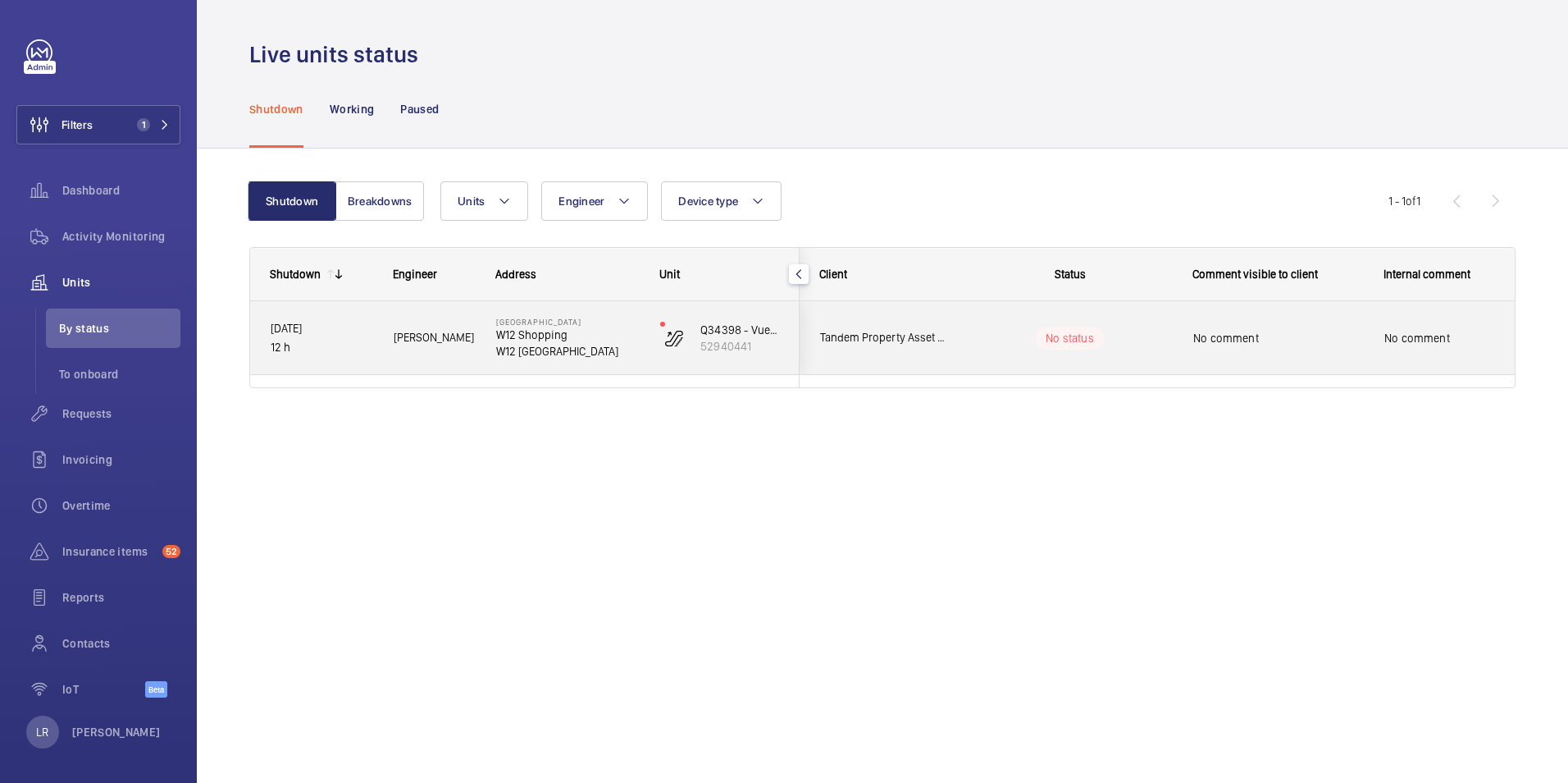
click at [985, 328] on wm-front-pills-cell "No status" at bounding box center [1070, 338] width 204 height 23
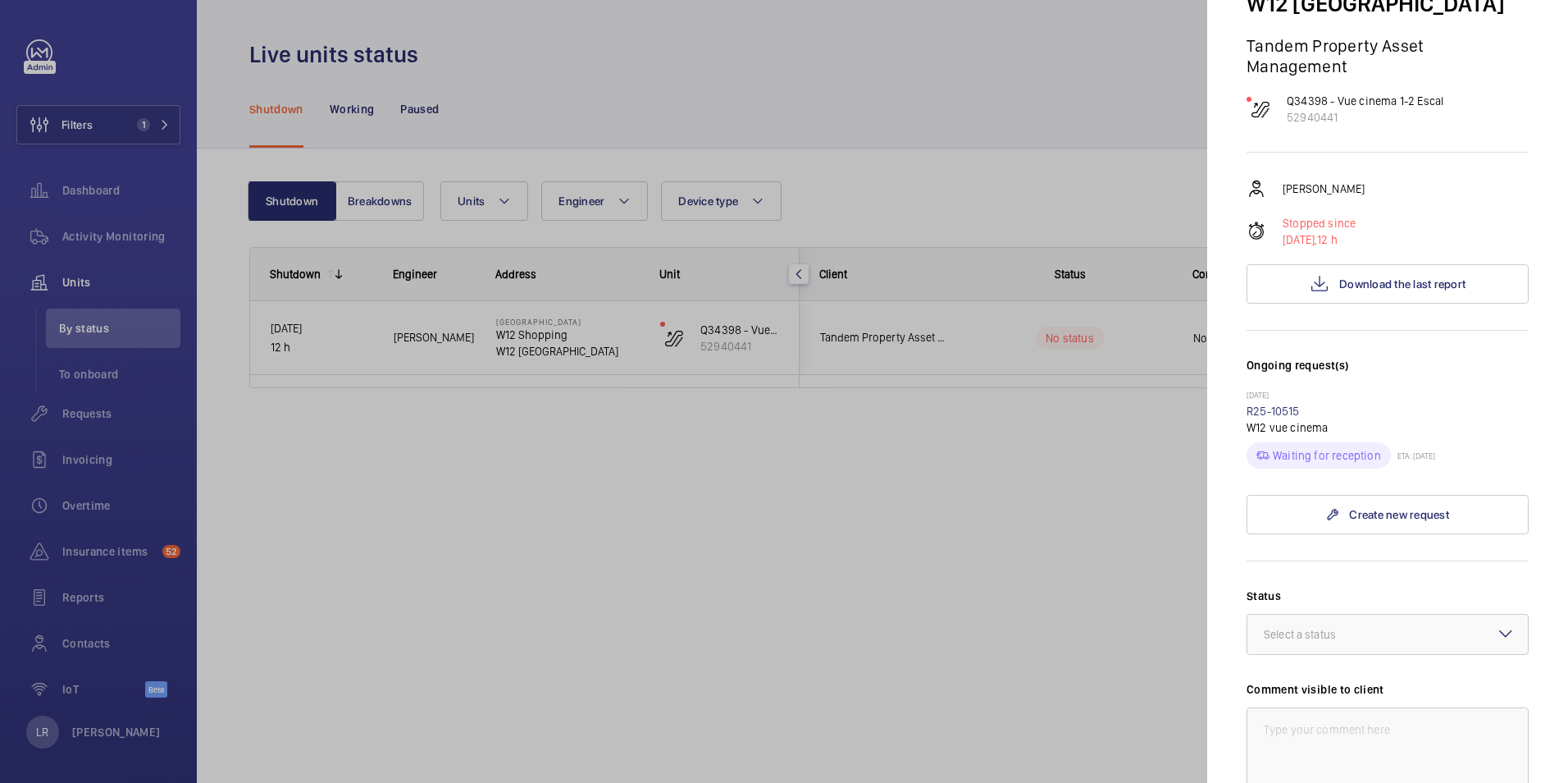
scroll to position [164, 0]
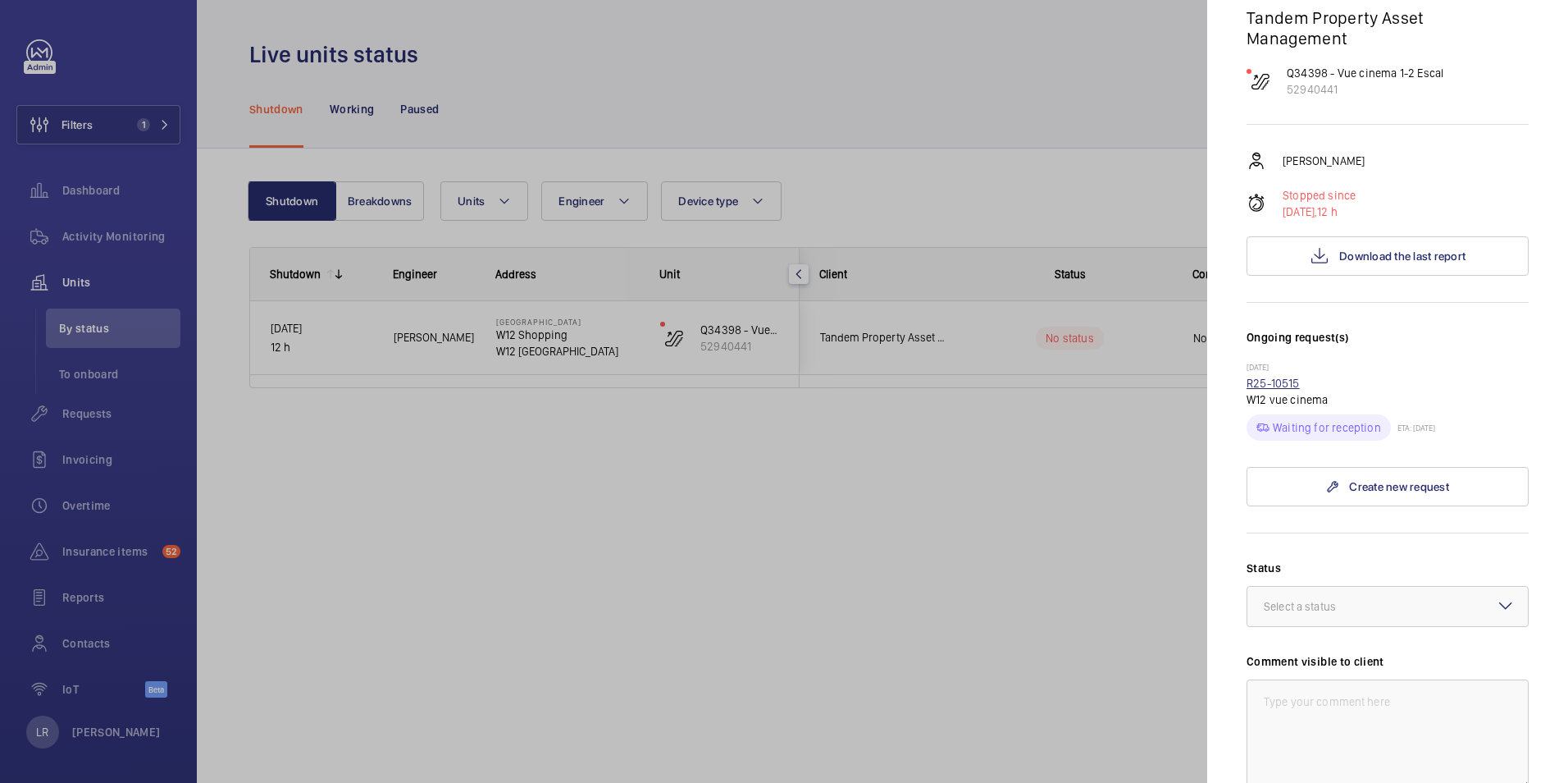
click at [1286, 386] on link "R25-10515" at bounding box center [1273, 383] width 53 height 13
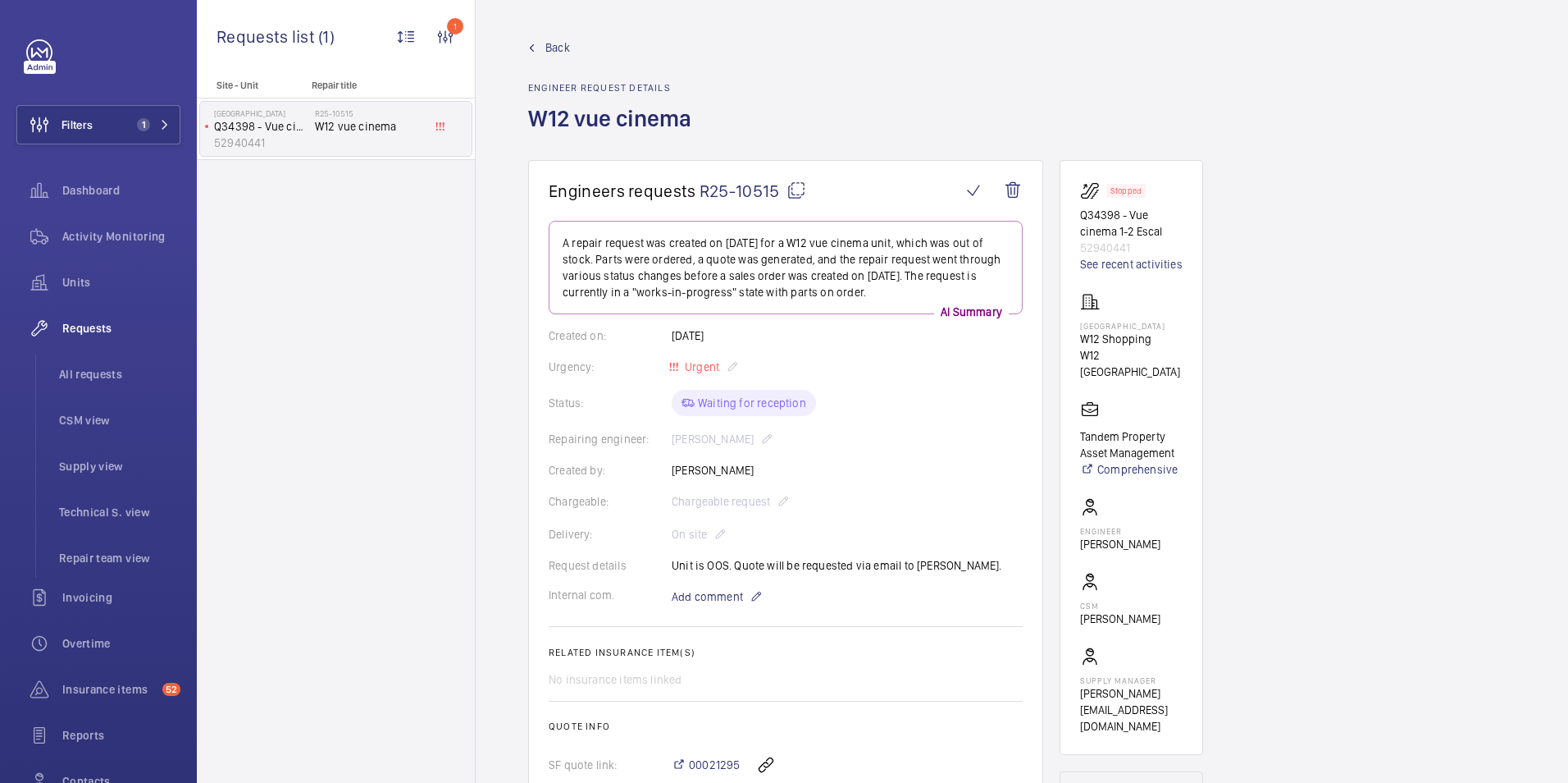
click at [553, 43] on span "Back" at bounding box center [558, 47] width 25 height 16
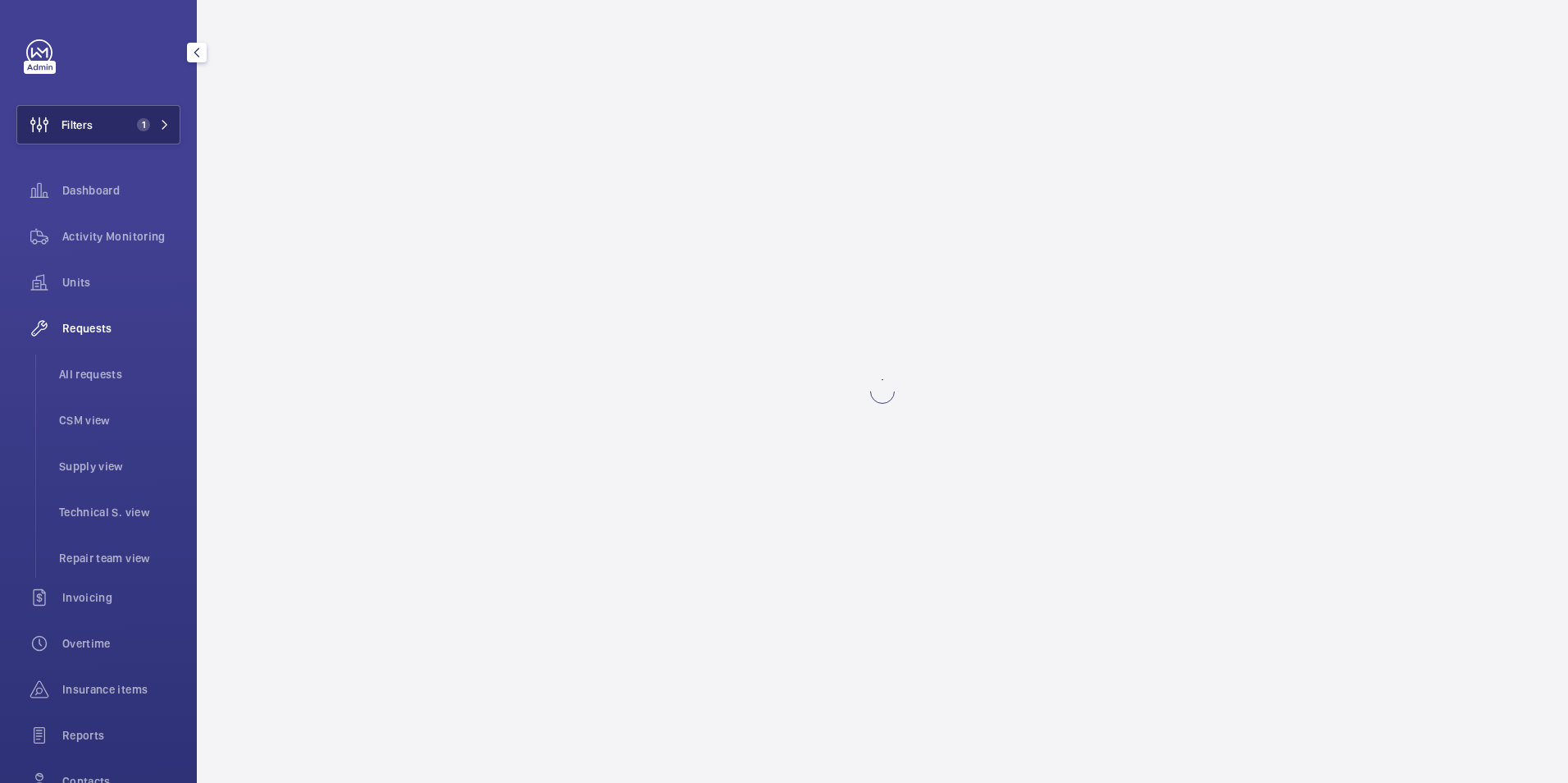
click at [126, 116] on button "Filters 1" at bounding box center [98, 124] width 164 height 39
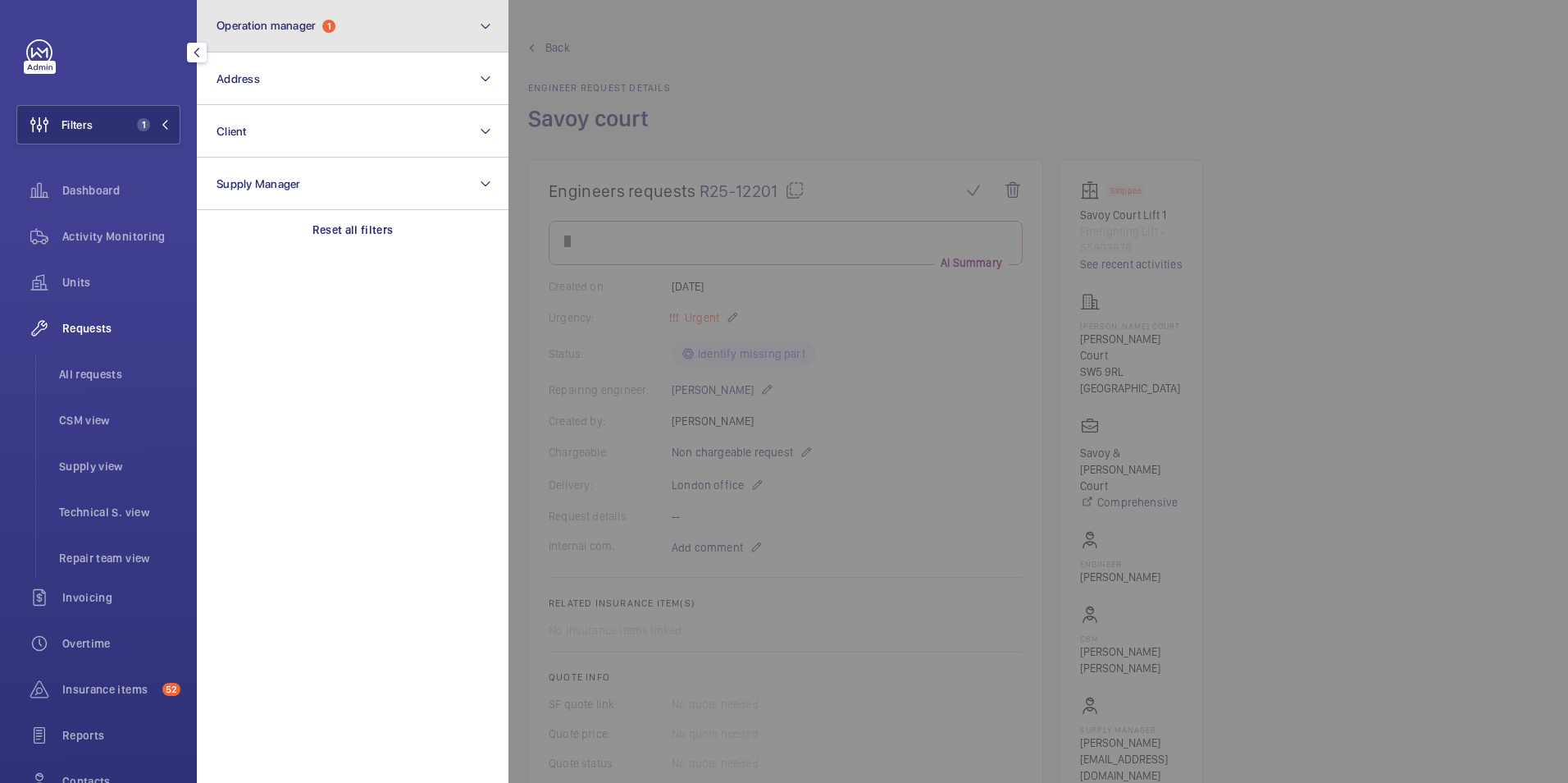
click at [288, 22] on span "Operation manager" at bounding box center [267, 25] width 99 height 13
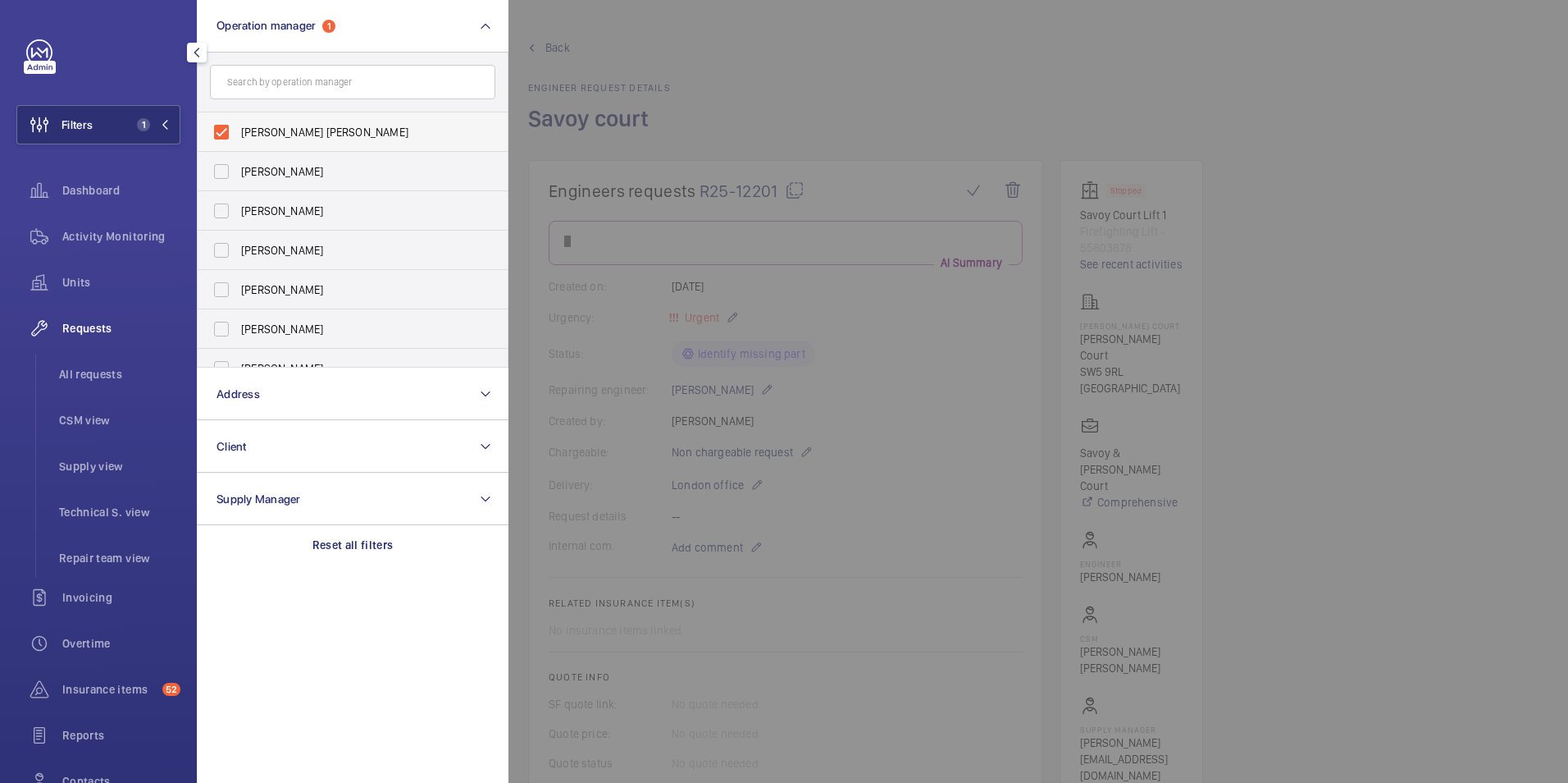
click at [300, 125] on span "[PERSON_NAME] [PERSON_NAME]" at bounding box center [354, 132] width 226 height 16
click at [238, 125] on input "[PERSON_NAME] [PERSON_NAME]" at bounding box center [221, 132] width 33 height 33
checkbox input "false"
click at [283, 293] on span "[PERSON_NAME]" at bounding box center [354, 290] width 226 height 16
click at [238, 293] on input "[PERSON_NAME]" at bounding box center [221, 289] width 33 height 33
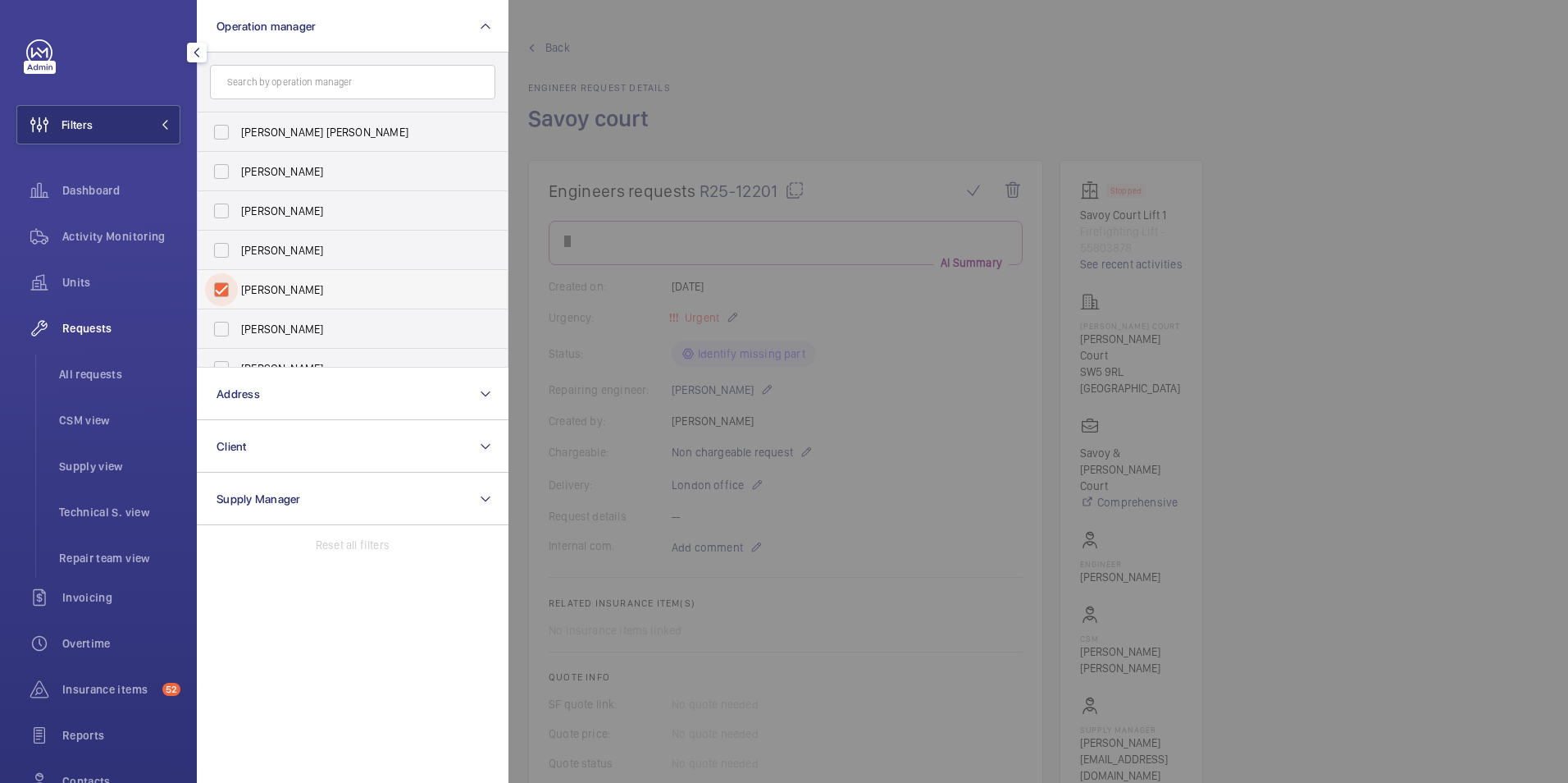
checkbox input "true"
click at [640, 76] on div at bounding box center [1292, 391] width 1568 height 783
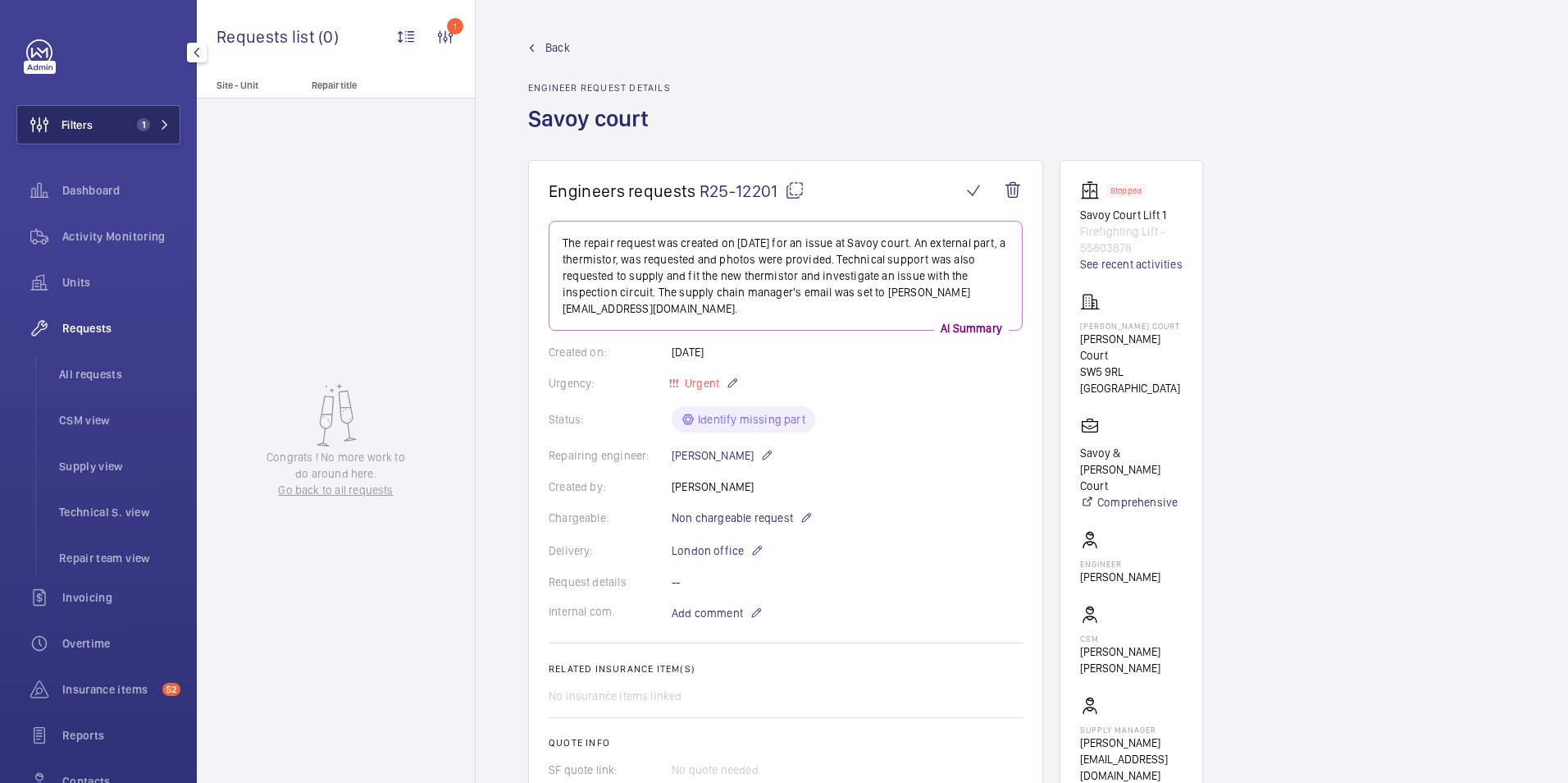
click at [92, 116] on span "Filters" at bounding box center [76, 124] width 31 height 16
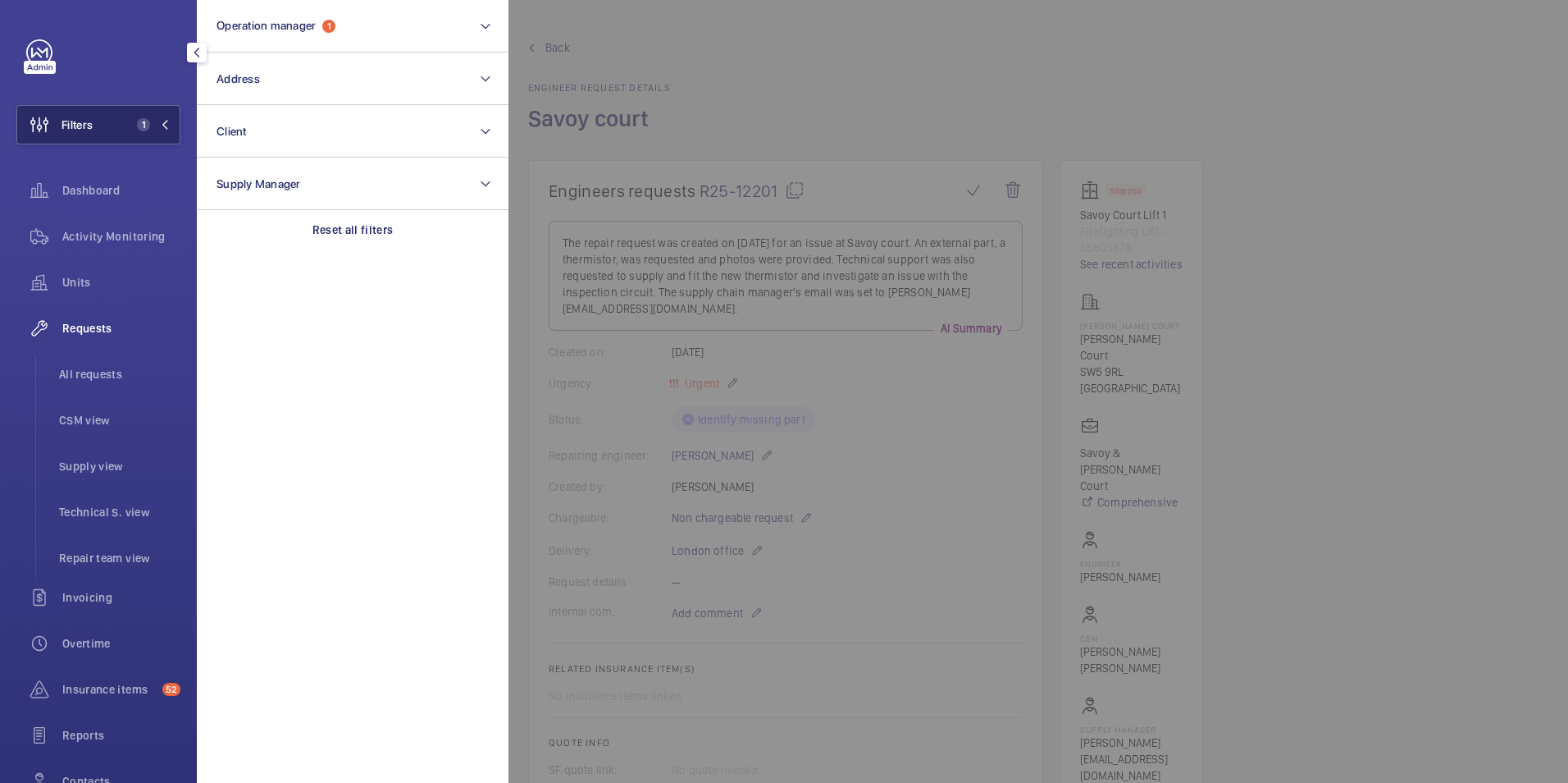
click at [137, 124] on span "1" at bounding box center [143, 124] width 13 height 13
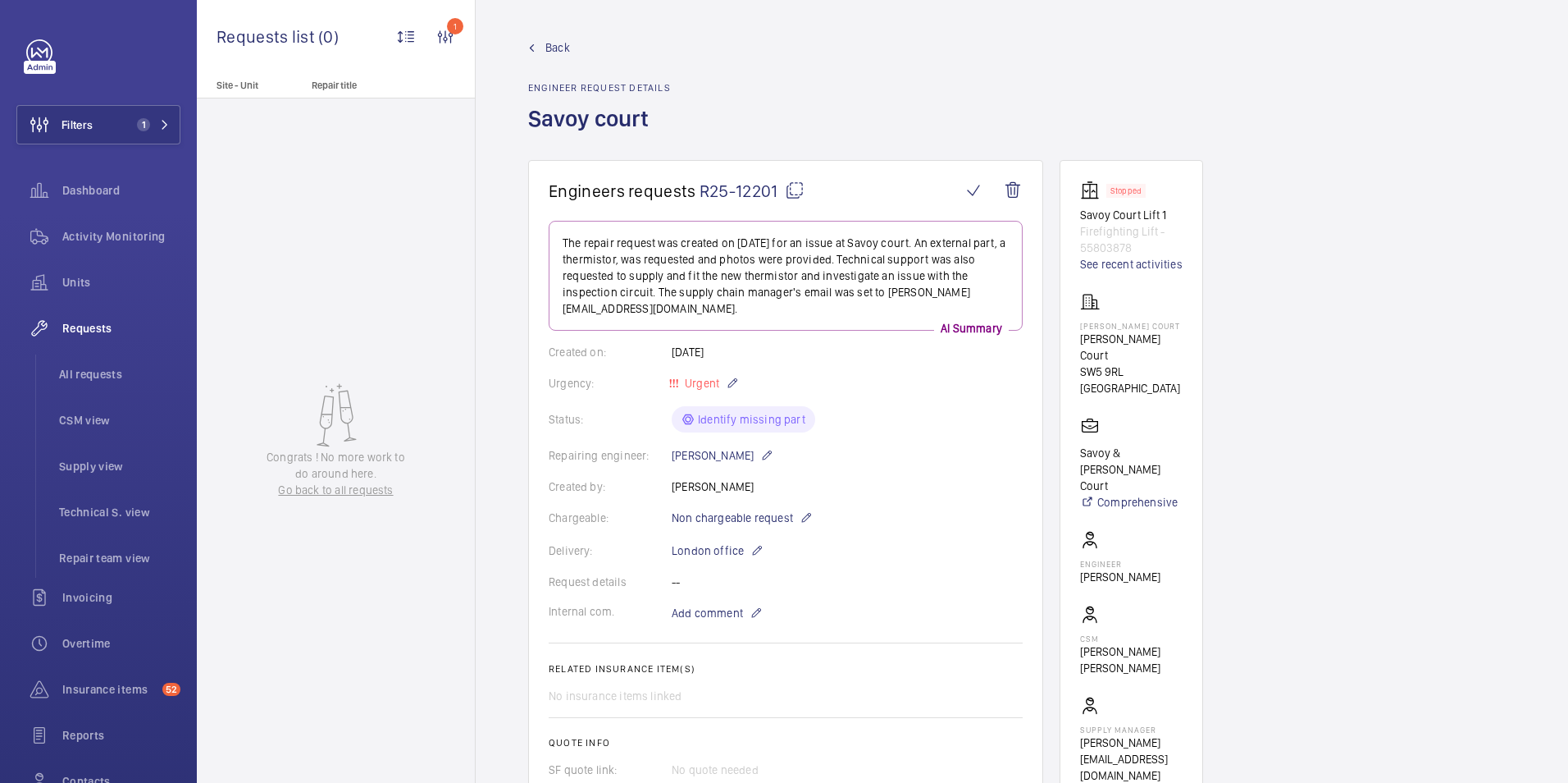
click at [549, 49] on span "Back" at bounding box center [558, 47] width 25 height 16
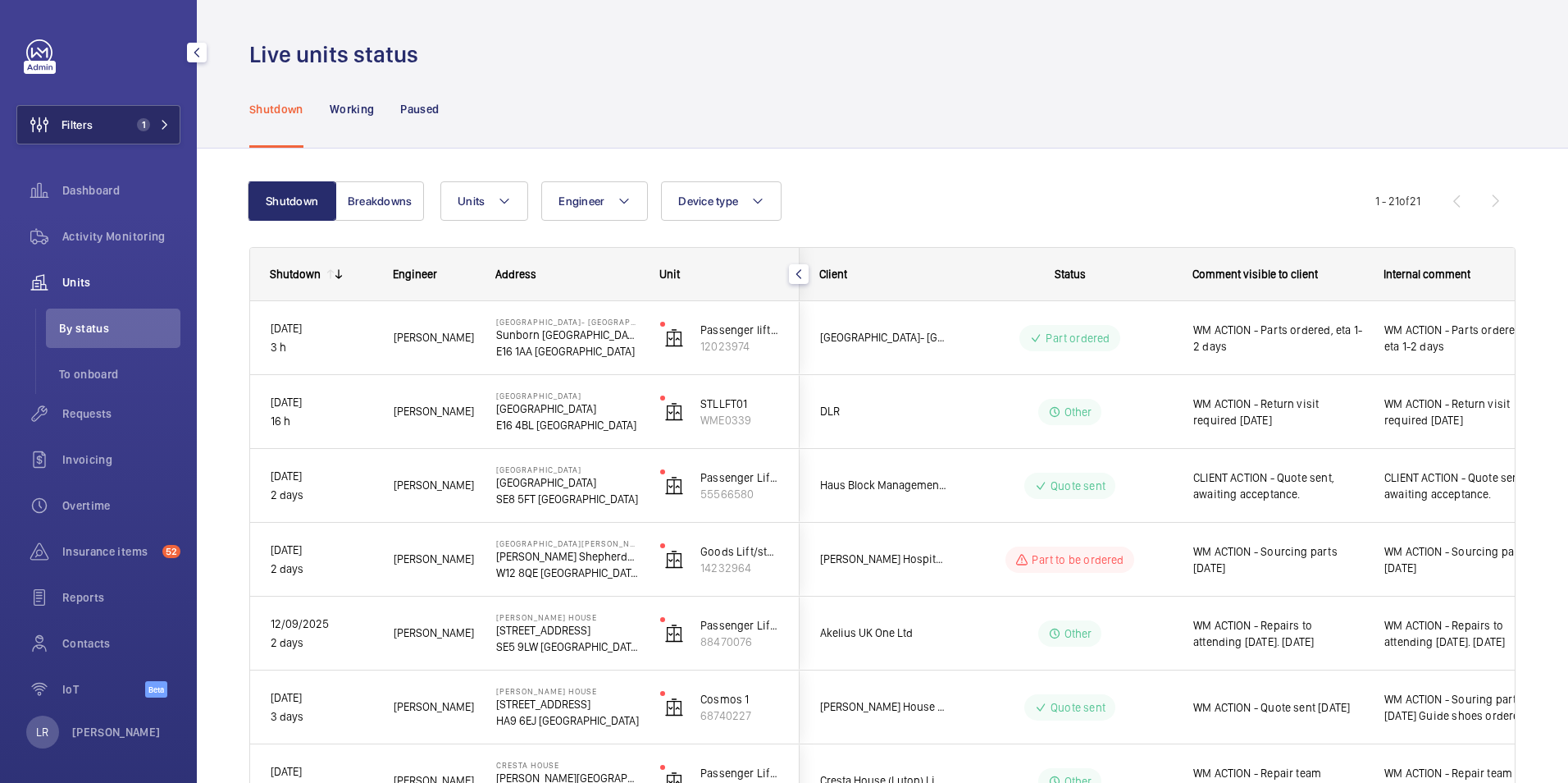
click at [118, 119] on button "Filters 1" at bounding box center [98, 124] width 164 height 39
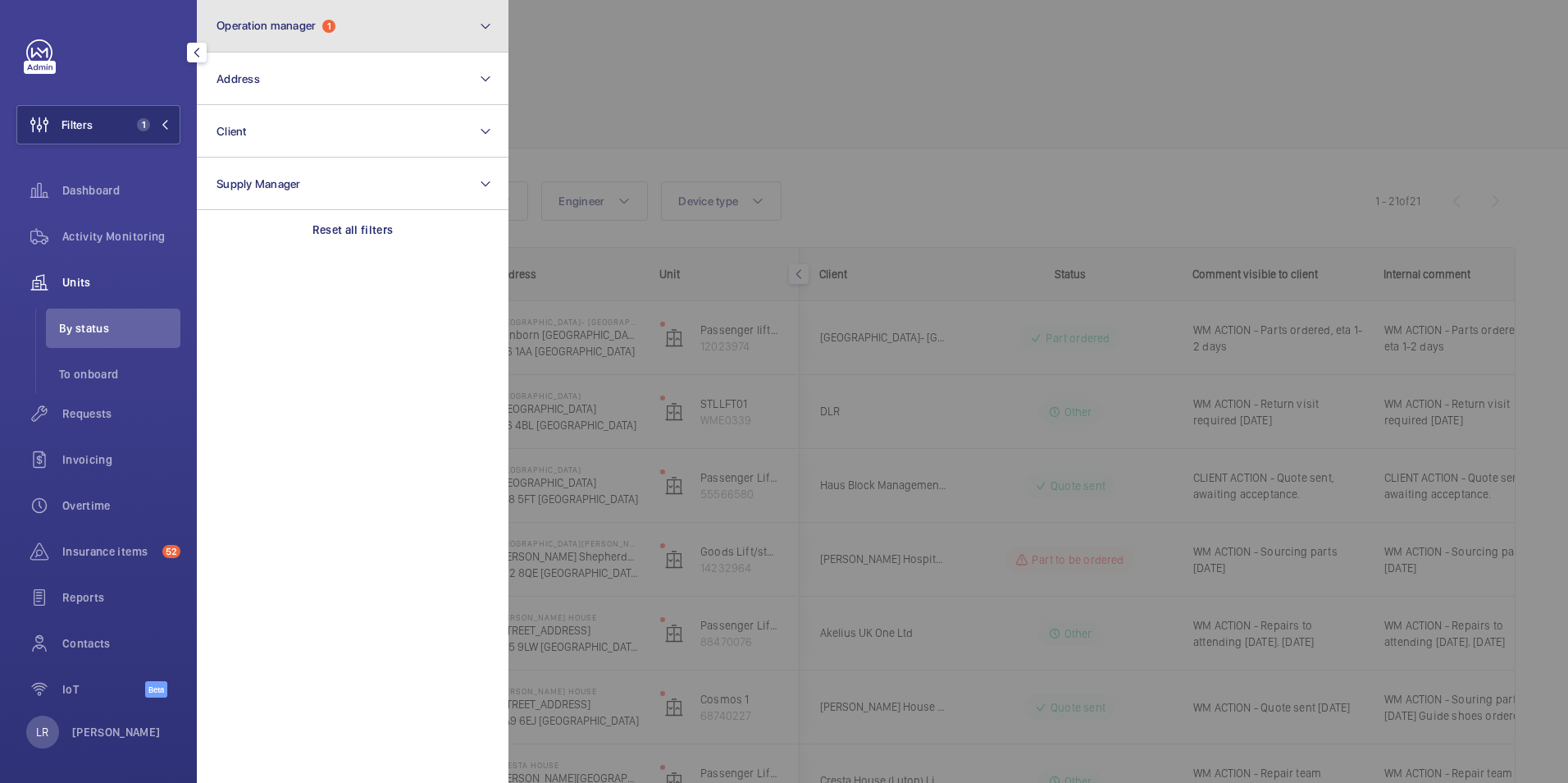
click at [348, 32] on button "Operation manager 1" at bounding box center [353, 26] width 312 height 52
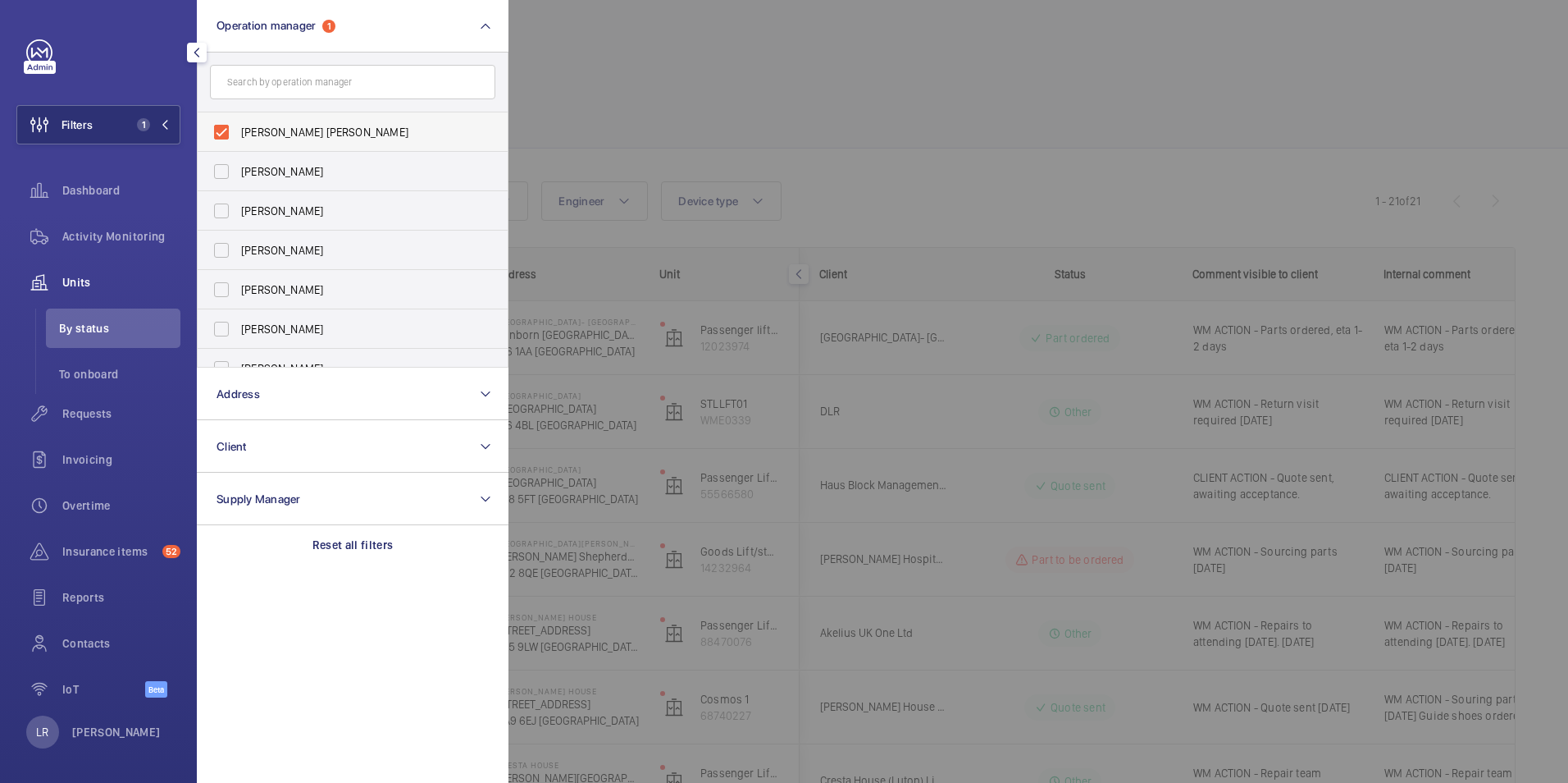
drag, startPoint x: 369, startPoint y: 123, endPoint x: 363, endPoint y: 132, distance: 10.8
click at [366, 123] on label "[PERSON_NAME] [PERSON_NAME]" at bounding box center [340, 132] width 285 height 39
click at [238, 123] on input "[PERSON_NAME] [PERSON_NAME]" at bounding box center [221, 132] width 33 height 33
checkbox input "false"
click at [294, 292] on span "[PERSON_NAME]" at bounding box center [354, 290] width 226 height 16
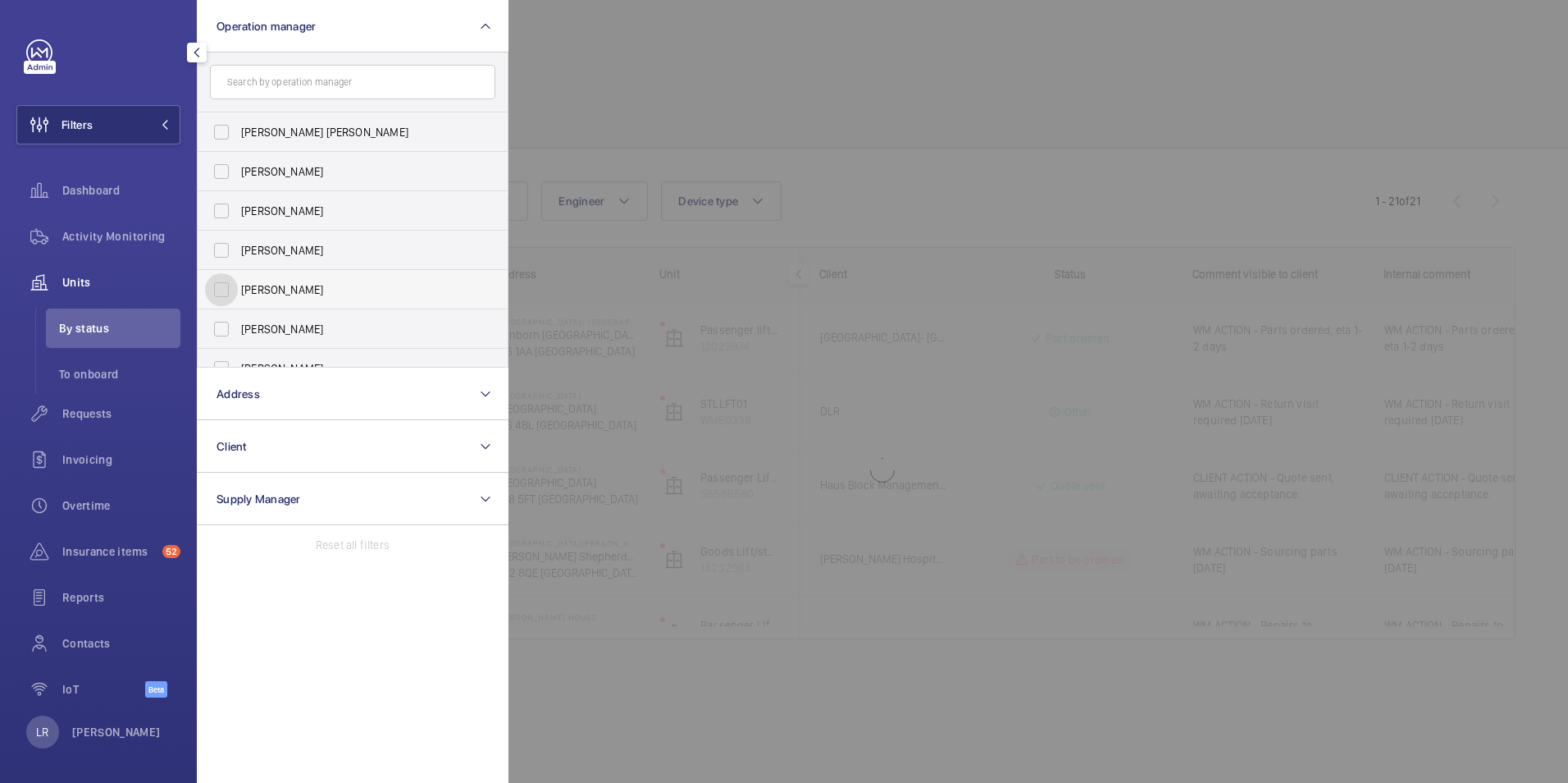
click at [238, 292] on input "[PERSON_NAME]" at bounding box center [221, 289] width 33 height 33
checkbox input "true"
click at [593, 100] on div at bounding box center [1292, 391] width 1568 height 783
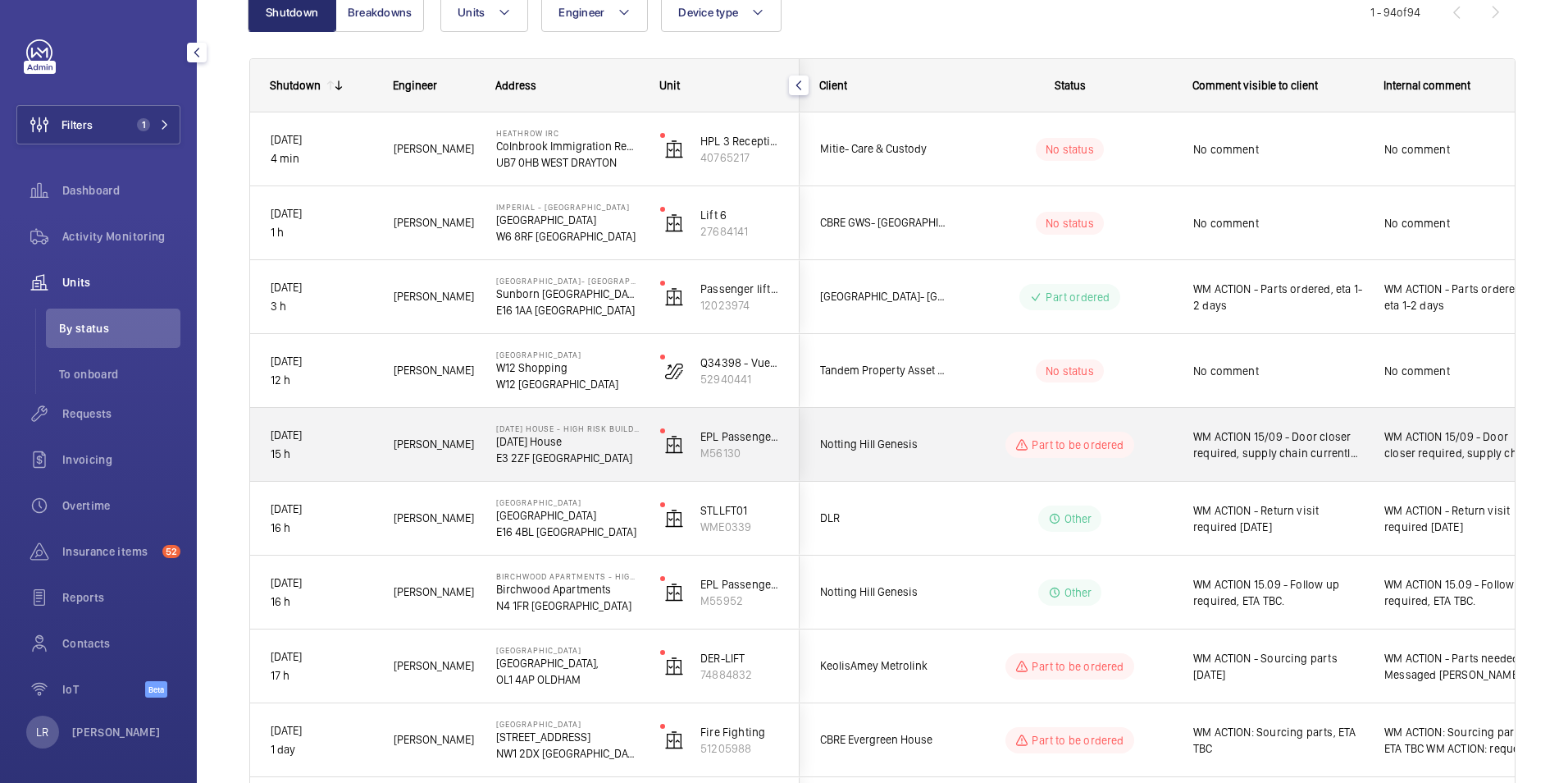
scroll to position [164, 0]
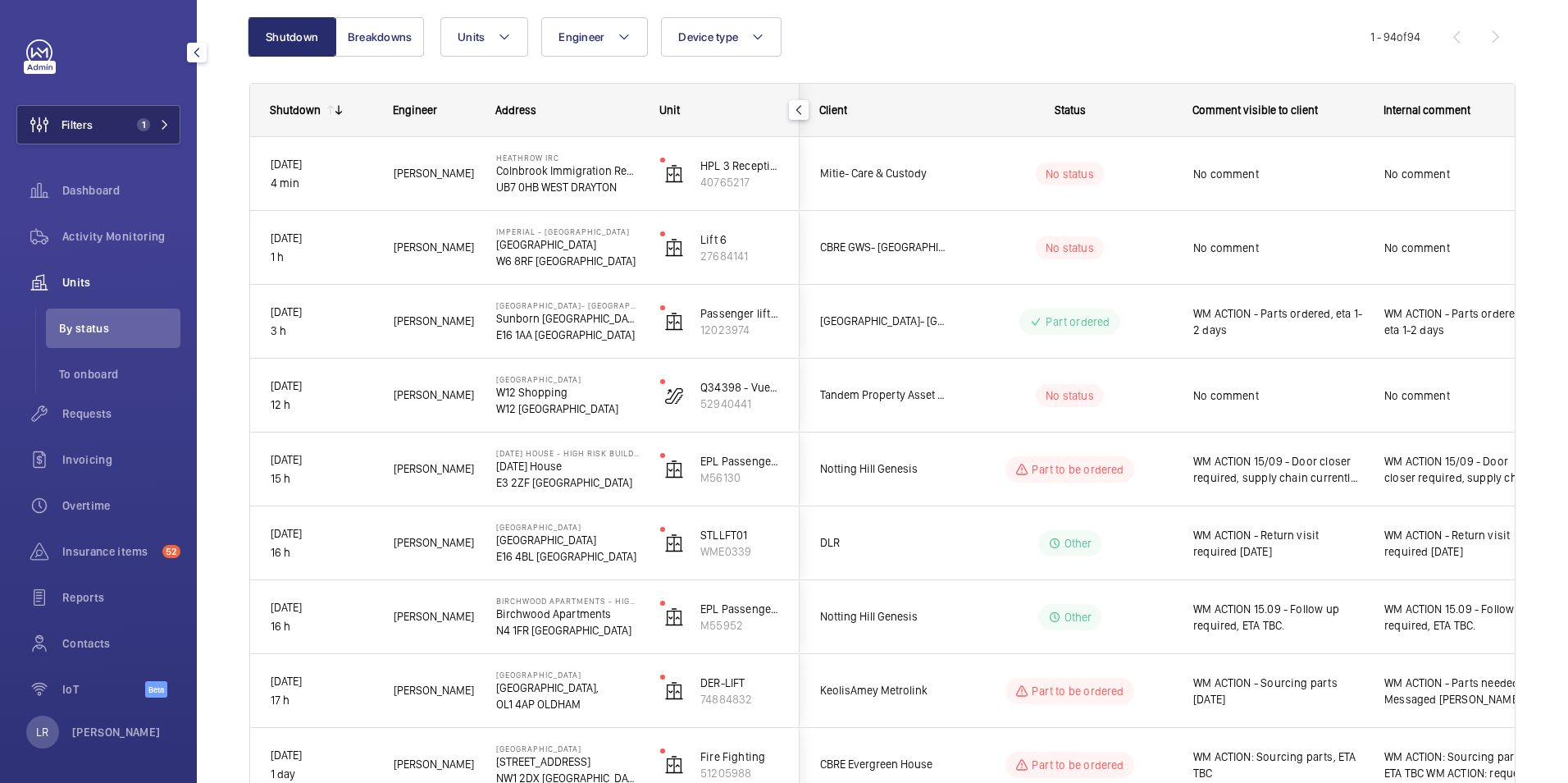
click at [120, 110] on button "Filters 1" at bounding box center [98, 124] width 164 height 39
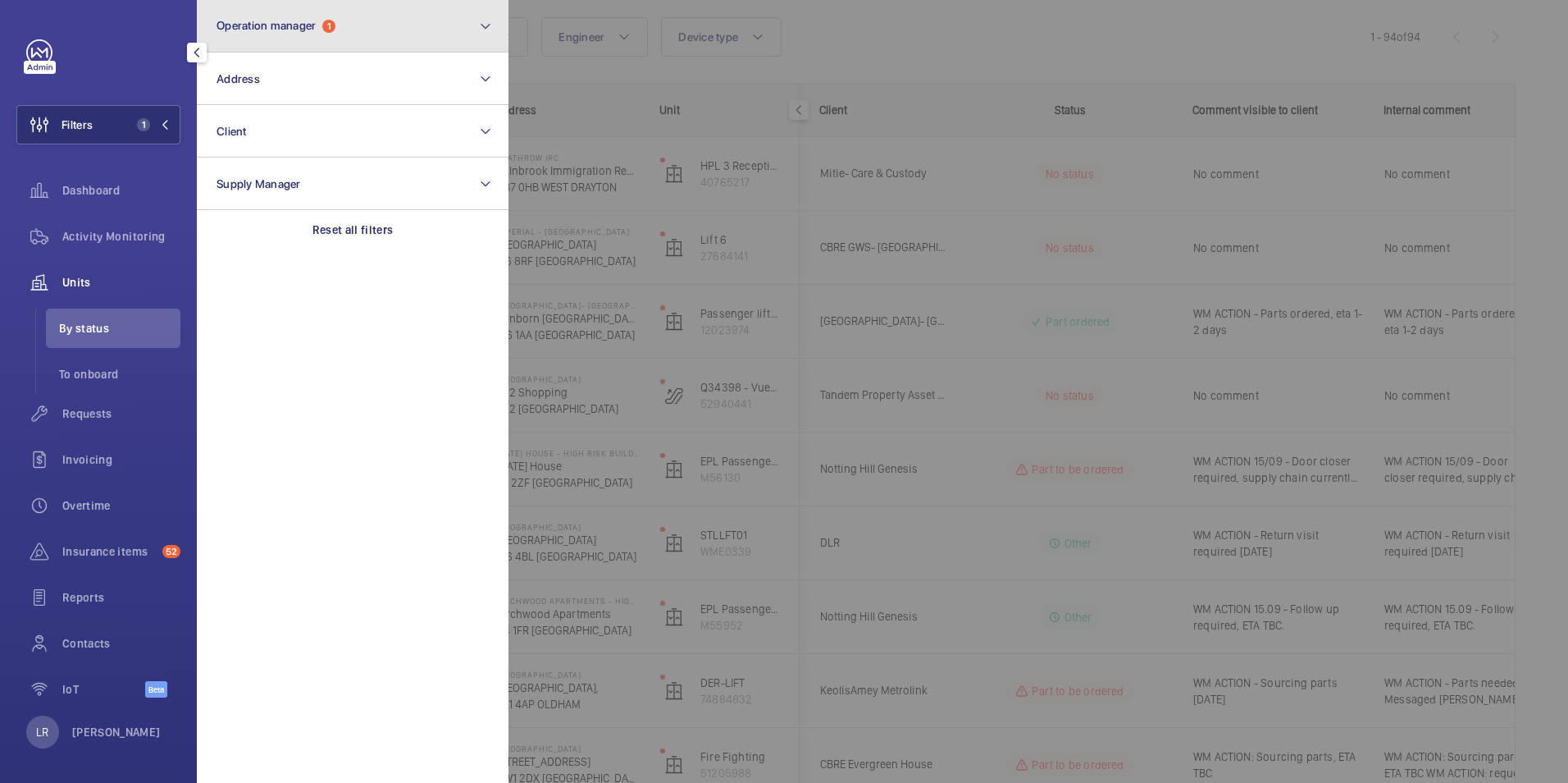
click at [291, 23] on span "Operation manager" at bounding box center [267, 25] width 99 height 13
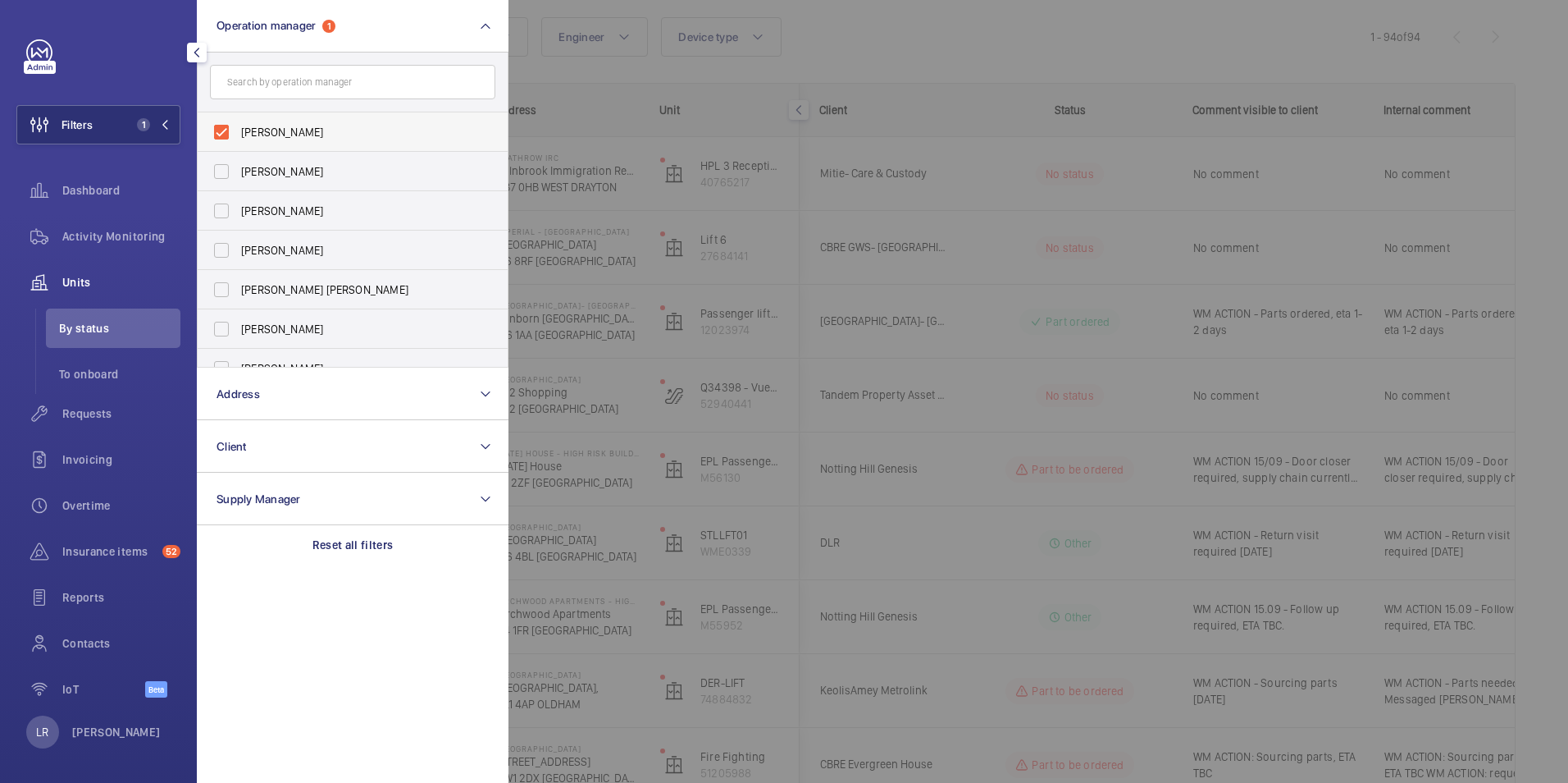
click at [297, 137] on span "[PERSON_NAME]" at bounding box center [354, 132] width 226 height 16
click at [238, 137] on input "[PERSON_NAME]" at bounding box center [221, 132] width 33 height 33
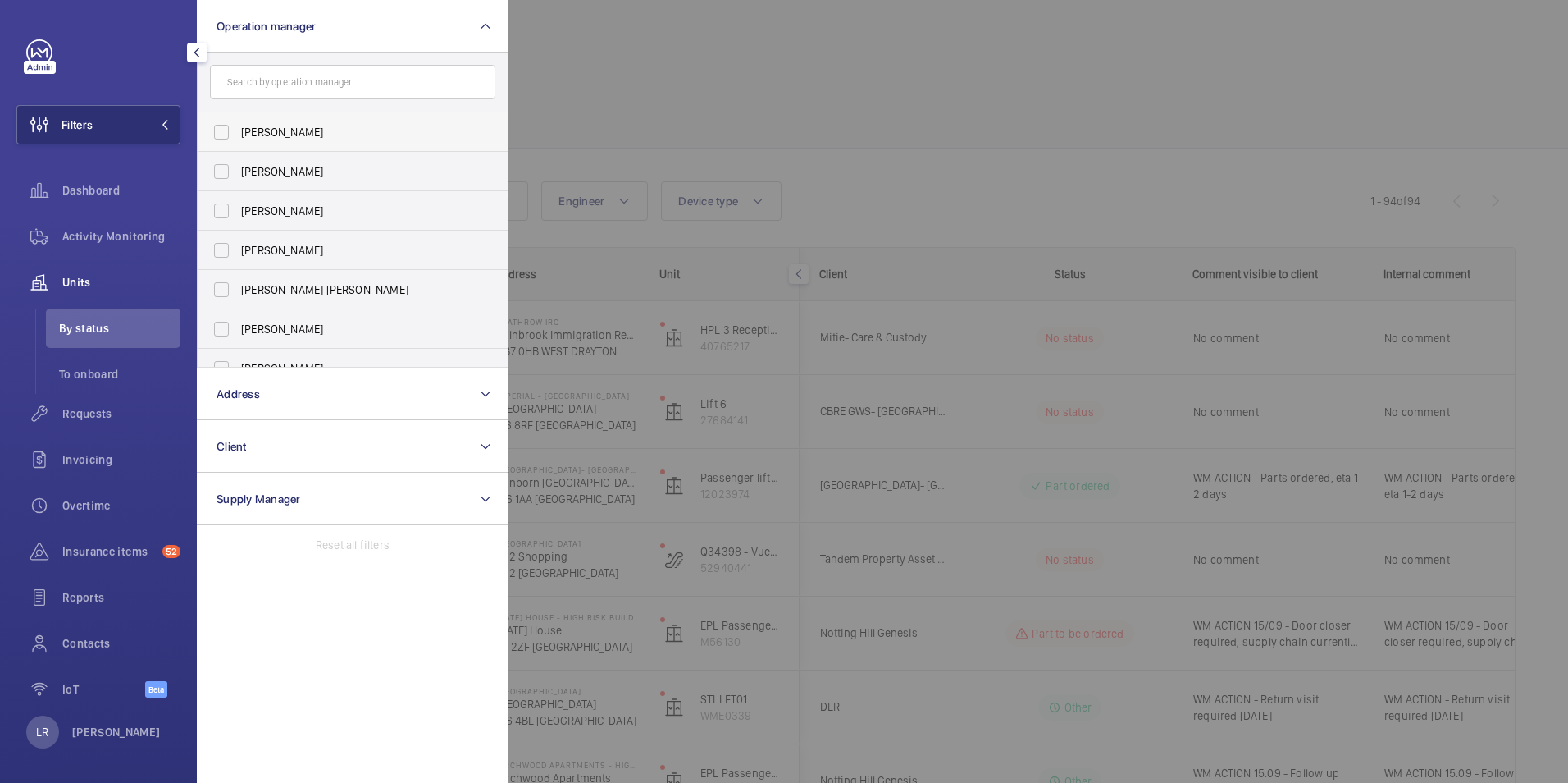
click at [297, 136] on span "[PERSON_NAME]" at bounding box center [354, 132] width 226 height 16
click at [238, 136] on input "[PERSON_NAME]" at bounding box center [221, 132] width 33 height 33
checkbox input "true"
click at [598, 91] on div at bounding box center [1292, 391] width 1568 height 783
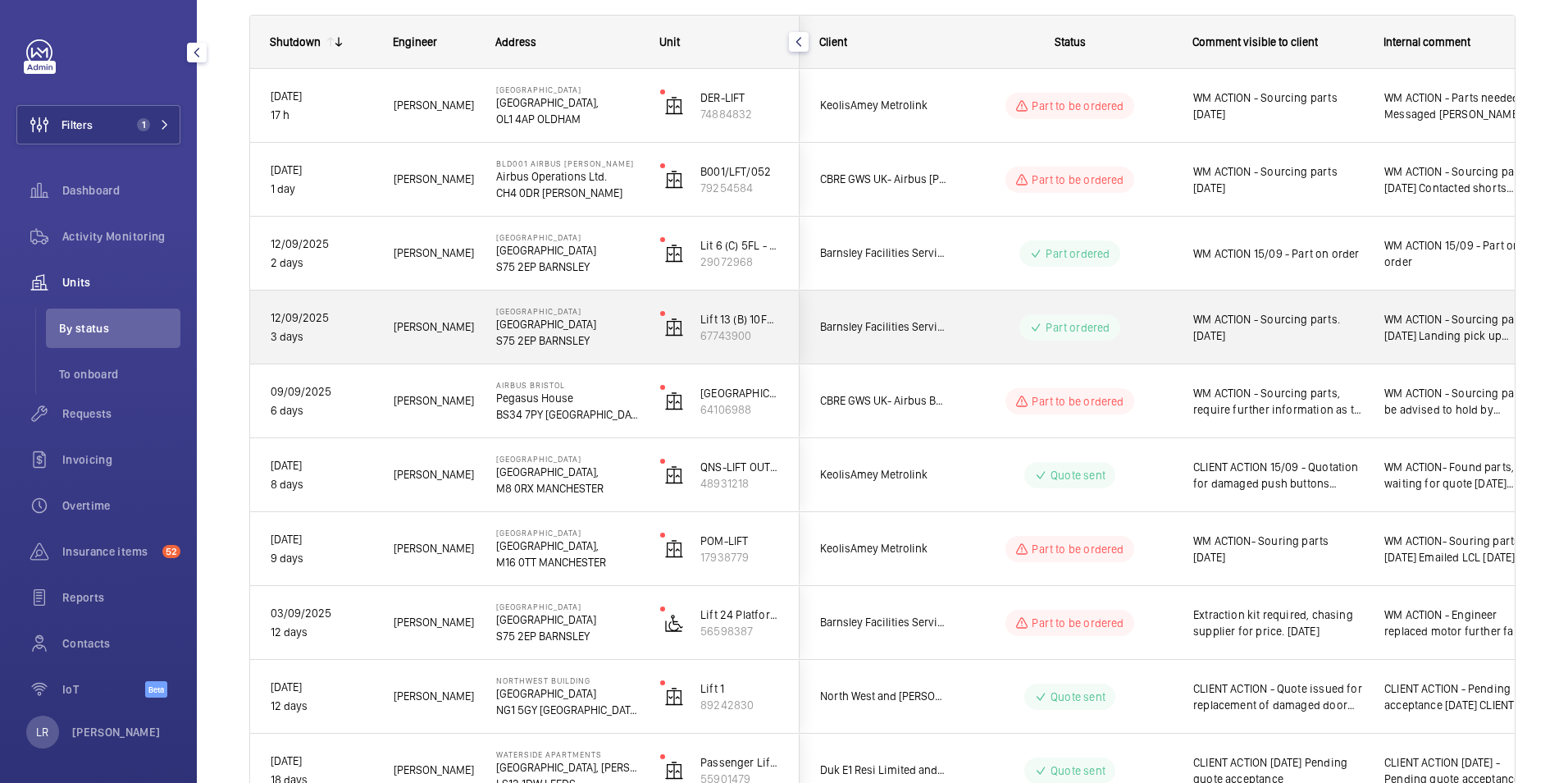
scroll to position [328, 0]
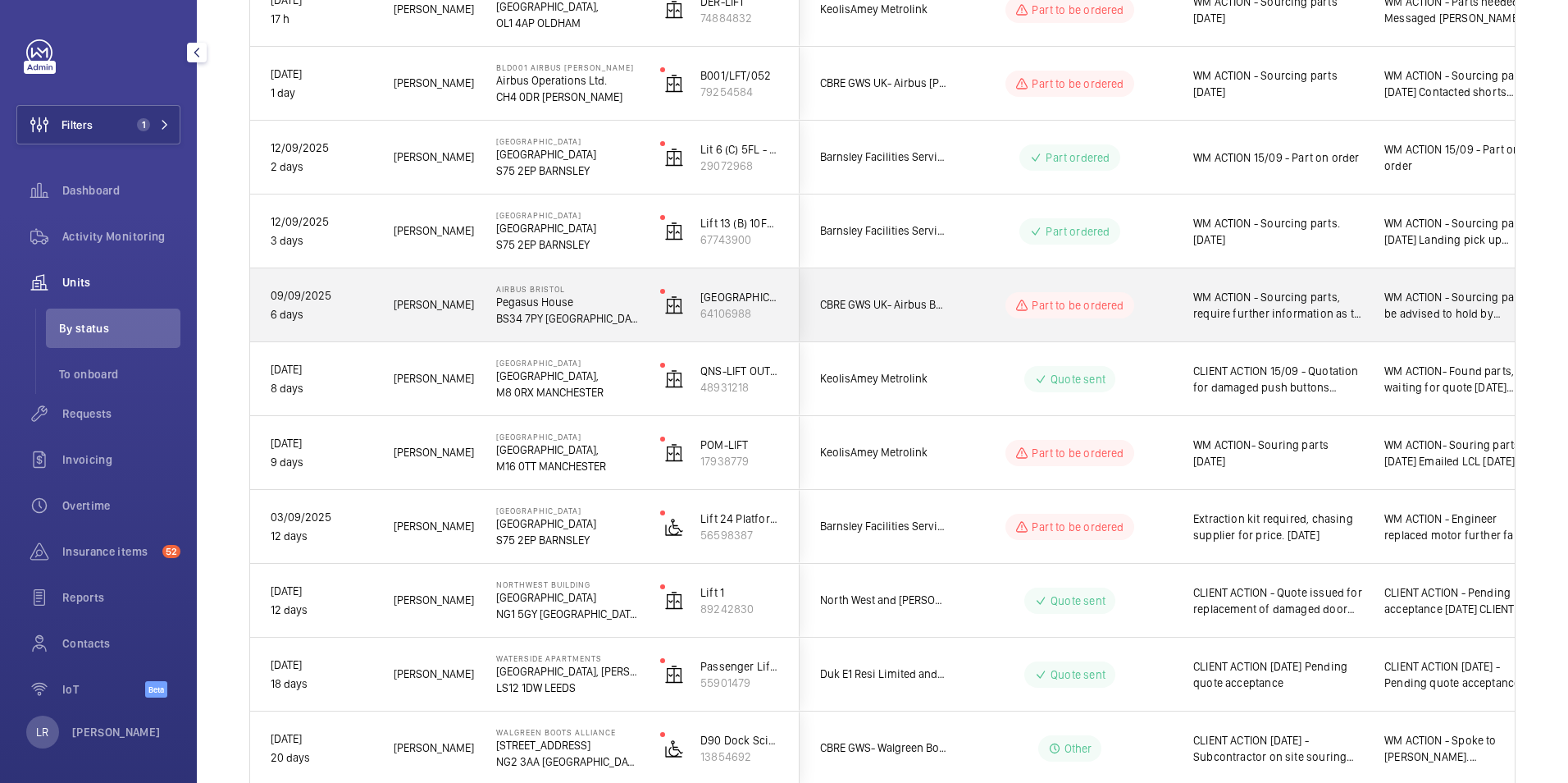
click at [779, 301] on div "[GEOGRAPHIC_DATA] Office Passenger Lift (F-03183) 64106988" at bounding box center [720, 305] width 158 height 74
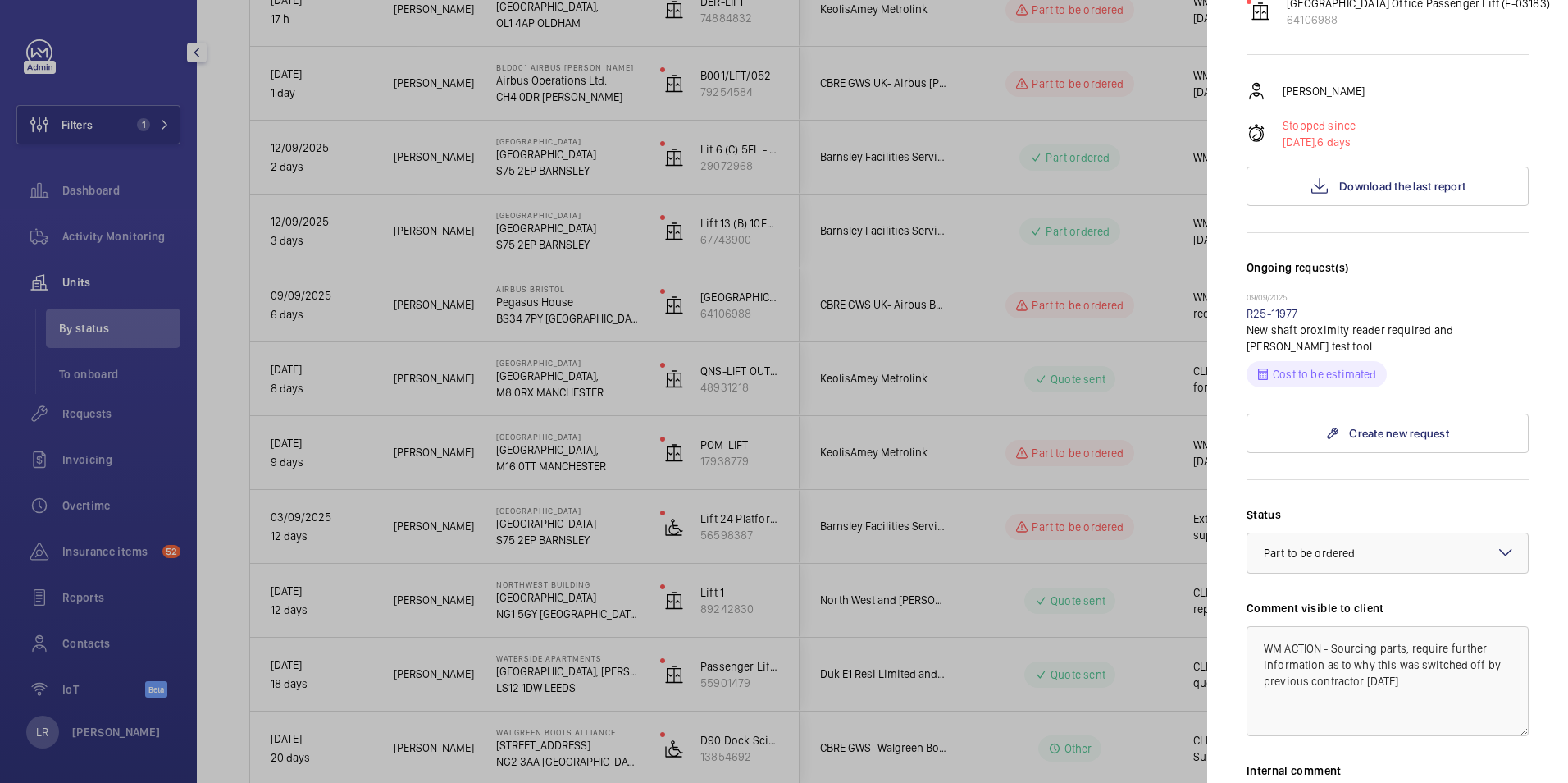
scroll to position [246, 0]
click at [1128, 448] on div at bounding box center [784, 391] width 1568 height 783
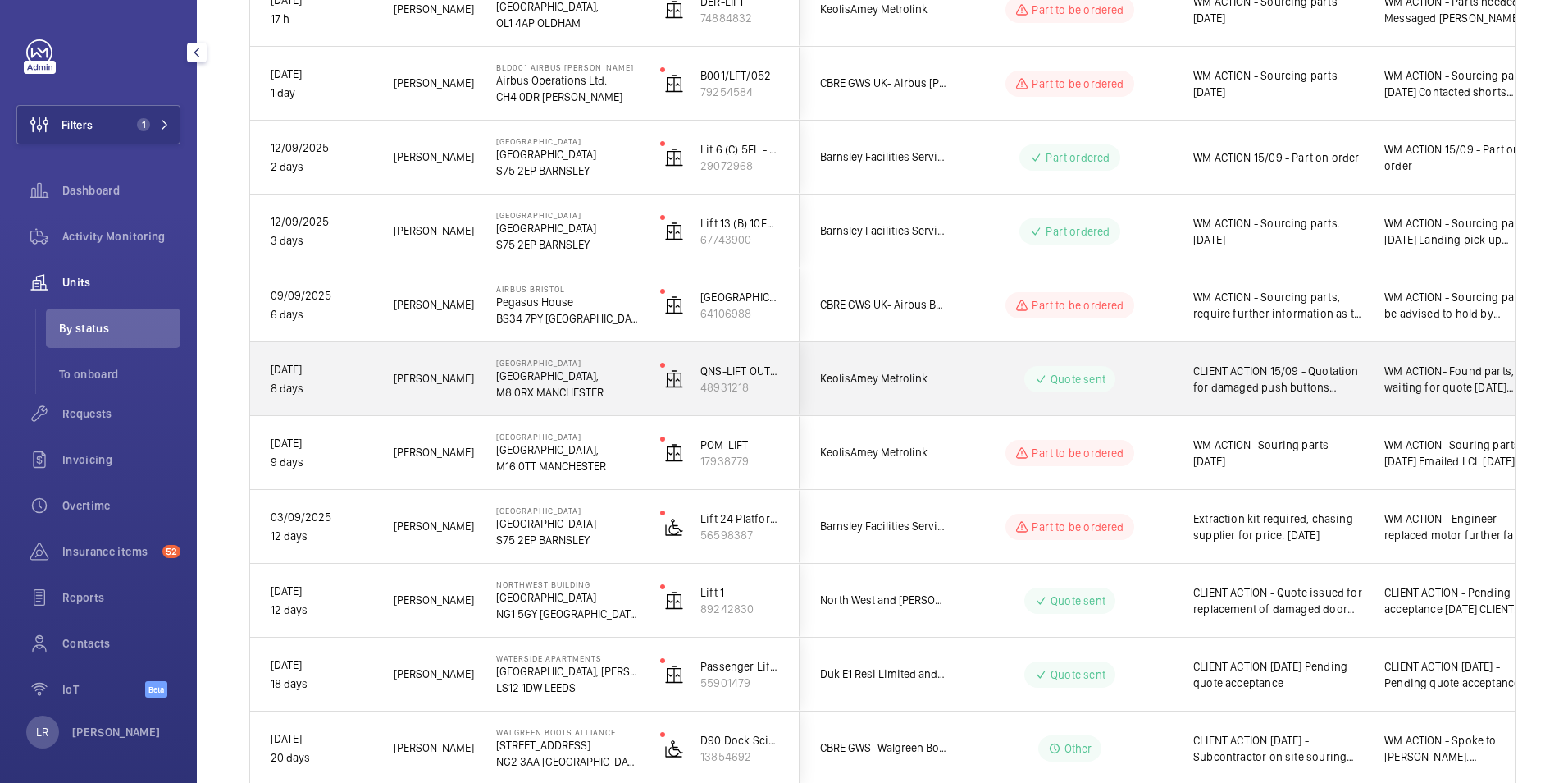
click at [965, 393] on div "Quote sent" at bounding box center [1060, 379] width 224 height 59
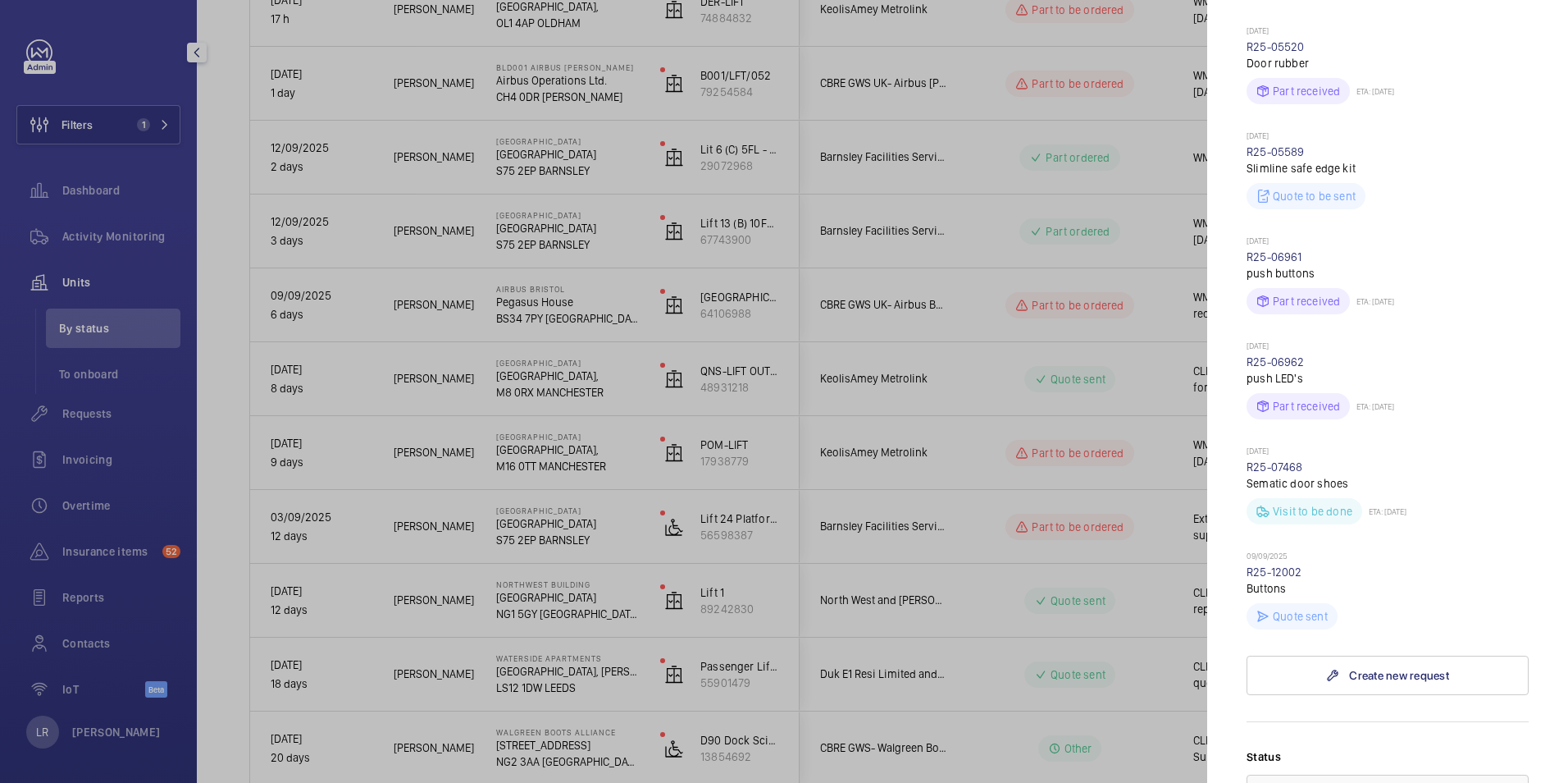
scroll to position [1805, 0]
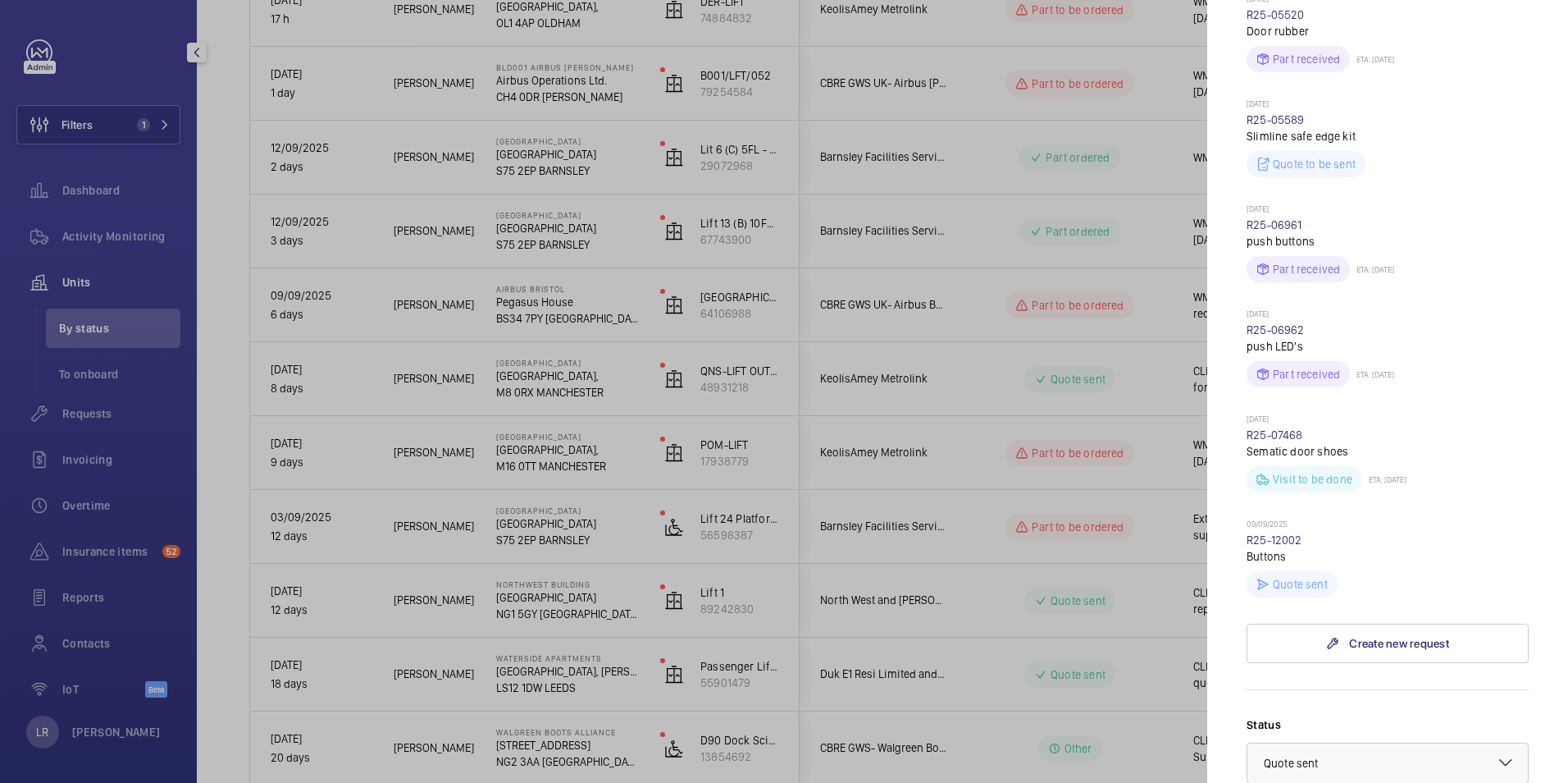
click at [970, 453] on div at bounding box center [784, 391] width 1568 height 783
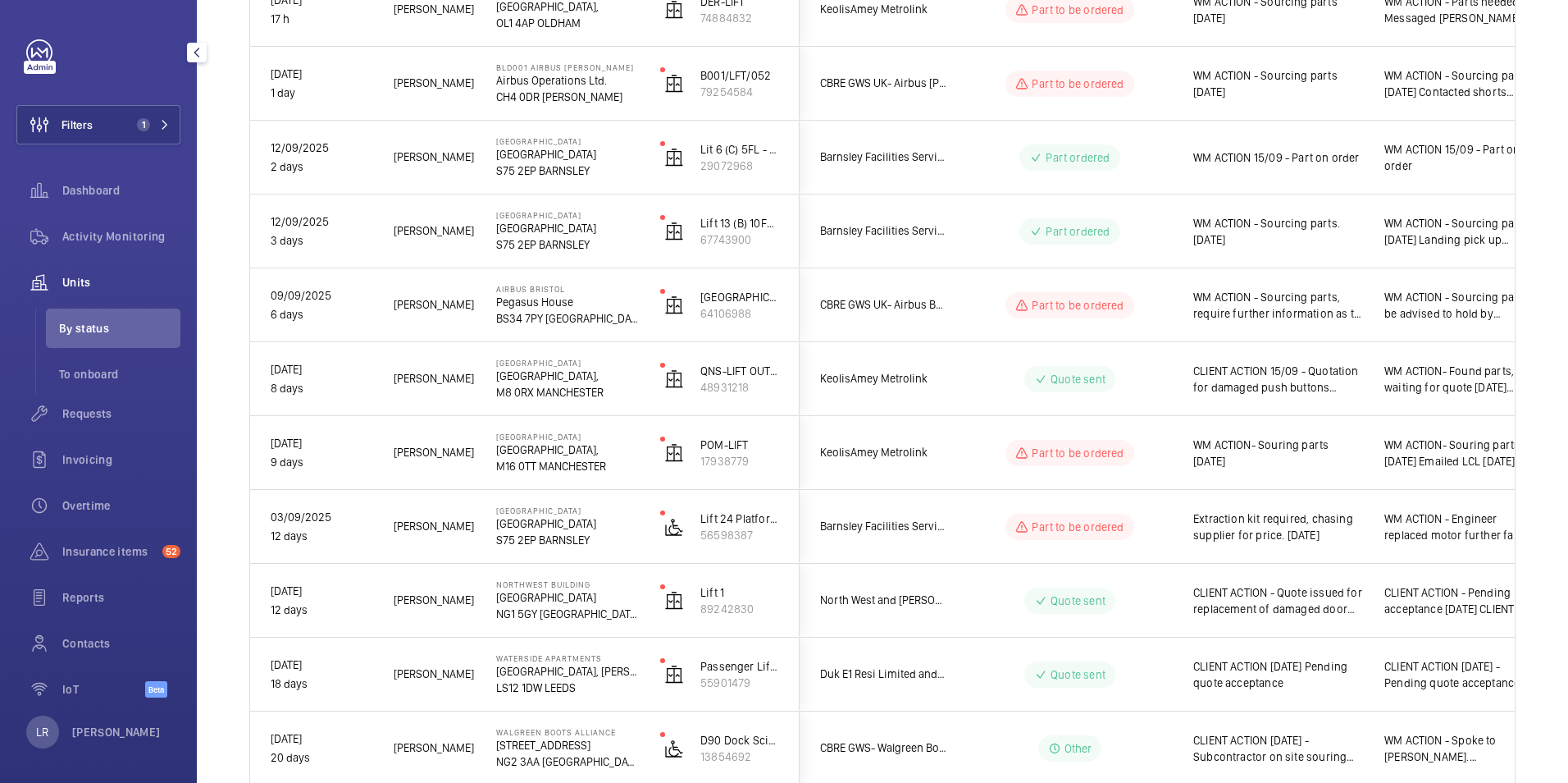
scroll to position [0, 0]
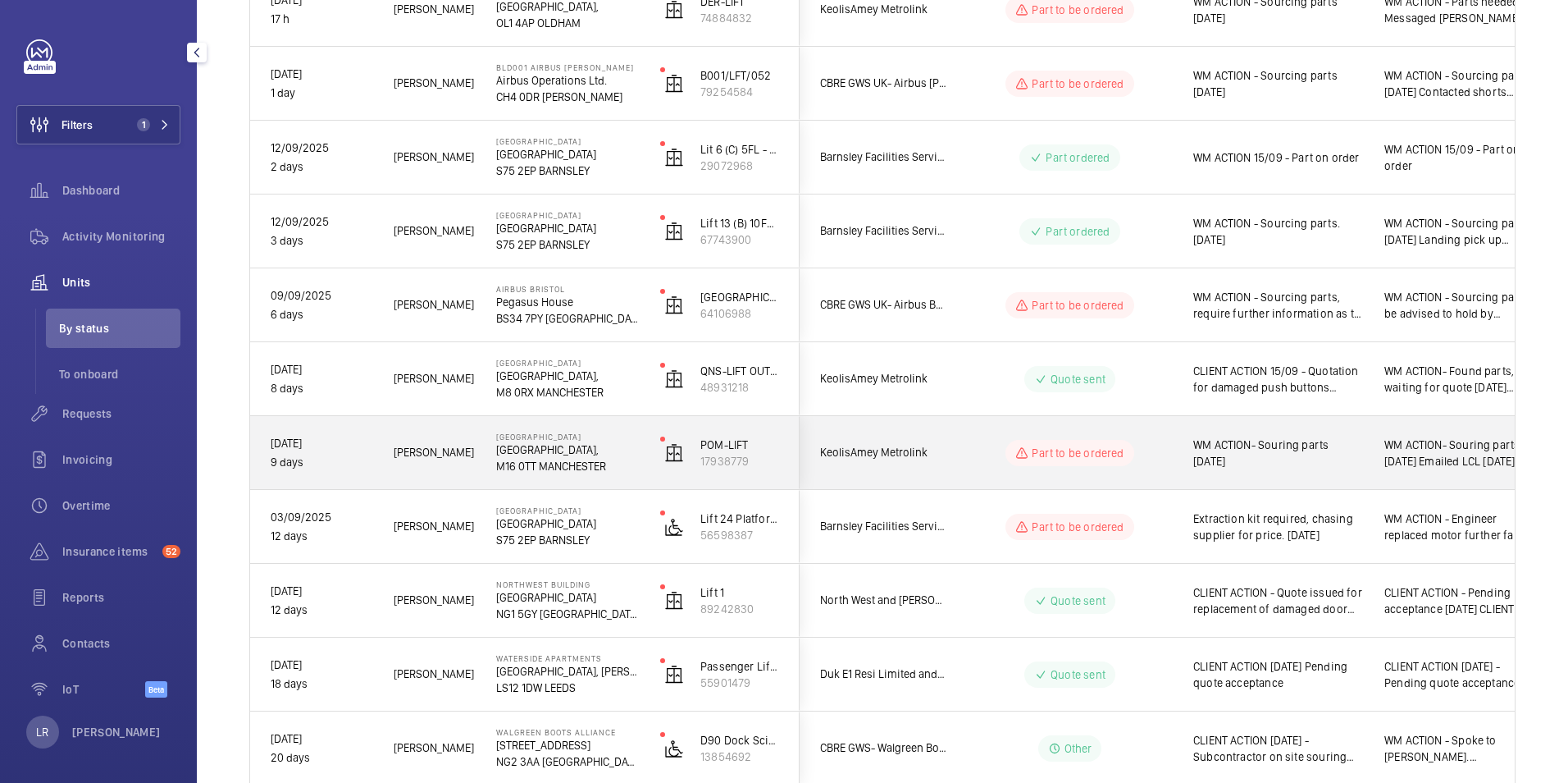
click at [959, 443] on div "Part to be ordered" at bounding box center [1060, 452] width 224 height 59
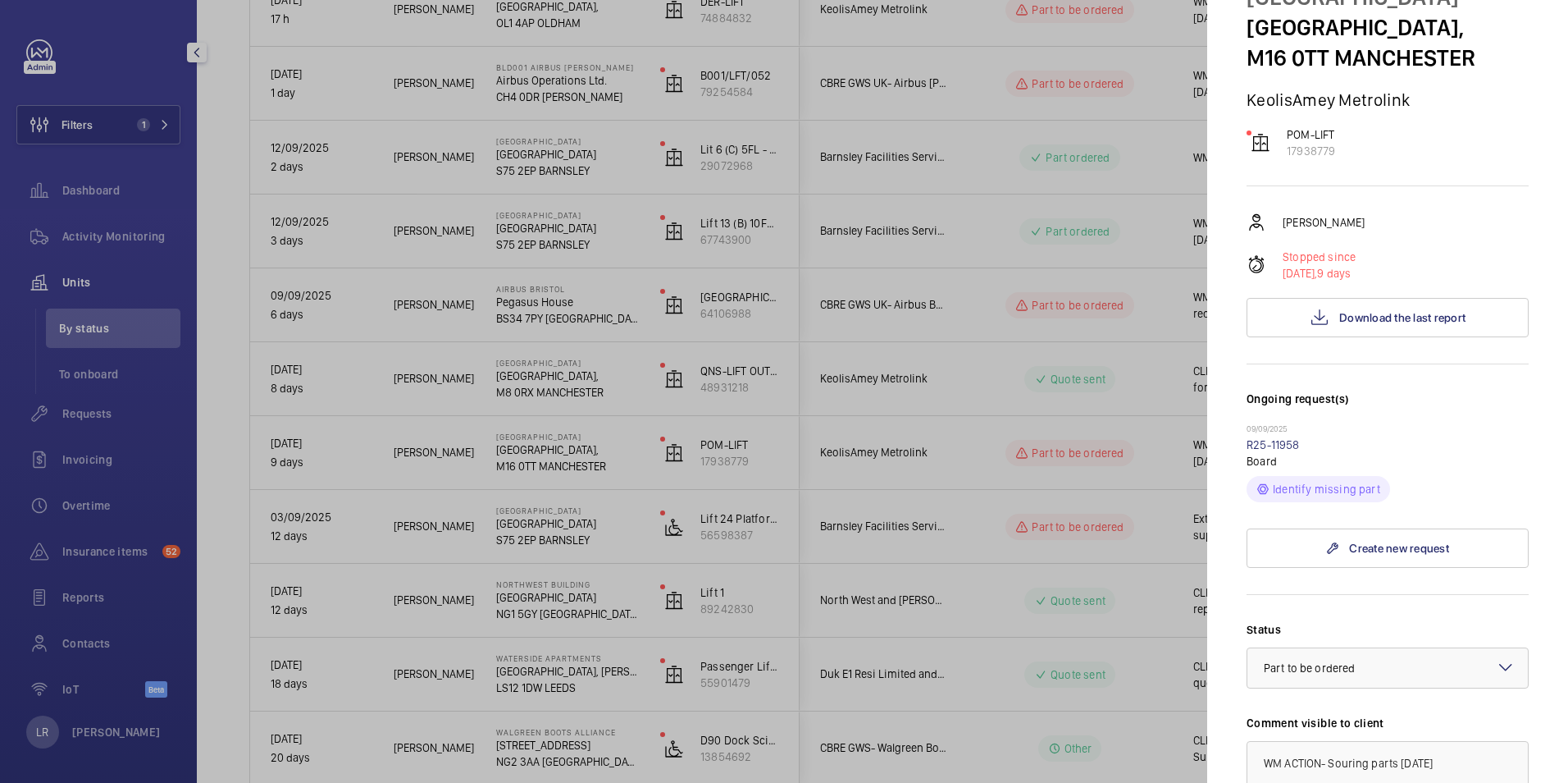
scroll to position [246, 0]
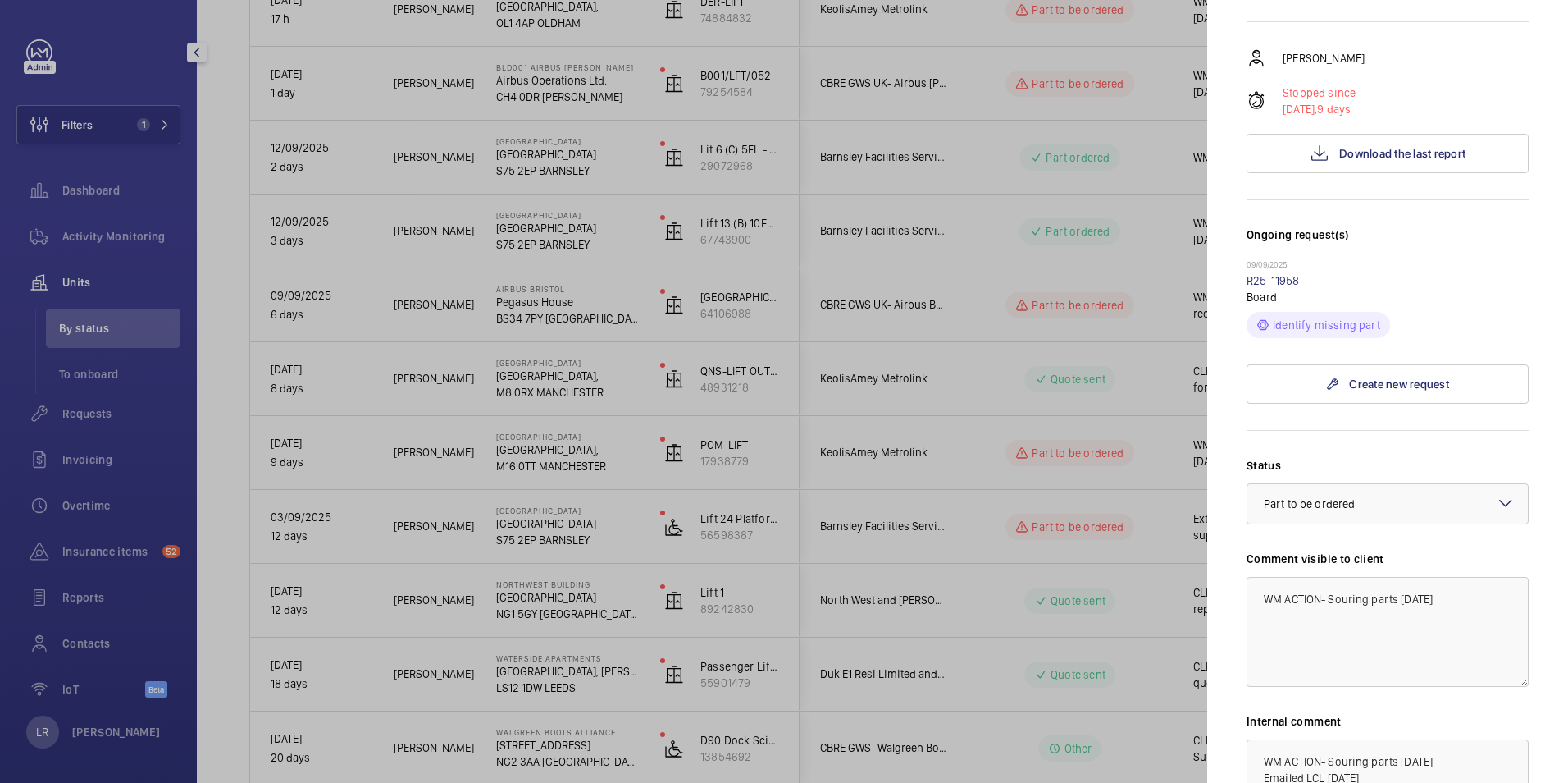
click at [1278, 277] on link "R25-11958" at bounding box center [1273, 280] width 53 height 13
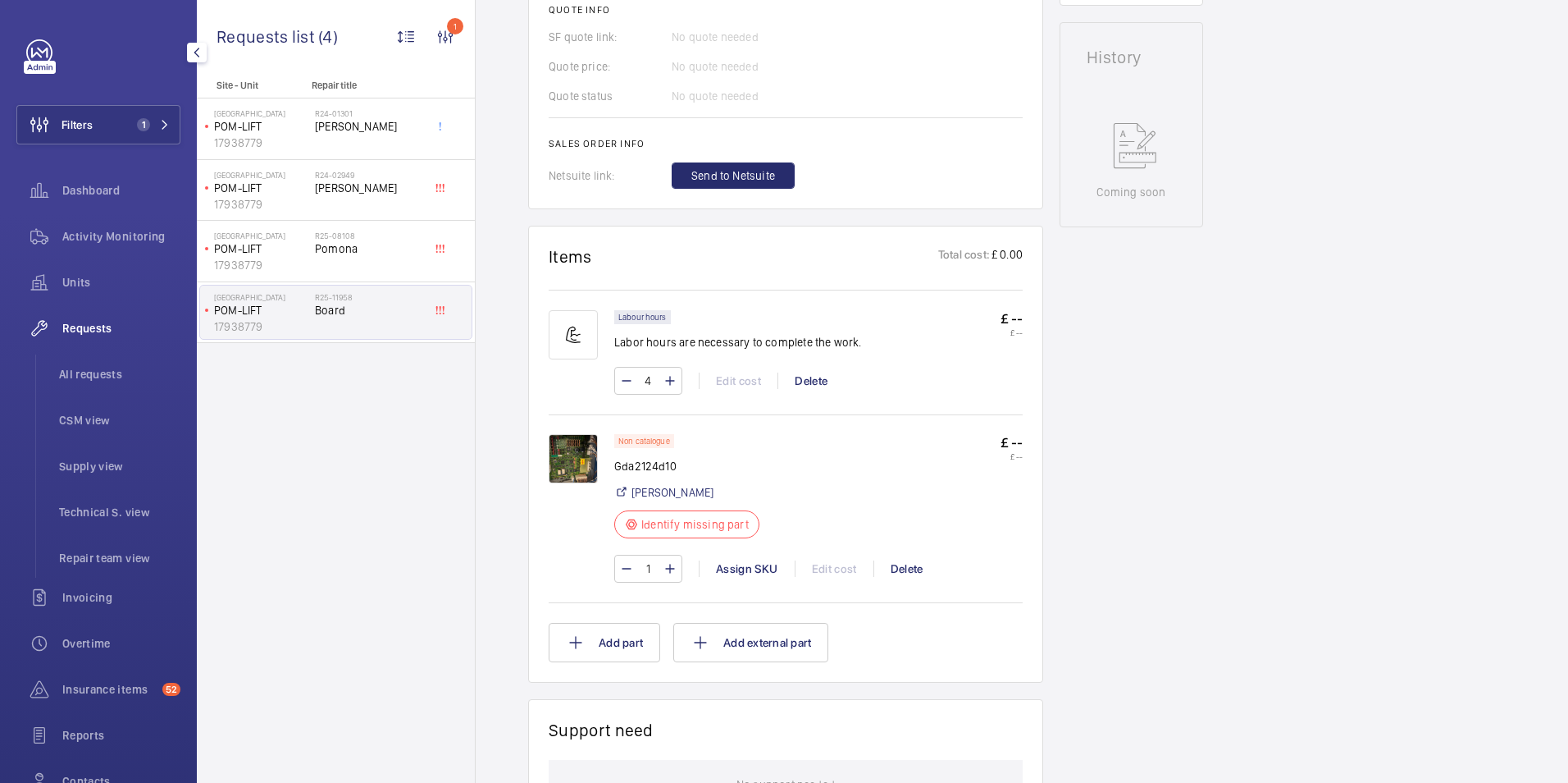
scroll to position [739, 0]
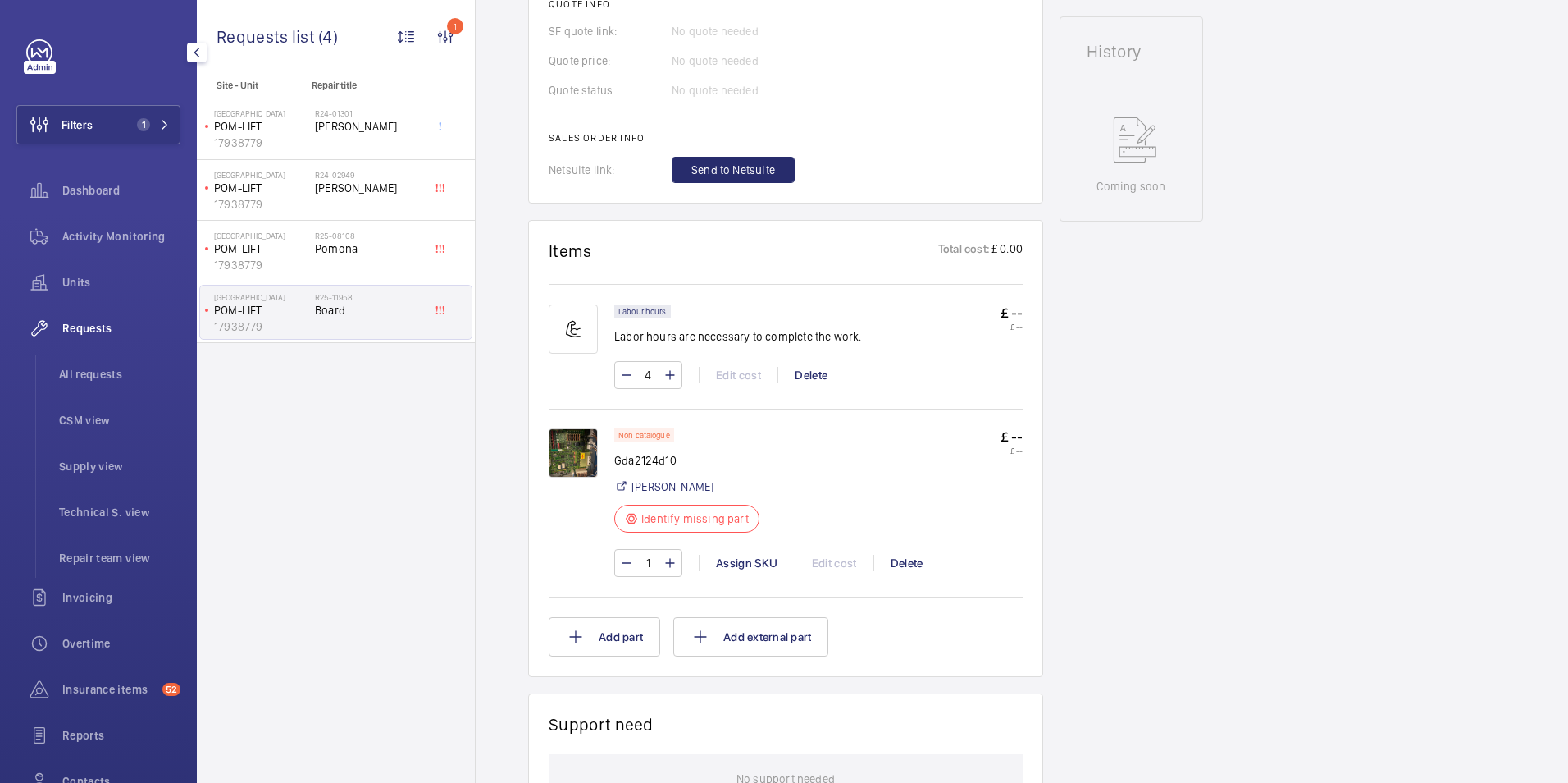
click at [587, 455] on img at bounding box center [573, 452] width 49 height 49
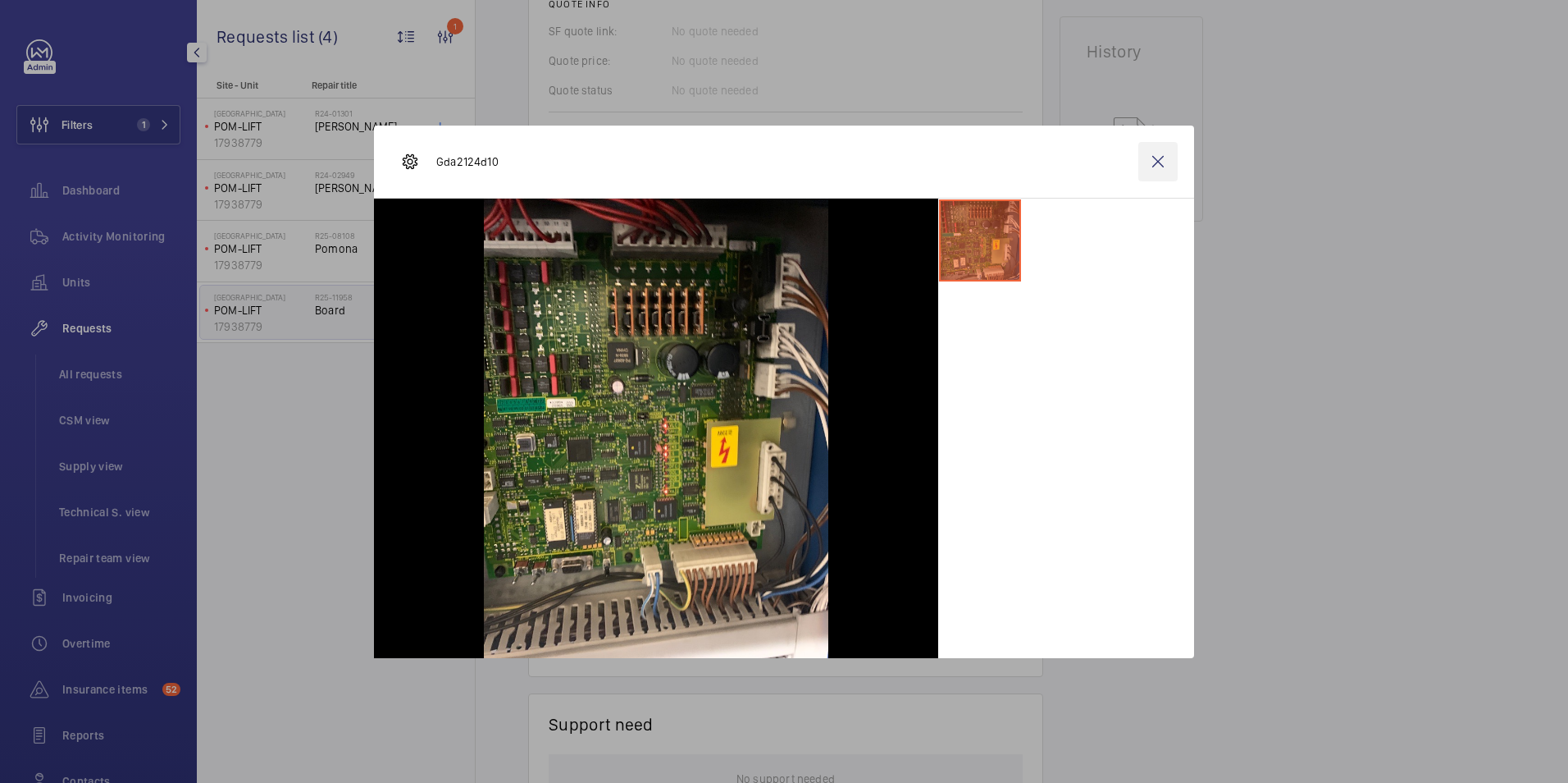
click at [1170, 166] on wm-front-icon-button at bounding box center [1158, 162] width 39 height 39
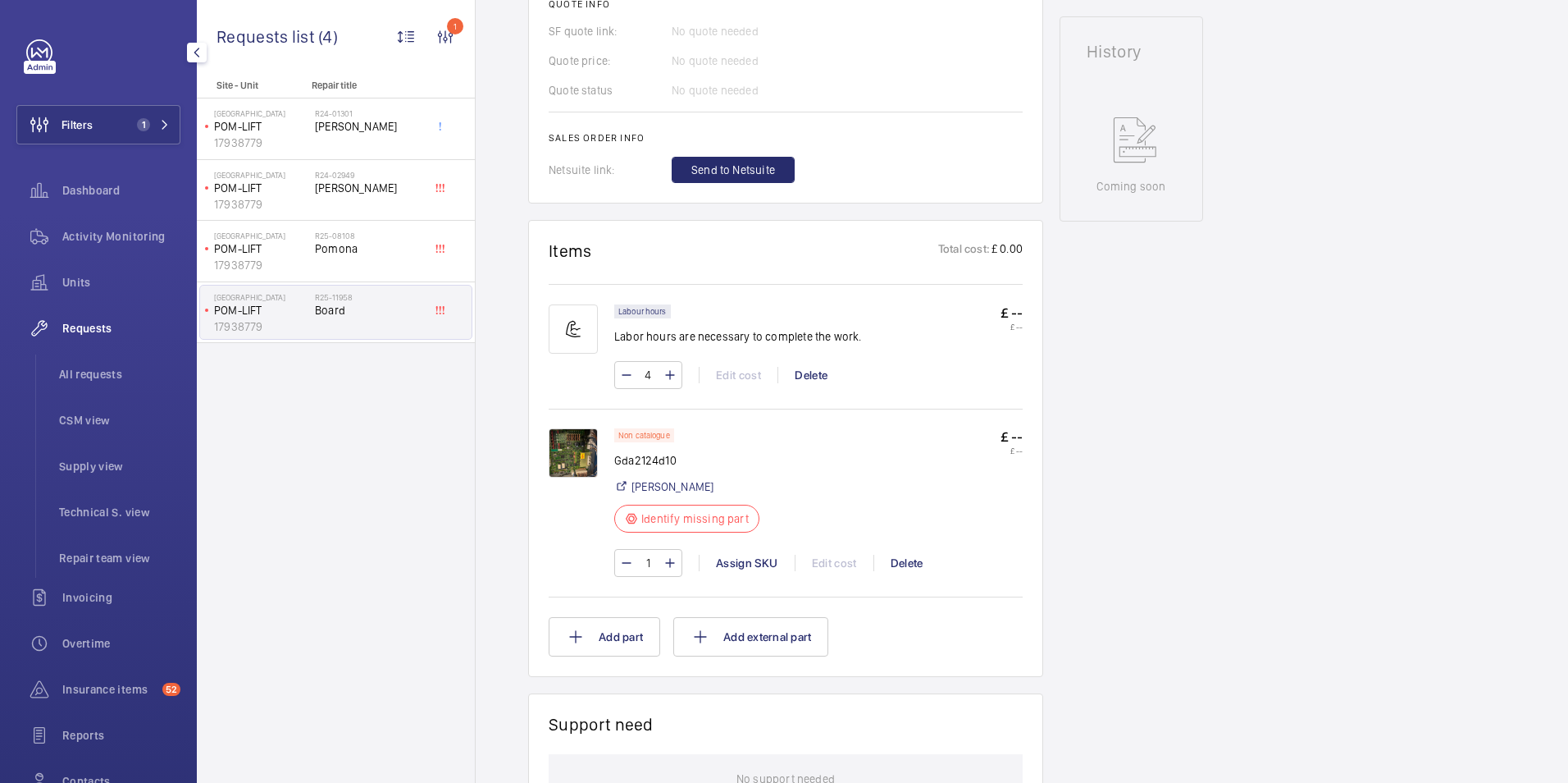
scroll to position [820, 0]
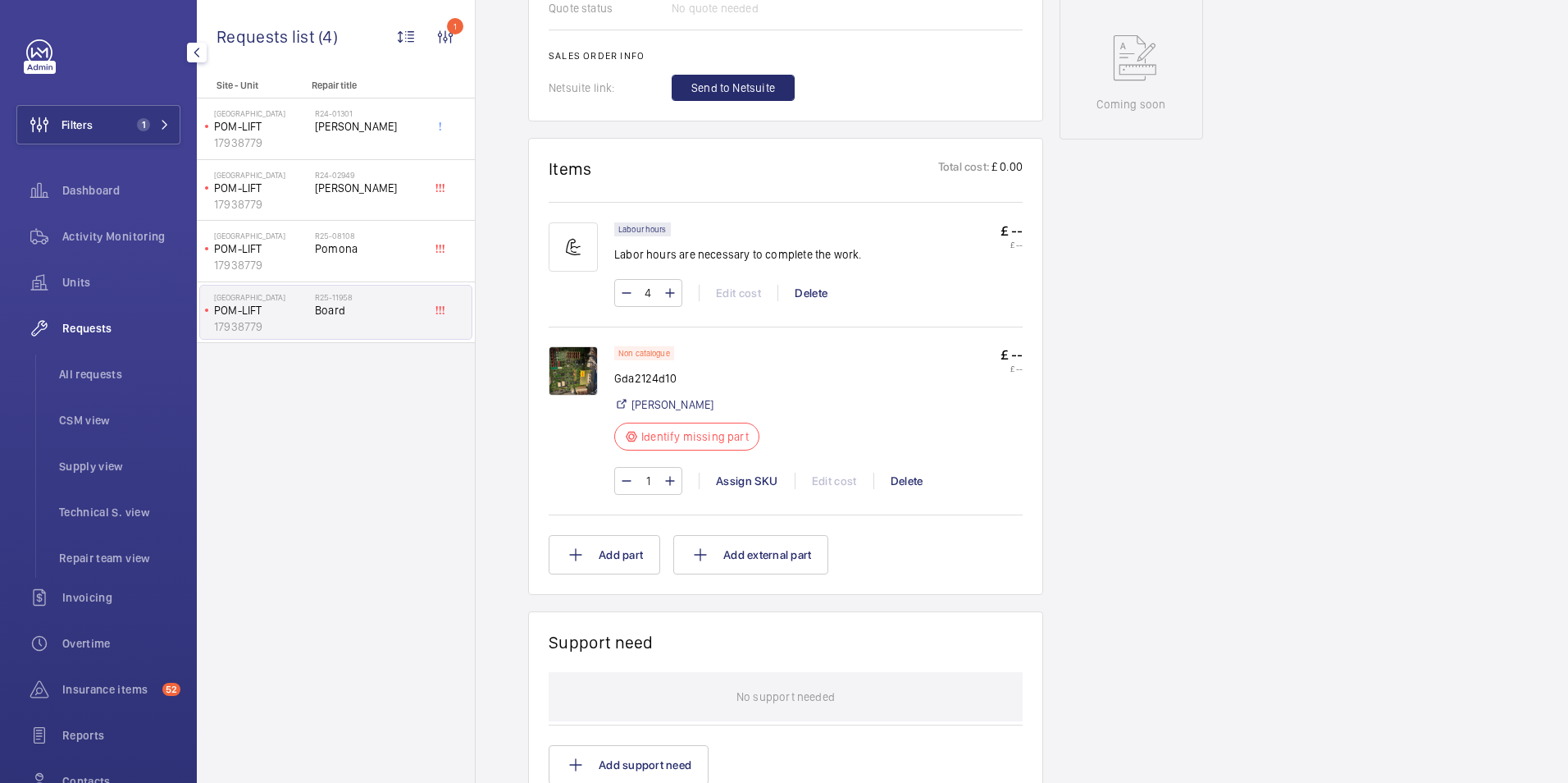
click at [756, 470] on div "1 Assign SKU Edit cost Delete" at bounding box center [819, 480] width 409 height 28
click at [753, 481] on div "Assign SKU" at bounding box center [747, 481] width 96 height 16
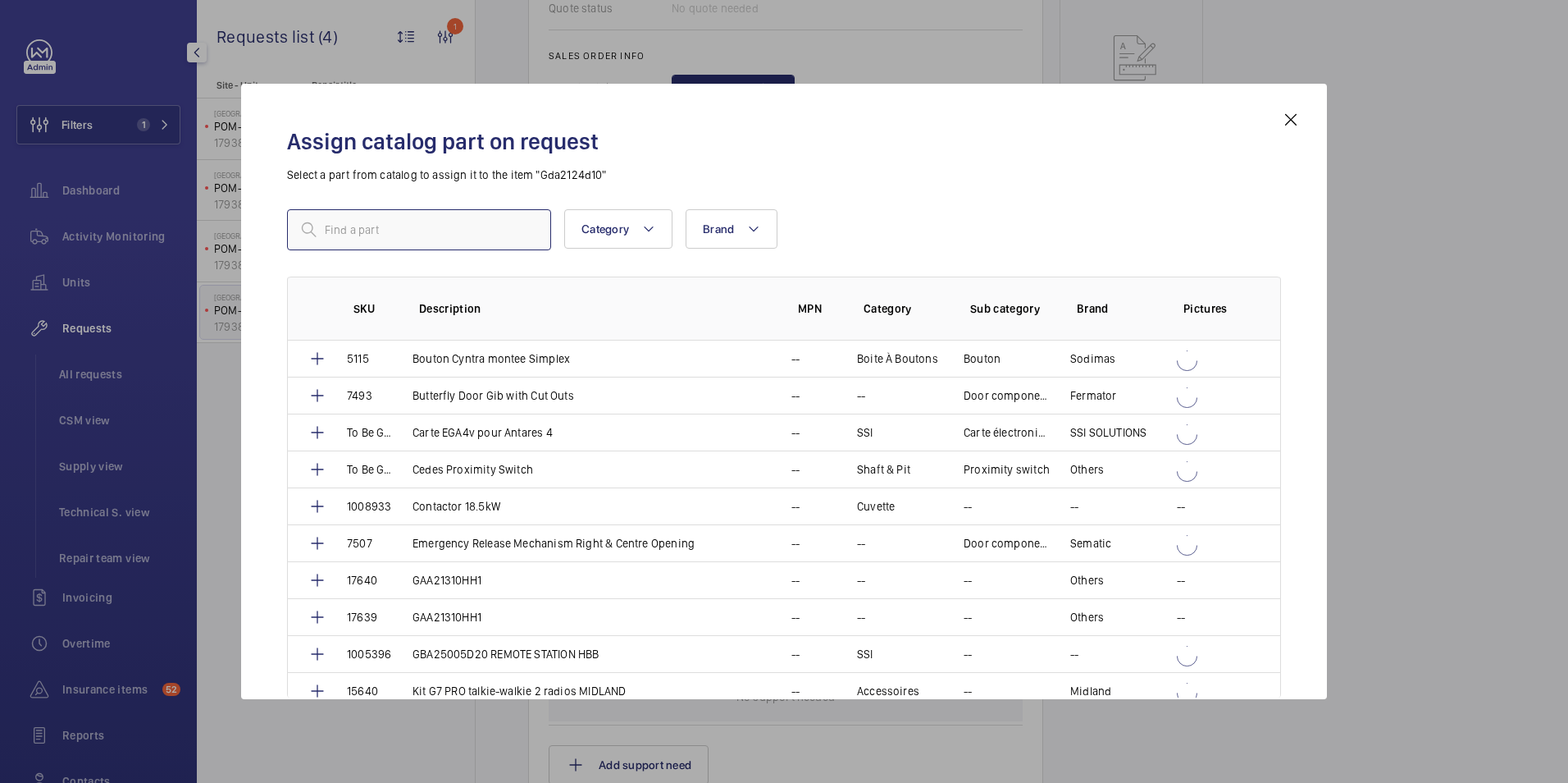
click at [455, 222] on input "text" at bounding box center [418, 229] width 264 height 41
paste input "1010274"
type input "1010274"
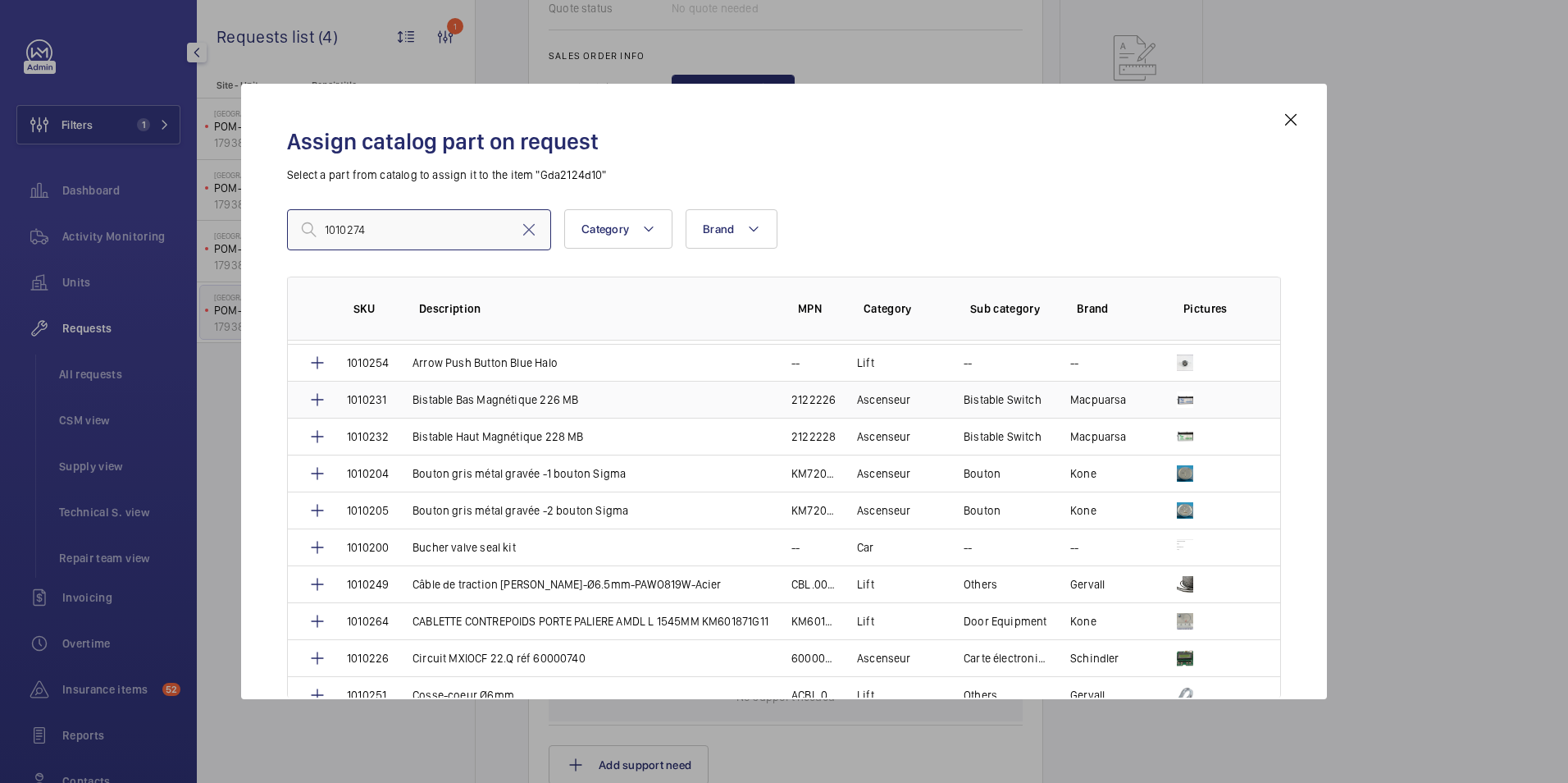
scroll to position [411, 0]
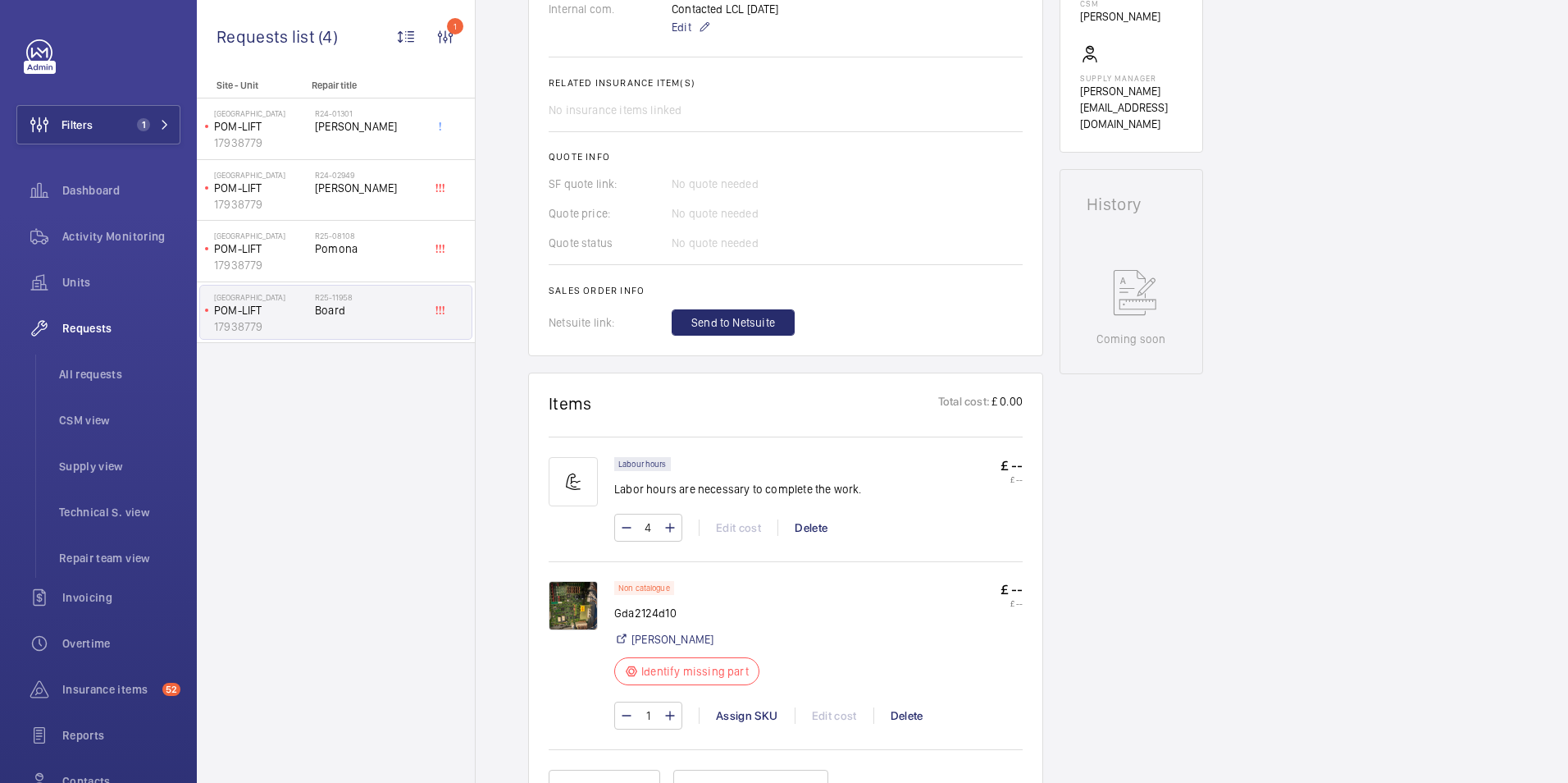
scroll to position [739, 0]
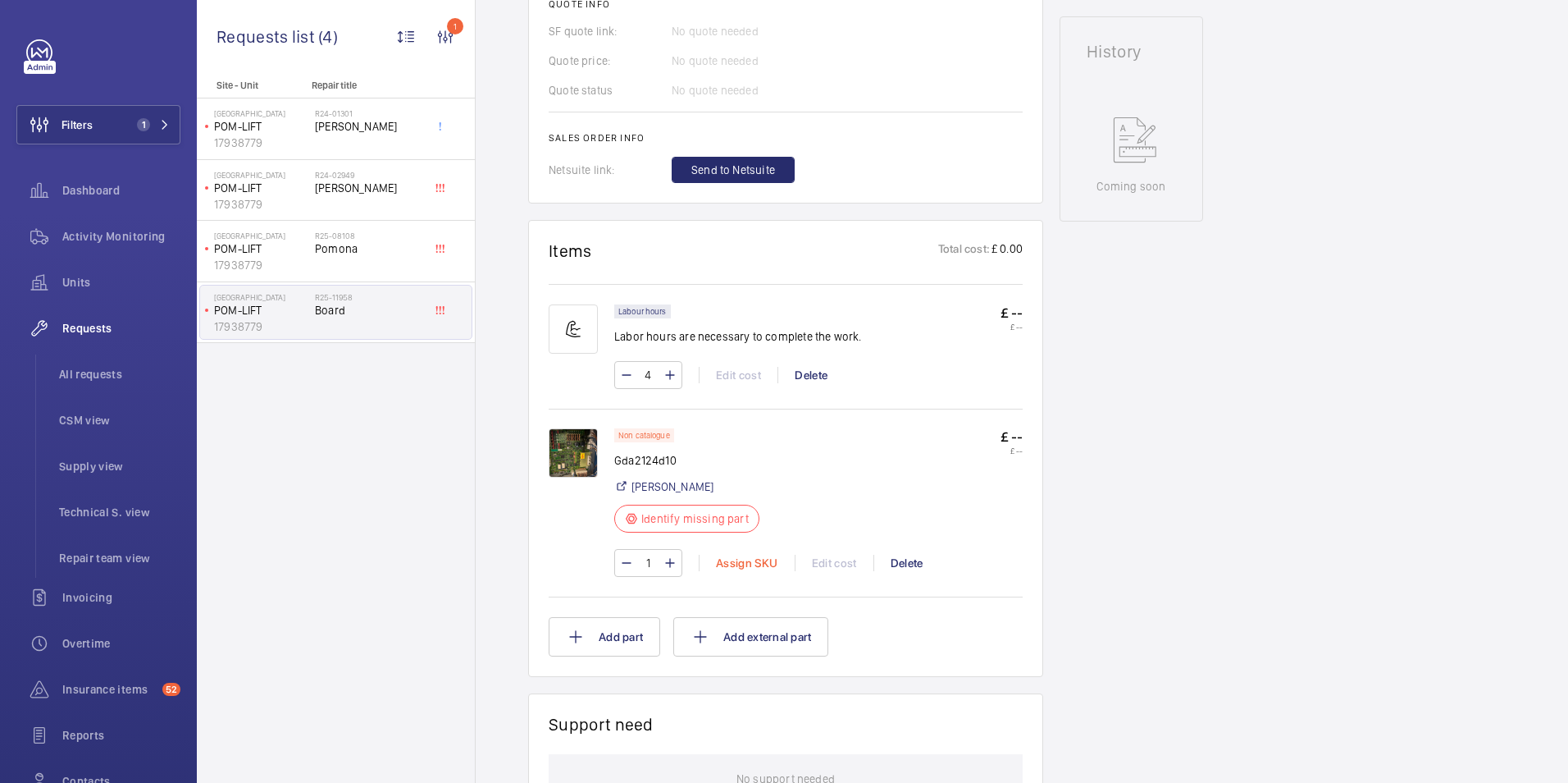
click at [752, 560] on div "Assign SKU" at bounding box center [747, 563] width 96 height 16
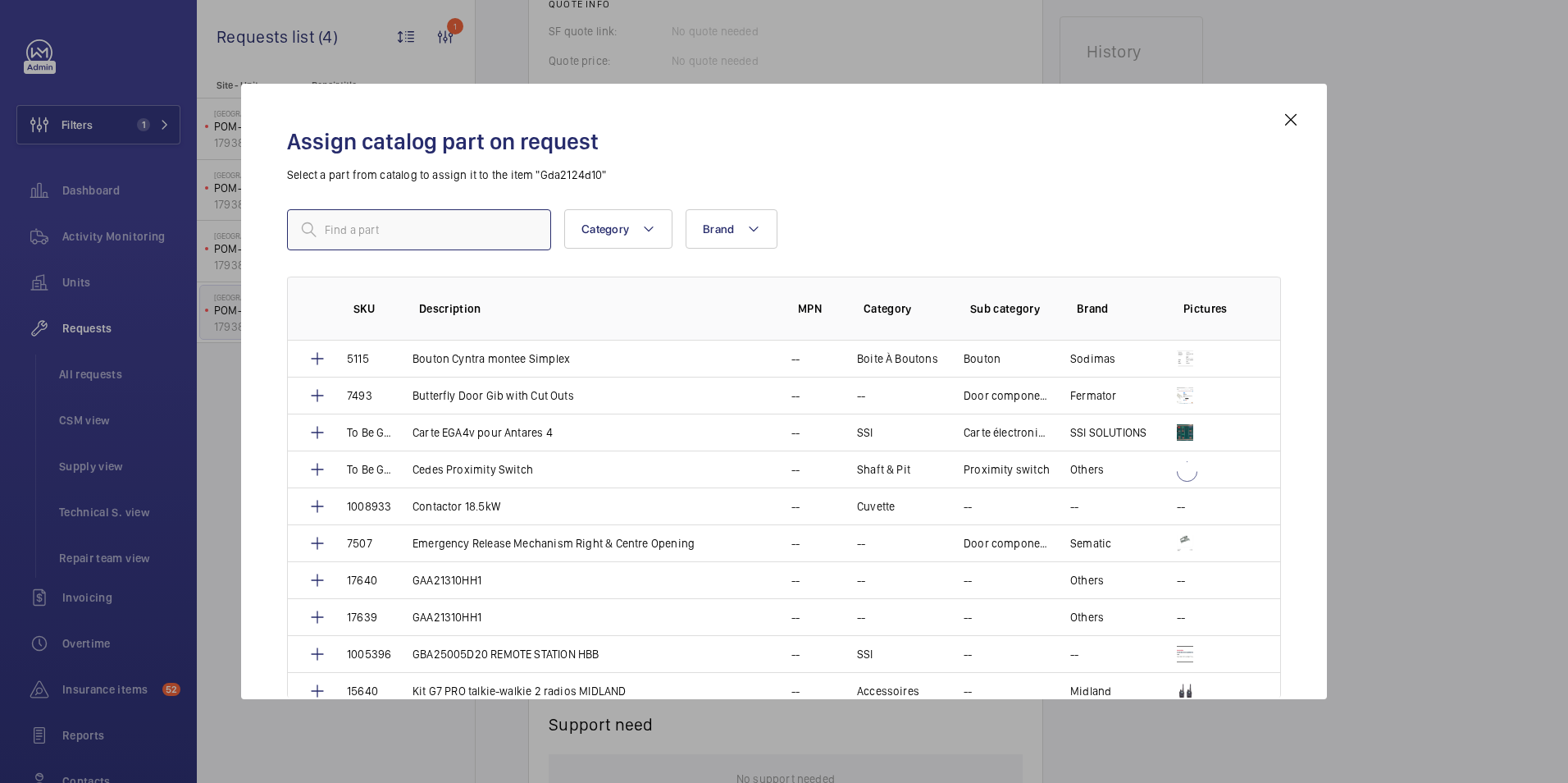
click at [492, 230] on input "text" at bounding box center [418, 229] width 264 height 41
paste input "1010274"
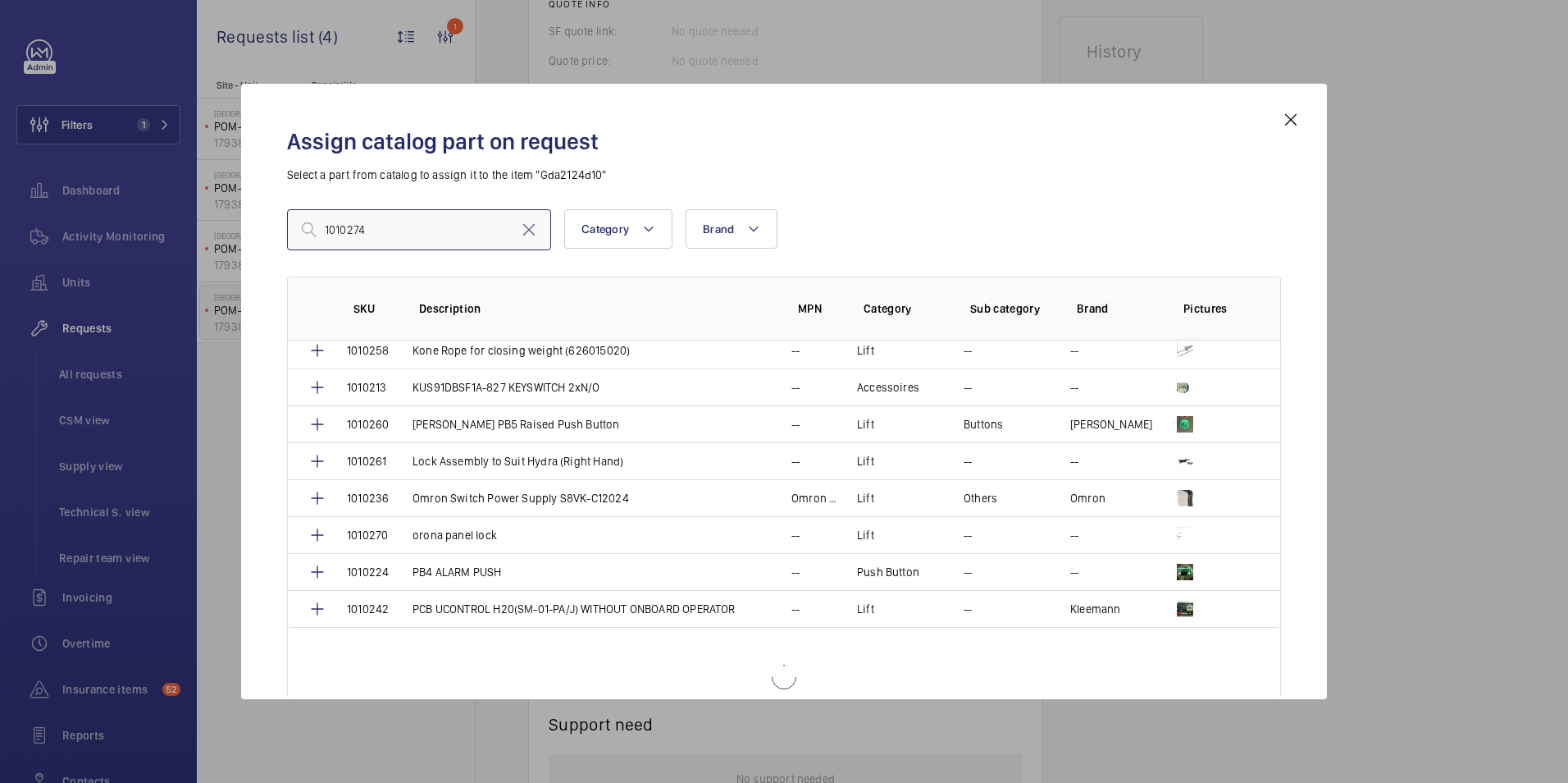
scroll to position [1588, 0]
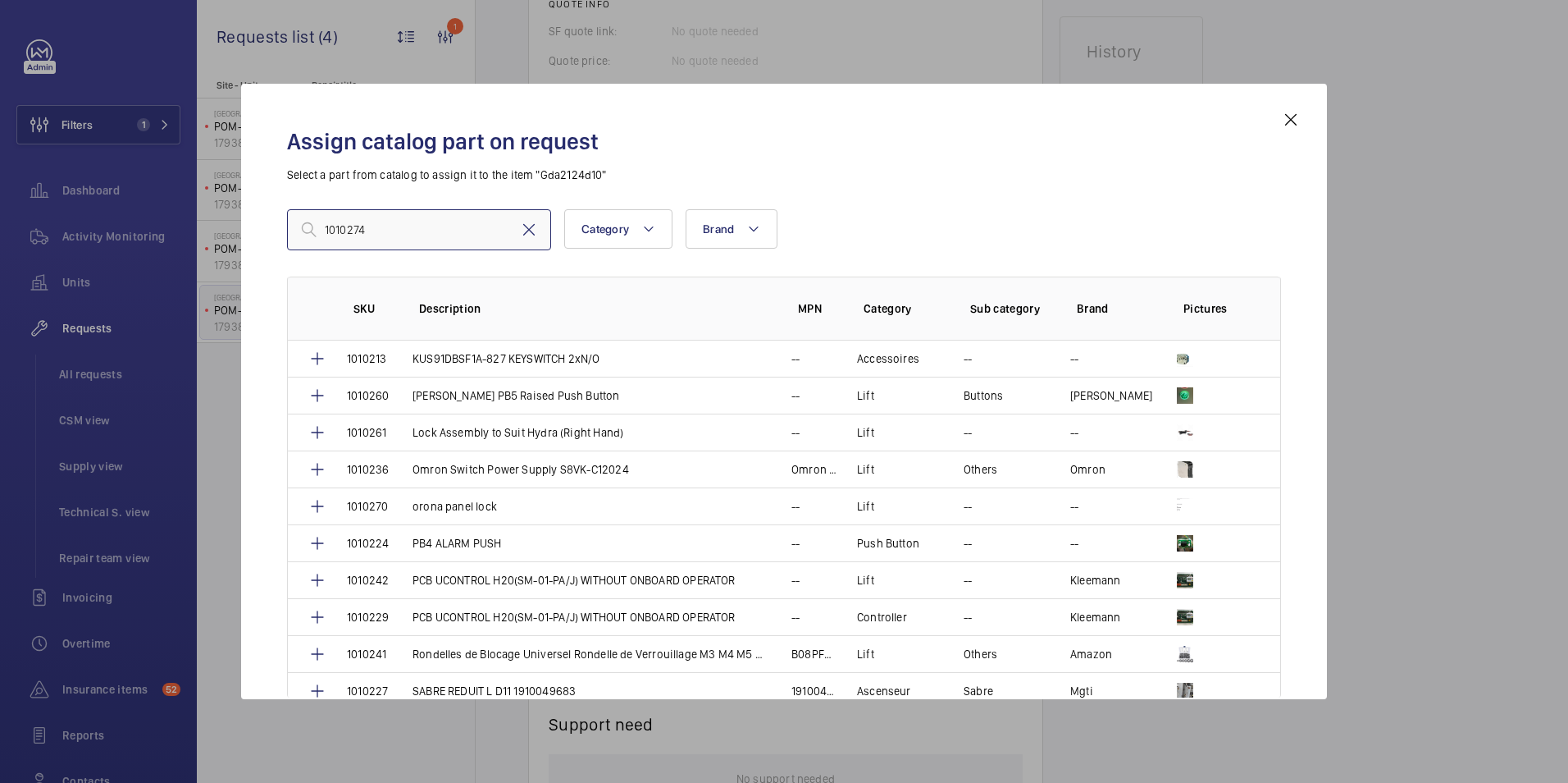
type input "1010274"
click at [527, 232] on mat-icon at bounding box center [529, 229] width 20 height 20
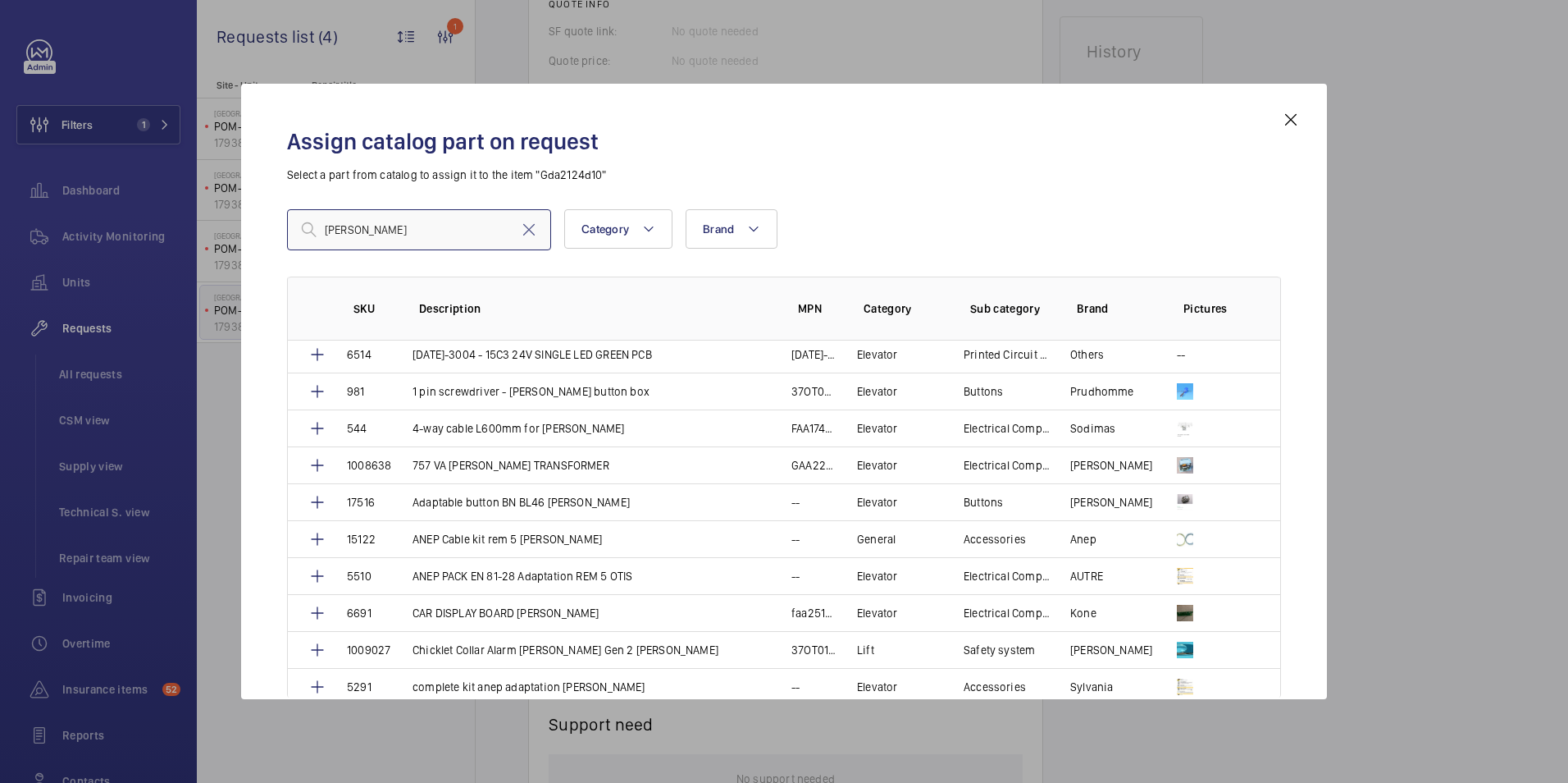
scroll to position [0, 0]
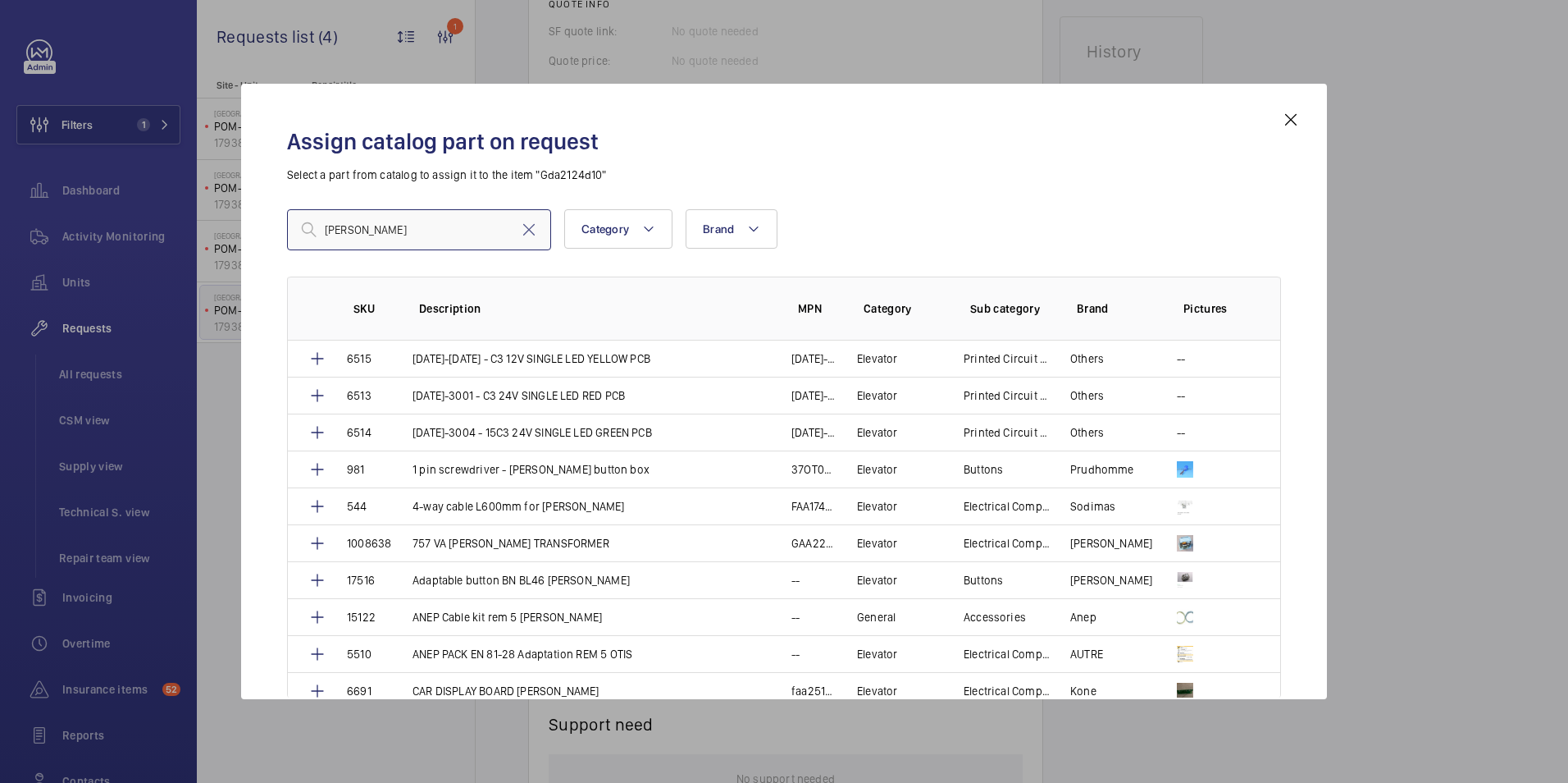
click at [332, 229] on input "[PERSON_NAME]" at bounding box center [418, 229] width 264 height 41
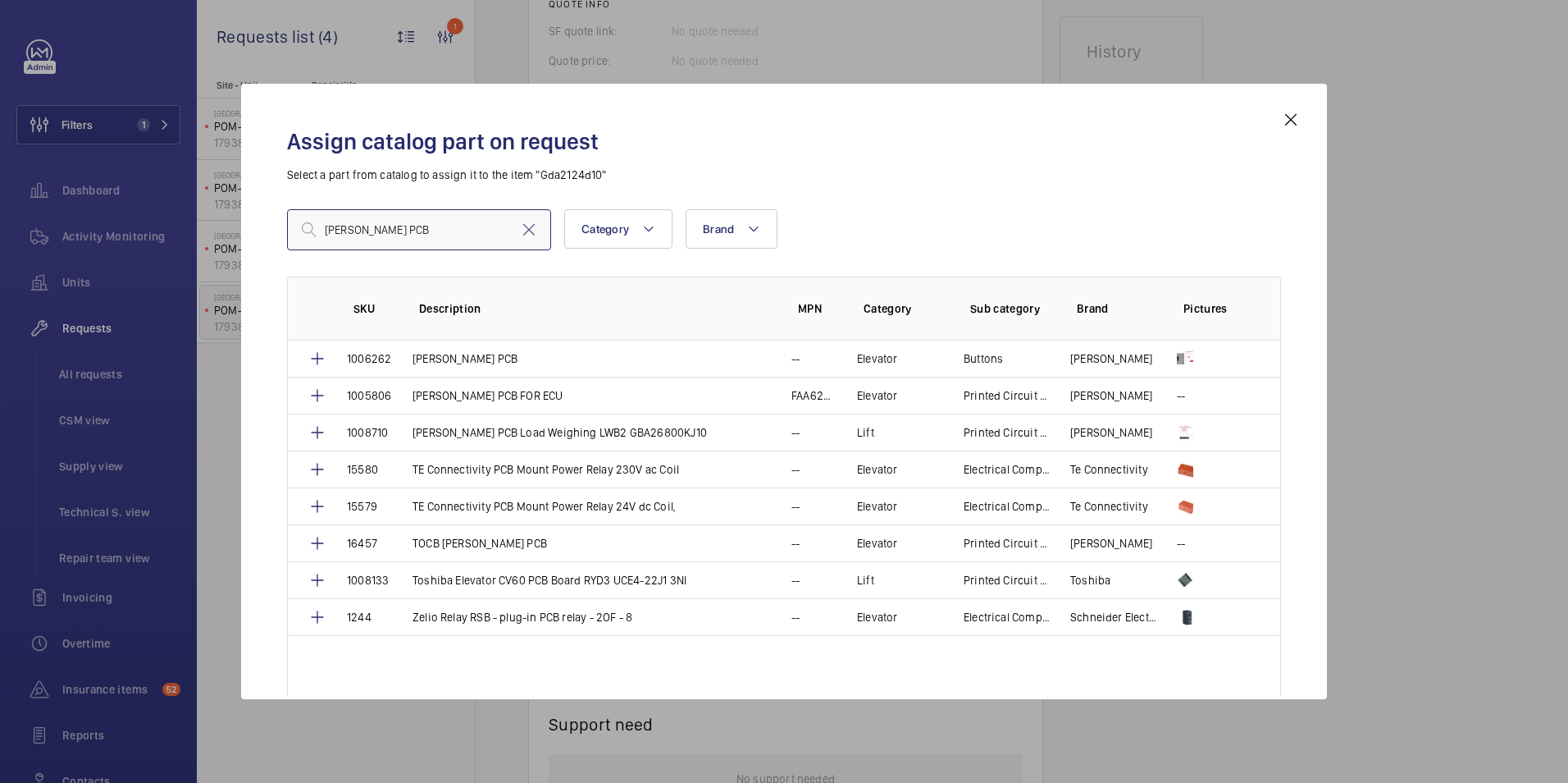
click at [467, 227] on input "[PERSON_NAME] PCB" at bounding box center [418, 229] width 264 height 41
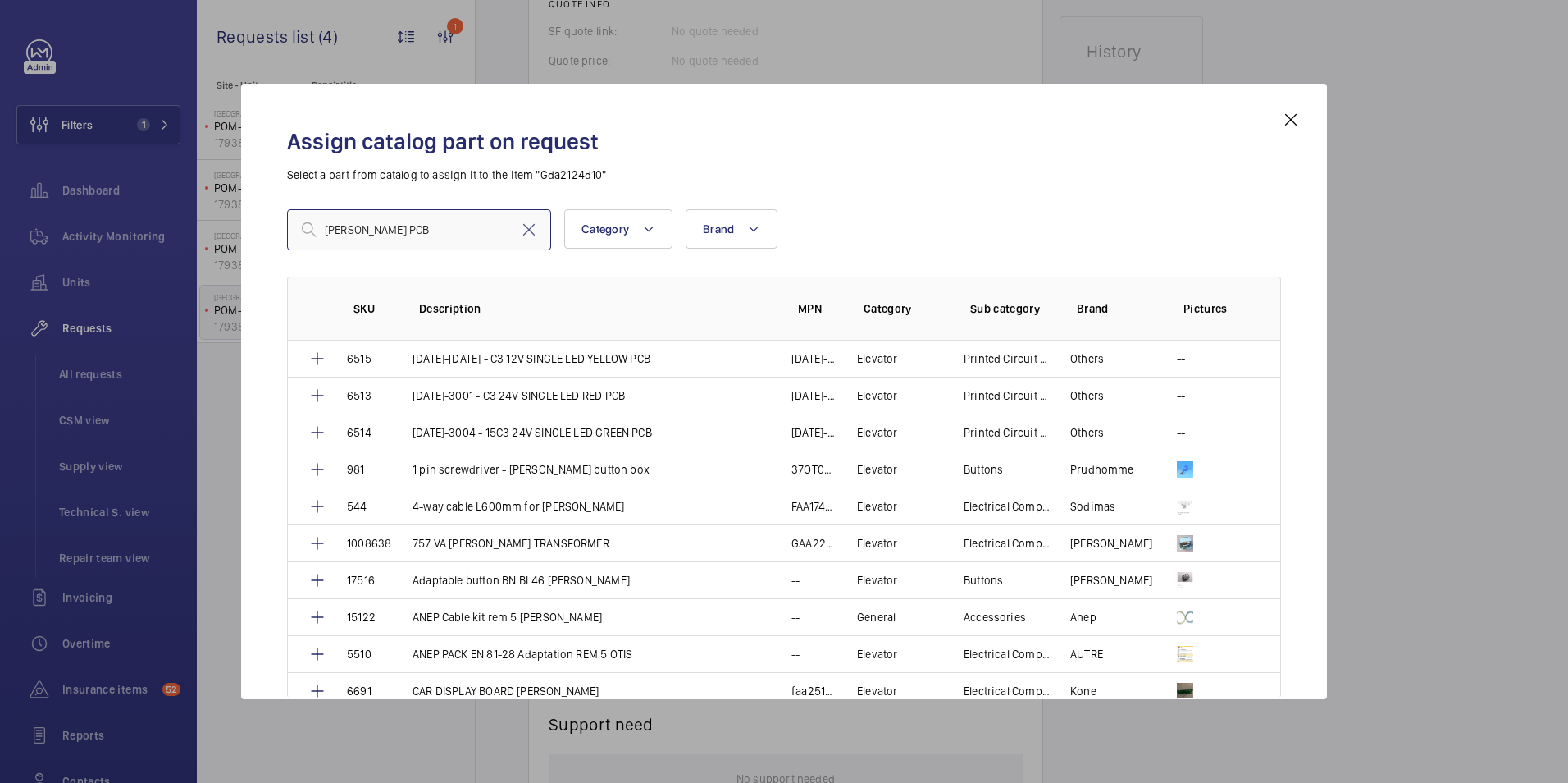
paste input "GGA21240D1"
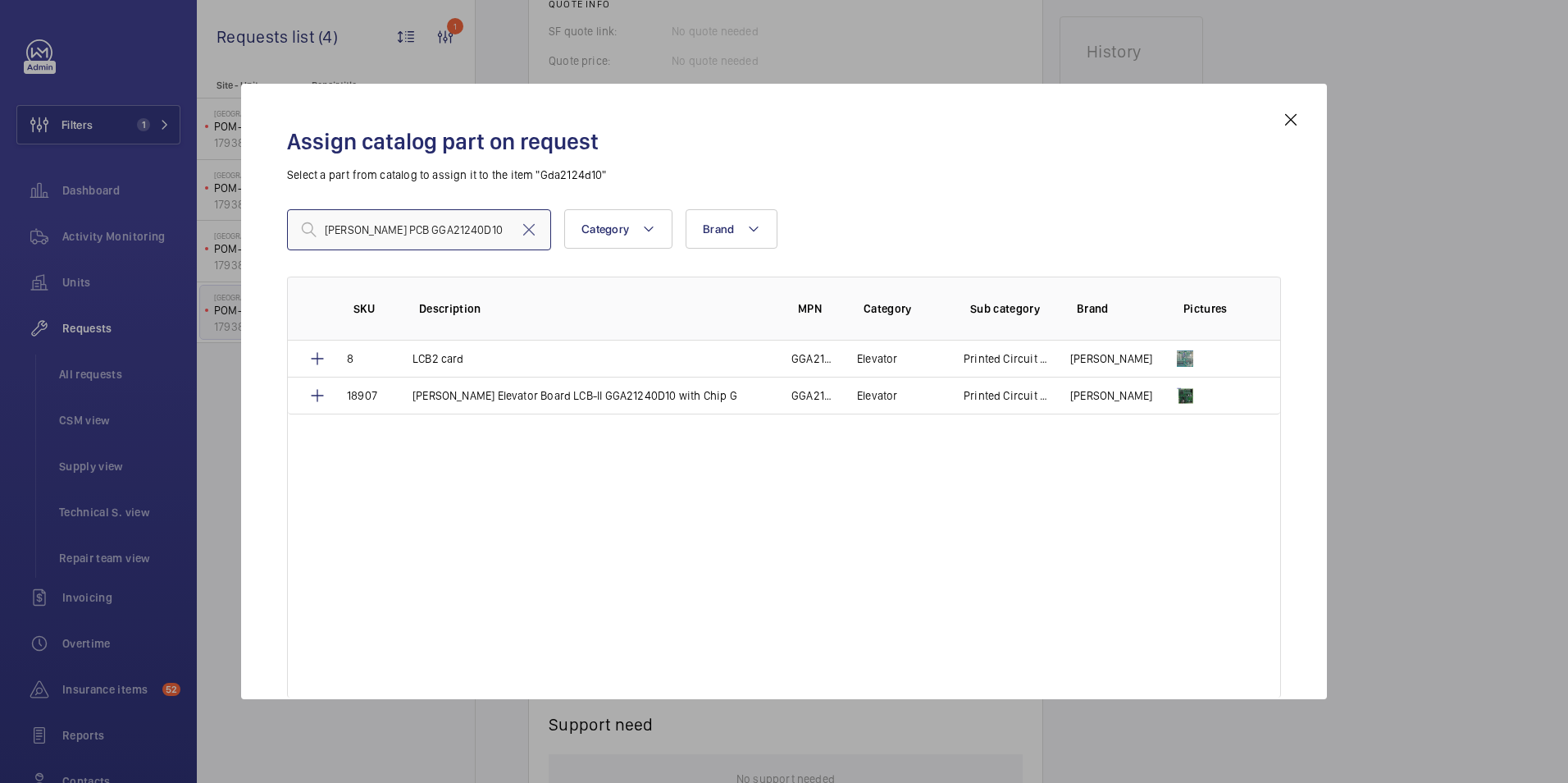
click at [346, 230] on input "[PERSON_NAME] PCB GGA21240D10" at bounding box center [418, 229] width 264 height 41
click at [473, 236] on input "PCB GGA21240D10" at bounding box center [418, 229] width 264 height 41
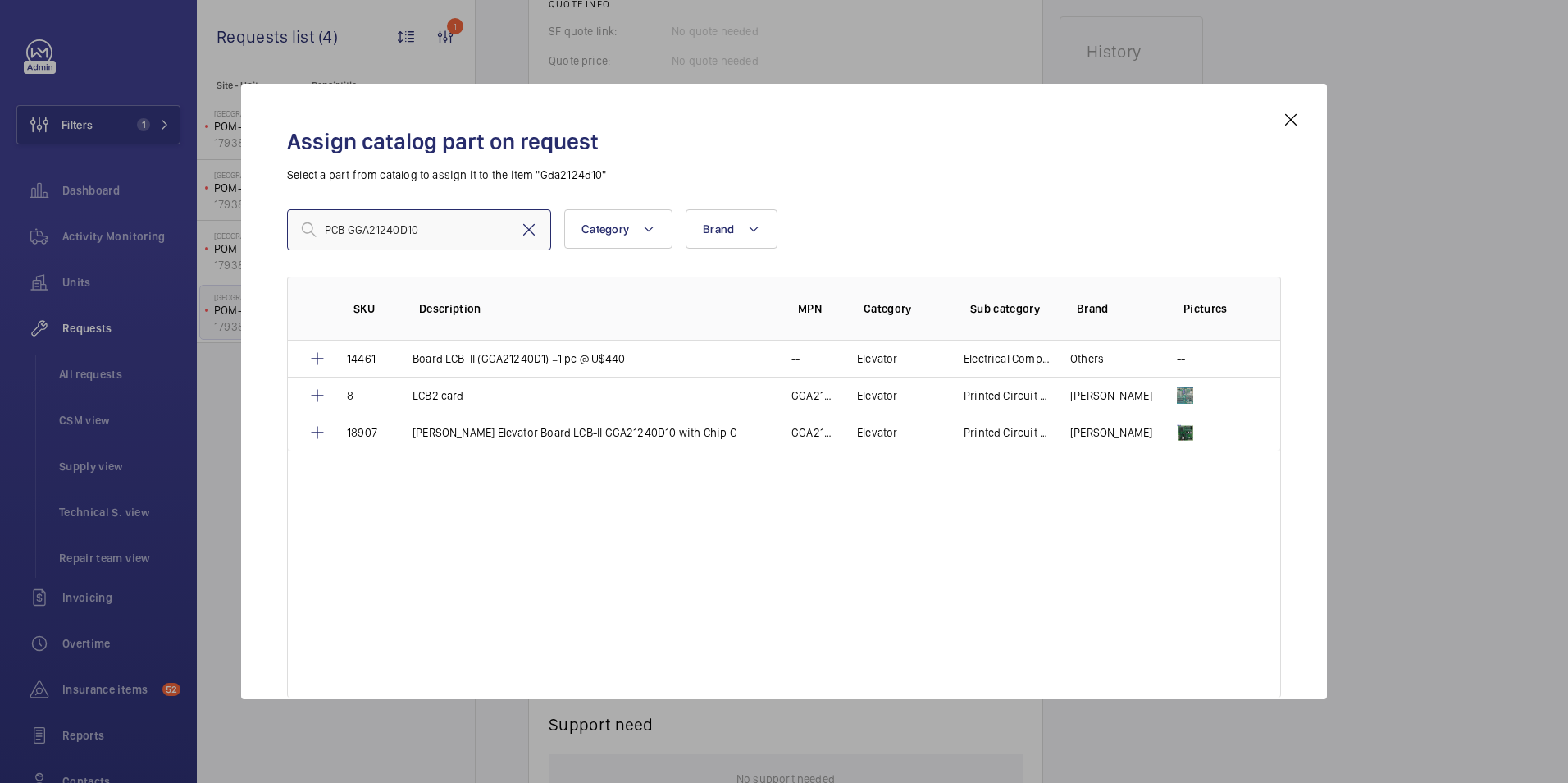
type input "PCB GGA21240D10"
click at [526, 228] on mat-icon at bounding box center [529, 229] width 20 height 20
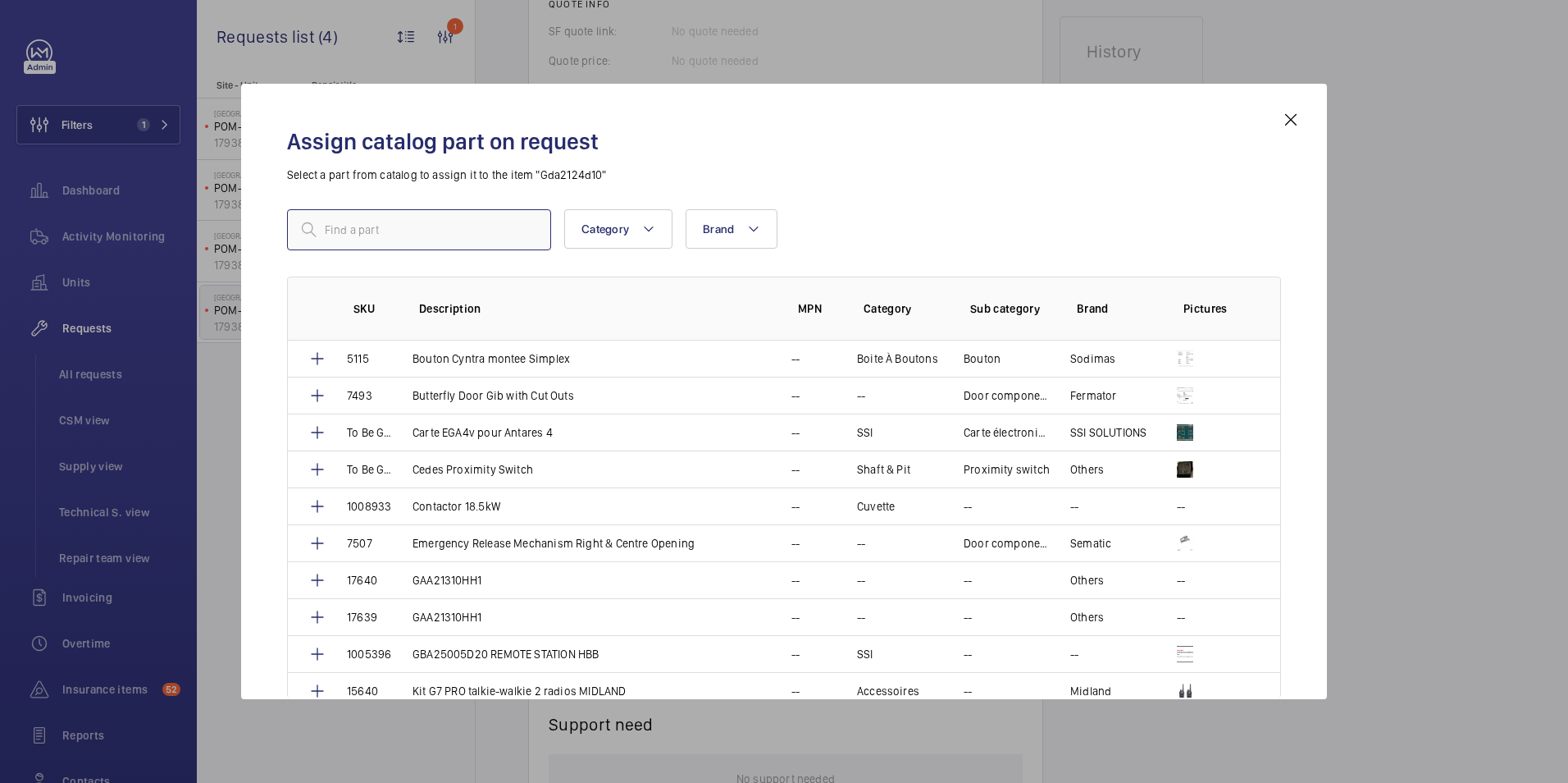
paste input "[PERSON_NAME] PCB GGA21240D10"
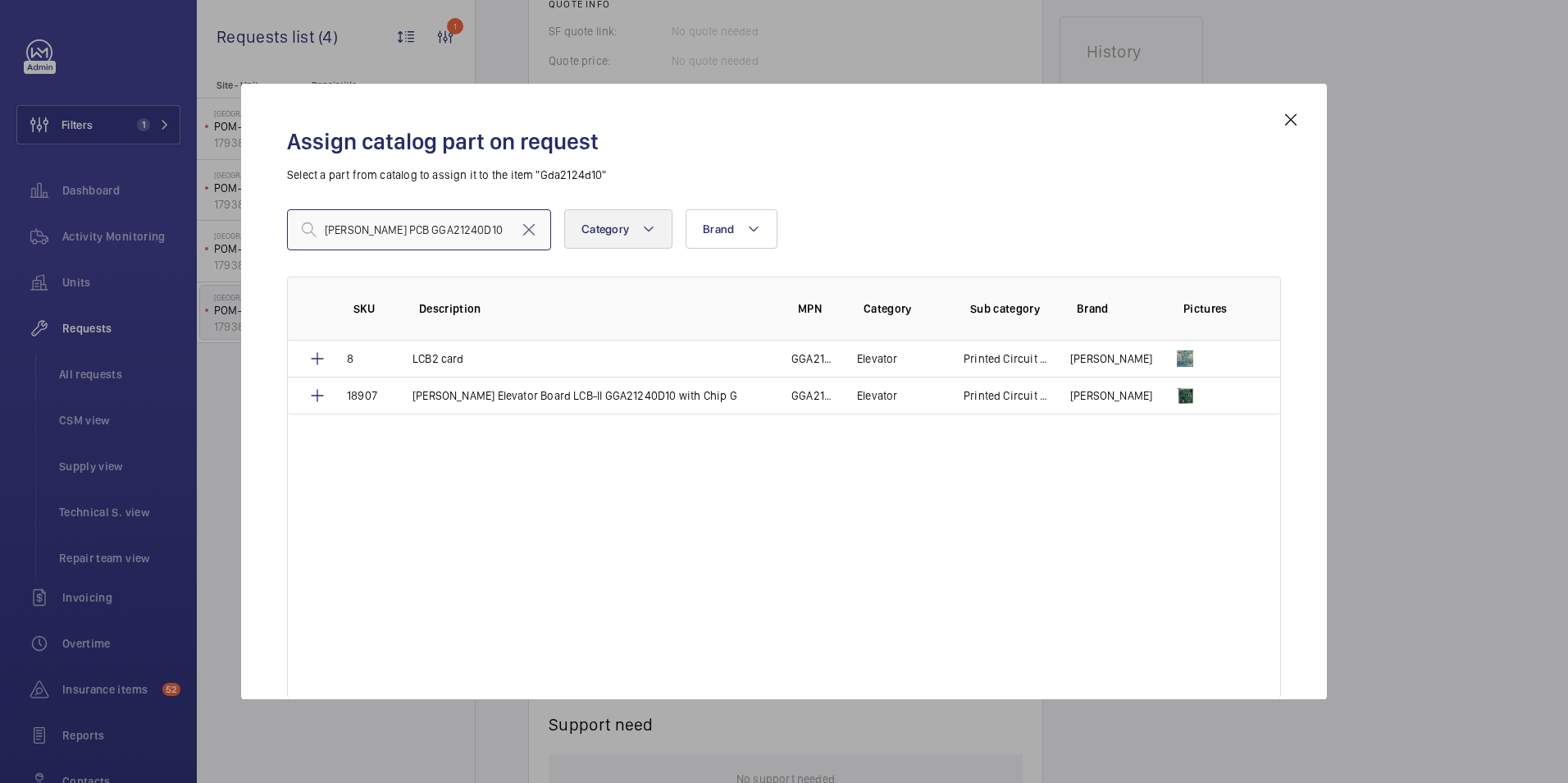
type input "[PERSON_NAME] PCB GGA21240D10"
click at [666, 228] on button "Category" at bounding box center [618, 228] width 108 height 39
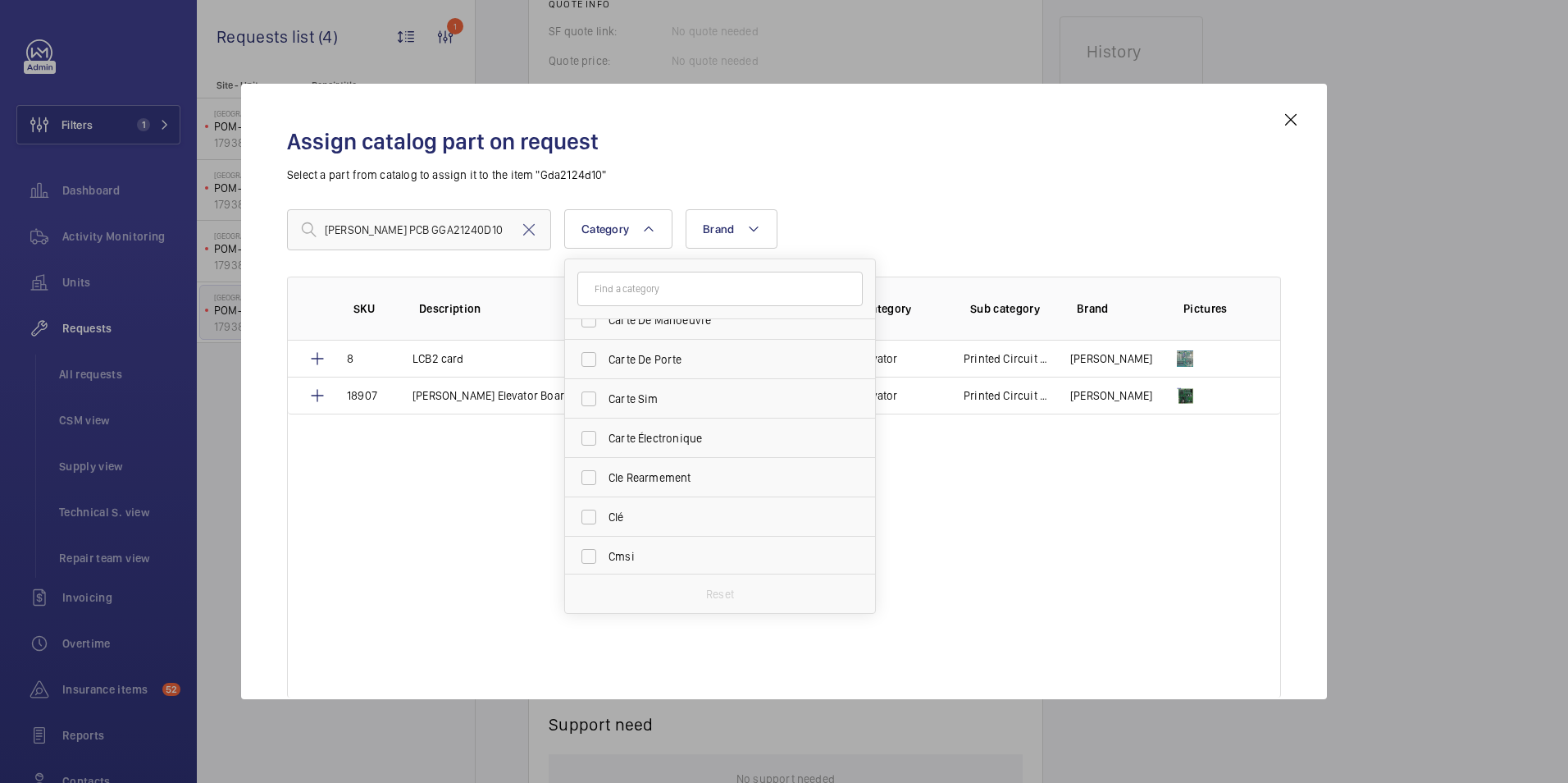
scroll to position [739, 0]
click at [732, 244] on button "Brand" at bounding box center [731, 228] width 92 height 39
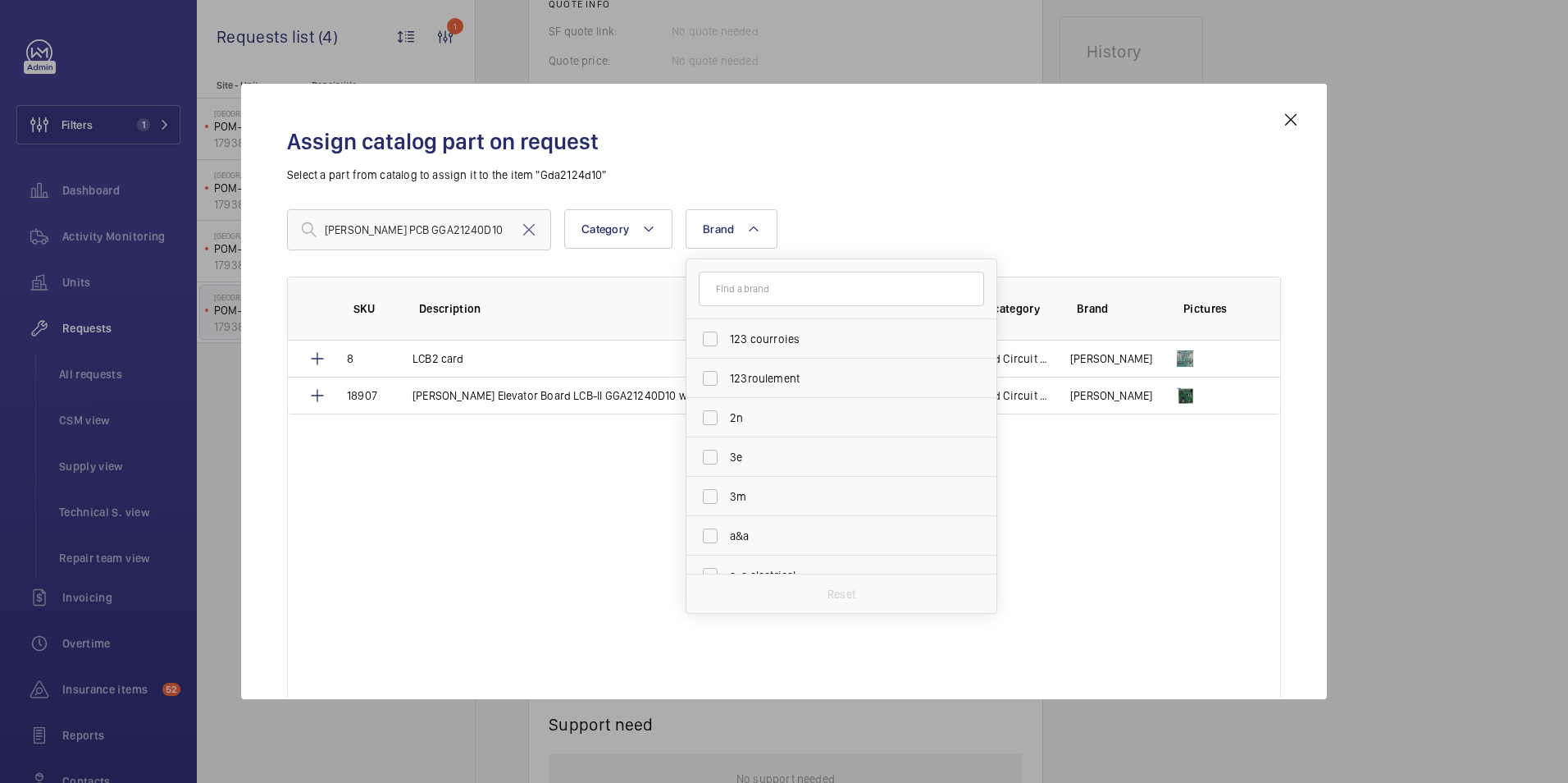
click at [800, 219] on div "[PERSON_NAME] PCB GGA21240D10 Category Brand 123 courroies 123roulement 2n 3e 3…" at bounding box center [784, 229] width 994 height 41
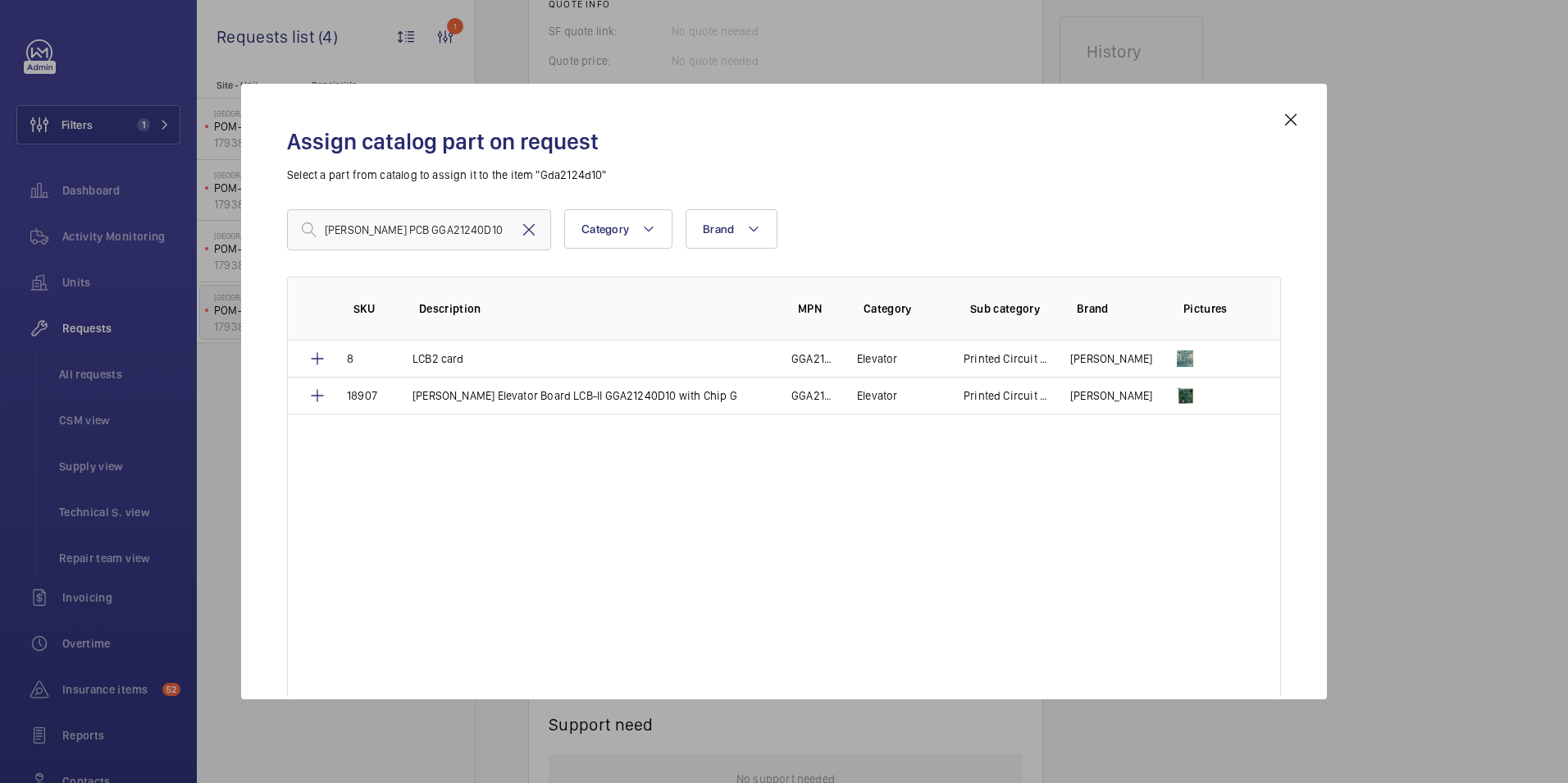
click at [537, 230] on mat-icon at bounding box center [529, 229] width 20 height 20
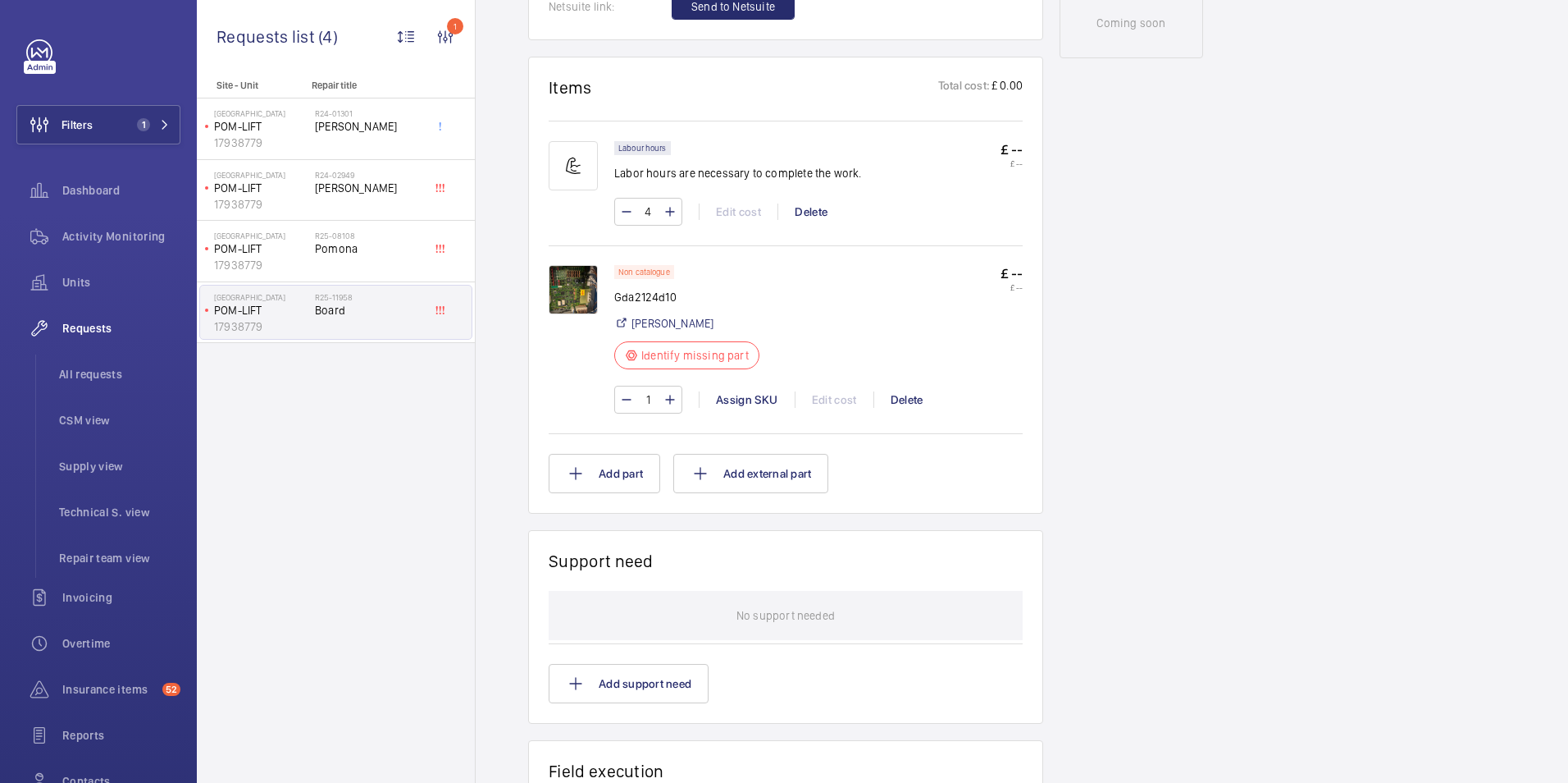
scroll to position [903, 0]
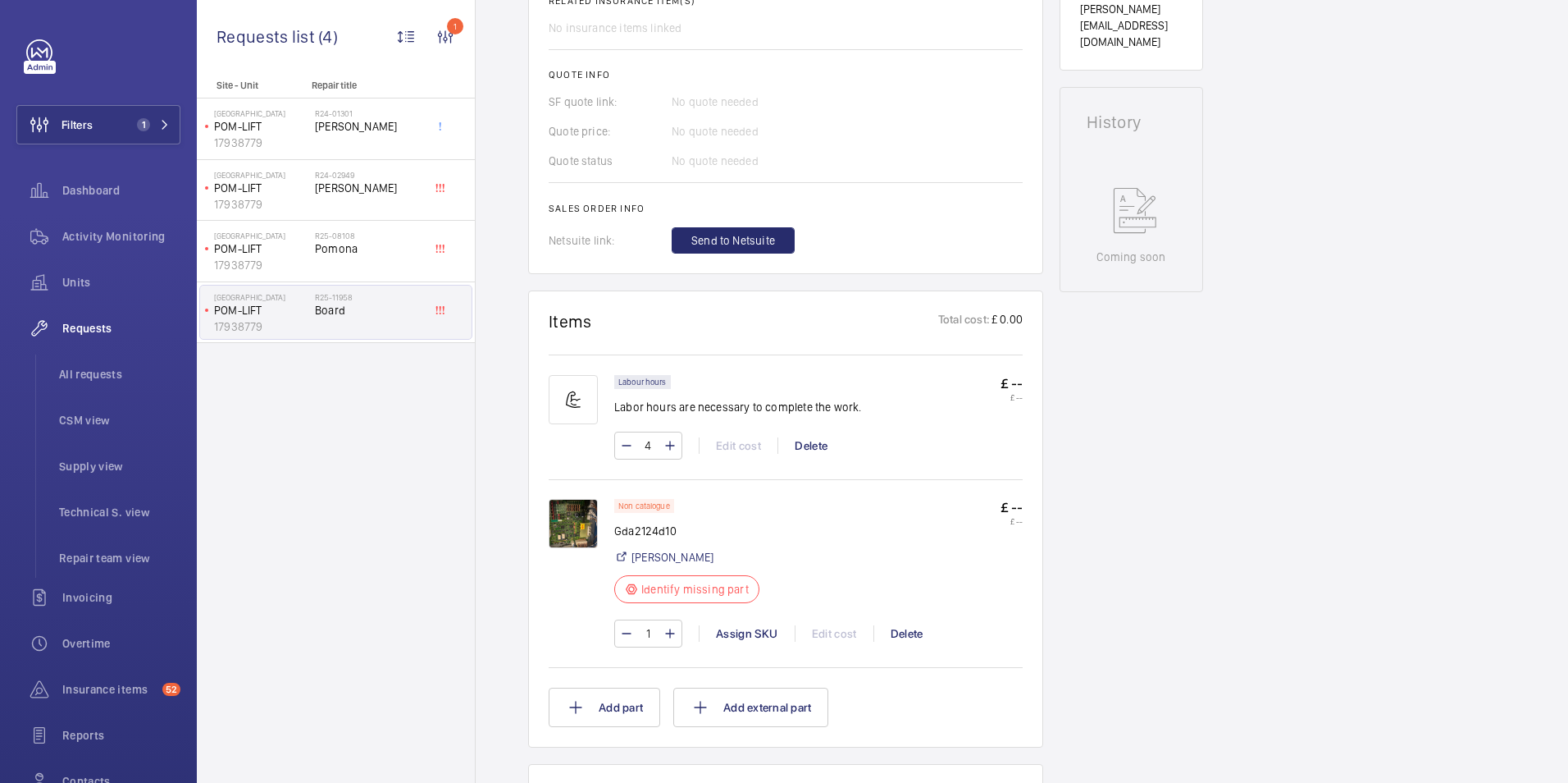
scroll to position [739, 0]
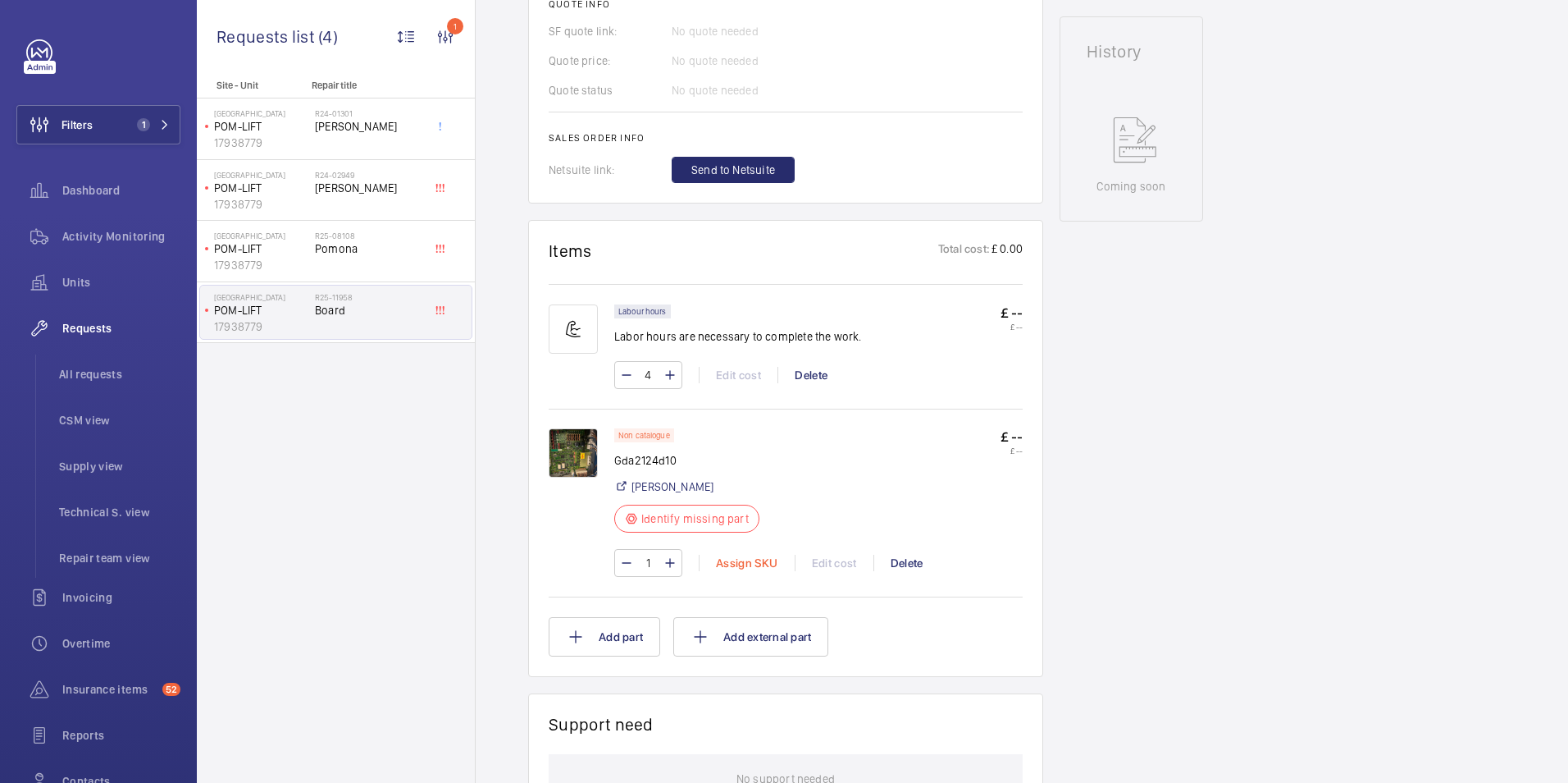
click at [747, 562] on div "Assign SKU" at bounding box center [747, 563] width 96 height 16
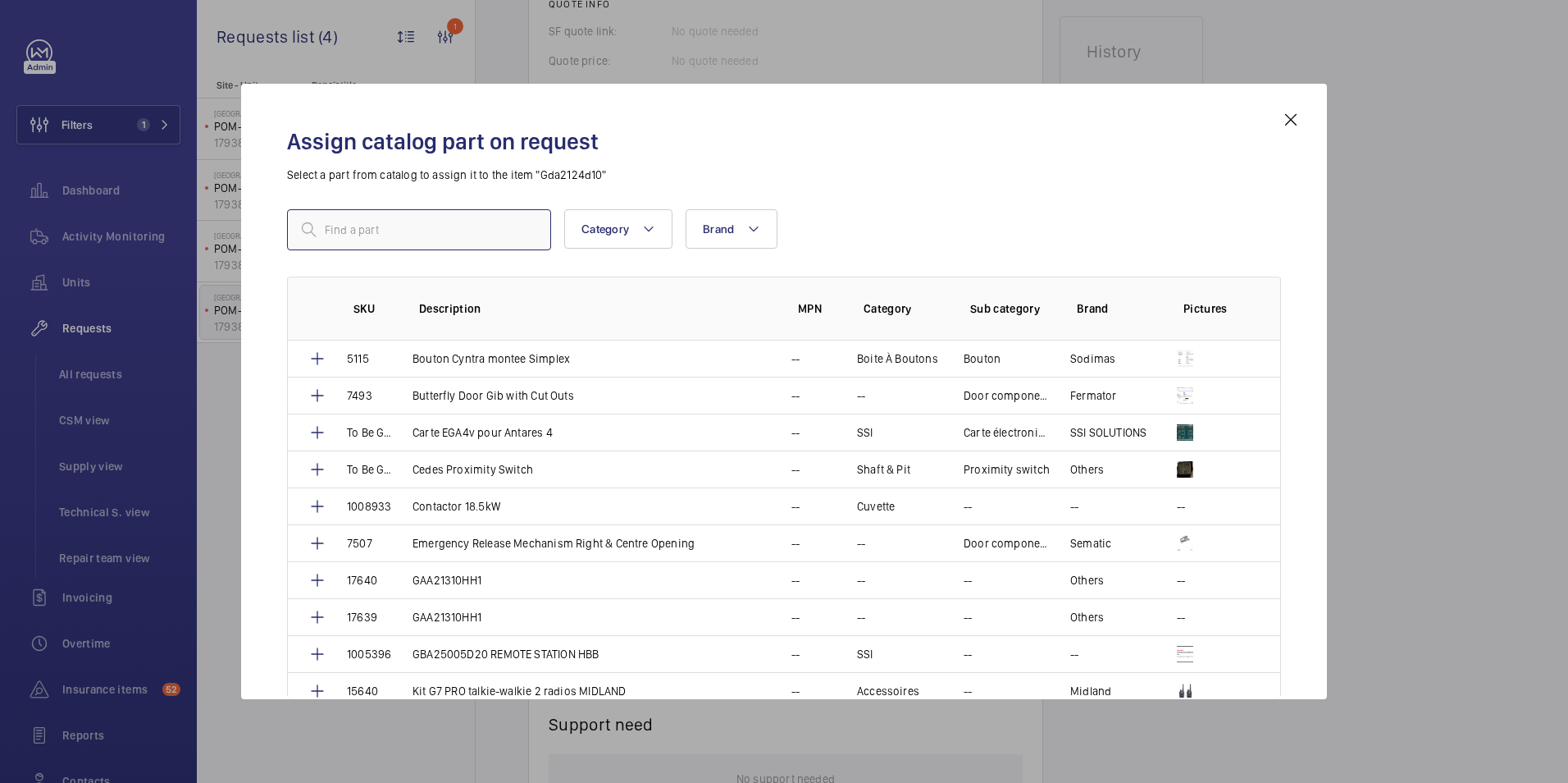
click at [406, 226] on input "text" at bounding box center [418, 229] width 264 height 41
click at [379, 226] on input "text" at bounding box center [418, 229] width 264 height 41
paste input "1010274"
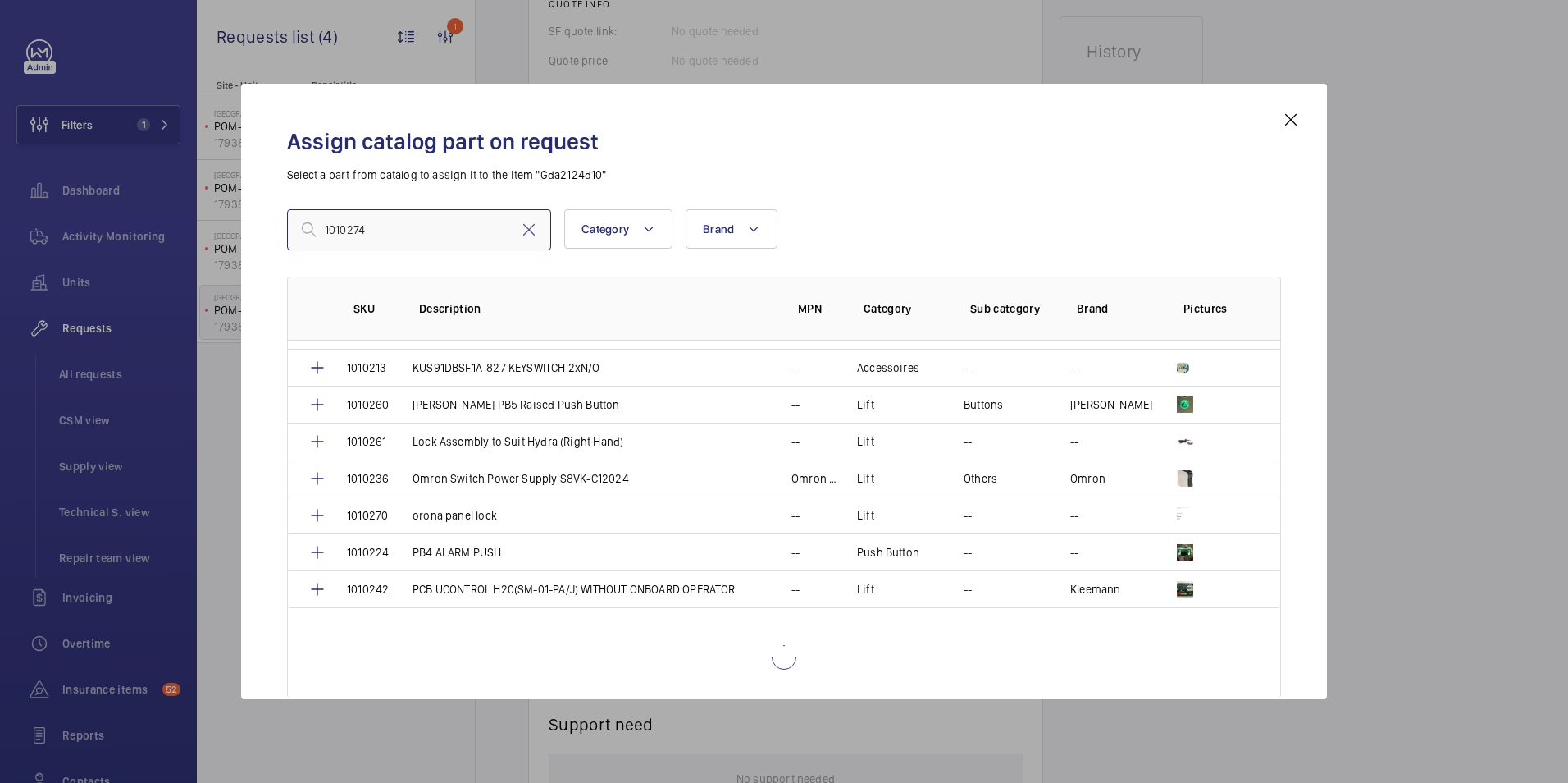
scroll to position [1588, 0]
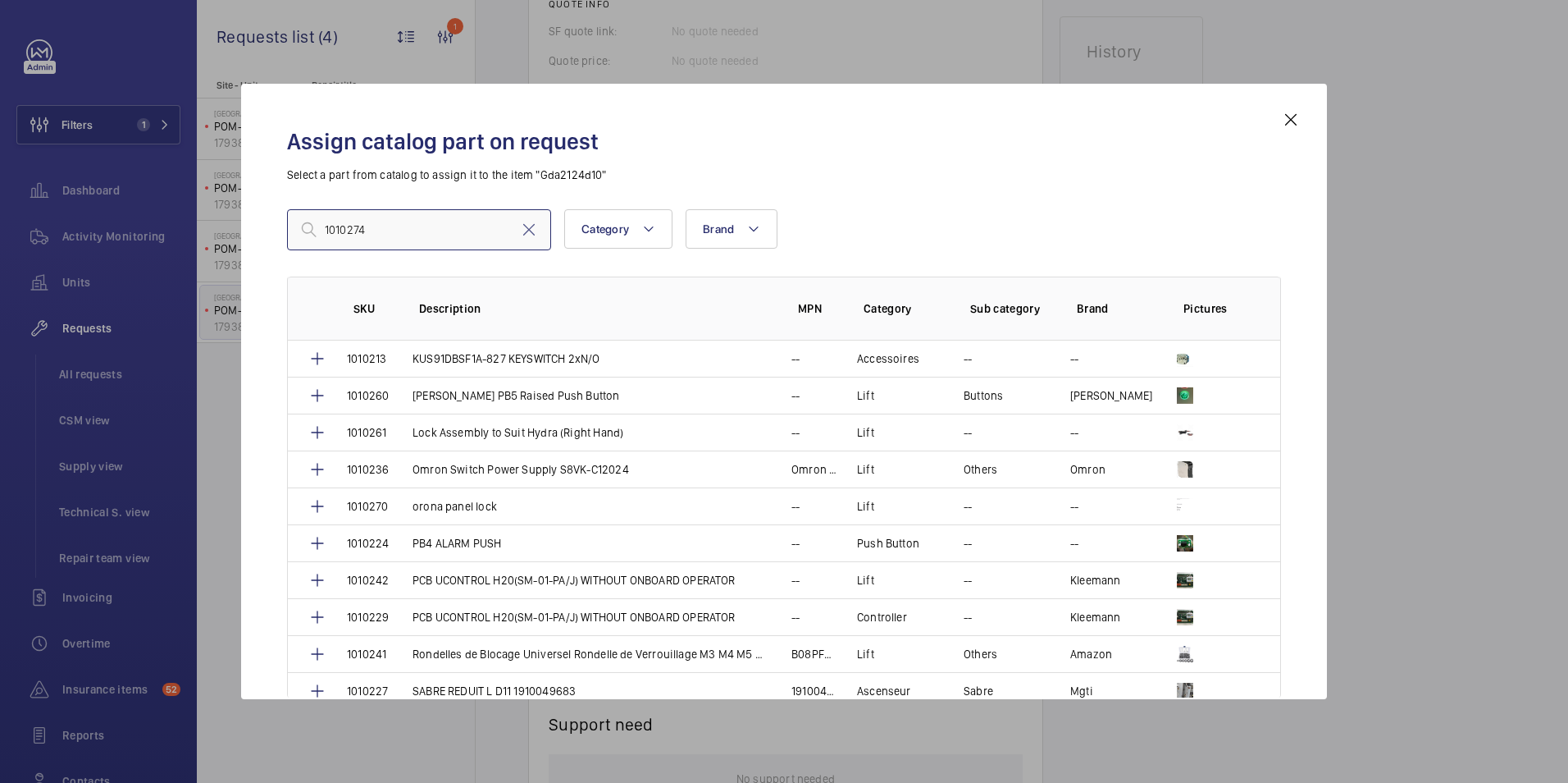
type input "1010274"
click at [474, 229] on input "1010274" at bounding box center [418, 229] width 264 height 41
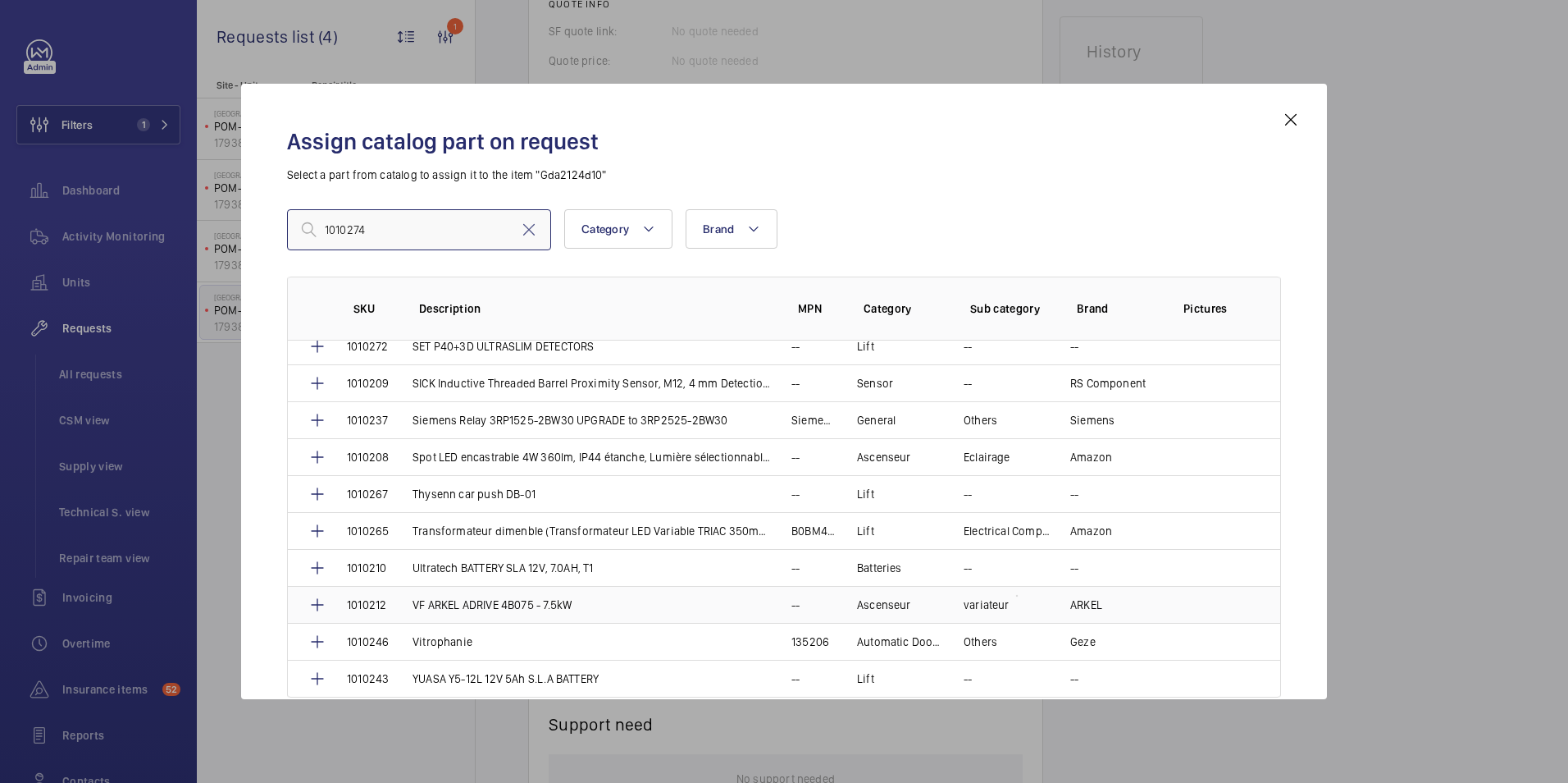
scroll to position [2819, 0]
drag, startPoint x: 521, startPoint y: 237, endPoint x: 533, endPoint y: 228, distance: 15.0
click at [521, 236] on mat-icon at bounding box center [529, 229] width 20 height 20
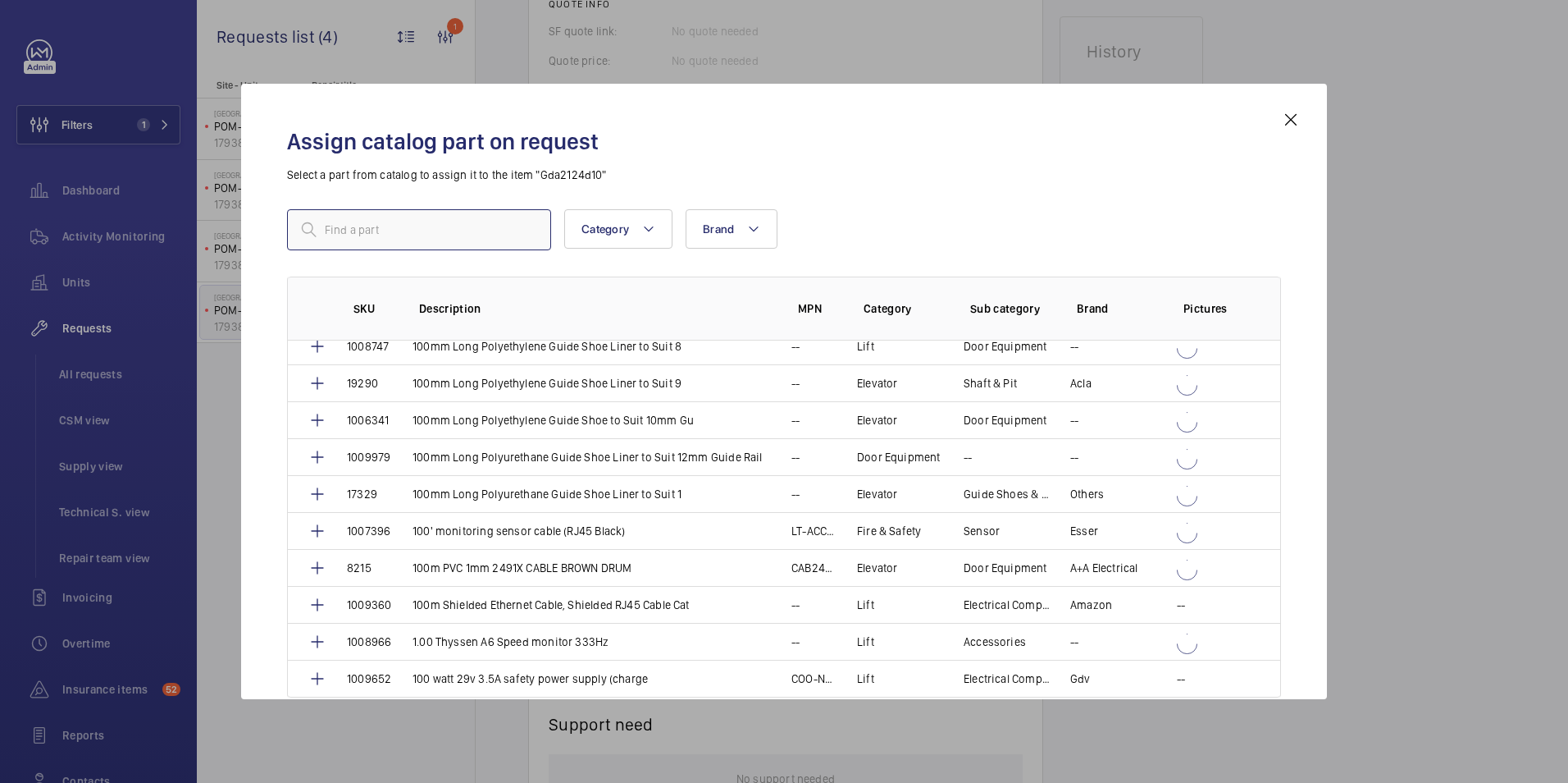
scroll to position [1490, 0]
click at [1295, 116] on mat-icon at bounding box center [1291, 120] width 20 height 20
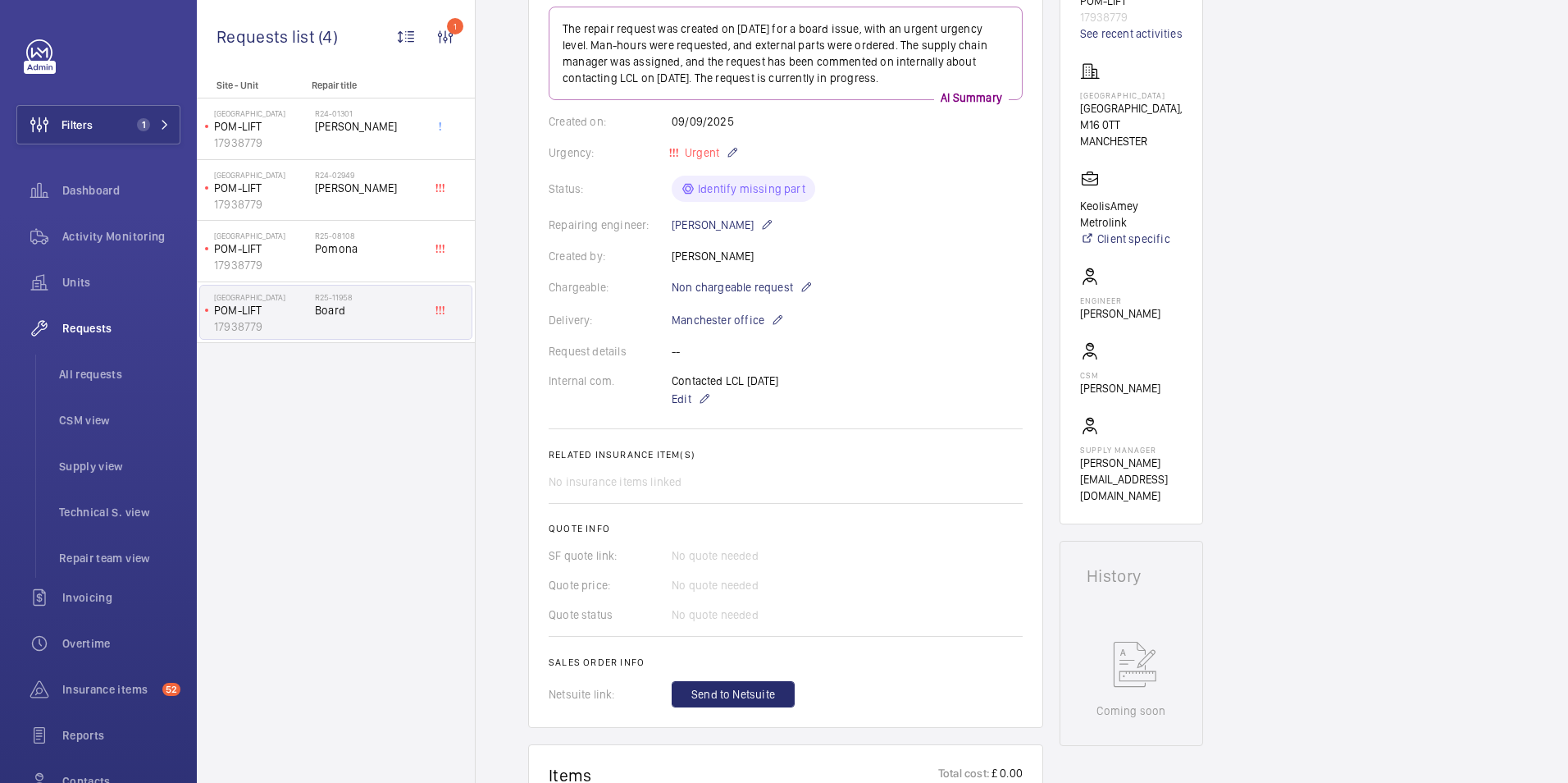
scroll to position [0, 0]
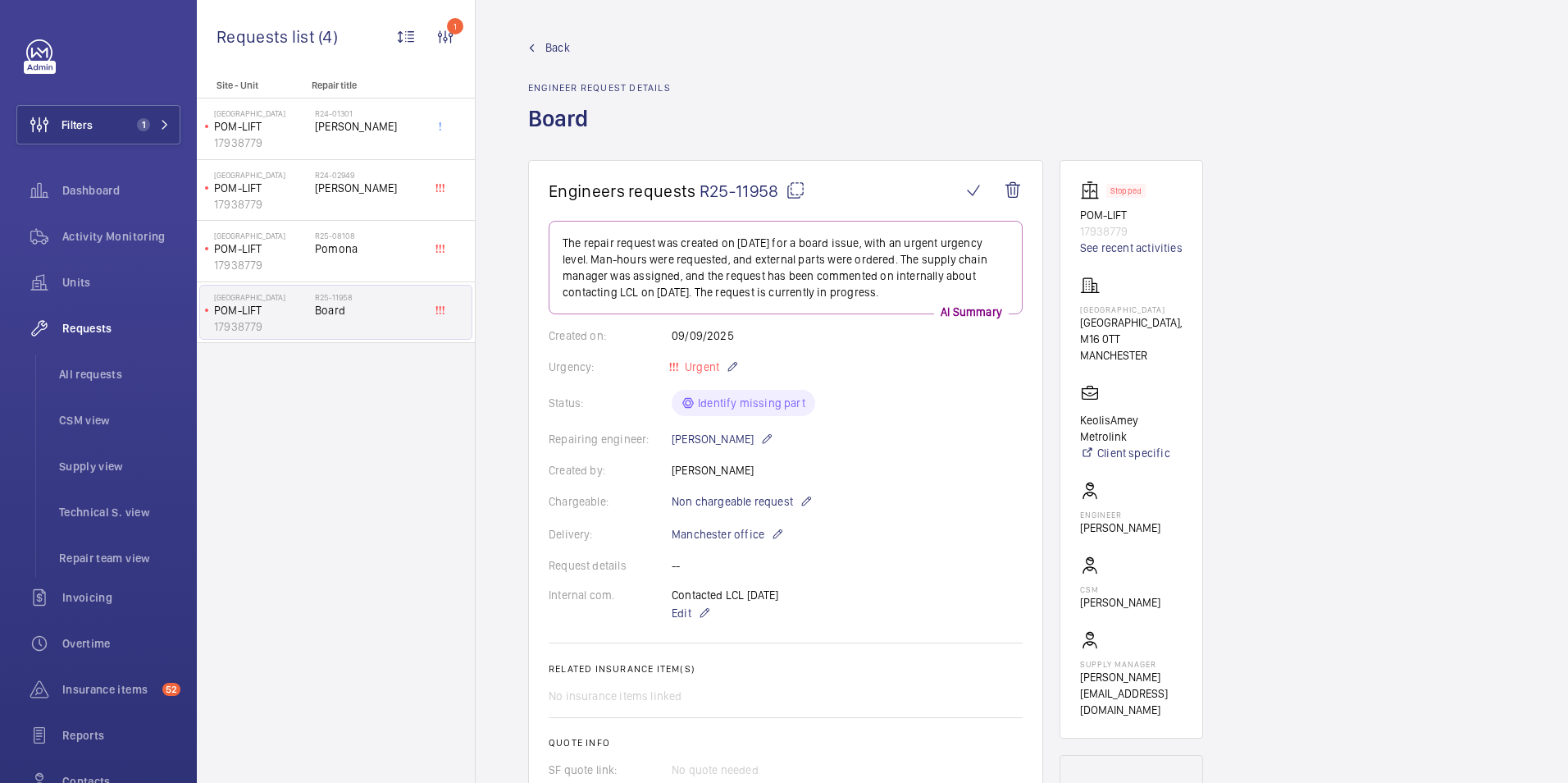
click at [789, 189] on mat-icon at bounding box center [796, 190] width 20 height 20
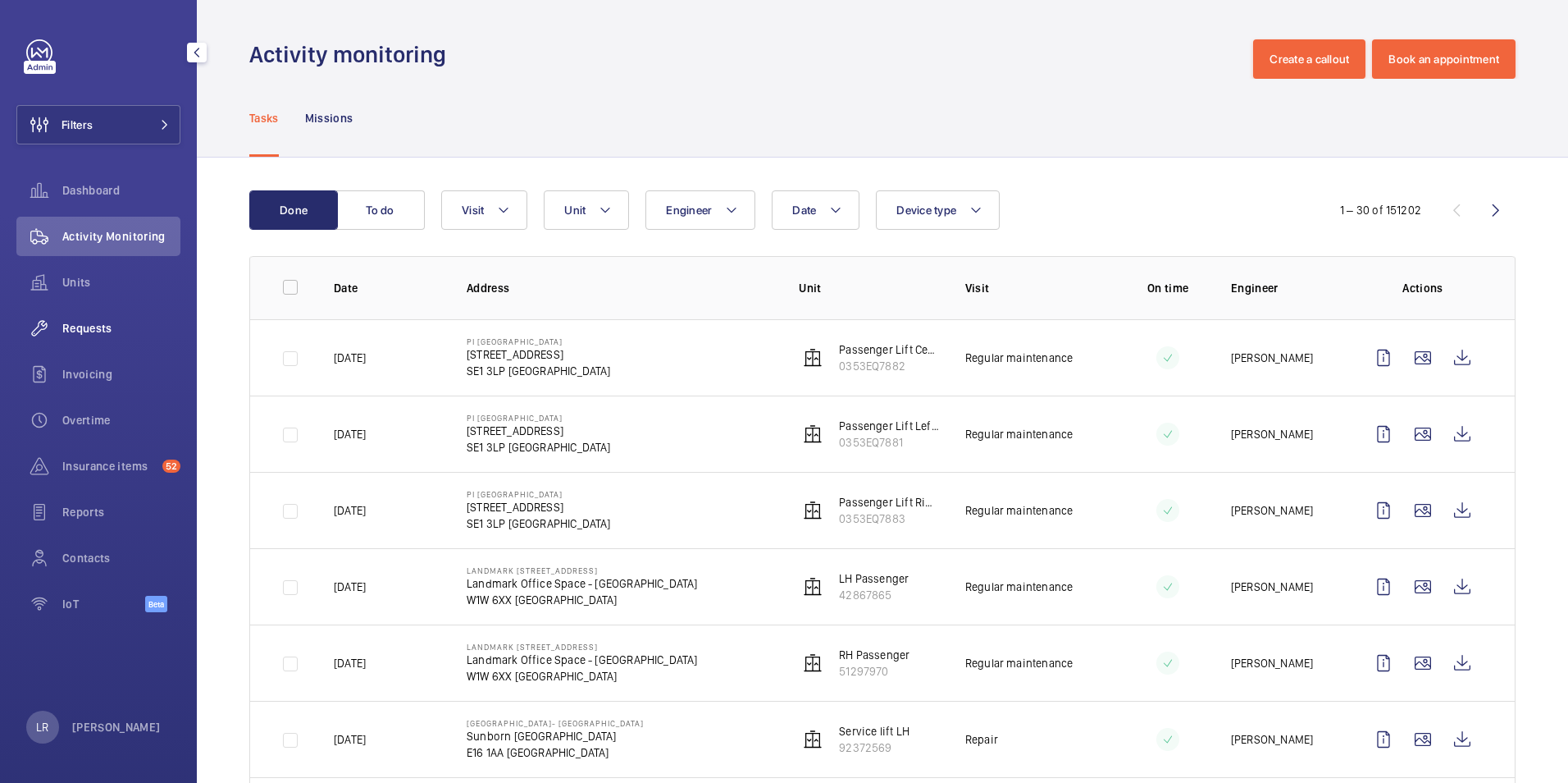
click at [119, 335] on span "Requests" at bounding box center [121, 328] width 118 height 16
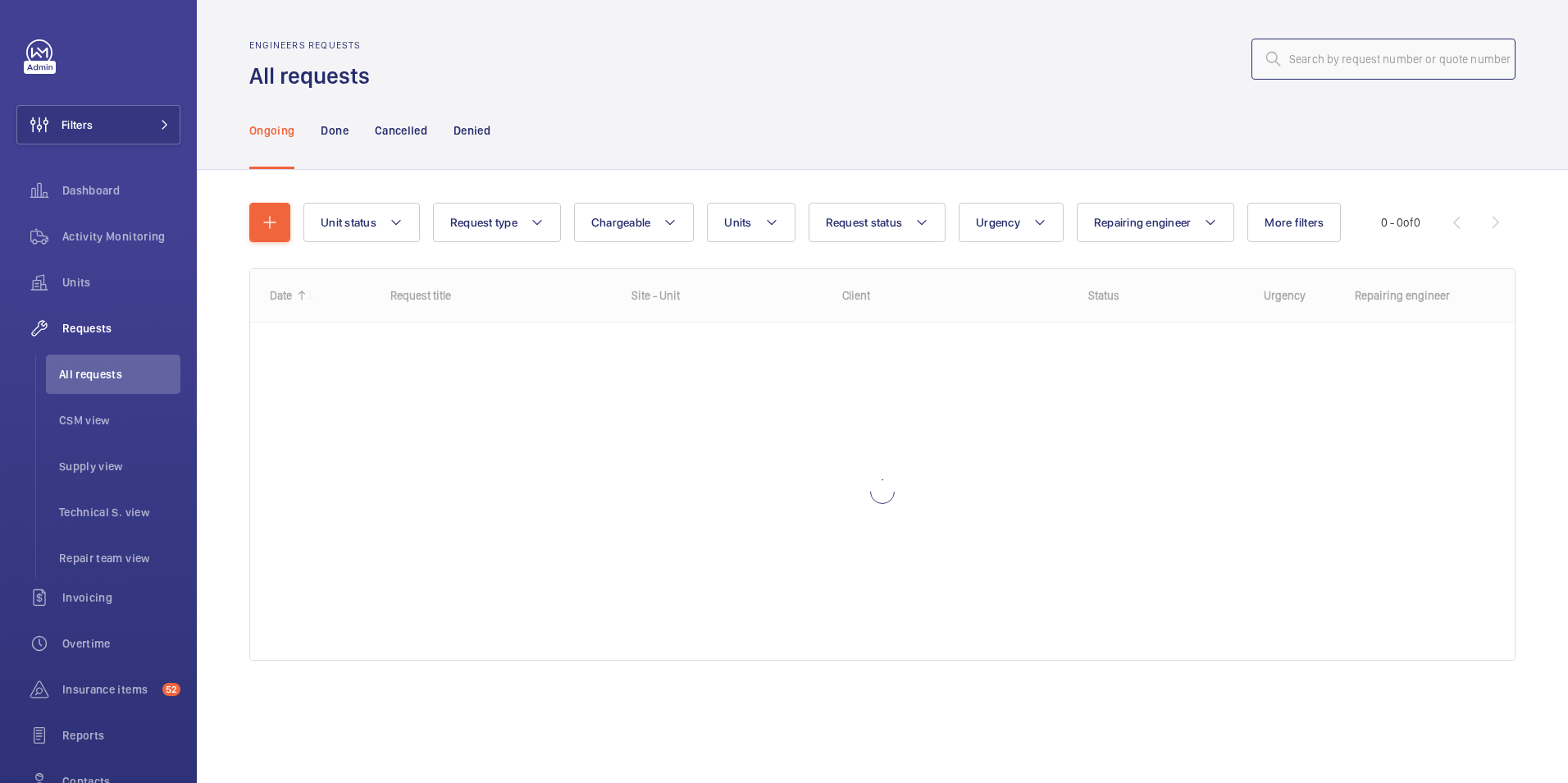
click at [1359, 64] on input "text" at bounding box center [1383, 59] width 264 height 41
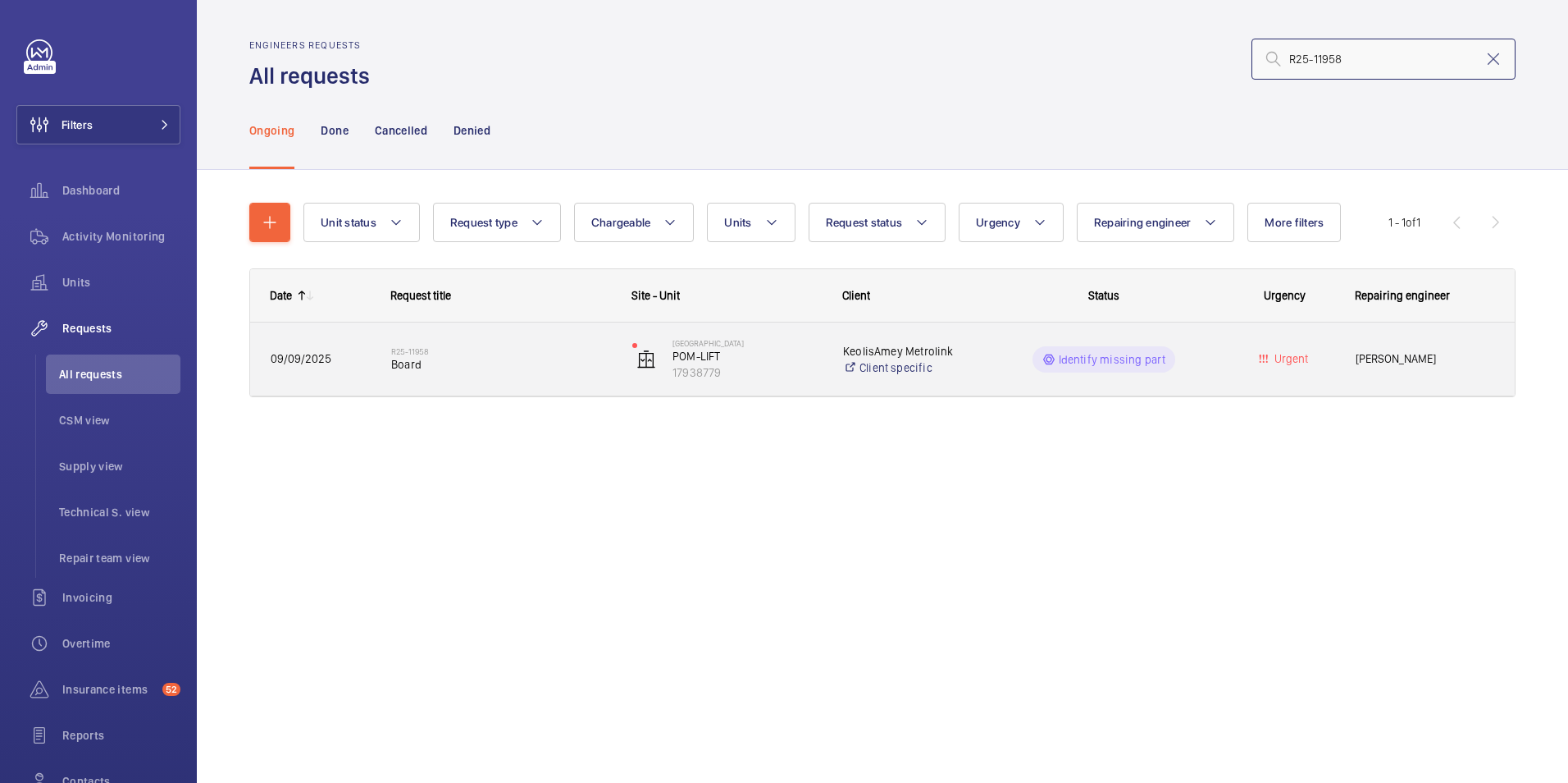
type input "R25-11958"
click at [457, 378] on div "R25-11958 Board" at bounding box center [500, 360] width 219 height 48
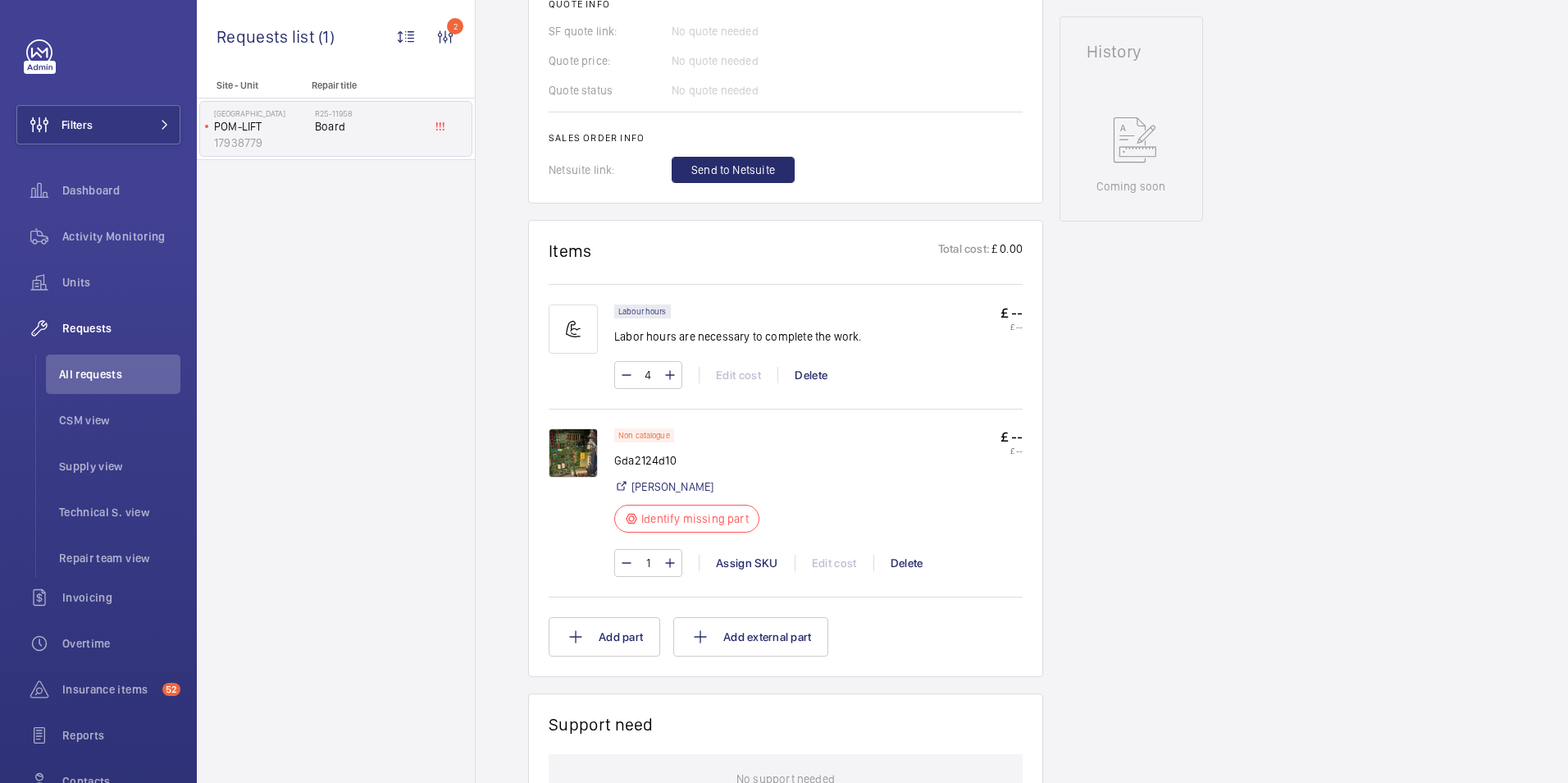
scroll to position [820, 0]
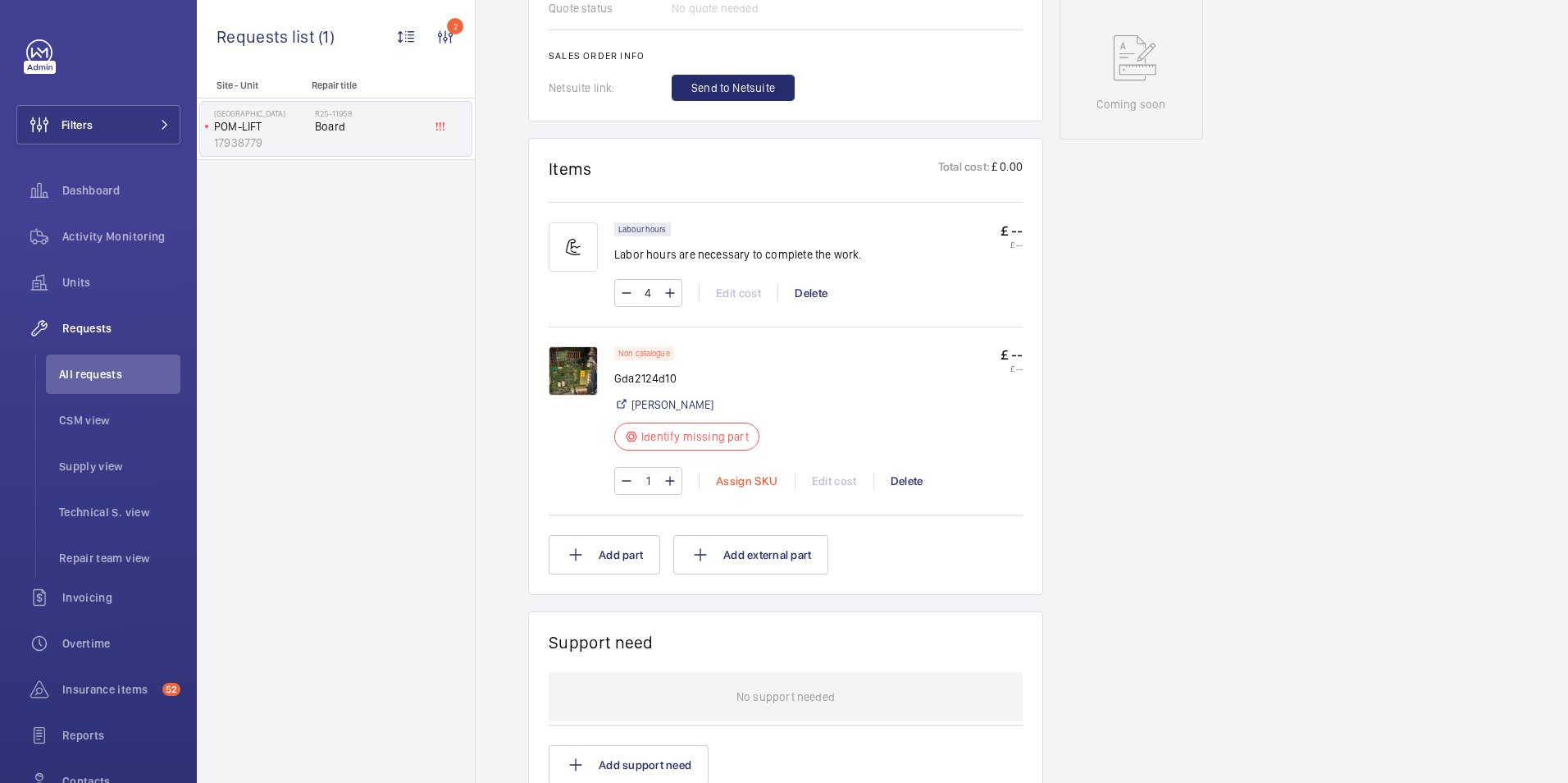
click at [733, 481] on div "Assign SKU" at bounding box center [747, 481] width 96 height 16
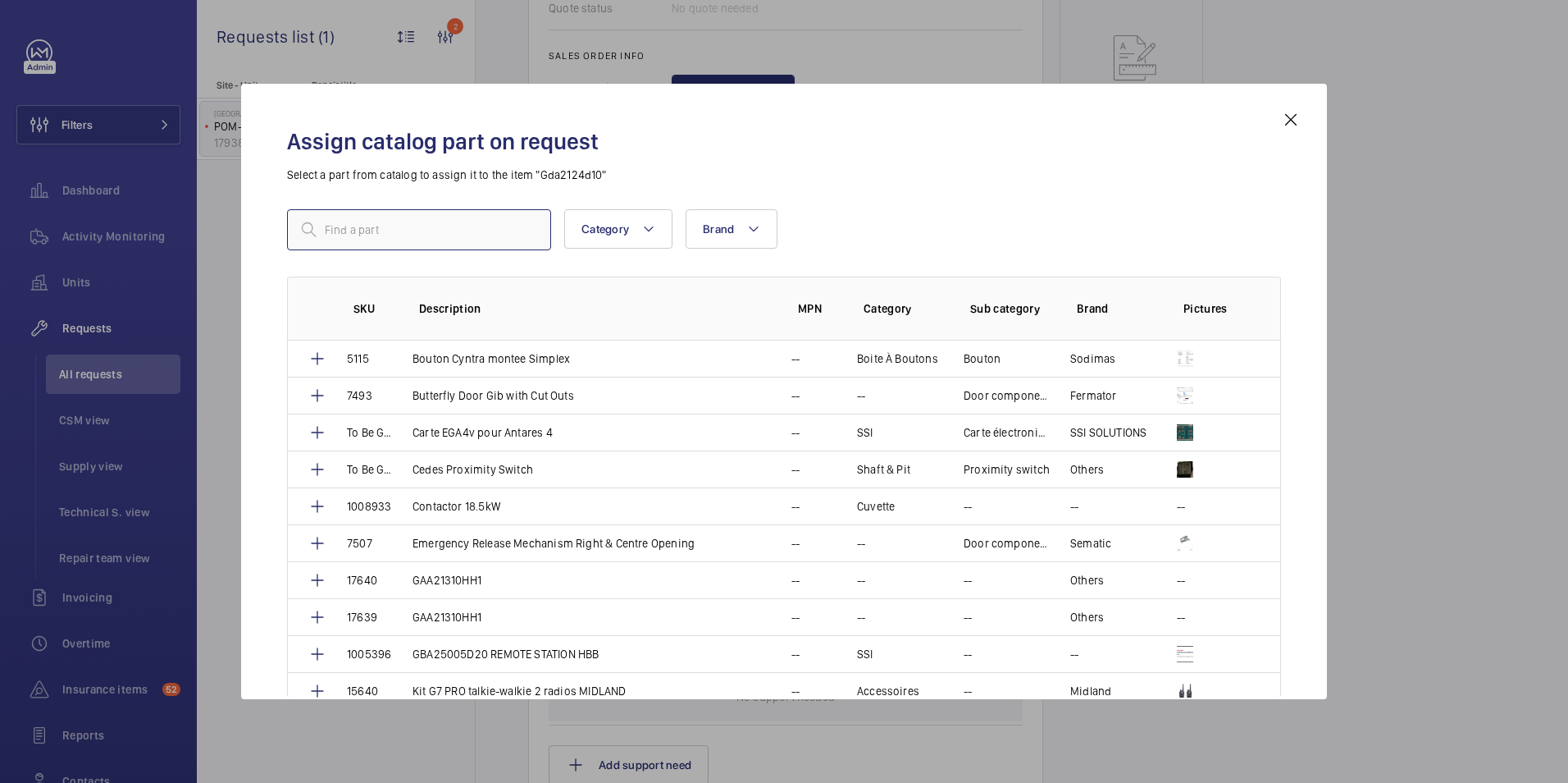
click at [477, 230] on input "text" at bounding box center [418, 229] width 264 height 41
click at [442, 227] on input "text" at bounding box center [418, 229] width 264 height 41
paste input "1010274"
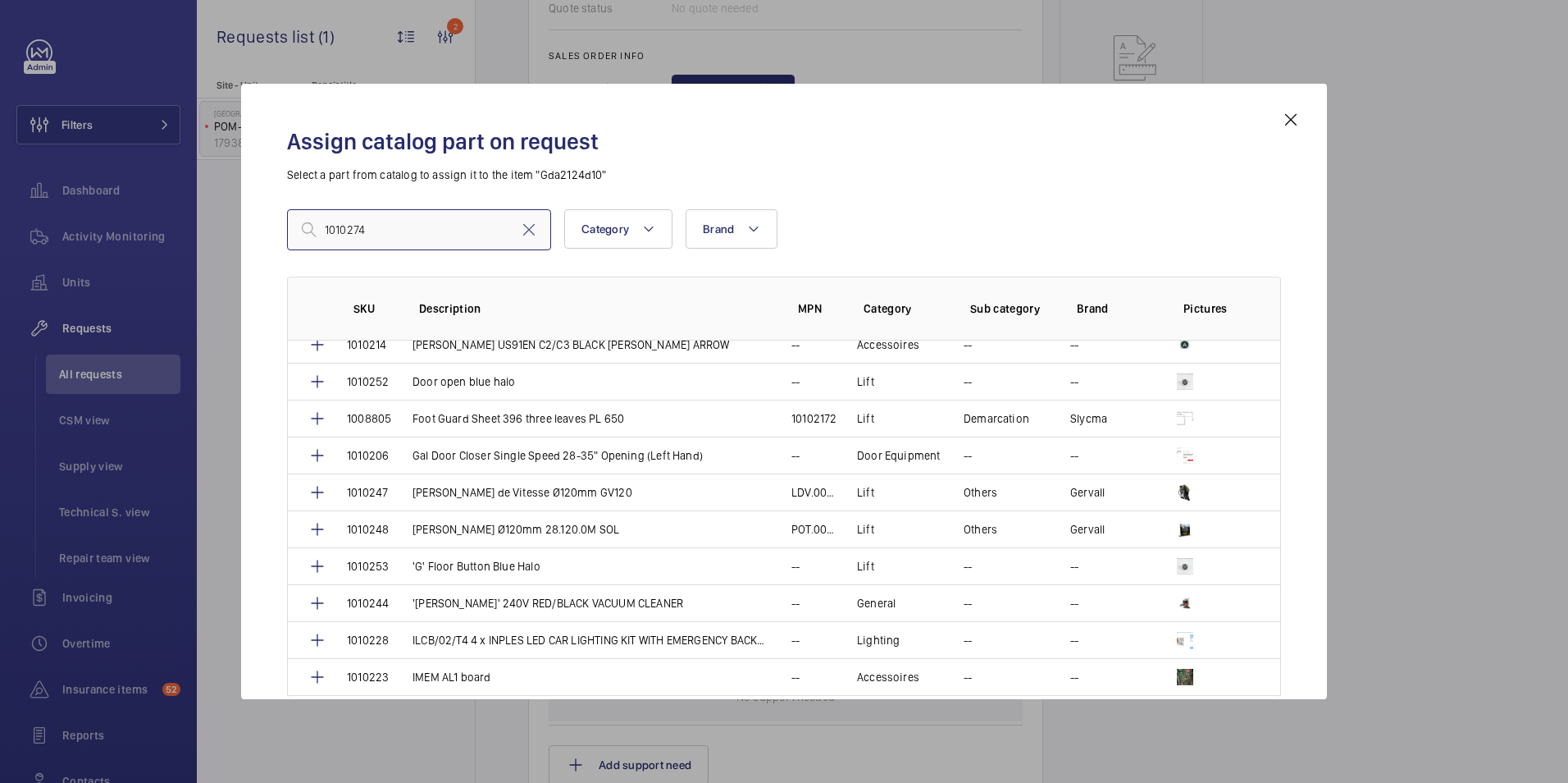
scroll to position [903, 0]
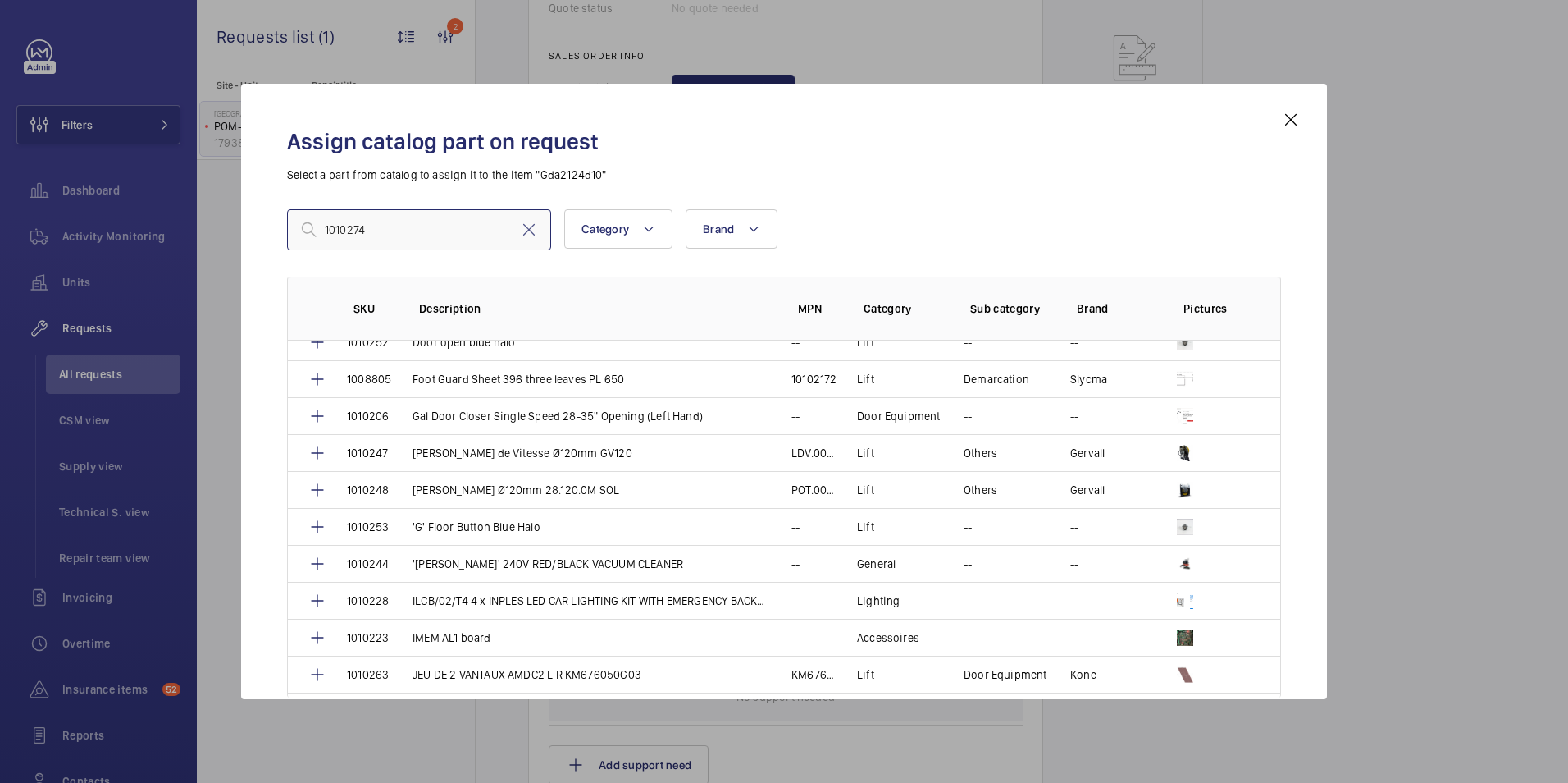
type input "1010274"
click at [523, 230] on mat-icon at bounding box center [529, 229] width 20 height 20
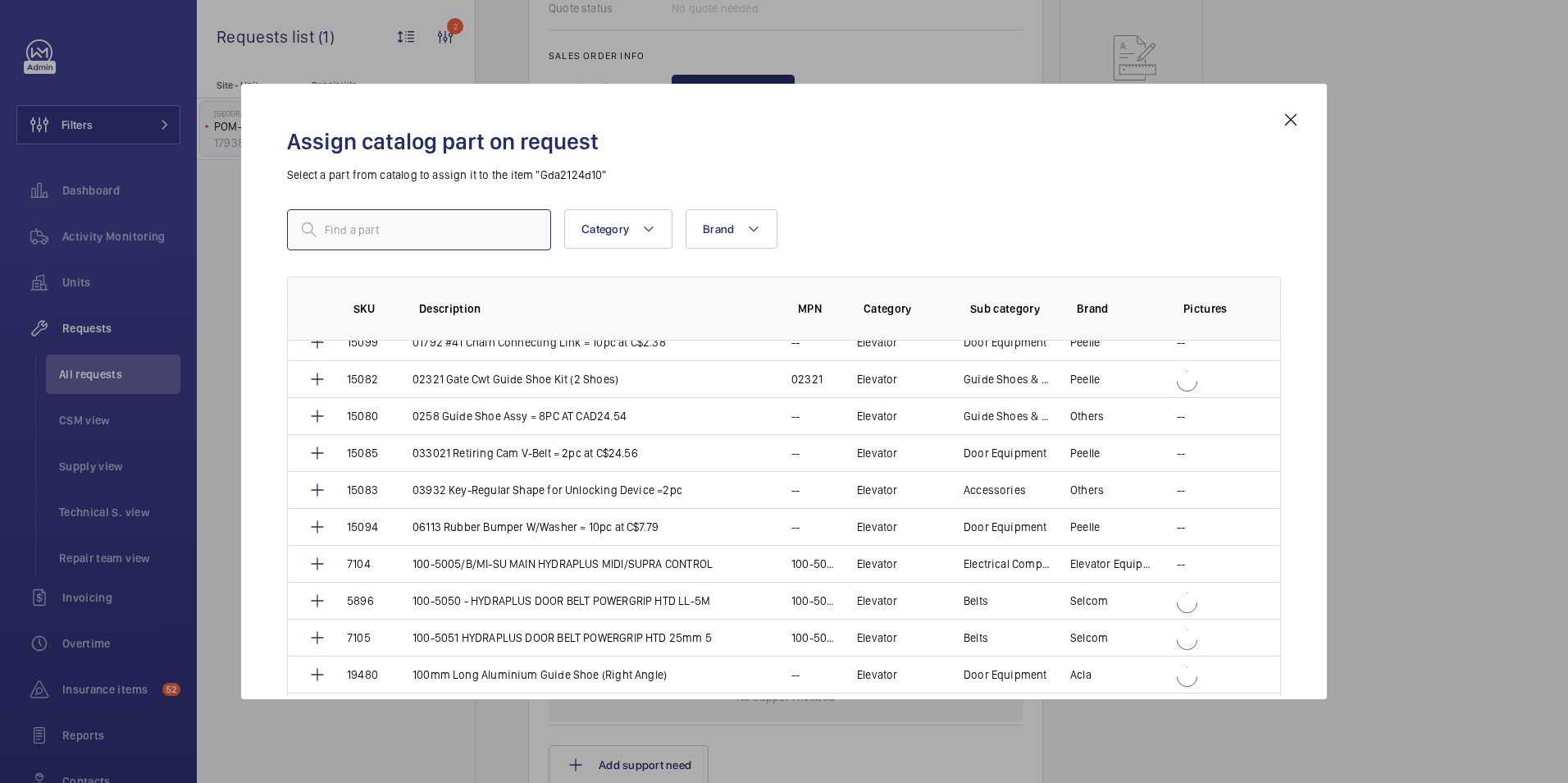
paste input "1010274"
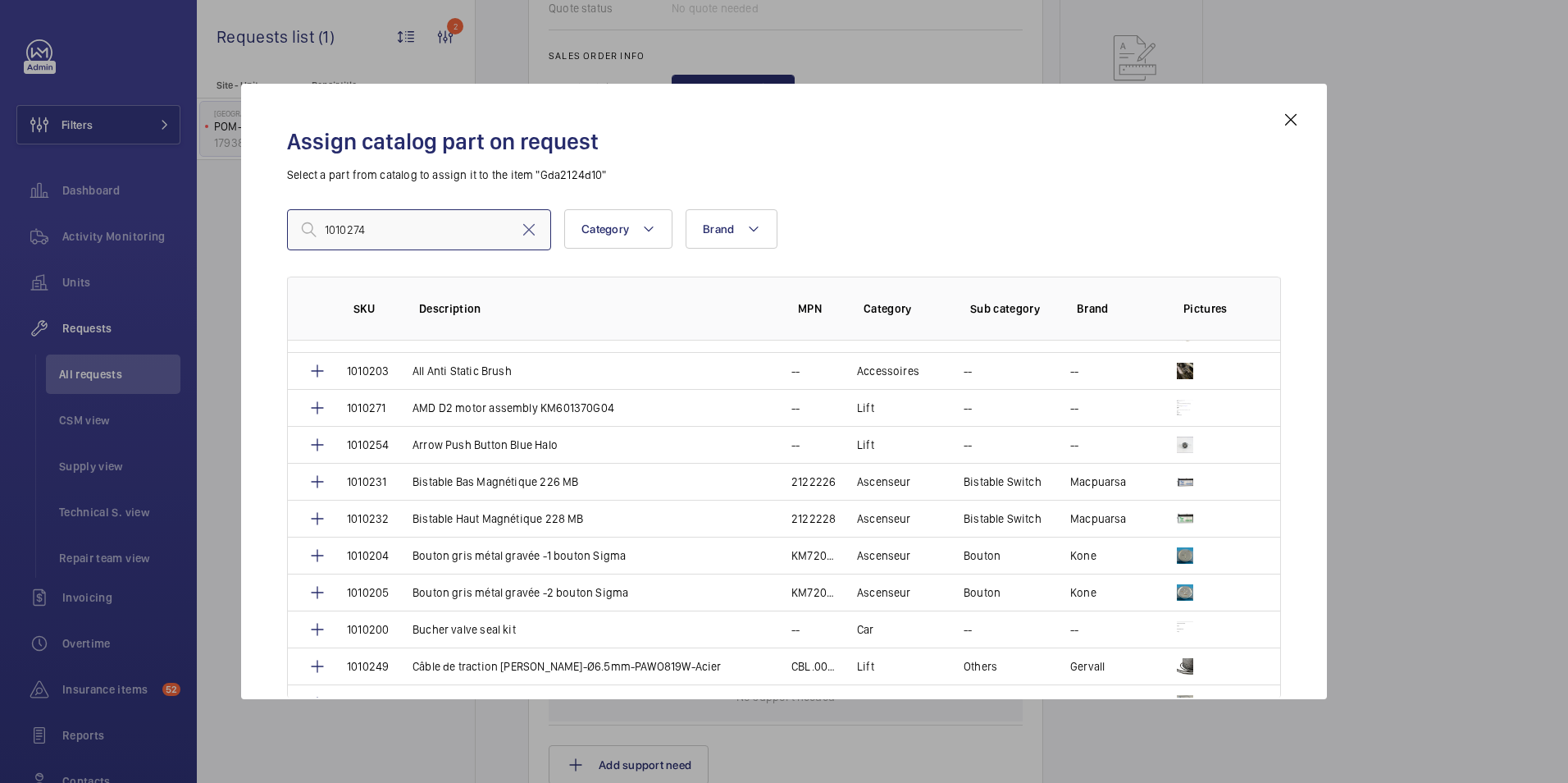
scroll to position [0, 0]
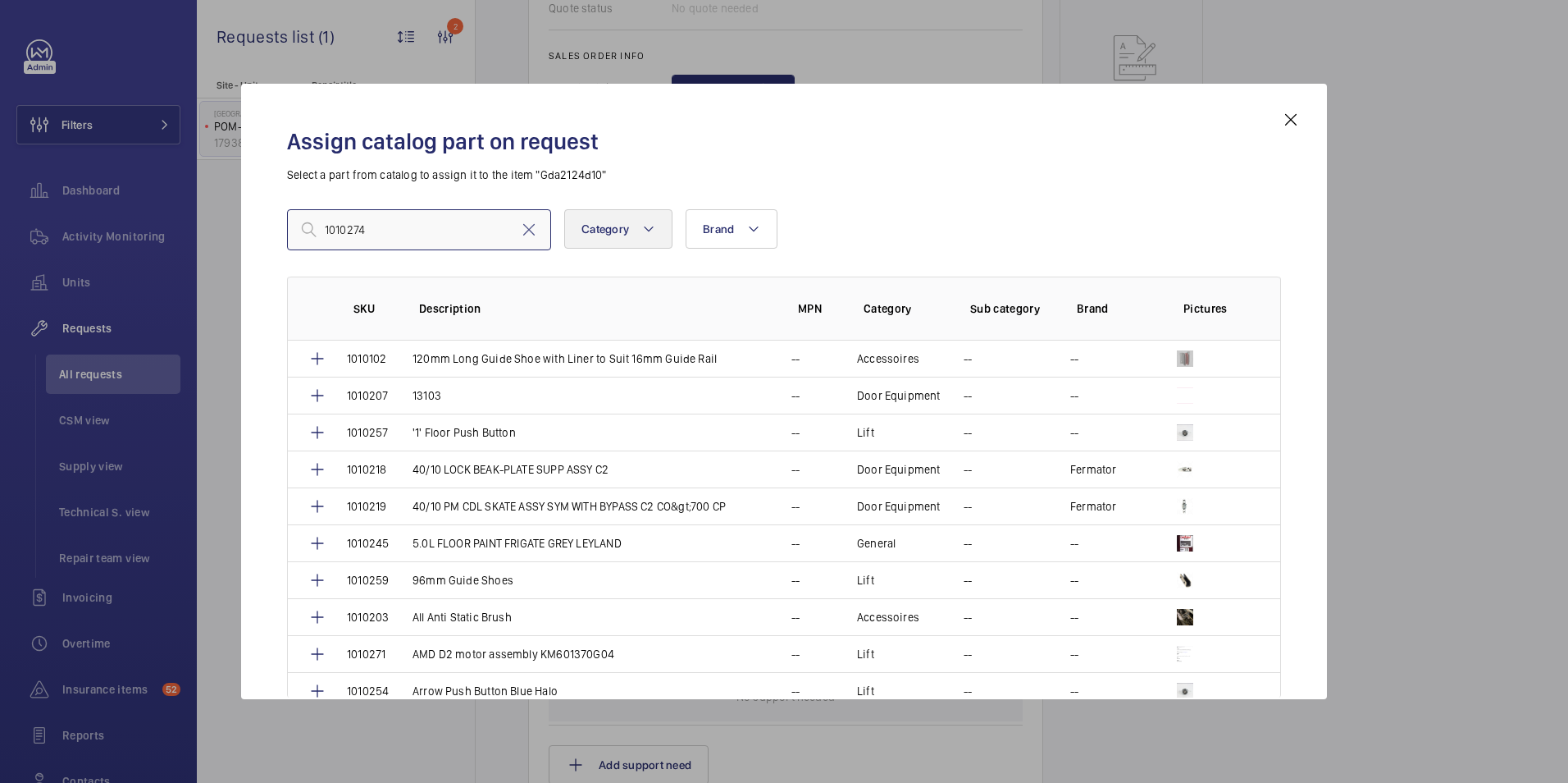
type input "1010274"
click at [619, 220] on button "Category" at bounding box center [618, 228] width 108 height 39
type input "lift"
click at [672, 337] on span "Lift" at bounding box center [721, 339] width 226 height 16
click at [605, 337] on input "Lift" at bounding box center [588, 339] width 33 height 33
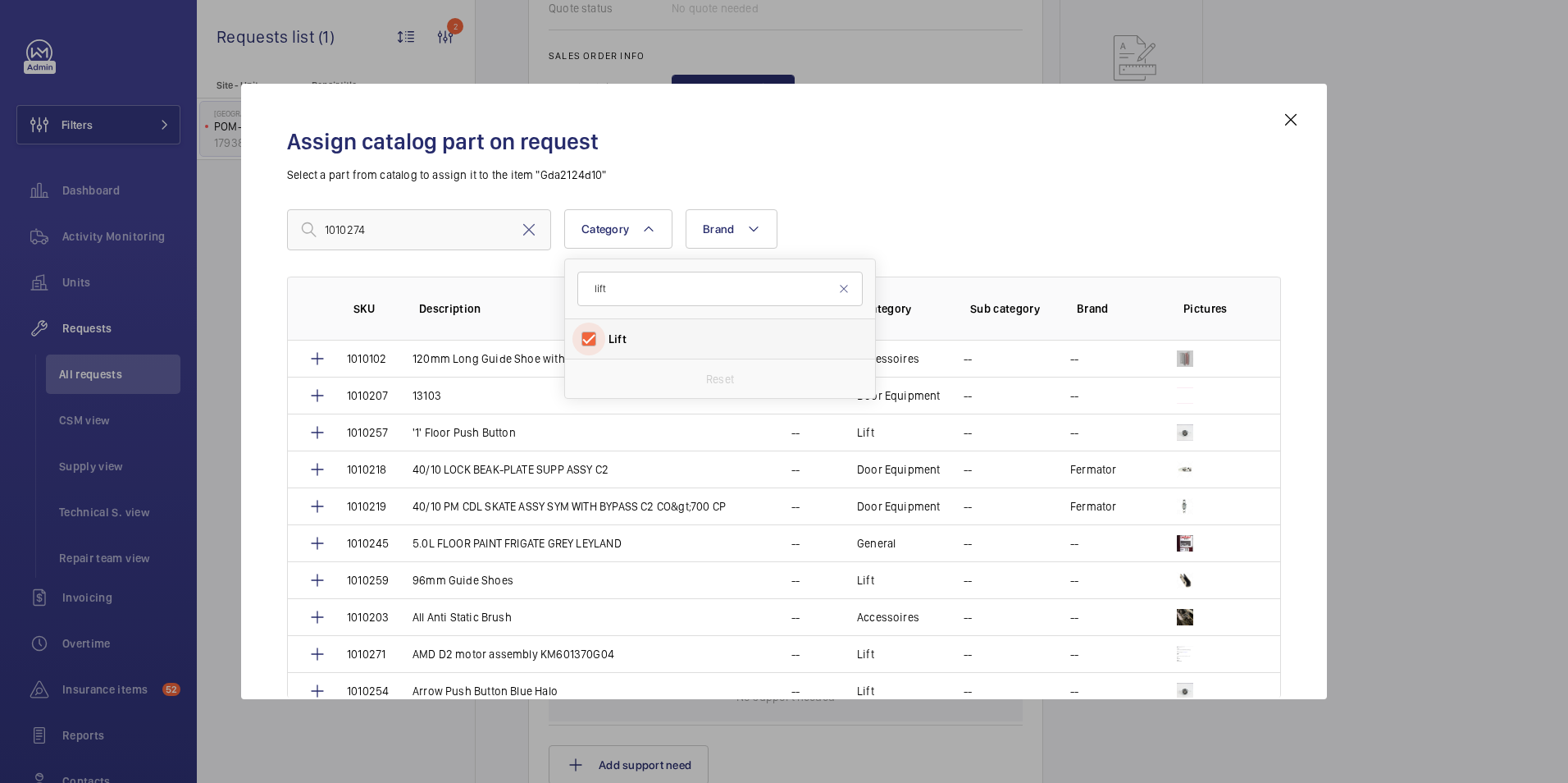
checkbox input "true"
click at [870, 198] on div "Assign catalog part on request Select a part from catalog to assign it to the i…" at bounding box center [784, 404] width 1033 height 589
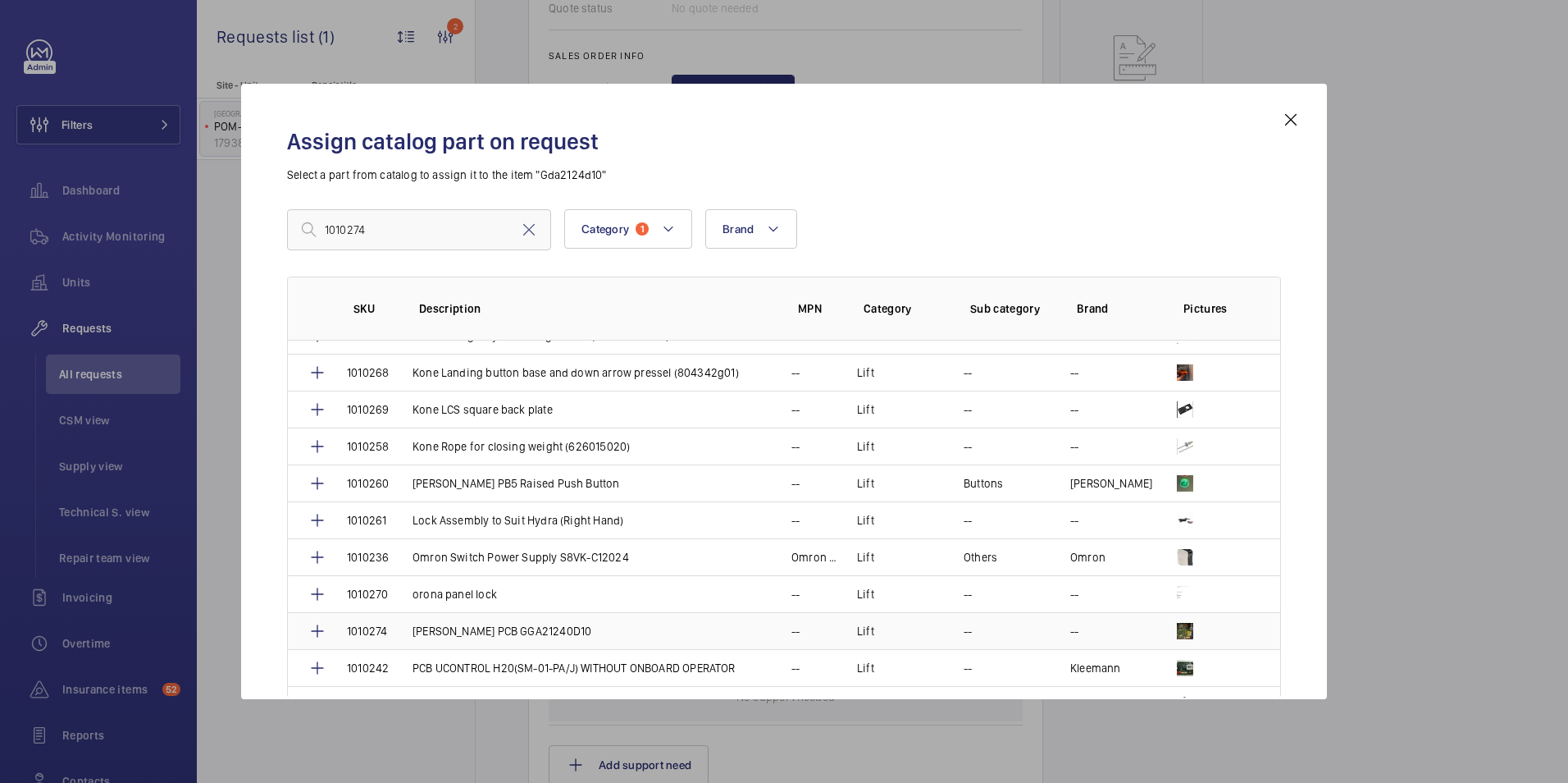
scroll to position [574, 0]
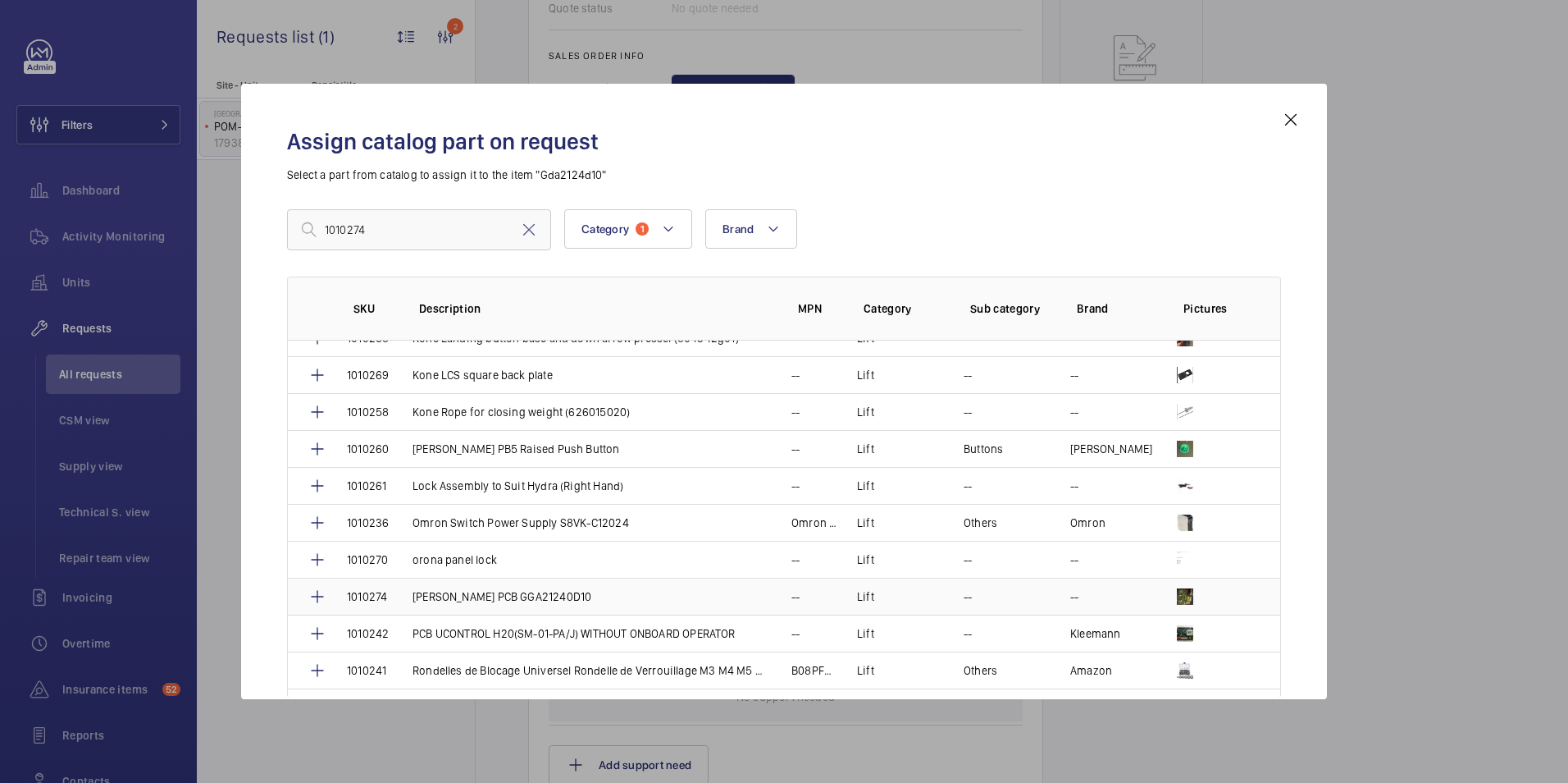
click at [513, 583] on td "[PERSON_NAME] PCB GGA21240D10" at bounding box center [582, 596] width 379 height 37
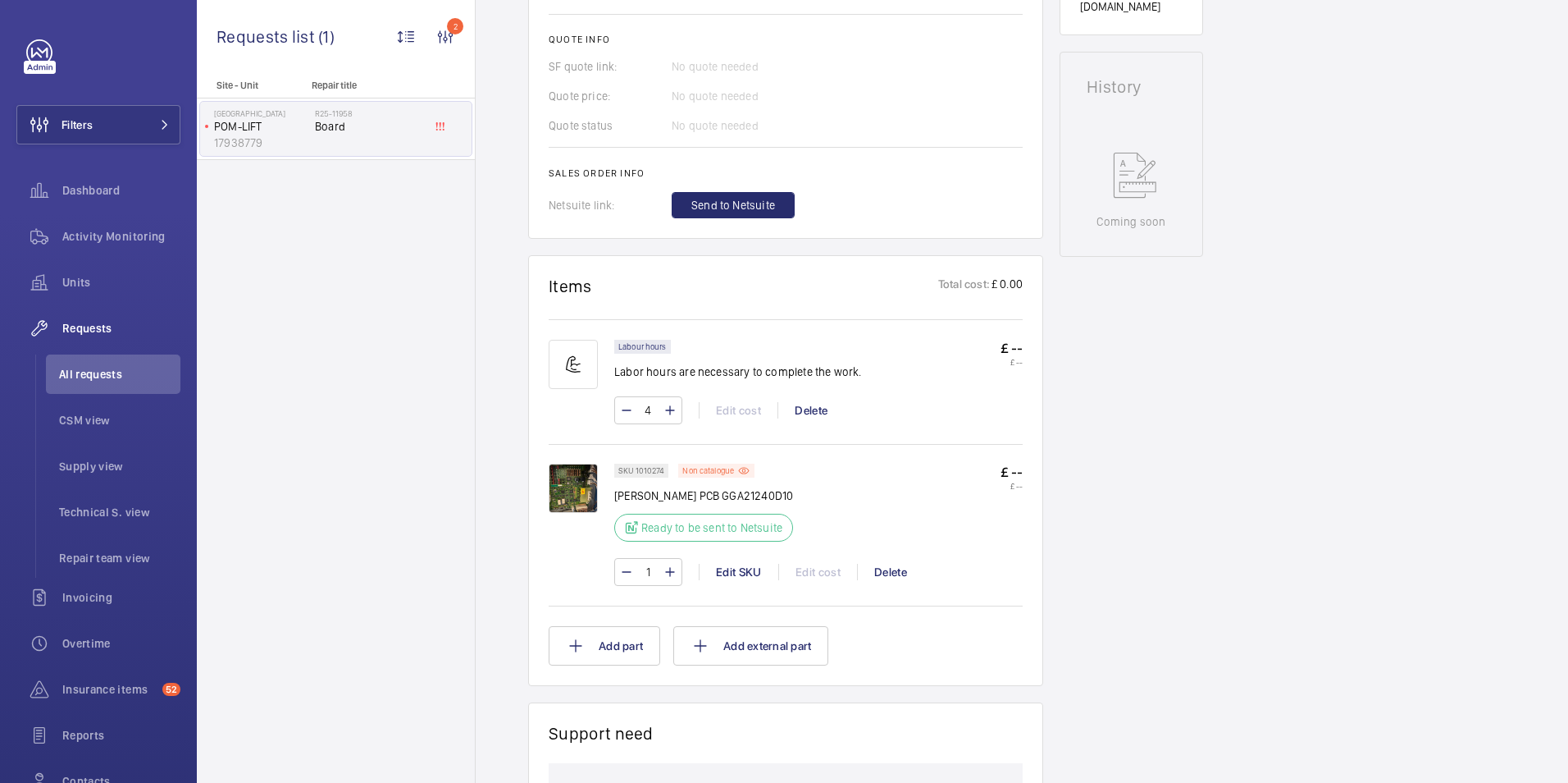
scroll to position [706, 0]
click at [742, 204] on span "Send to Netsuite" at bounding box center [733, 203] width 84 height 16
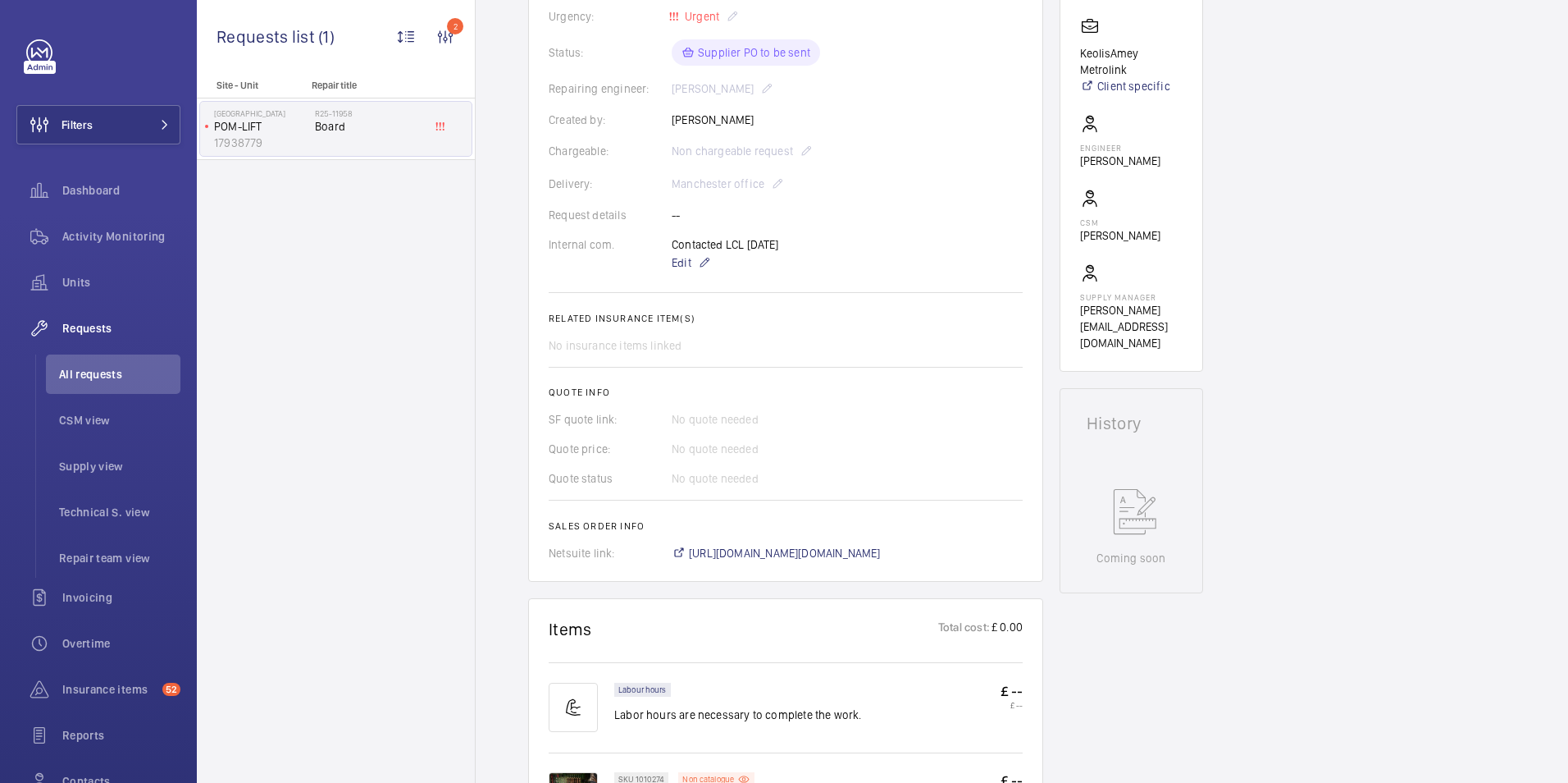
scroll to position [361, 0]
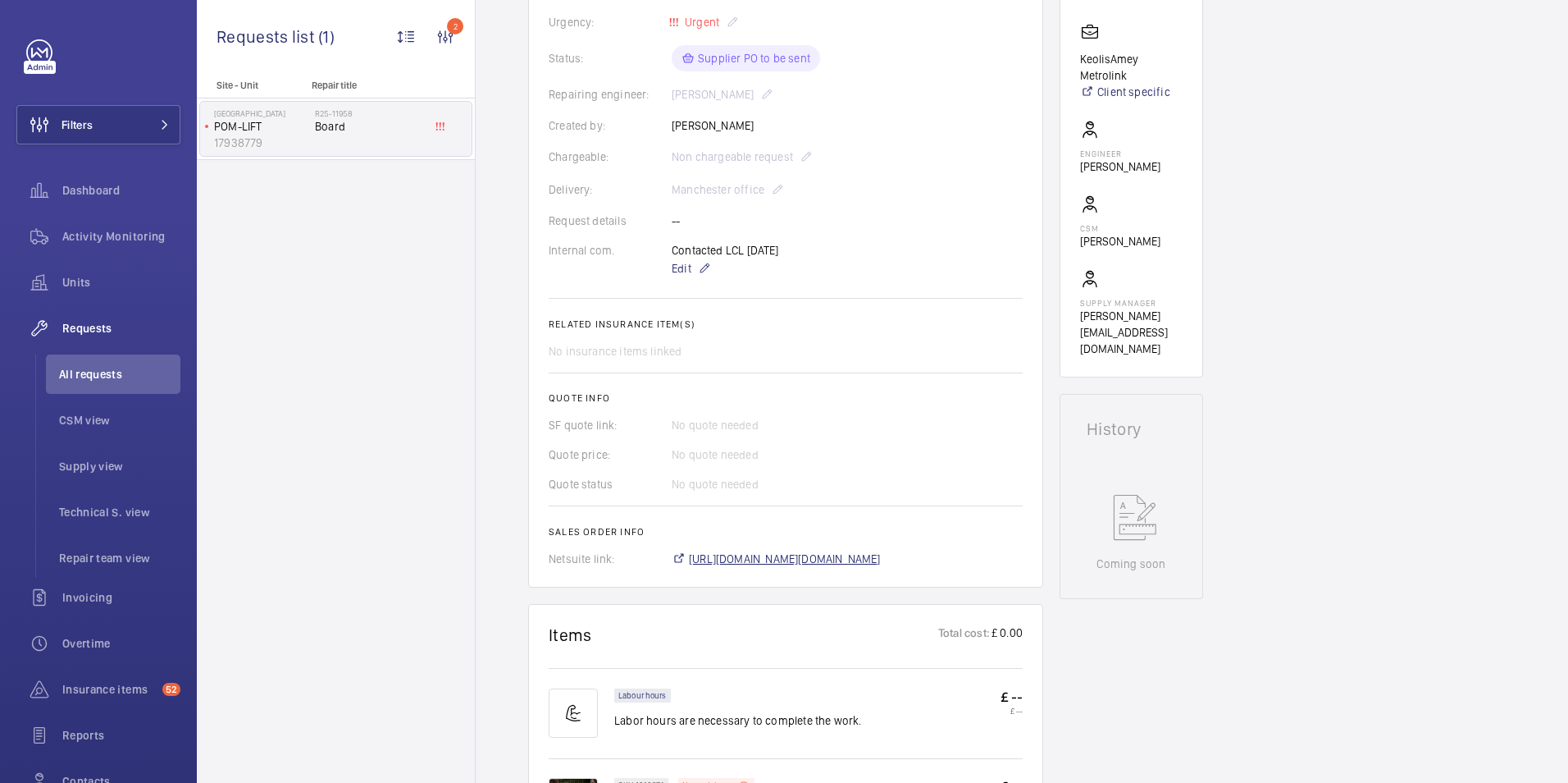
click at [873, 565] on span "[URL][DOMAIN_NAME][DOMAIN_NAME]" at bounding box center [785, 559] width 192 height 16
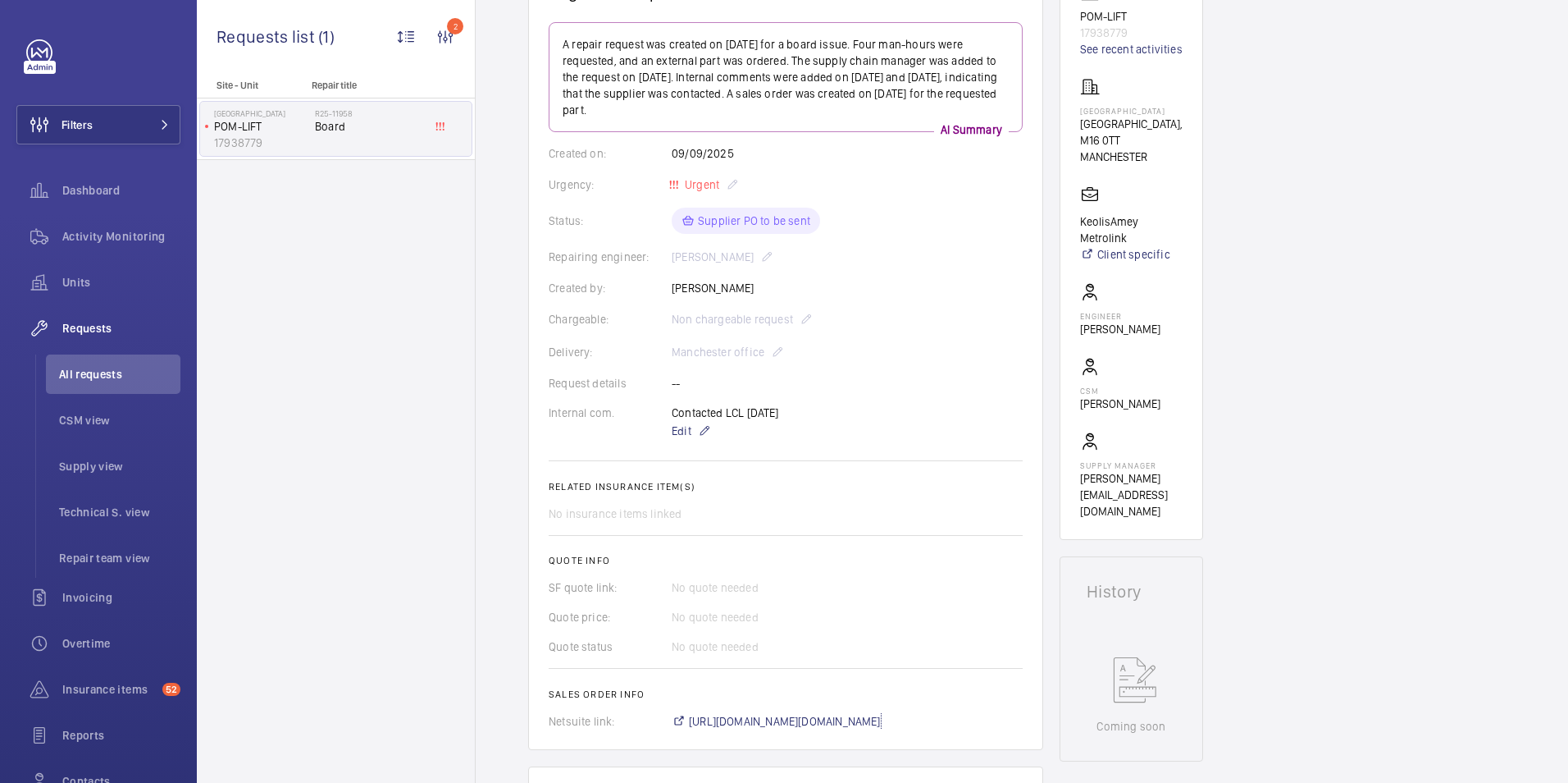
scroll to position [197, 0]
click at [121, 124] on button "Filters" at bounding box center [98, 124] width 164 height 39
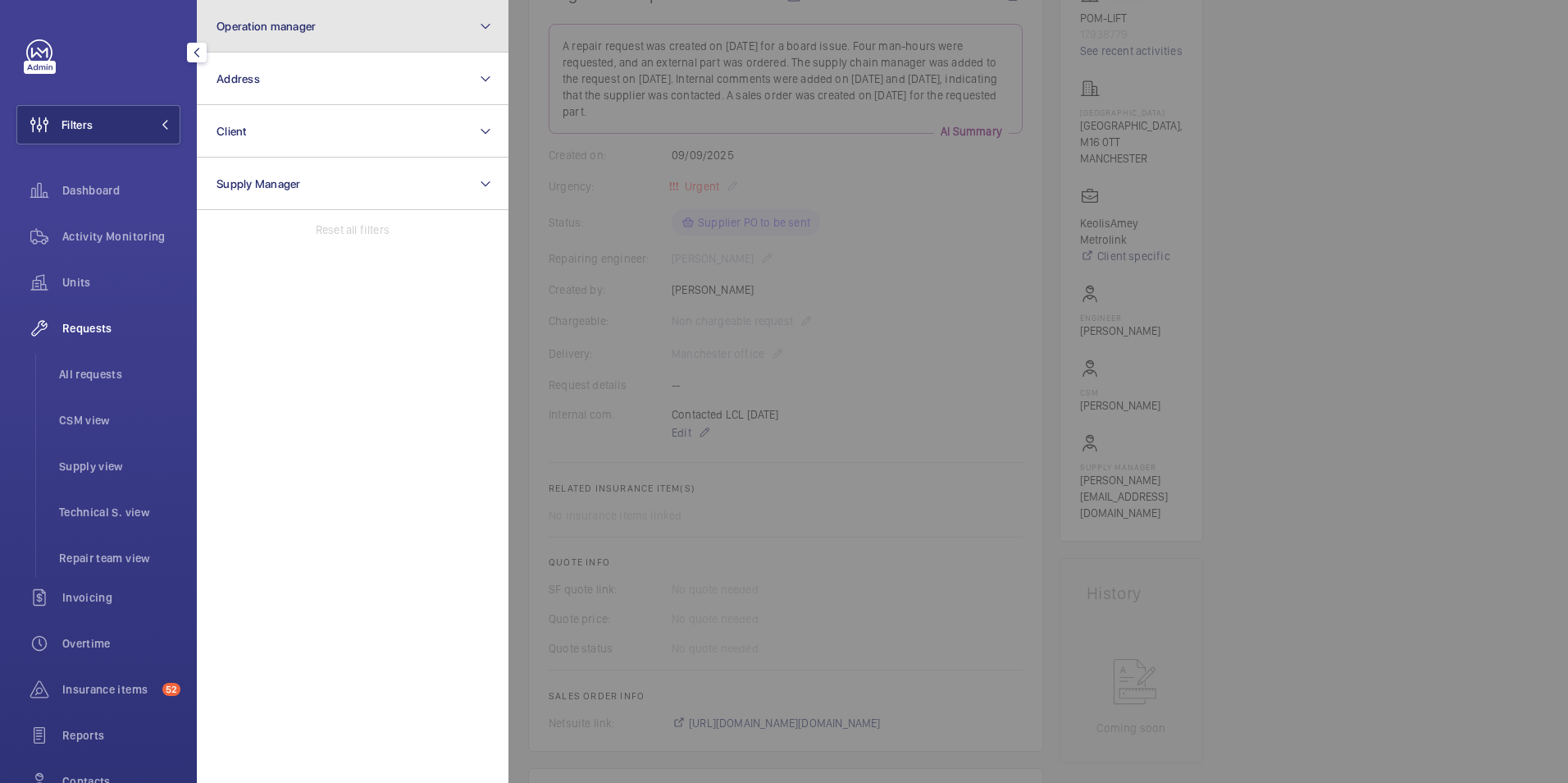
click at [302, 44] on button "Operation manager" at bounding box center [353, 26] width 312 height 52
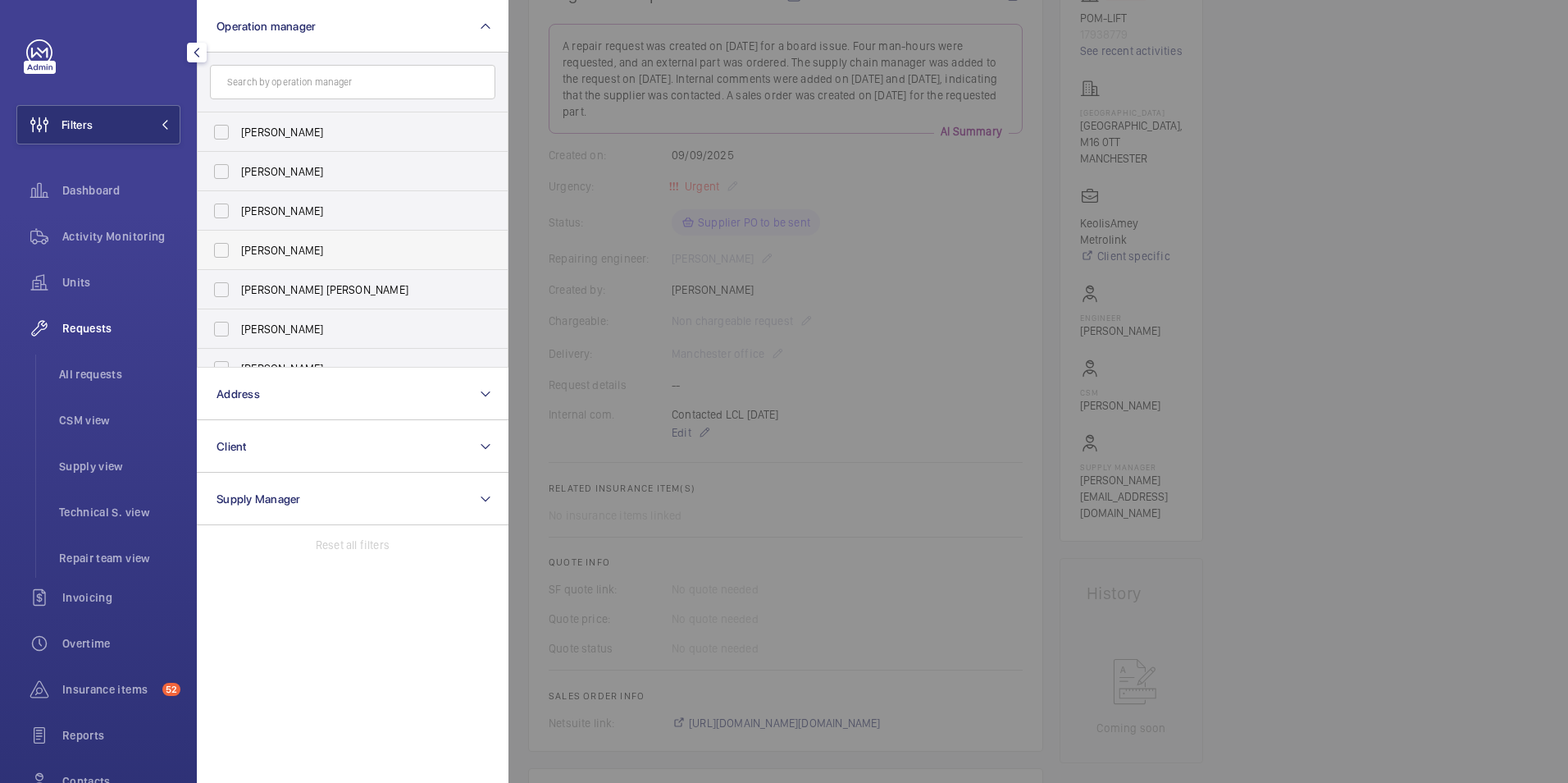
click at [298, 252] on span "[PERSON_NAME]" at bounding box center [354, 250] width 226 height 16
click at [238, 252] on input "[PERSON_NAME]" at bounding box center [221, 250] width 33 height 33
checkbox input "true"
click at [524, 228] on div at bounding box center [1292, 391] width 1568 height 783
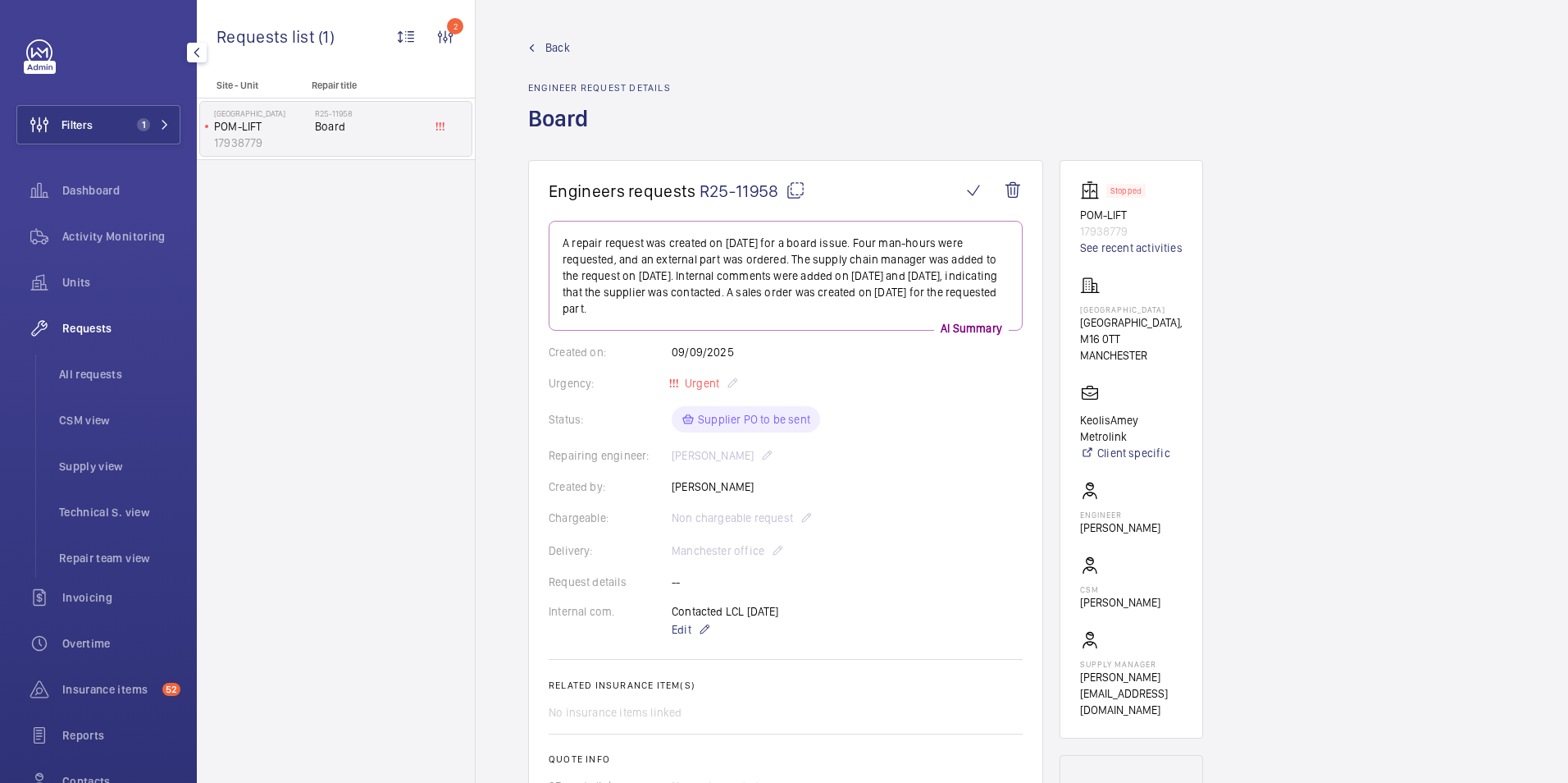
click at [530, 48] on mat-icon at bounding box center [532, 48] width 7 height 7
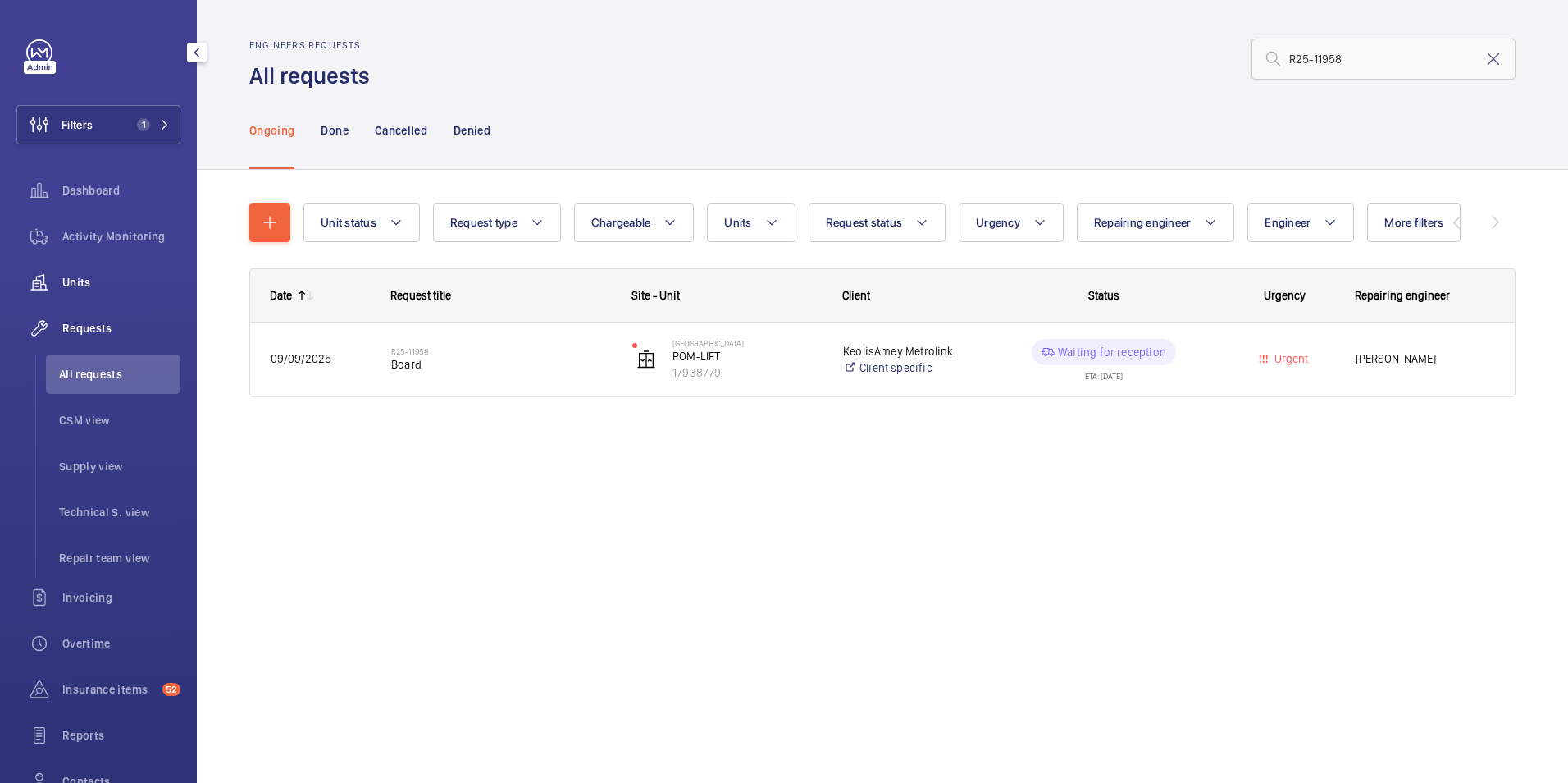
click at [95, 281] on span "Units" at bounding box center [121, 282] width 118 height 16
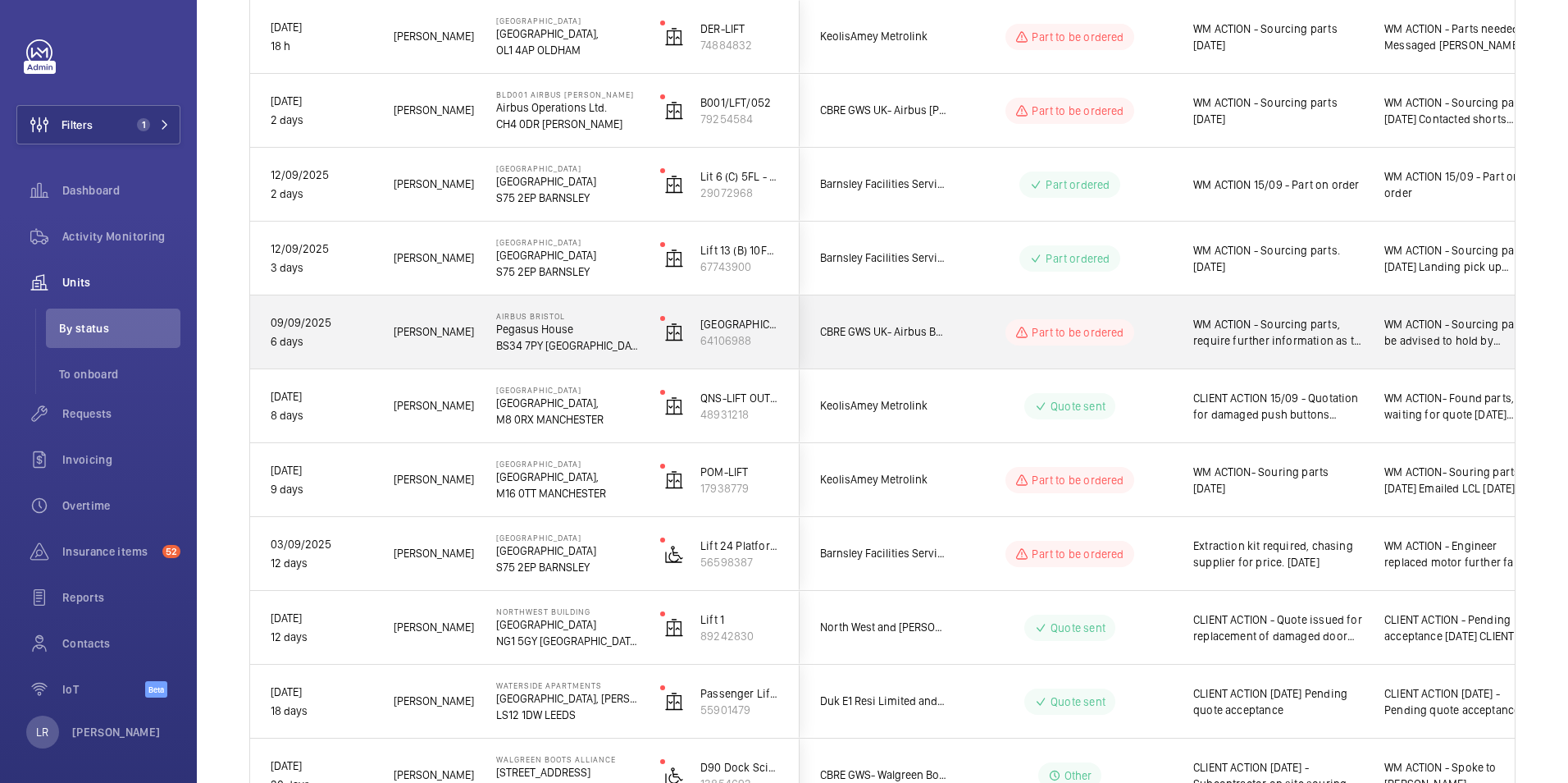
scroll to position [328, 0]
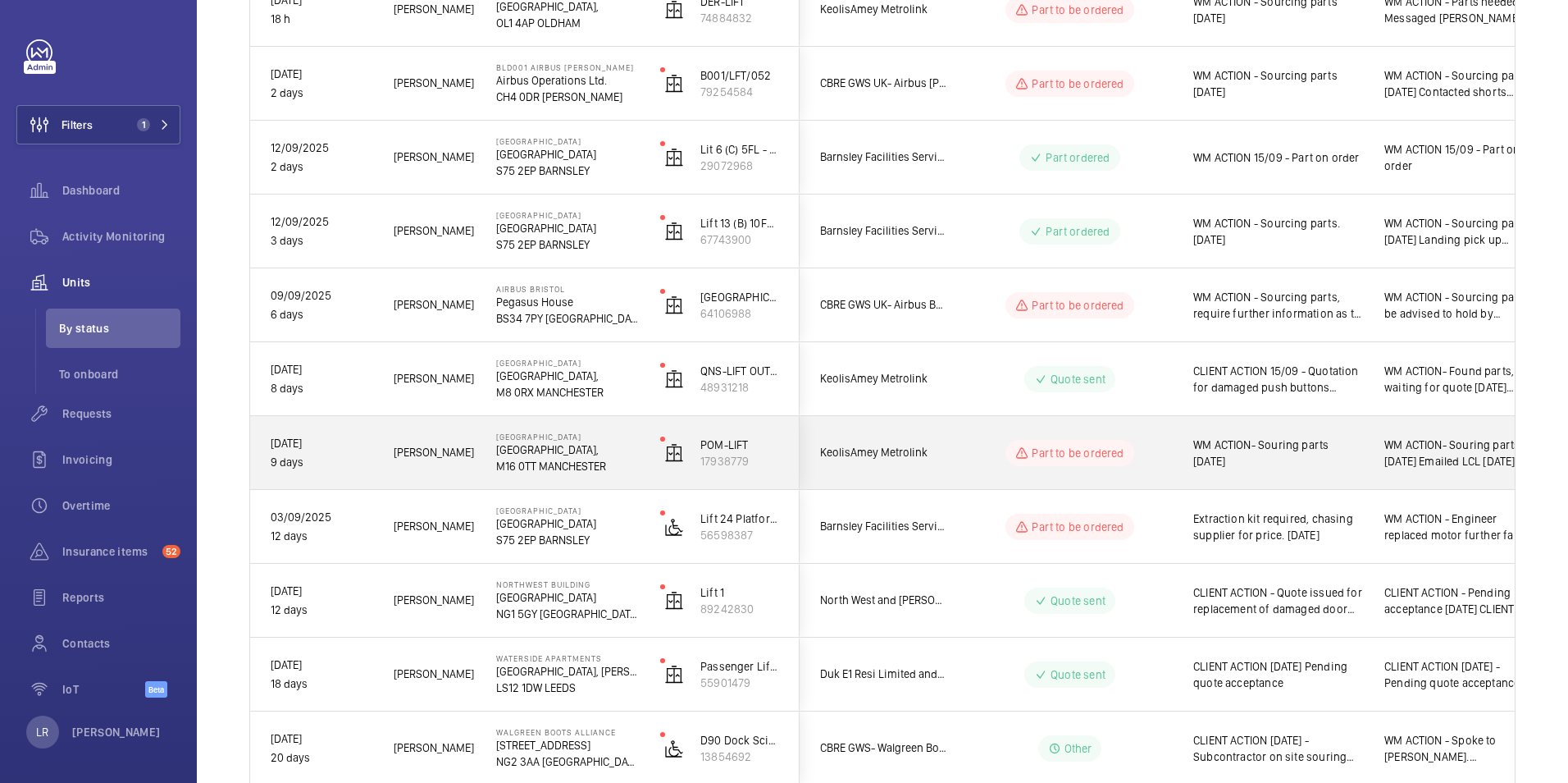
click at [953, 443] on div "Part to be ordered" at bounding box center [1060, 452] width 224 height 59
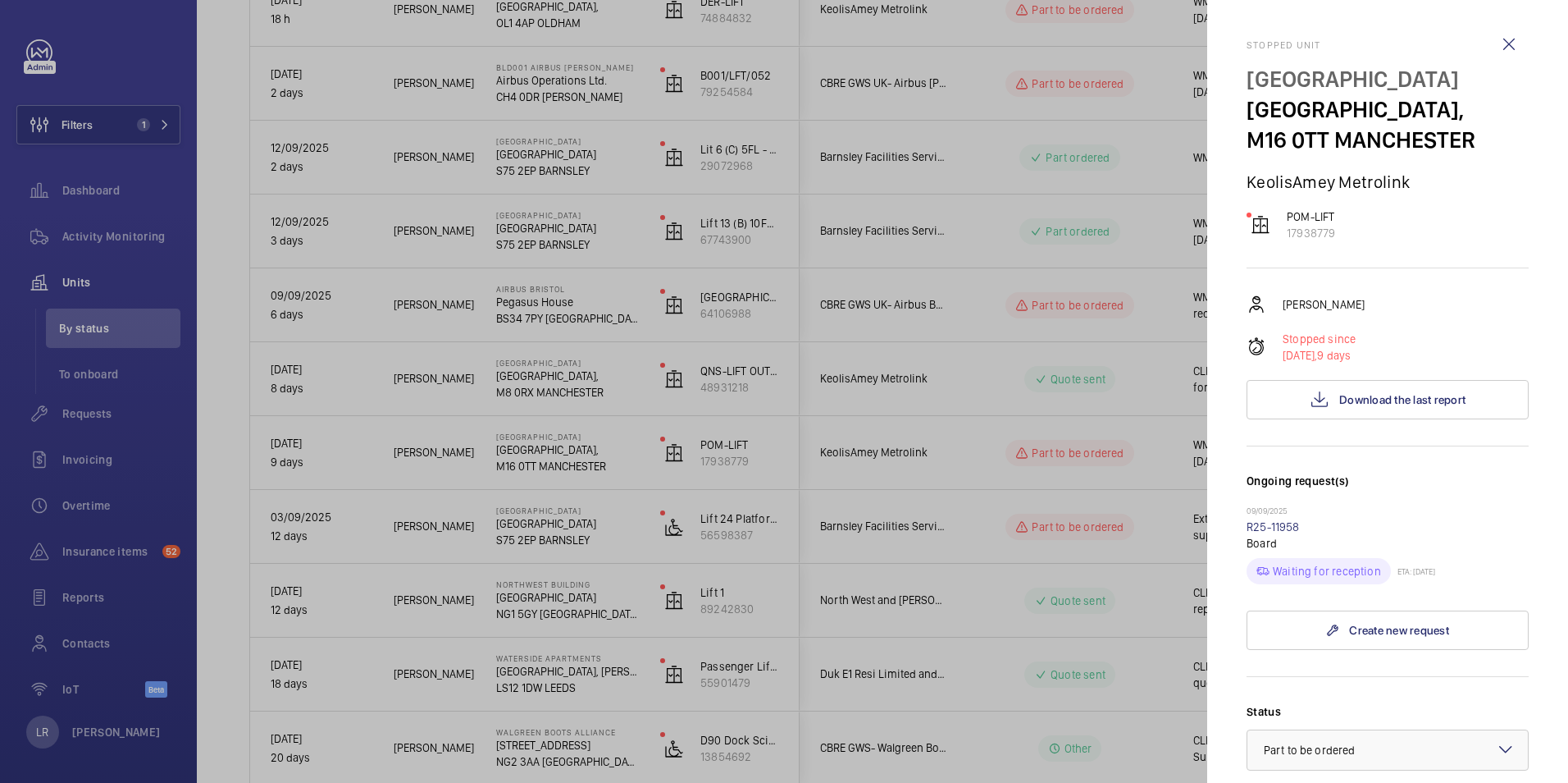
scroll to position [246, 0]
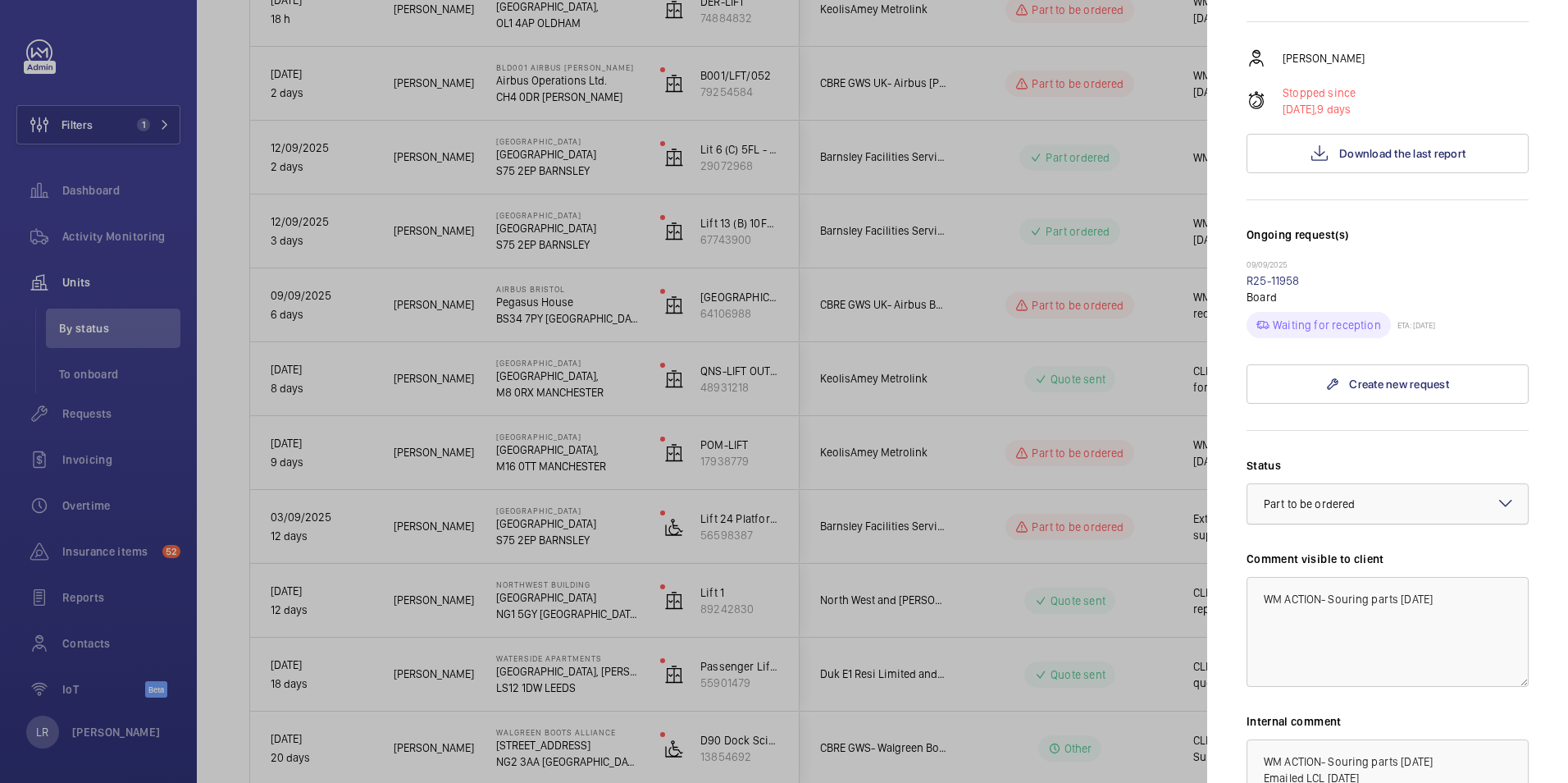
click at [1369, 485] on div at bounding box center [1388, 504] width 281 height 39
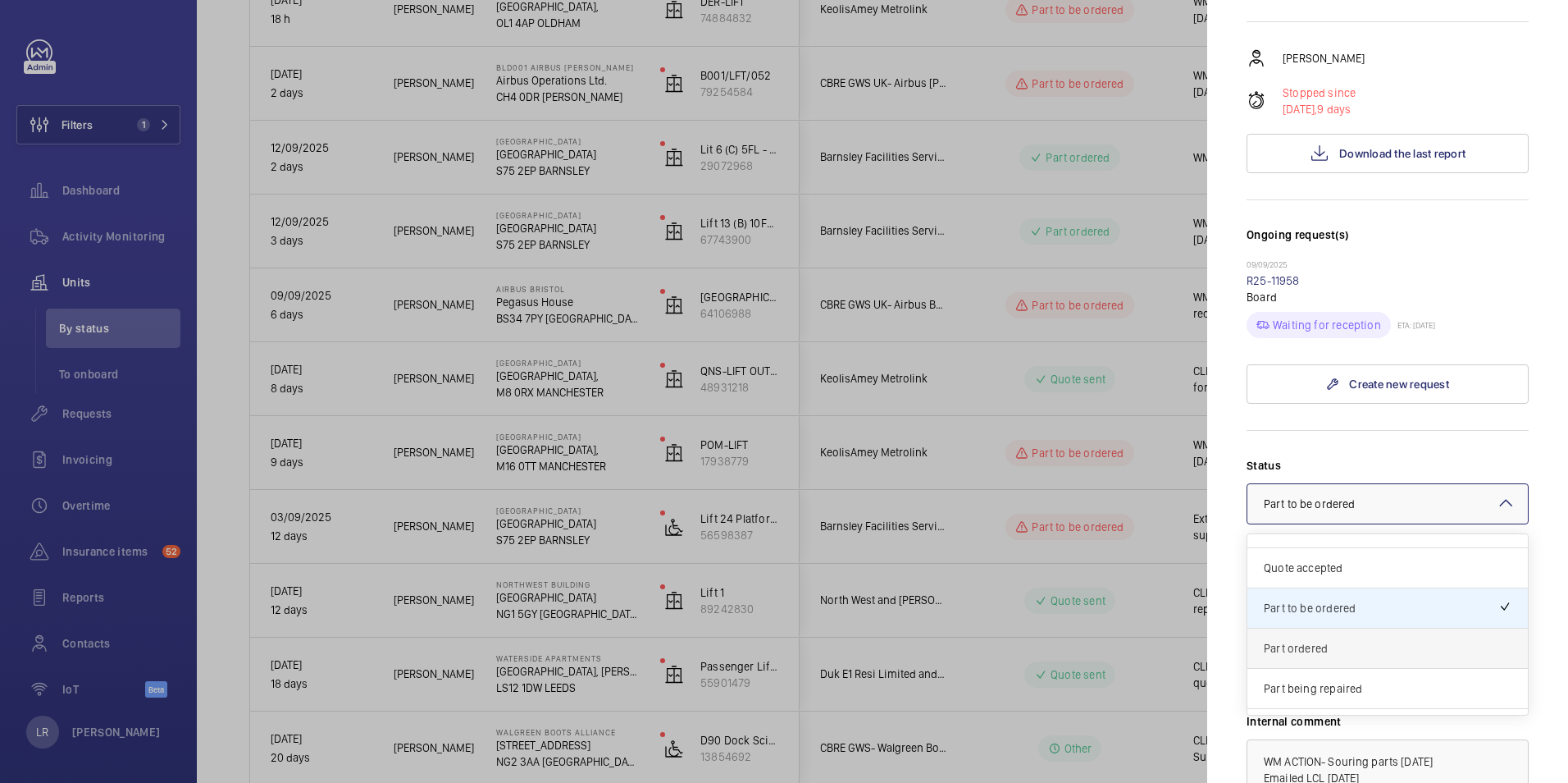
scroll to position [82, 0]
click at [1349, 637] on span "Part ordered" at bounding box center [1388, 633] width 248 height 16
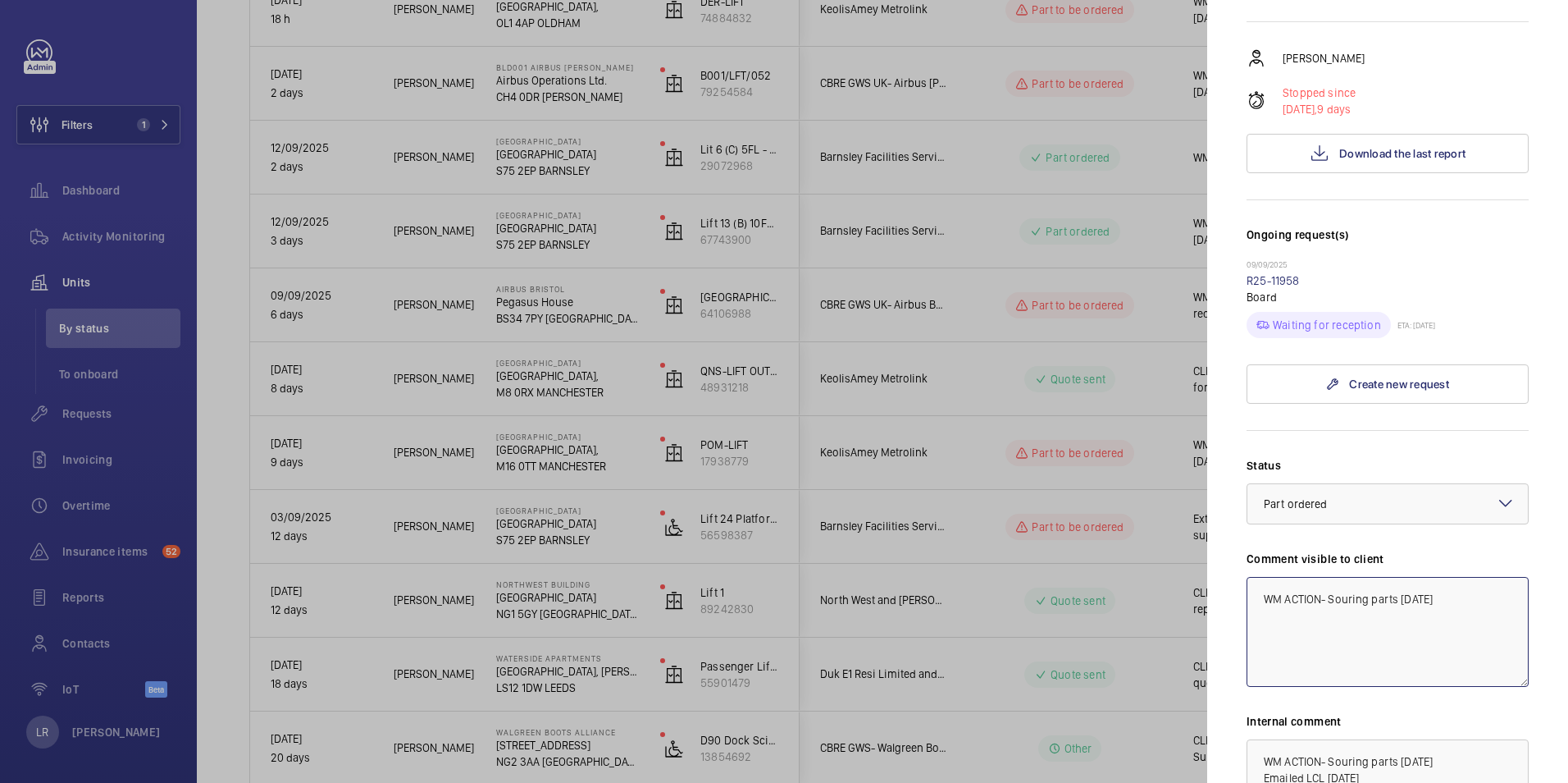
click at [1455, 599] on textarea "WM ACTION- Souring parts [DATE]" at bounding box center [1388, 632] width 283 height 110
drag, startPoint x: 1449, startPoint y: 604, endPoint x: 1330, endPoint y: 599, distance: 119.1
click at [1330, 599] on textarea "WM ACTION- Souring parts [DATE]" at bounding box center [1388, 632] width 283 height 110
drag, startPoint x: 1492, startPoint y: 603, endPoint x: 1243, endPoint y: 636, distance: 251.2
click at [1243, 636] on mat-sidenav "Stopped unit [GEOGRAPHIC_DATA] [GEOGRAPHIC_DATA], M16 0TT MANCHESTER KeolisAmey…" at bounding box center [1388, 391] width 361 height 783
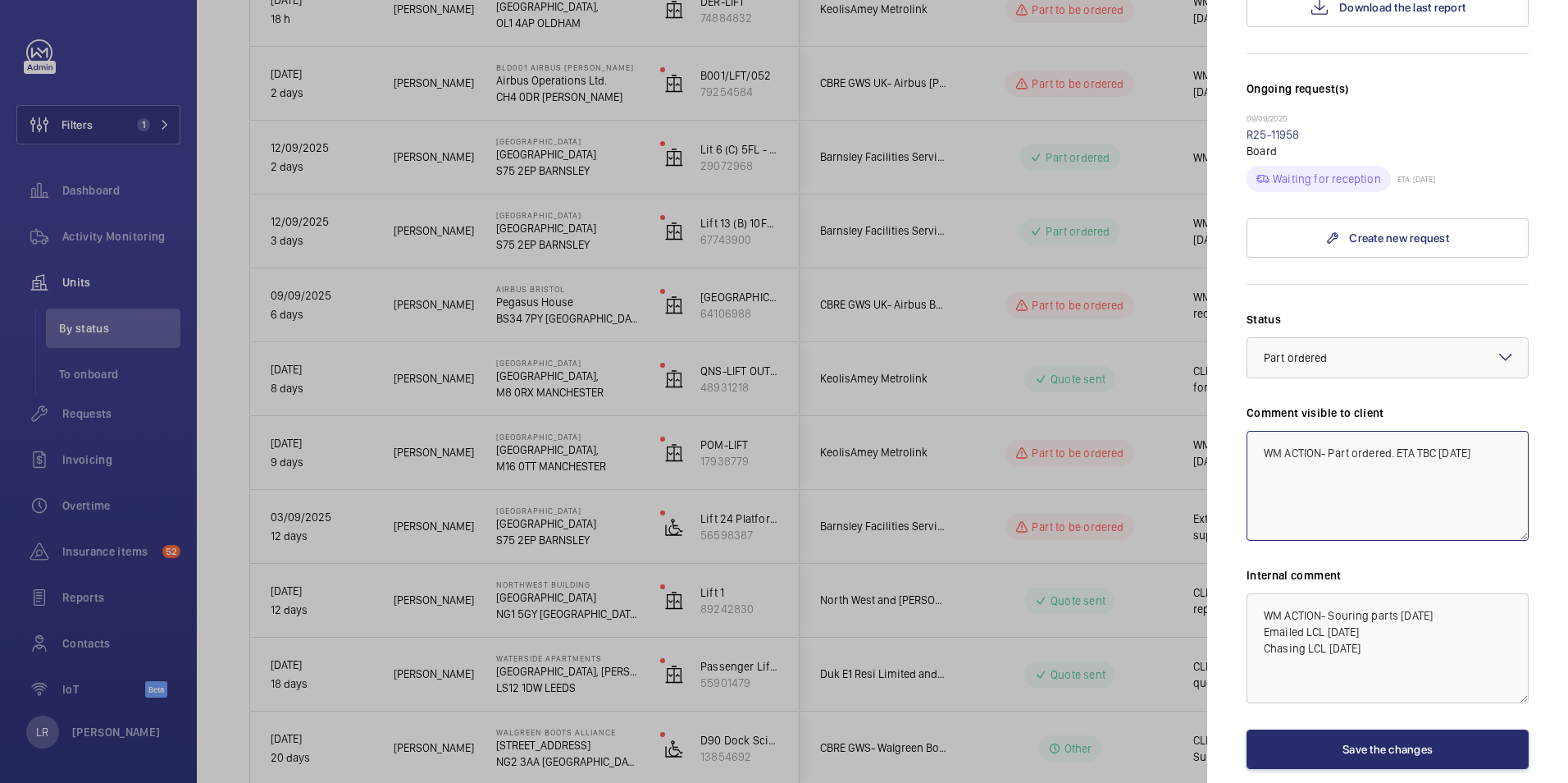
scroll to position [471, 0]
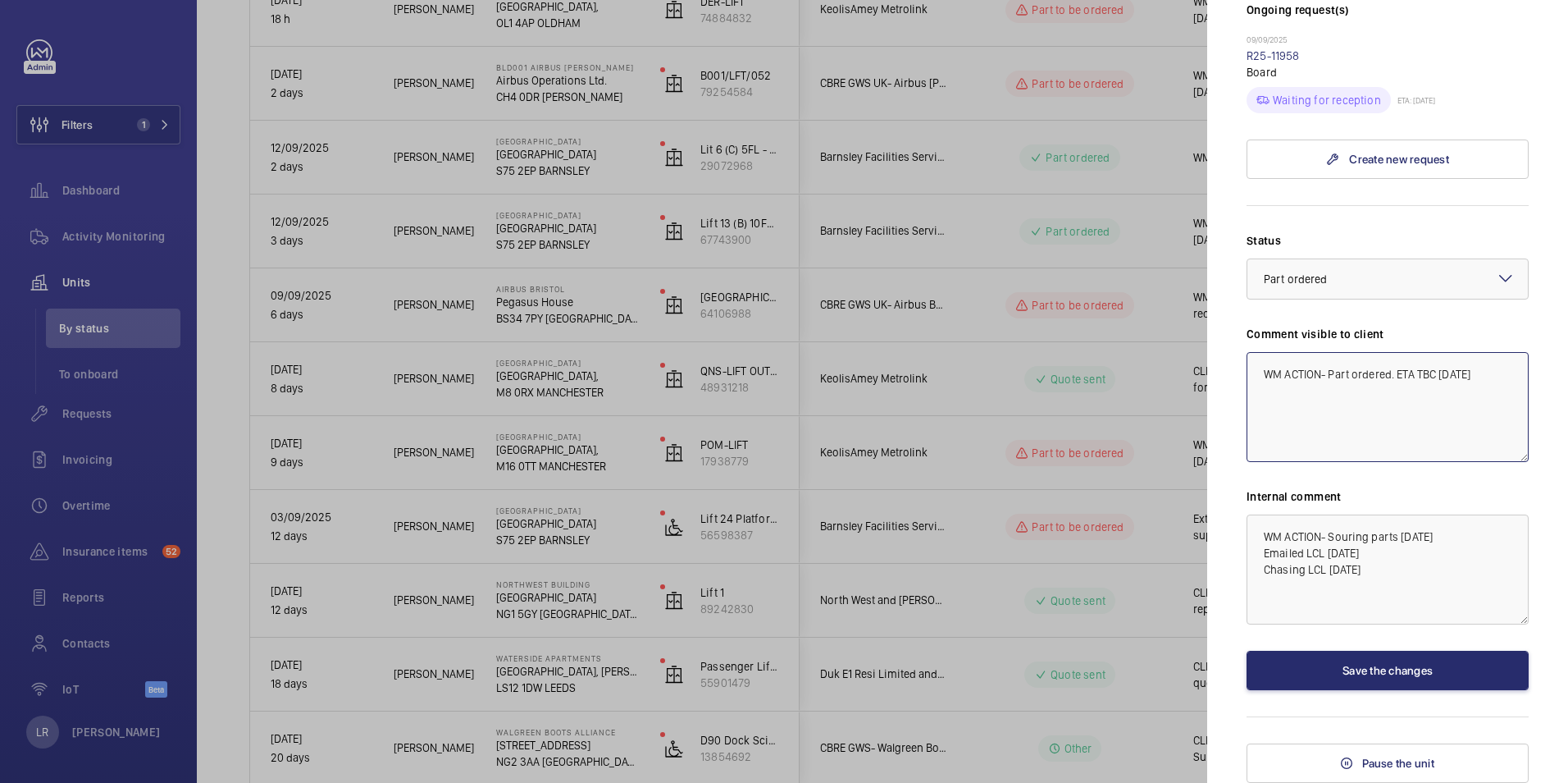
type textarea "WM ACTION- Part ordered. ETA TBC [DATE]"
drag, startPoint x: 1447, startPoint y: 537, endPoint x: 1371, endPoint y: 544, distance: 76.3
click at [1371, 544] on textarea "WM ACTION- Souring parts [DATE] Emailed LCL [DATE] Chasing LCL [DATE]" at bounding box center [1388, 570] width 283 height 110
click at [1471, 530] on textarea "WM ACTION- Souring parts [DATE] Emailed LCL [DATE] Chasing LCL [DATE]" at bounding box center [1388, 570] width 283 height 110
drag, startPoint x: 1449, startPoint y: 543, endPoint x: 1267, endPoint y: 540, distance: 182.0
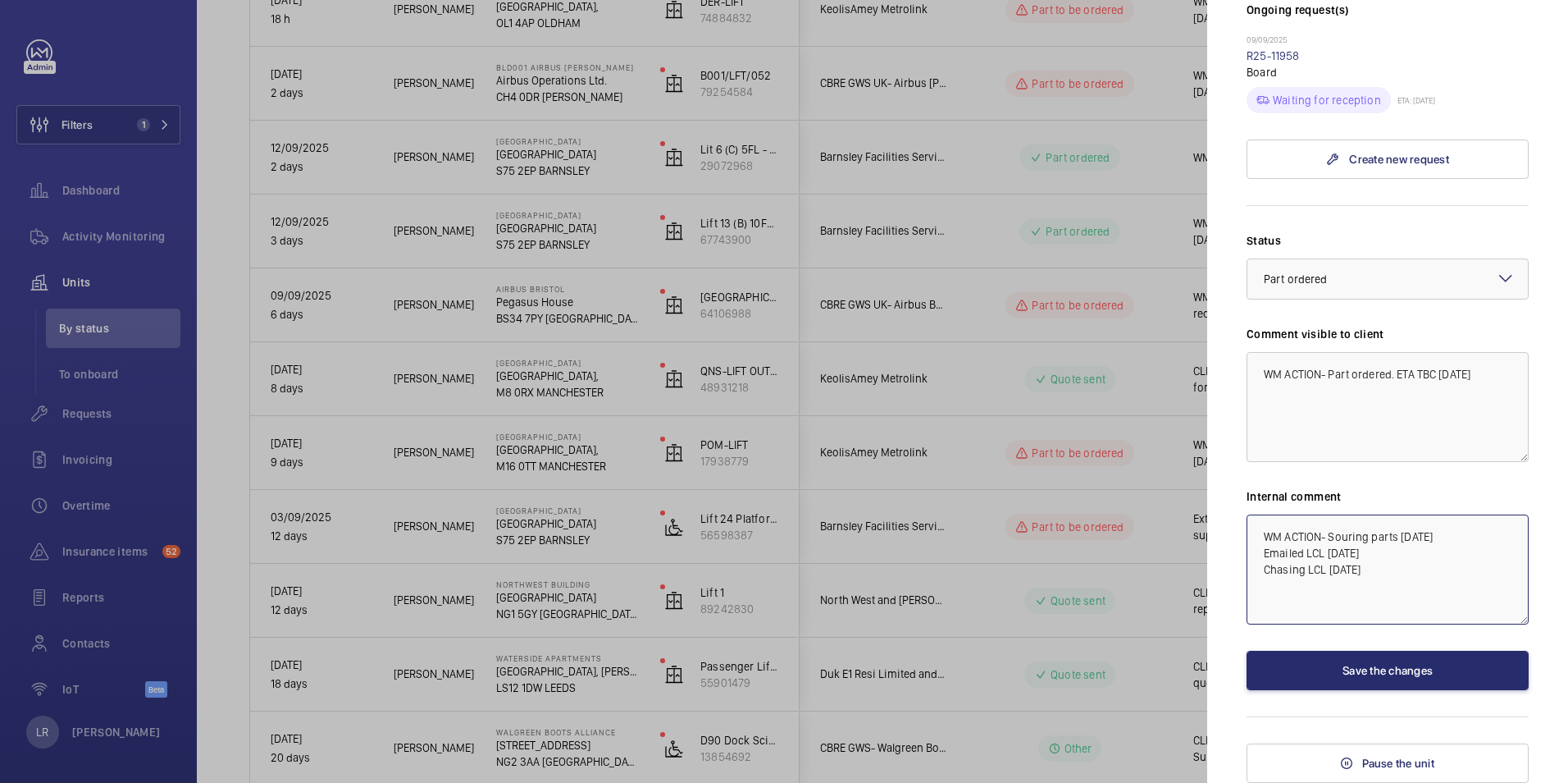
click at [1267, 540] on textarea "WM ACTION- Souring parts [DATE] Emailed LCL [DATE] Chasing LCL [DATE]" at bounding box center [1388, 570] width 283 height 110
paste textarea "Part ordered. ETA TBC 15"
type textarea "WM ACTION- Part ordered. ETA TBC [DATE] Emailed LCL [DATE] Chasing LCL [DATE]"
click at [1406, 668] on button "Save the changes" at bounding box center [1388, 670] width 283 height 39
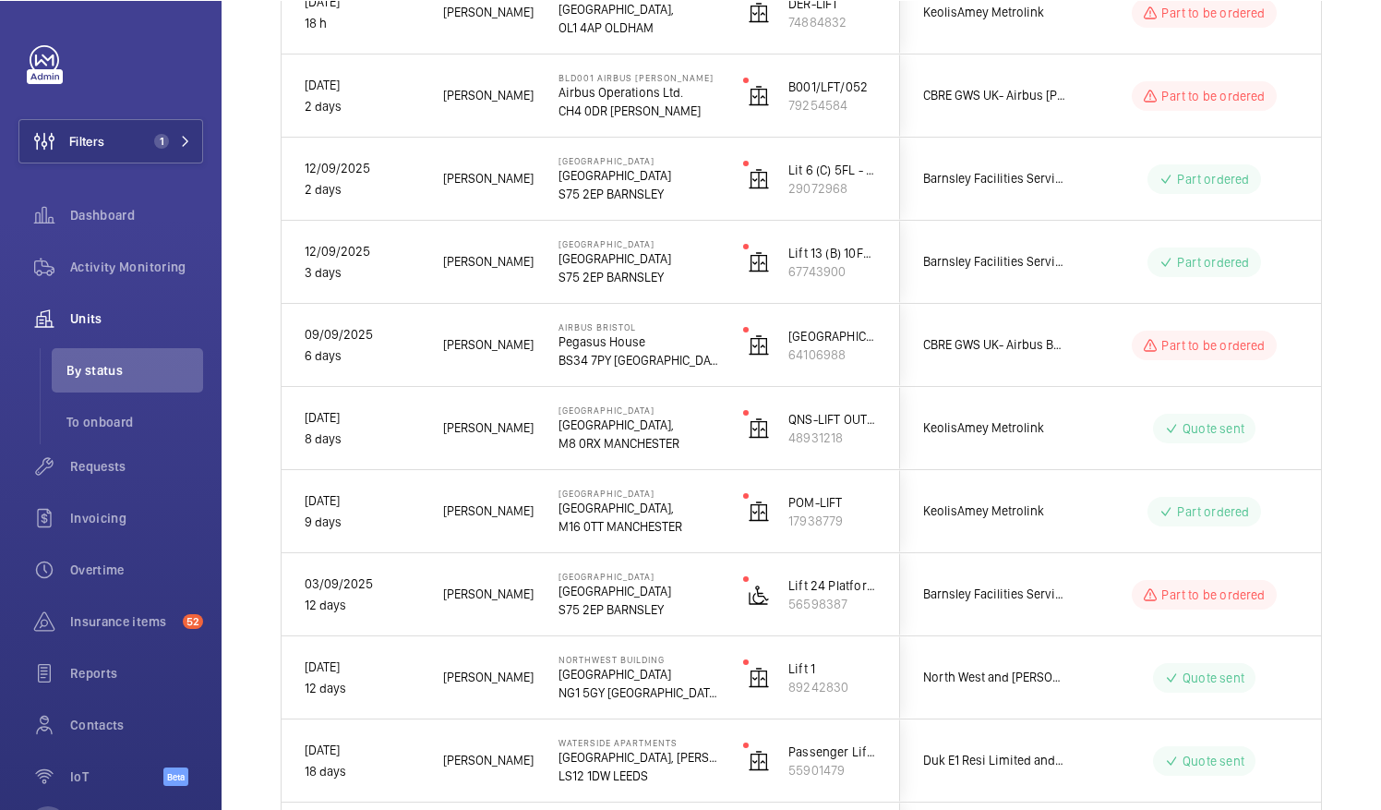
scroll to position [369, 0]
